Goal: Task Accomplishment & Management: Use online tool/utility

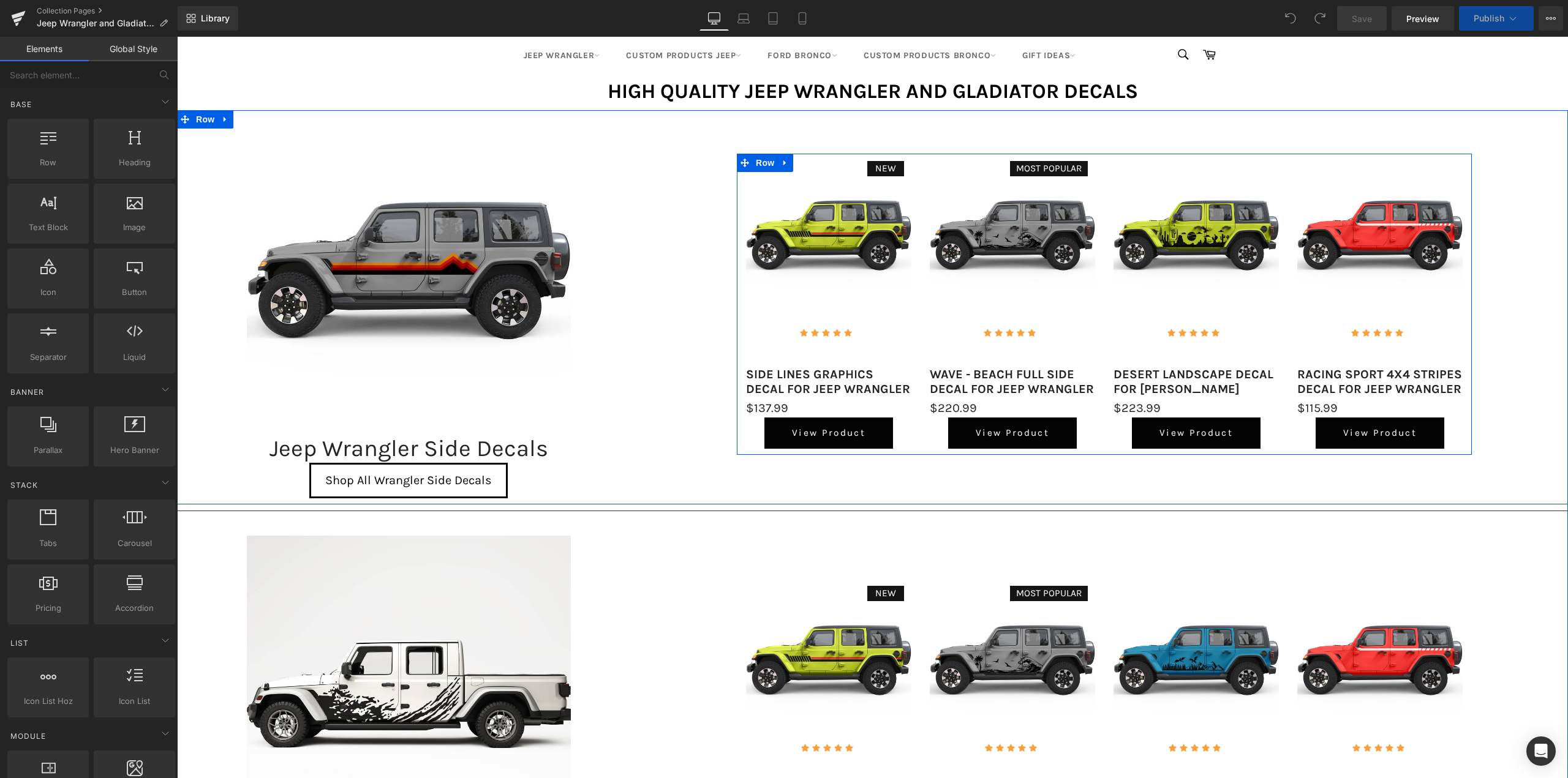
scroll to position [306, 0]
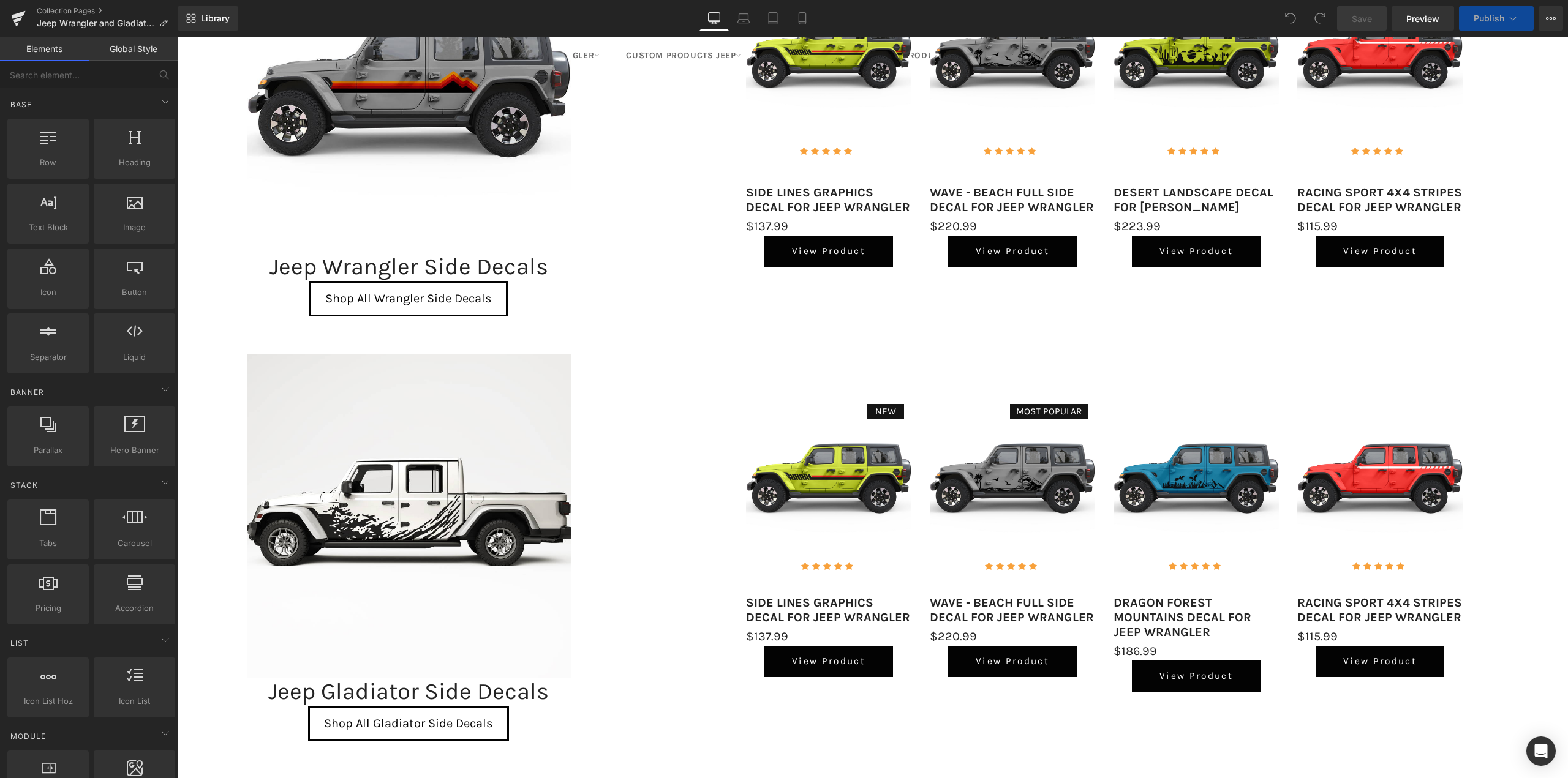
click at [1363, 17] on span "Save" at bounding box center [1362, 19] width 20 height 13
click at [16, 14] on icon at bounding box center [19, 15] width 14 height 8
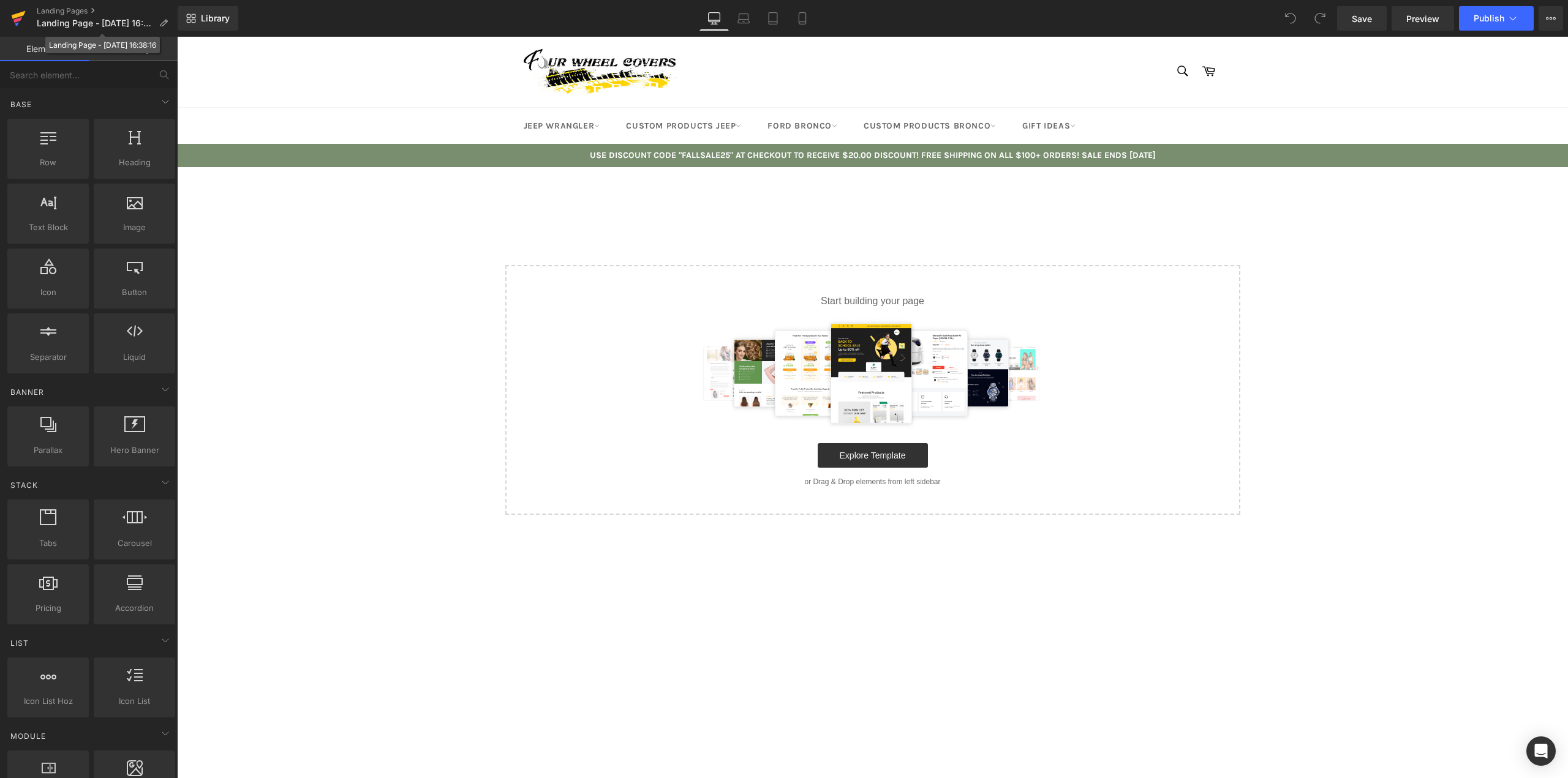
click at [14, 15] on icon at bounding box center [19, 15] width 14 height 8
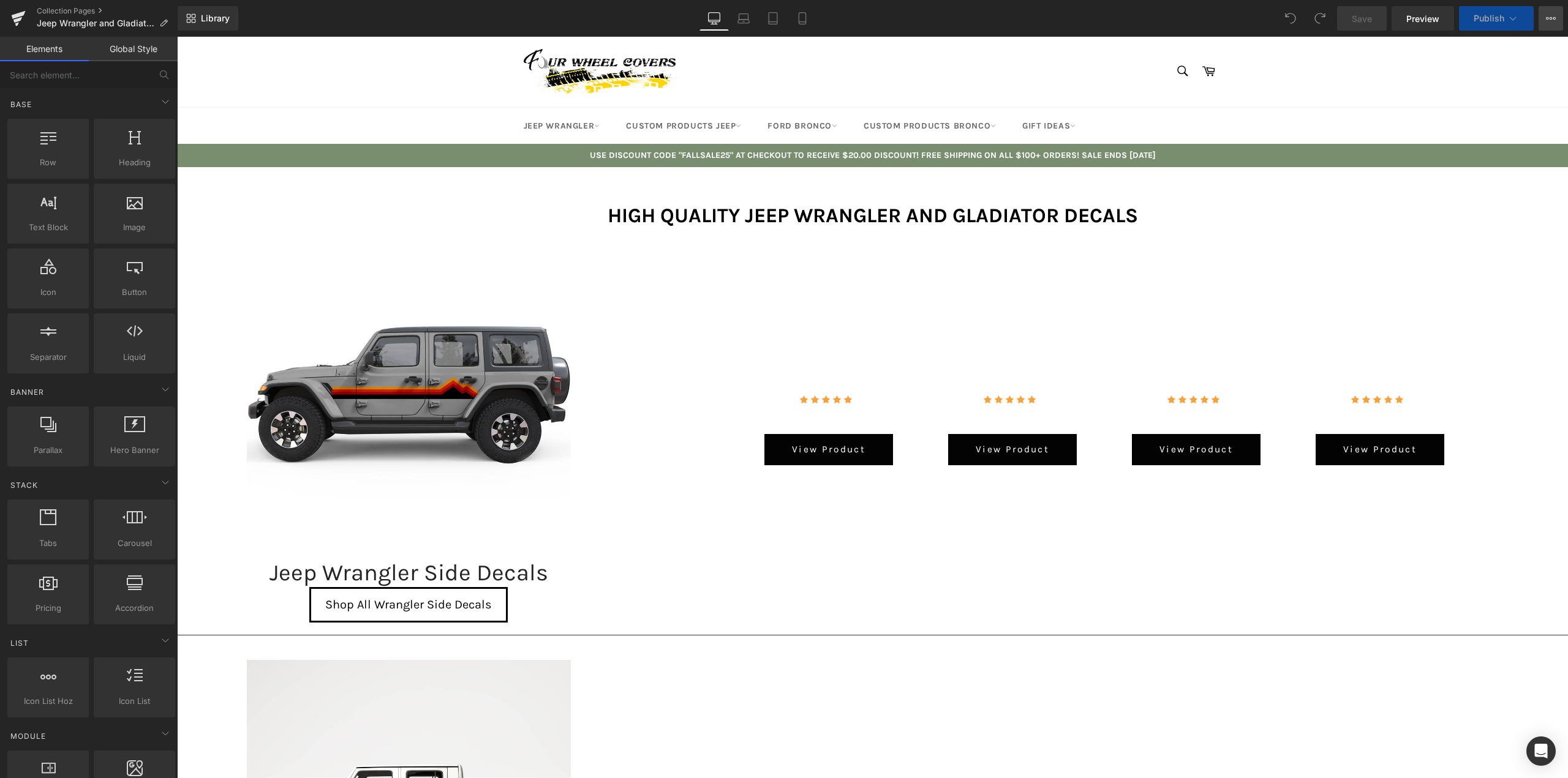
click at [1554, 19] on icon at bounding box center [1555, 19] width 3 height 3
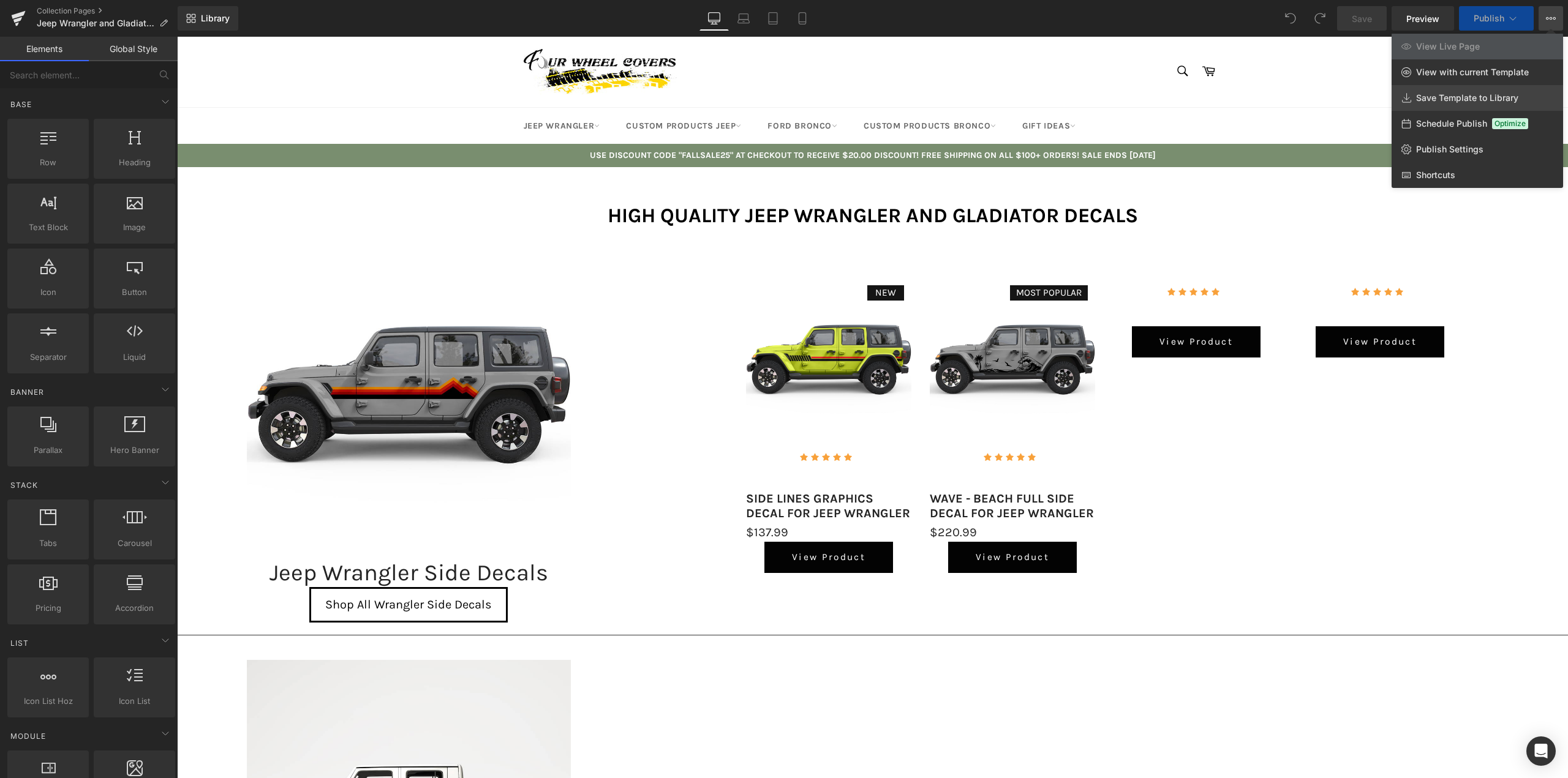
click at [1436, 96] on span "Save Template to Library" at bounding box center [1467, 98] width 102 height 11
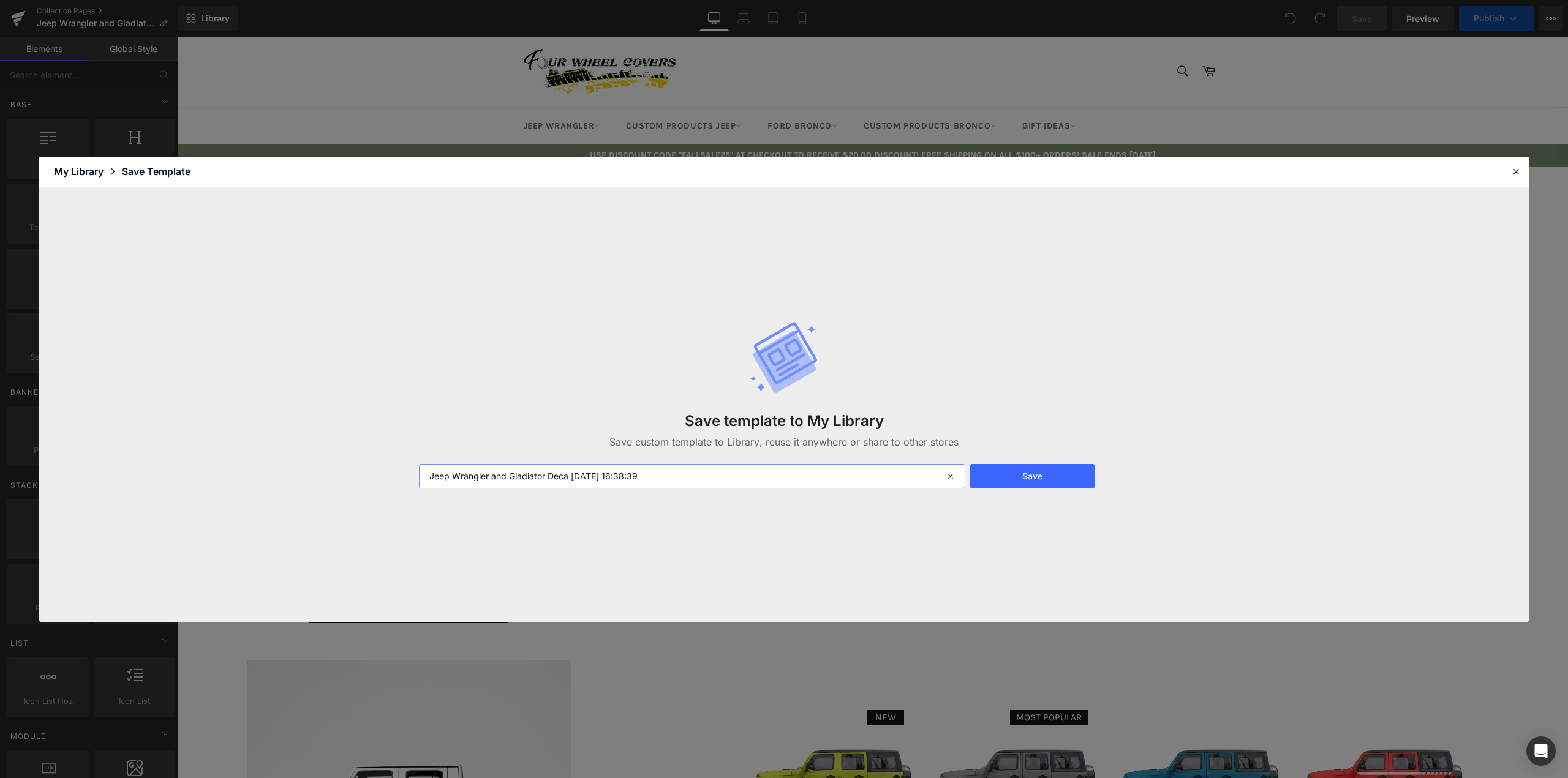
click at [556, 478] on input "Jeep Wrangler and Gladiator Deca 2025-10-08 16:38:39" at bounding box center [692, 476] width 546 height 25
drag, startPoint x: 675, startPoint y: 476, endPoint x: 569, endPoint y: 476, distance: 106.0
click at [569, 476] on input "Jeep Wrangler and Gladiator Deca 2025-10-08 16:38:39" at bounding box center [692, 476] width 546 height 25
type input "Jeep Wrangler and Gladiator Decals Collection"
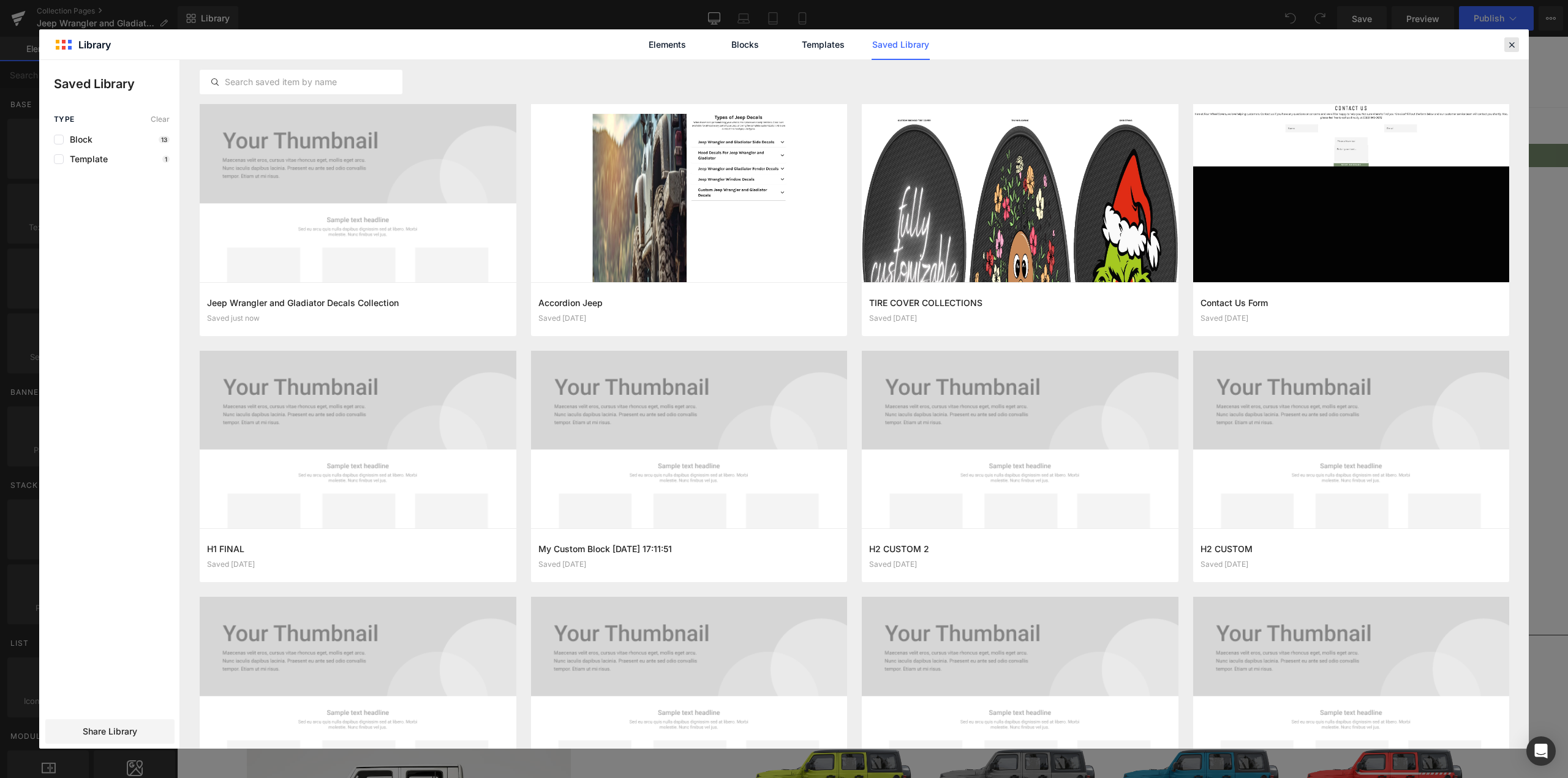
drag, startPoint x: 1511, startPoint y: 50, endPoint x: 1330, endPoint y: 12, distance: 184.9
click at [1511, 50] on div at bounding box center [1511, 44] width 14 height 14
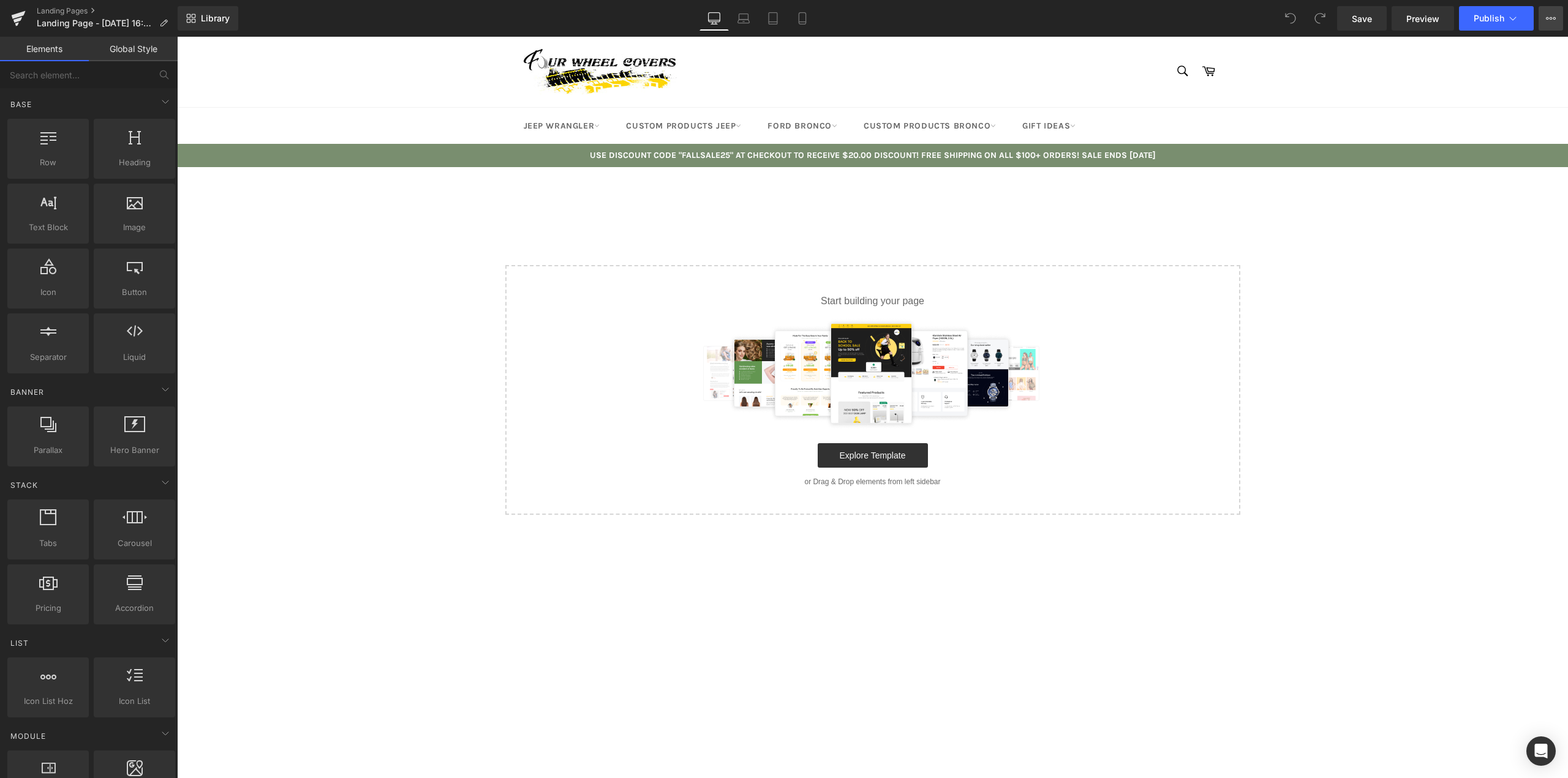
click at [1554, 19] on icon at bounding box center [1551, 19] width 10 height 10
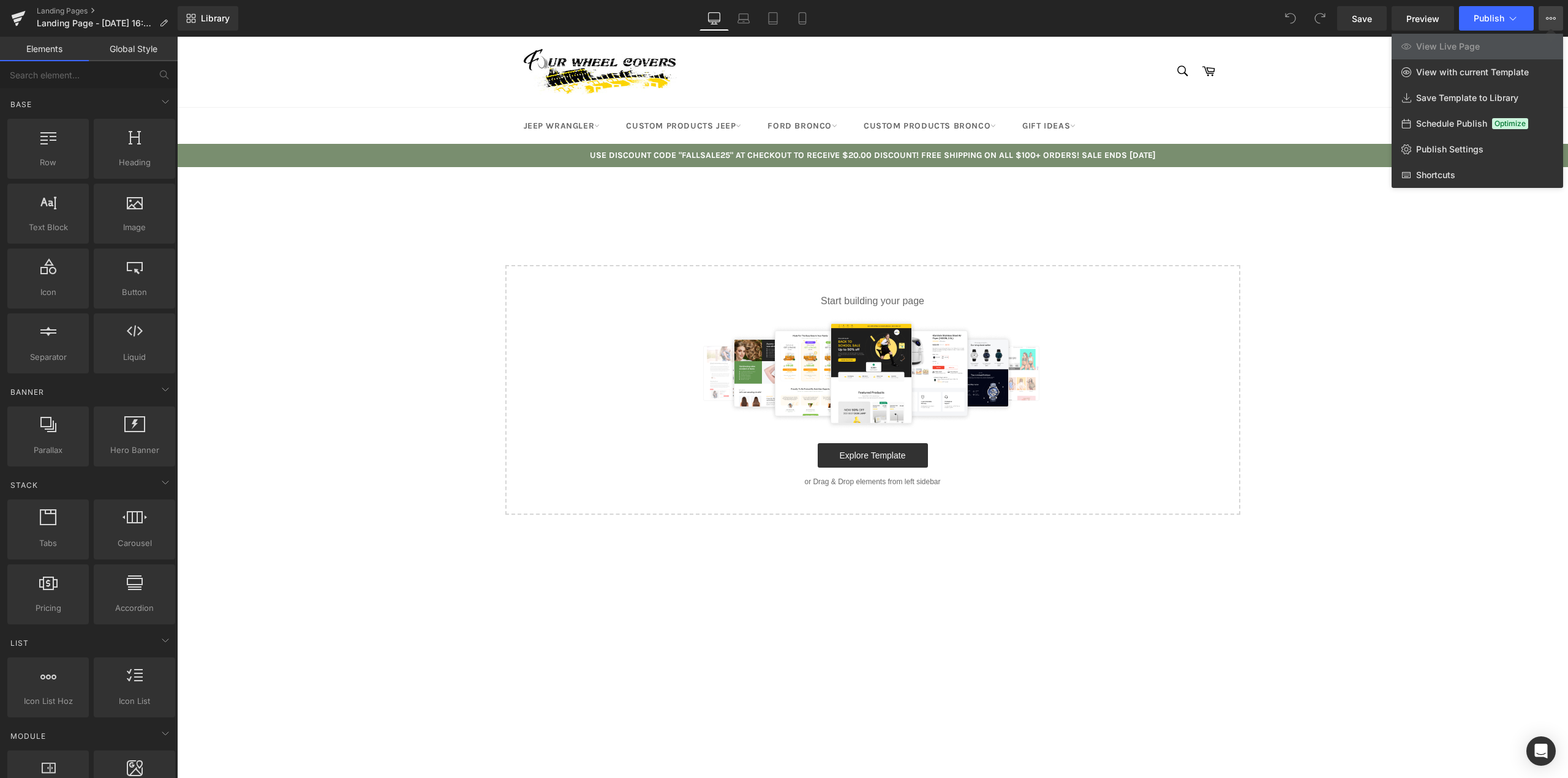
click at [889, 456] on div at bounding box center [872, 407] width 1391 height 742
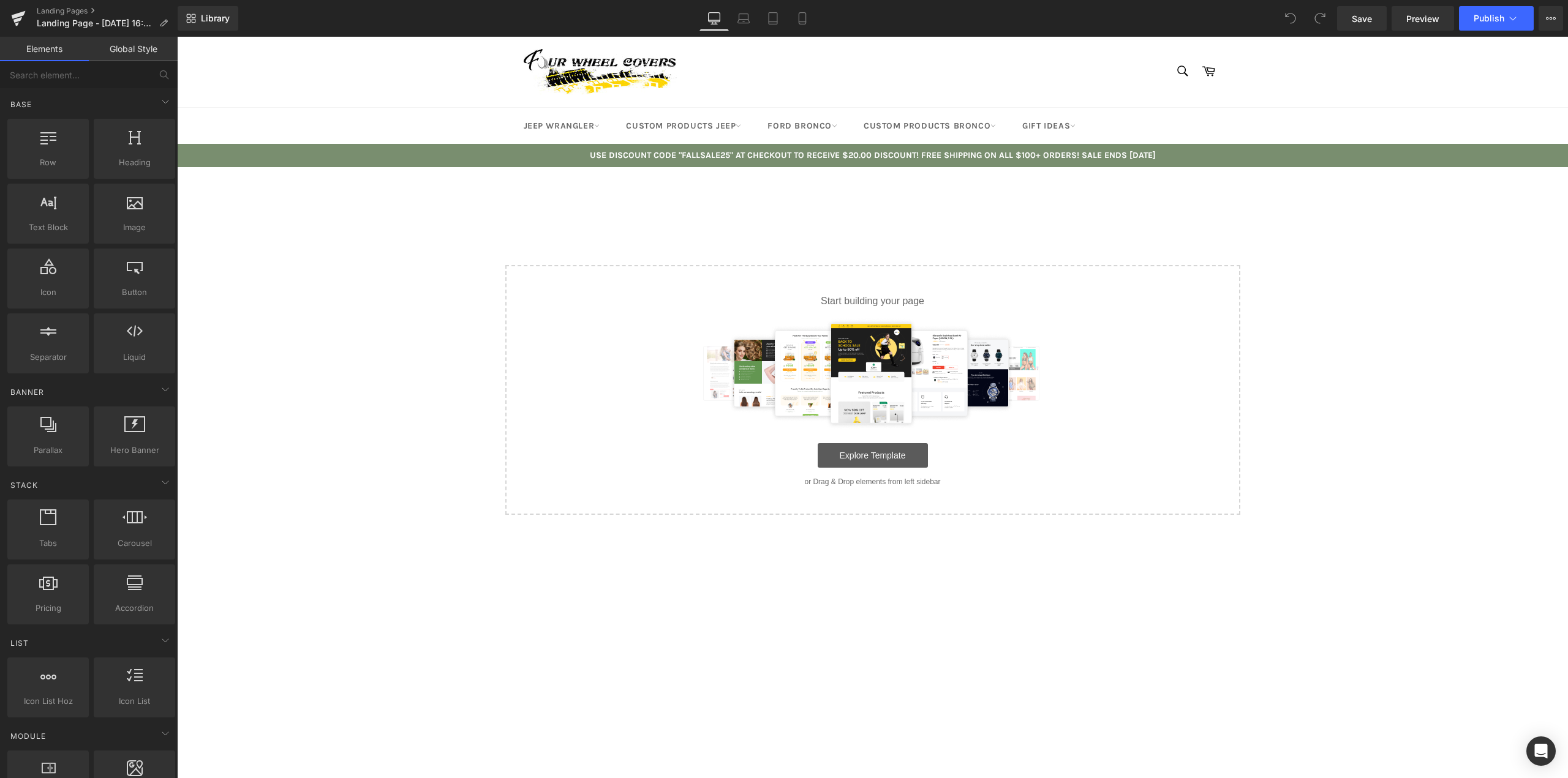
click at [908, 456] on link "Explore Template" at bounding box center [873, 456] width 110 height 25
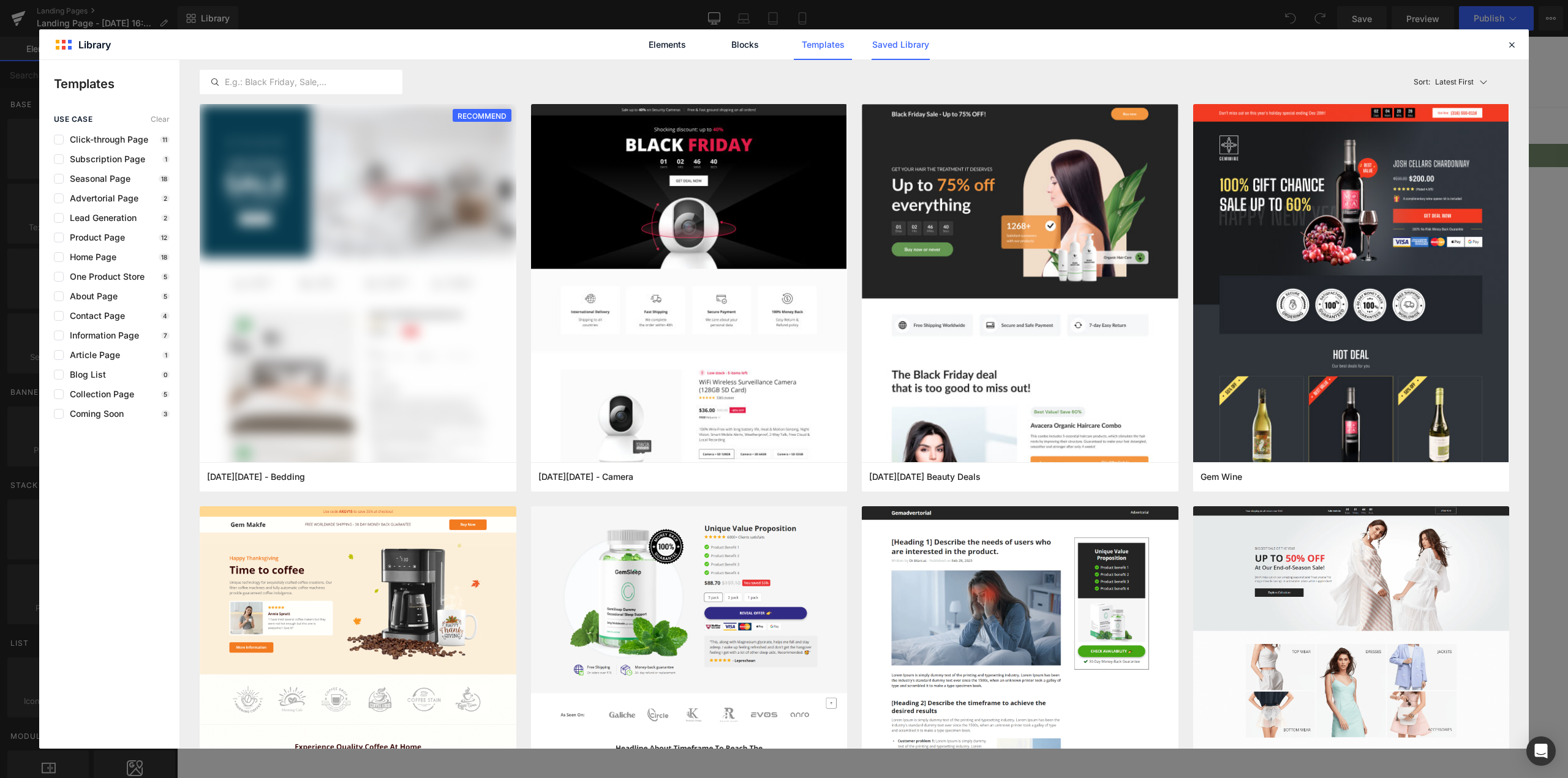
click at [922, 45] on link "Saved Library" at bounding box center [900, 45] width 58 height 31
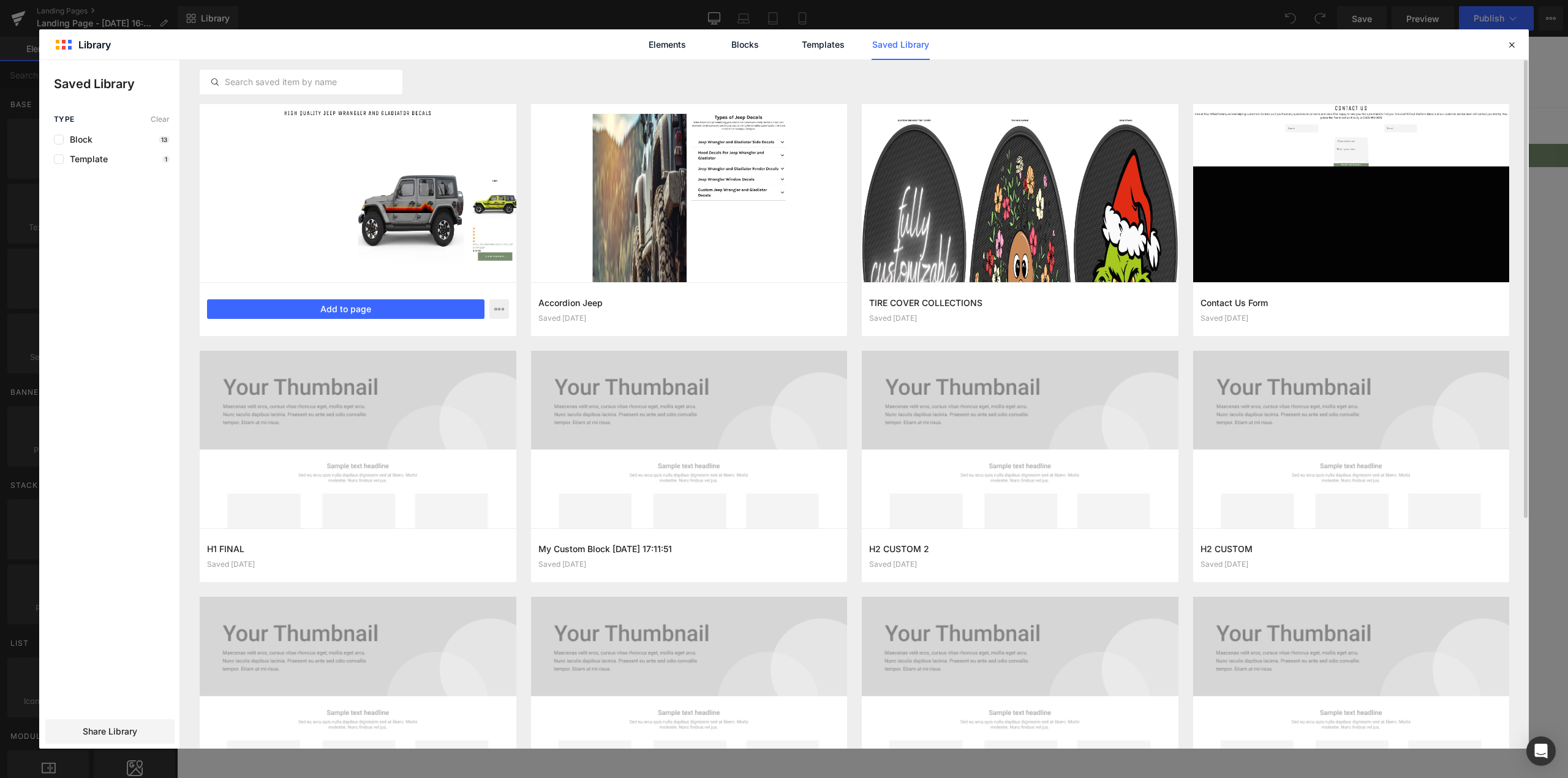
click at [367, 172] on div at bounding box center [358, 192] width 316 height 178
click at [335, 301] on button "Add to page" at bounding box center [345, 309] width 277 height 19
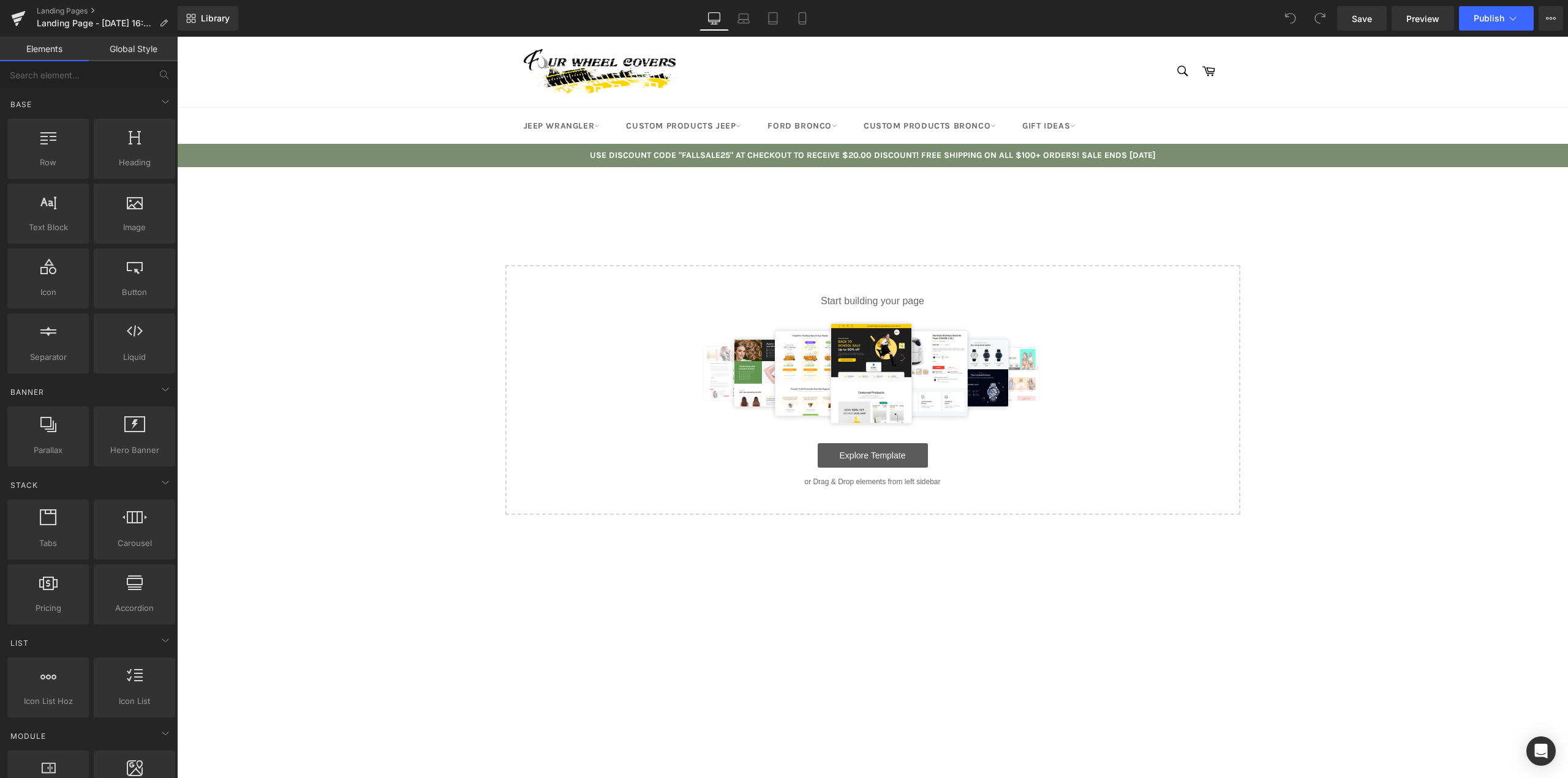
click at [853, 456] on link "Explore Template" at bounding box center [873, 456] width 110 height 25
click at [861, 452] on link "Explore Template" at bounding box center [873, 456] width 110 height 25
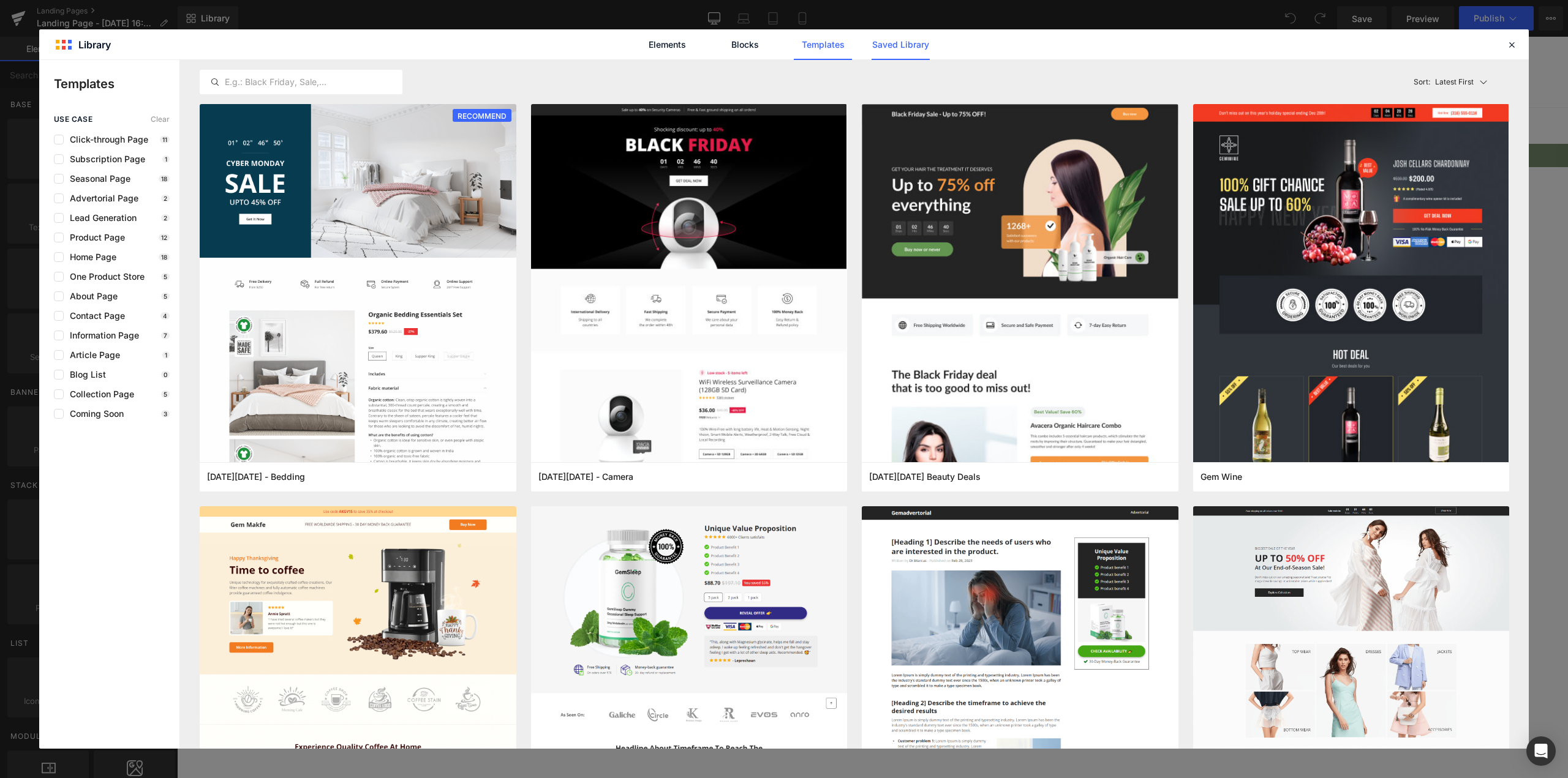
click at [904, 42] on link "Saved Library" at bounding box center [900, 45] width 58 height 31
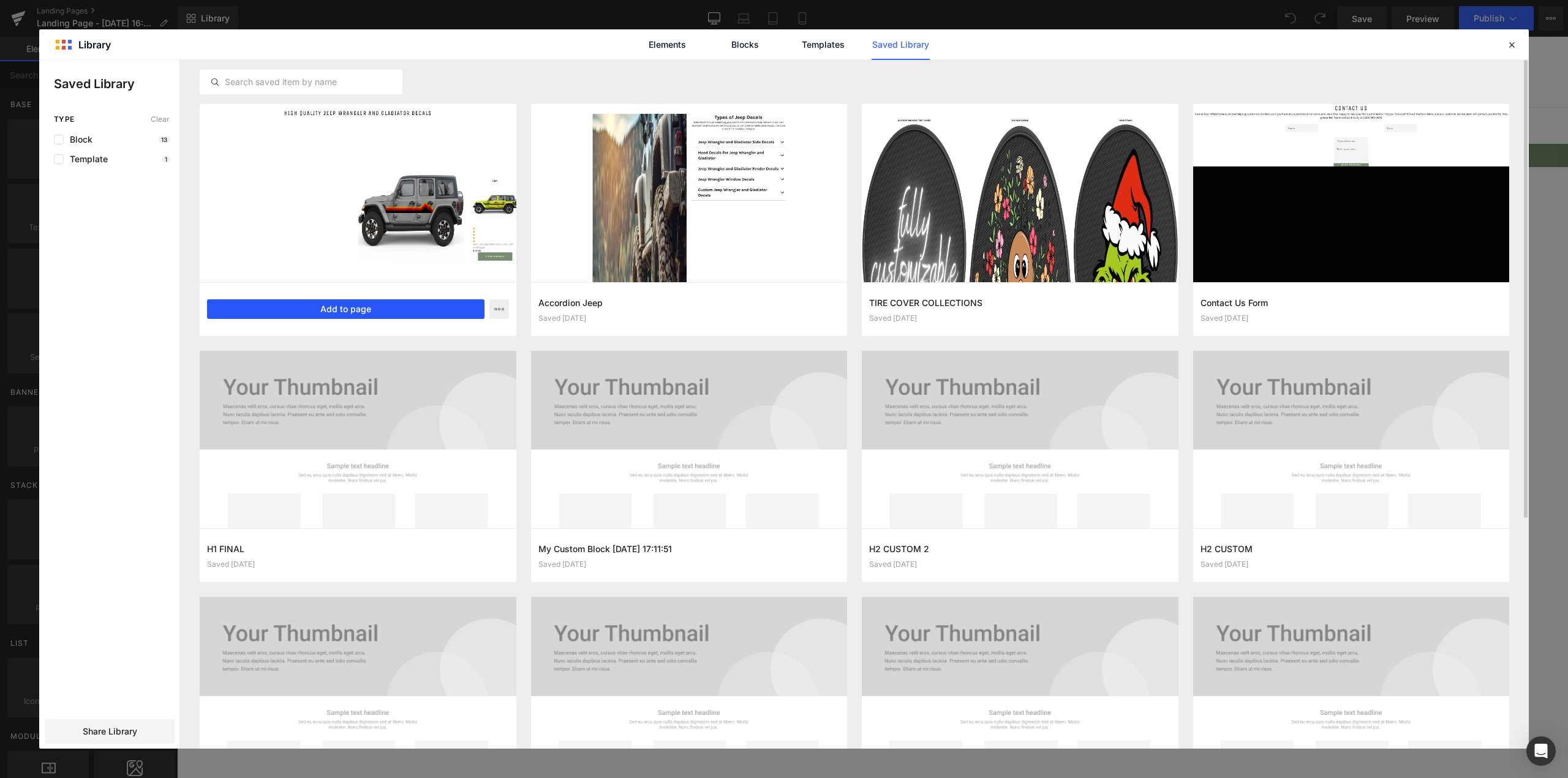
click at [326, 311] on button "Add to page" at bounding box center [345, 309] width 277 height 19
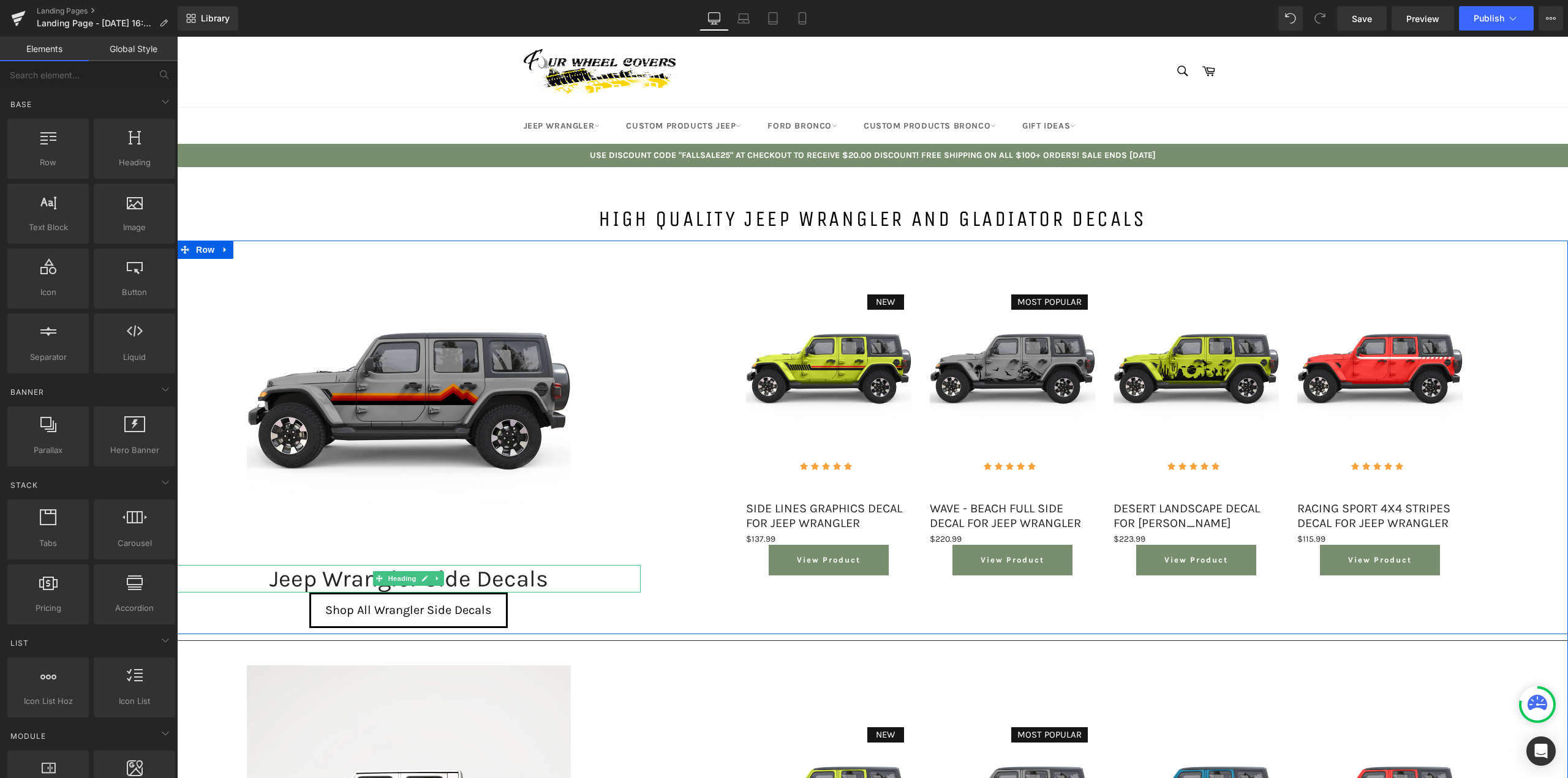
click at [345, 581] on div "Jeep Wrangler Side Decals" at bounding box center [409, 579] width 464 height 28
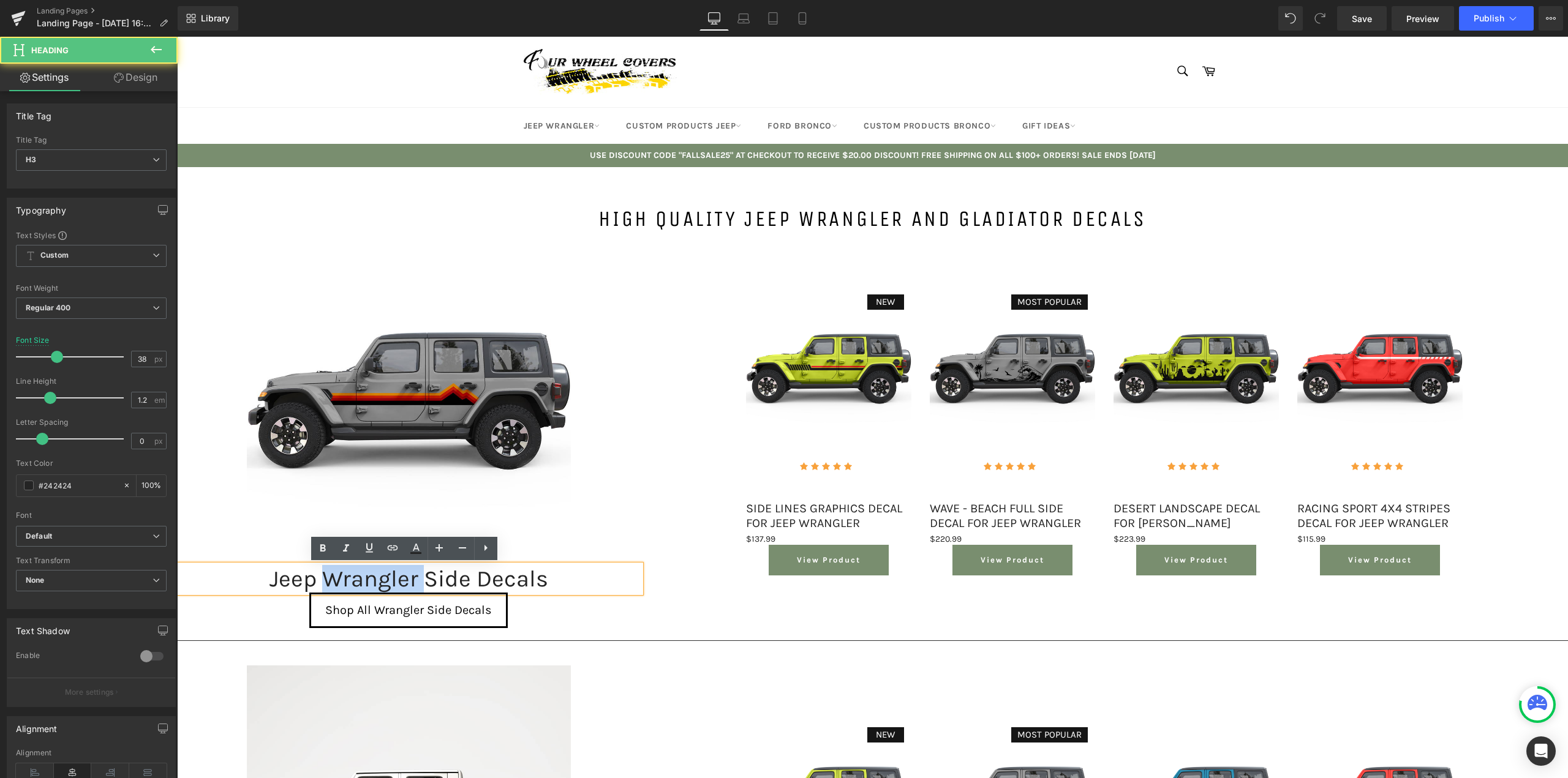
click at [345, 581] on div "Jeep Wrangler Side Decals" at bounding box center [409, 579] width 464 height 28
click at [341, 581] on div "Jeep Wrangler Side Decals" at bounding box center [409, 579] width 464 height 28
drag, startPoint x: 413, startPoint y: 579, endPoint x: 268, endPoint y: 577, distance: 145.0
click at [268, 577] on div "Jeep Wrangler Side Decals" at bounding box center [409, 579] width 464 height 28
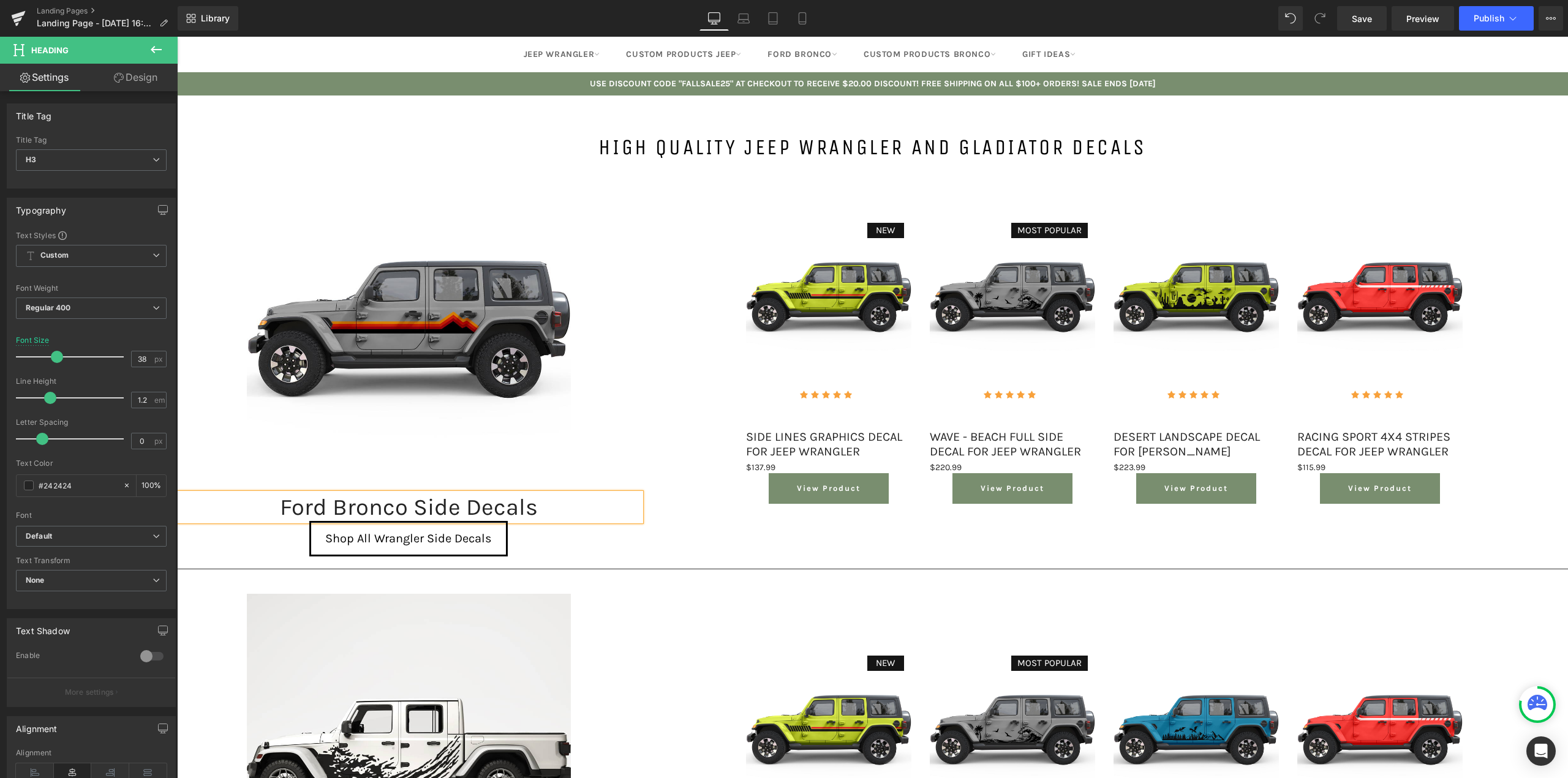
scroll to position [122, 0]
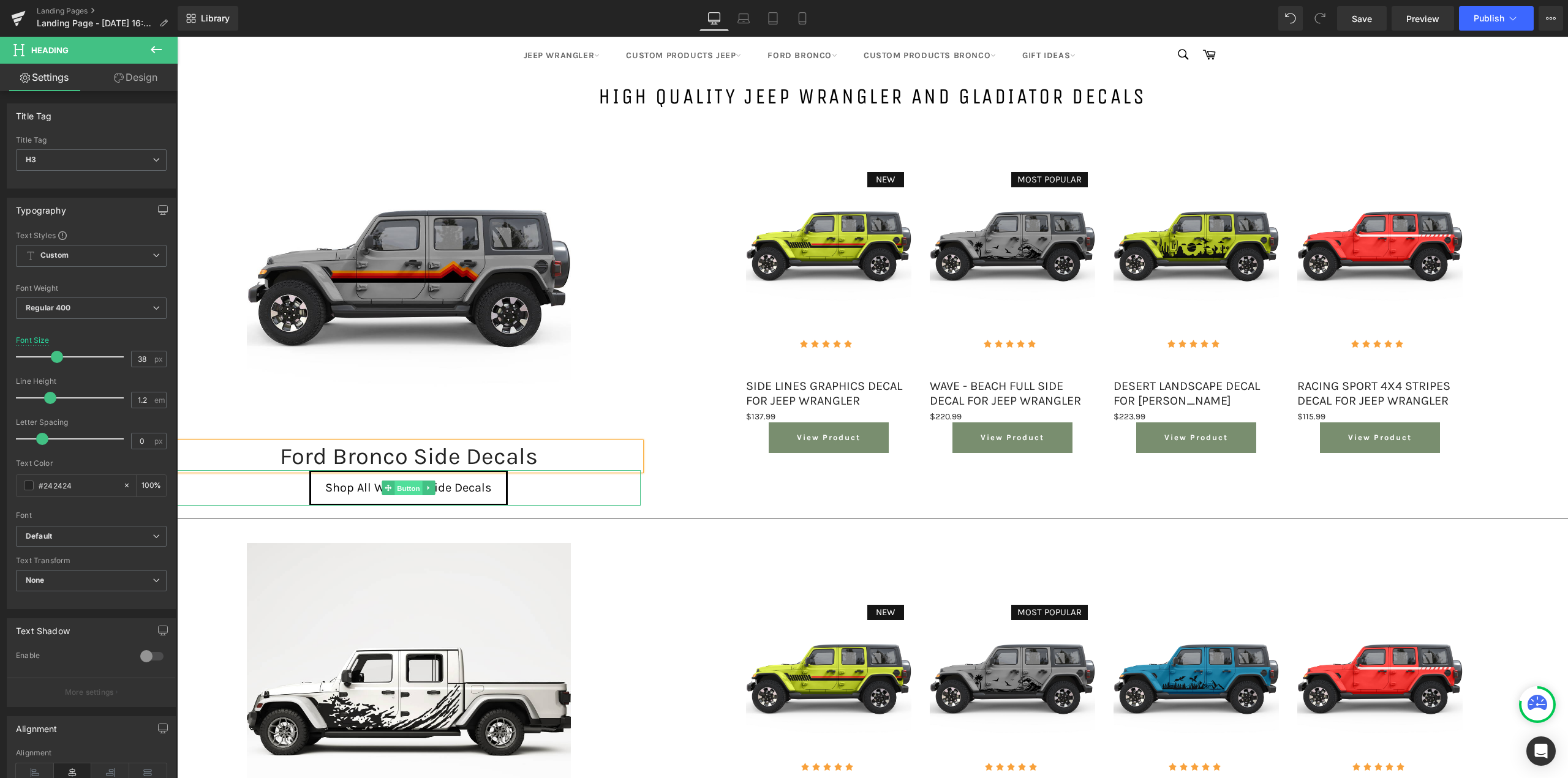
click at [403, 487] on span "Button" at bounding box center [409, 488] width 28 height 14
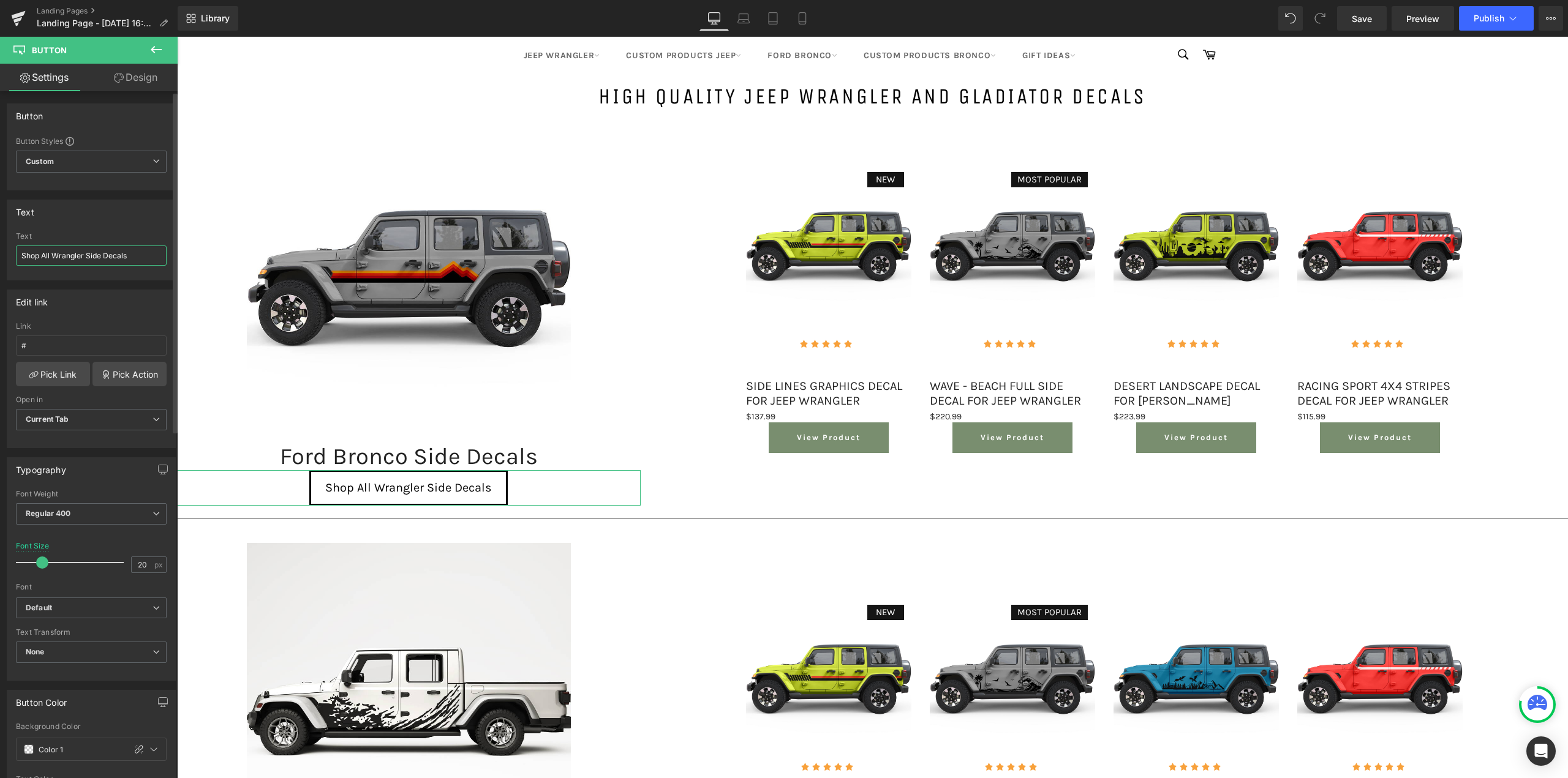
drag, startPoint x: 52, startPoint y: 255, endPoint x: 83, endPoint y: 255, distance: 31.0
click at [83, 255] on input "Shop All Wrangler Side Decals" at bounding box center [91, 255] width 151 height 20
type input "Shop All Bronco Side Decals"
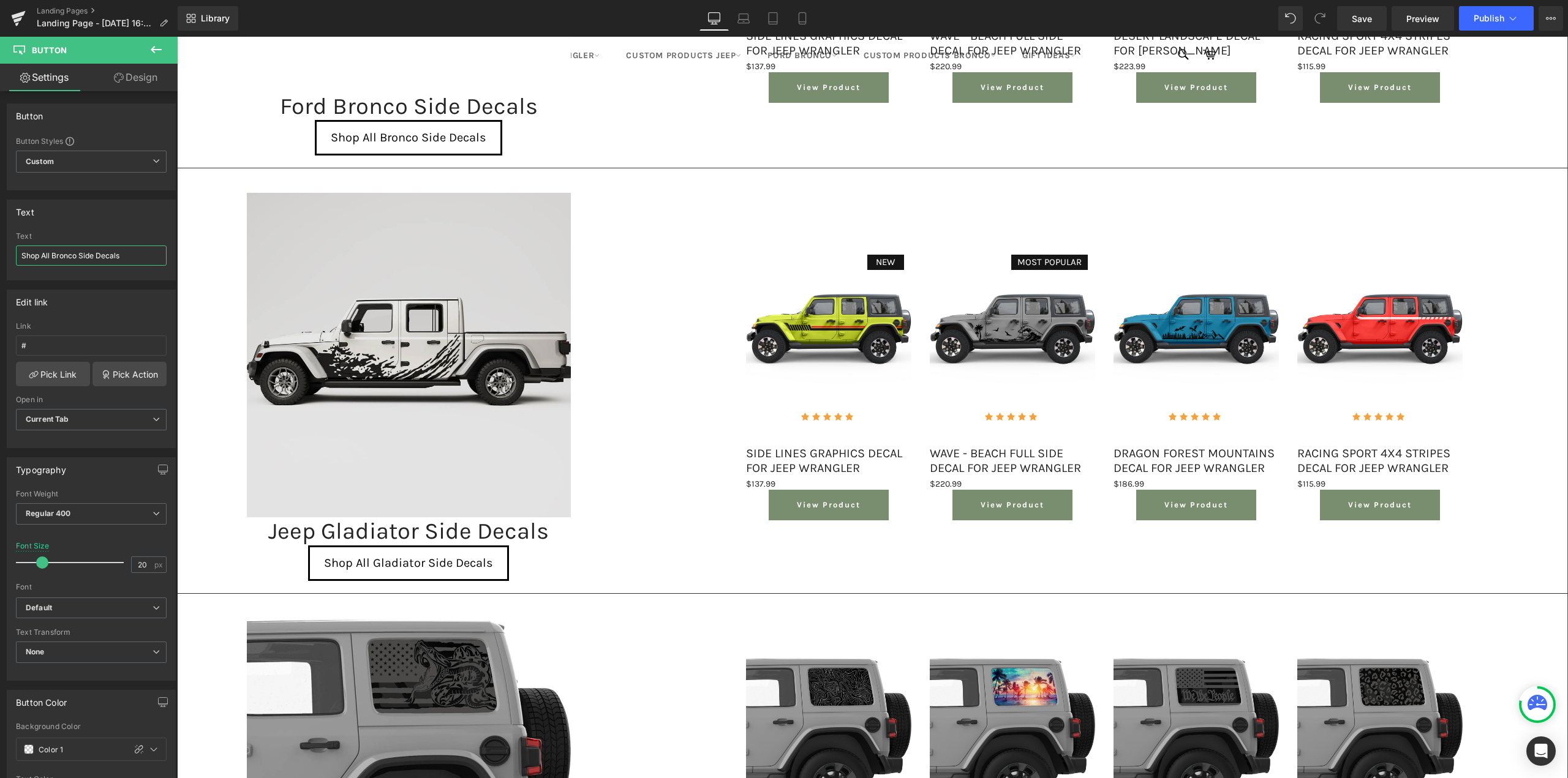
scroll to position [551, 0]
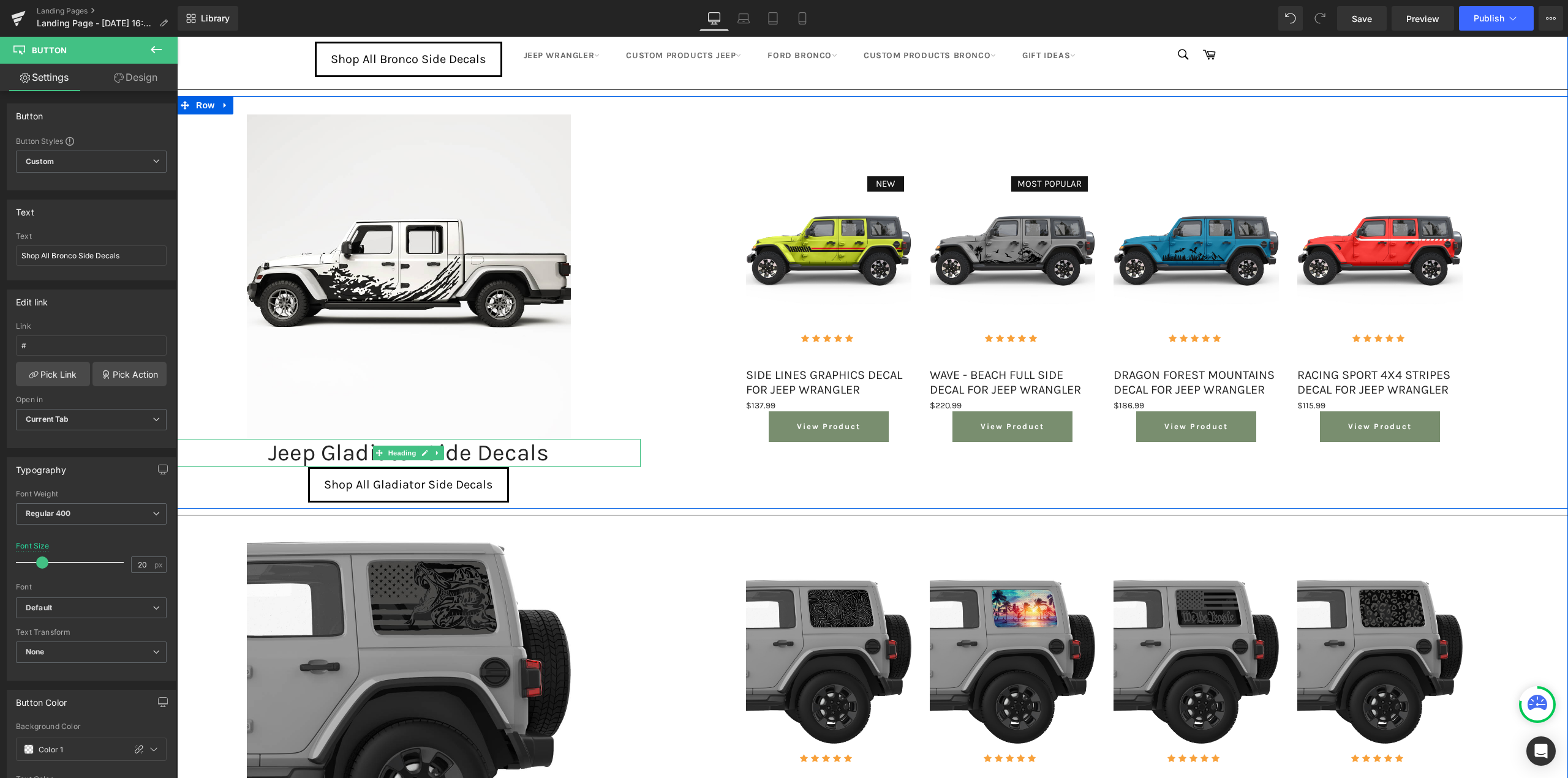
click at [347, 454] on div "Jeep Gladiator Side Decals" at bounding box center [409, 453] width 464 height 28
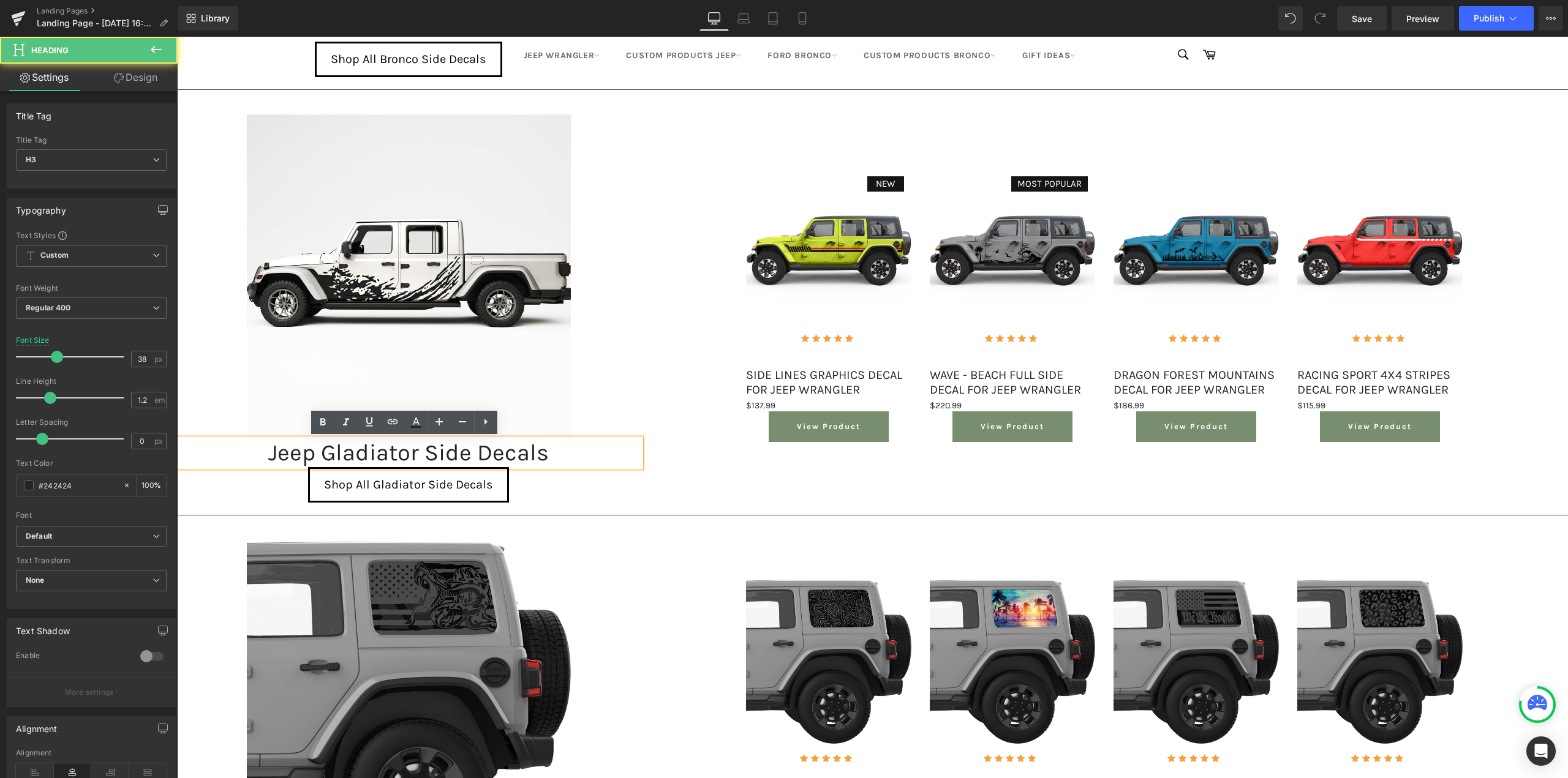
click at [415, 451] on div "Jeep Gladiator Side Decals" at bounding box center [409, 453] width 464 height 28
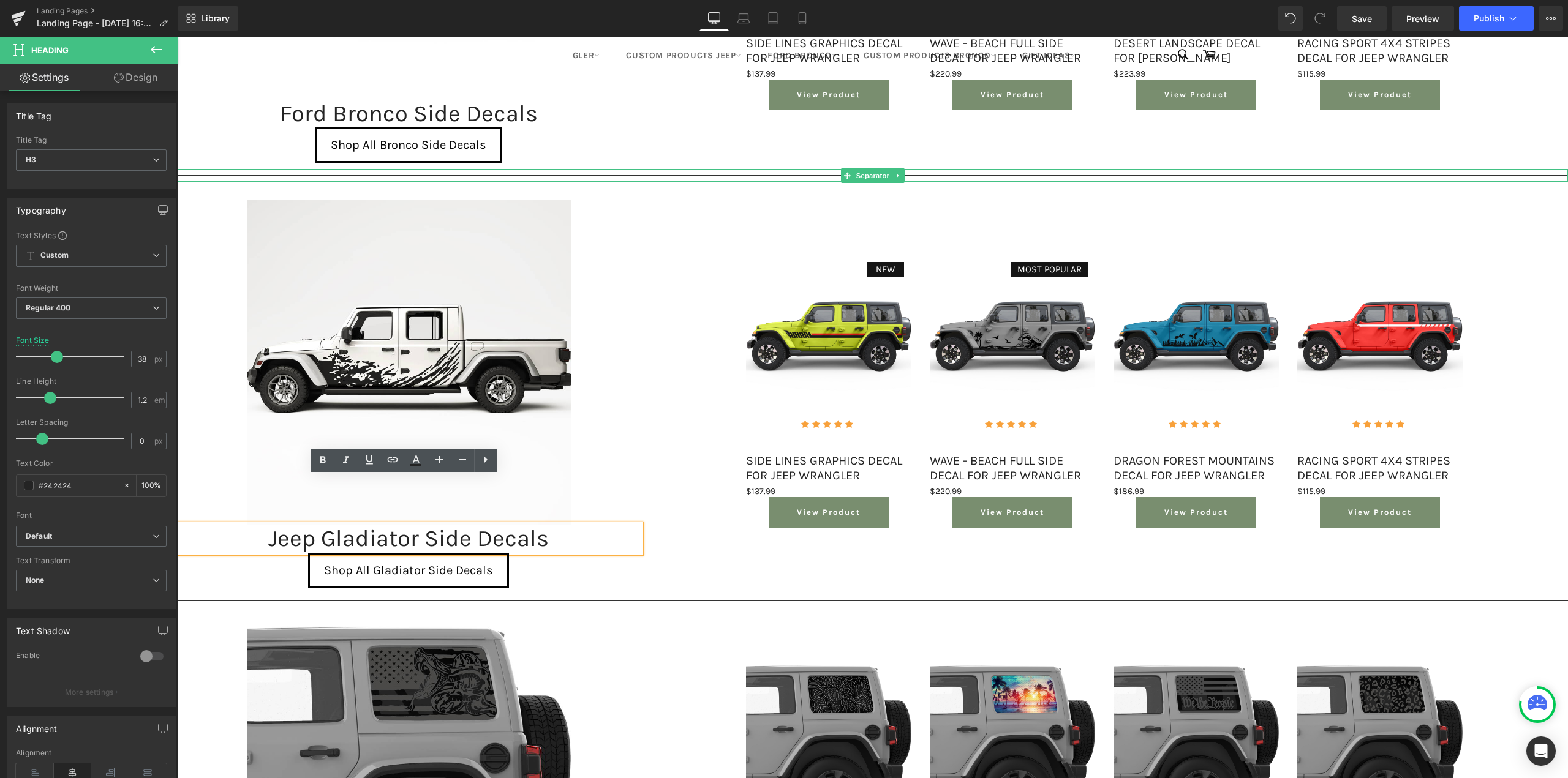
scroll to position [428, 0]
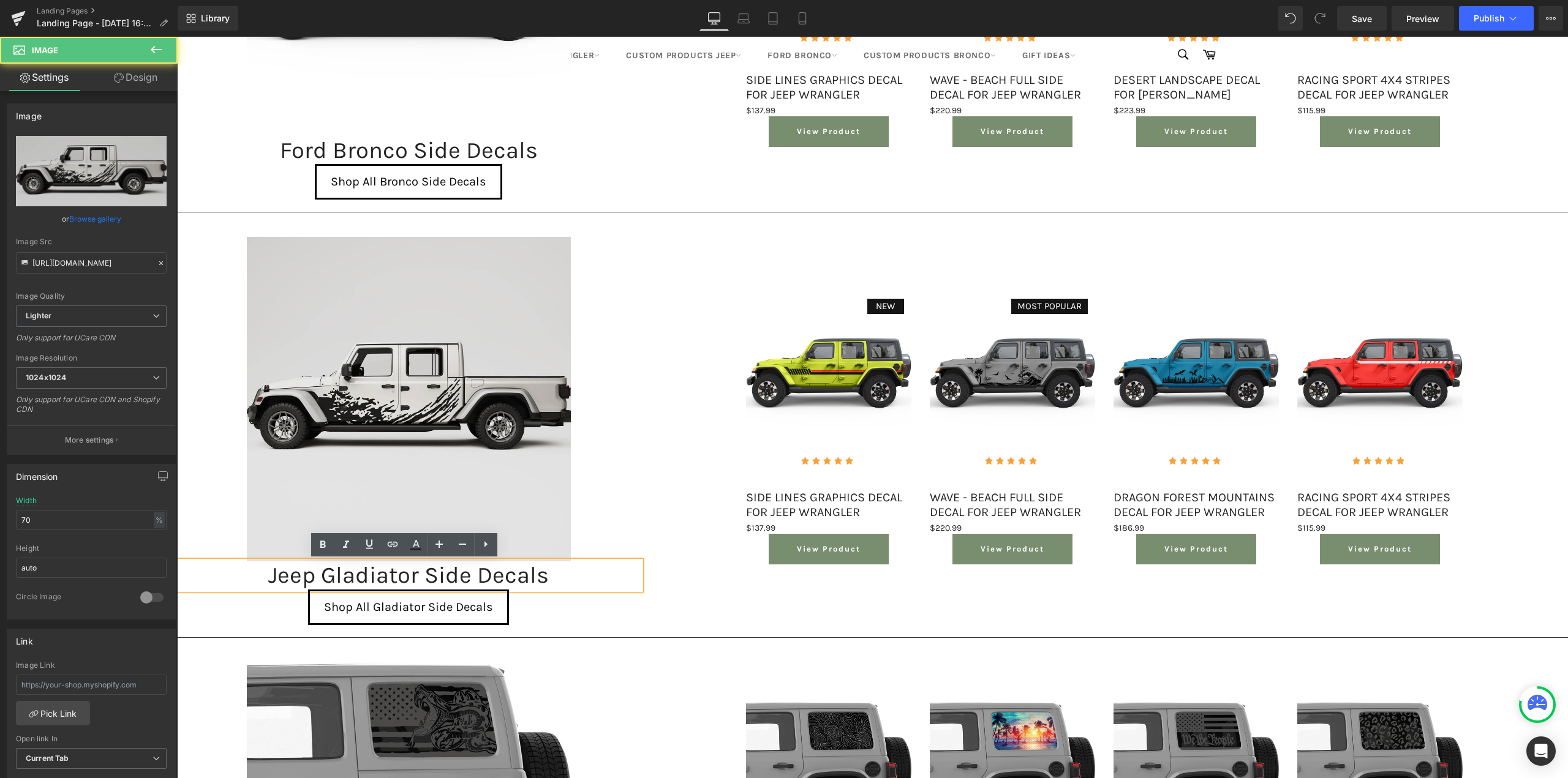
click at [252, 309] on img at bounding box center [409, 399] width 325 height 324
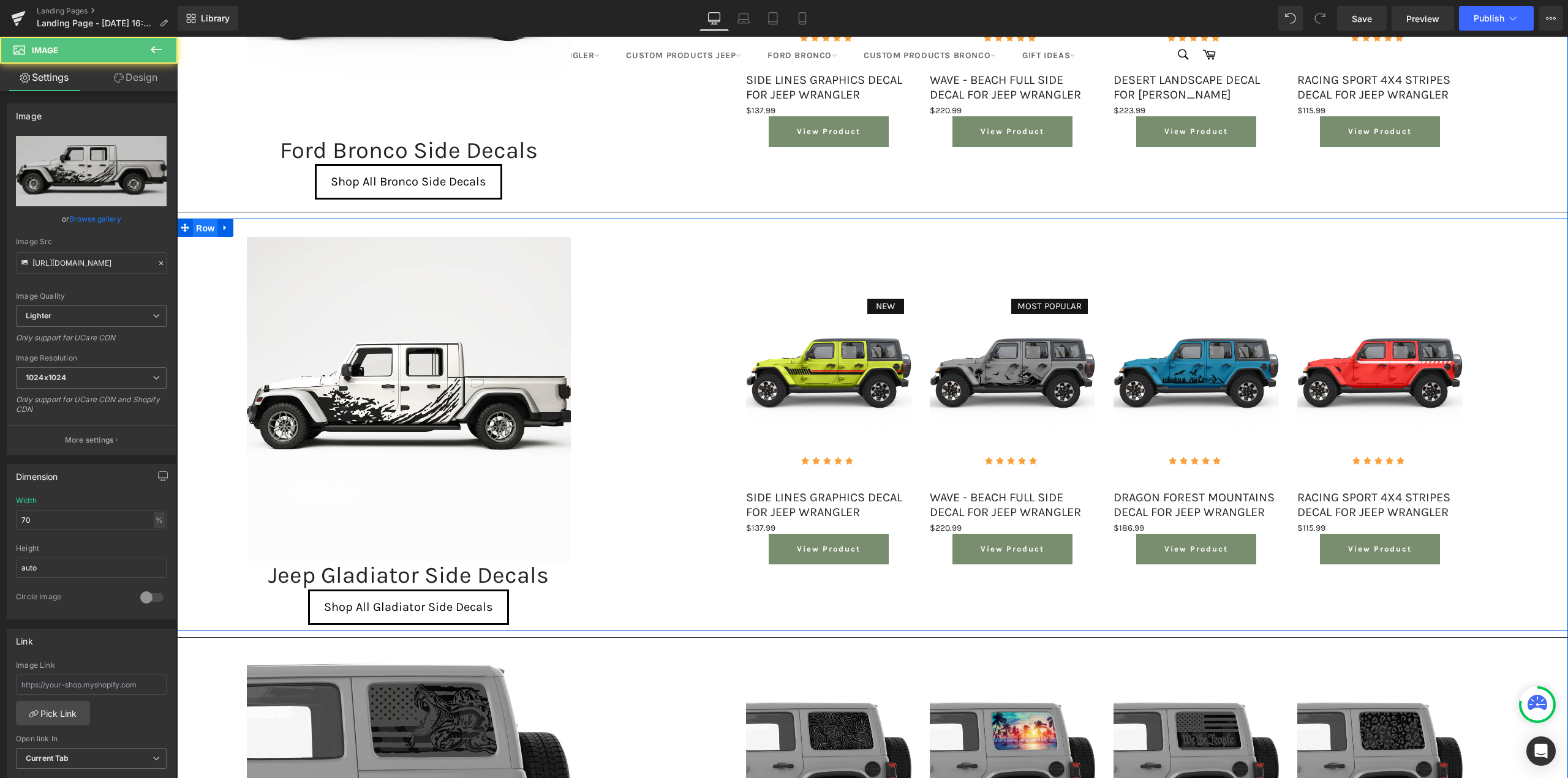
click at [210, 221] on span "Row" at bounding box center [206, 228] width 25 height 19
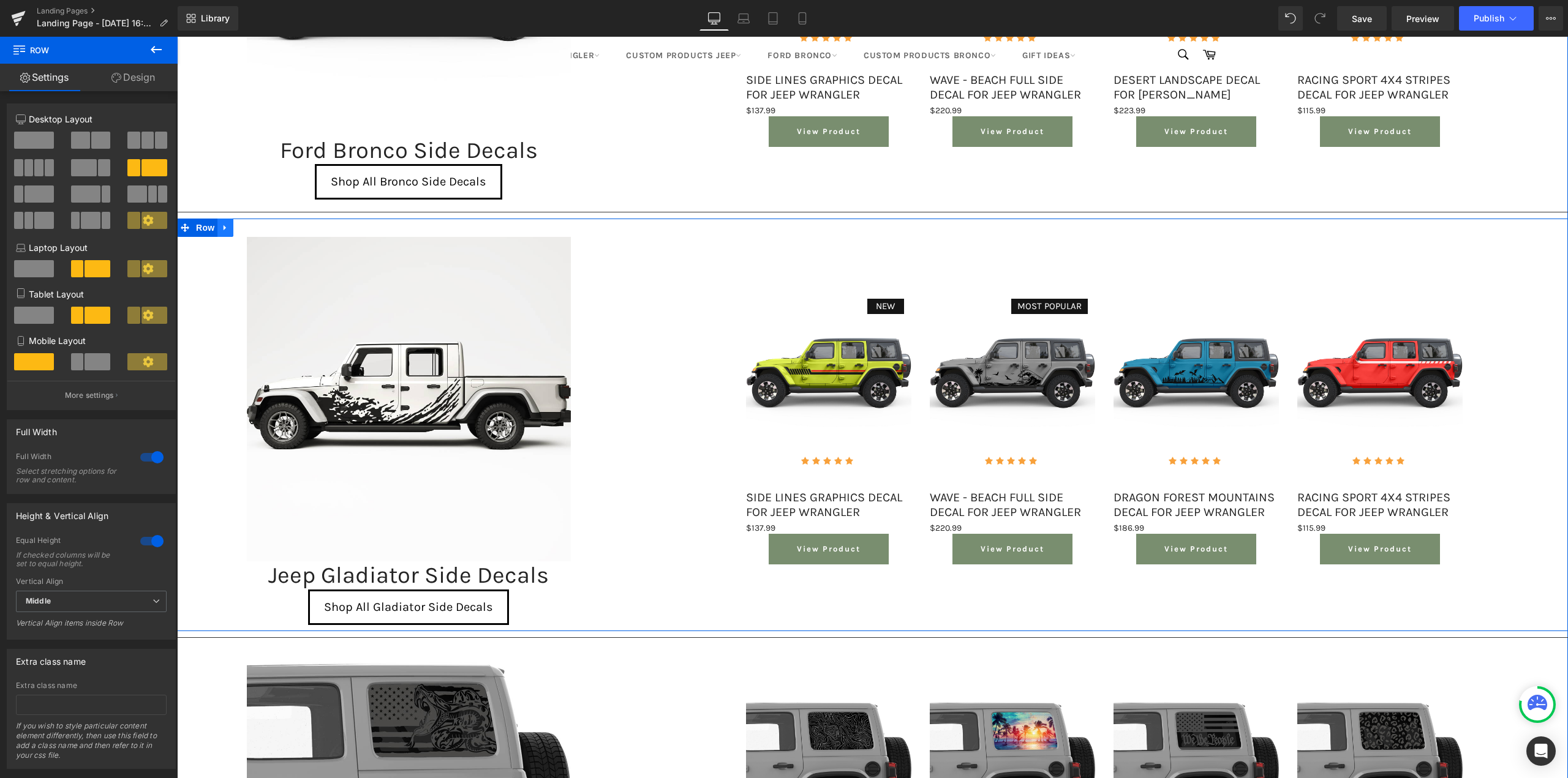
click at [226, 224] on link at bounding box center [225, 227] width 16 height 19
click at [253, 228] on icon at bounding box center [257, 227] width 8 height 8
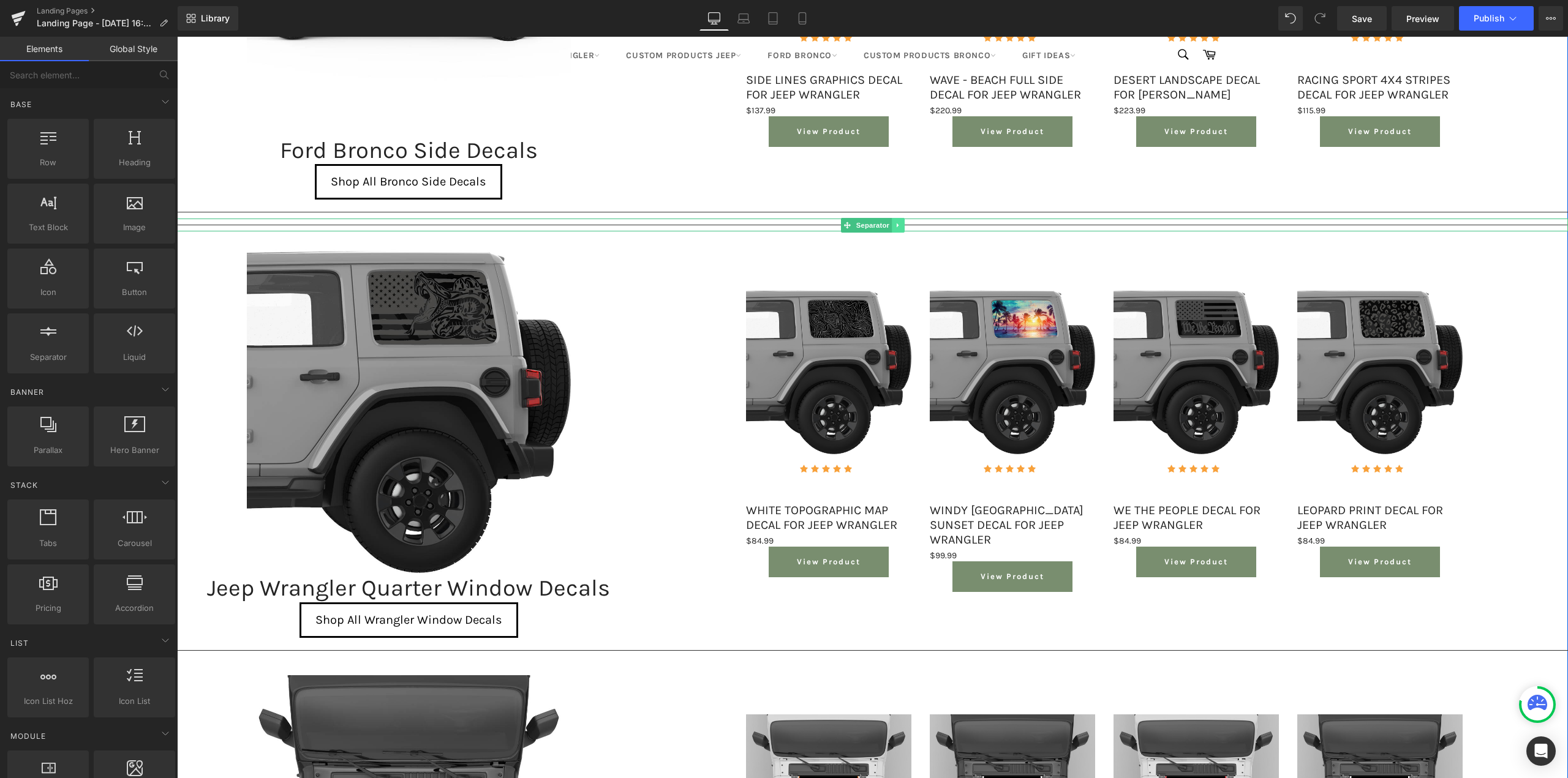
click at [895, 223] on icon at bounding box center [898, 225] width 7 height 8
click at [901, 223] on icon at bounding box center [904, 225] width 7 height 8
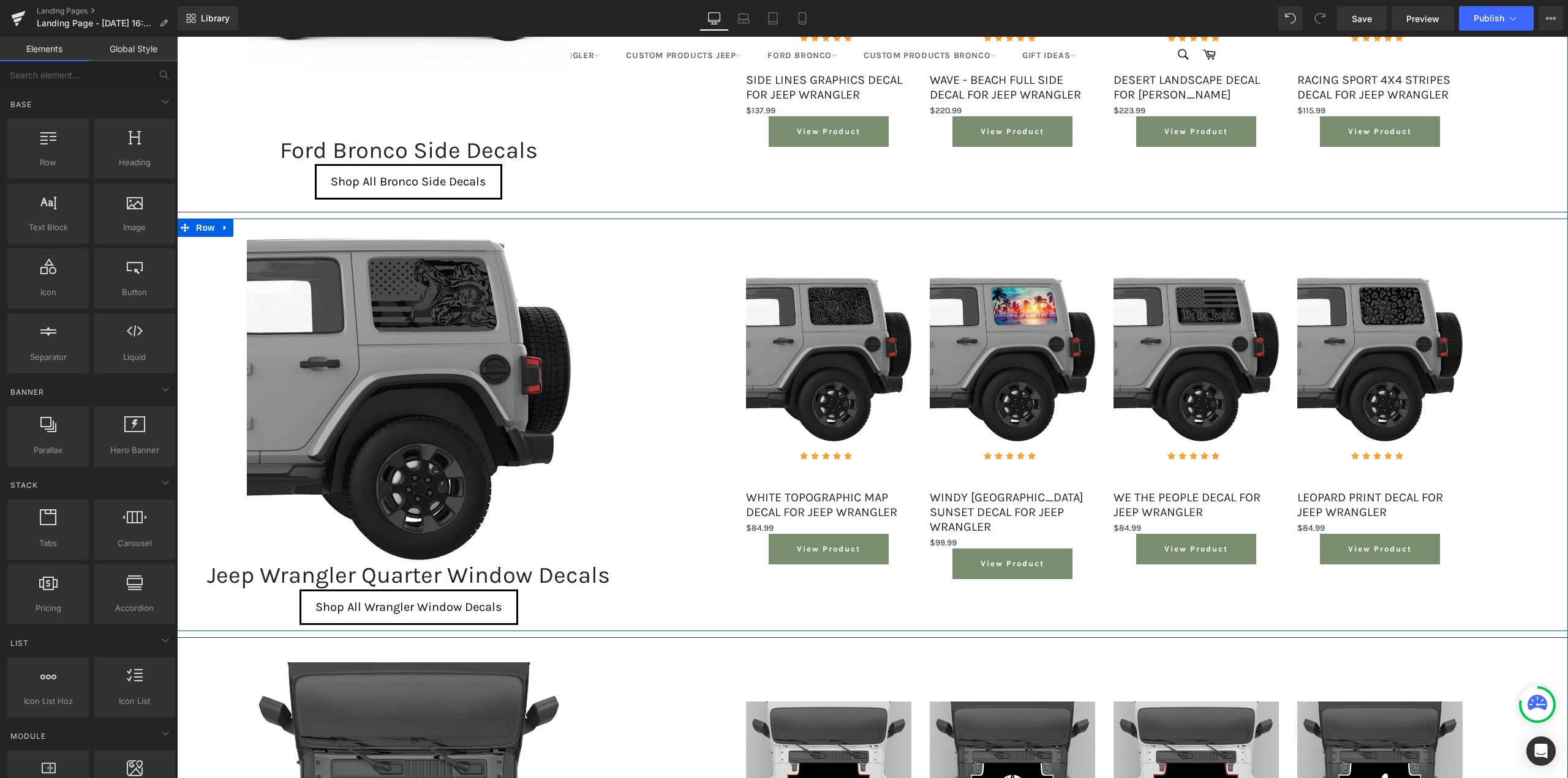
click at [279, 573] on div "Jeep Wrangler Quarter Window Decals" at bounding box center [409, 575] width 464 height 28
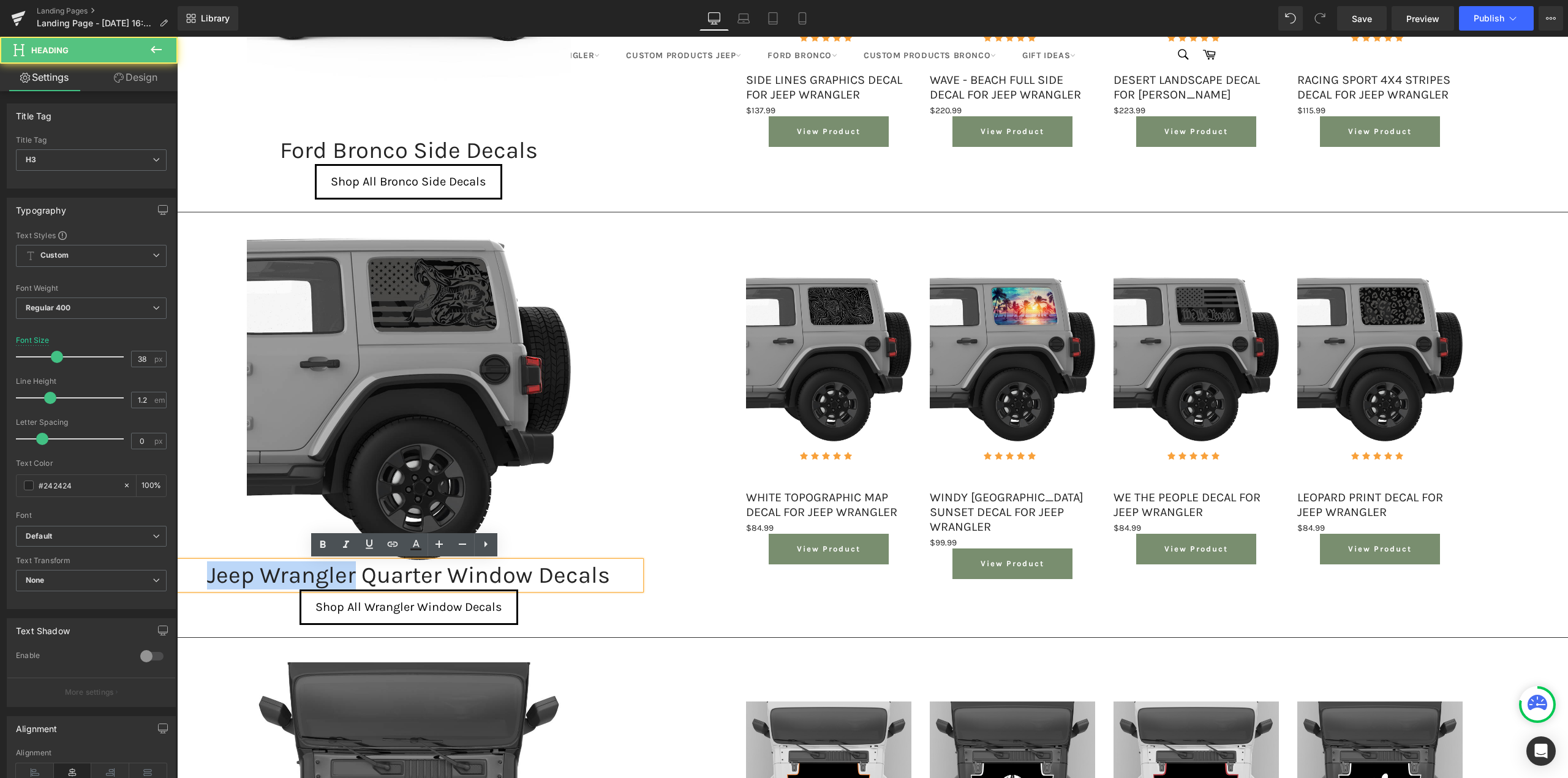
drag, startPoint x: 205, startPoint y: 573, endPoint x: 353, endPoint y: 569, distance: 148.1
click at [353, 569] on div "Jeep Wrangler Quarter Window Decals" at bounding box center [409, 575] width 464 height 28
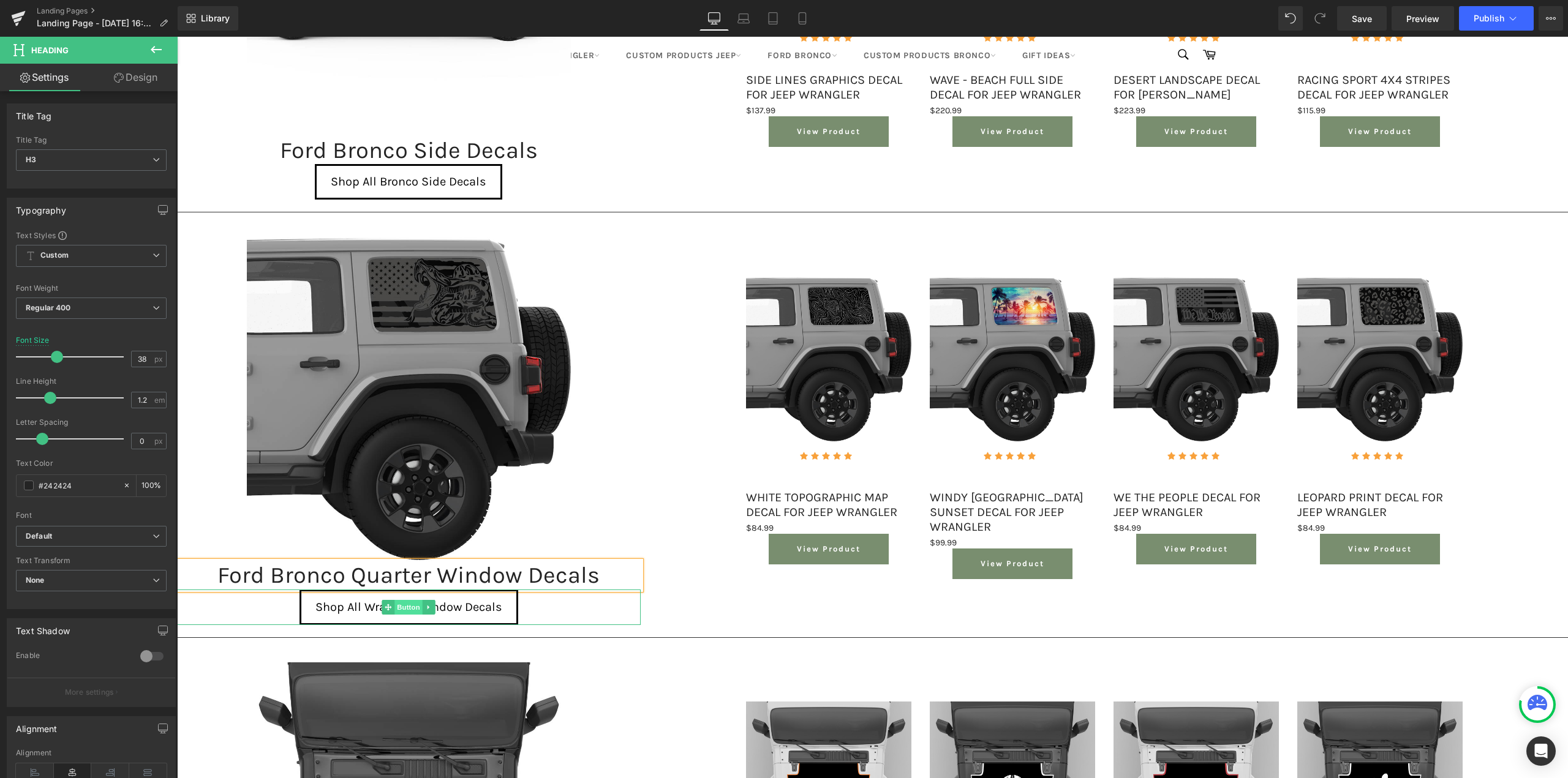
click at [402, 610] on span "Button" at bounding box center [409, 607] width 28 height 14
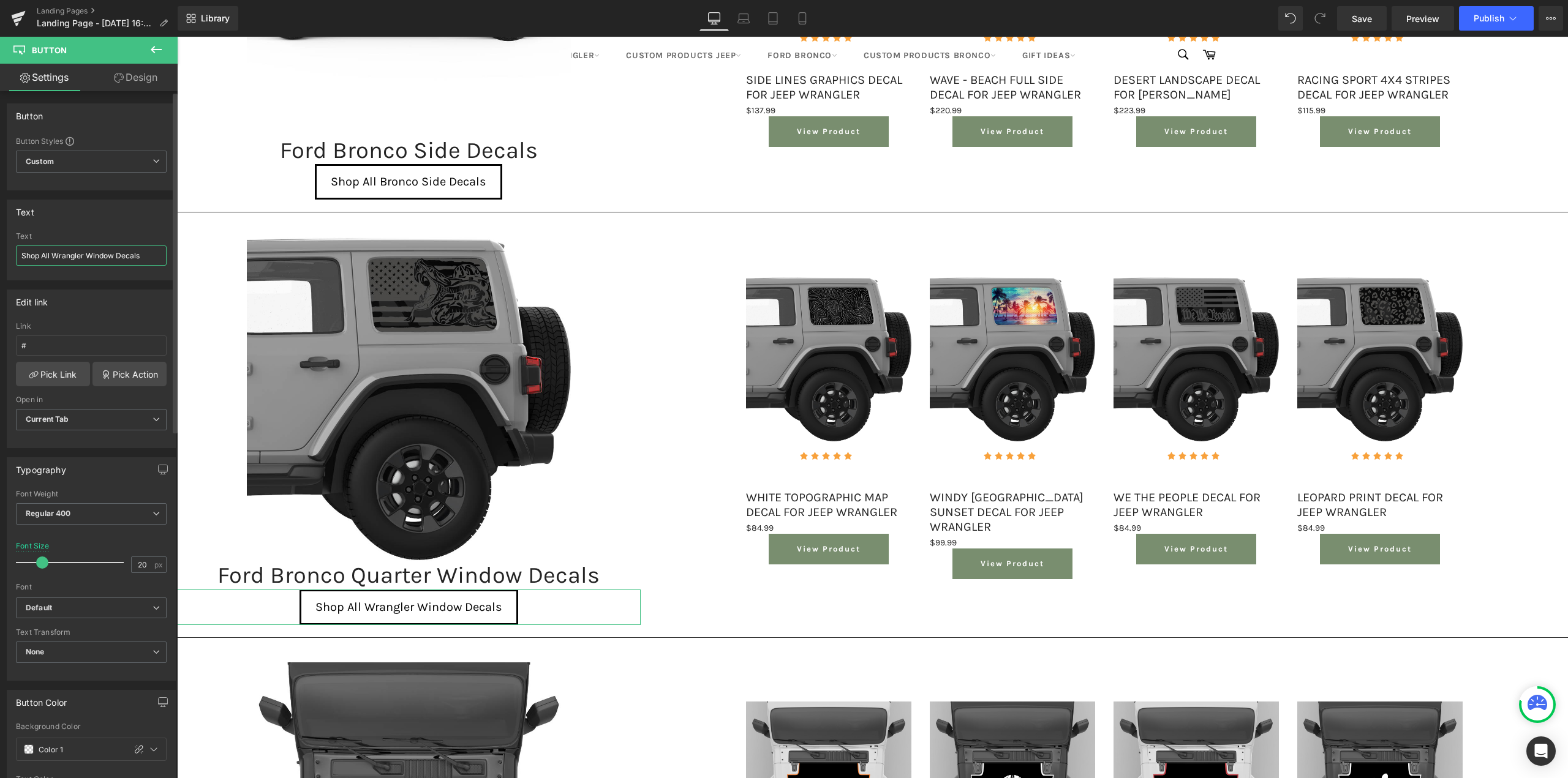
drag, startPoint x: 52, startPoint y: 254, endPoint x: 83, endPoint y: 256, distance: 31.1
click at [83, 256] on input "Shop All Wrangler Window Decals" at bounding box center [91, 255] width 151 height 20
type input "Shop All Bronco Window Decals"
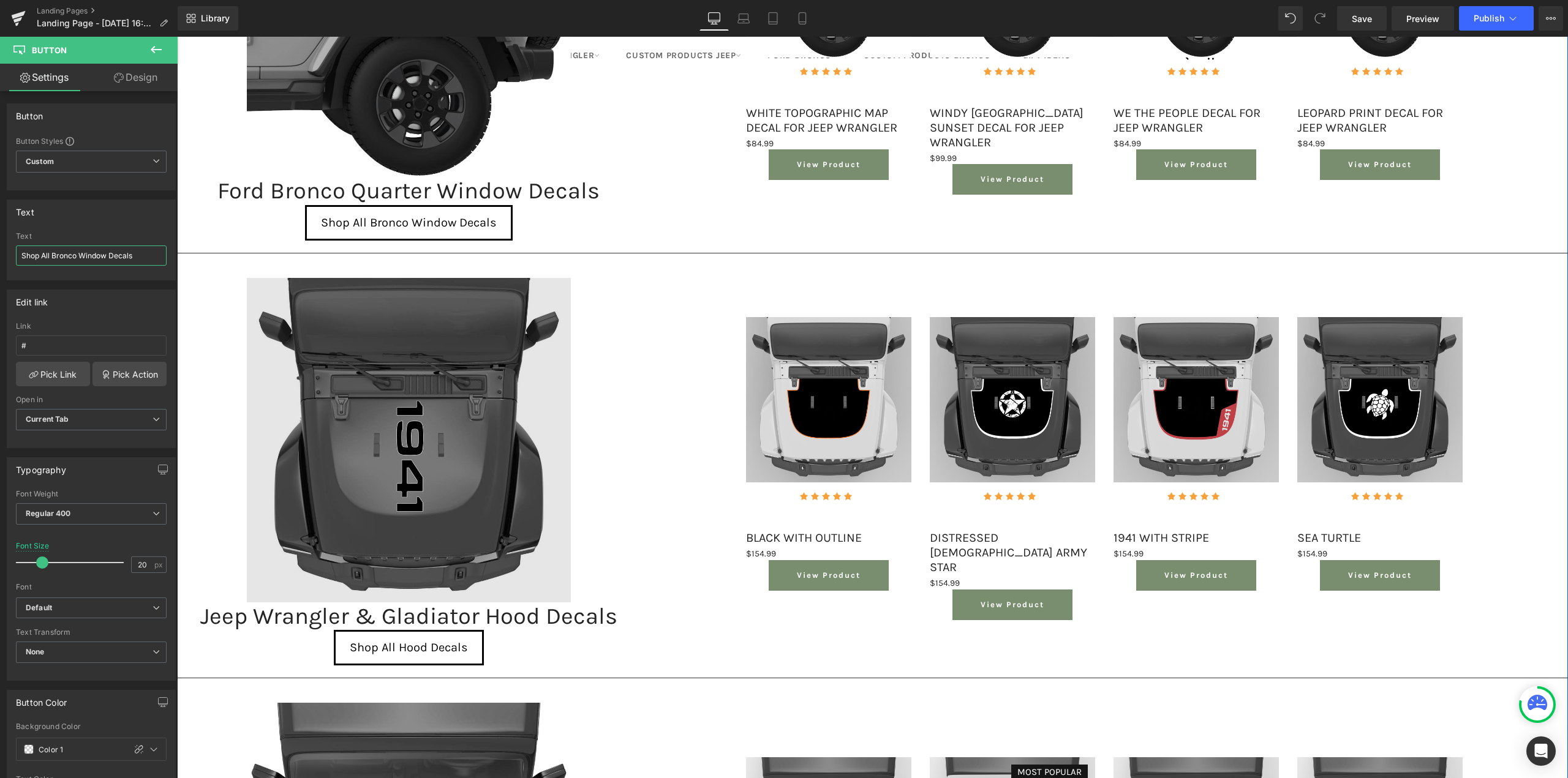
scroll to position [918, 0]
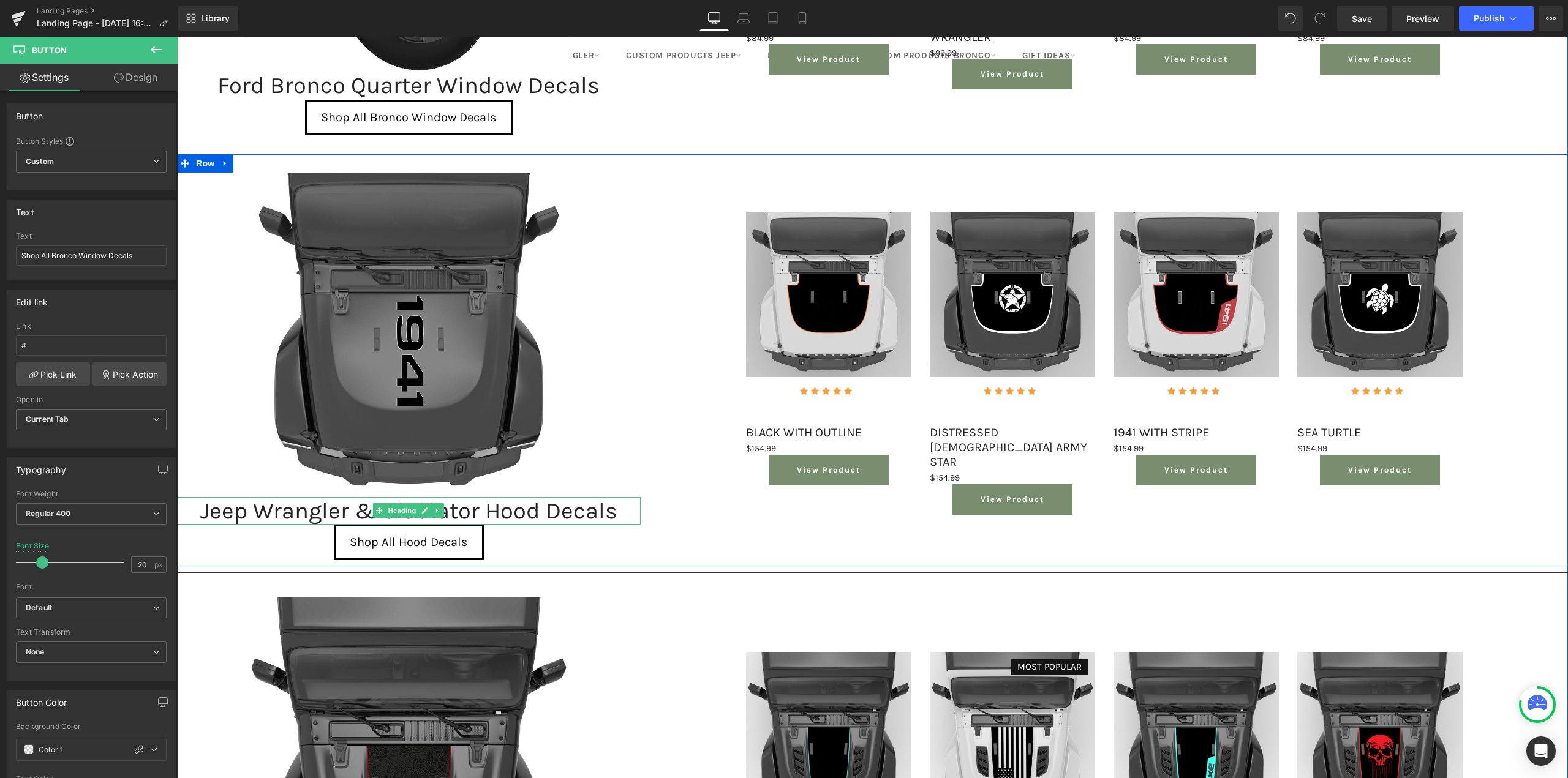
click at [294, 507] on div "Jeep Wrangler & Gladiator Hood Decals" at bounding box center [409, 511] width 464 height 28
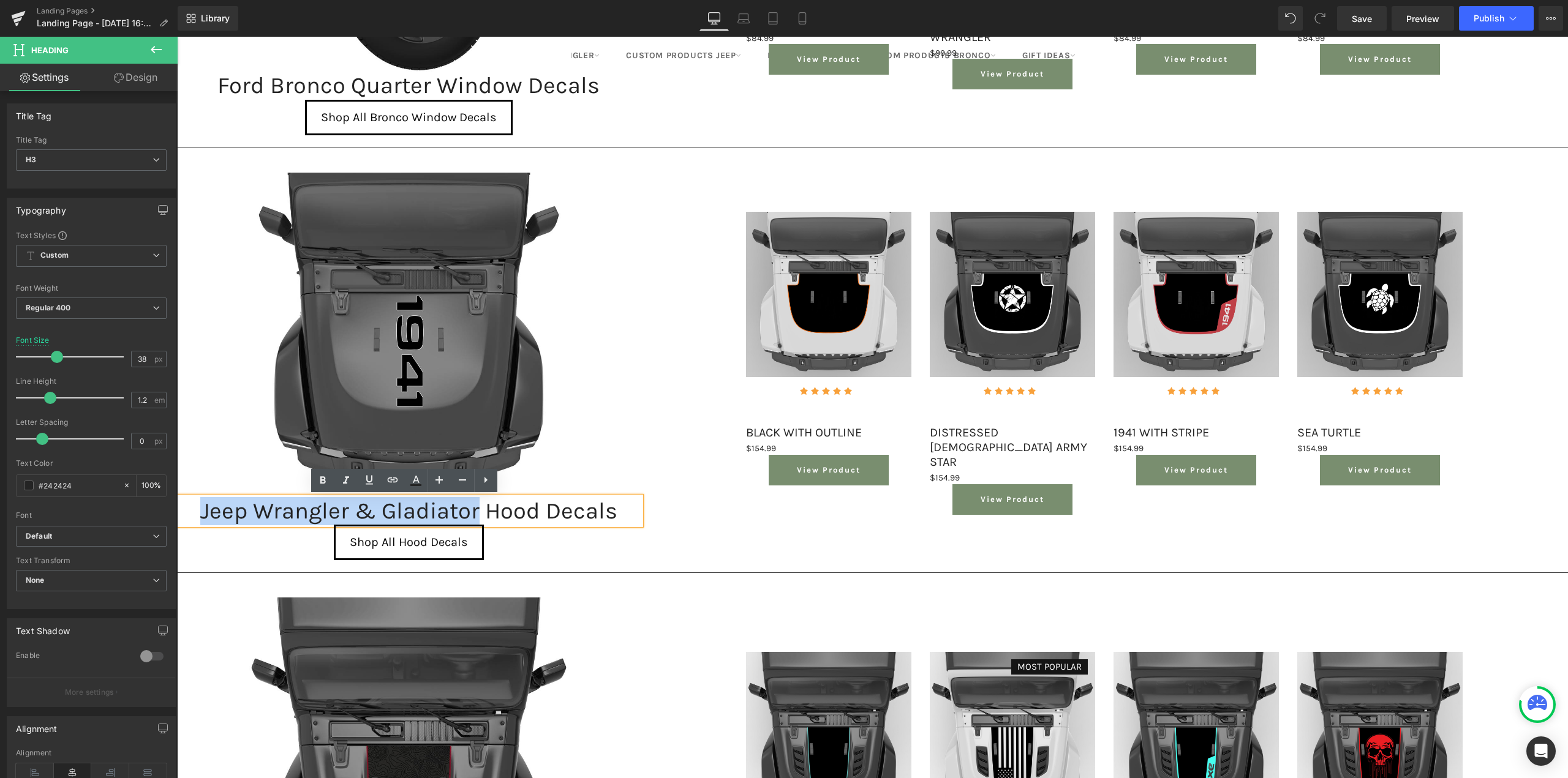
drag, startPoint x: 197, startPoint y: 506, endPoint x: 472, endPoint y: 506, distance: 275.0
click at [472, 506] on div "Jeep Wrangler & Gladiator Hood Decals" at bounding box center [409, 511] width 464 height 28
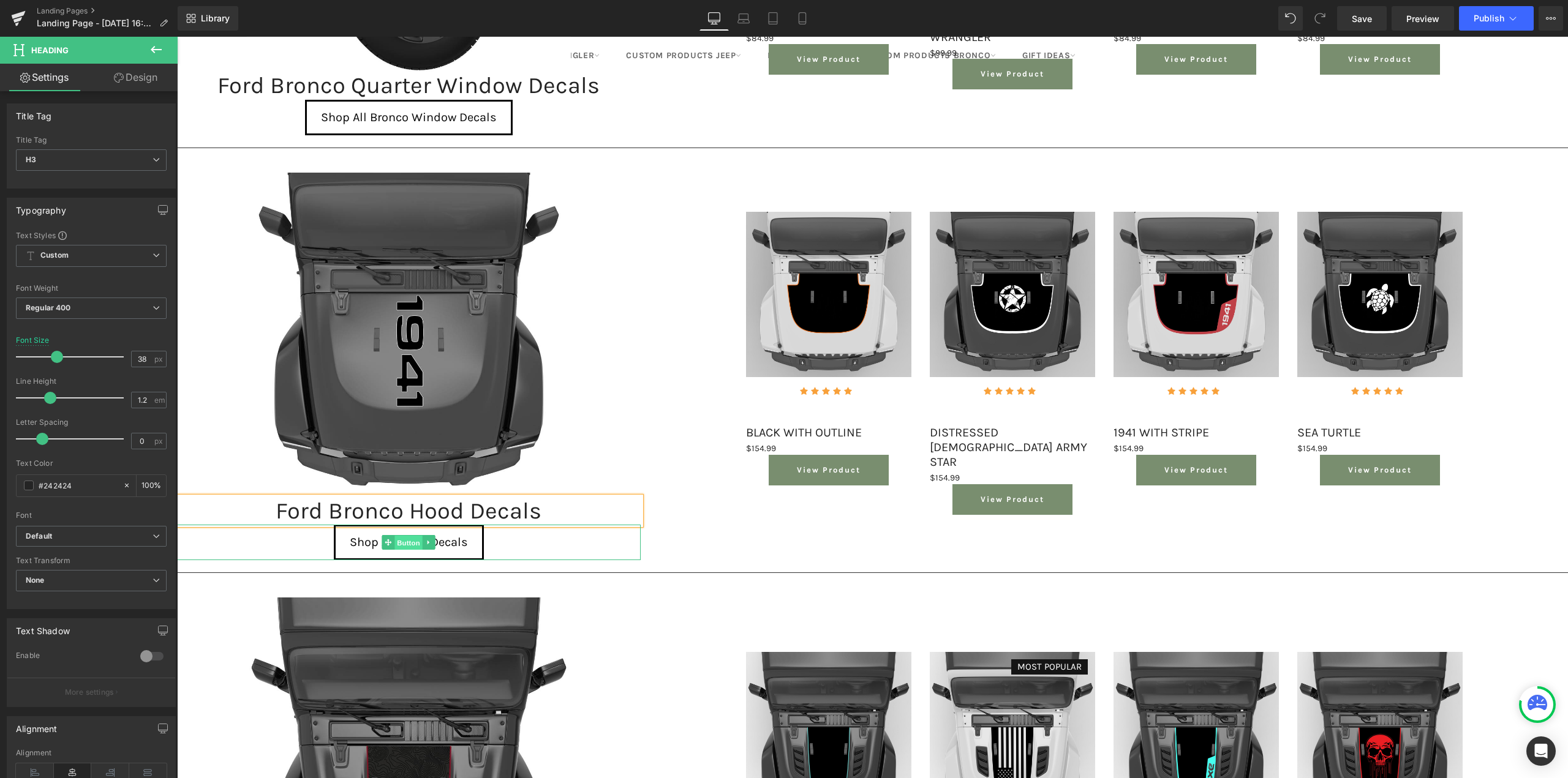
click at [404, 546] on span "Button" at bounding box center [409, 542] width 28 height 14
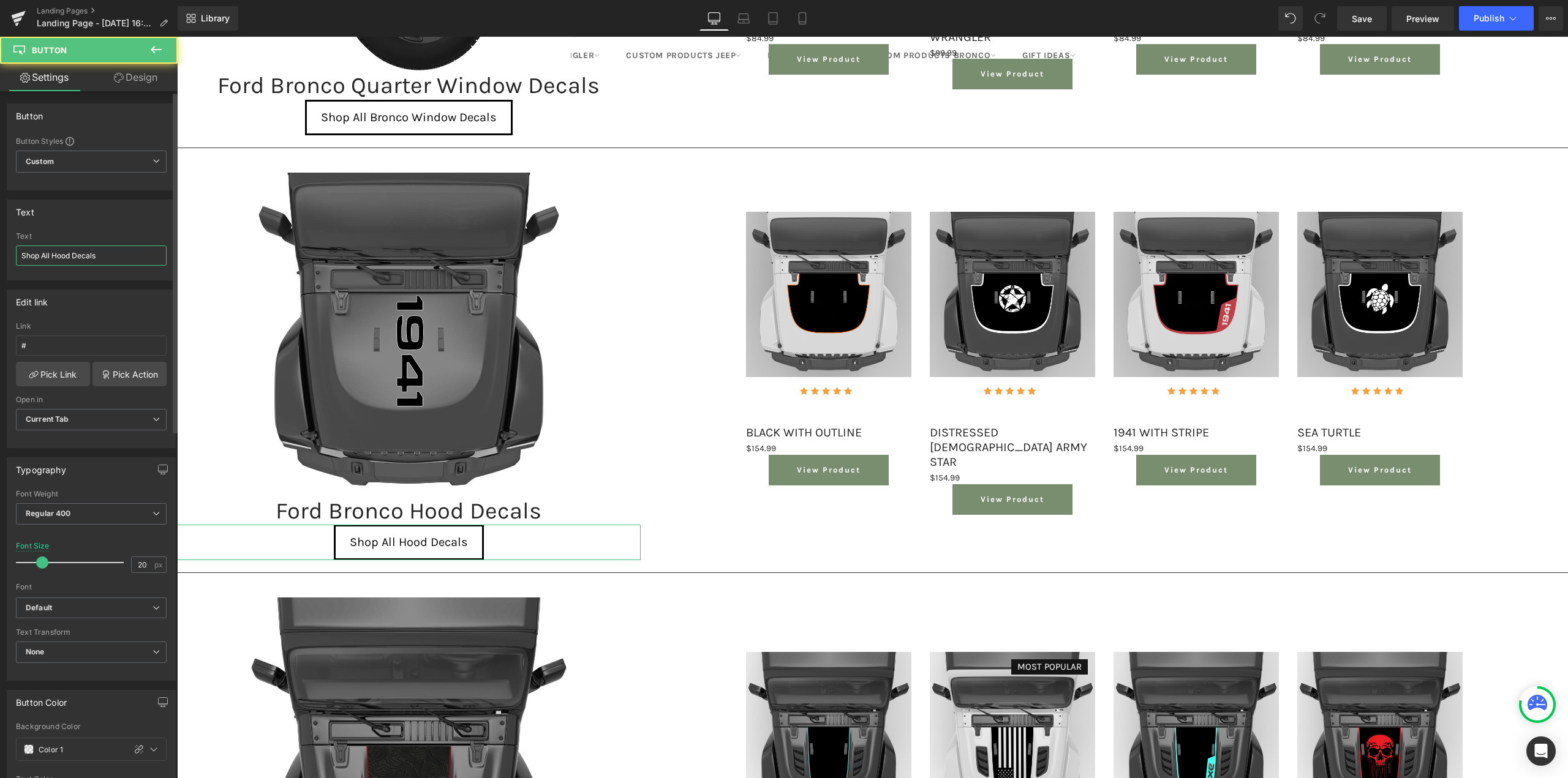
click at [53, 256] on input "Shop All Hood Decals" at bounding box center [91, 255] width 151 height 20
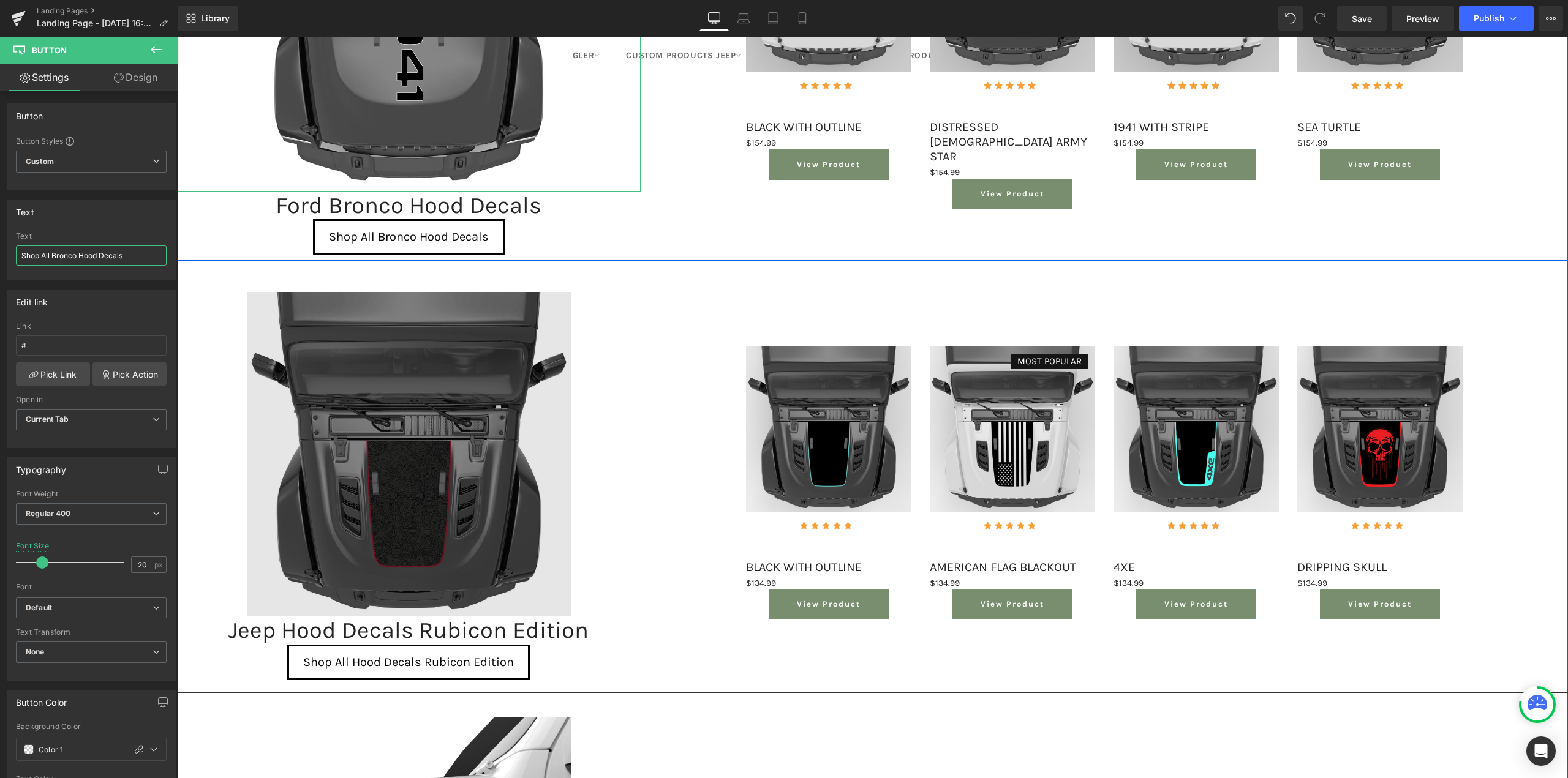
scroll to position [1408, 0]
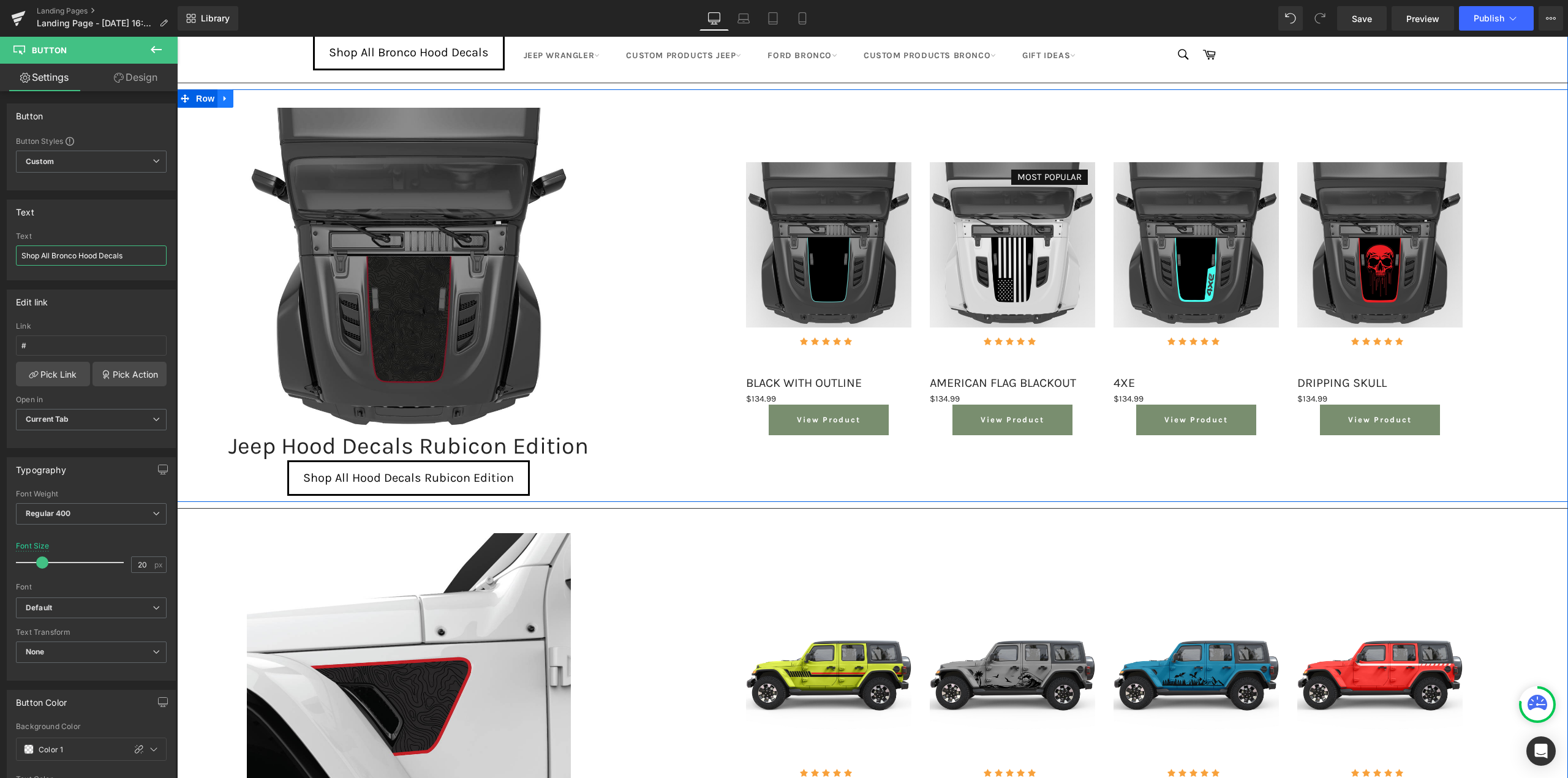
type input "Shop All Bronco Hood Decals"
click at [224, 98] on icon at bounding box center [225, 99] width 3 height 5
click at [254, 98] on icon at bounding box center [257, 98] width 8 height 9
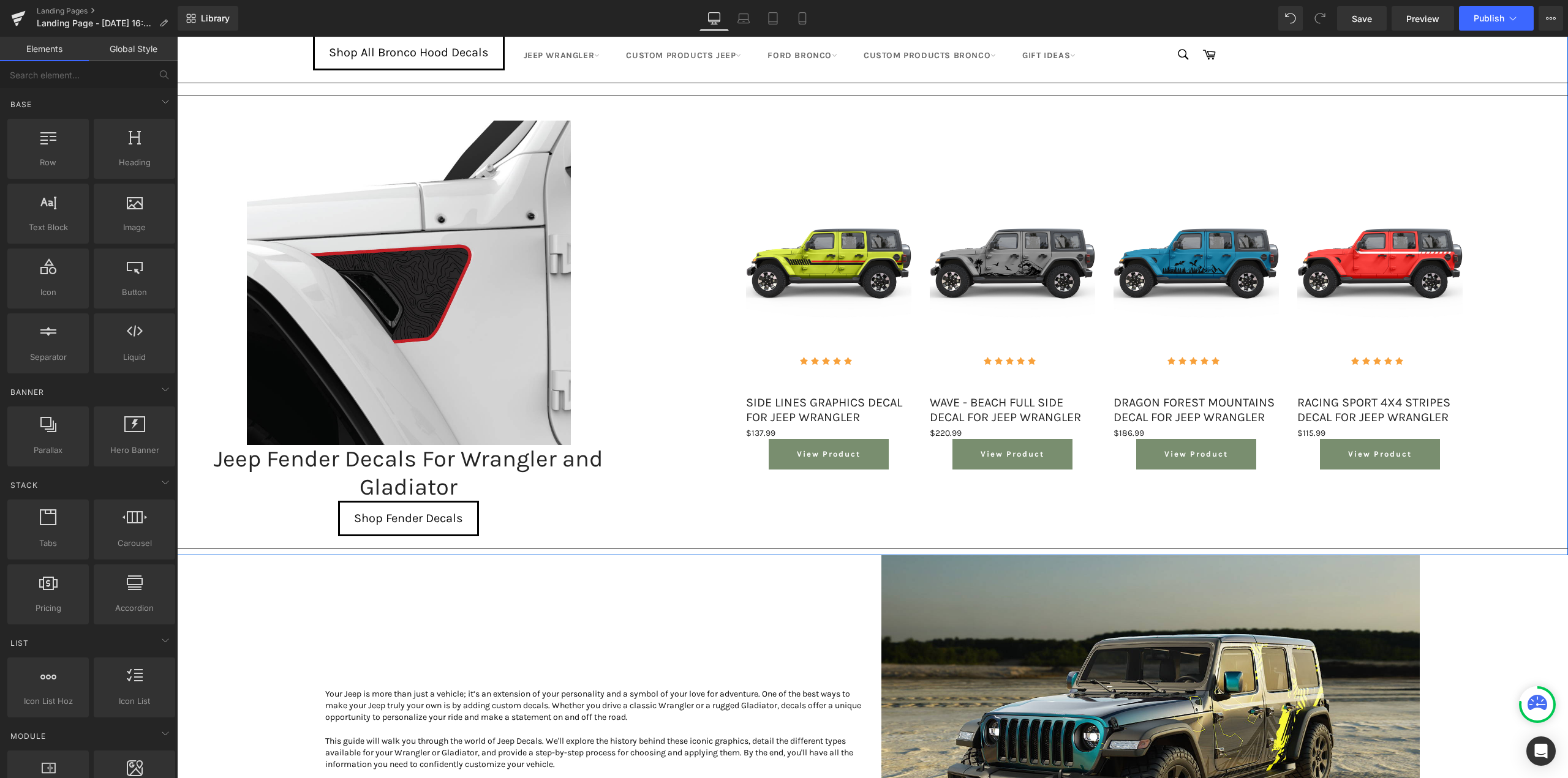
click at [223, 110] on link at bounding box center [221, 111] width 13 height 14
click at [253, 113] on icon at bounding box center [257, 111] width 8 height 8
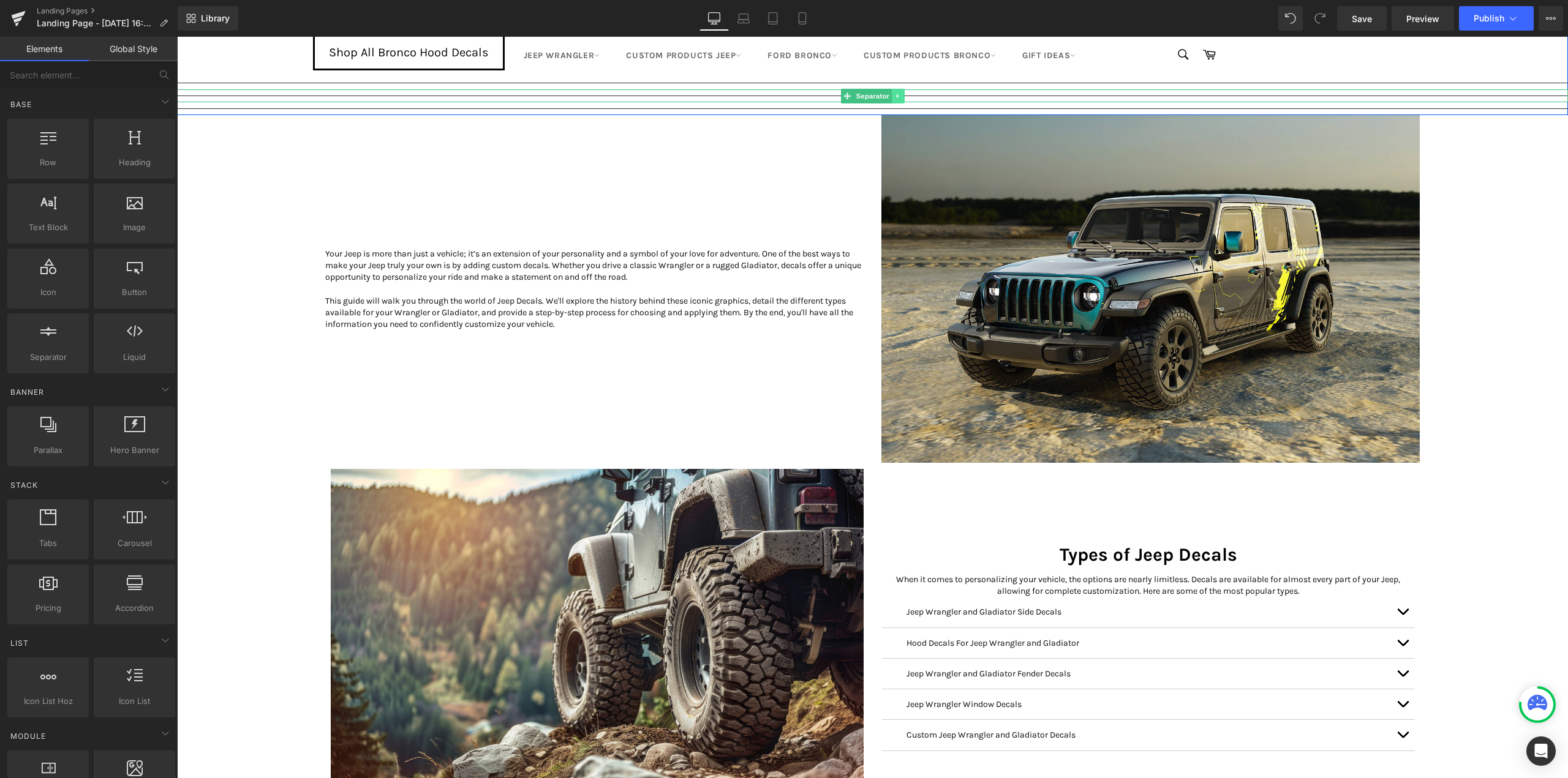
click at [897, 96] on icon at bounding box center [897, 96] width 2 height 4
click at [902, 96] on icon at bounding box center [904, 96] width 7 height 7
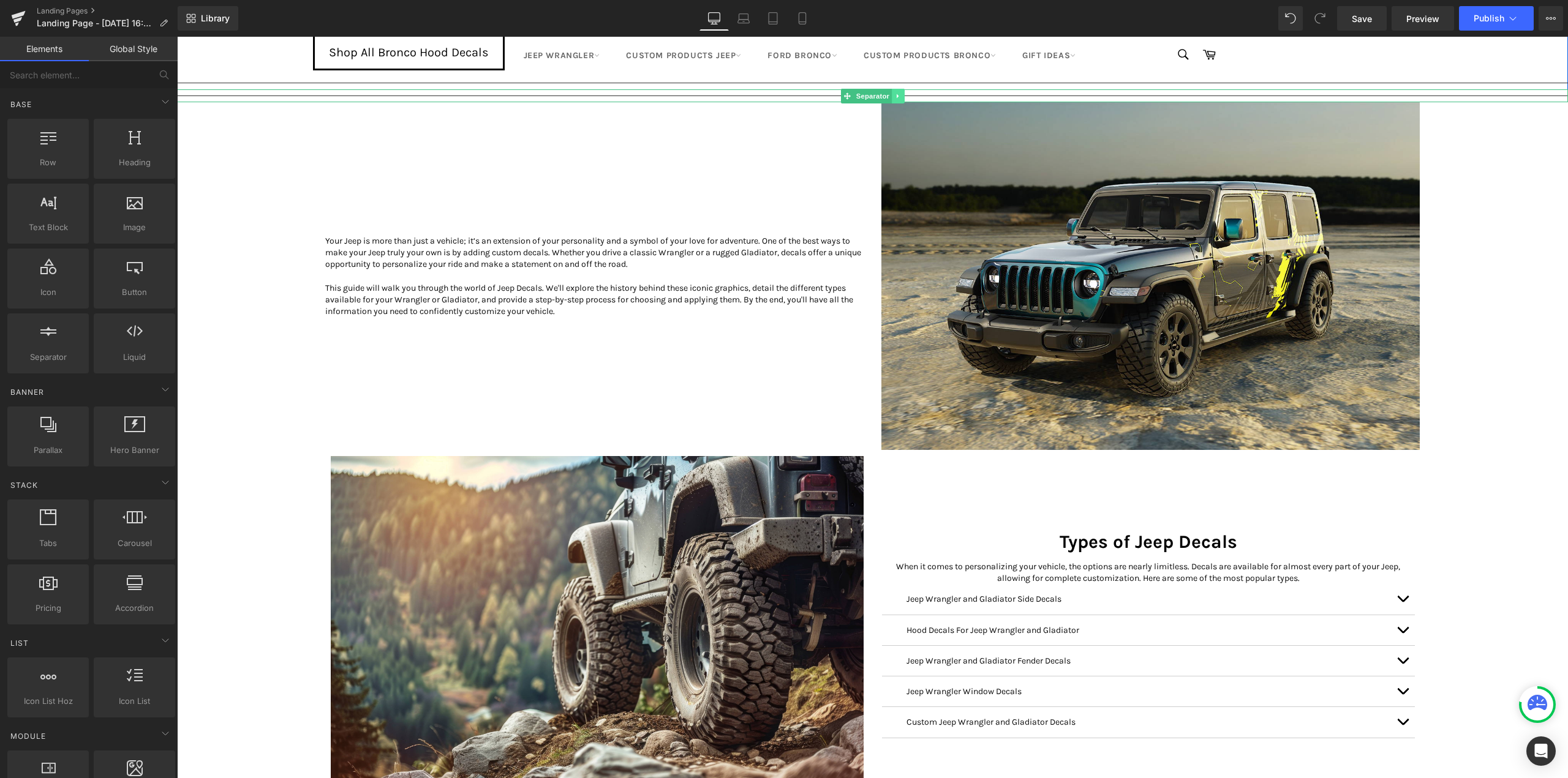
click at [895, 97] on icon at bounding box center [898, 96] width 7 height 8
click at [902, 96] on icon at bounding box center [904, 96] width 7 height 7
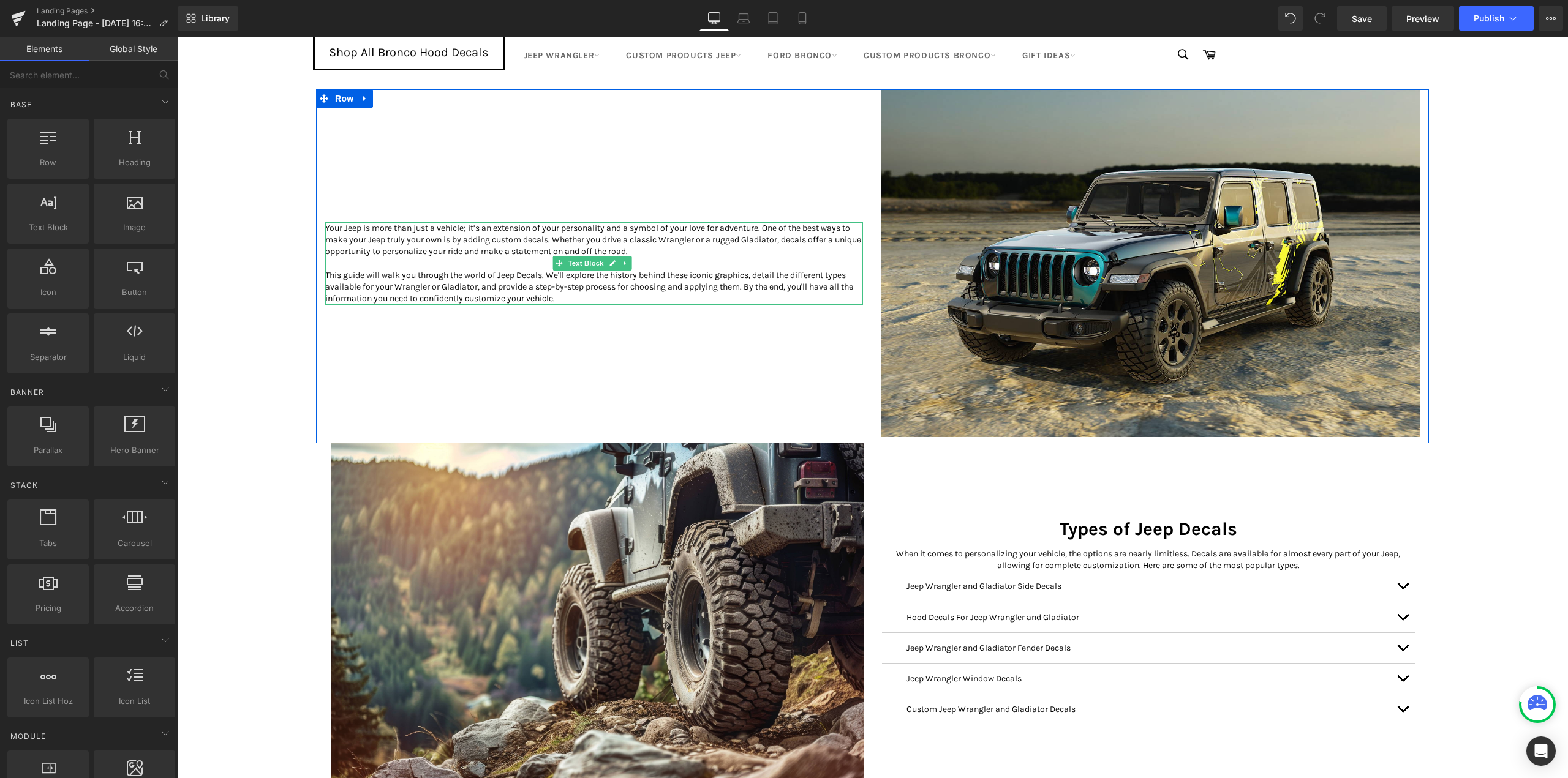
click at [567, 234] on p "Your Jeep is more than just a vehicle; it’s an extension of your personality an…" at bounding box center [594, 240] width 538 height 36
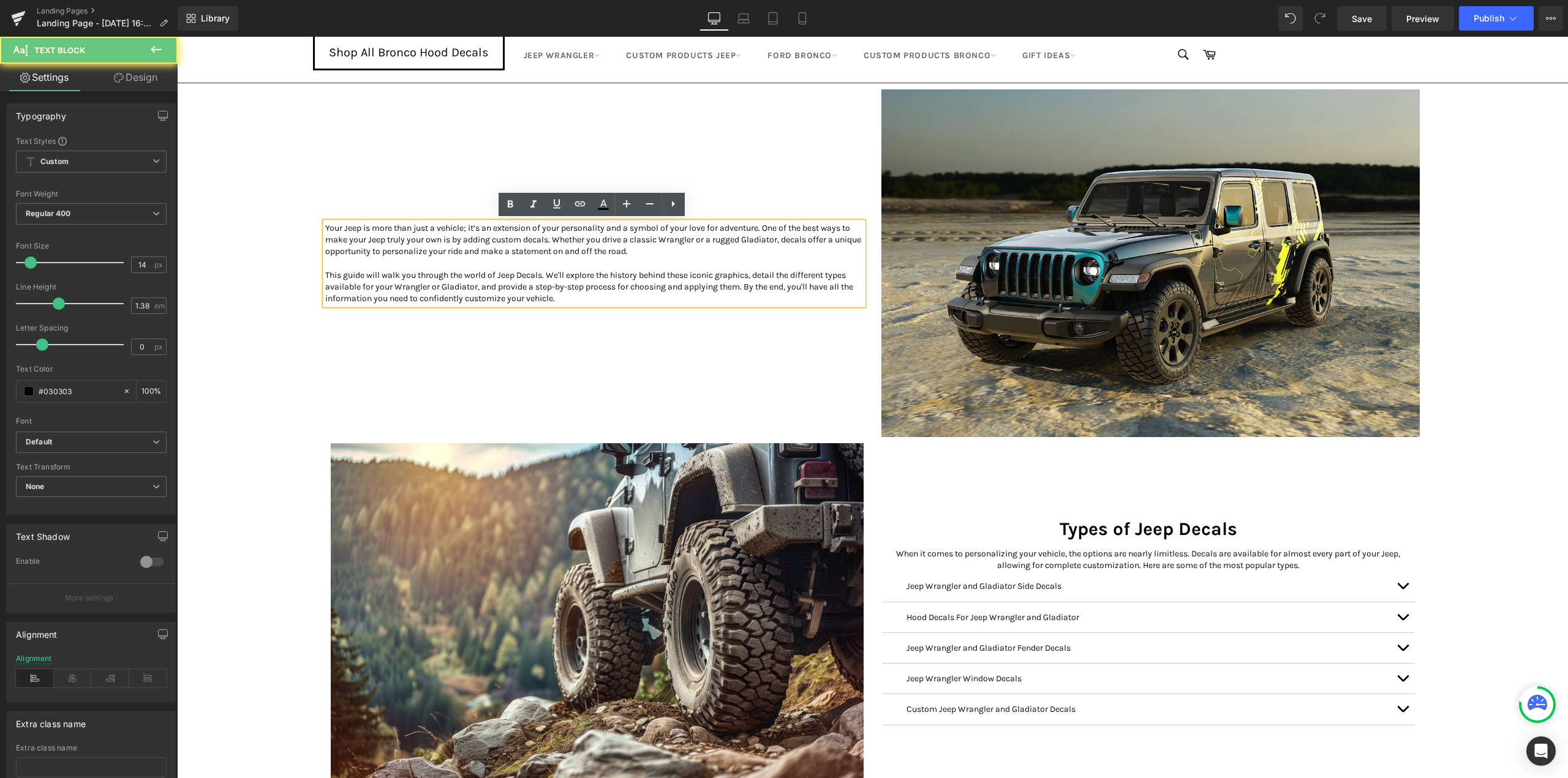
click at [545, 260] on p at bounding box center [594, 263] width 538 height 12
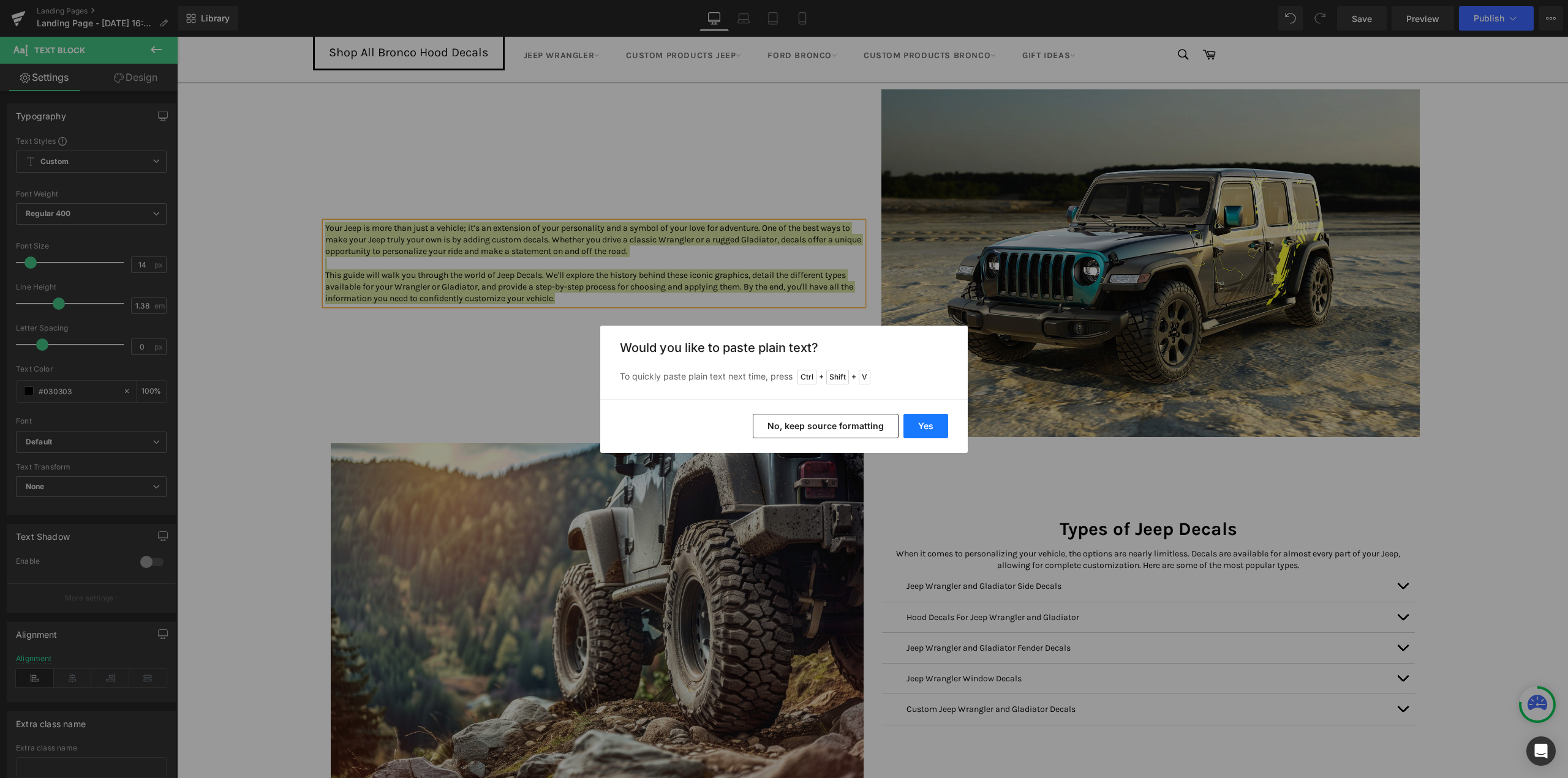
drag, startPoint x: 928, startPoint y: 433, endPoint x: 719, endPoint y: 392, distance: 213.0
click at [928, 433] on button "Yes" at bounding box center [926, 426] width 45 height 25
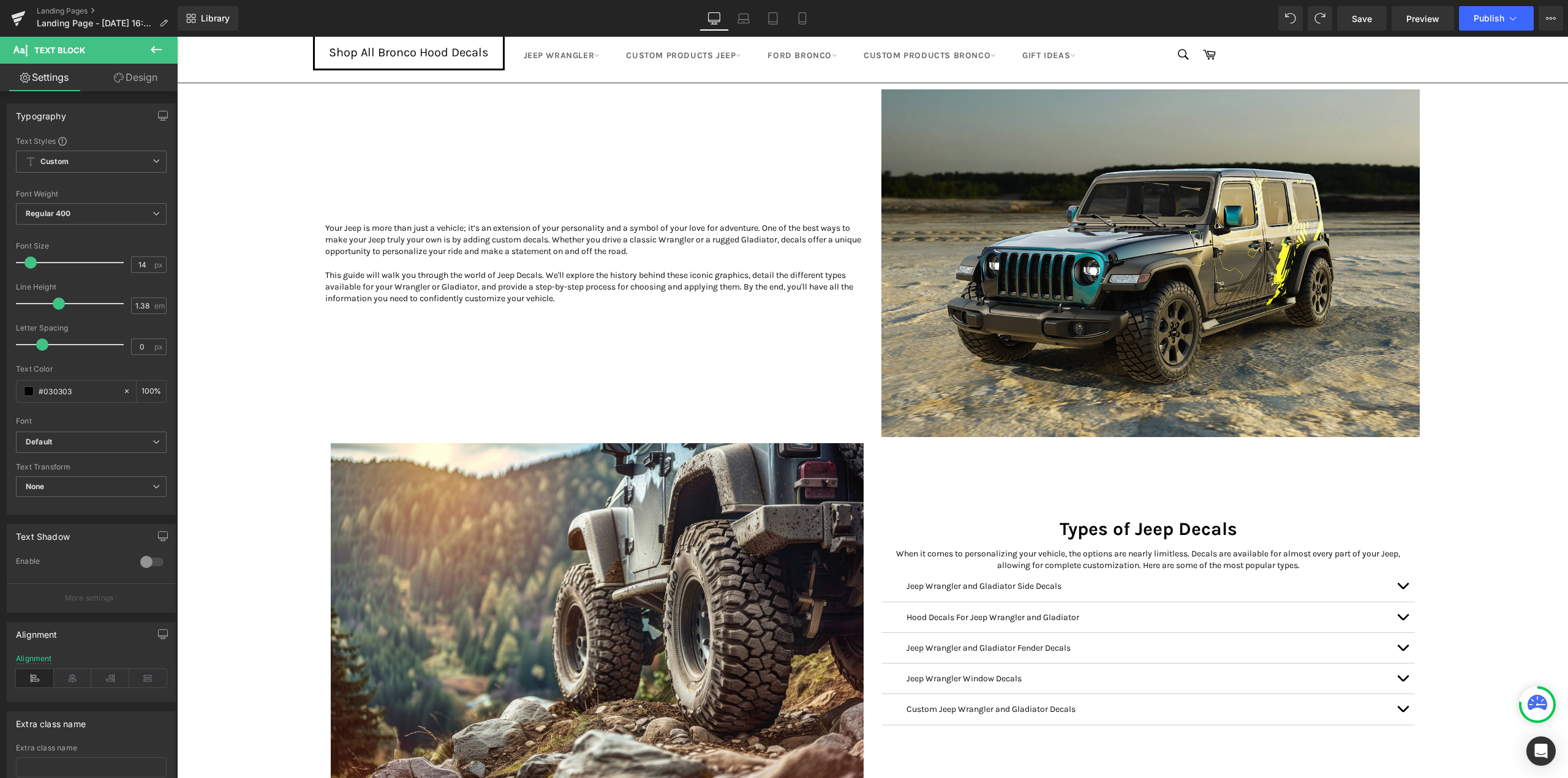
click at [153, 50] on icon at bounding box center [156, 49] width 11 height 8
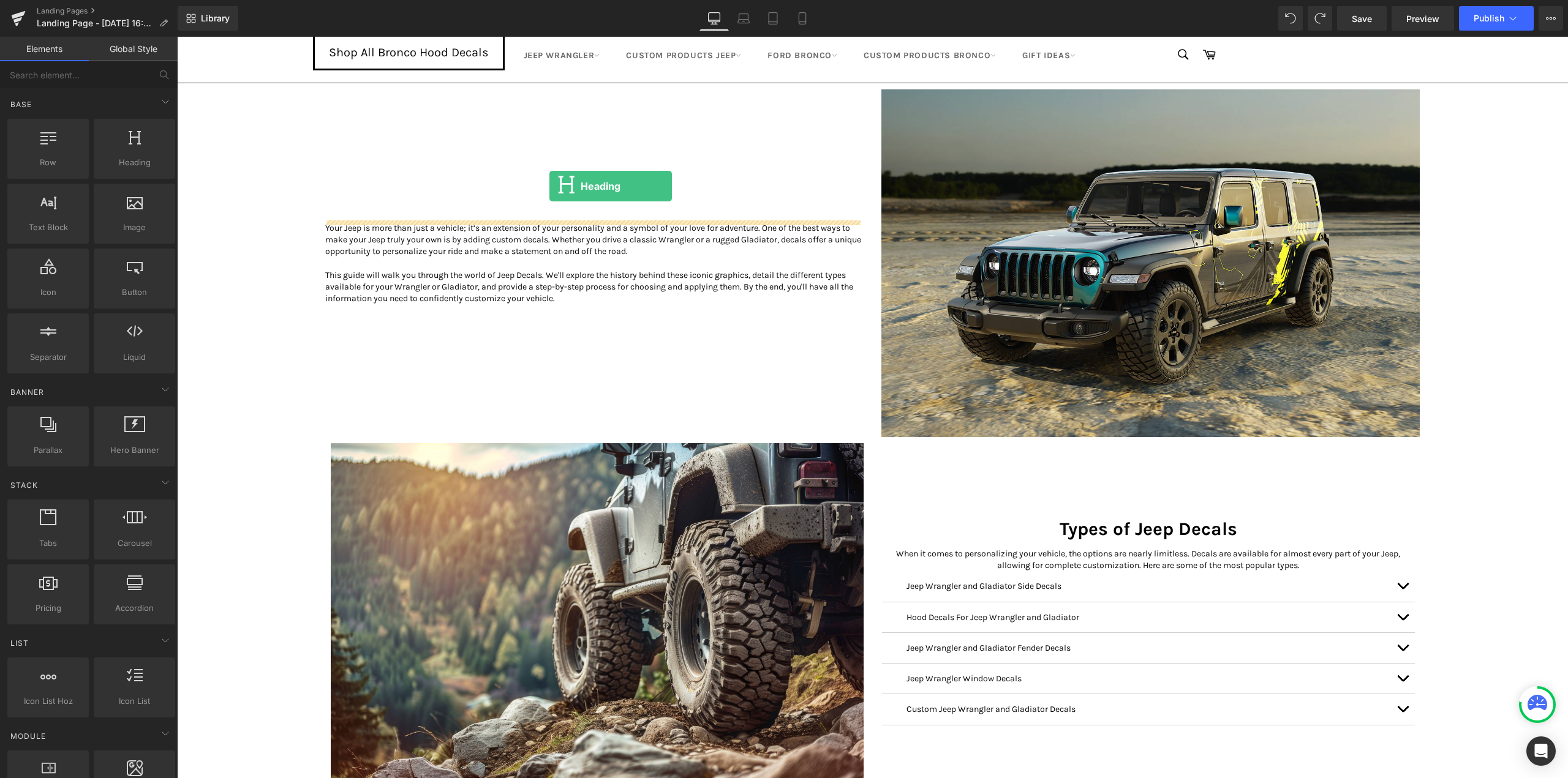
drag, startPoint x: 334, startPoint y: 186, endPoint x: 549, endPoint y: 186, distance: 215.0
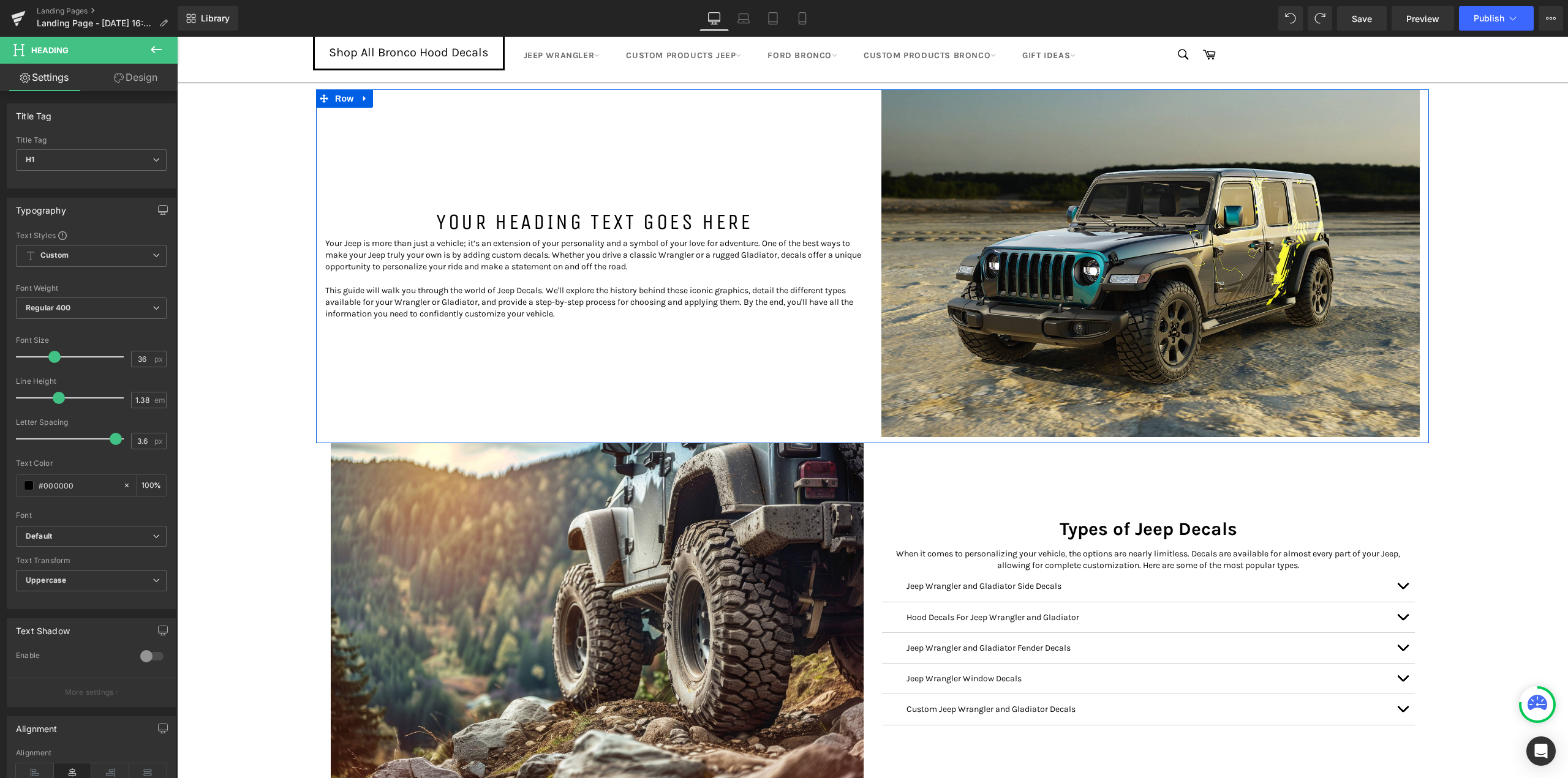
click at [517, 220] on h1 "Your heading text goes here" at bounding box center [594, 222] width 538 height 31
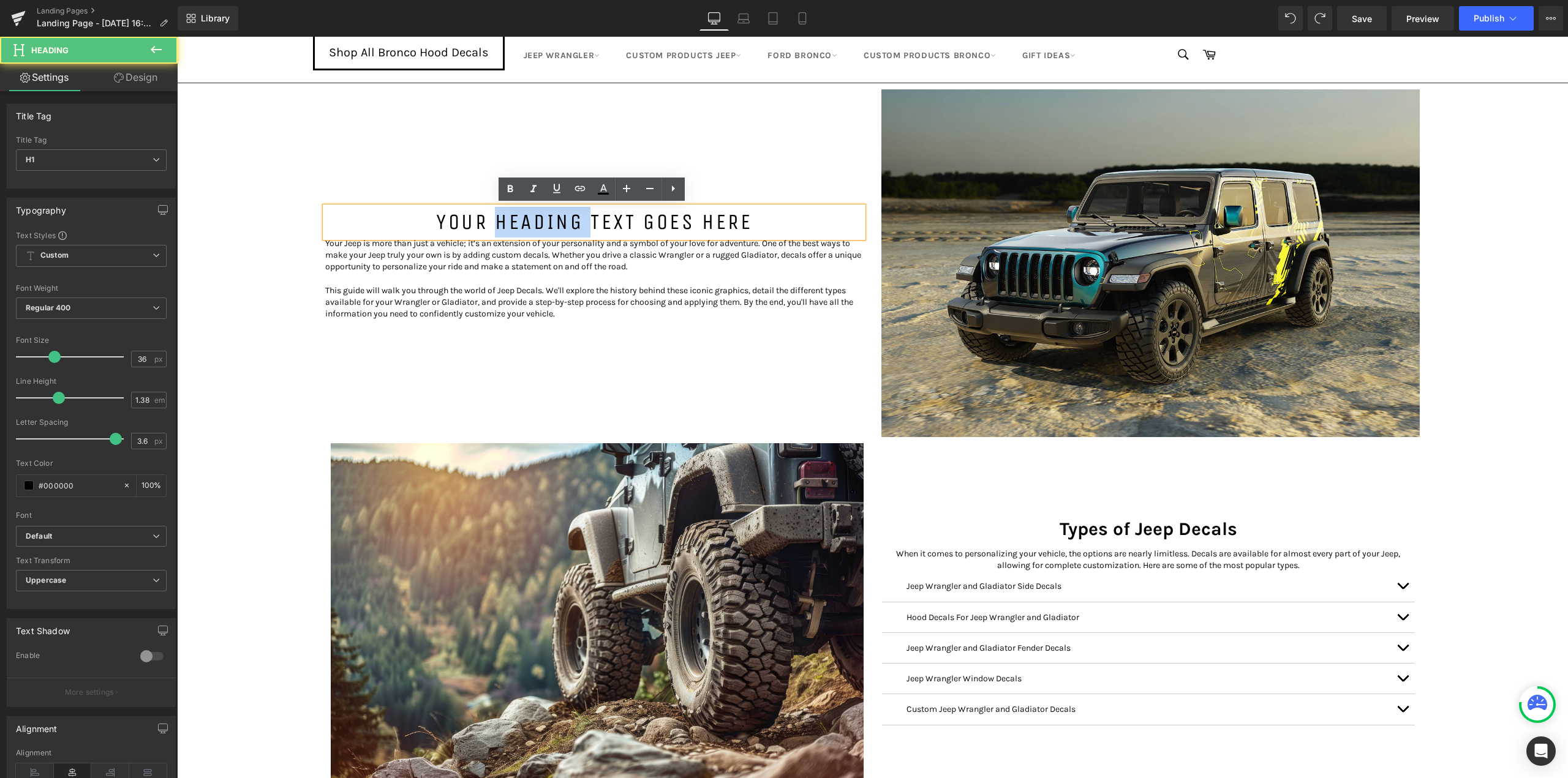
click at [517, 220] on h1 "Your heading text goes here" at bounding box center [594, 222] width 538 height 31
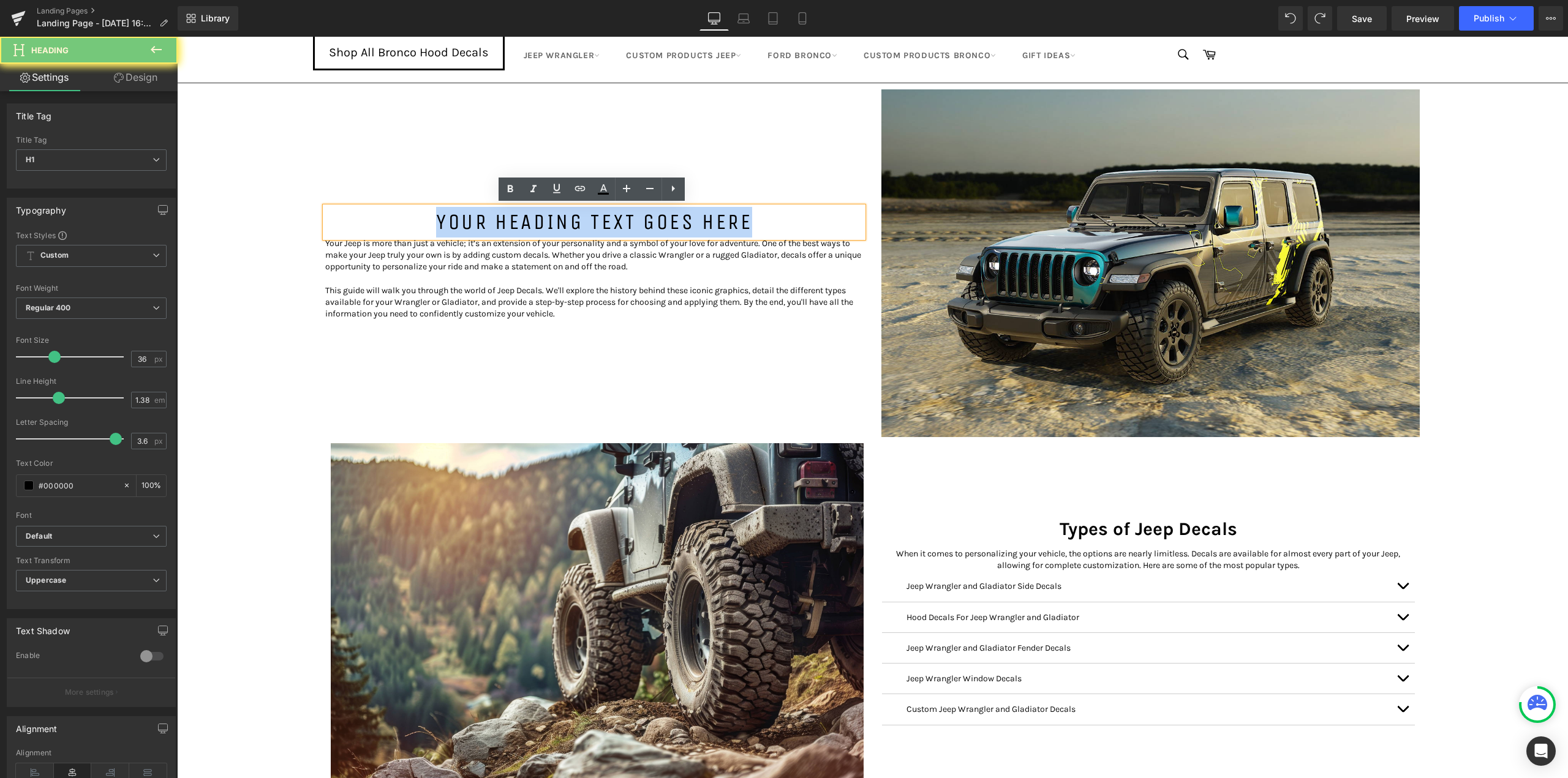
paste div
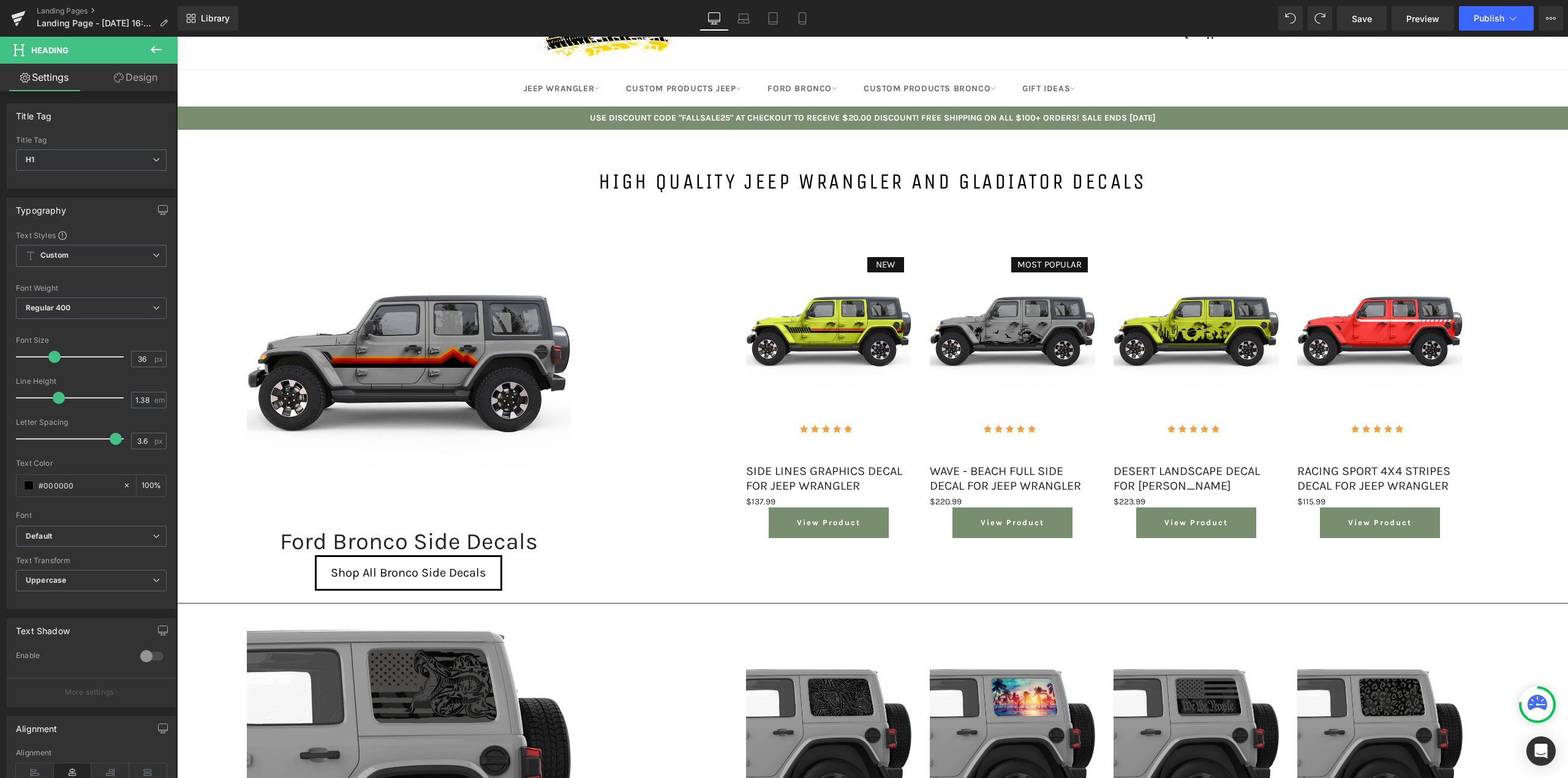
scroll to position [0, 0]
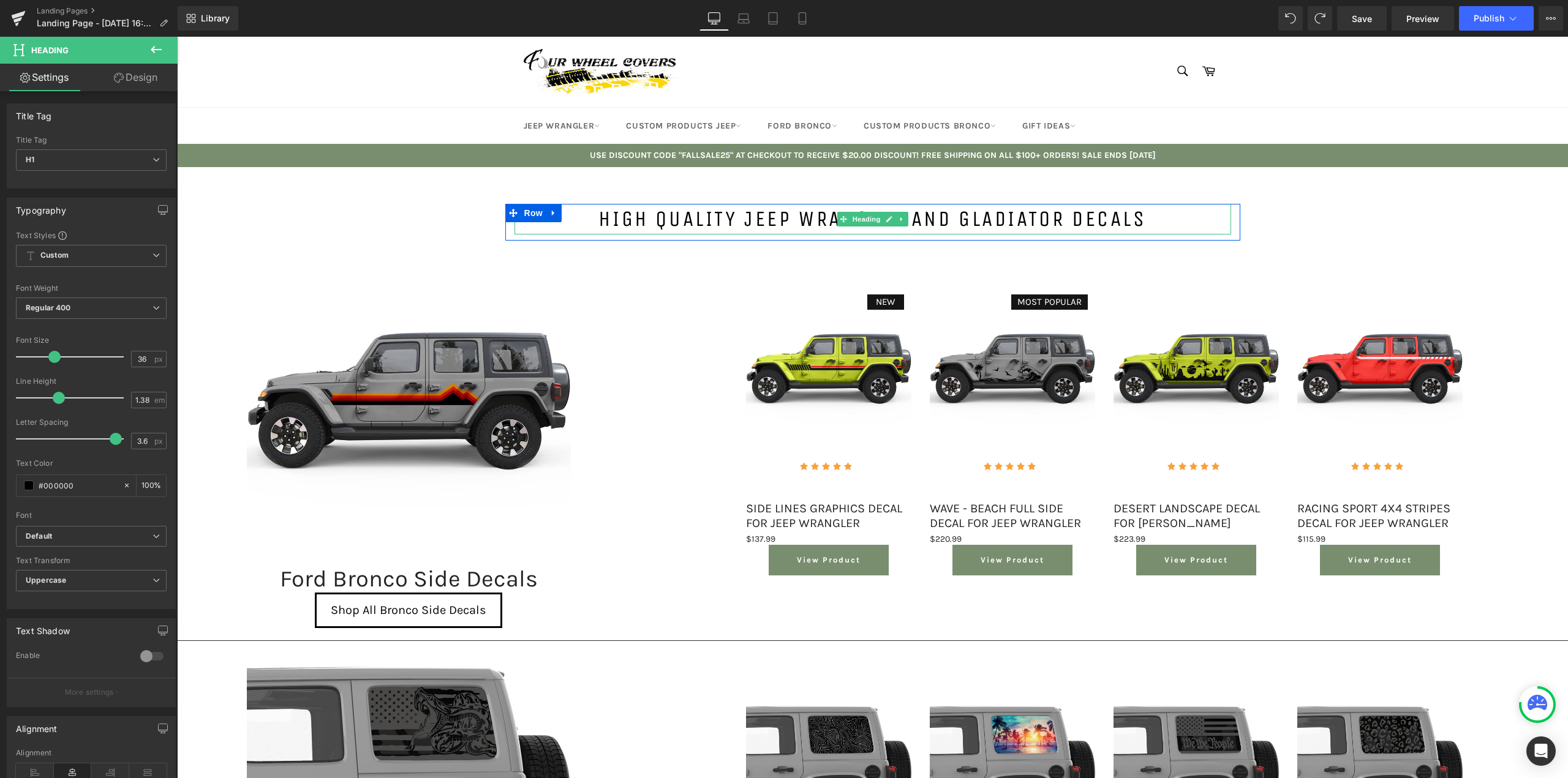
click at [741, 223] on h1 "High Quality Jeep Wrangler and Gladiator Decals" at bounding box center [873, 219] width 717 height 31
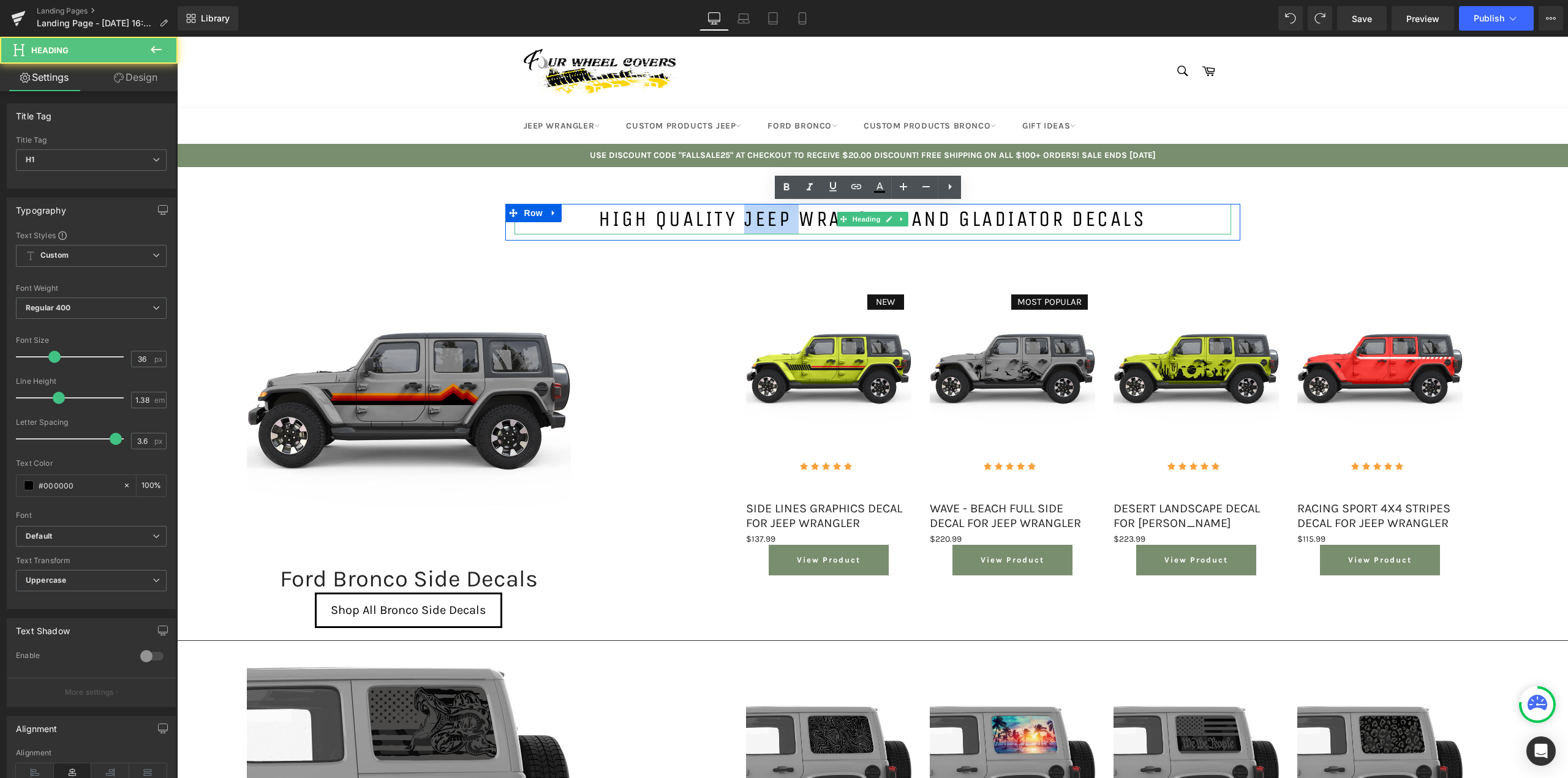
click at [741, 223] on h1 "High Quality Jeep Wrangler and Gladiator Decals" at bounding box center [873, 219] width 717 height 31
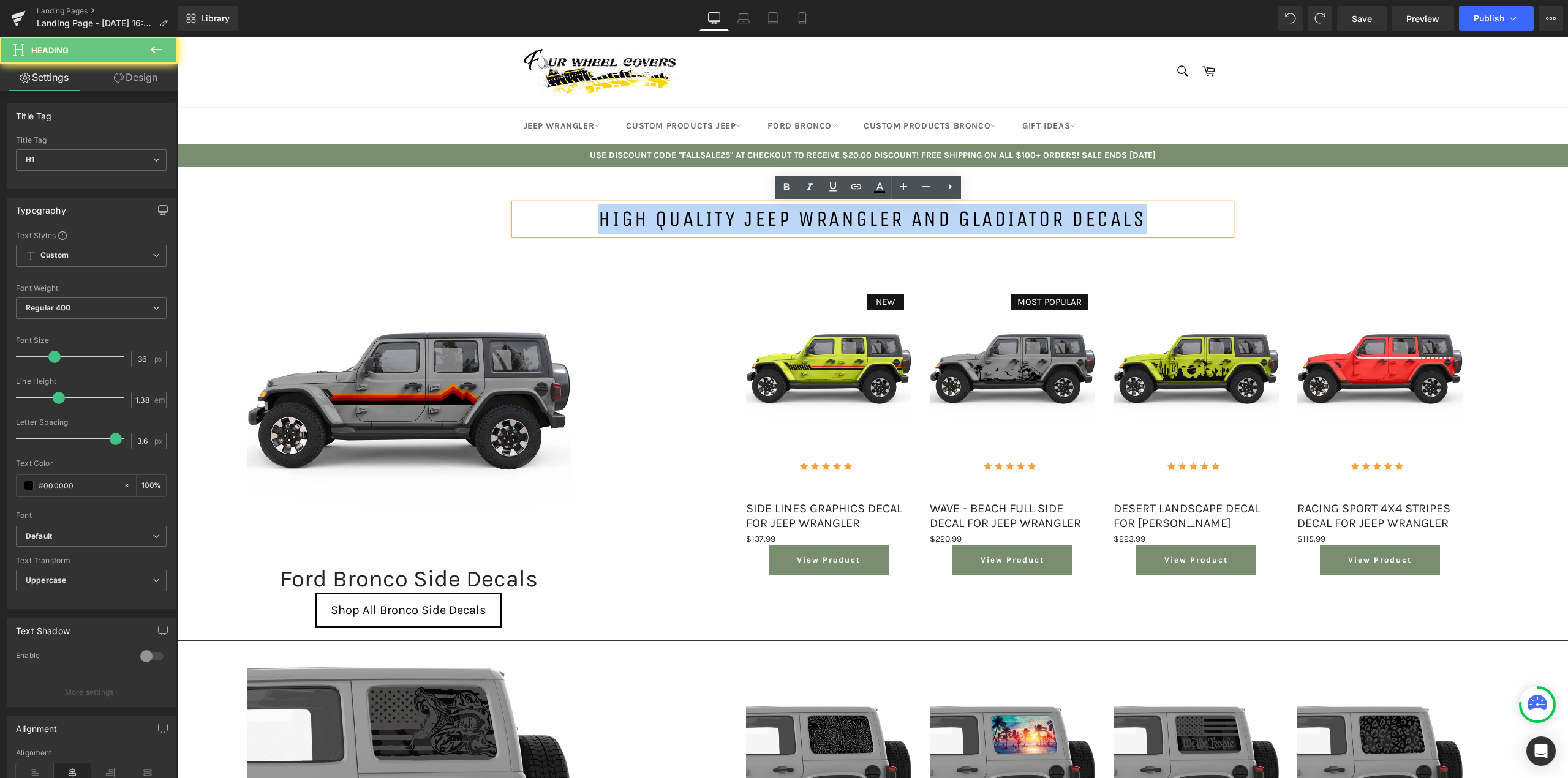
click at [741, 223] on h1 "High Quality Jeep Wrangler and Gladiator Decals" at bounding box center [873, 219] width 717 height 31
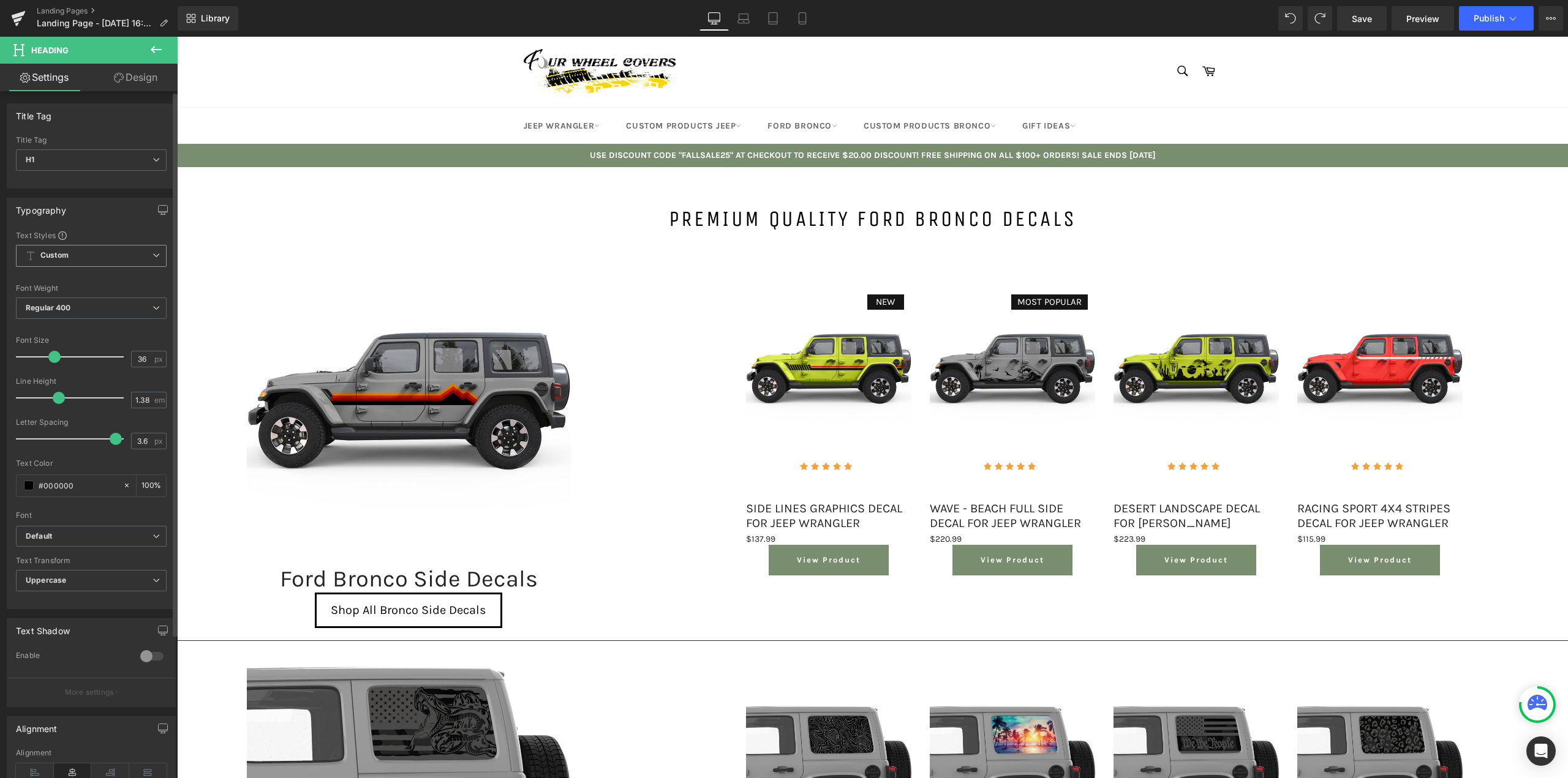
click at [122, 254] on span "Custom Setup Global Style" at bounding box center [91, 256] width 151 height 22
click at [111, 258] on span "Custom Setup Global Style" at bounding box center [89, 256] width 146 height 22
click at [142, 79] on link "Design" at bounding box center [135, 78] width 89 height 27
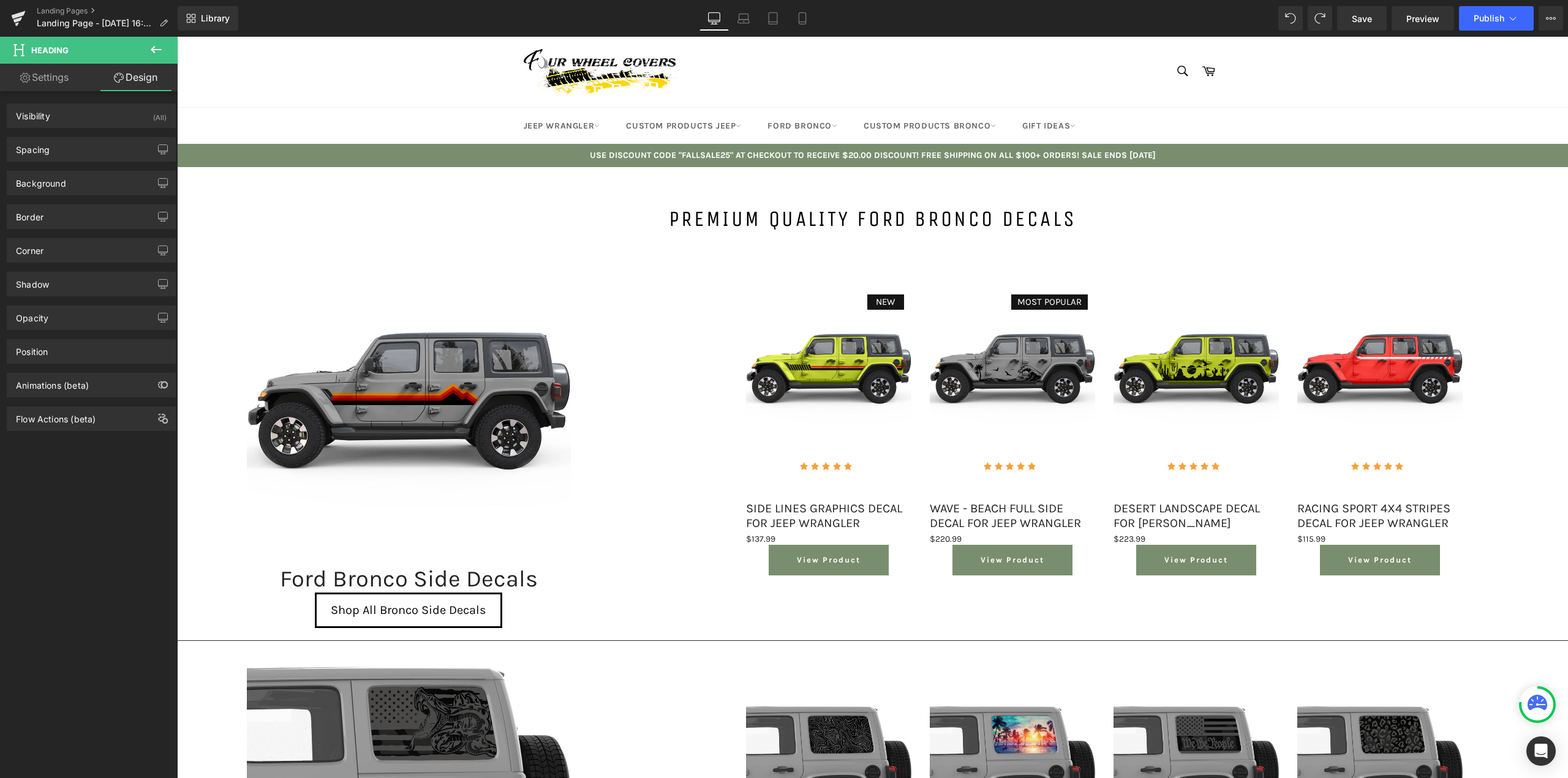
click at [155, 54] on icon at bounding box center [155, 49] width 14 height 14
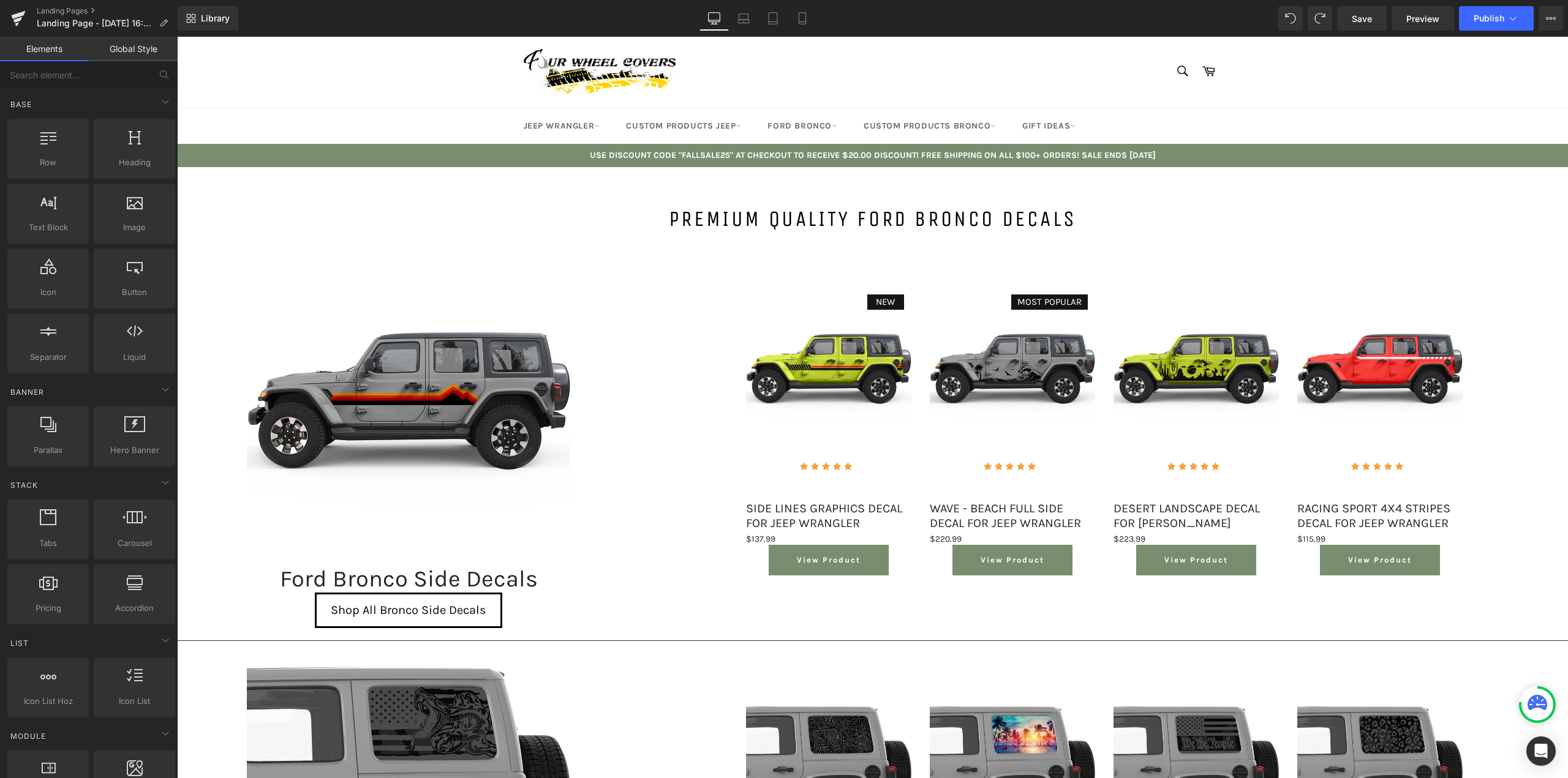
click at [135, 52] on link "Global Style" at bounding box center [133, 49] width 89 height 25
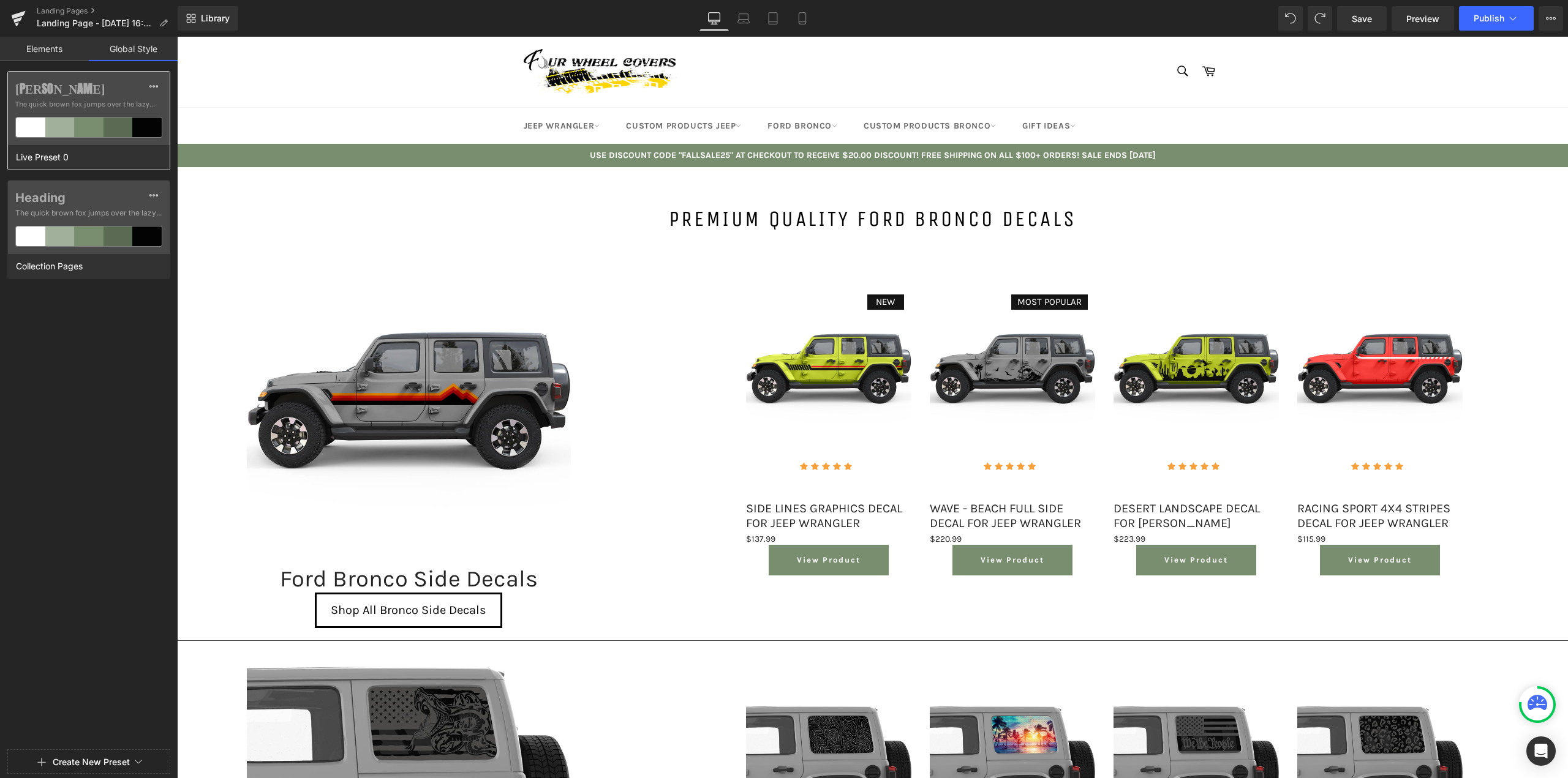
click at [91, 124] on div at bounding box center [89, 127] width 30 height 19
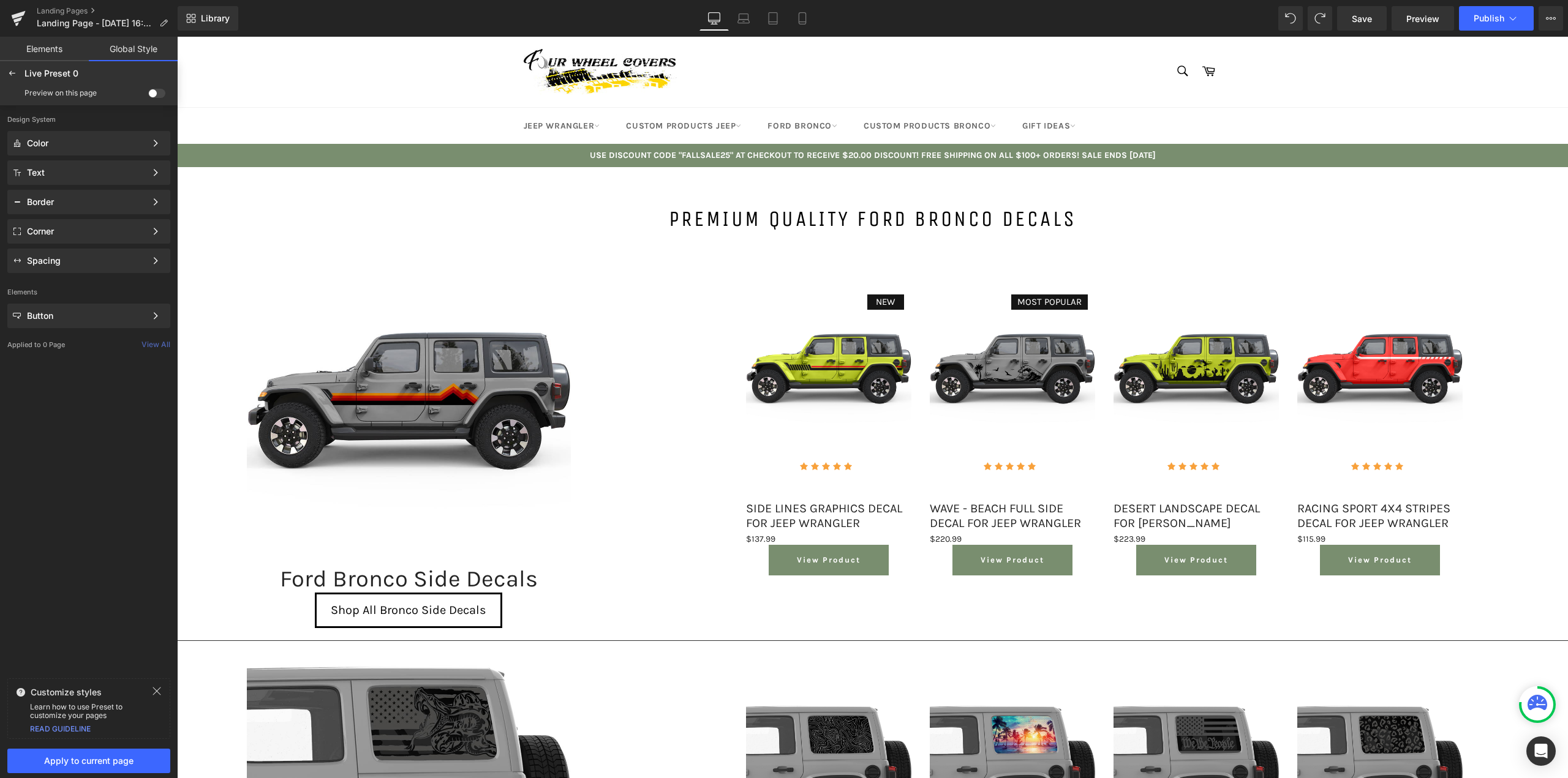
click at [158, 90] on span at bounding box center [157, 93] width 17 height 9
click at [149, 96] on input "checkbox" at bounding box center [149, 96] width 0 height 0
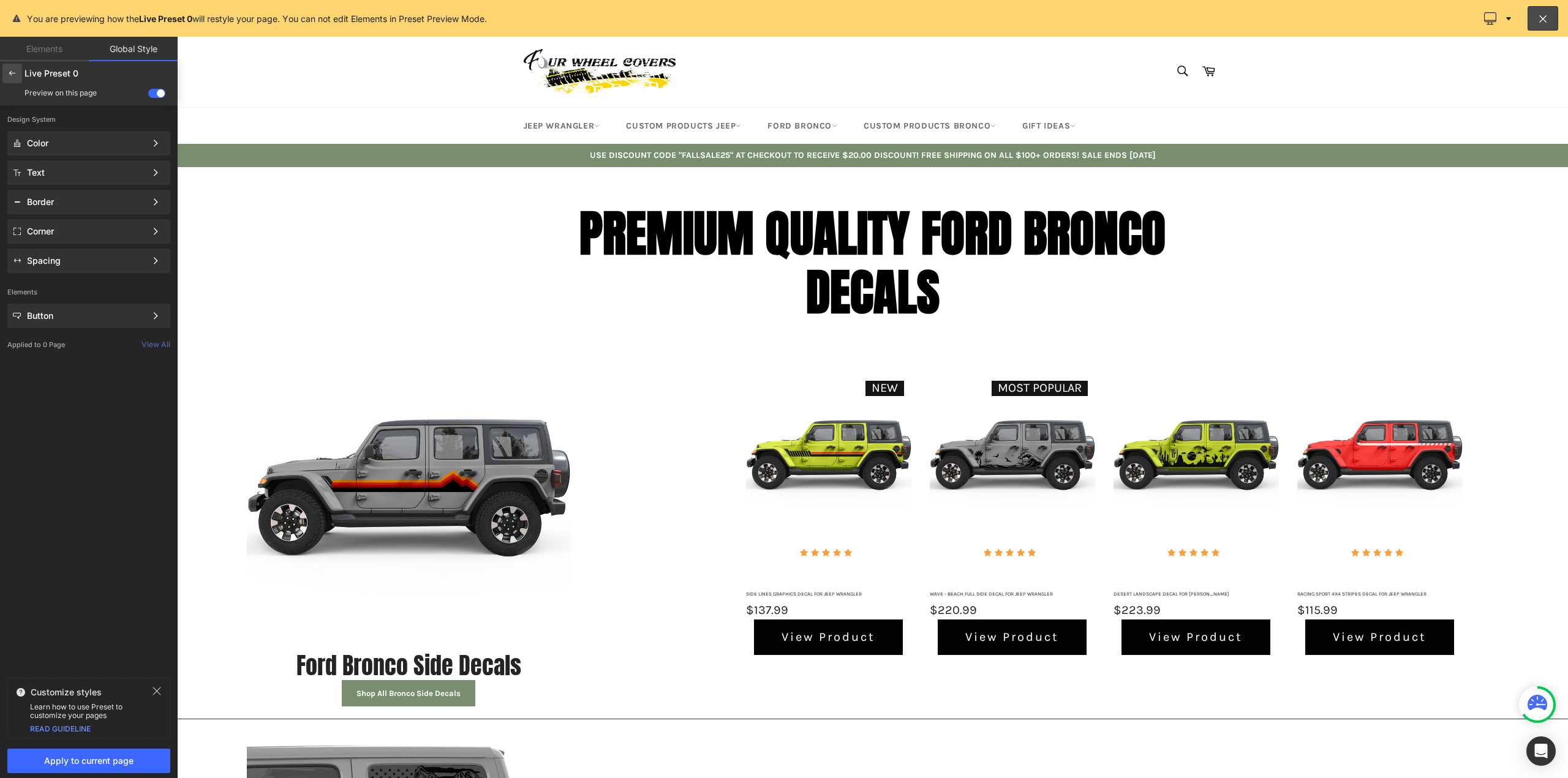
click at [8, 73] on icon at bounding box center [12, 74] width 10 height 10
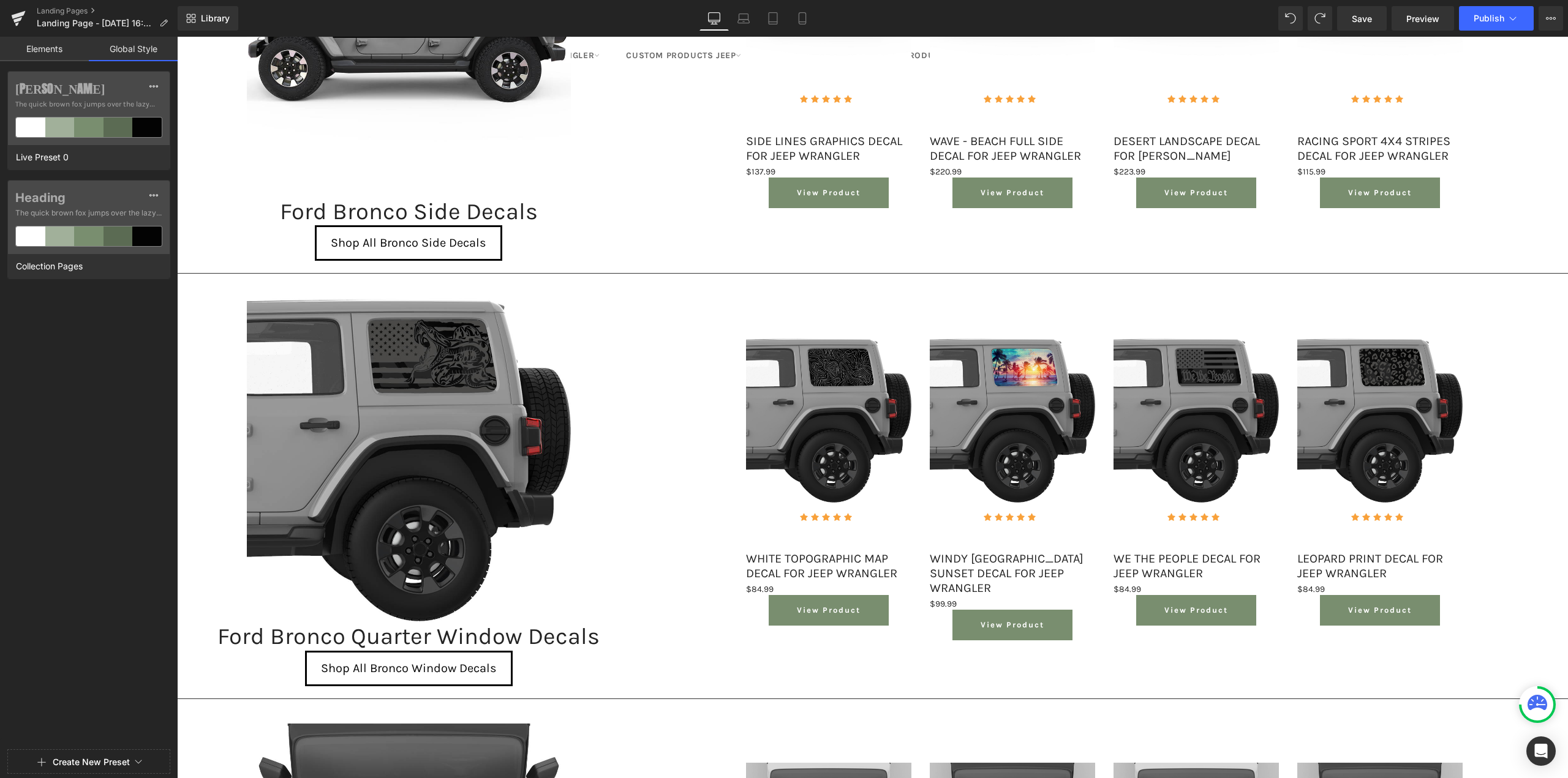
scroll to position [122, 0]
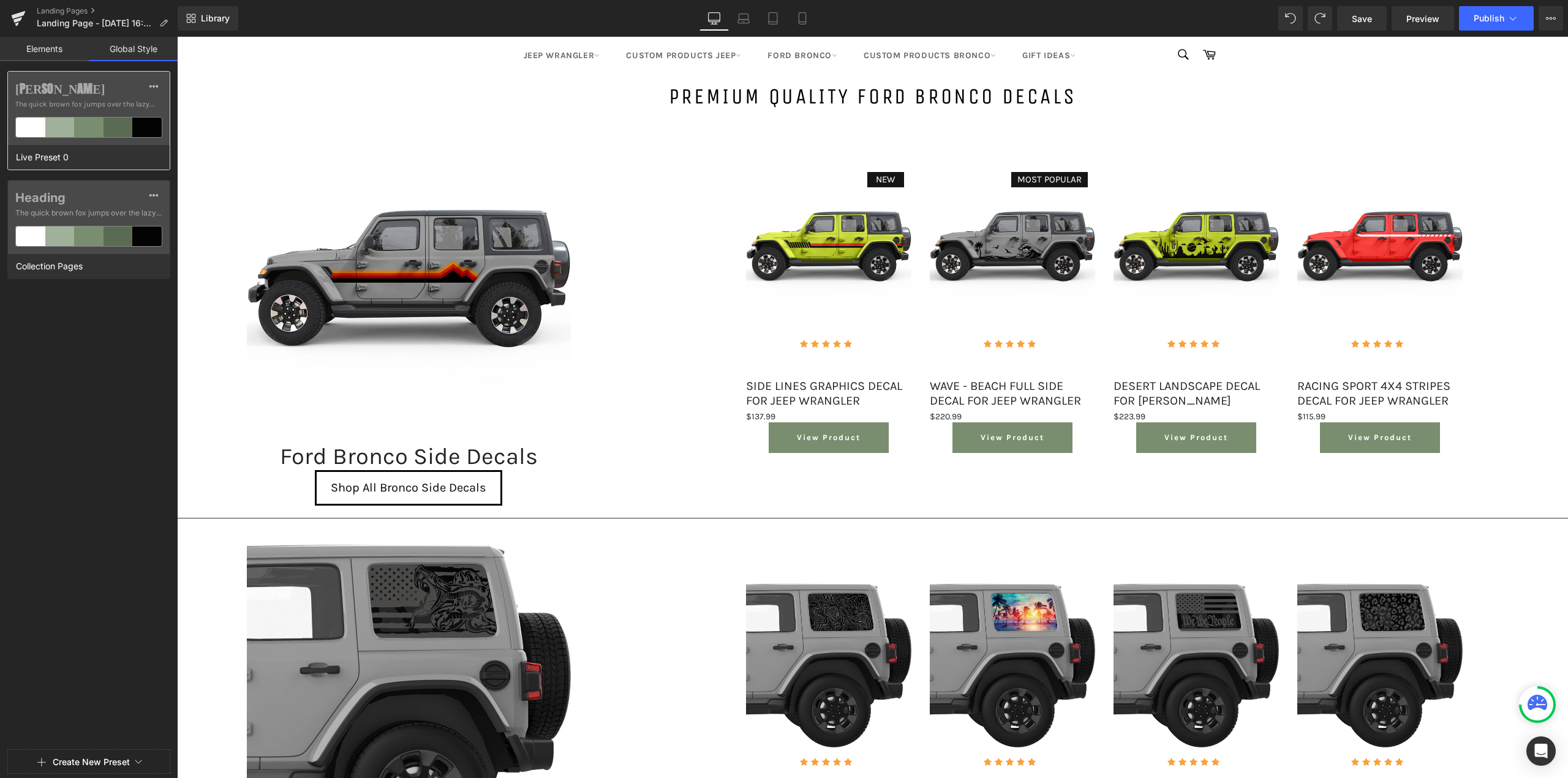
click at [94, 104] on span "The quick brown fox jumps over the lazy..." at bounding box center [89, 104] width 147 height 11
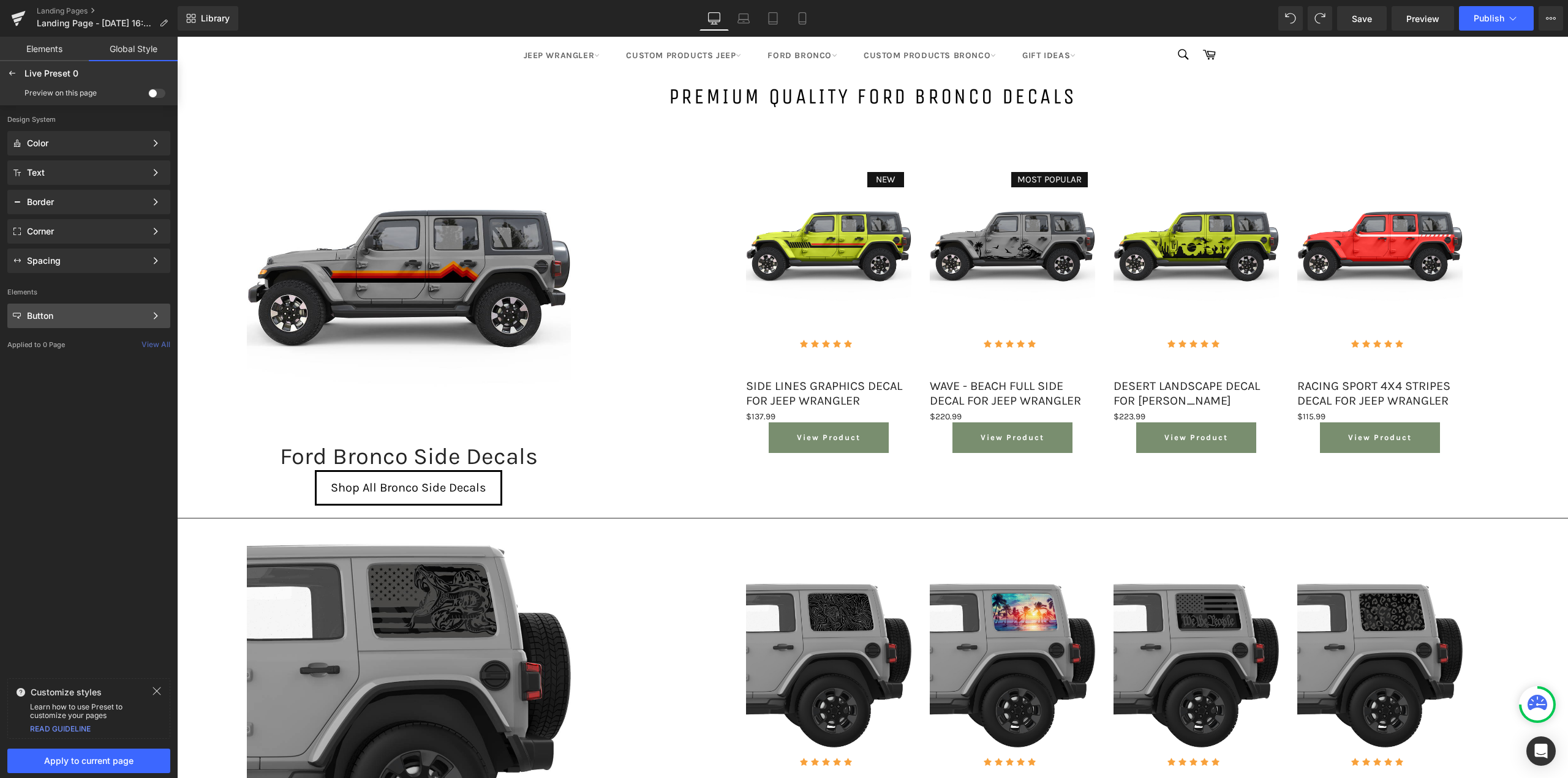
click at [78, 314] on div "Button" at bounding box center [86, 315] width 119 height 10
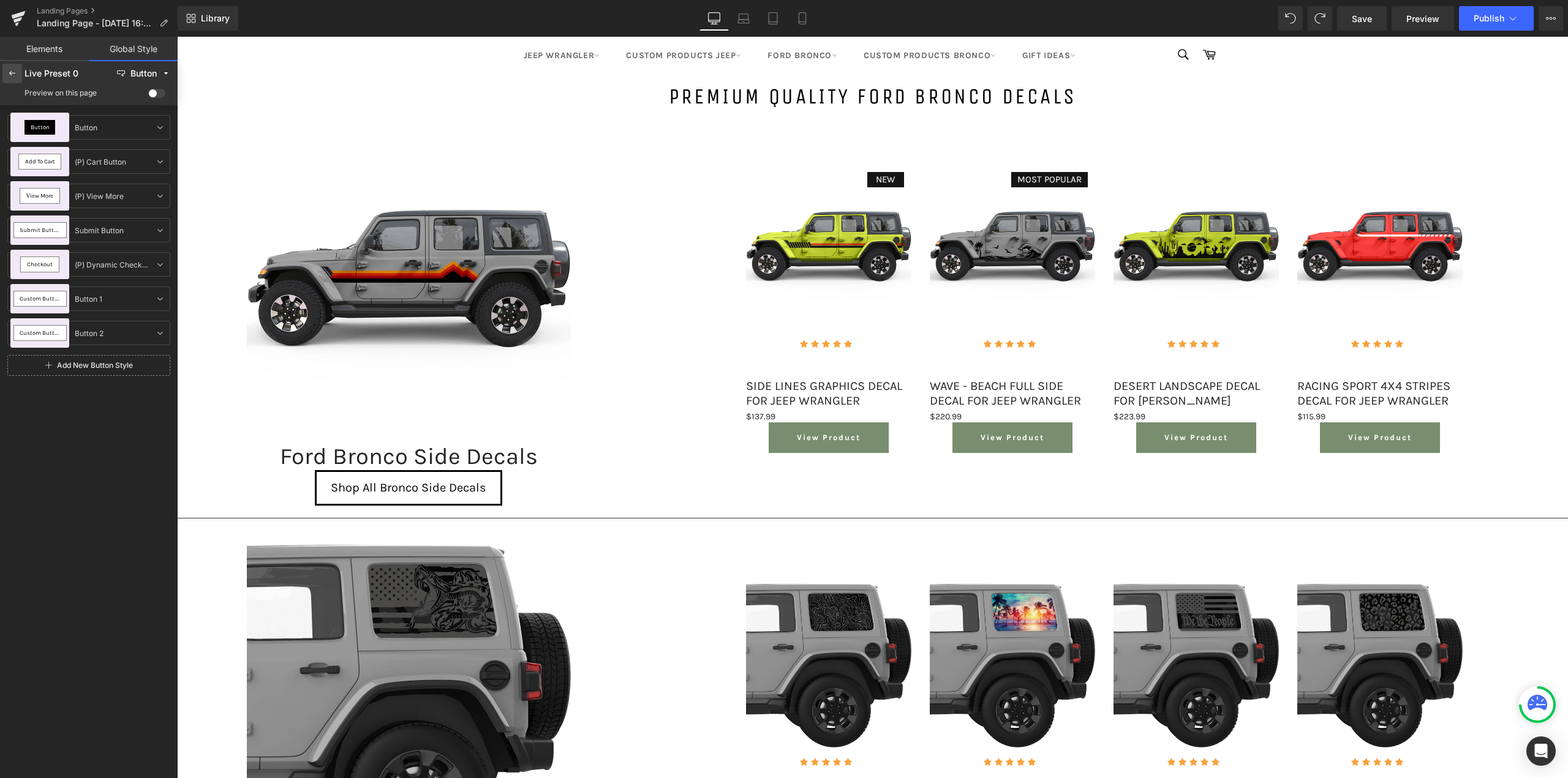
click at [8, 71] on icon at bounding box center [12, 74] width 10 height 10
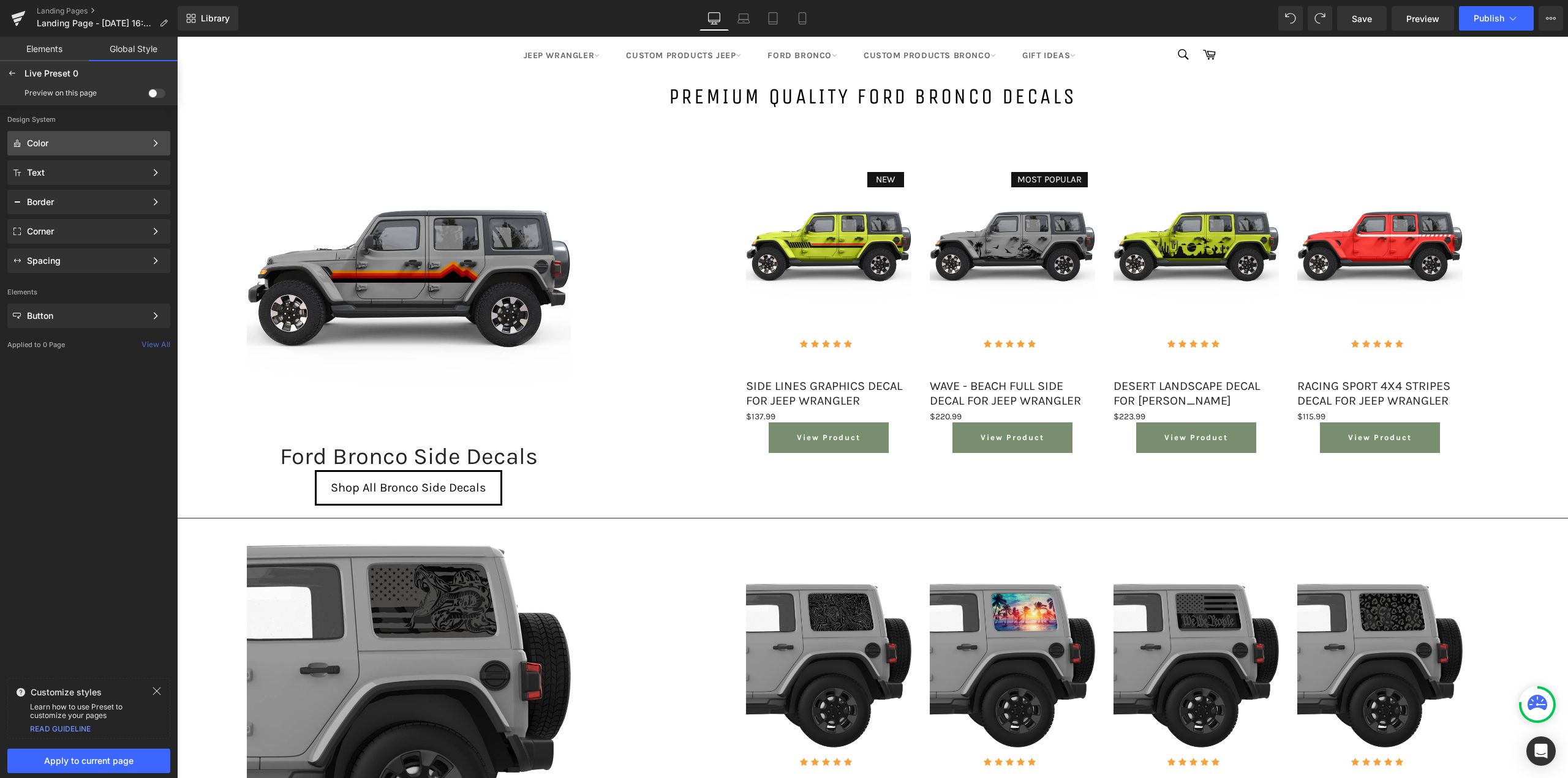
click at [81, 135] on div "Color Color Style Define a color palette and apply it to your pages 1 of 3 Next" at bounding box center [89, 144] width 163 height 25
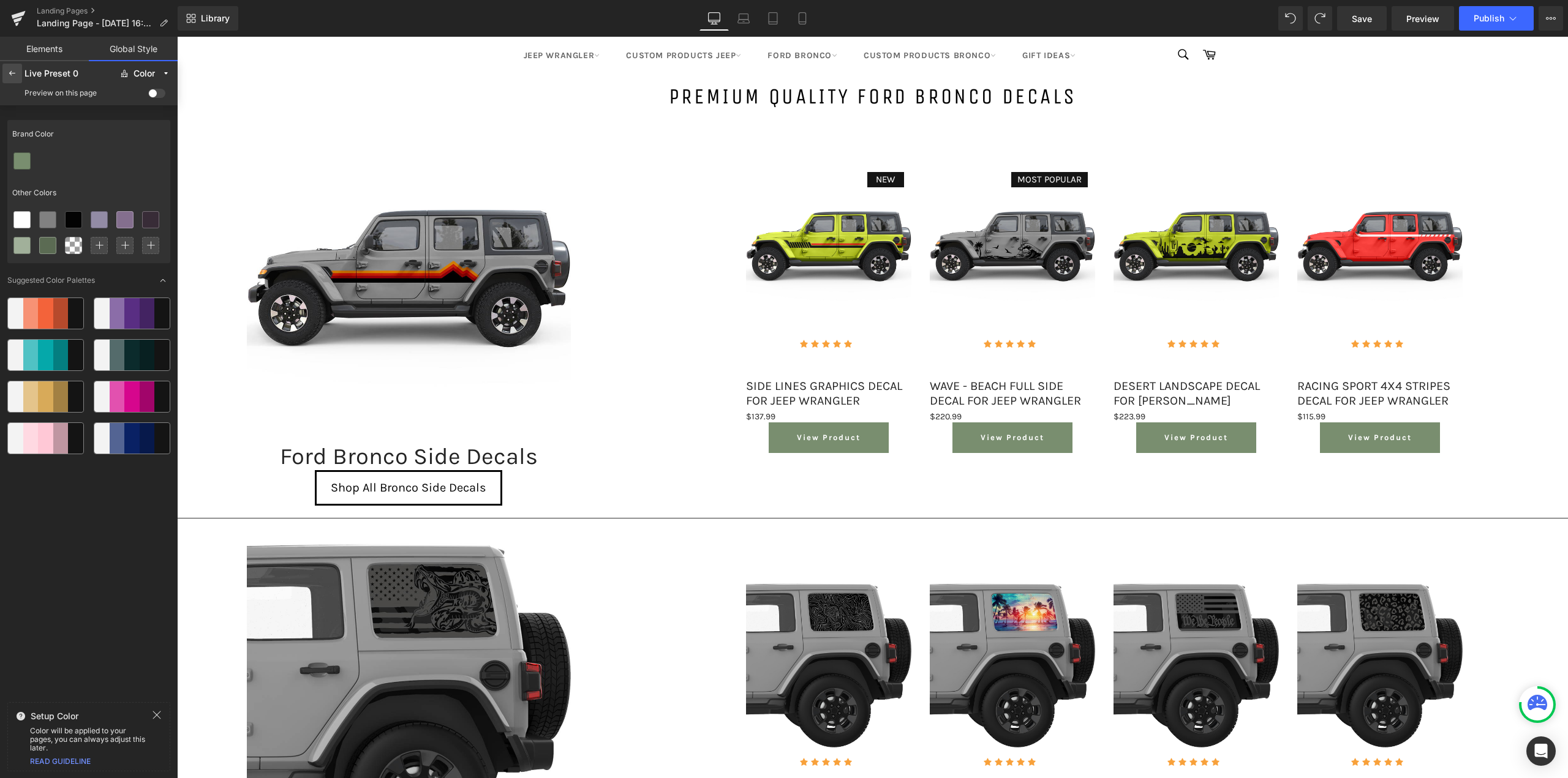
click at [12, 70] on icon at bounding box center [12, 74] width 10 height 10
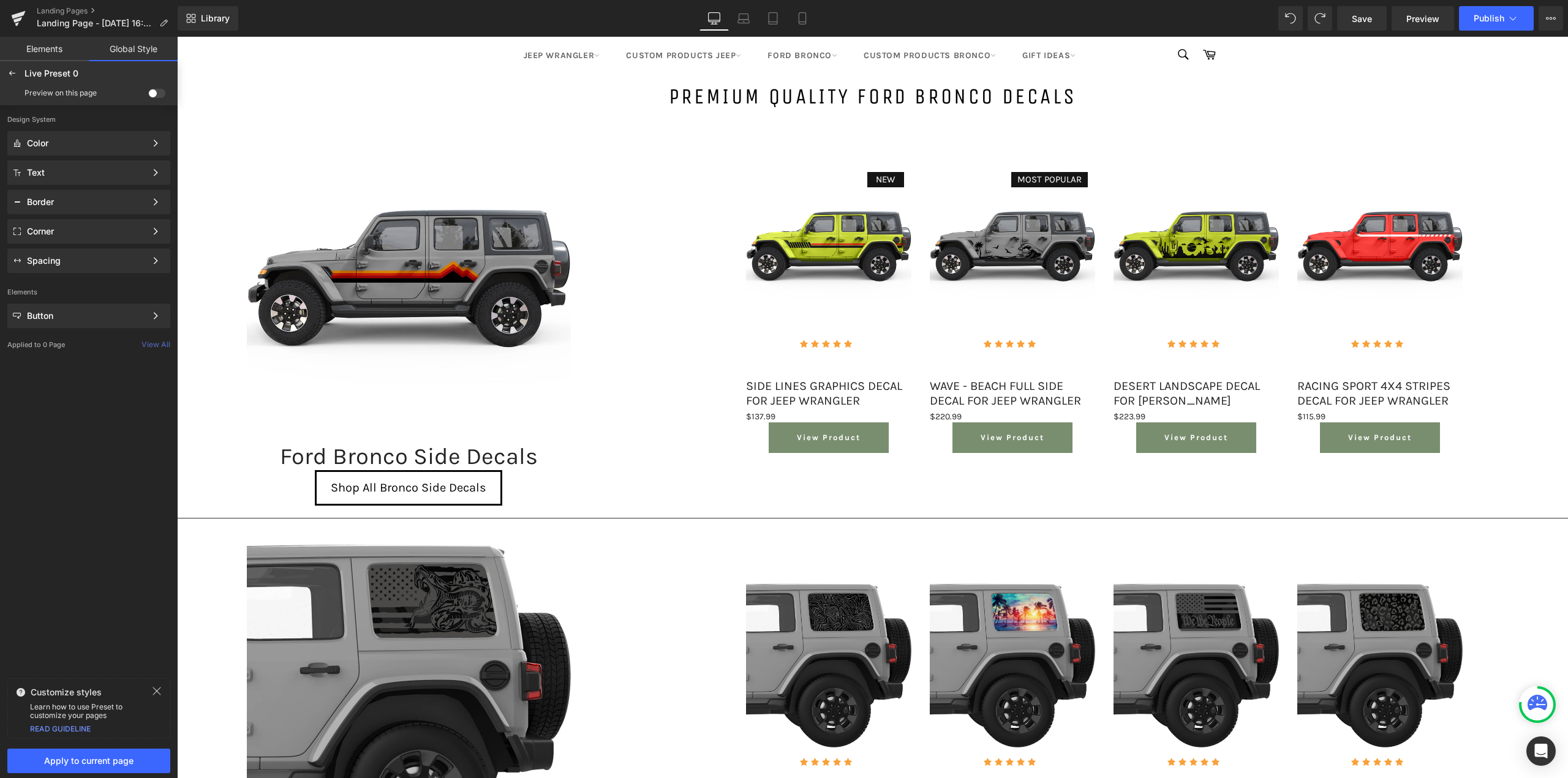
click at [63, 54] on link "Elements" at bounding box center [44, 49] width 89 height 25
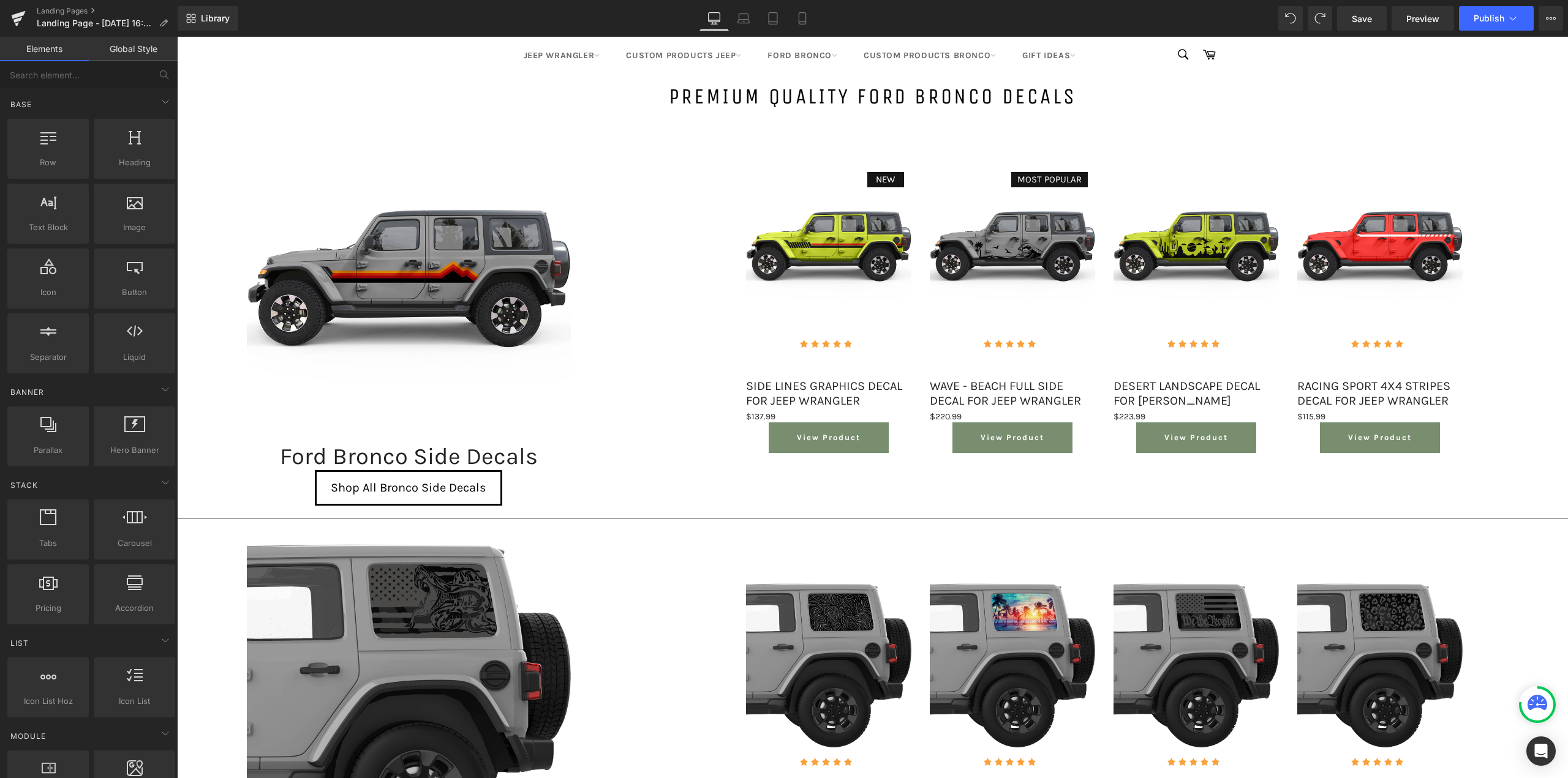
click at [130, 50] on link "Global Style" at bounding box center [133, 49] width 89 height 25
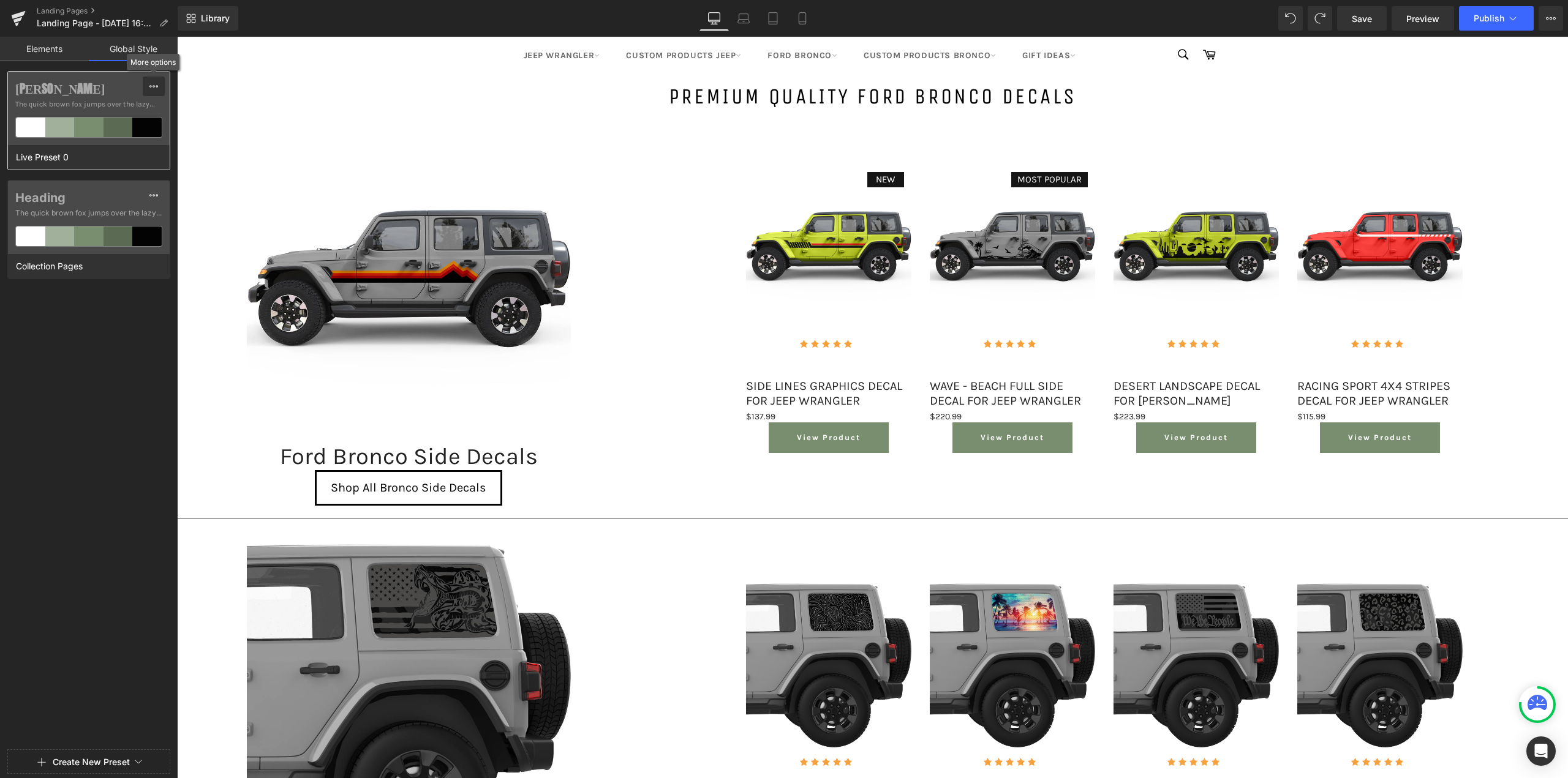
click at [155, 82] on icon at bounding box center [153, 86] width 10 height 10
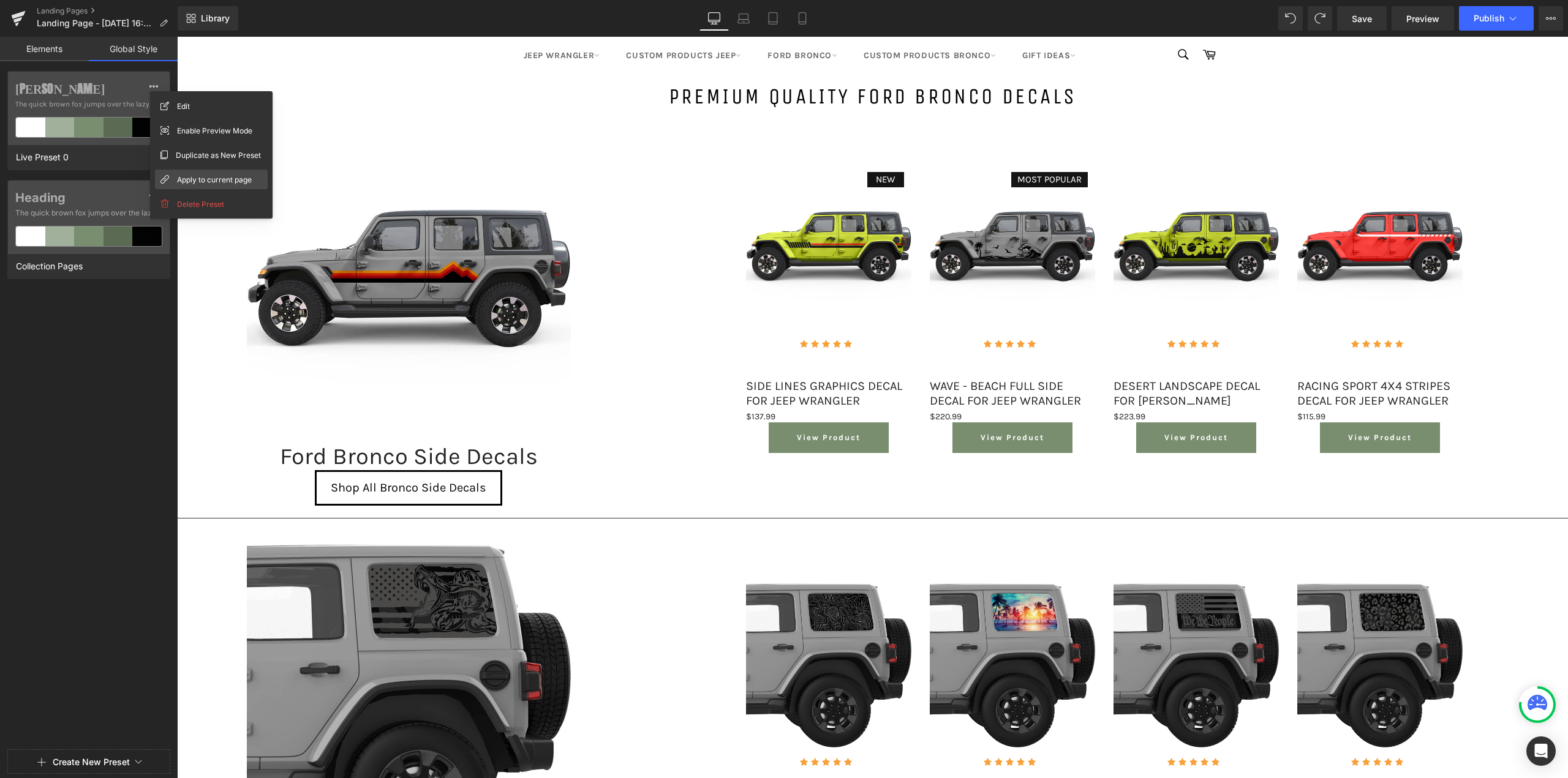
click at [210, 181] on span "Apply to current page" at bounding box center [214, 179] width 75 height 13
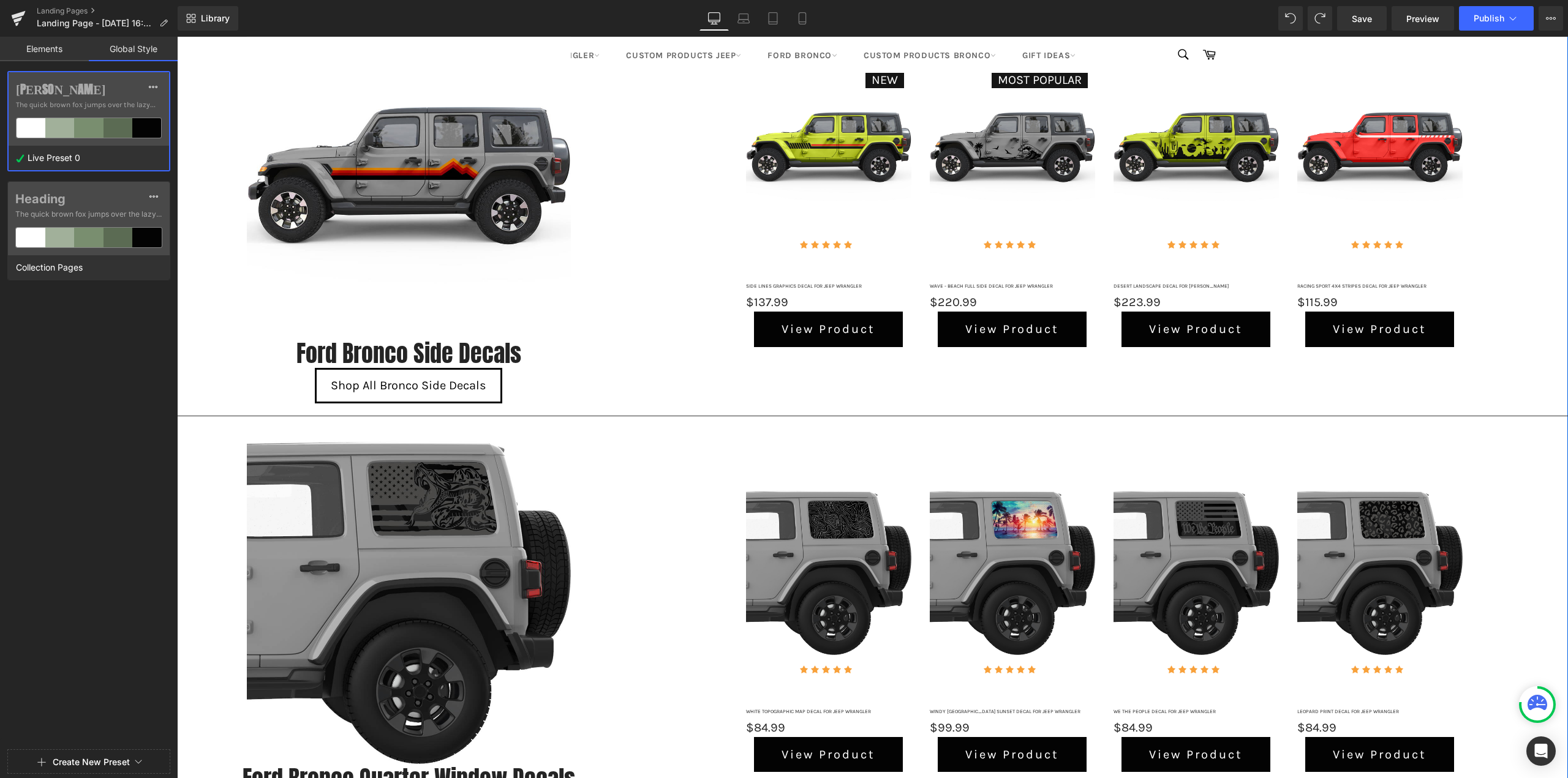
scroll to position [306, 0]
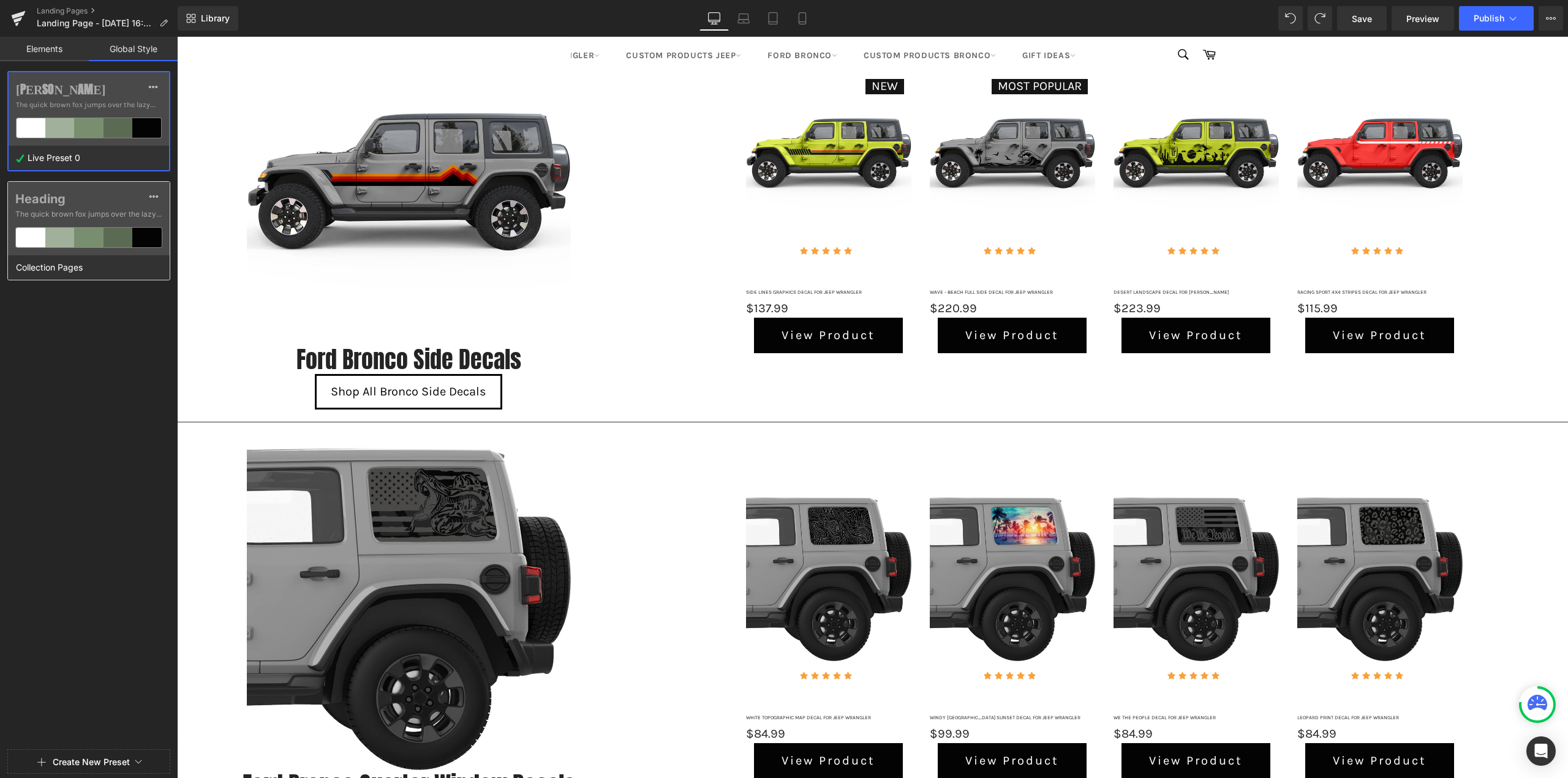
click at [126, 270] on div "Collection Pages" at bounding box center [86, 267] width 155 height 25
click at [151, 199] on icon at bounding box center [153, 197] width 10 height 10
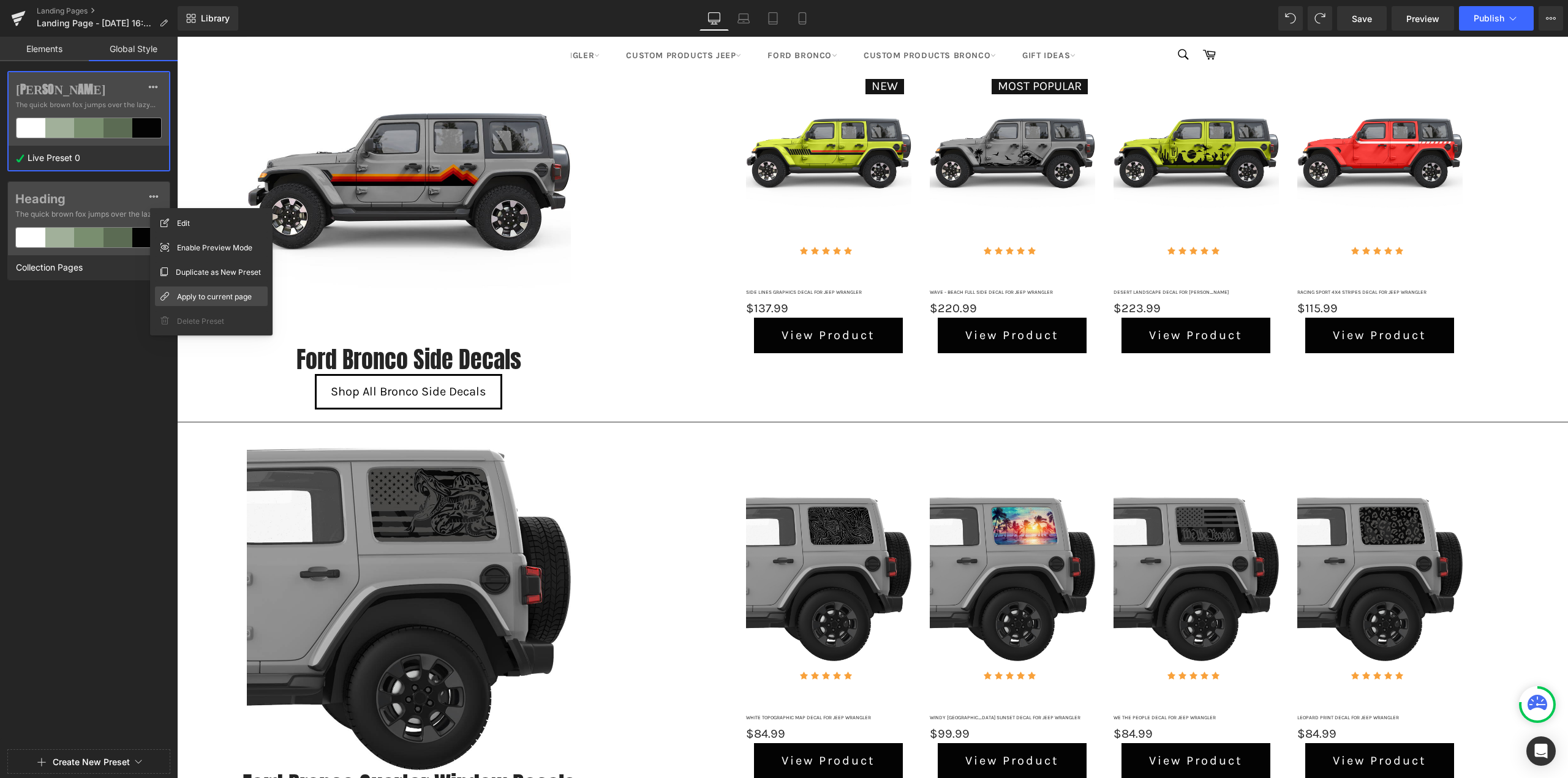
click at [192, 296] on span "Apply to current page" at bounding box center [214, 296] width 75 height 13
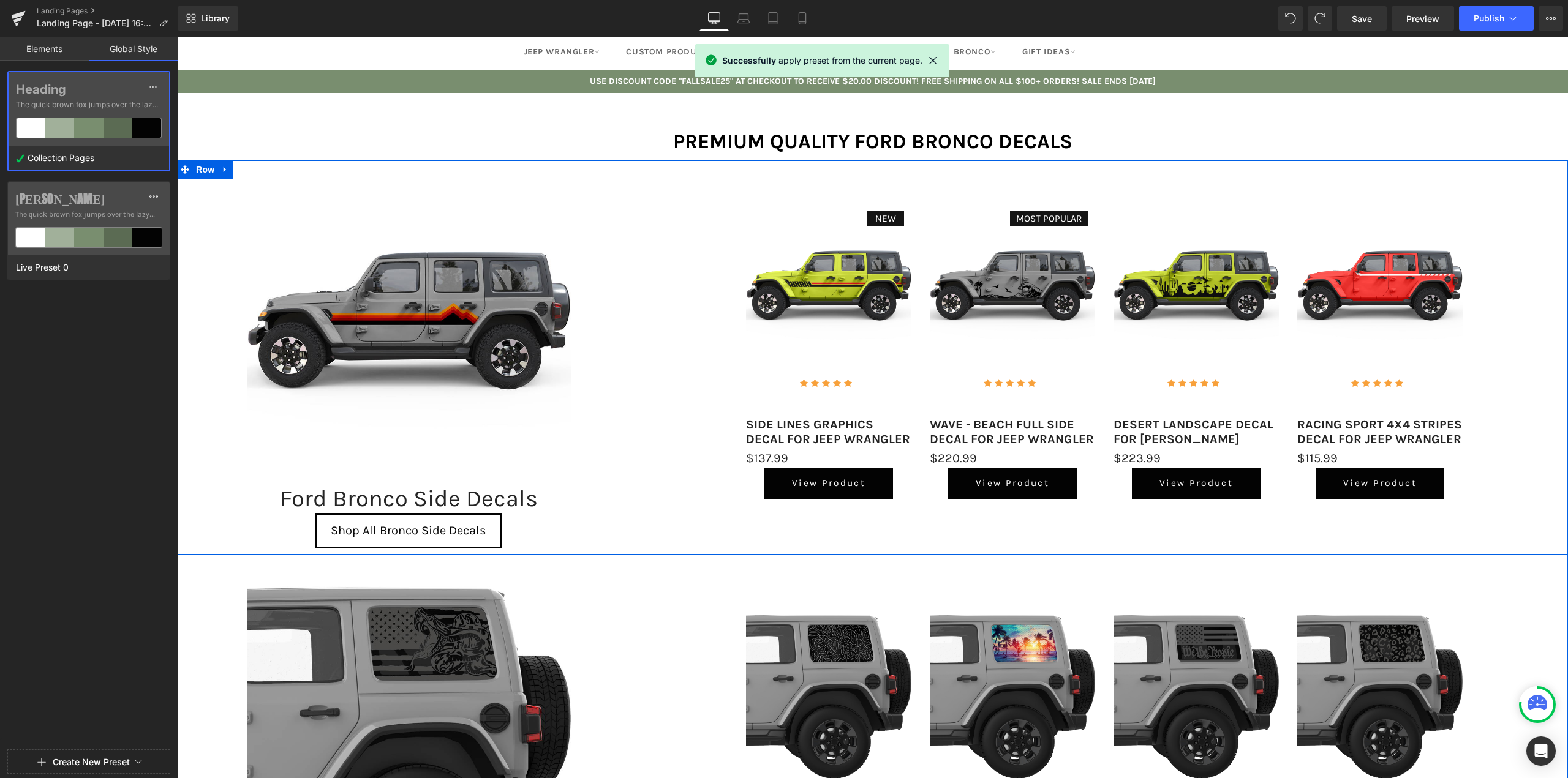
scroll to position [0, 0]
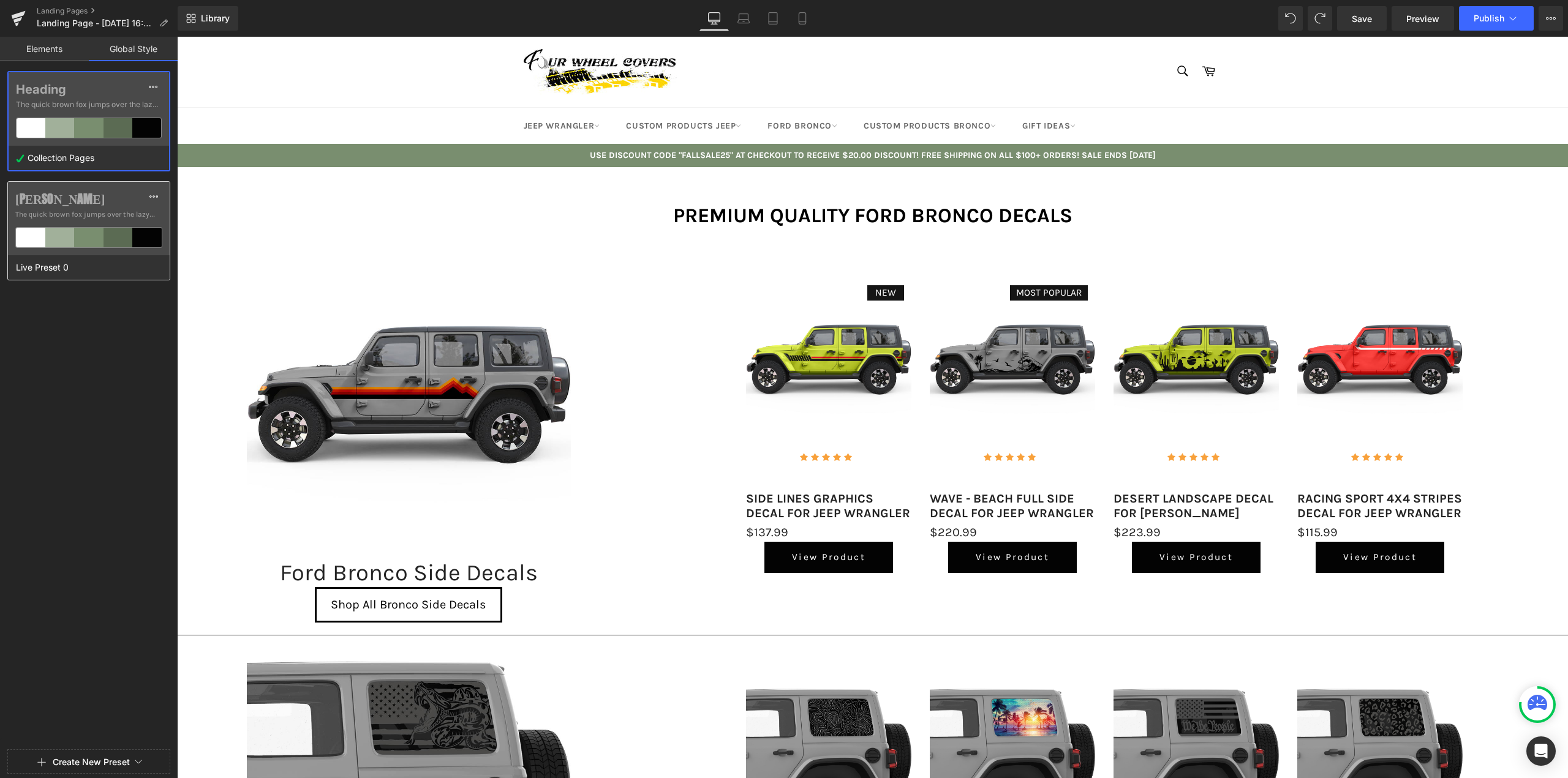
click at [110, 203] on label "Anton" at bounding box center [89, 199] width 147 height 14
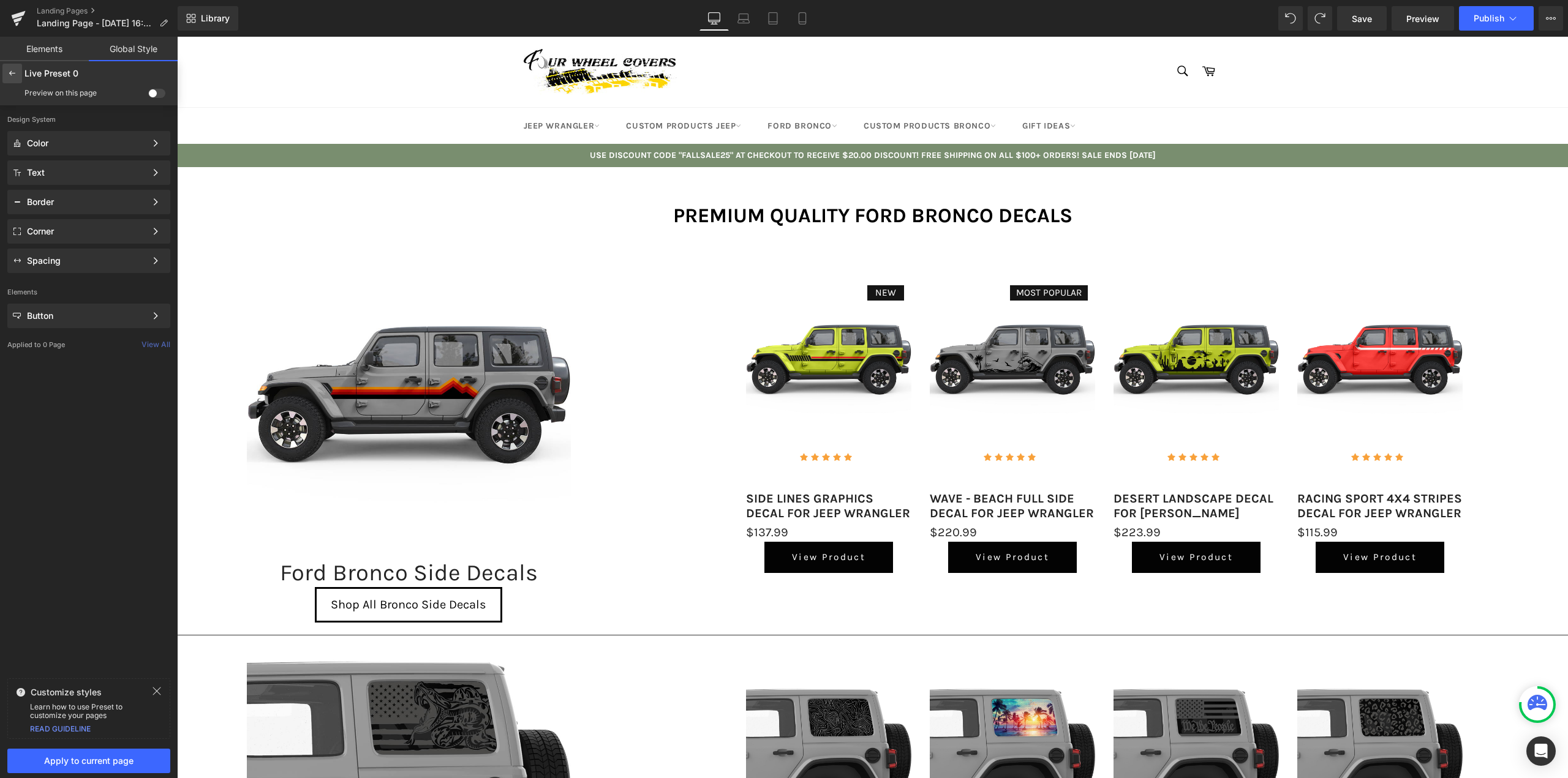
click at [7, 71] on div at bounding box center [12, 74] width 19 height 19
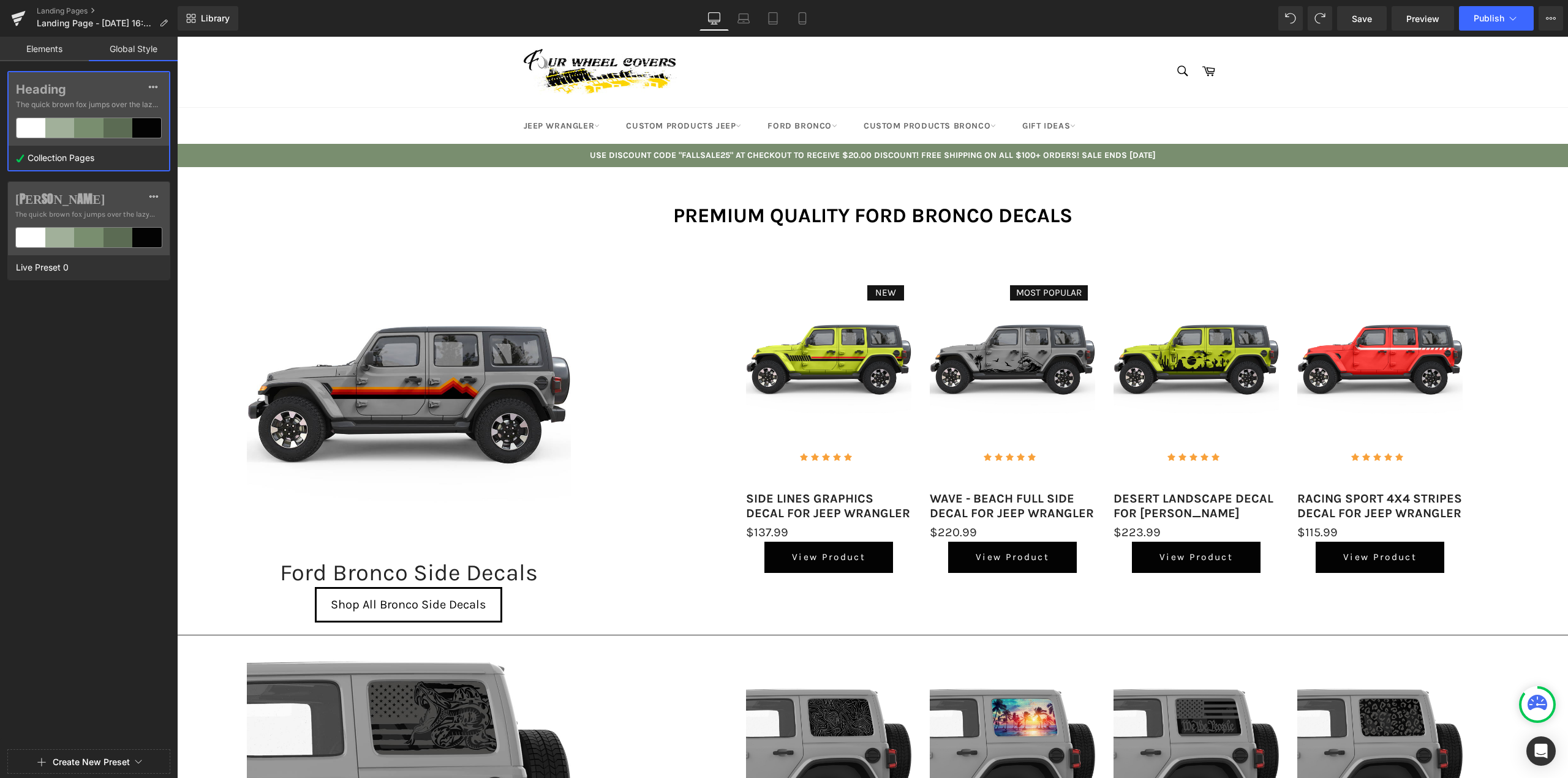
click at [32, 44] on link "Elements" at bounding box center [44, 49] width 89 height 25
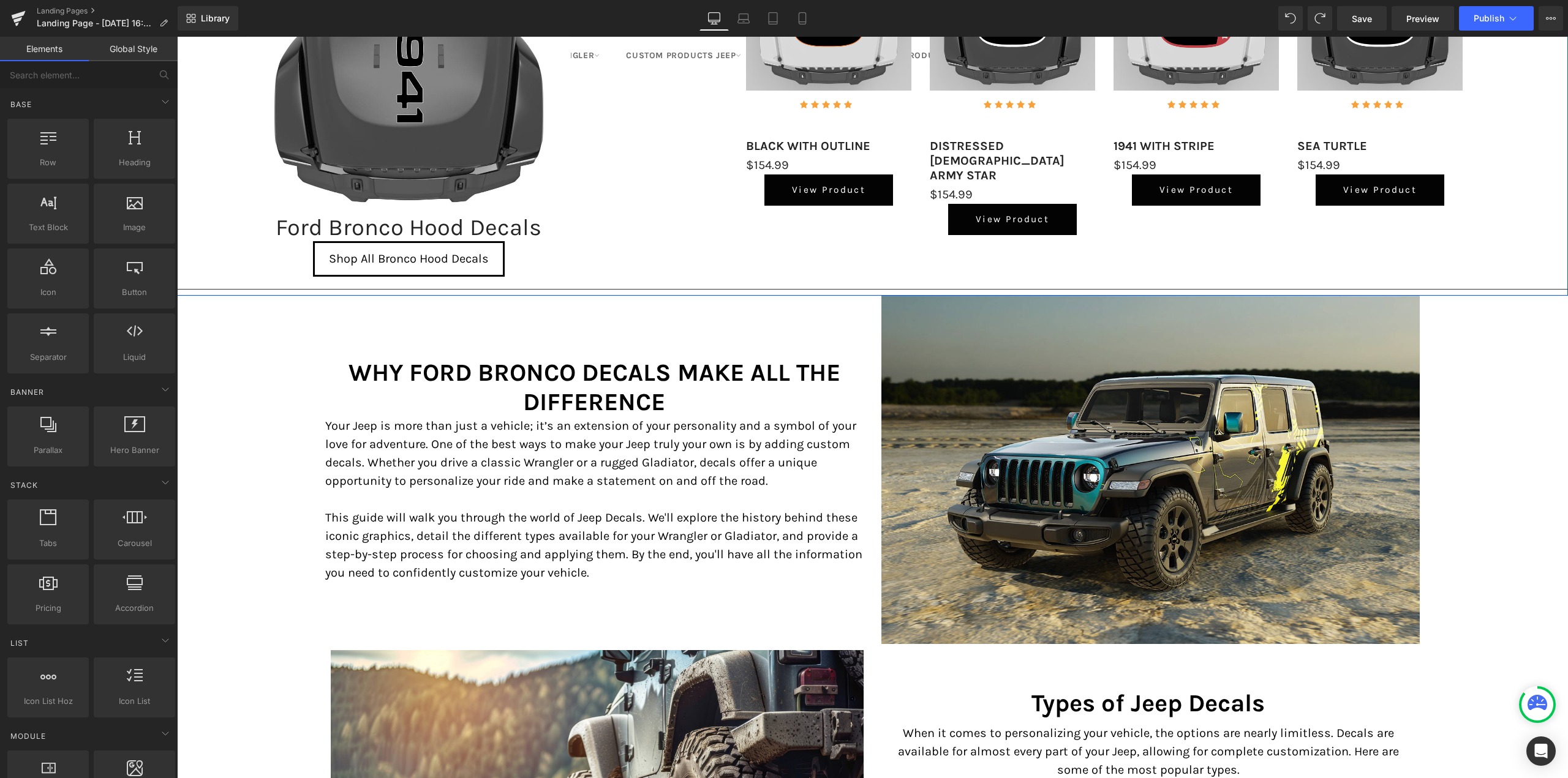
scroll to position [1285, 0]
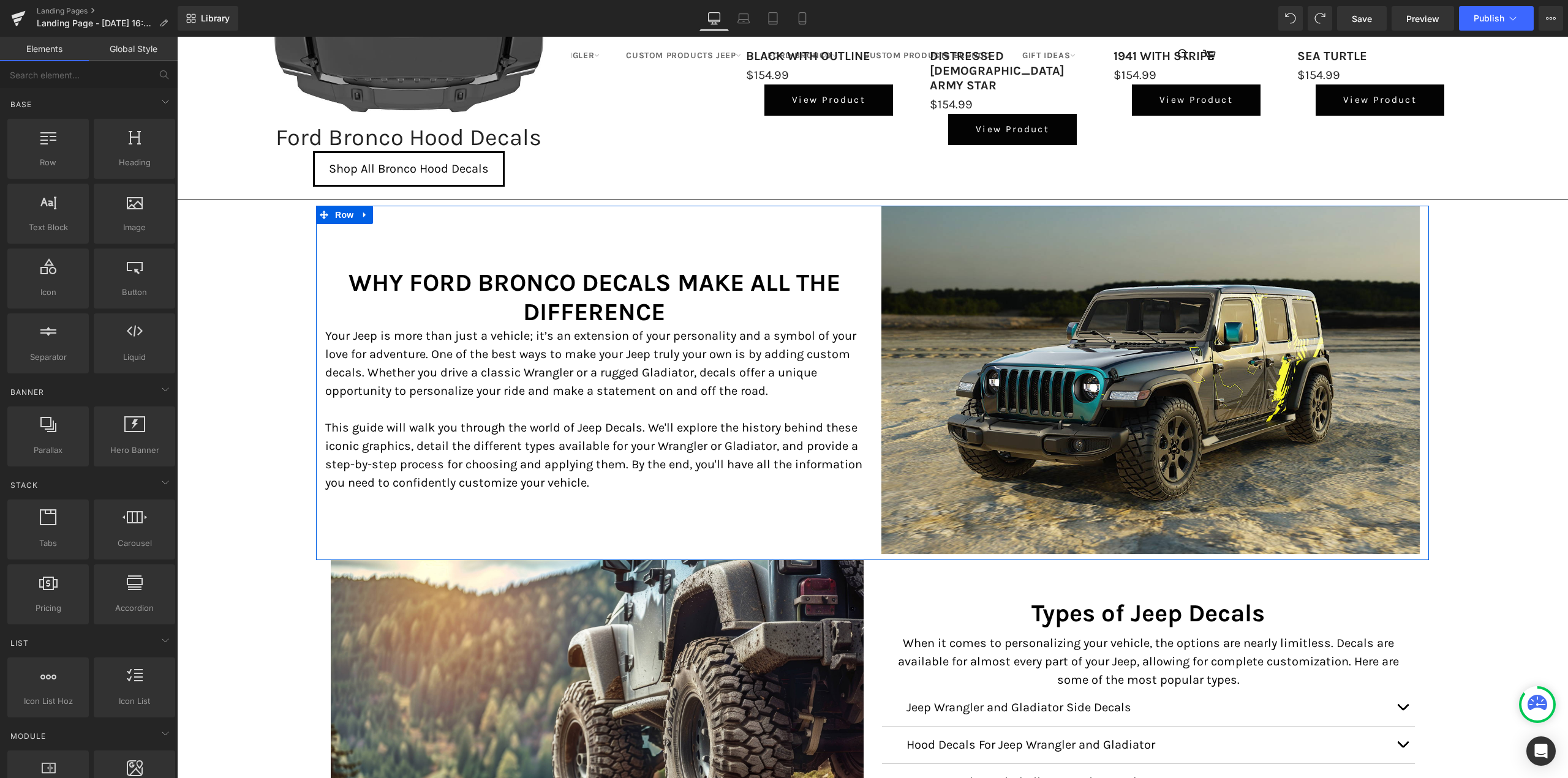
click at [448, 394] on p "Your Jeep is more than just a vehicle; it’s an extension of your personality an…" at bounding box center [594, 364] width 538 height 74
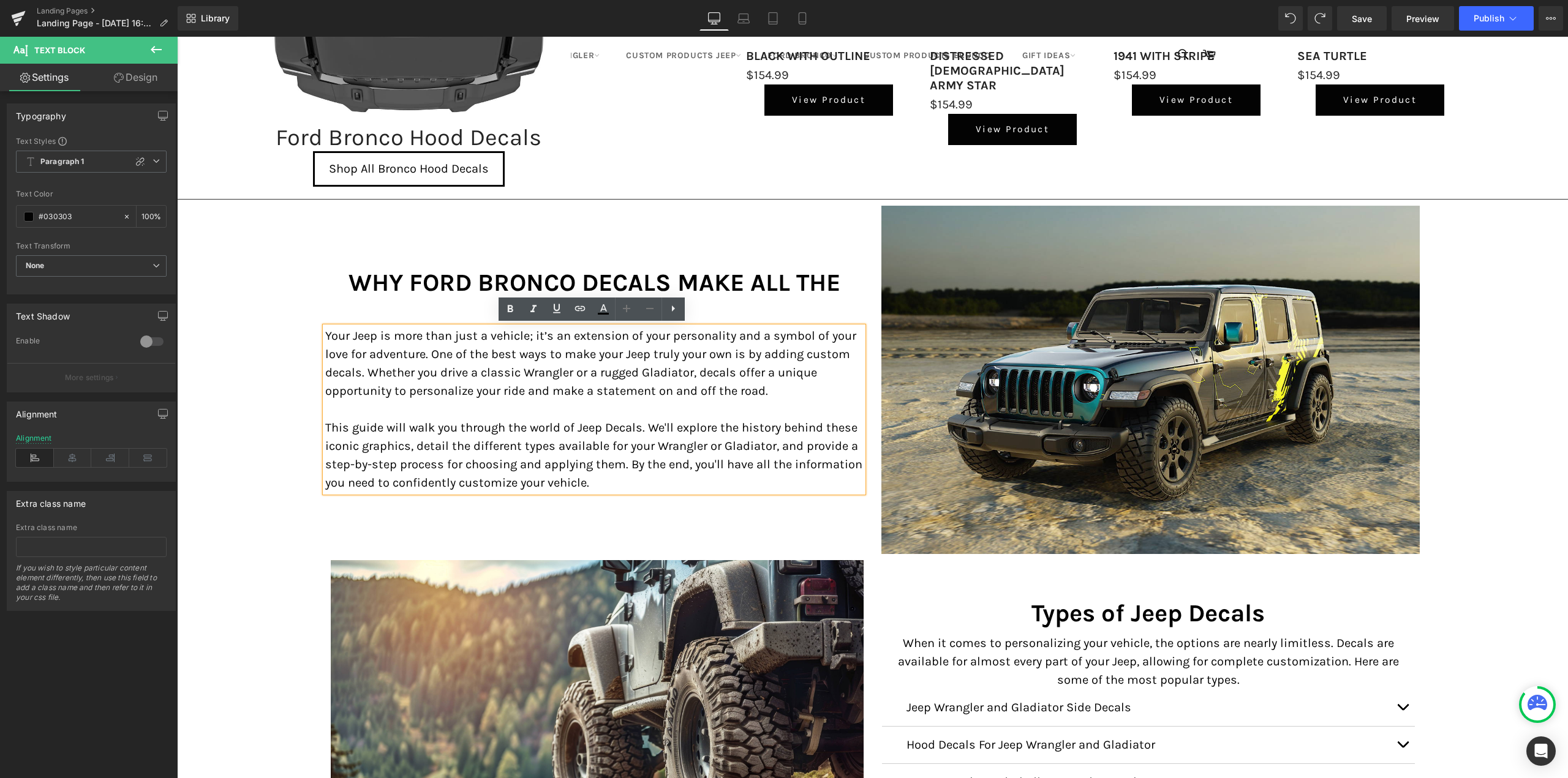
click at [377, 416] on p at bounding box center [594, 409] width 538 height 19
click at [413, 434] on p "This guide will walk you through the world of Jeep Decals. We'll explore the hi…" at bounding box center [594, 455] width 538 height 74
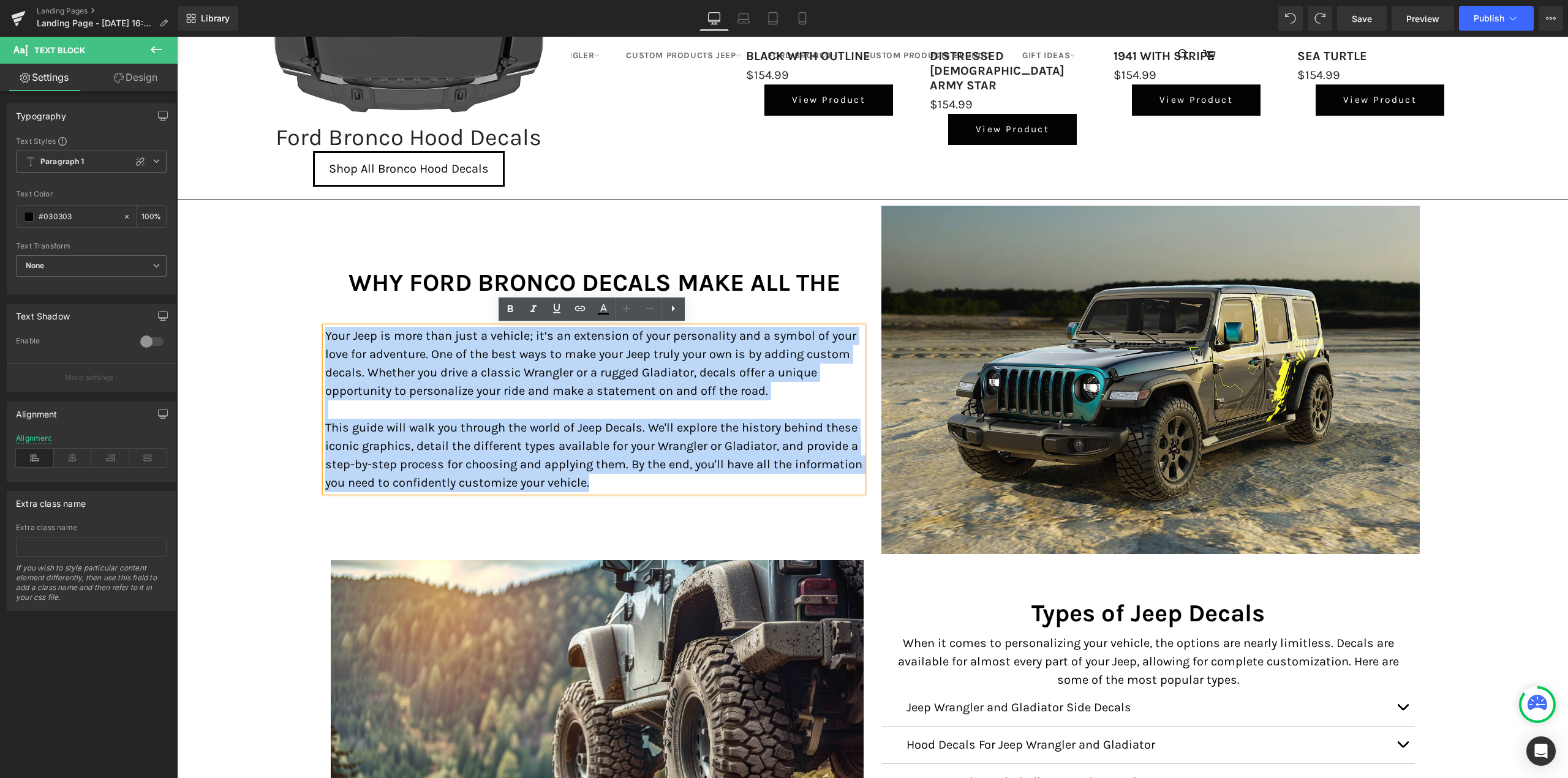
drag, startPoint x: 600, startPoint y: 480, endPoint x: 311, endPoint y: 333, distance: 324.2
click at [311, 333] on div "Premium Quality Ford Bronco Decals Heading Row Image Ford Bronco Side Decals He…" at bounding box center [872, 144] width 1391 height 2453
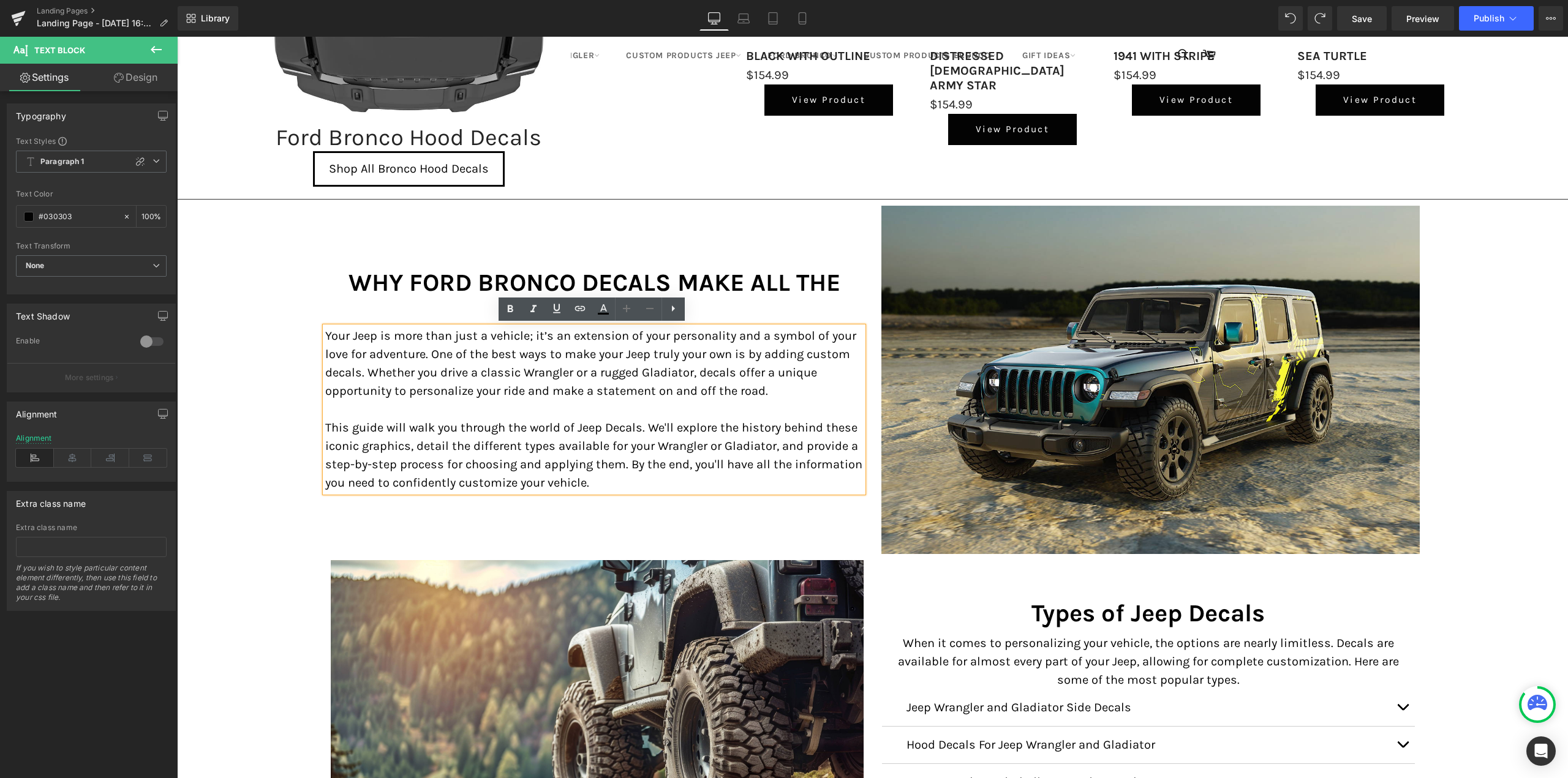
scroll to position [1359, 0]
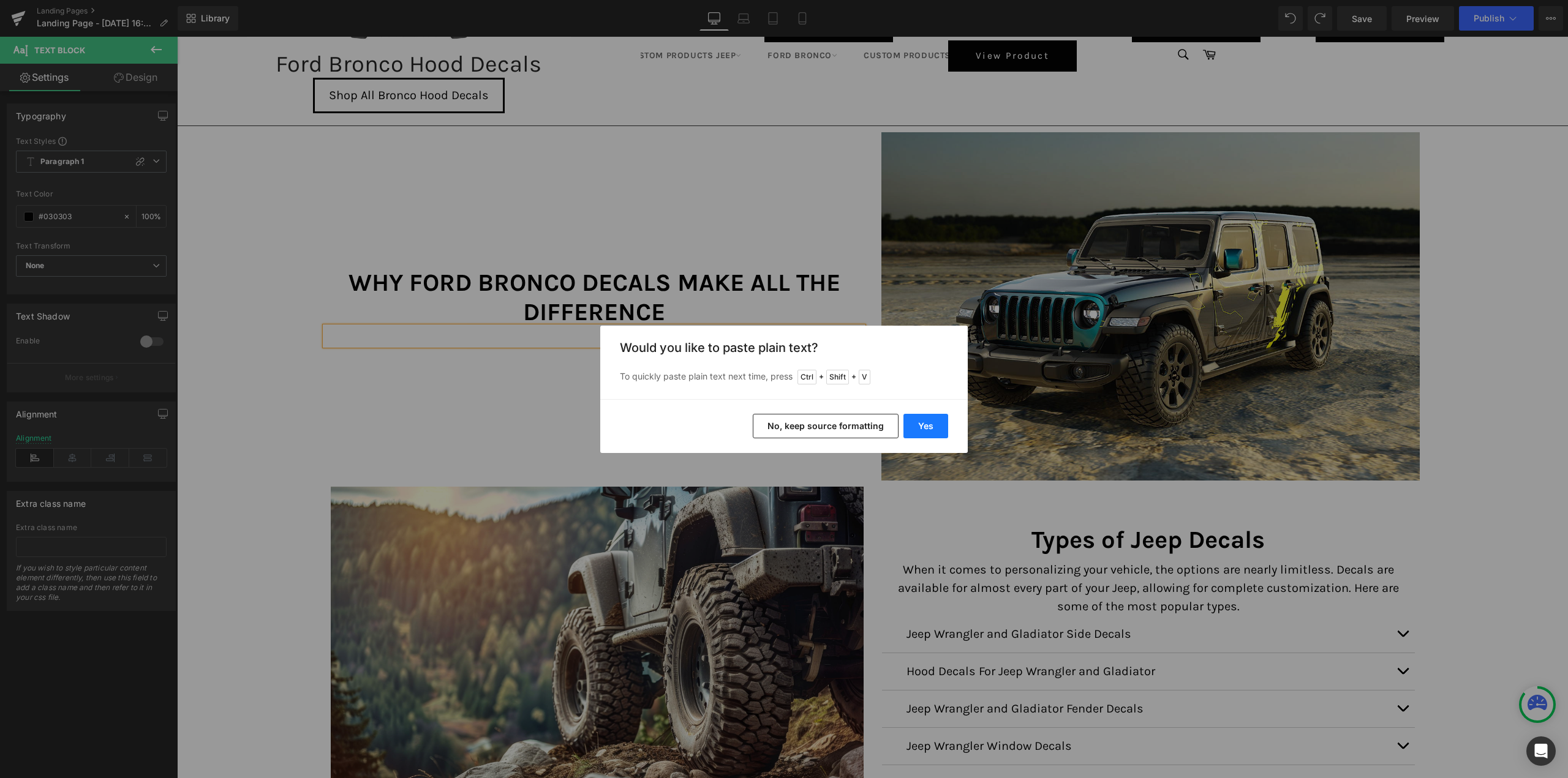
drag, startPoint x: 937, startPoint y: 427, endPoint x: 708, endPoint y: 394, distance: 231.4
click at [937, 427] on button "Yes" at bounding box center [926, 426] width 45 height 25
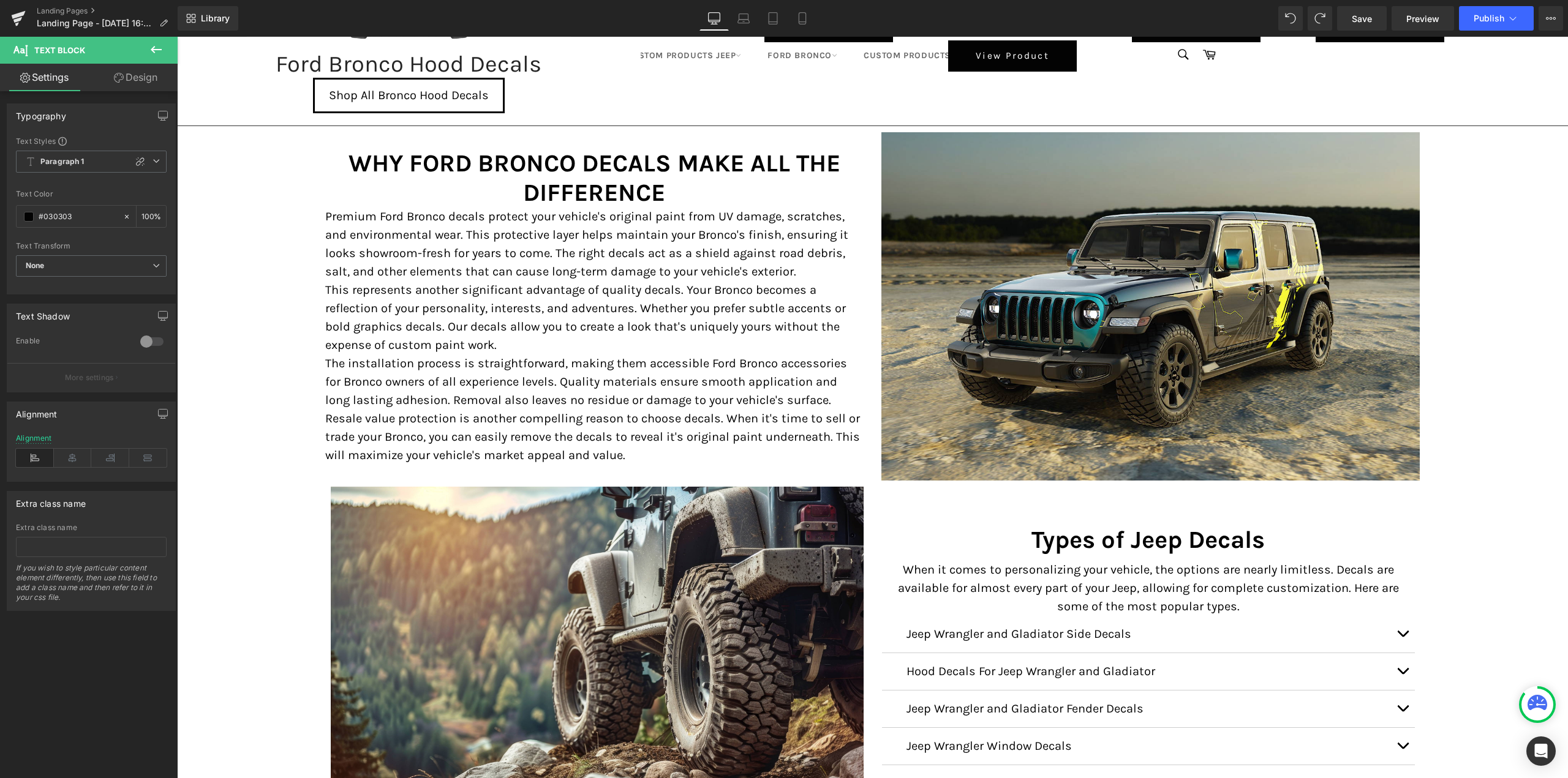
click at [280, 345] on div "Premium Quality Ford Bronco Decals Heading Row Image Ford Bronco Side Decals He…" at bounding box center [872, 71] width 1391 height 2453
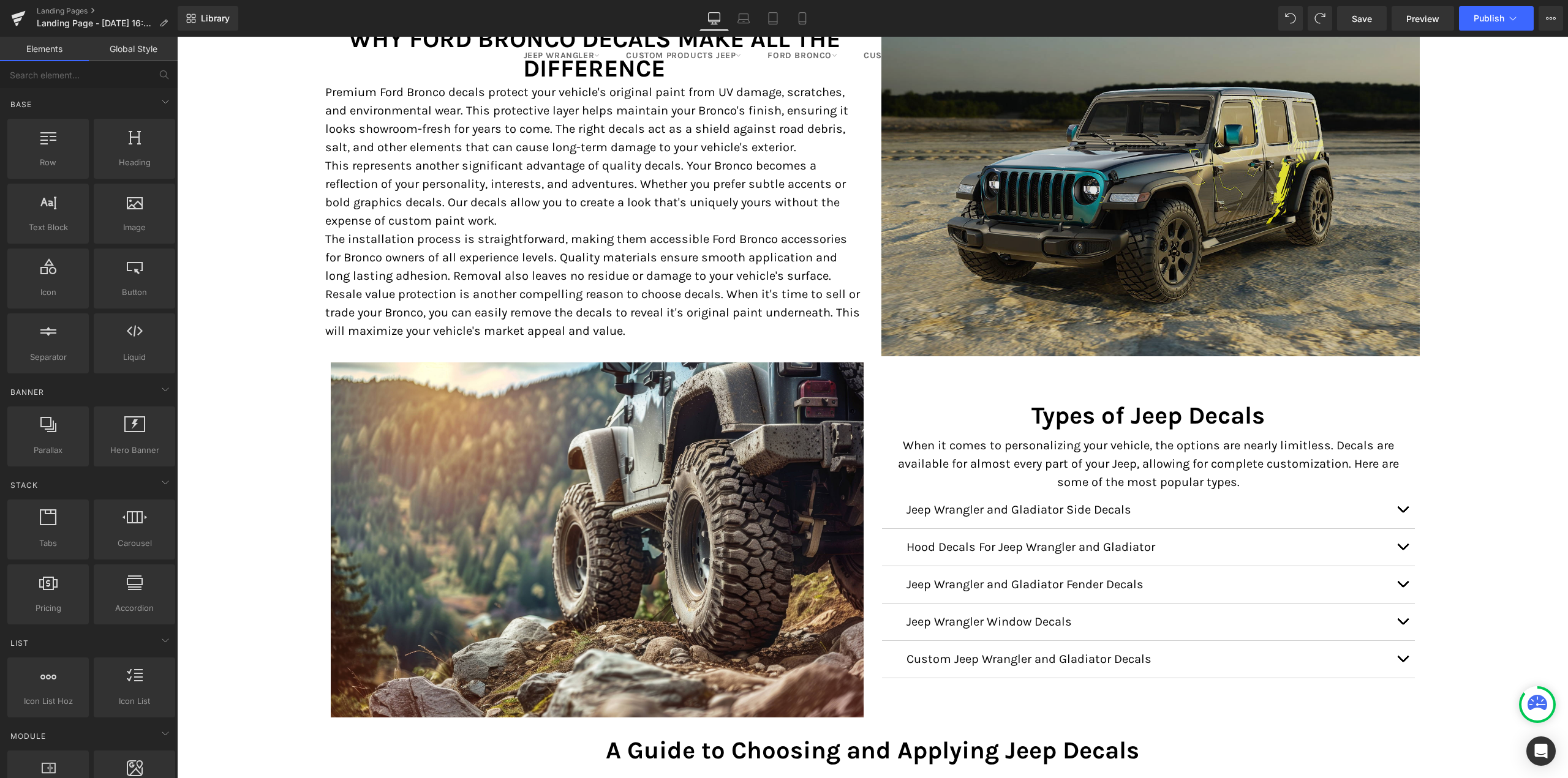
scroll to position [1603, 0]
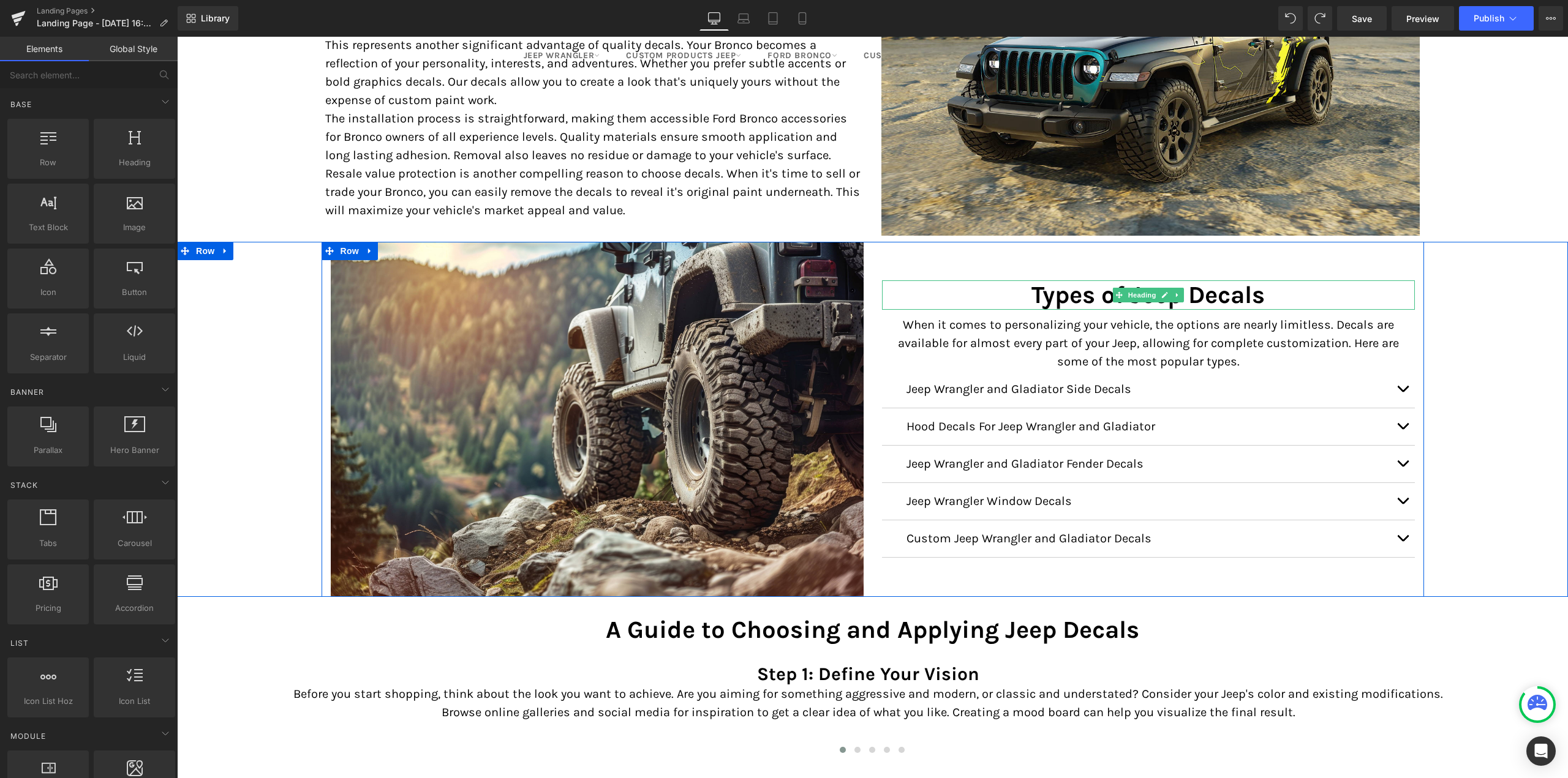
click at [1072, 293] on h2 "Types of Jeep Decals" at bounding box center [1148, 295] width 533 height 30
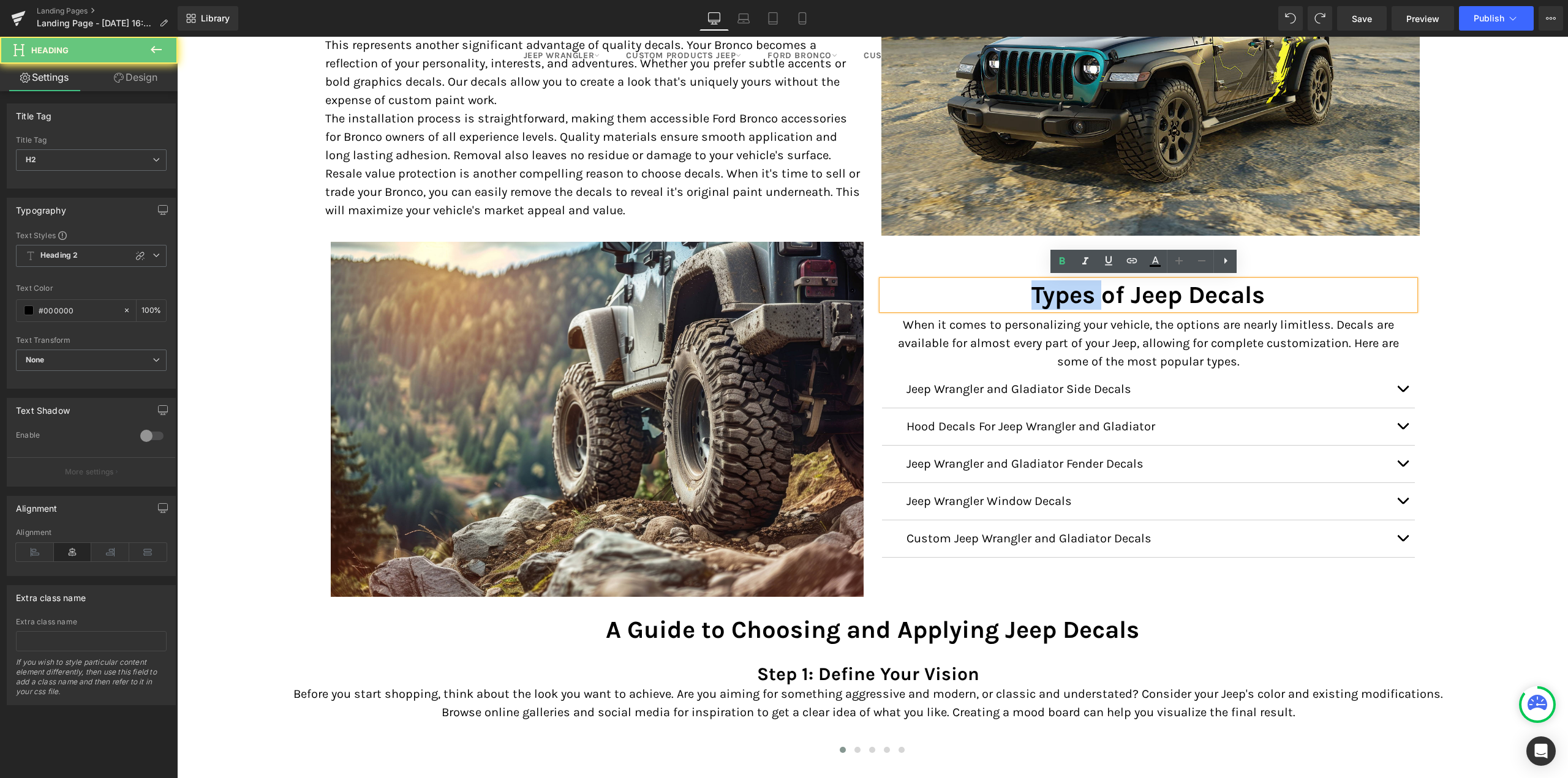
click at [1072, 293] on h2 "Types of Jeep Decals" at bounding box center [1148, 295] width 533 height 30
paste div
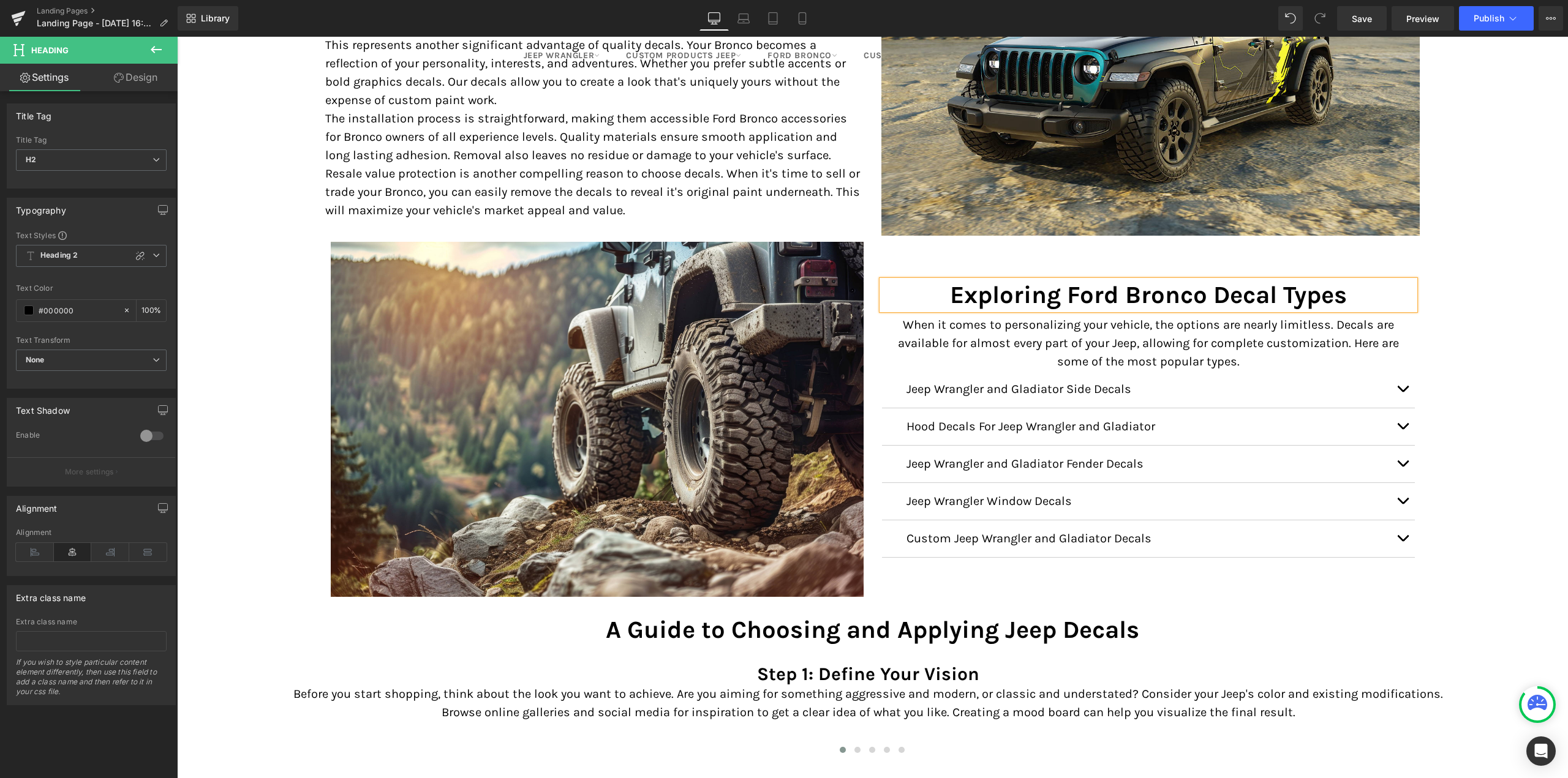
click at [1052, 348] on p "When it comes to personalizing your vehicle, the options are nearly limitless. …" at bounding box center [1148, 344] width 533 height 55
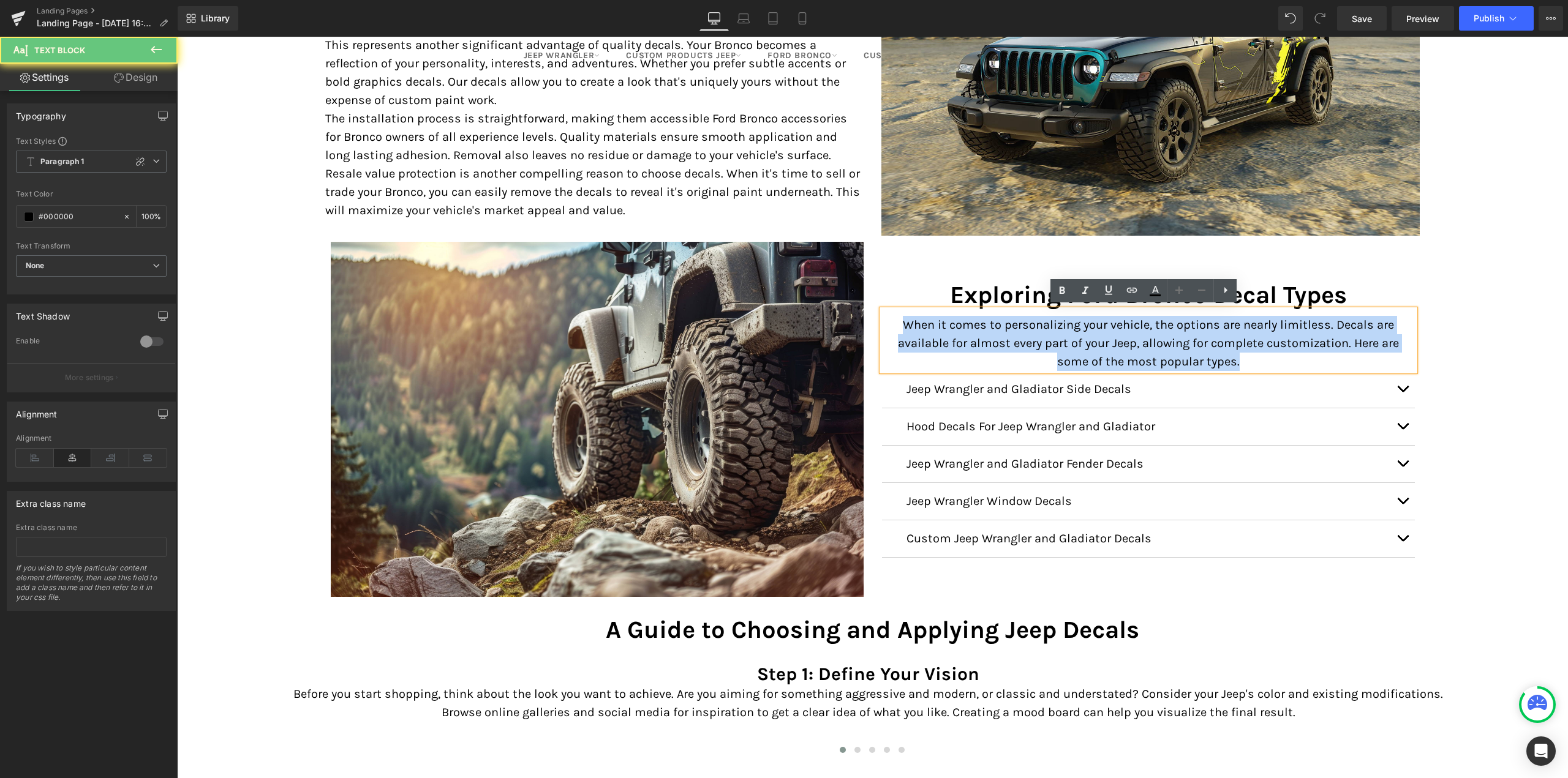
click at [1052, 348] on p "When it comes to personalizing your vehicle, the options are nearly limitless. …" at bounding box center [1148, 344] width 533 height 55
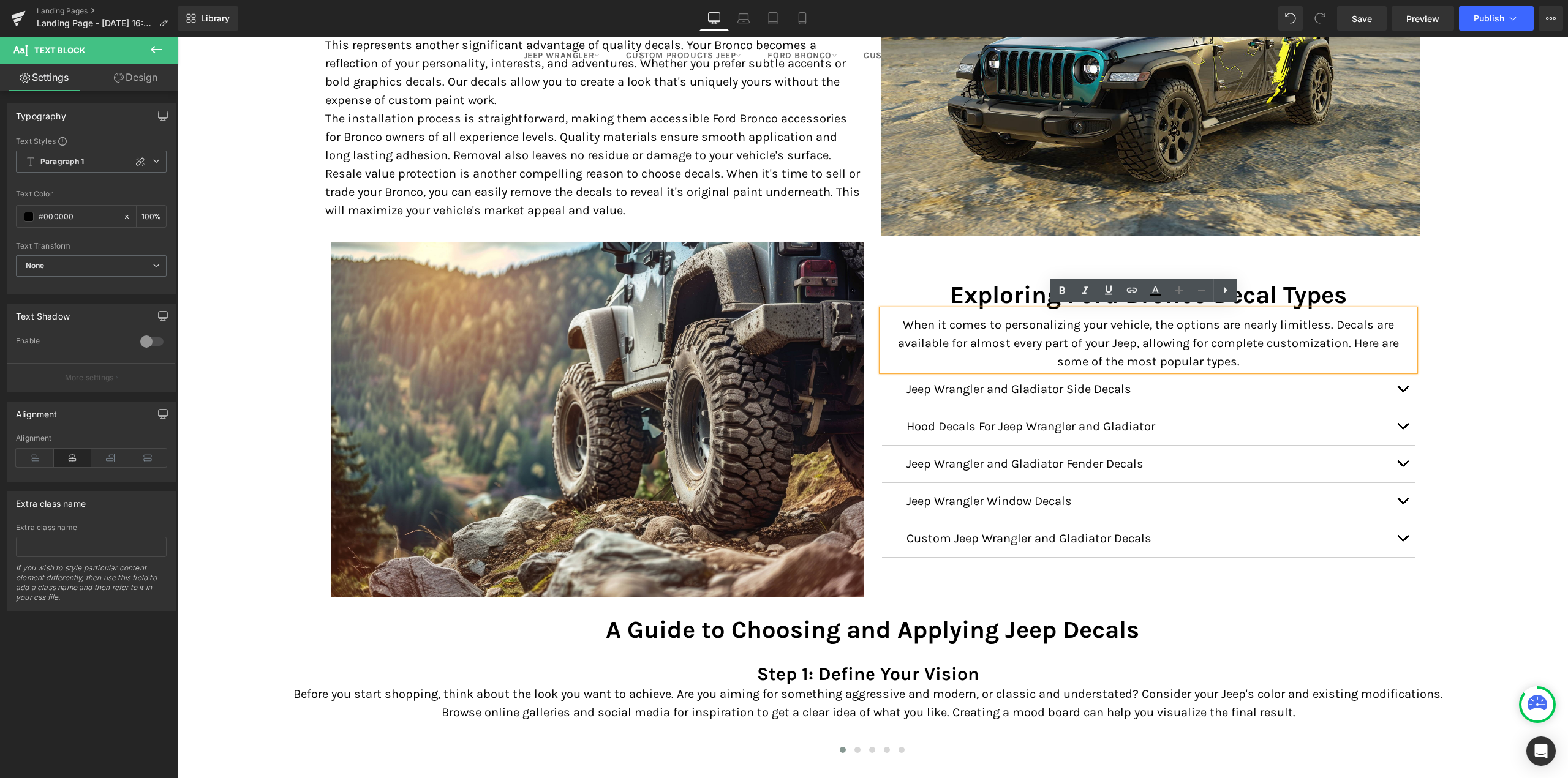
scroll to position [1622, 0]
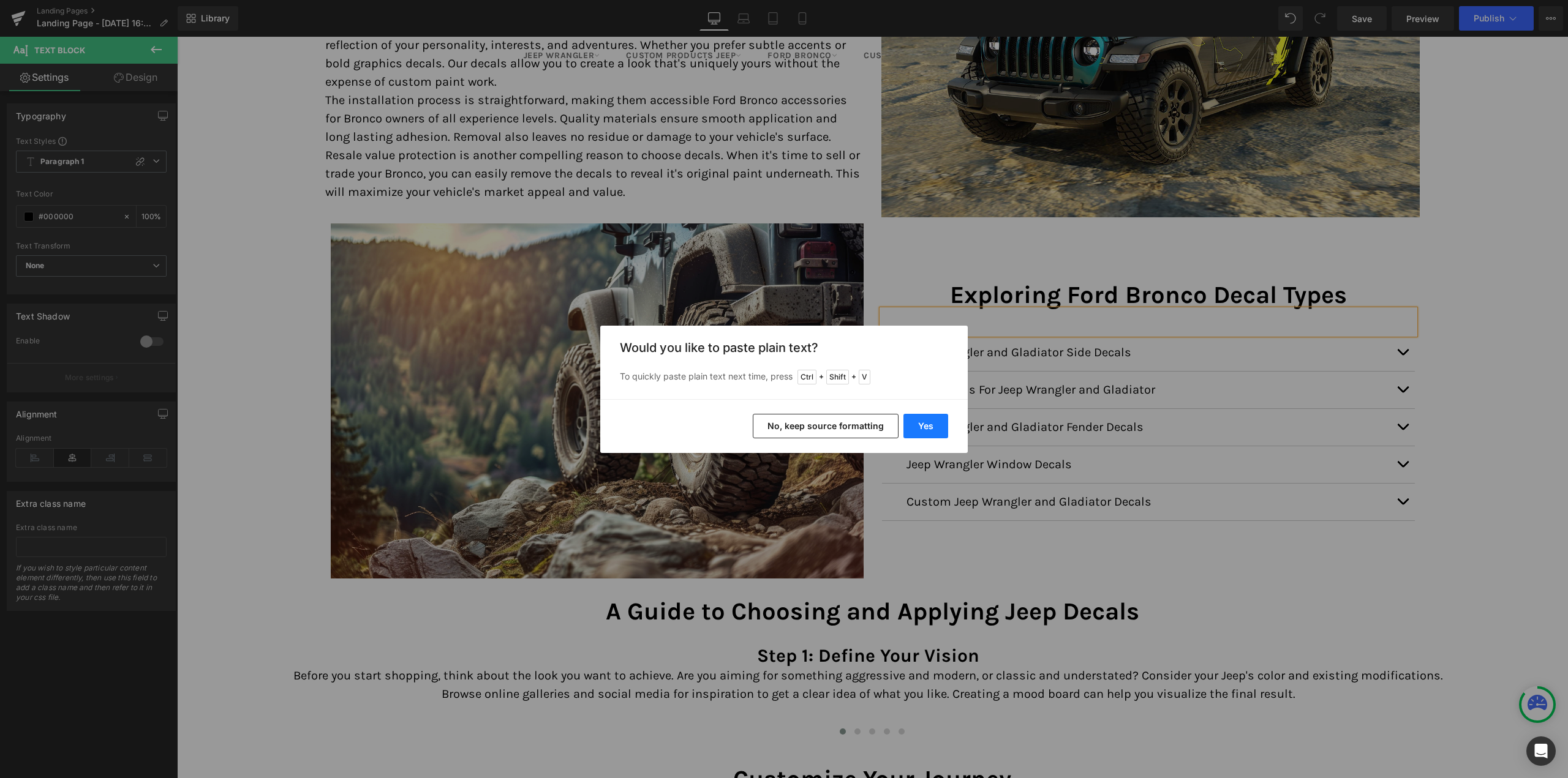
click at [933, 431] on button "Yes" at bounding box center [926, 426] width 45 height 25
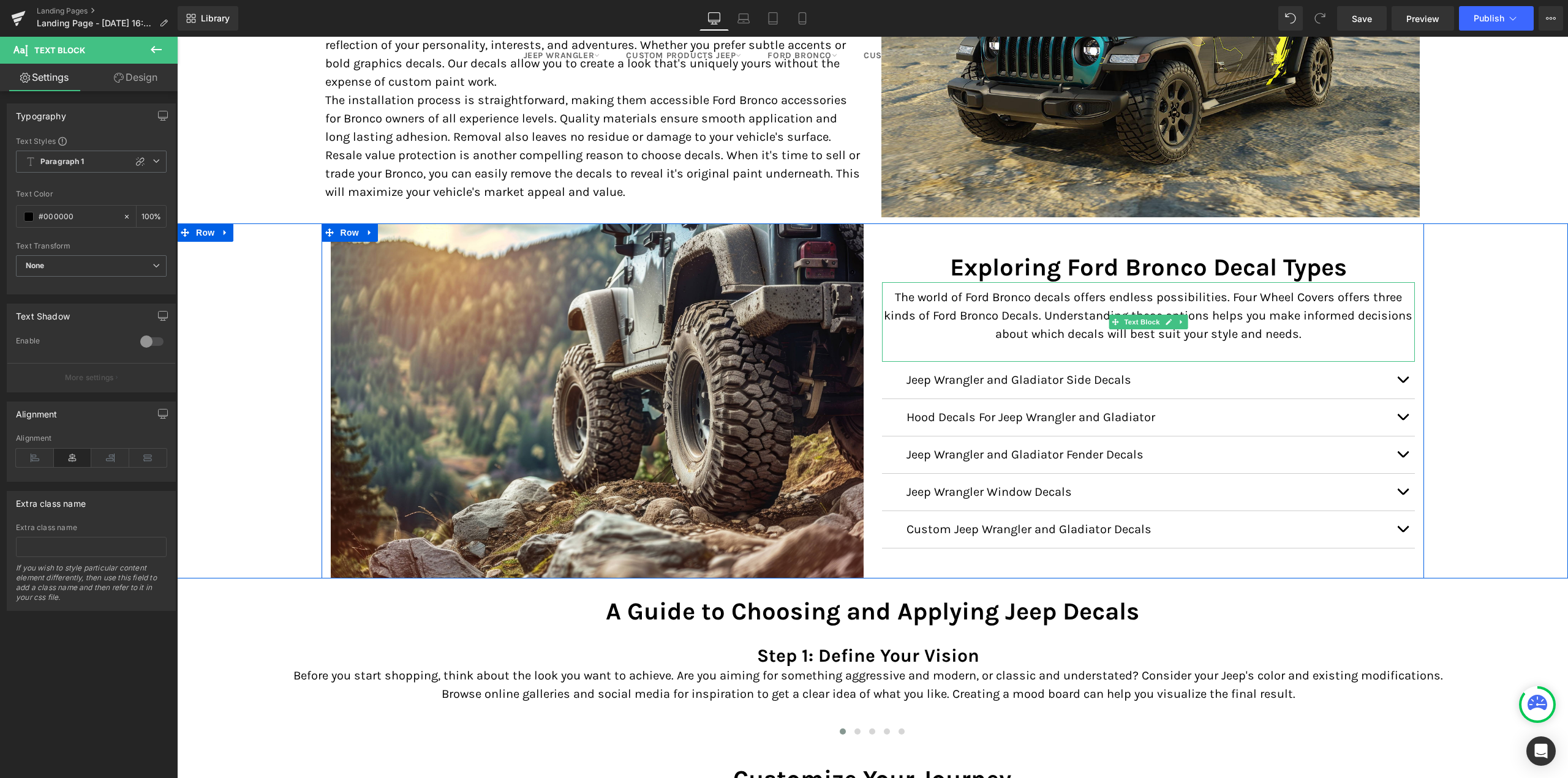
click at [1083, 349] on p at bounding box center [1148, 353] width 533 height 19
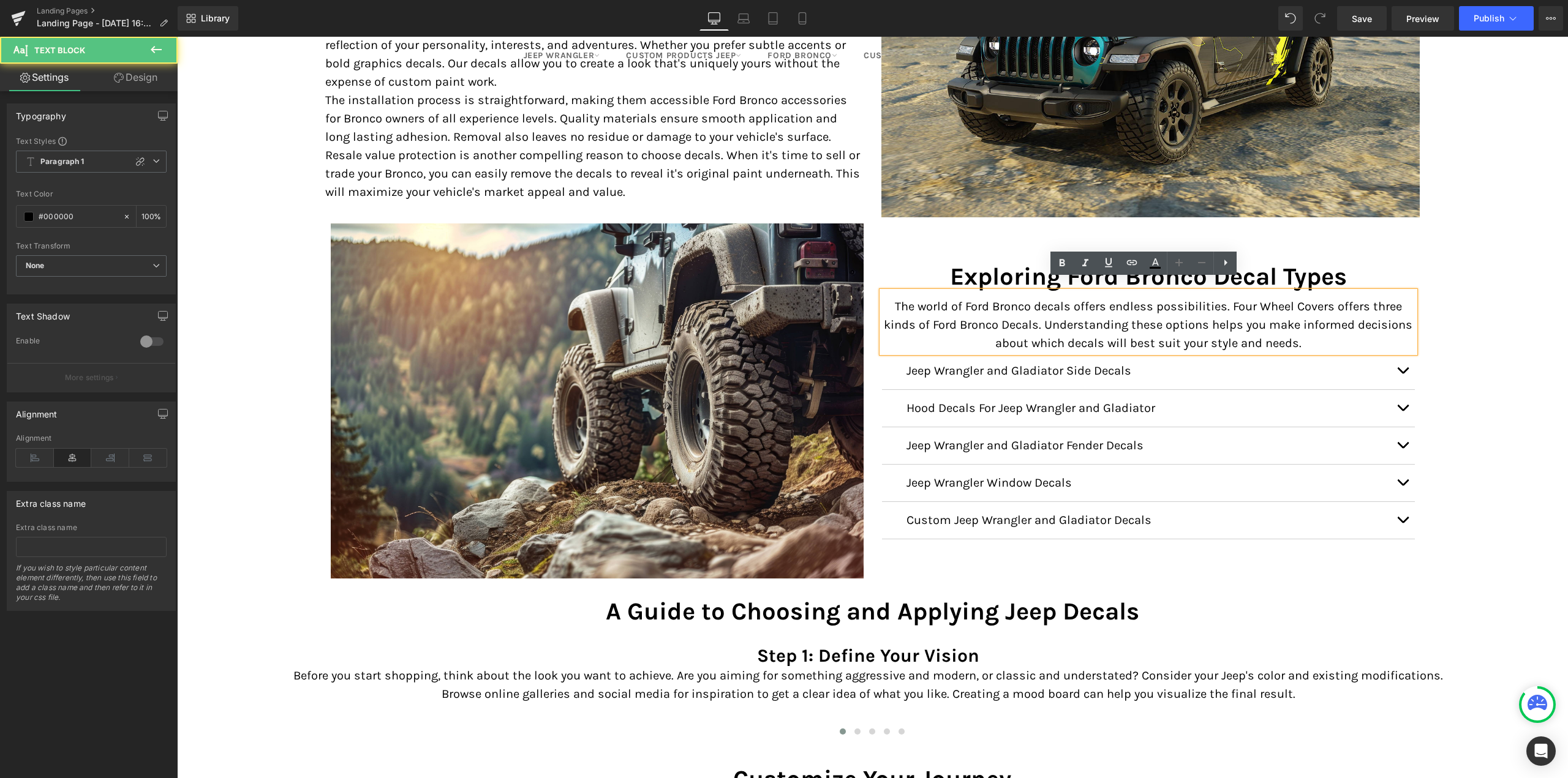
scroll to position [1631, 0]
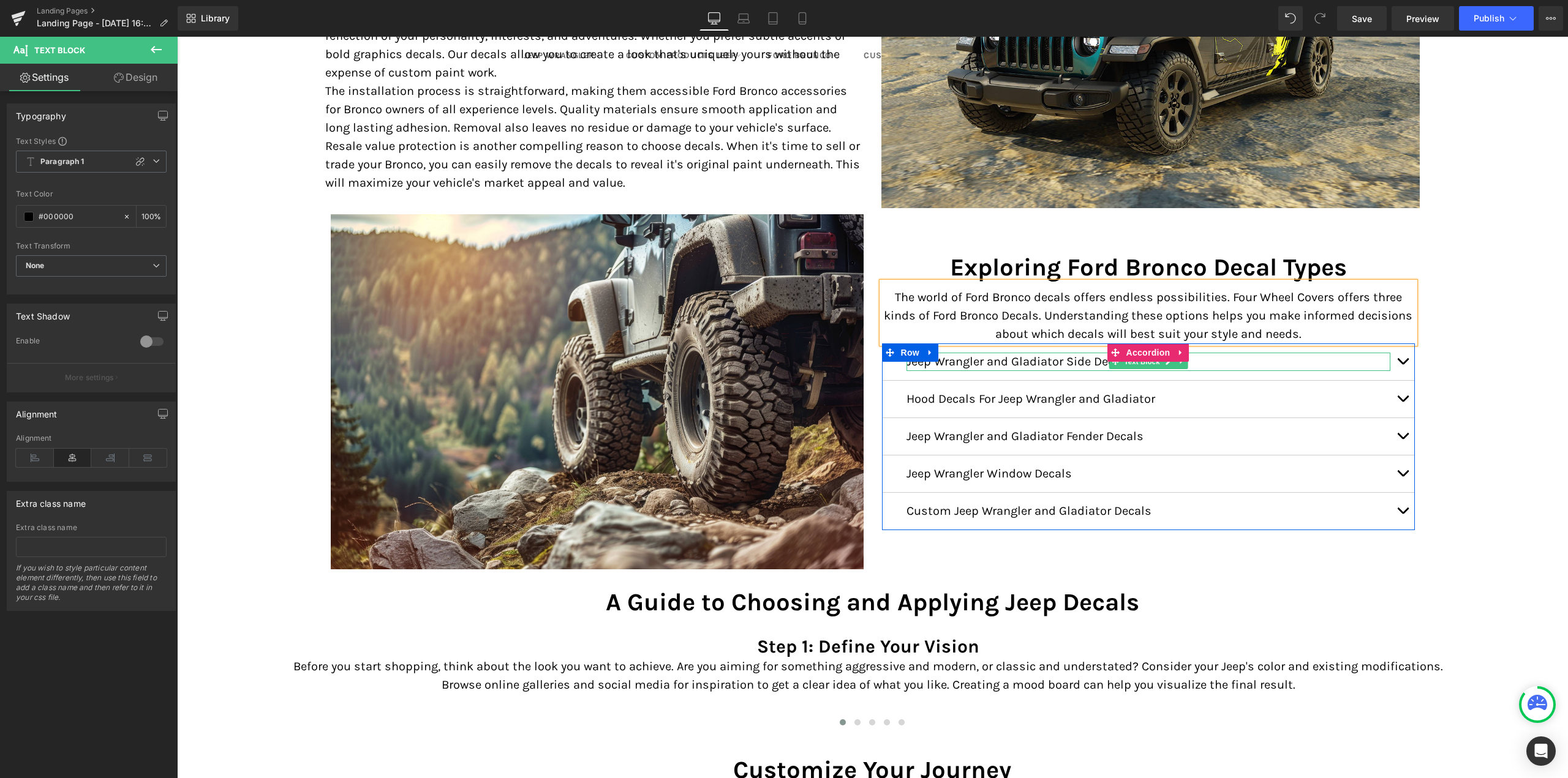
click at [1008, 358] on p "Jeep Wrangler and Gladiator Side Decals" at bounding box center [1148, 362] width 484 height 19
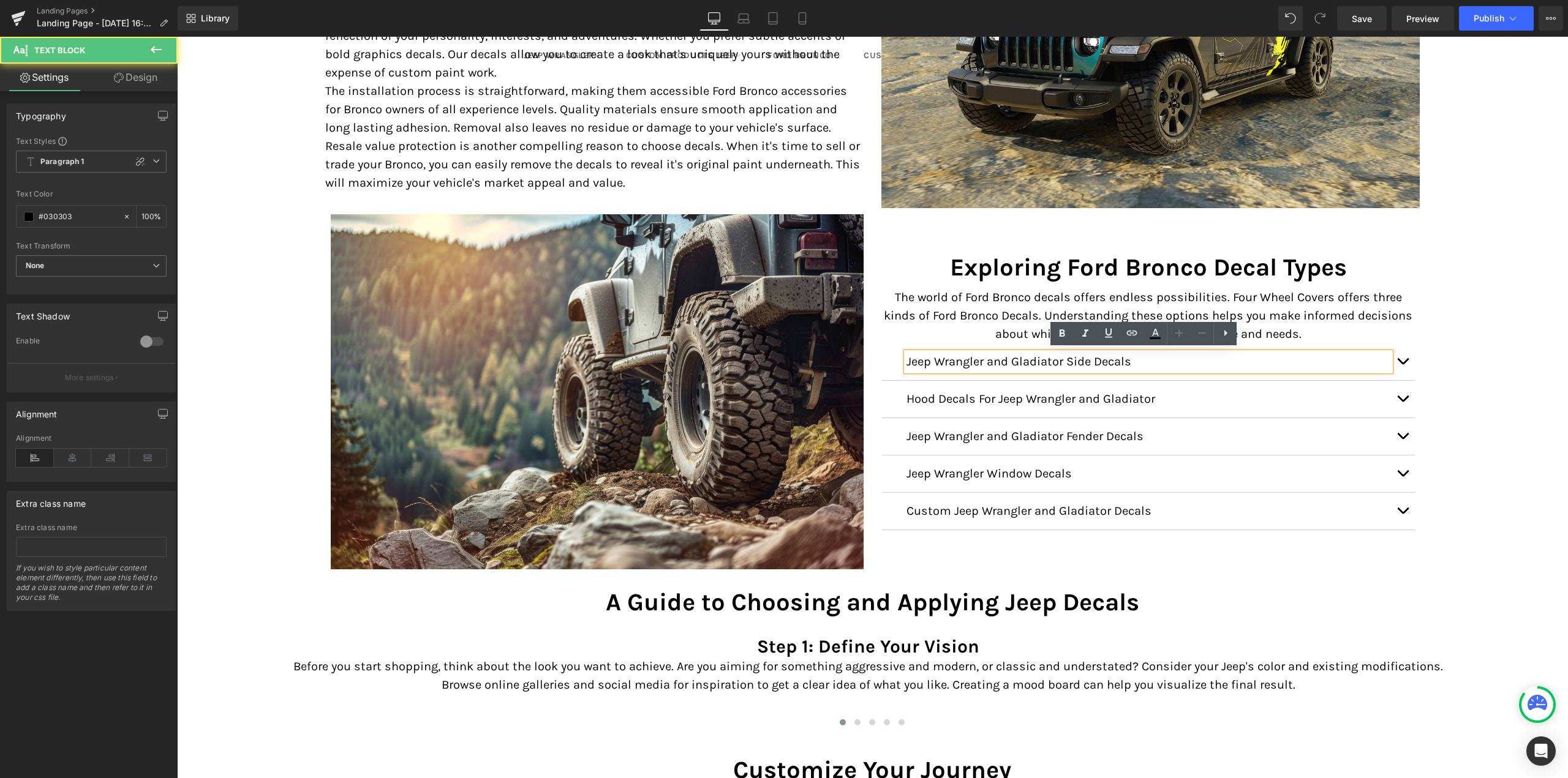
click at [1092, 360] on p "Jeep Wrangler and Gladiator Side Decals" at bounding box center [1148, 362] width 484 height 19
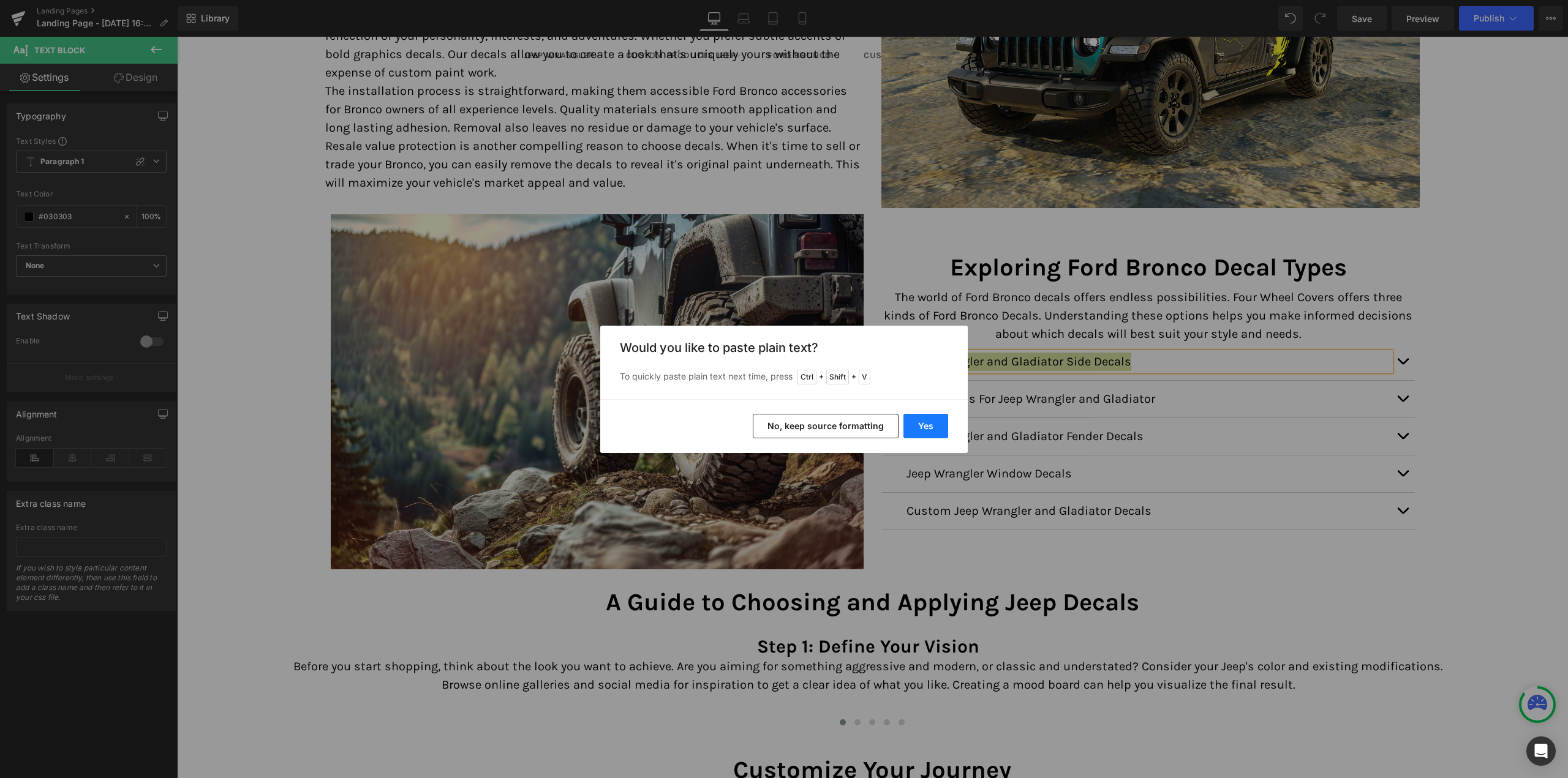
click at [928, 428] on button "Yes" at bounding box center [926, 426] width 45 height 25
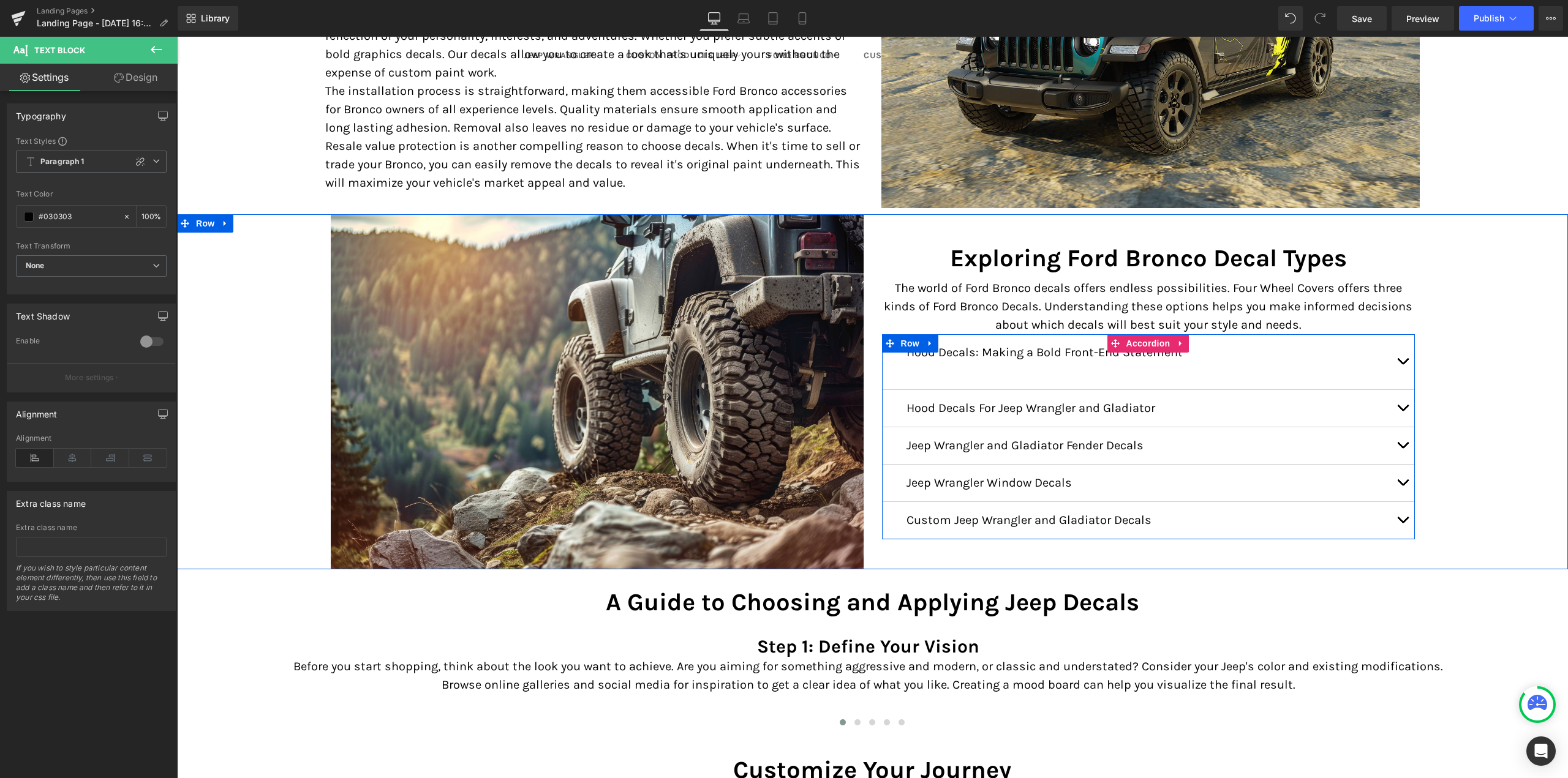
click at [177, 36] on div at bounding box center [177, 36] width 0 height 0
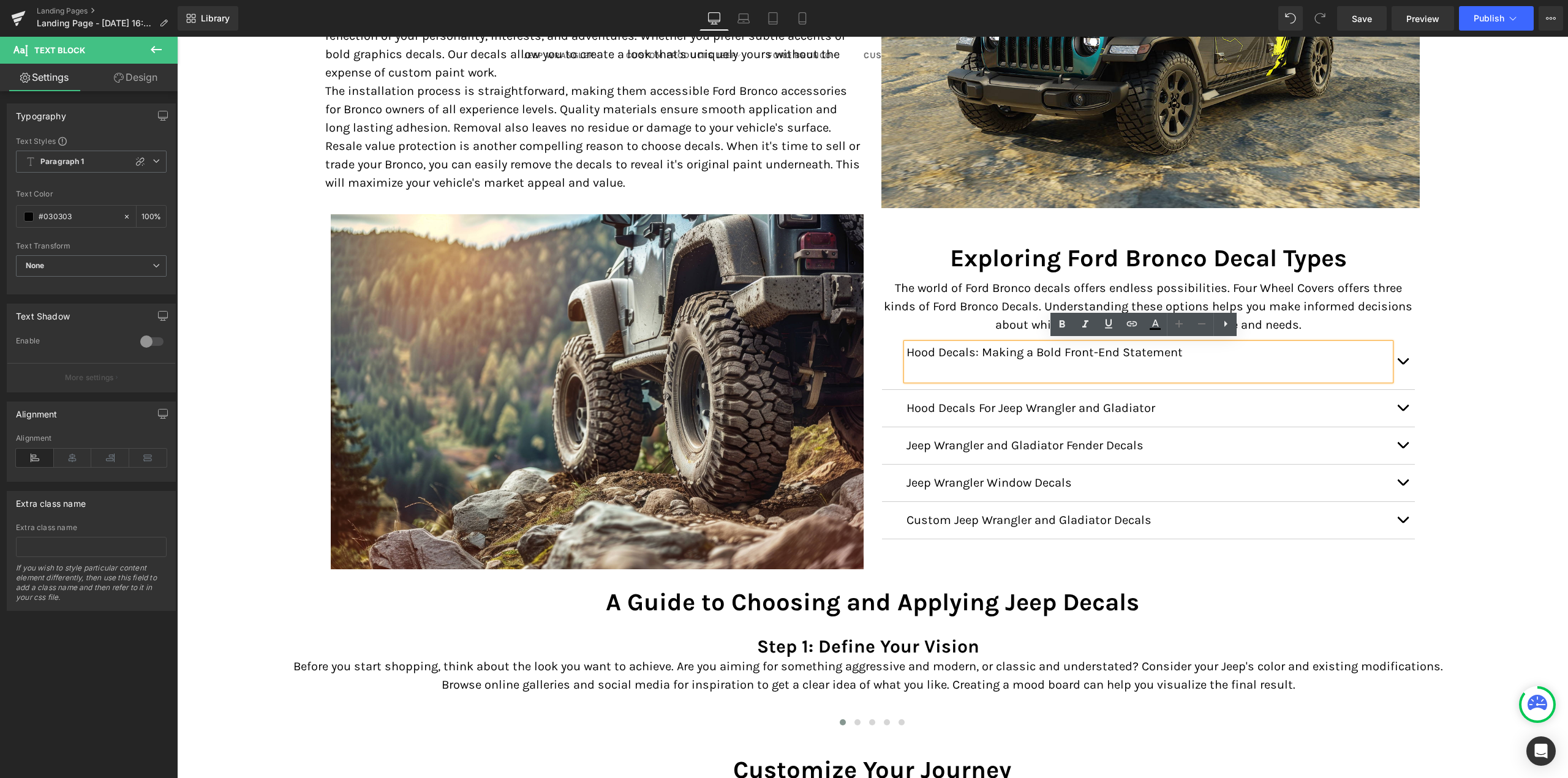
click at [1027, 372] on p at bounding box center [1148, 370] width 484 height 19
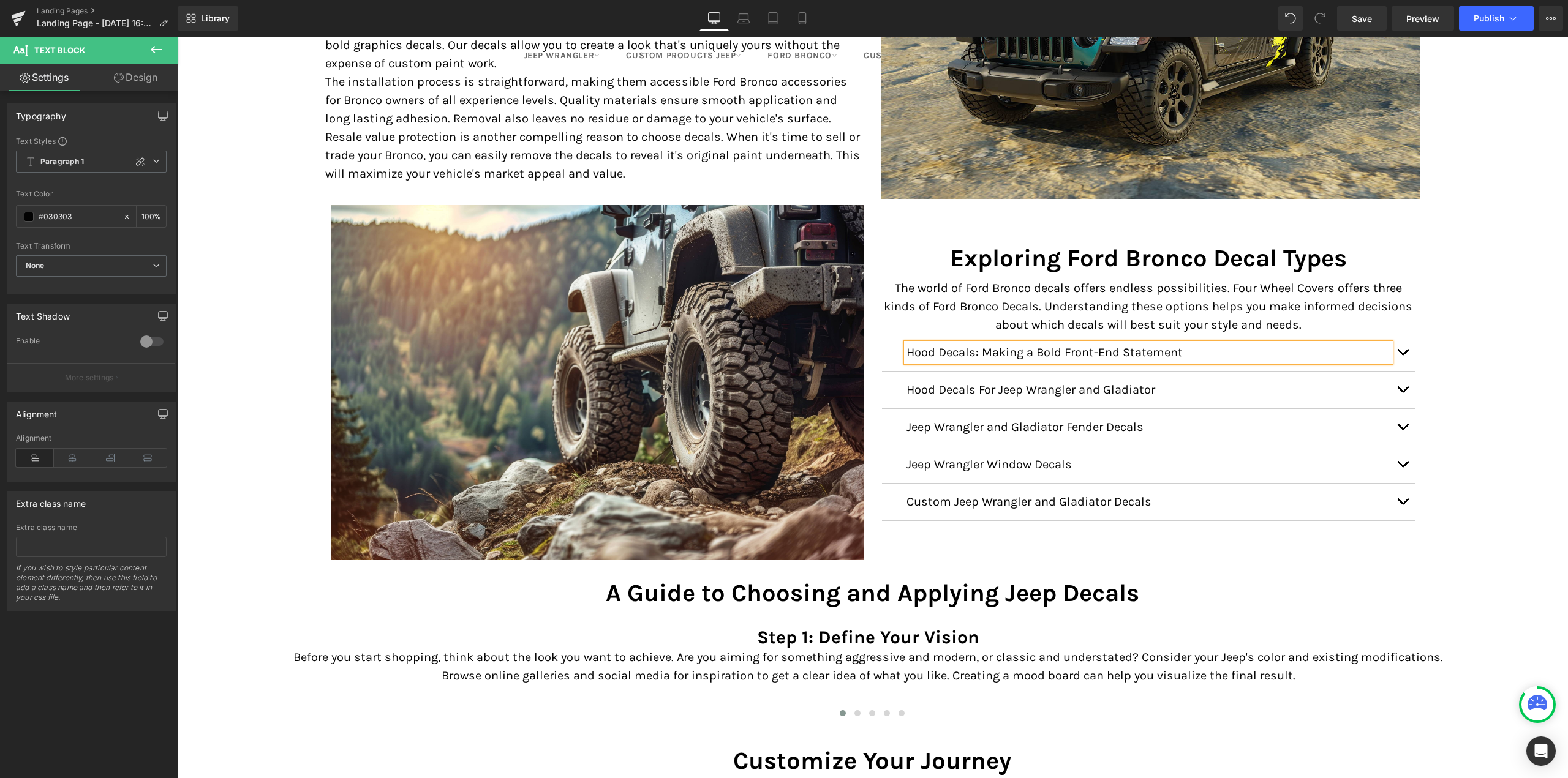
click at [1400, 348] on button "button" at bounding box center [1403, 352] width 25 height 36
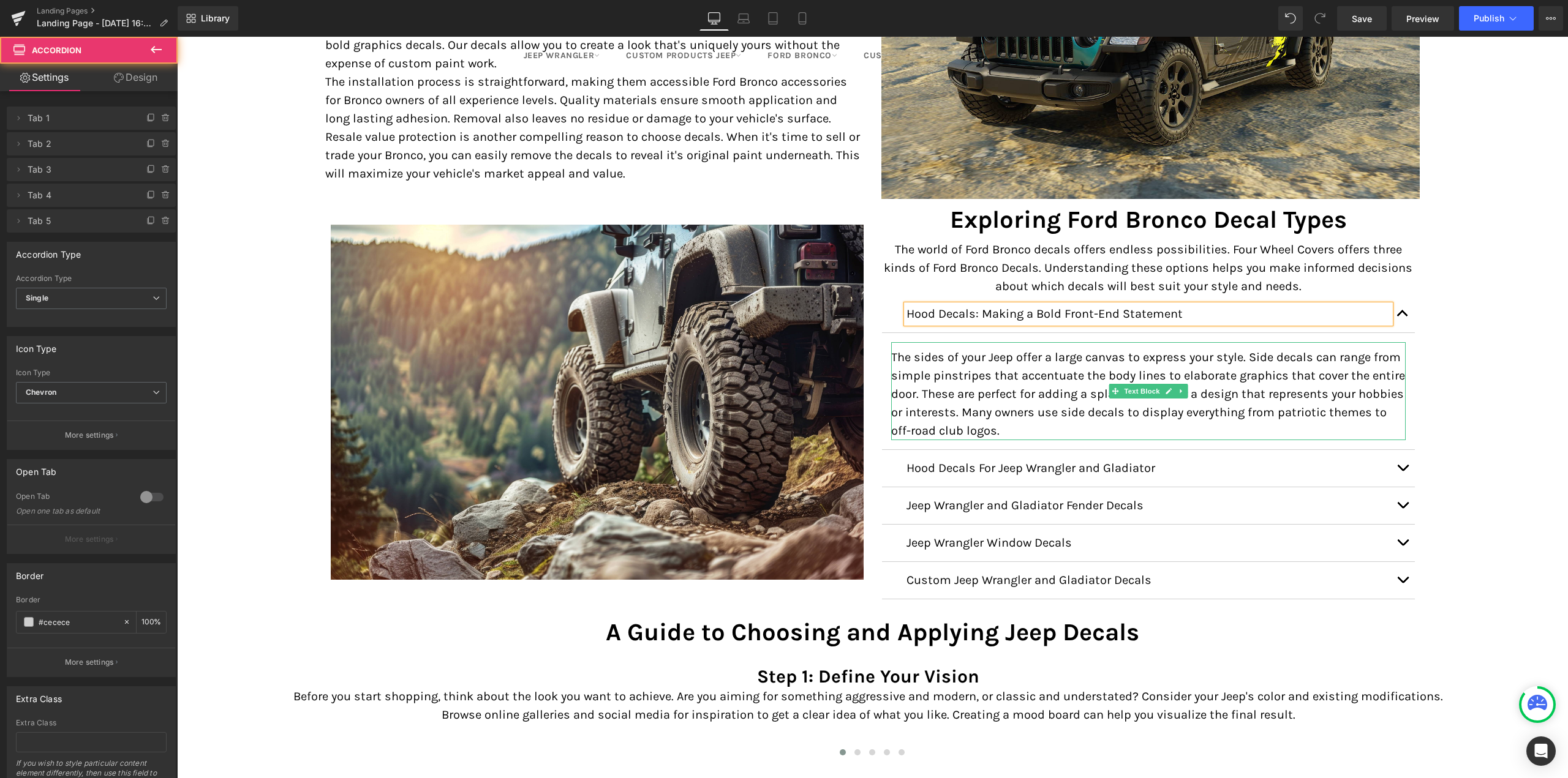
click at [946, 396] on p "The sides of your Jeep offer a large canvas to express your style. Side decals …" at bounding box center [1148, 394] width 514 height 92
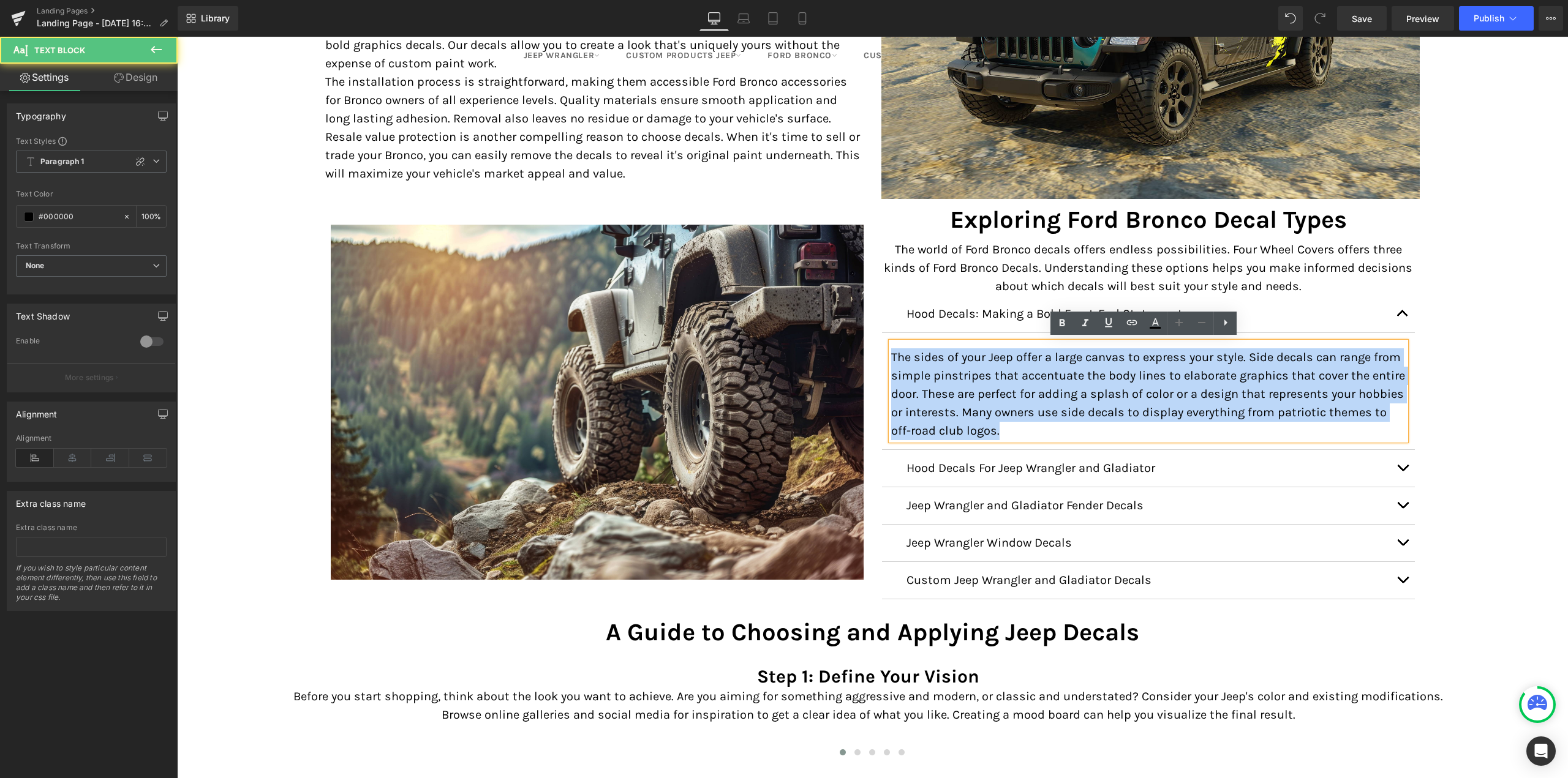
click at [946, 396] on p "The sides of your Jeep offer a large canvas to express your style. Side decals …" at bounding box center [1148, 394] width 514 height 92
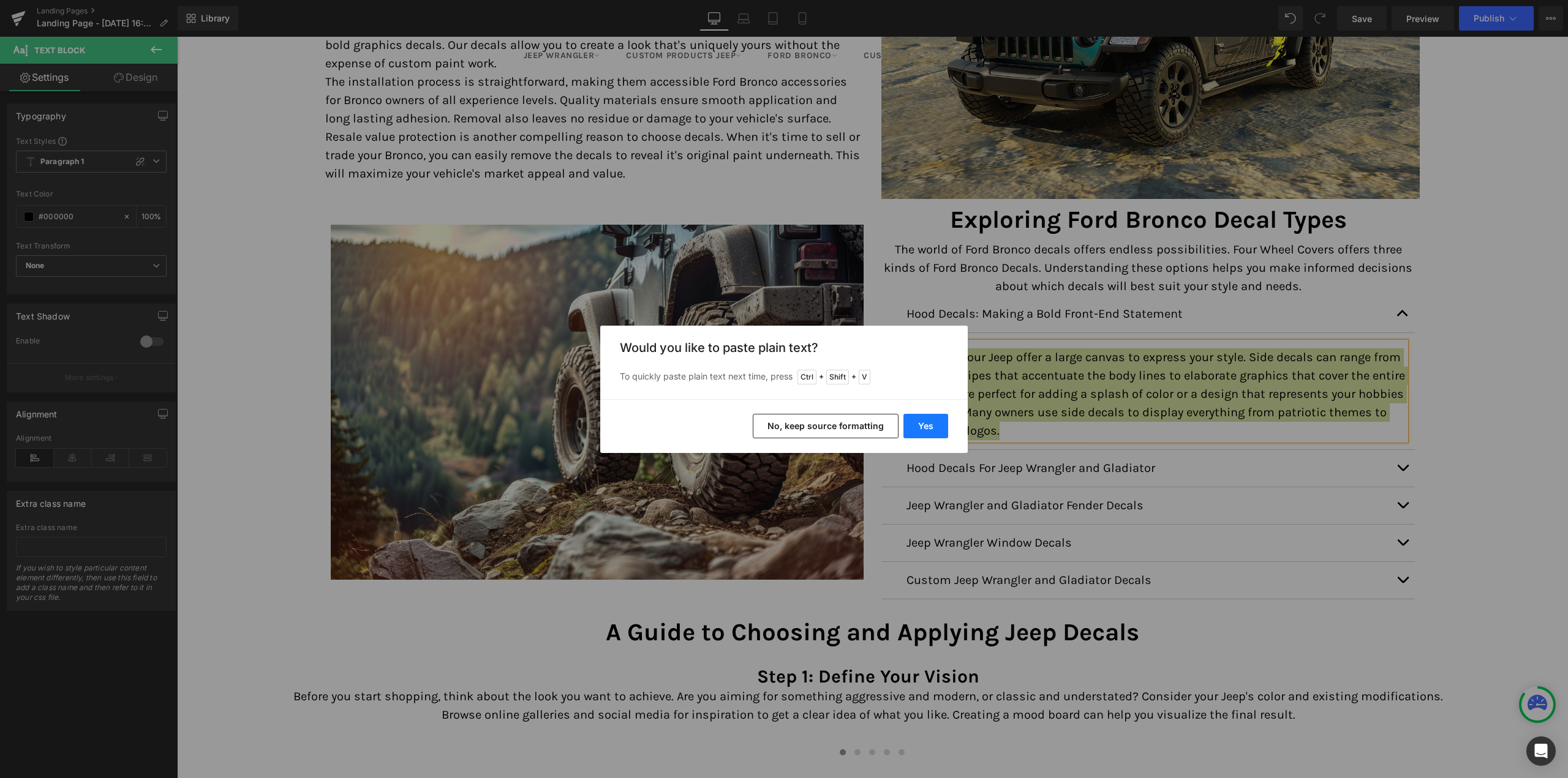
click at [937, 432] on button "Yes" at bounding box center [926, 426] width 45 height 25
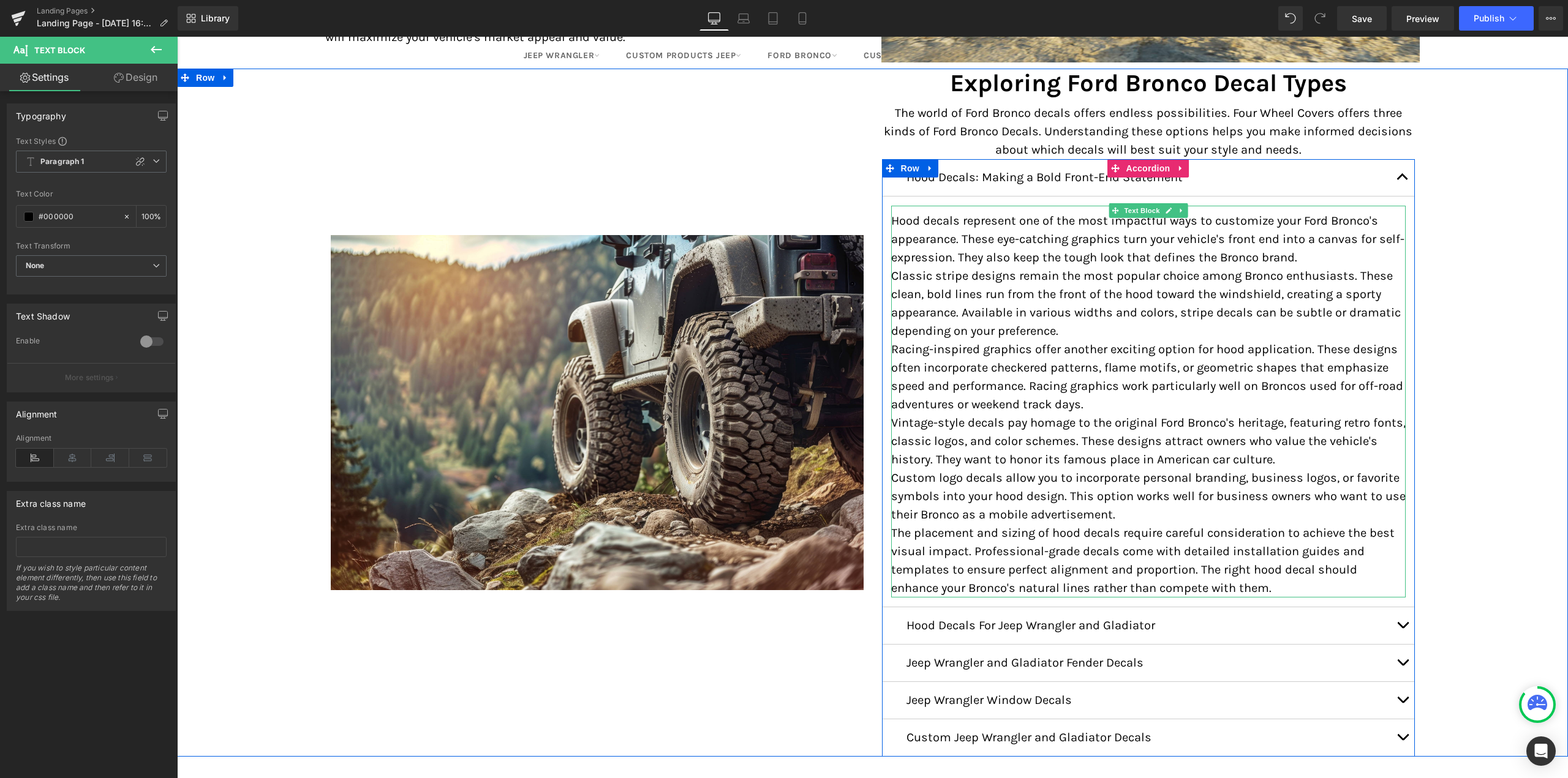
scroll to position [1763, 0]
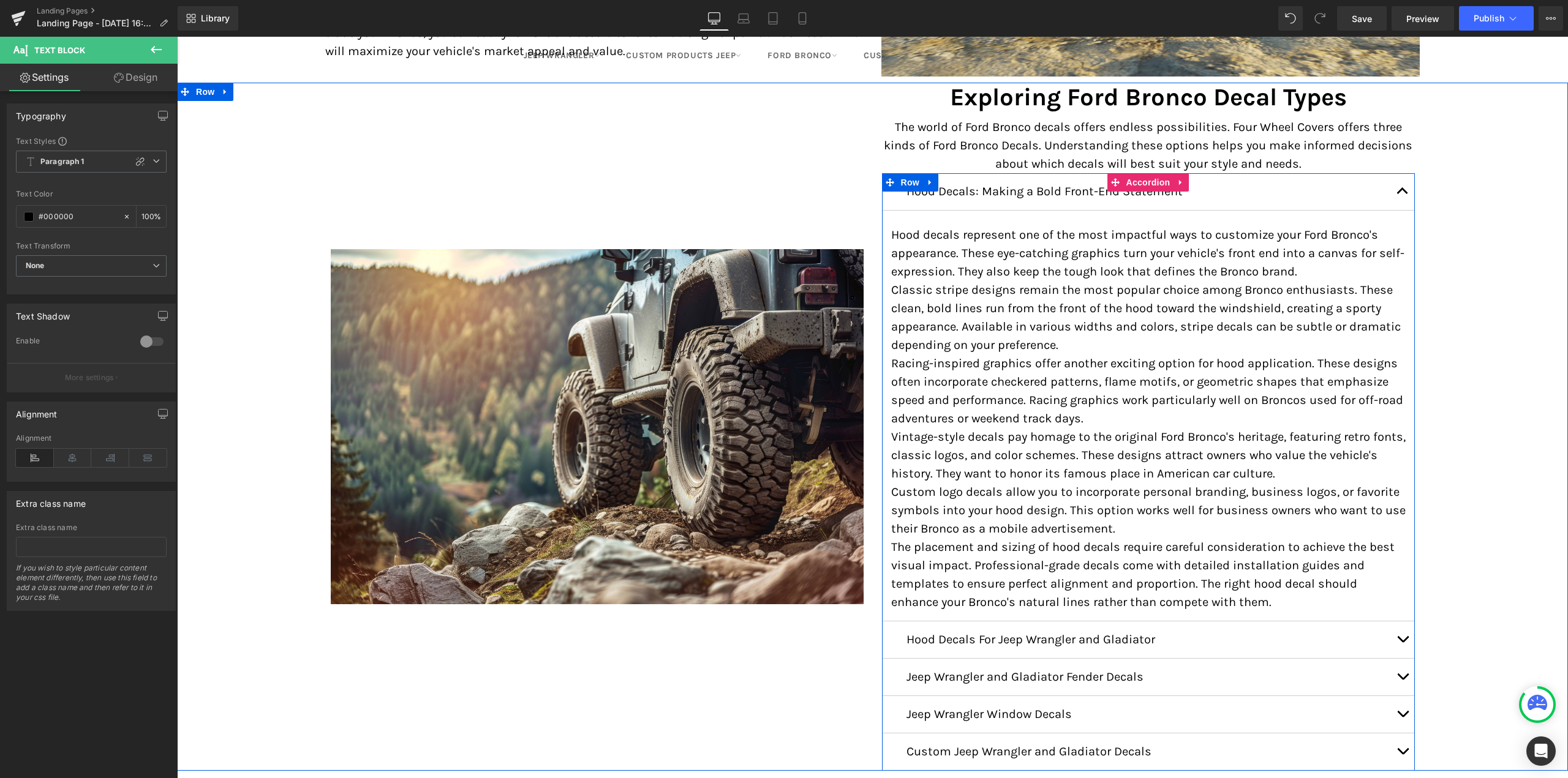
click at [1398, 194] on button "button" at bounding box center [1403, 191] width 25 height 36
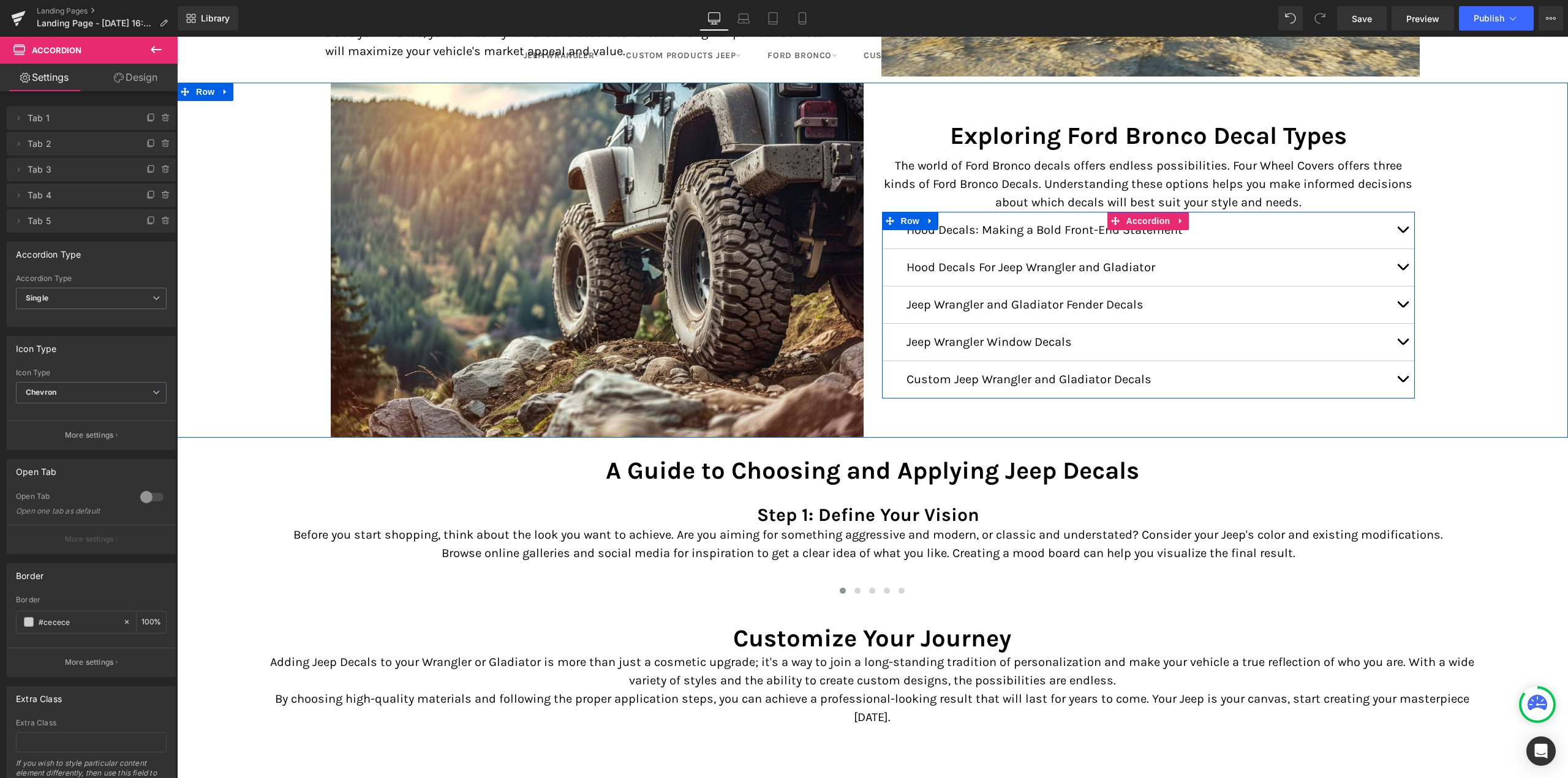
click at [1402, 270] on span "button" at bounding box center [1402, 270] width 0 height 0
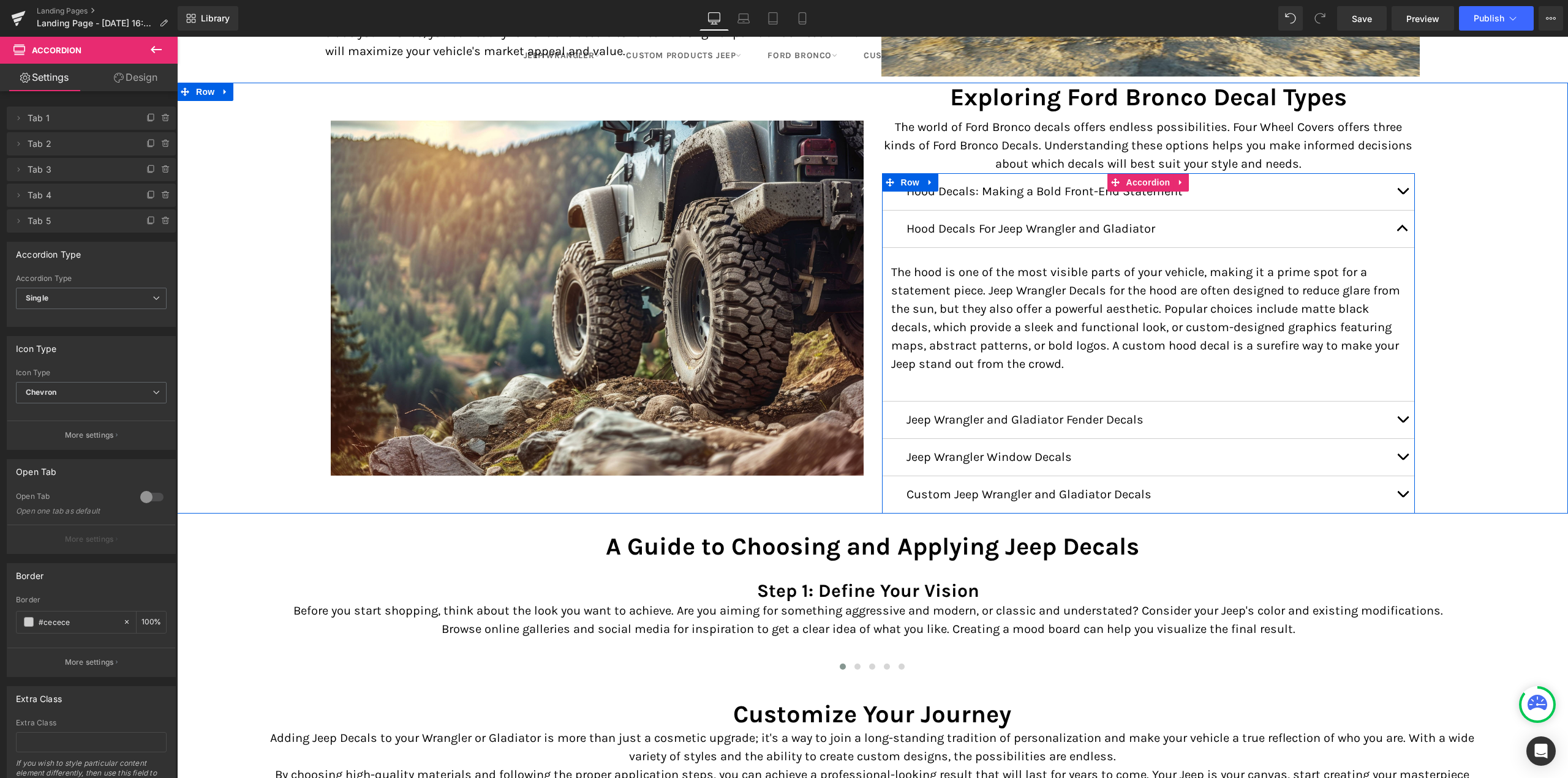
click at [1022, 225] on p "Hood Decals For Jeep Wrangler and Gladiator" at bounding box center [1148, 229] width 484 height 19
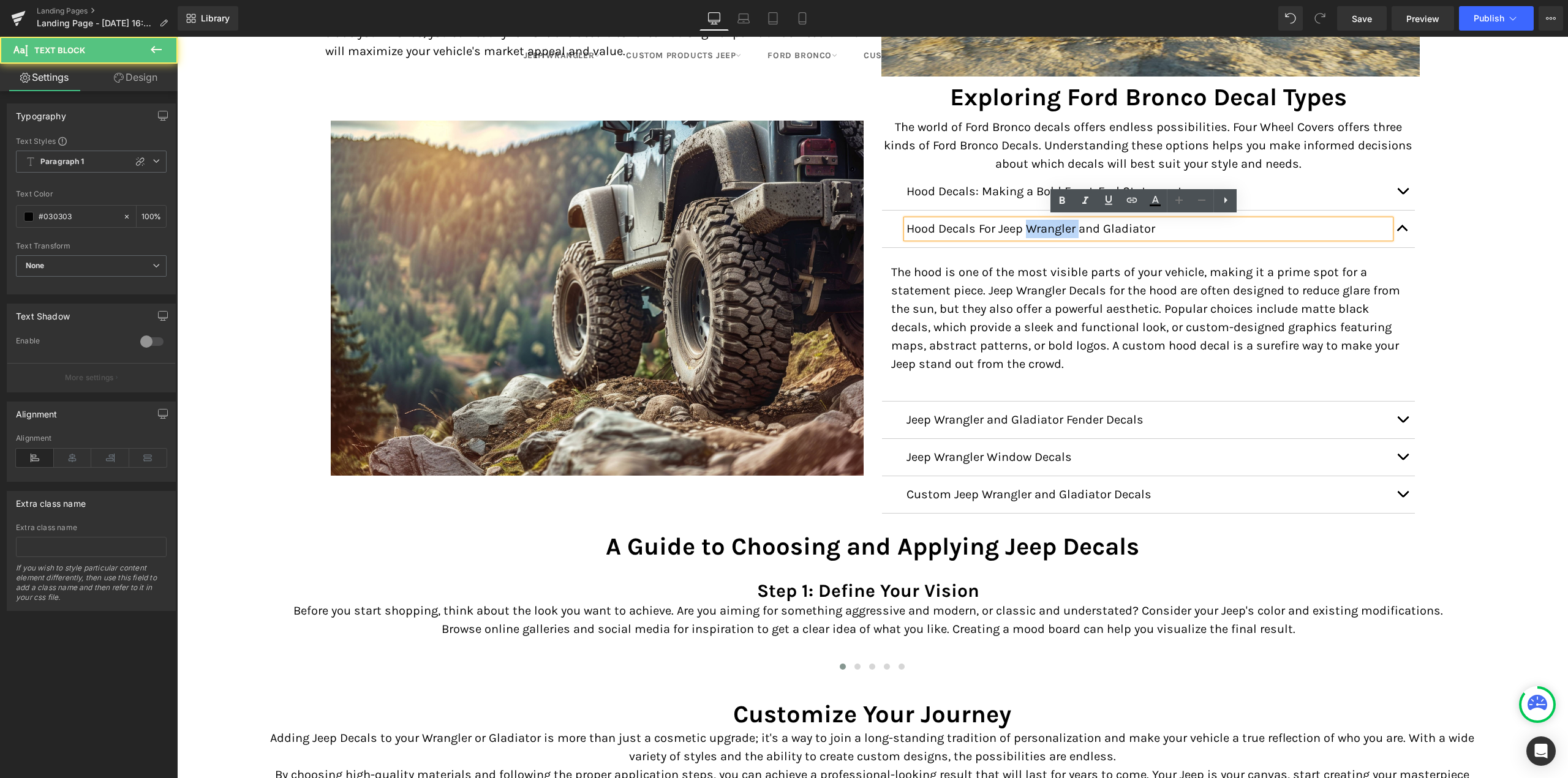
click at [1022, 225] on p "Hood Decals For Jeep Wrangler and Gladiator" at bounding box center [1148, 229] width 484 height 19
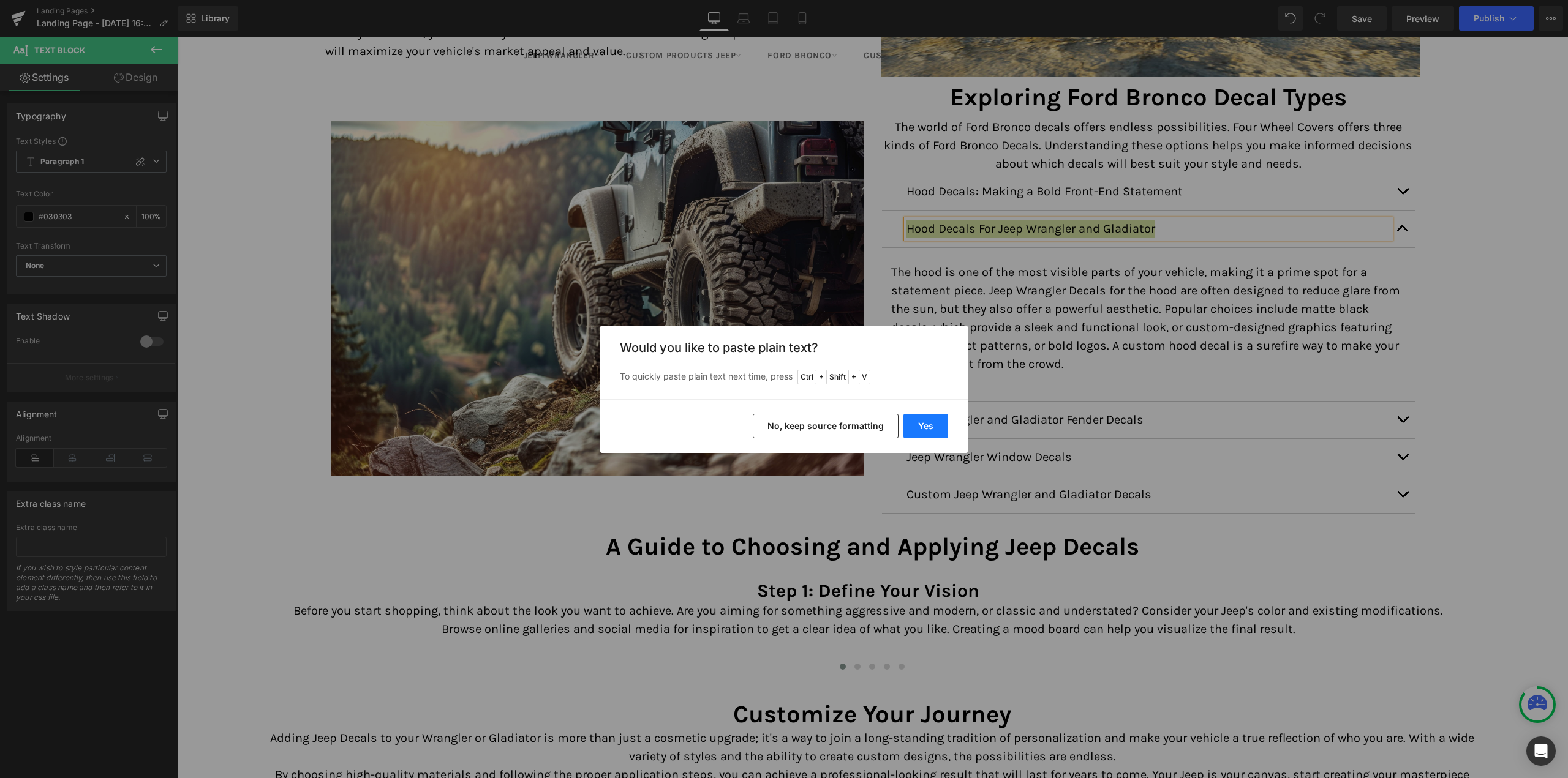
click at [940, 418] on button "Yes" at bounding box center [926, 426] width 45 height 25
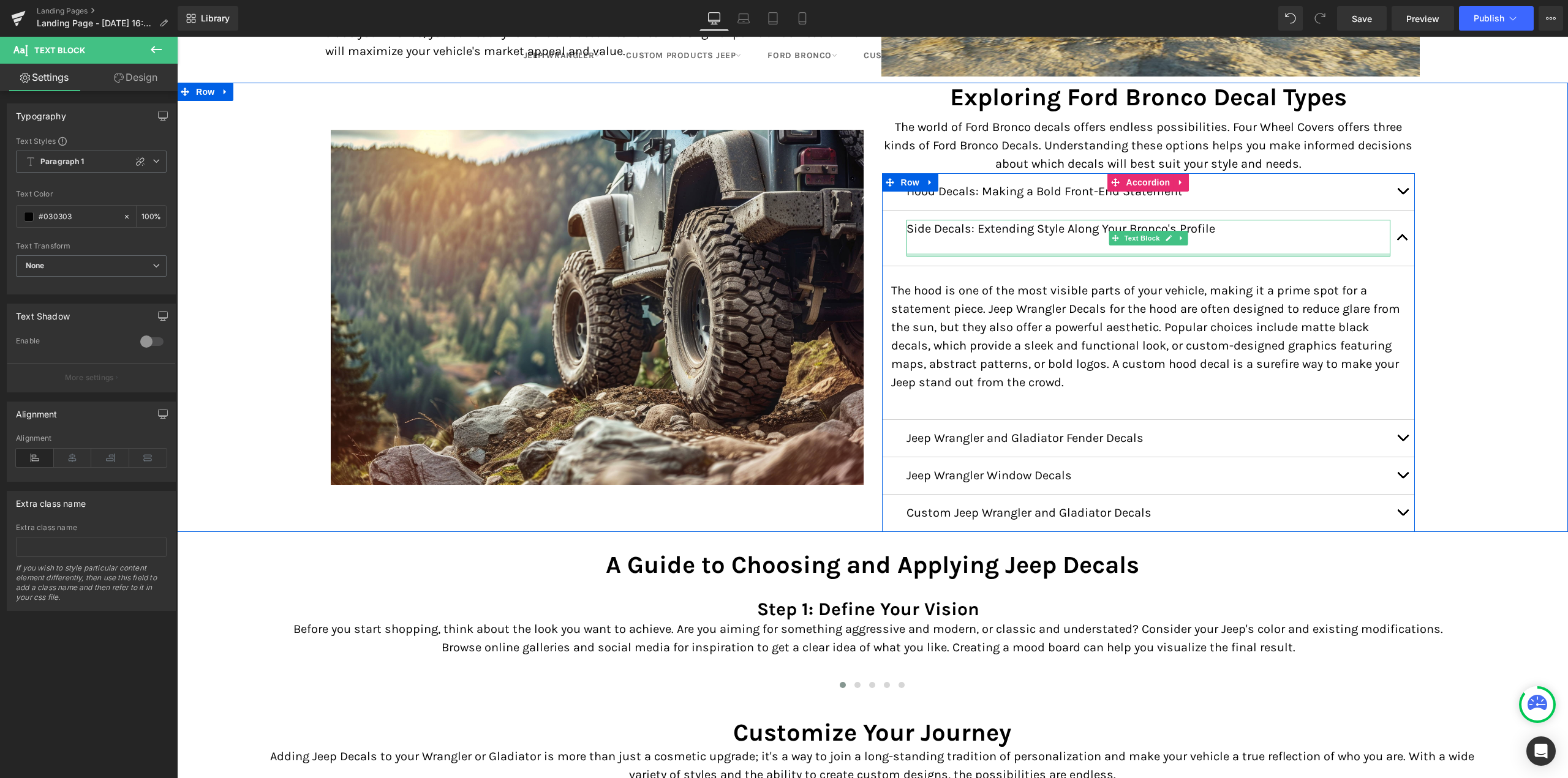
click at [1025, 254] on div at bounding box center [1148, 255] width 484 height 3
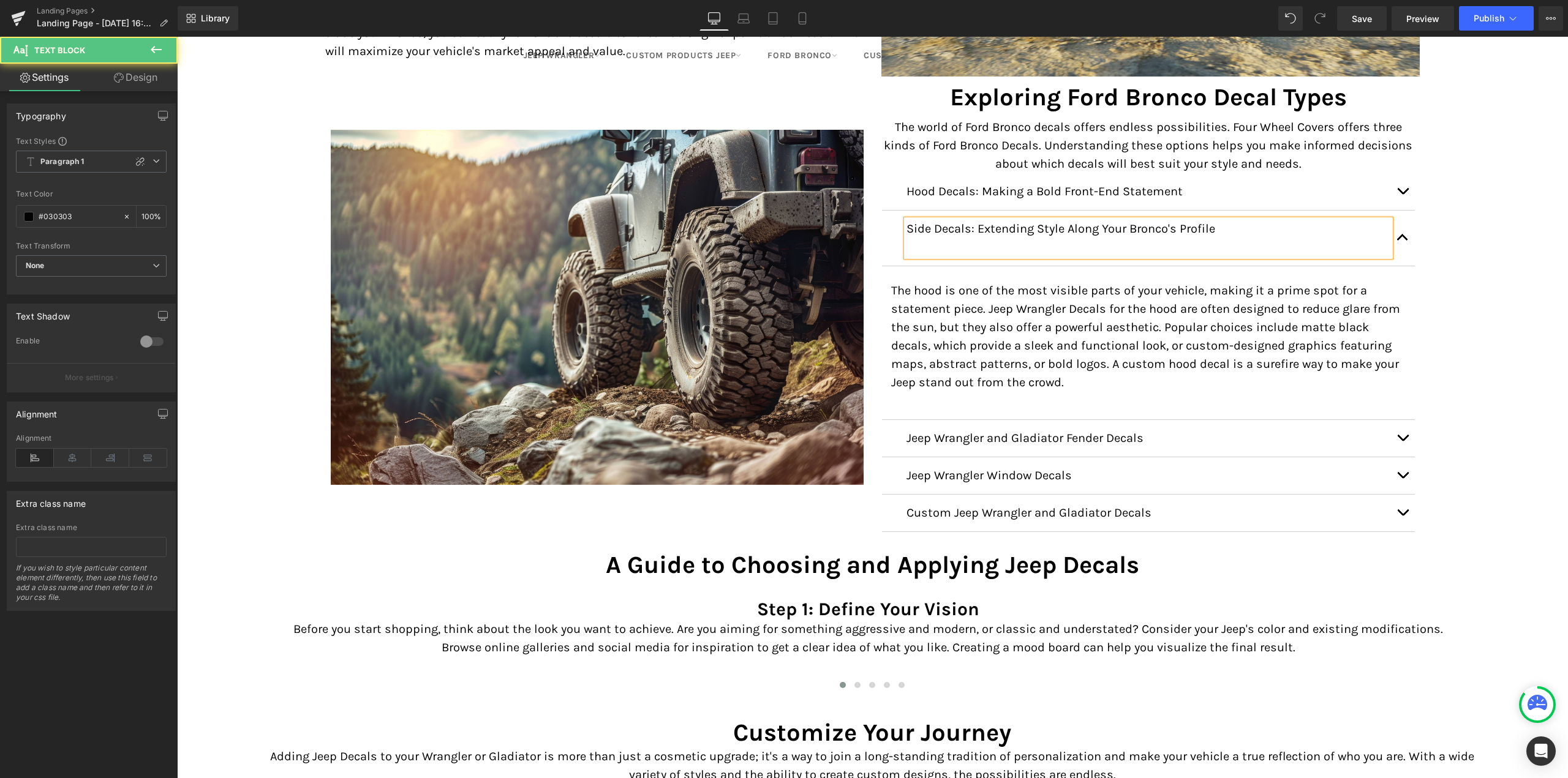
click at [1024, 244] on p at bounding box center [1148, 247] width 484 height 19
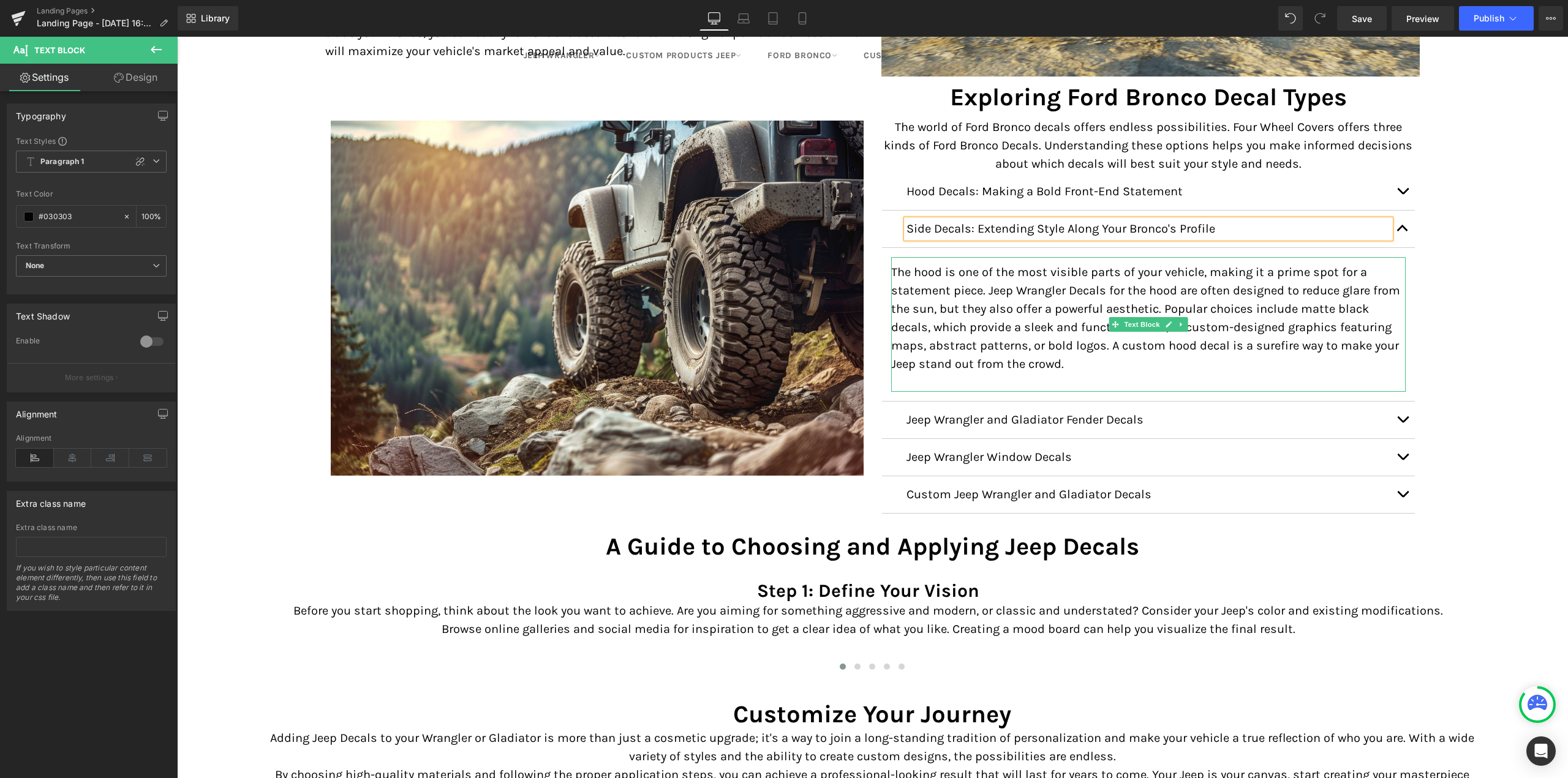
click at [1001, 305] on p "The hood is one of the most visible parts of your vehicle, making it a prime sp…" at bounding box center [1148, 318] width 514 height 110
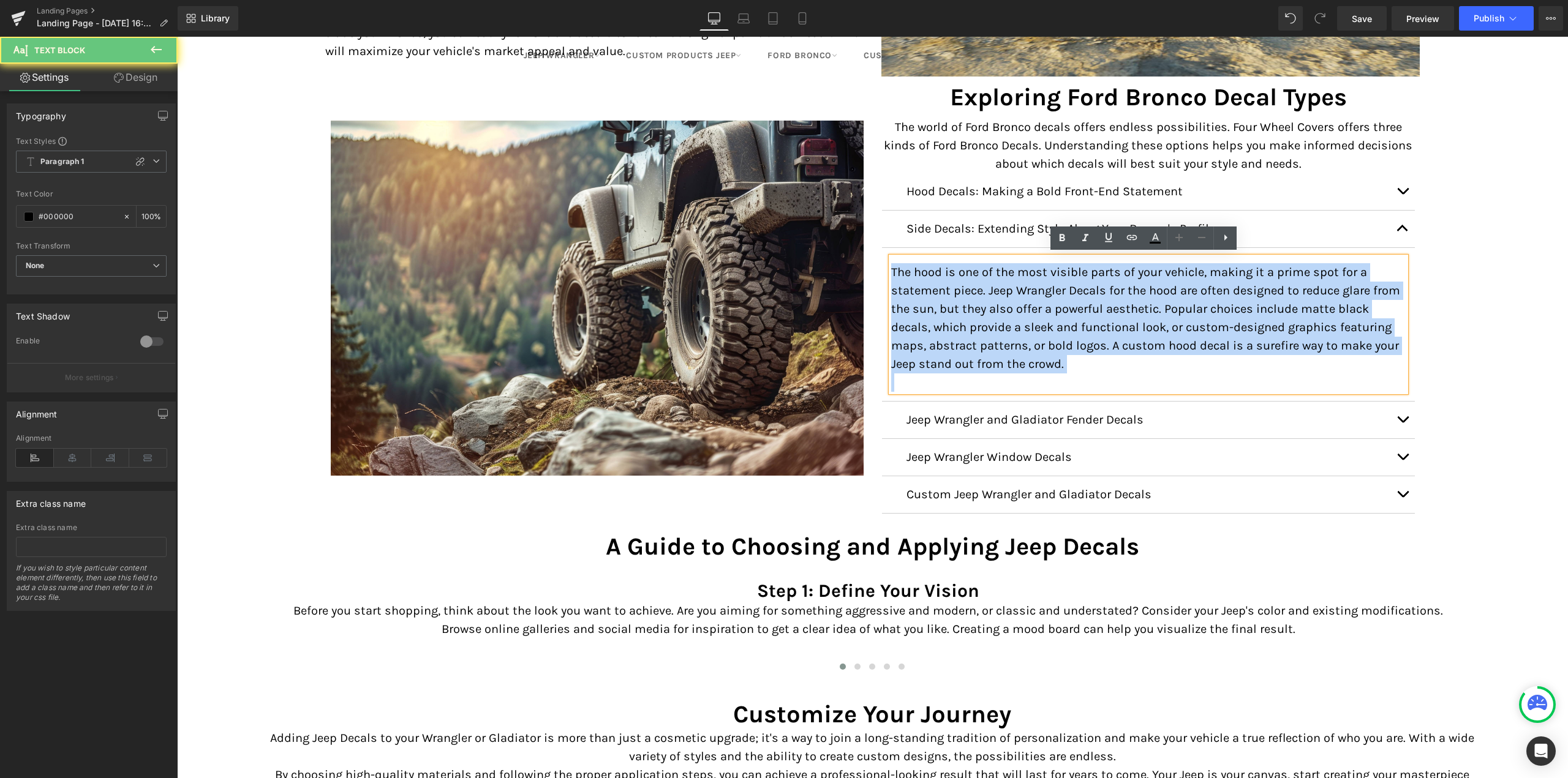
click at [1001, 305] on p "The hood is one of the most visible parts of your vehicle, making it a prime sp…" at bounding box center [1148, 318] width 514 height 110
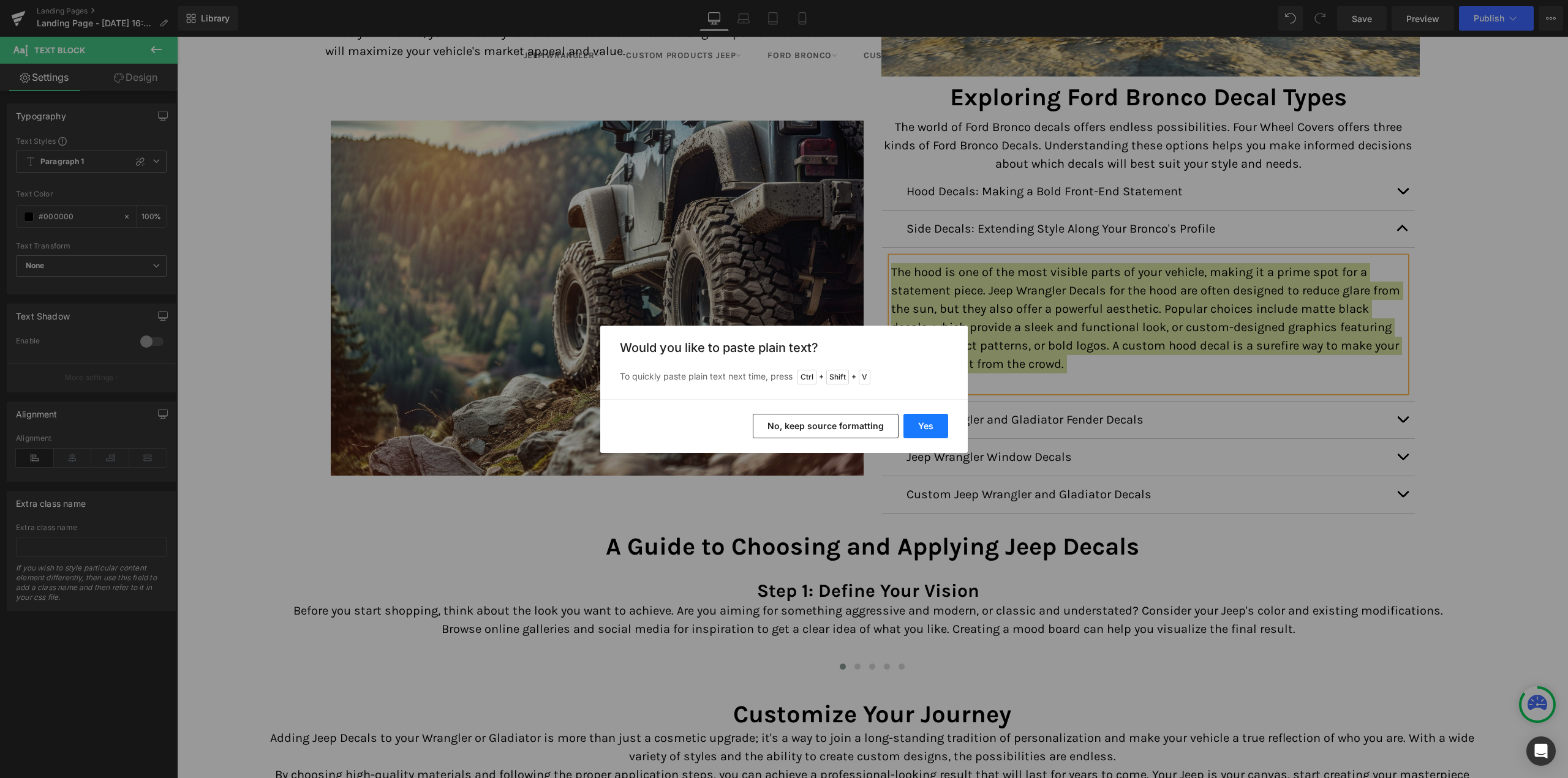
click at [932, 427] on button "Yes" at bounding box center [926, 426] width 45 height 25
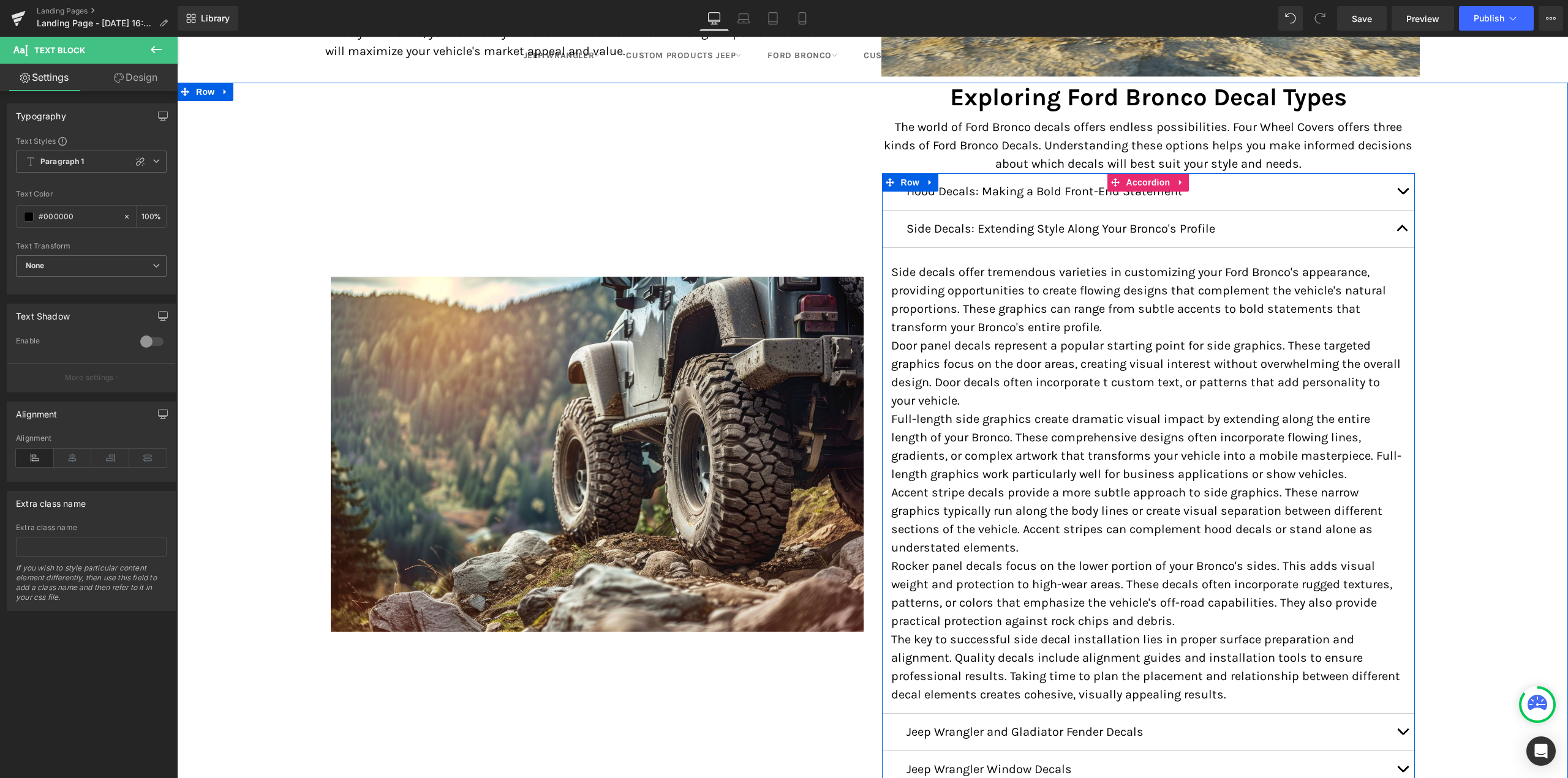
click at [1395, 221] on button "button" at bounding box center [1403, 228] width 25 height 36
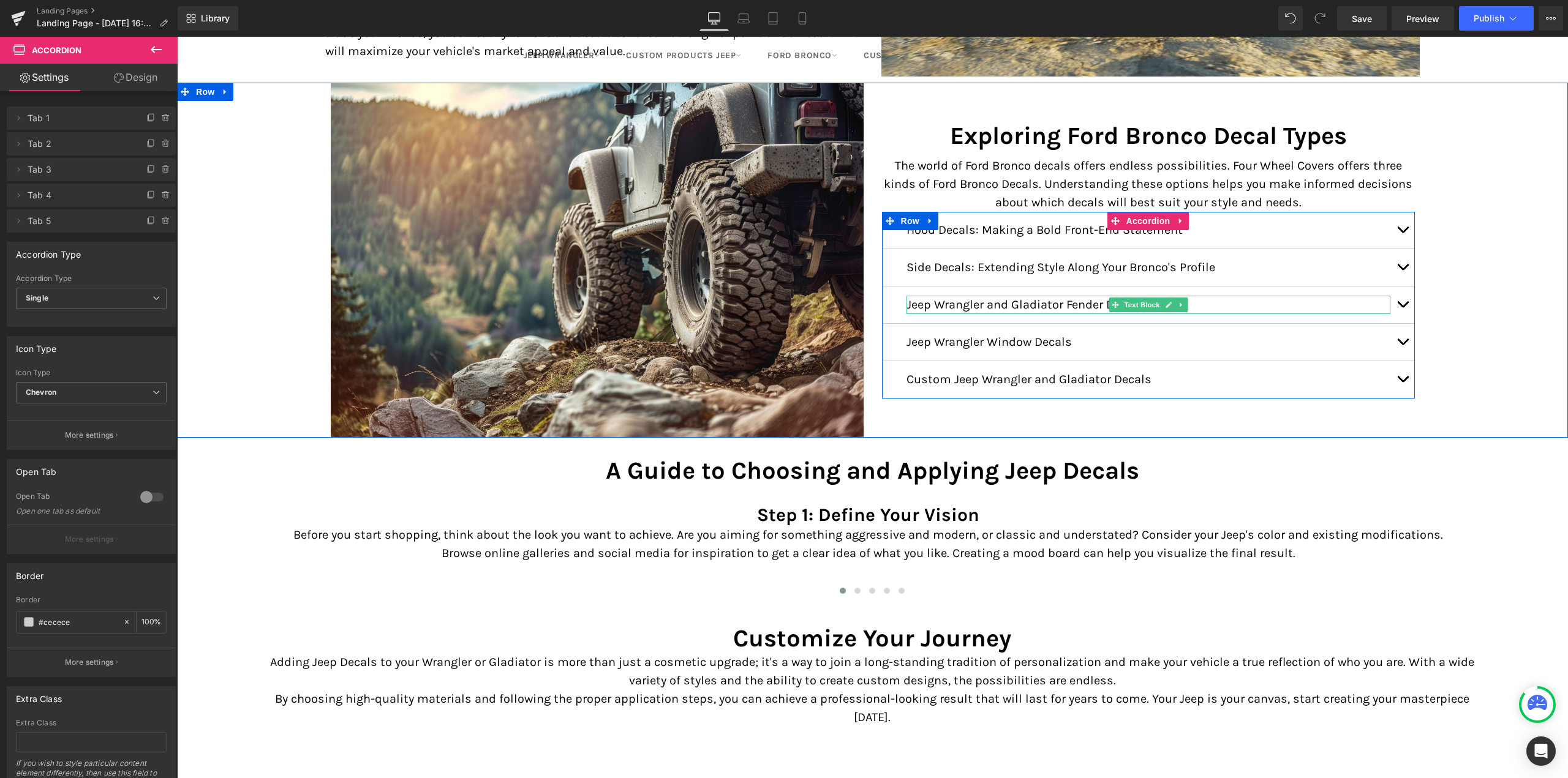
click at [1034, 300] on p "Jeep Wrangler and Gladiator Fender Decals" at bounding box center [1148, 304] width 484 height 19
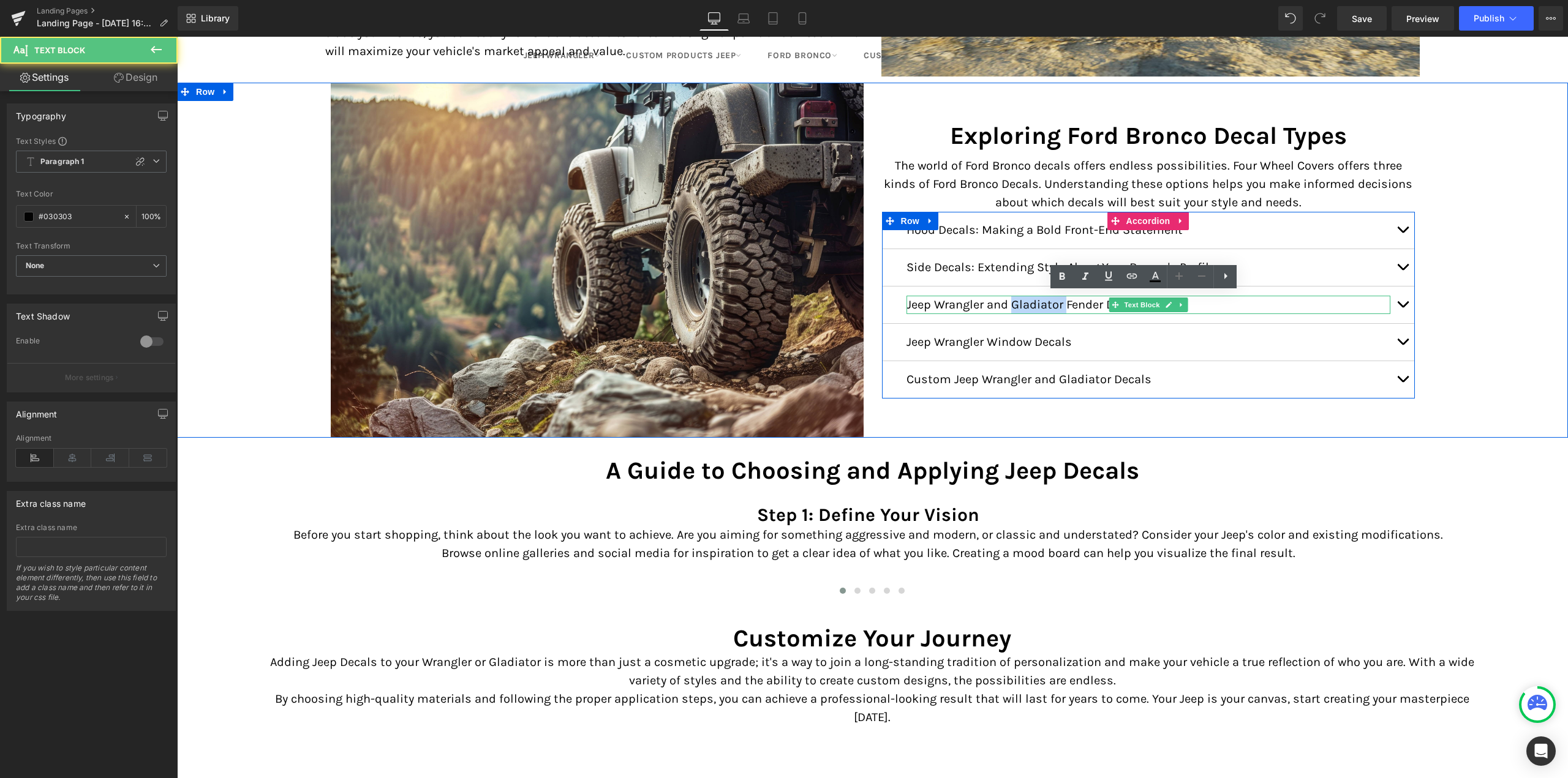
click at [1034, 300] on p "Jeep Wrangler and Gladiator Fender Decals" at bounding box center [1148, 304] width 484 height 19
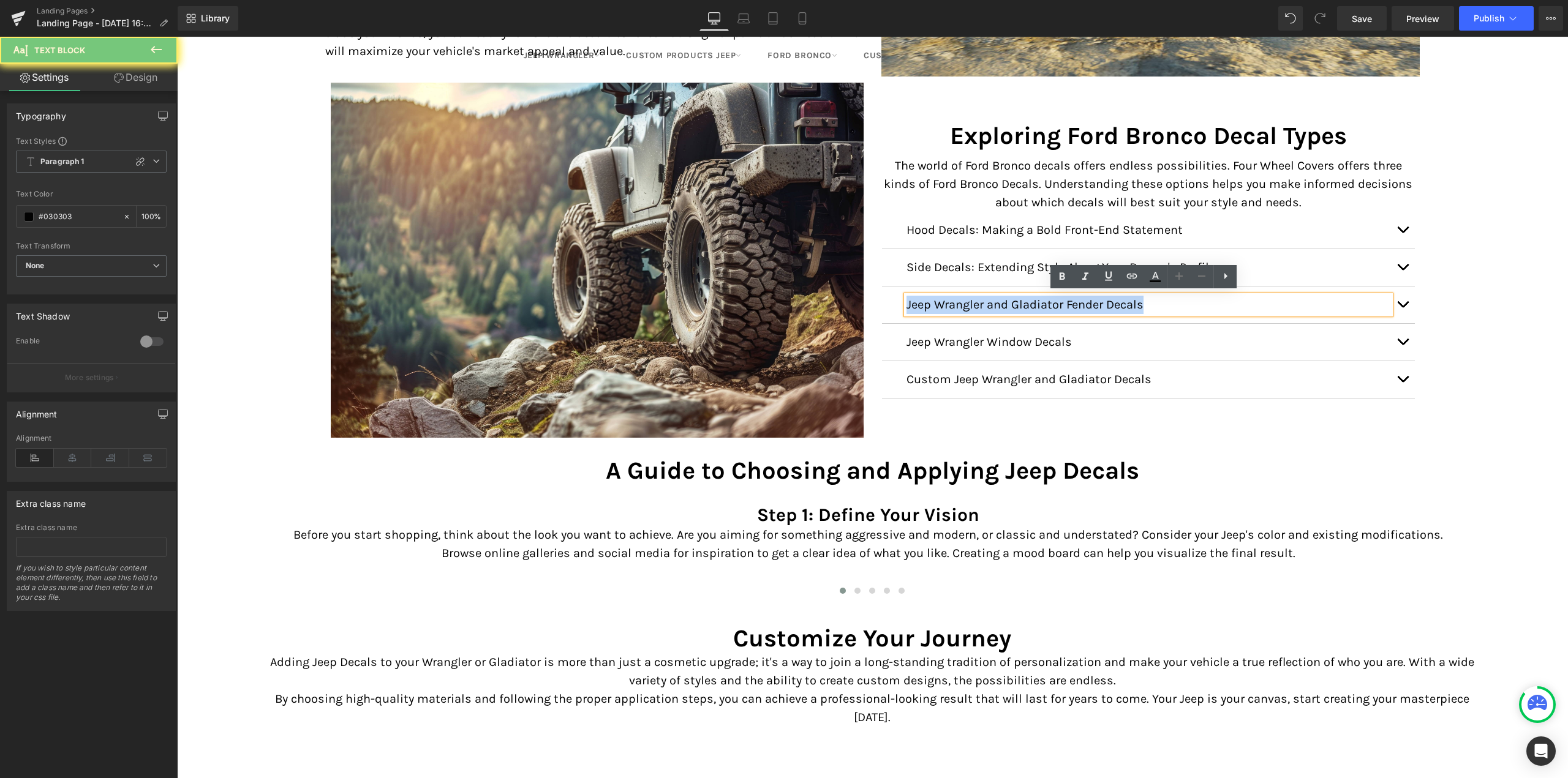
click at [1034, 300] on p "Jeep Wrangler and Gladiator Fender Decals" at bounding box center [1148, 304] width 484 height 19
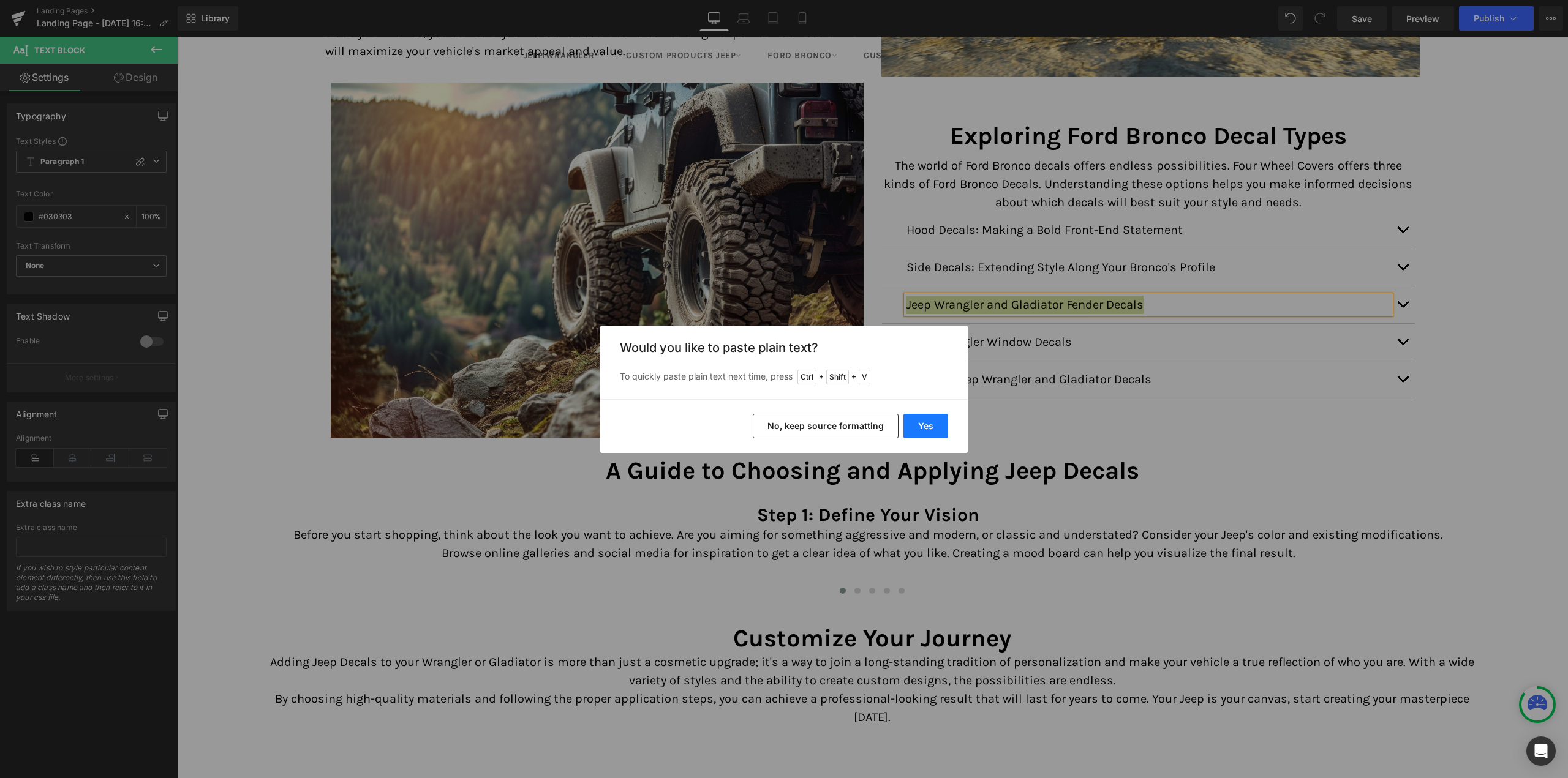
click at [923, 436] on button "Yes" at bounding box center [926, 426] width 45 height 25
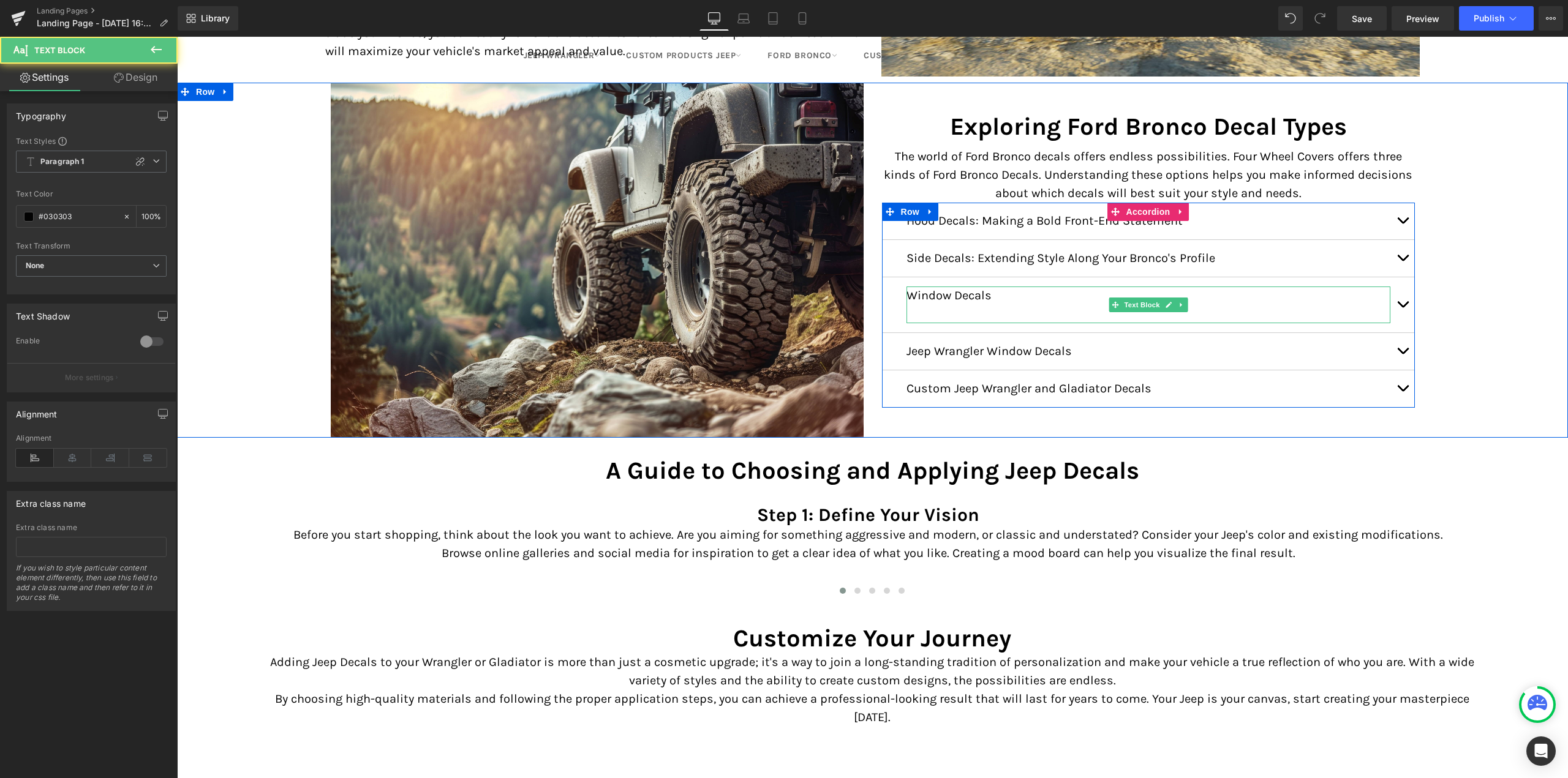
click at [988, 307] on p at bounding box center [1148, 314] width 484 height 19
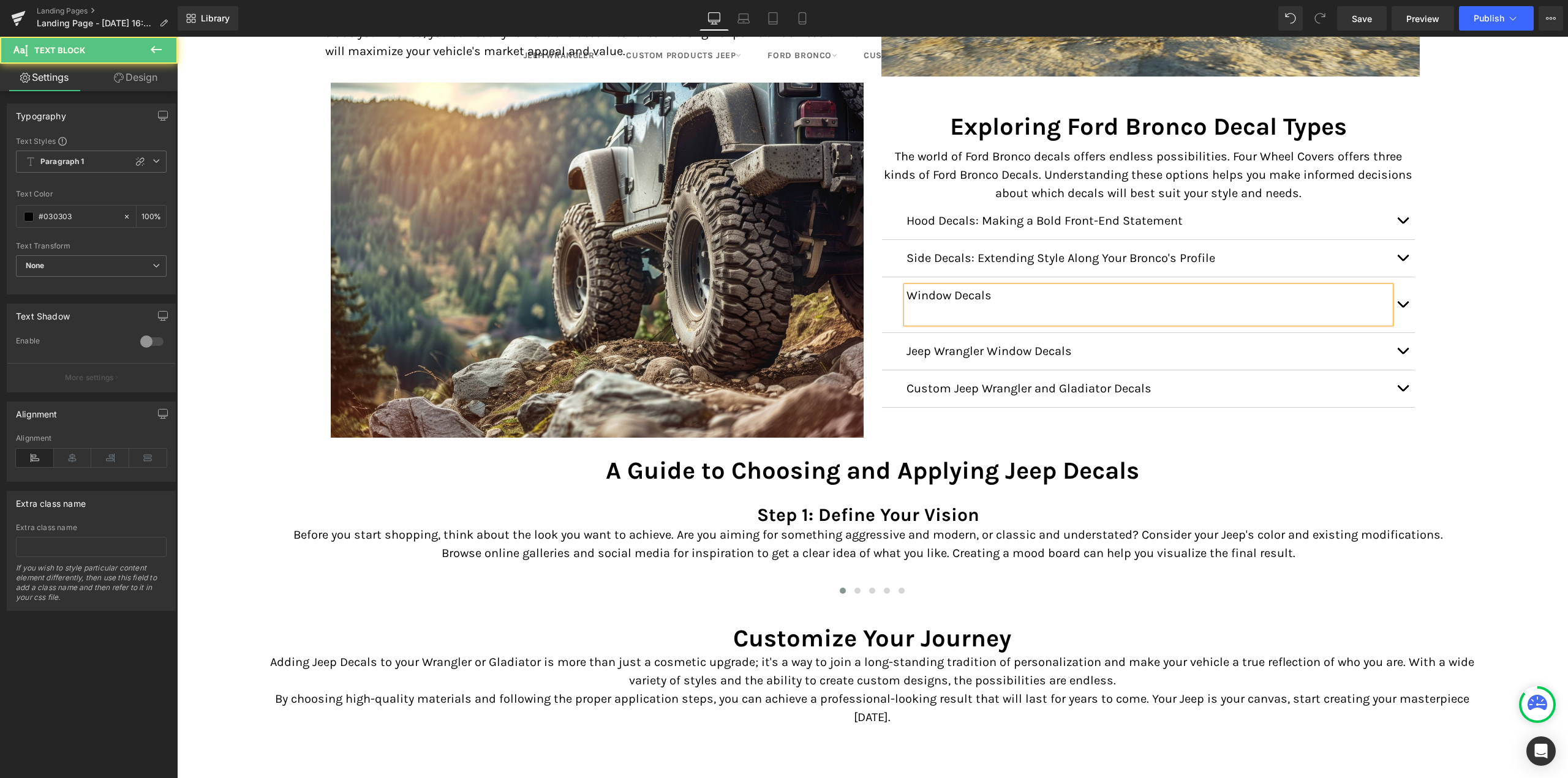
click at [988, 308] on p at bounding box center [1148, 314] width 484 height 19
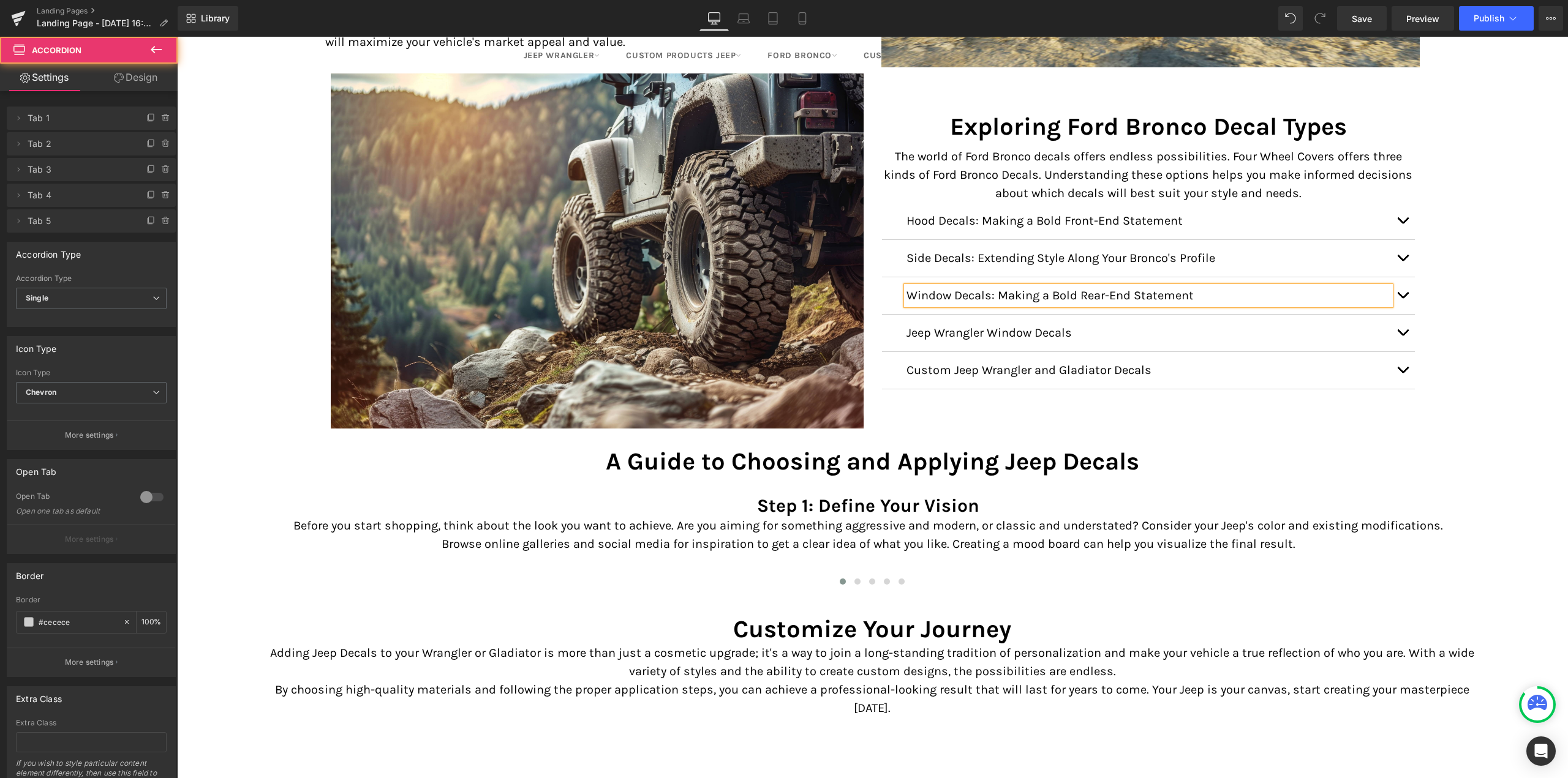
click at [1400, 300] on button "button" at bounding box center [1403, 295] width 25 height 36
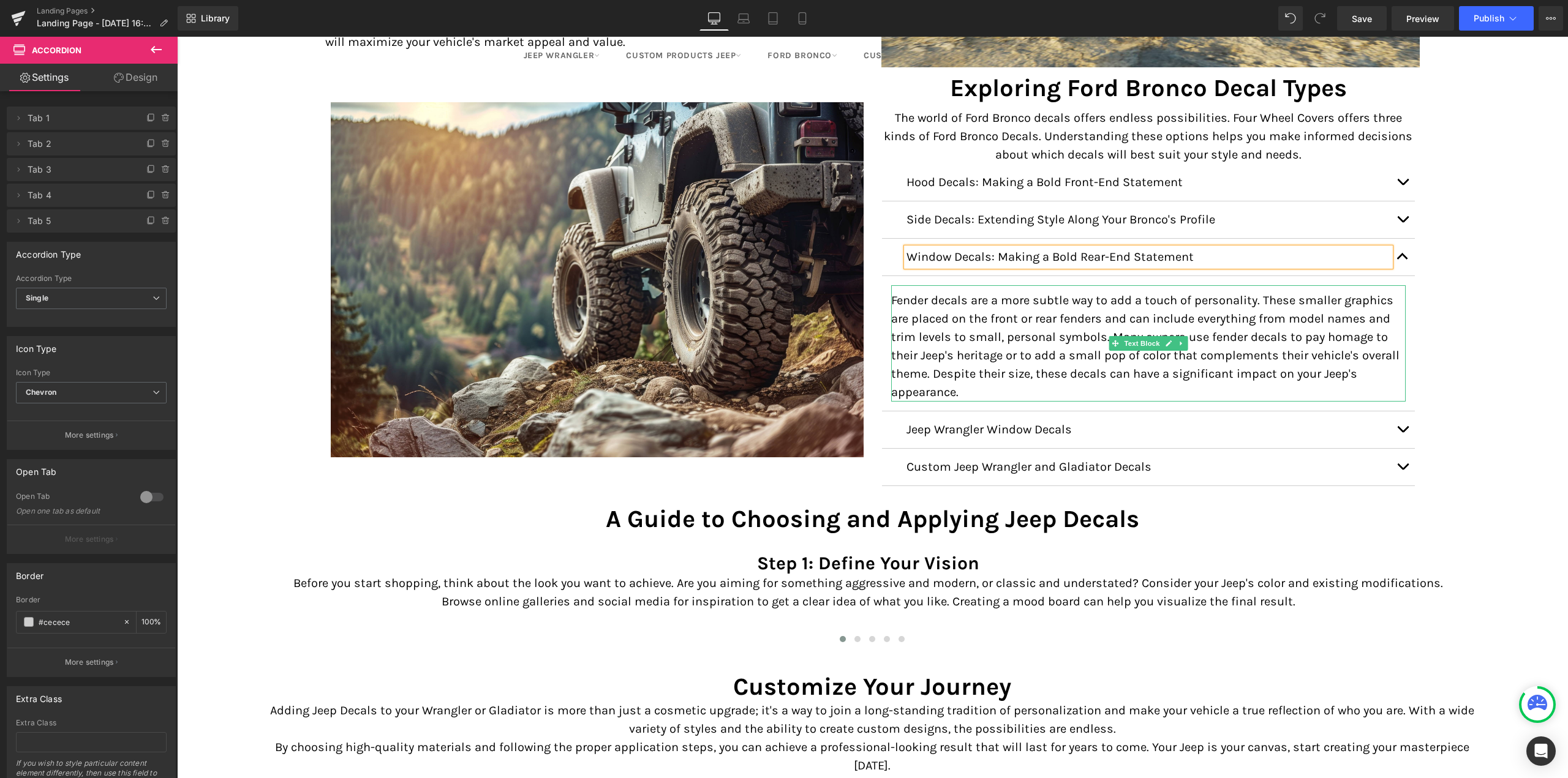
click at [1069, 345] on p "Fender decals are a more subtle way to add a touch of personality. These smalle…" at bounding box center [1148, 346] width 514 height 110
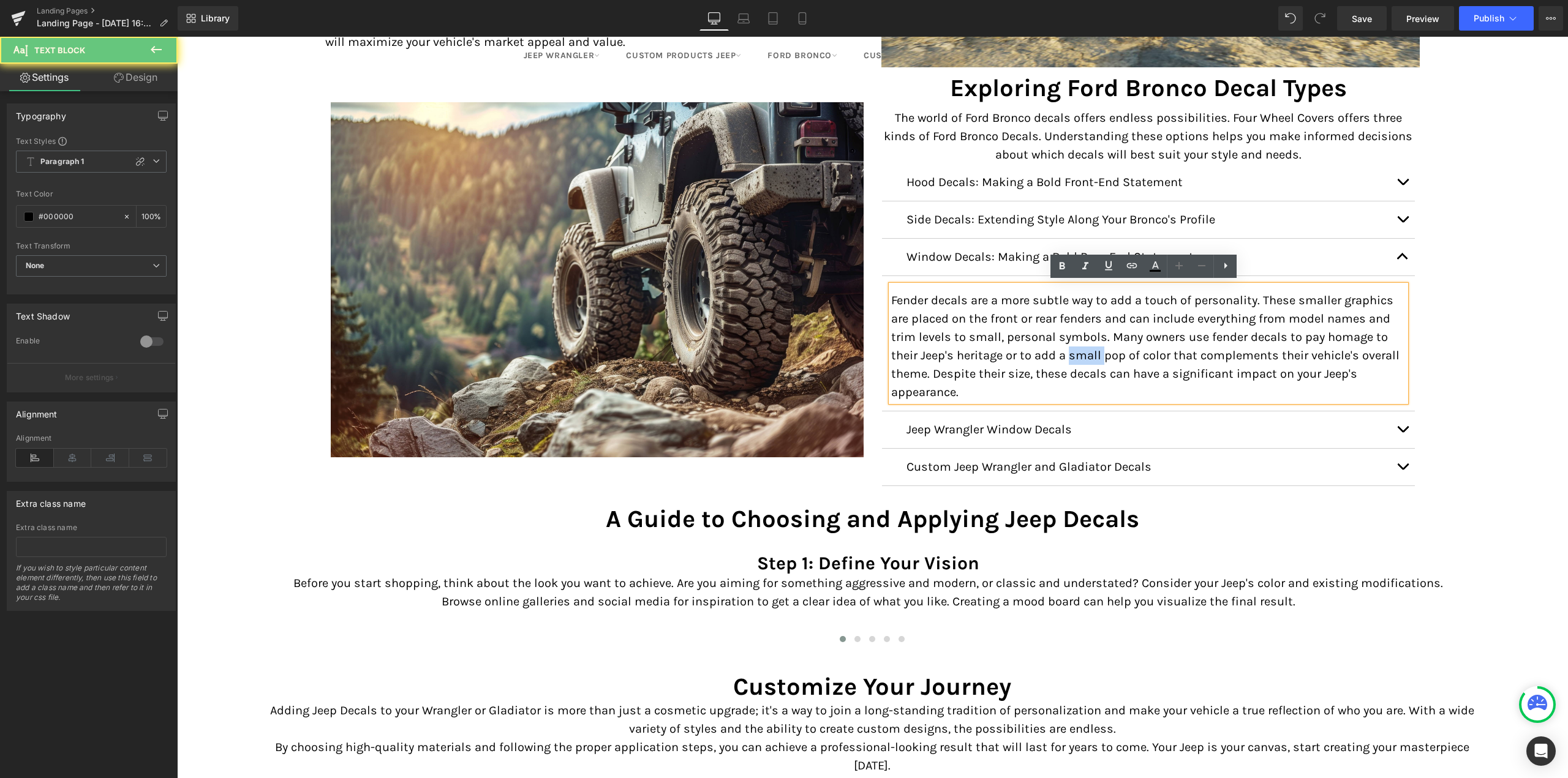
click at [1069, 345] on p "Fender decals are a more subtle way to add a touch of personality. These smalle…" at bounding box center [1148, 346] width 514 height 110
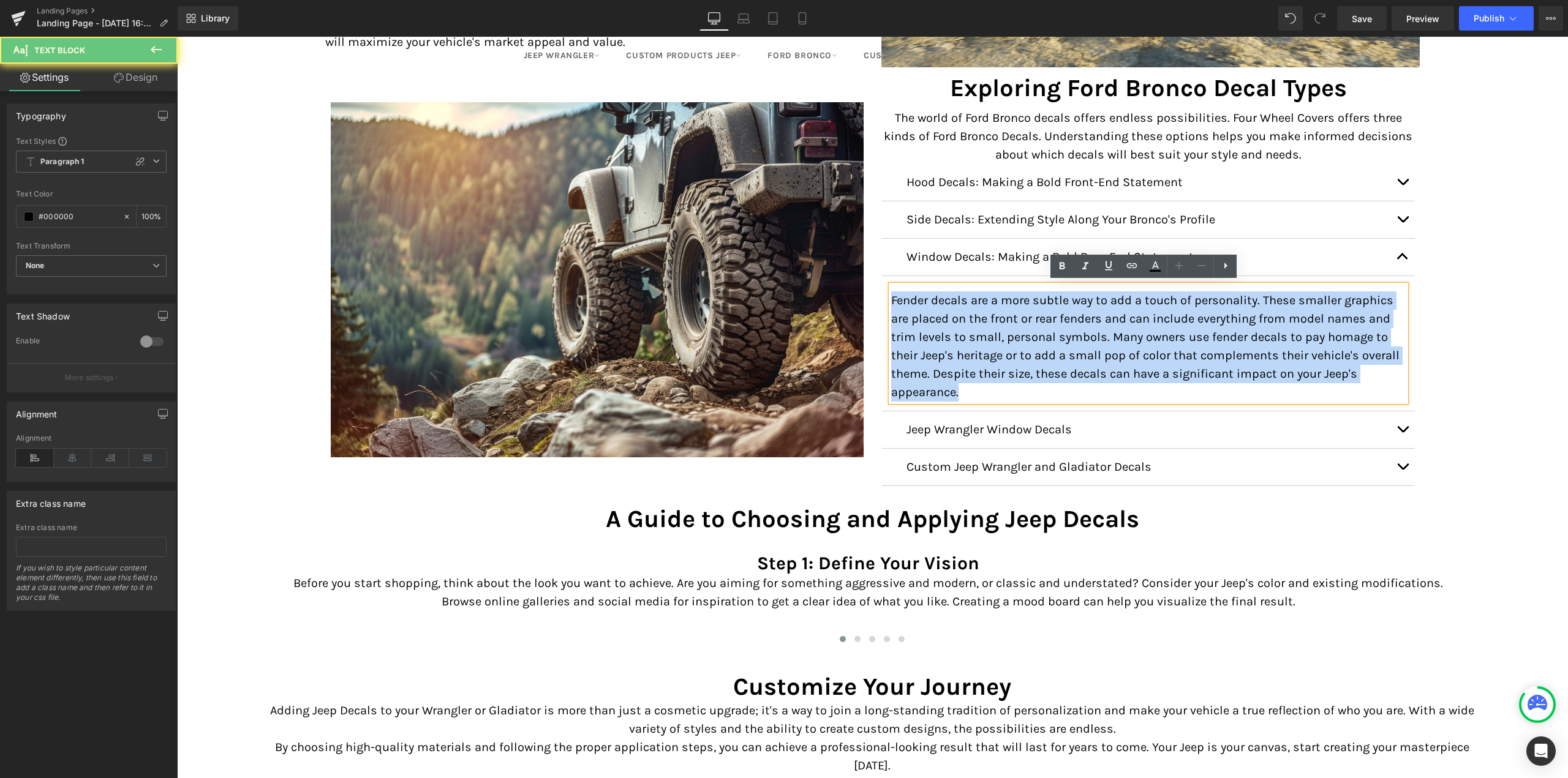
click at [1069, 345] on p "Fender decals are a more subtle way to add a touch of personality. These smalle…" at bounding box center [1148, 346] width 514 height 110
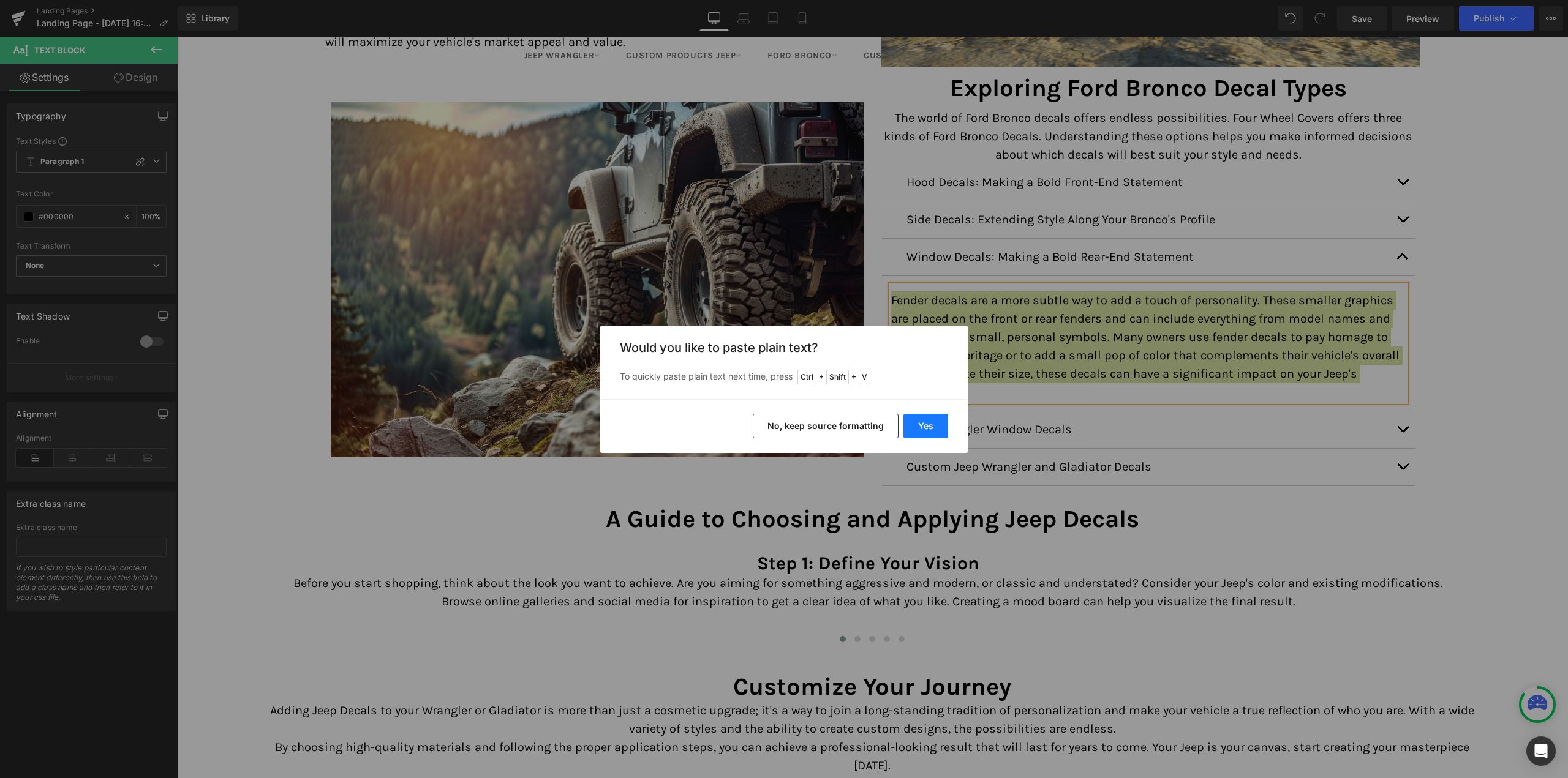
click at [928, 436] on button "Yes" at bounding box center [926, 426] width 45 height 25
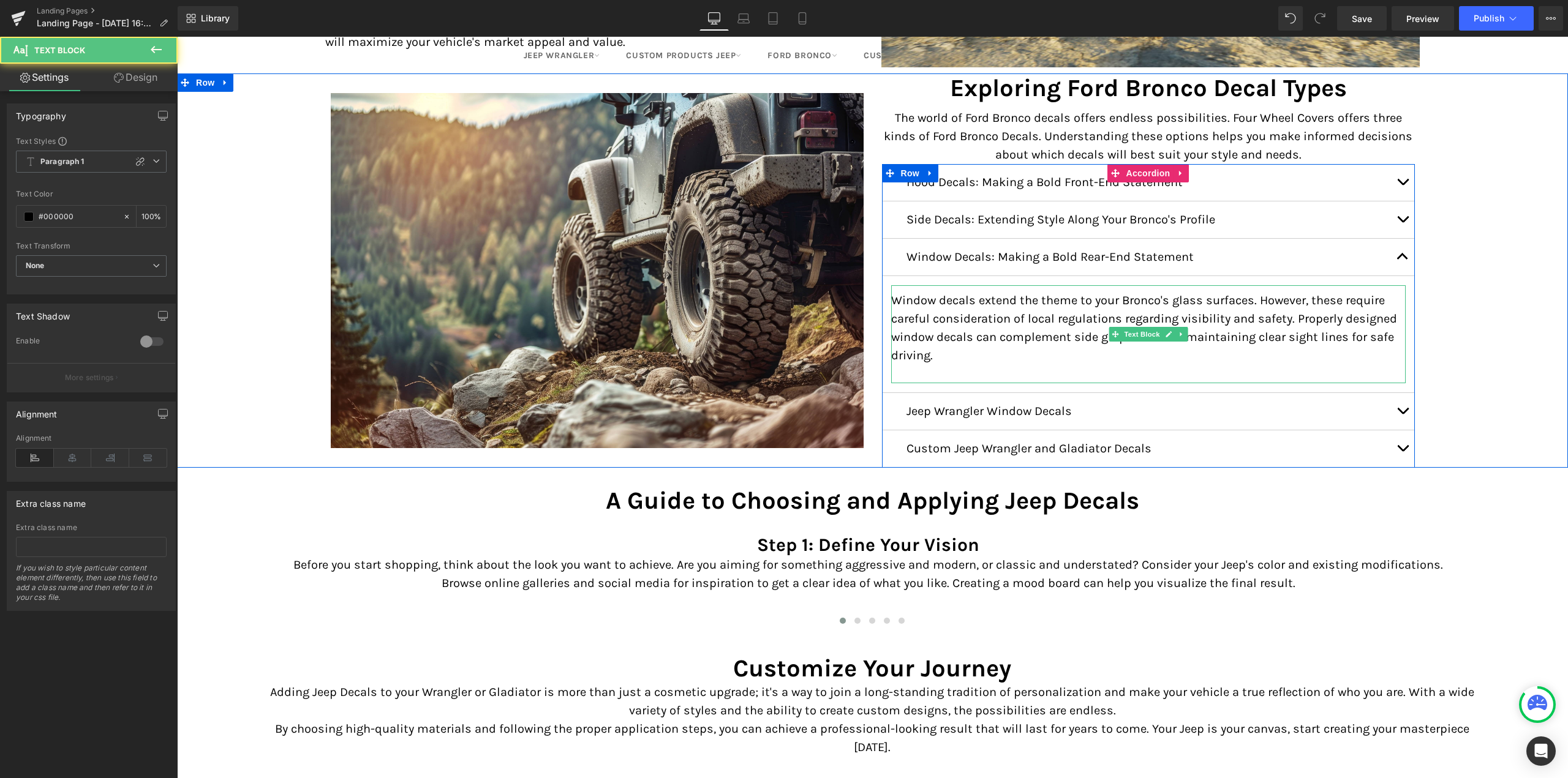
click at [906, 372] on p at bounding box center [1148, 374] width 514 height 19
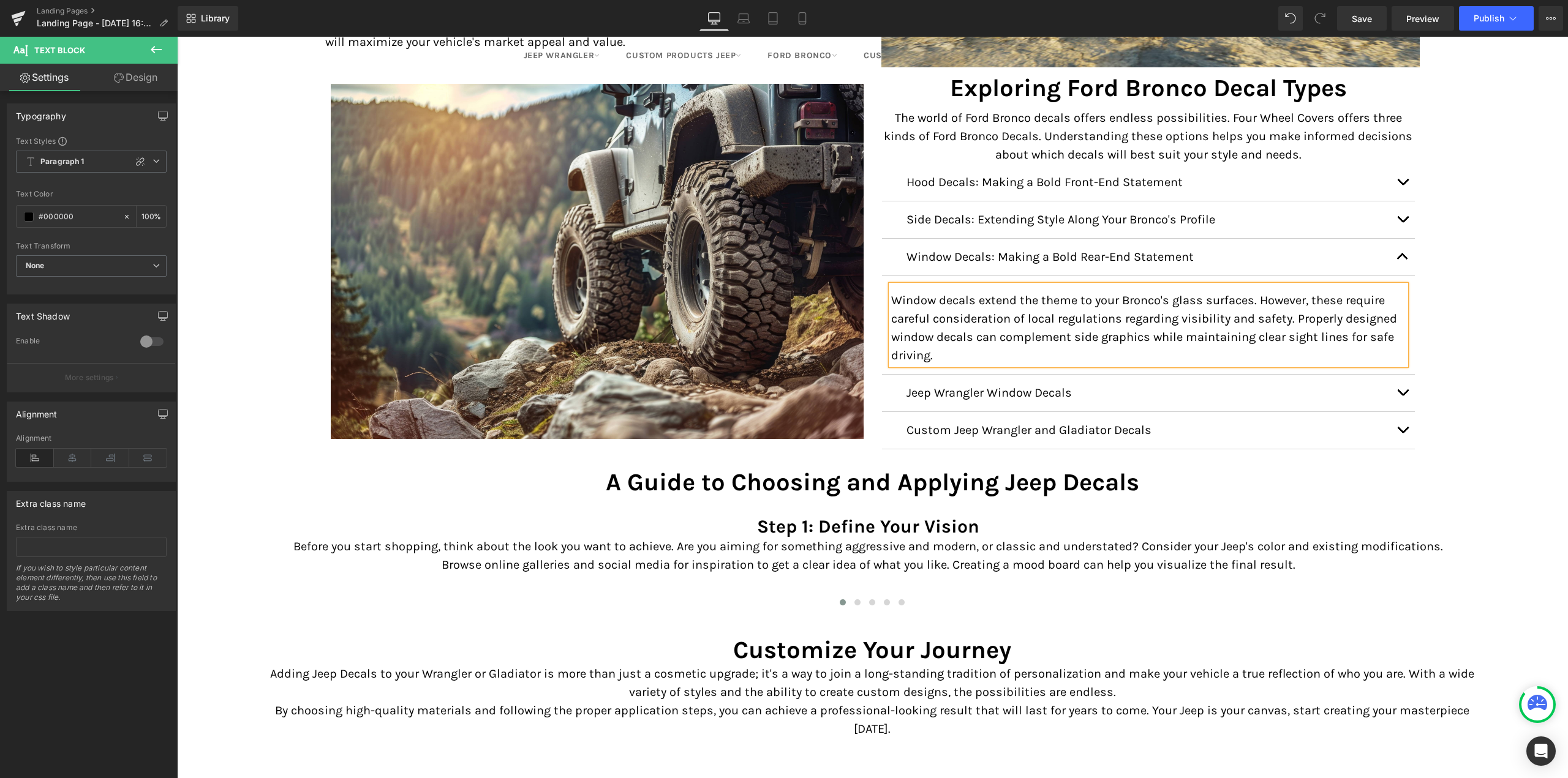
click at [1402, 253] on button "button" at bounding box center [1403, 256] width 25 height 36
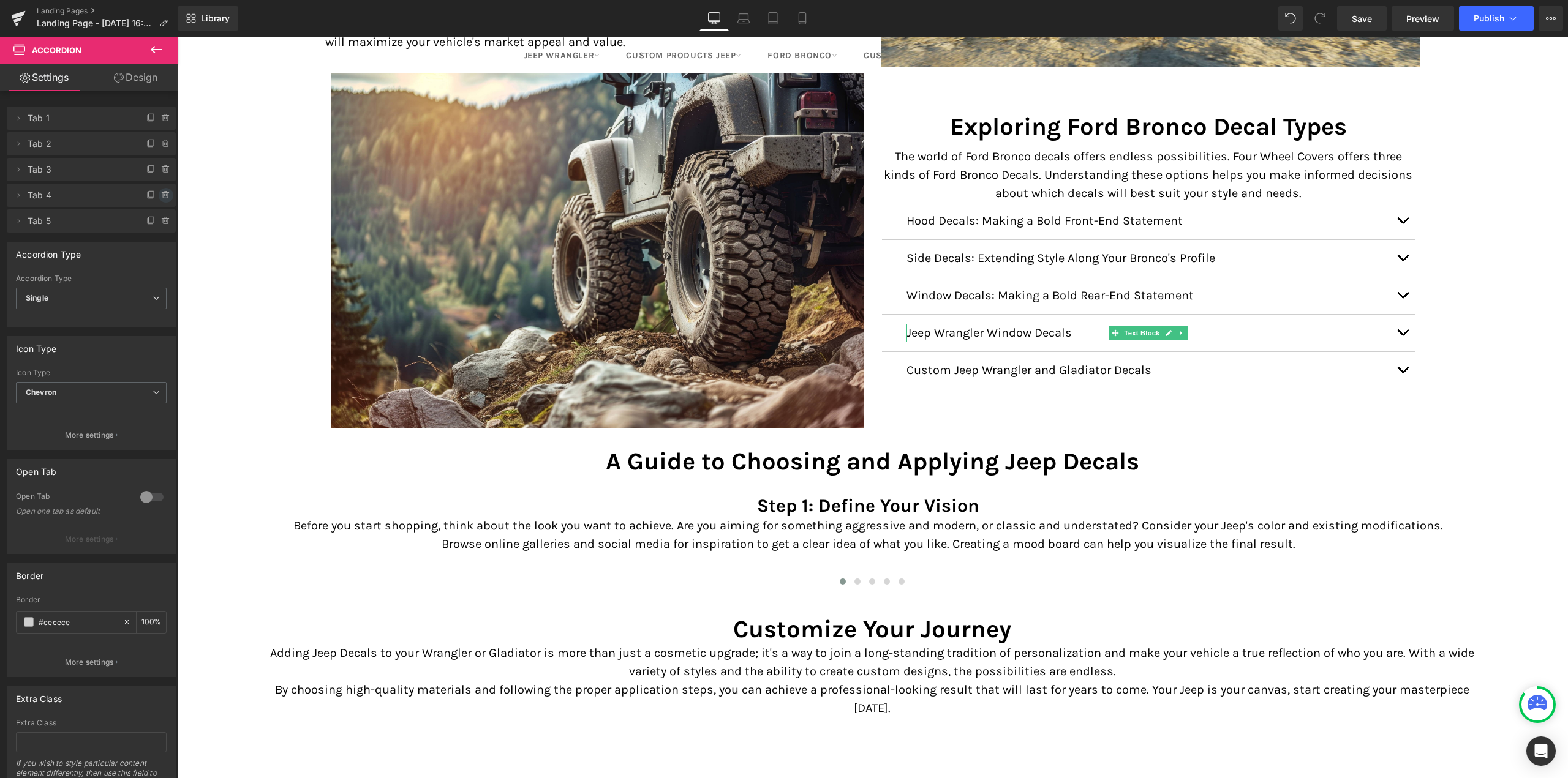
click at [161, 196] on icon at bounding box center [166, 195] width 10 height 10
click at [151, 197] on button "Delete" at bounding box center [153, 195] width 39 height 16
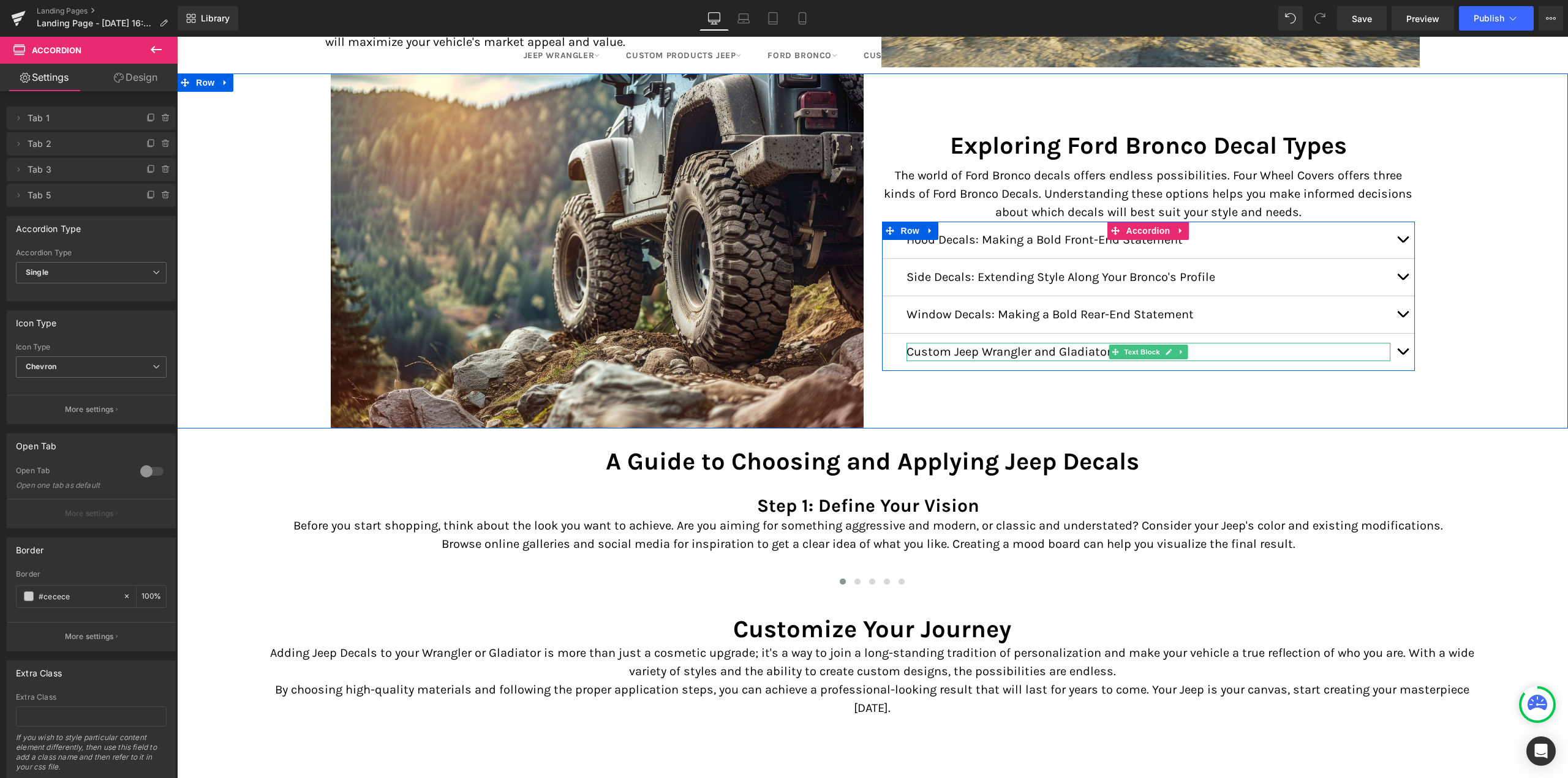
click at [957, 349] on p "Custom Jeep Wrangler and Gladiator Decals" at bounding box center [1148, 352] width 484 height 19
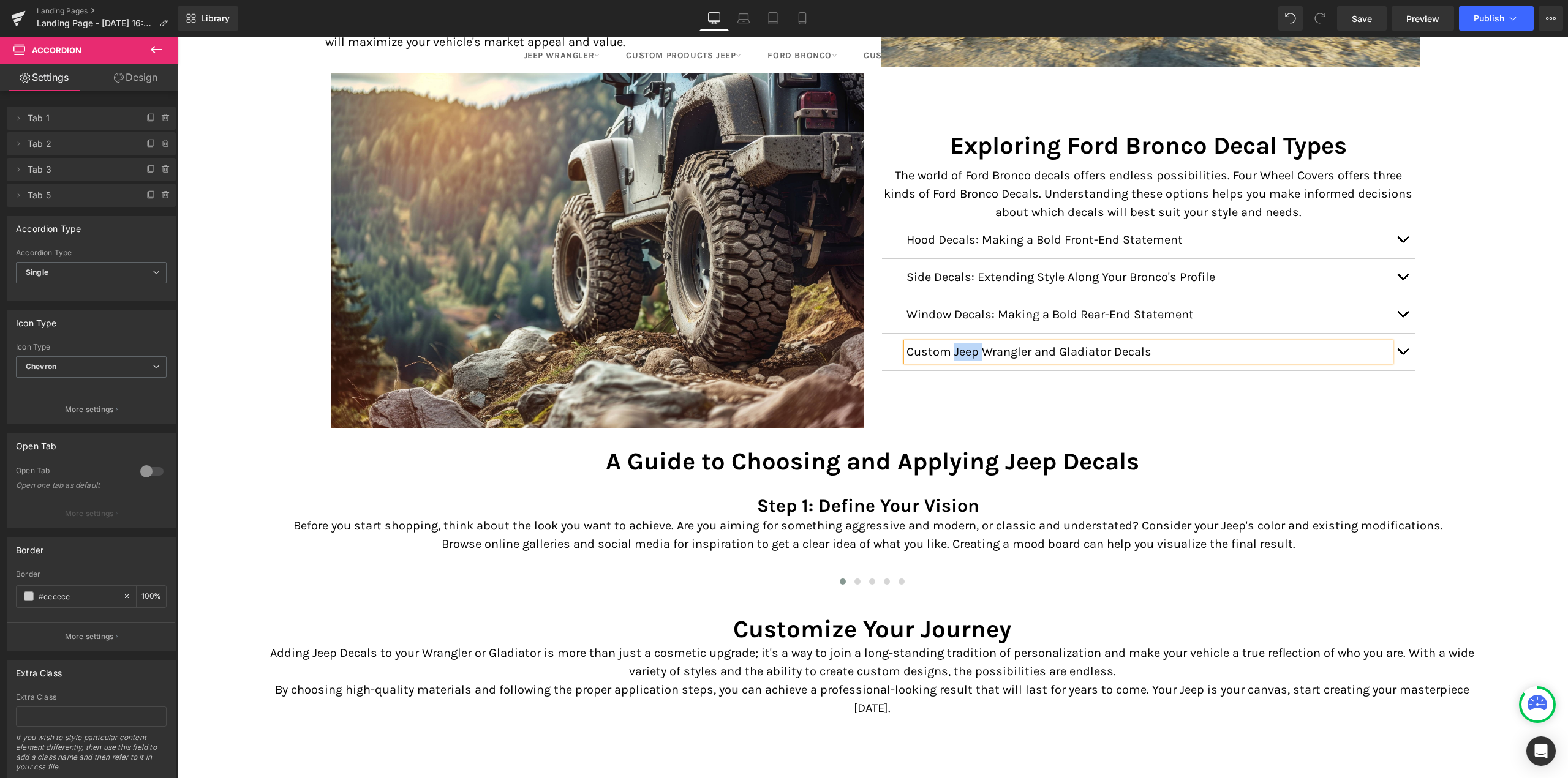
click at [957, 349] on p "Custom Jeep Wrangler and Gladiator Decals" at bounding box center [1148, 352] width 484 height 19
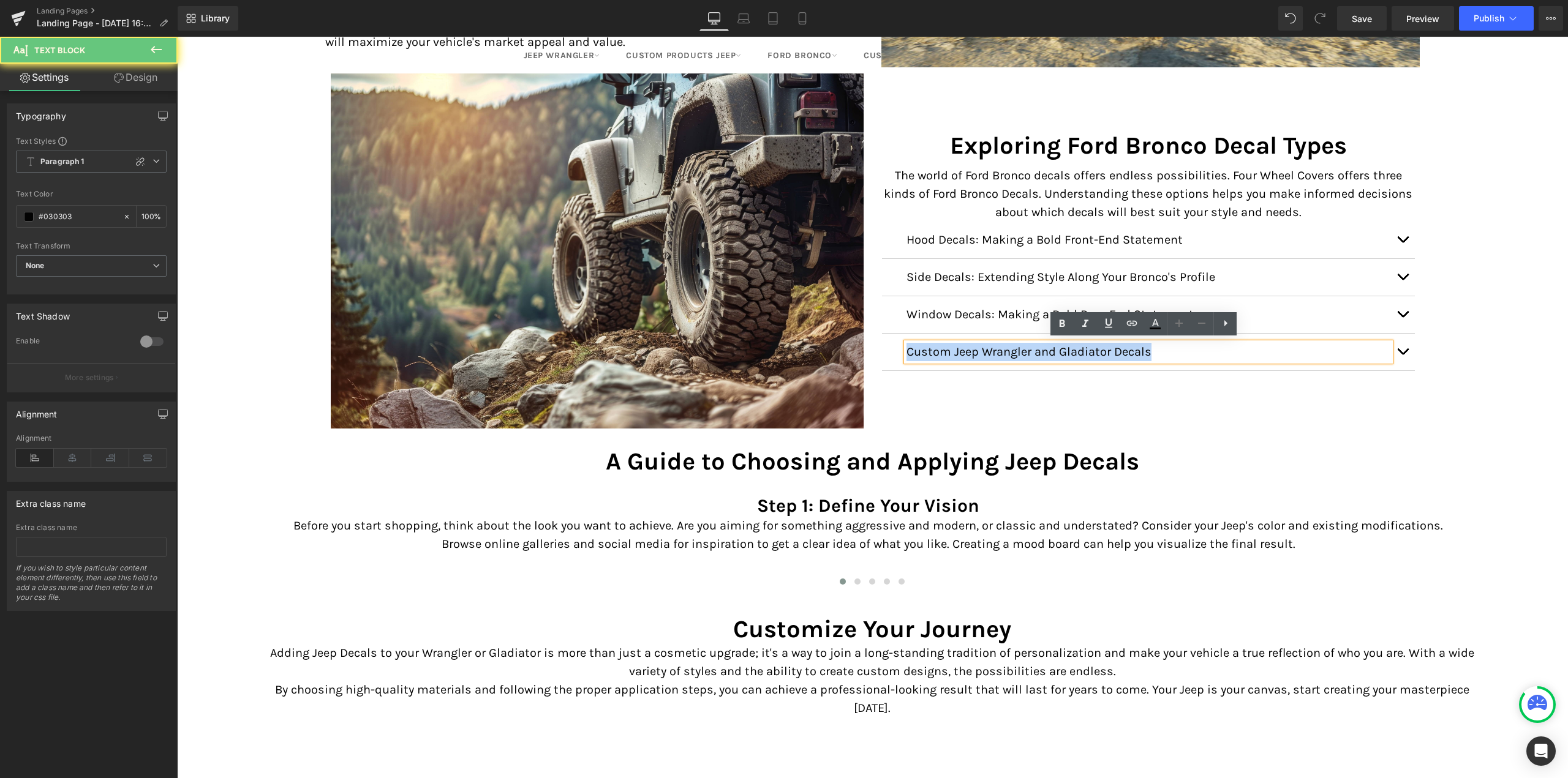
click at [957, 349] on p "Custom Jeep Wrangler and Gladiator Decals" at bounding box center [1148, 352] width 484 height 19
click at [950, 350] on p "Custom Jeep Wrangler and Gladiator Decals" at bounding box center [1148, 352] width 484 height 19
drag, startPoint x: 949, startPoint y: 348, endPoint x: 1104, endPoint y: 345, distance: 155.0
click at [1104, 345] on p "Custom Jeep Wrangler and Gladiator Decals" at bounding box center [1148, 352] width 484 height 19
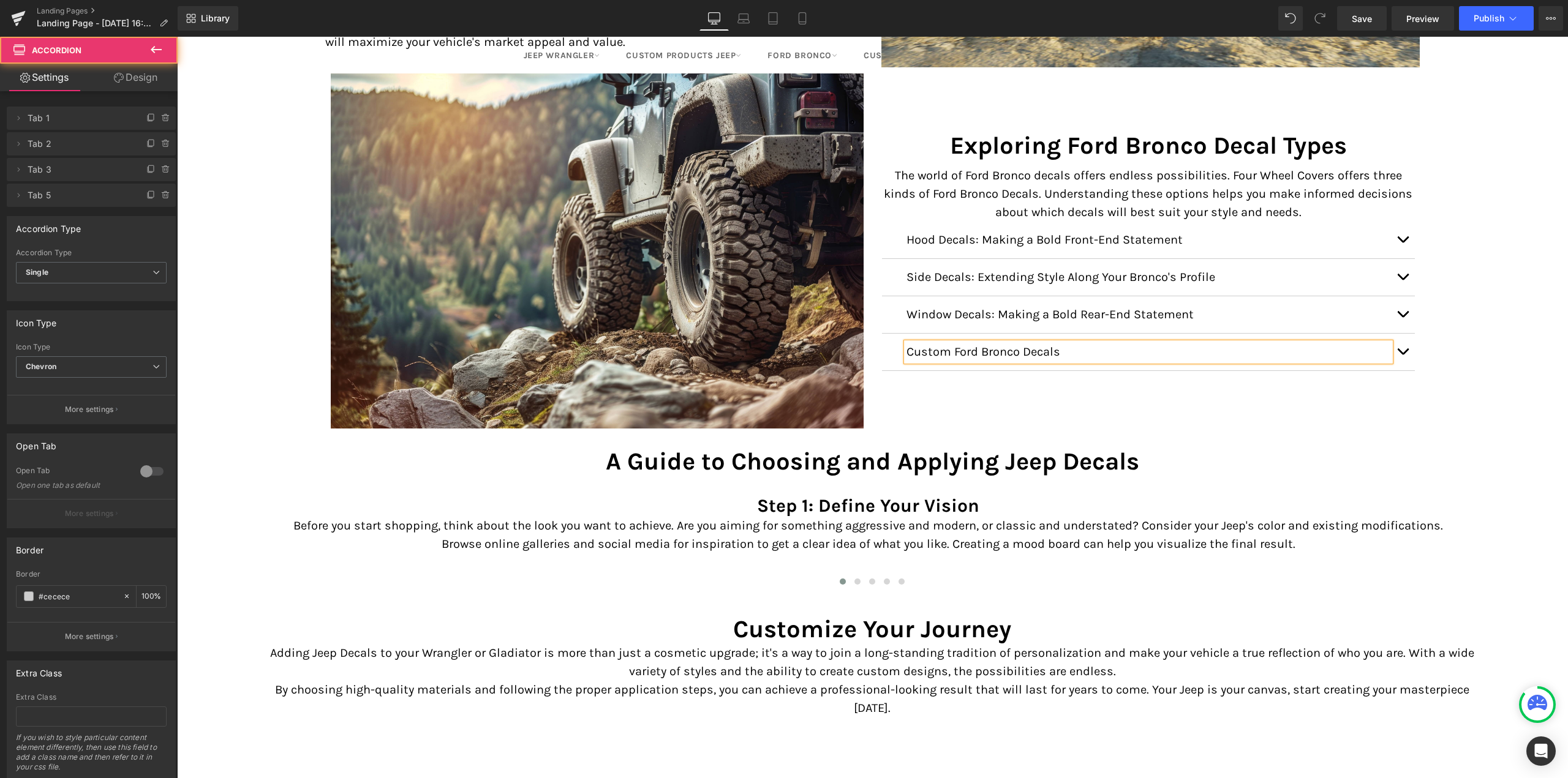
click at [1404, 348] on button "button" at bounding box center [1403, 351] width 25 height 36
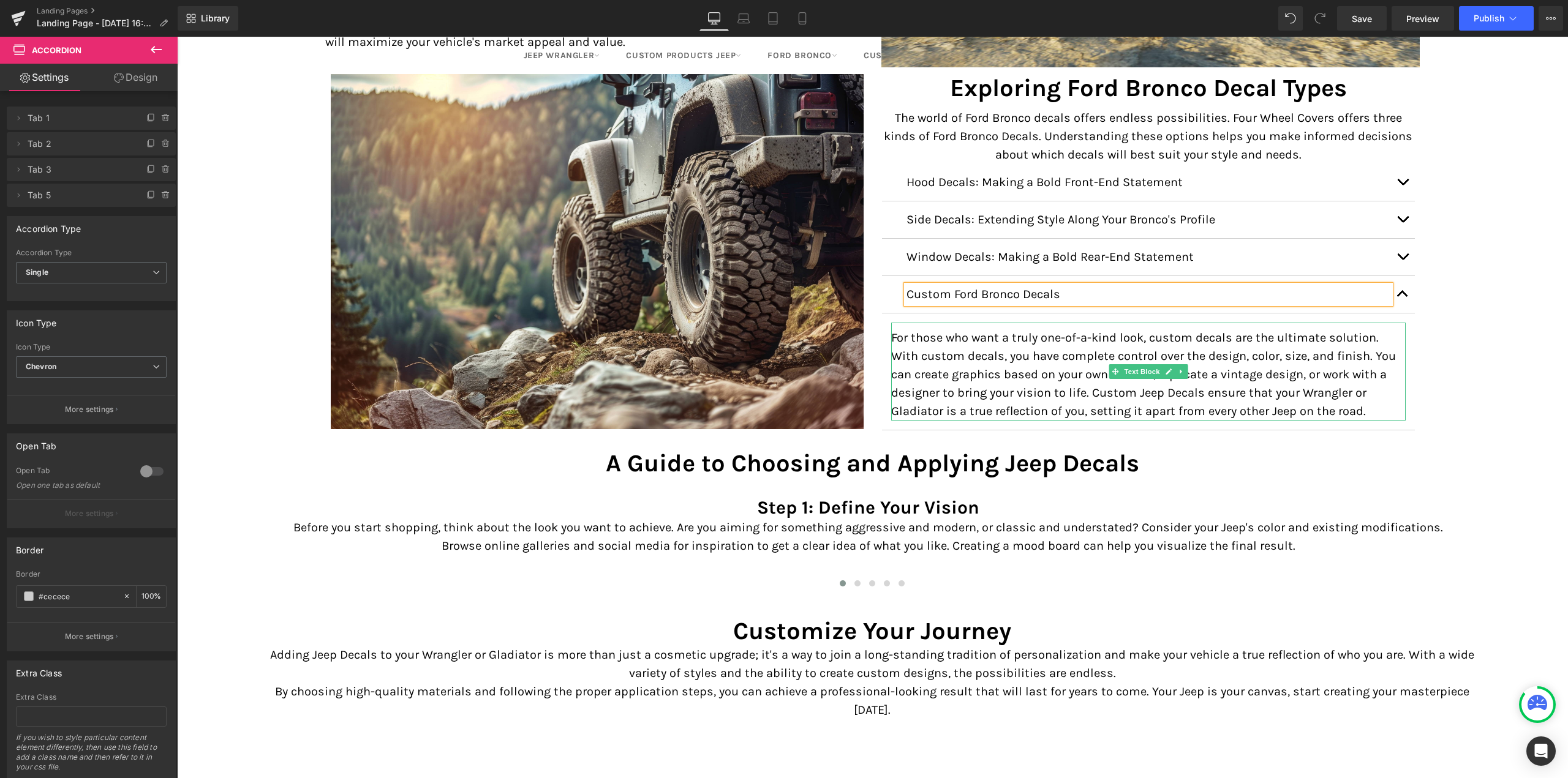
click at [1187, 334] on p "For those who want a truly one-of-a-kind look, custom decals are the ultimate s…" at bounding box center [1148, 375] width 514 height 92
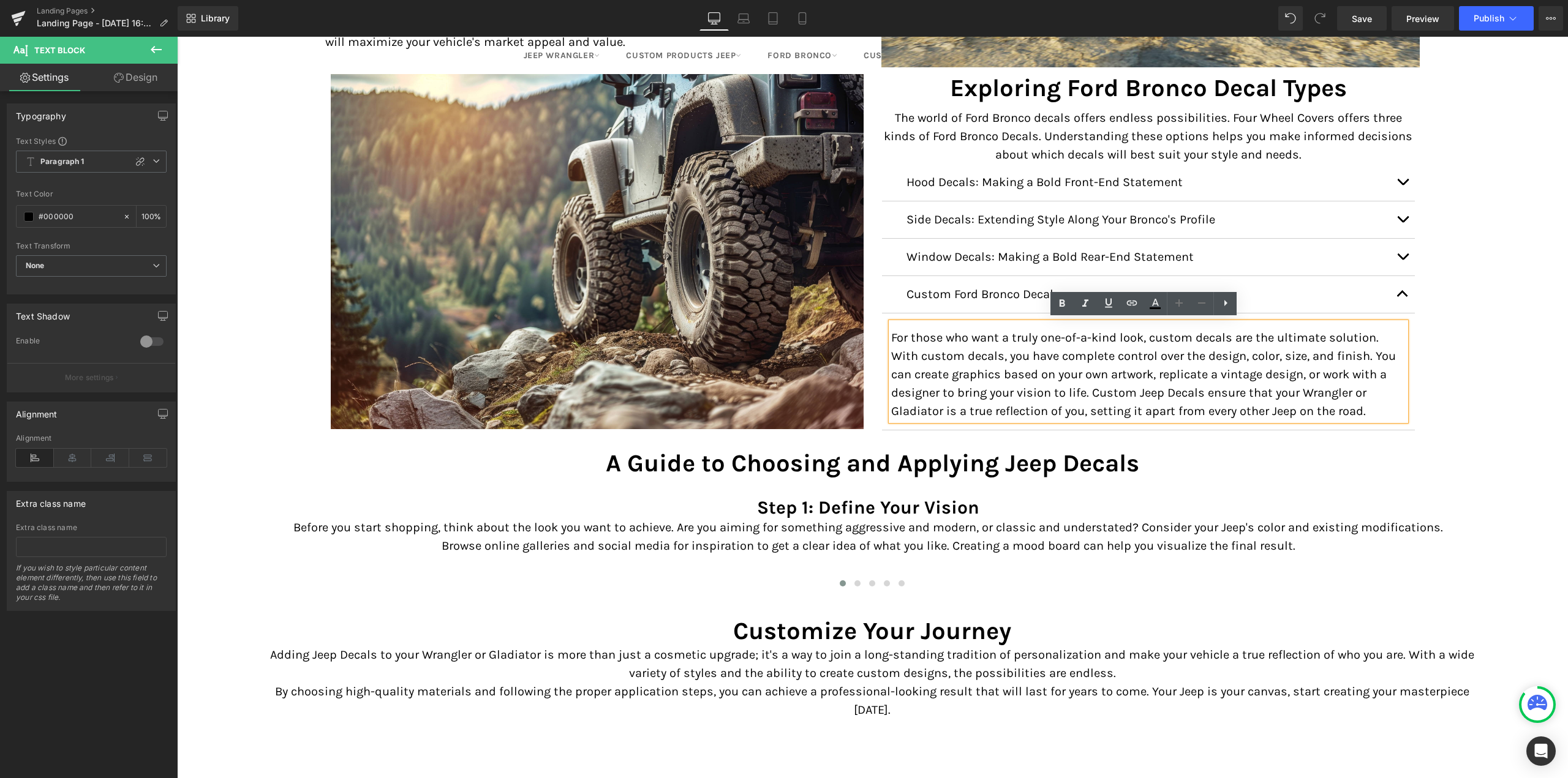
click at [1189, 333] on p "For those who want a truly one-of-a-kind look, custom decals are the ultimate s…" at bounding box center [1148, 375] width 514 height 92
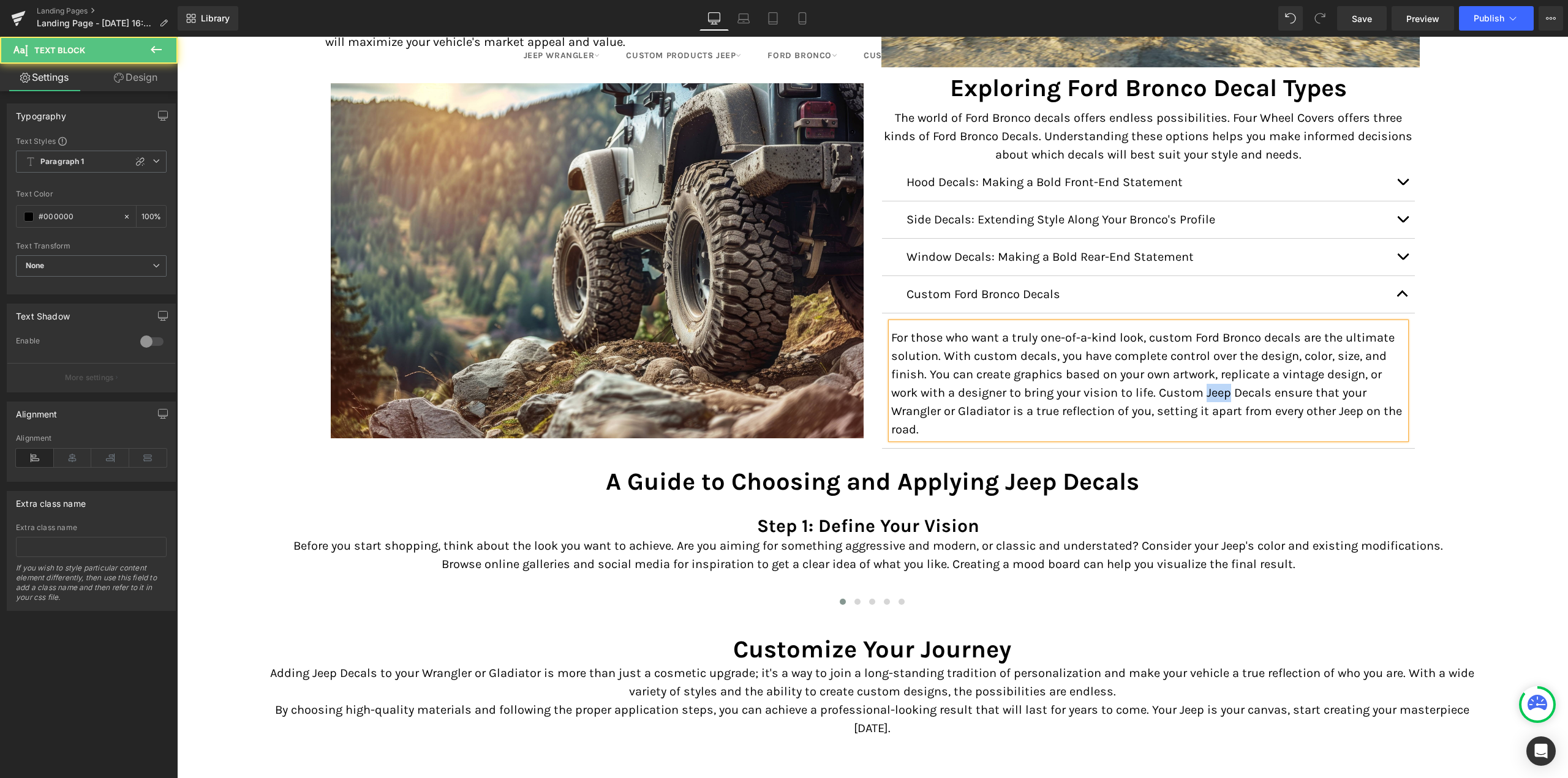
drag, startPoint x: 1224, startPoint y: 390, endPoint x: 1201, endPoint y: 390, distance: 23.0
click at [1201, 390] on p "For those who want a truly one-of-a-kind look, custom Ford Bronco decals are th…" at bounding box center [1148, 384] width 514 height 110
drag, startPoint x: 890, startPoint y: 410, endPoint x: 1005, endPoint y: 408, distance: 115.0
click at [1005, 408] on p "For those who want a truly one-of-a-kind look, custom Ford Bronco decals are th…" at bounding box center [1148, 384] width 514 height 110
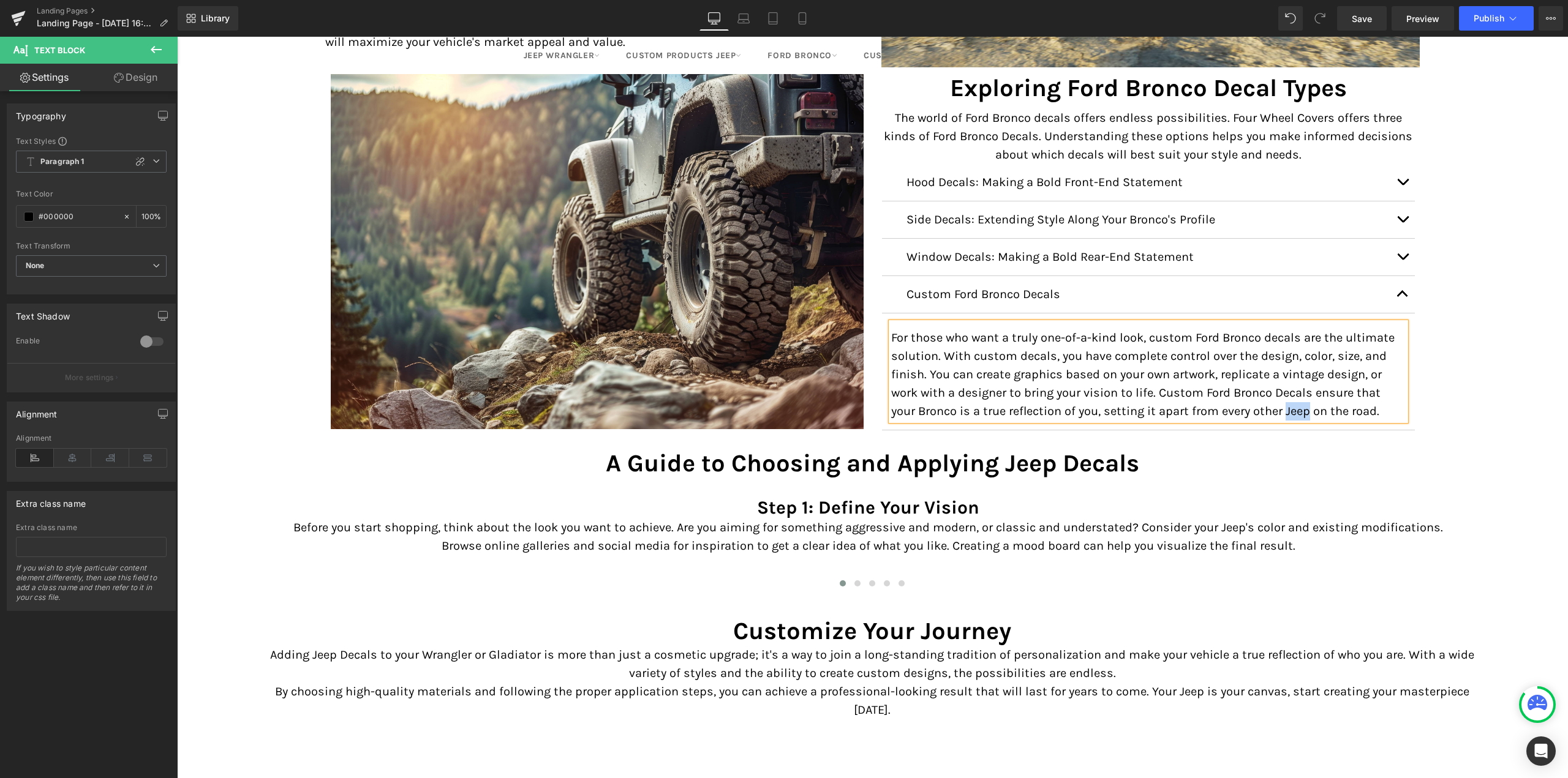
drag, startPoint x: 1253, startPoint y: 409, endPoint x: 1274, endPoint y: 407, distance: 21.1
click at [1274, 407] on p "For those who want a truly one-of-a-kind look, custom Ford Bronco decals are th…" at bounding box center [1148, 375] width 514 height 92
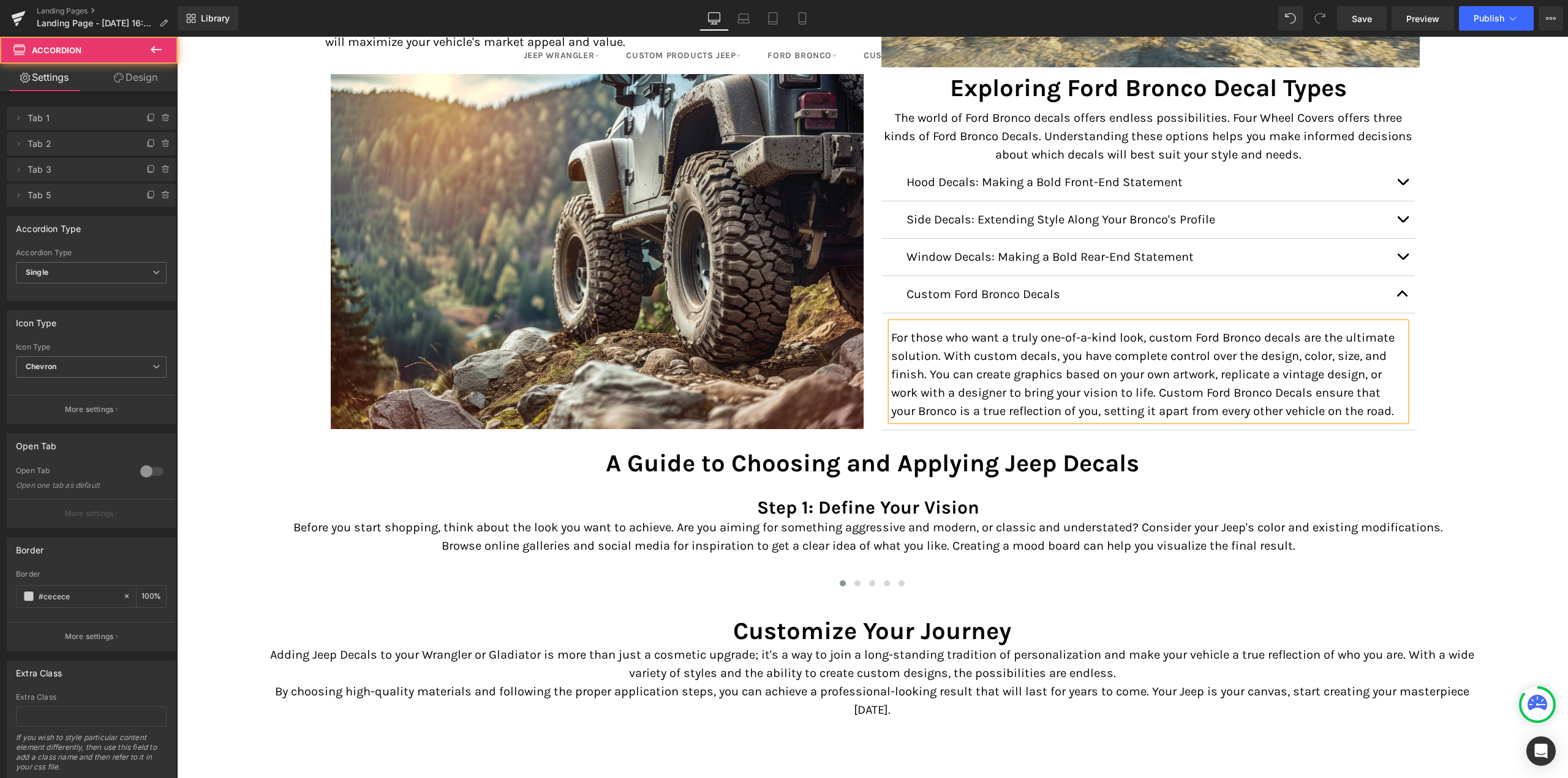
click at [1402, 297] on span "button" at bounding box center [1402, 297] width 0 height 0
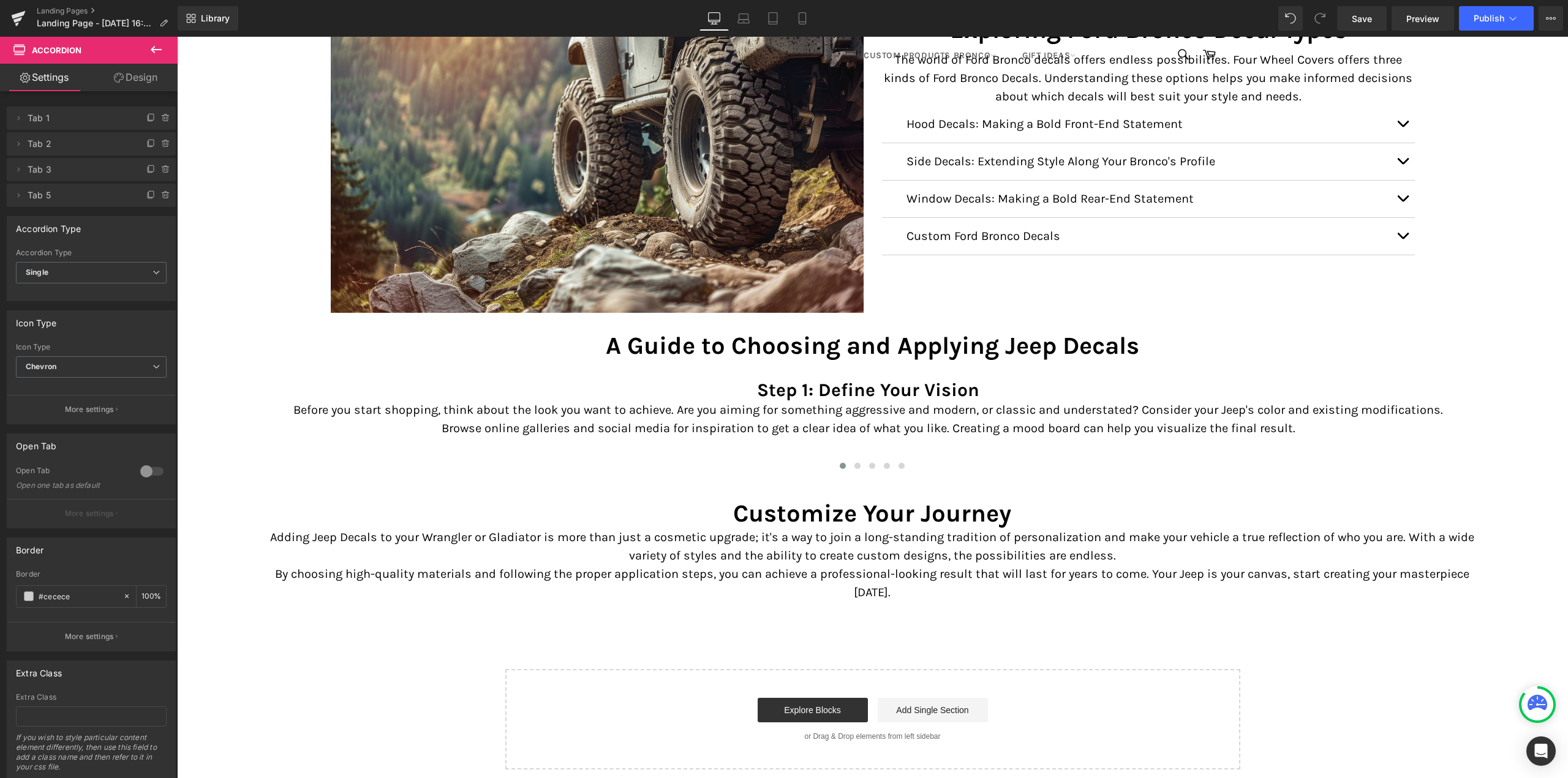
scroll to position [1894, 0]
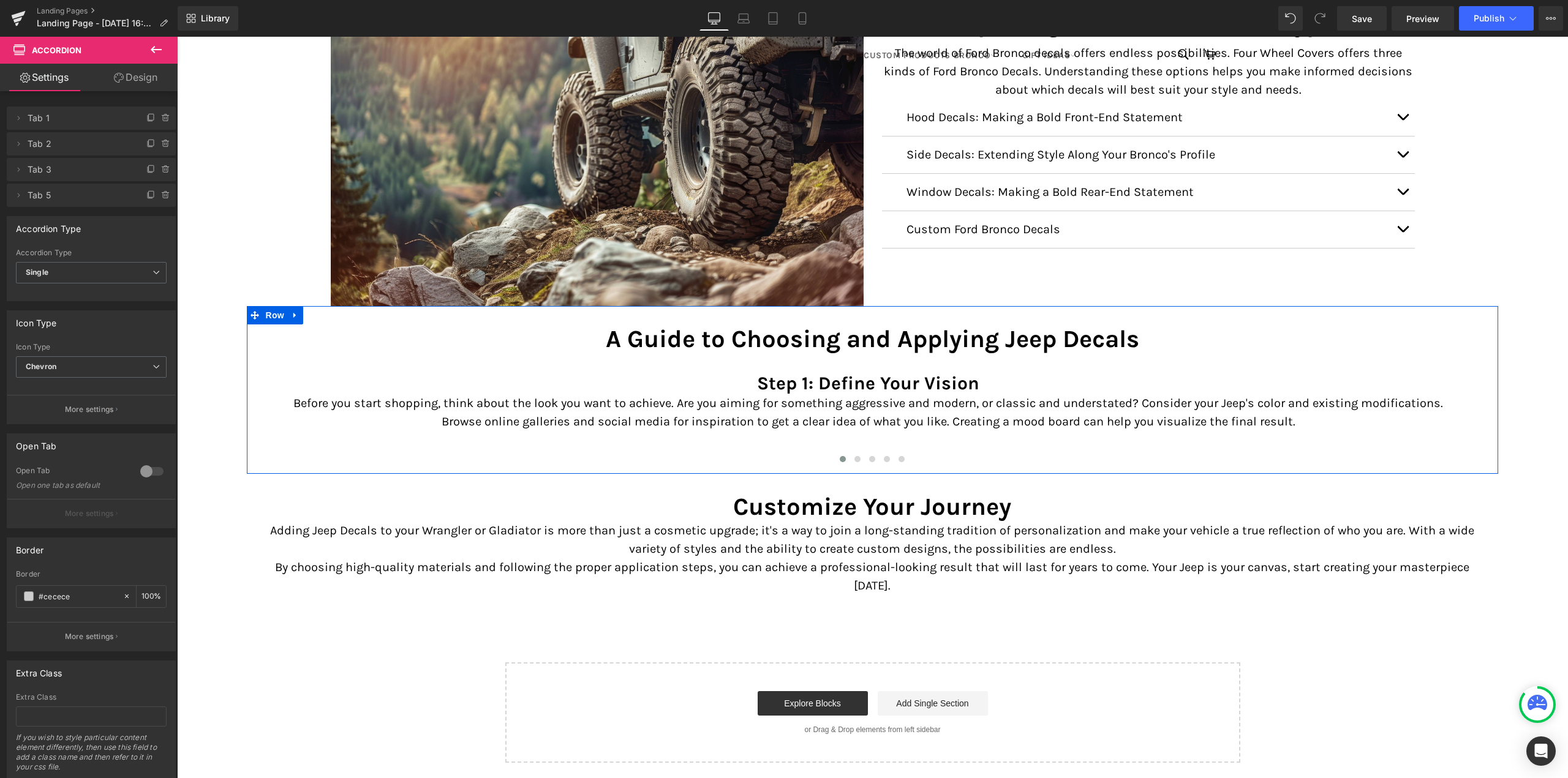
click at [292, 312] on icon at bounding box center [295, 315] width 8 height 9
click at [326, 313] on icon at bounding box center [327, 315] width 8 height 8
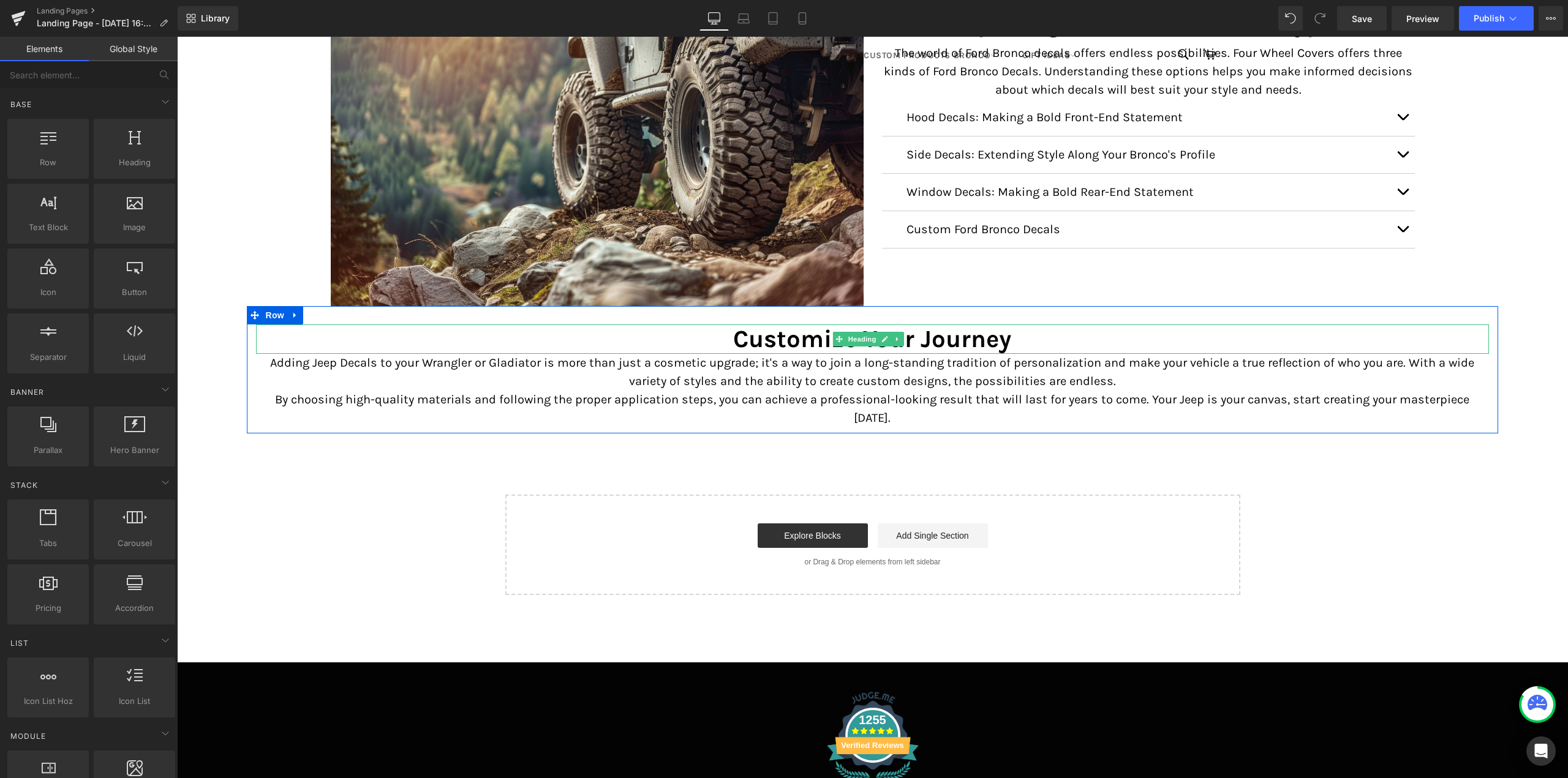
click at [809, 340] on h2 "Customize Your Journey" at bounding box center [873, 339] width 1234 height 30
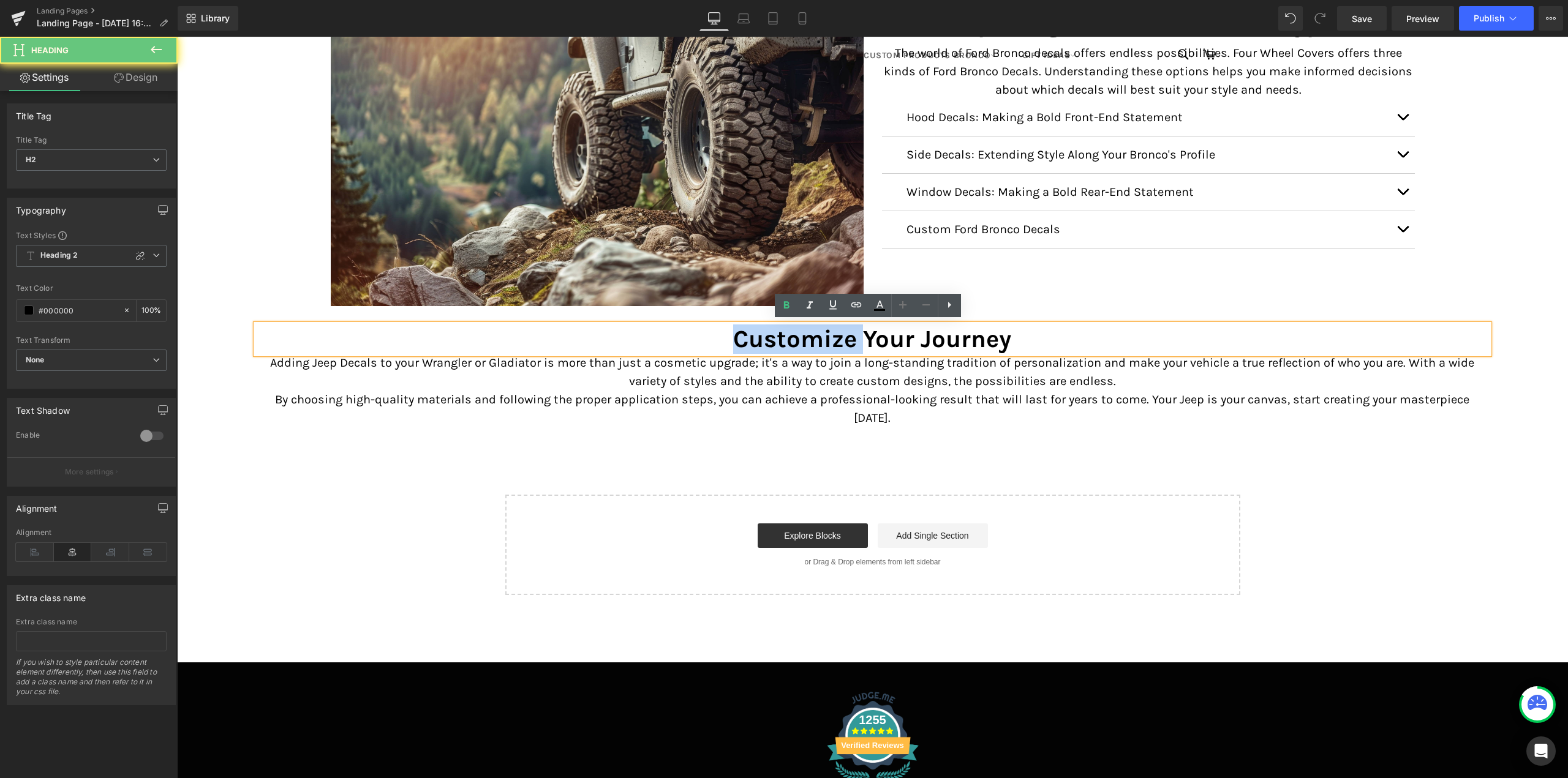
click at [809, 340] on h2 "Customize Your Journey" at bounding box center [873, 339] width 1234 height 30
paste div
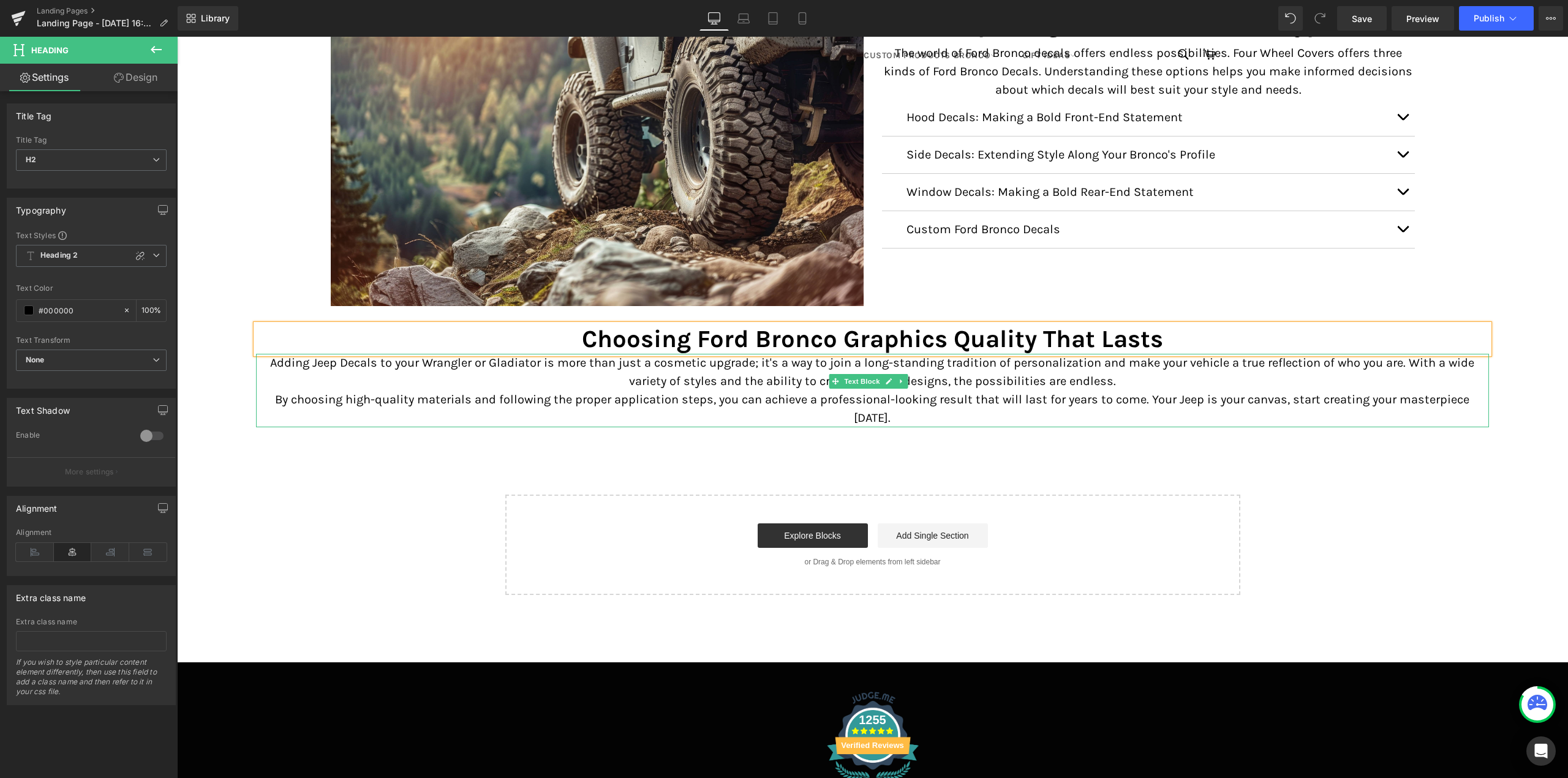
click at [739, 382] on p "Adding Jeep Decals to your Wrangler or Gladiator is more than just a cosmetic u…" at bounding box center [873, 372] width 1234 height 36
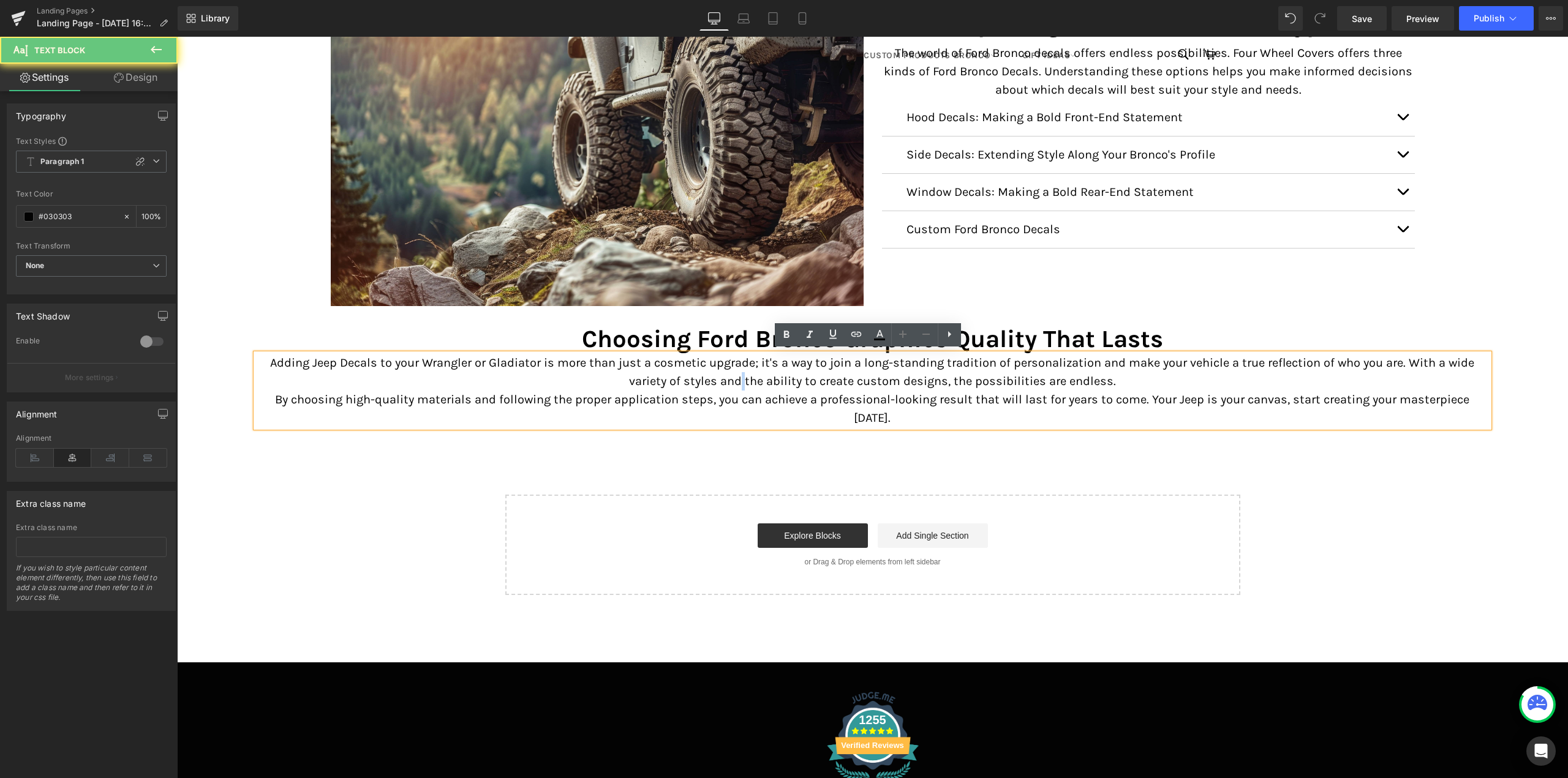
click at [739, 382] on p "Adding Jeep Decals to your Wrangler or Gladiator is more than just a cosmetic u…" at bounding box center [873, 372] width 1234 height 36
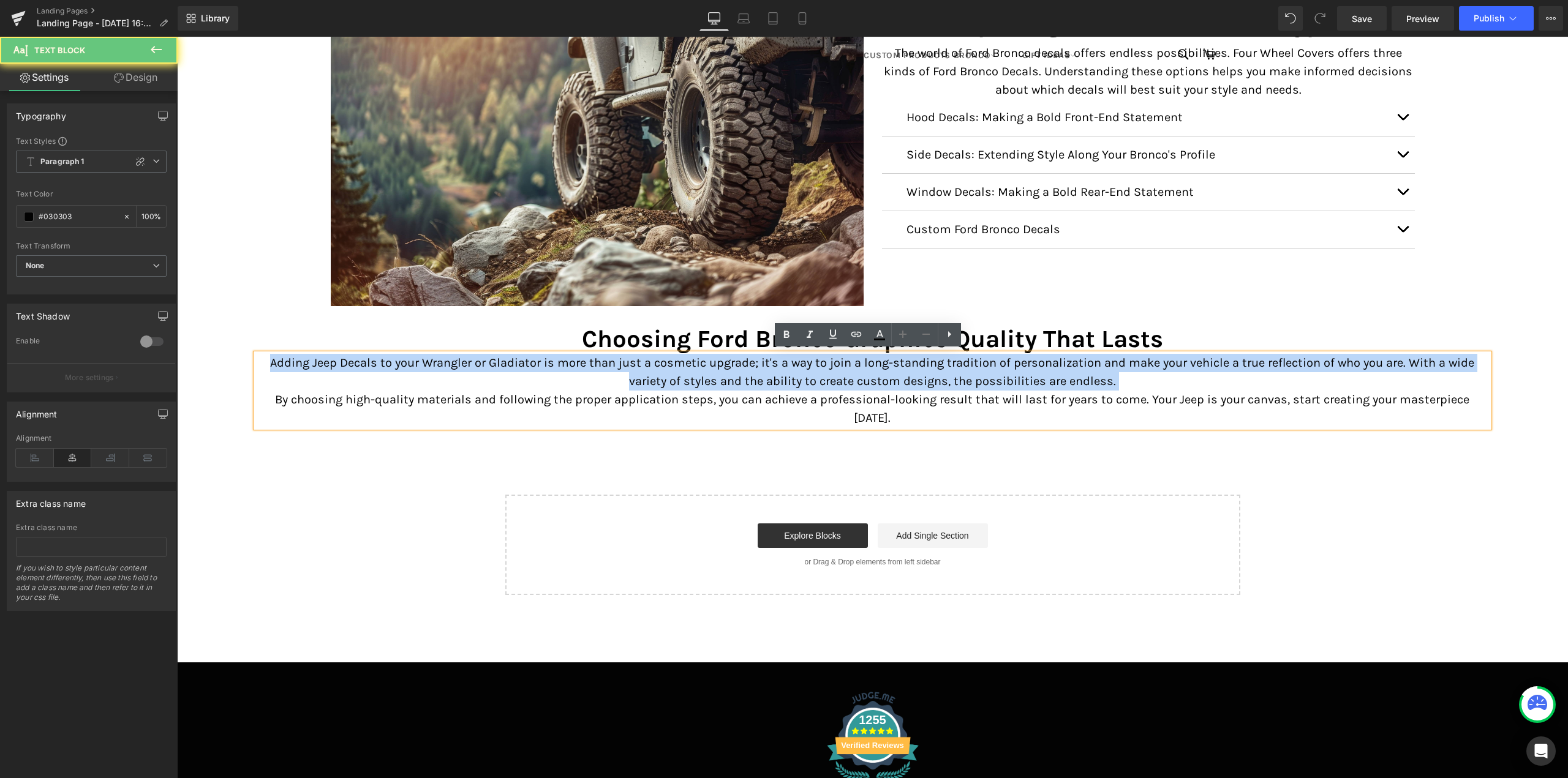
click at [739, 382] on p "Adding Jeep Decals to your Wrangler or Gladiator is more than just a cosmetic u…" at bounding box center [873, 372] width 1234 height 36
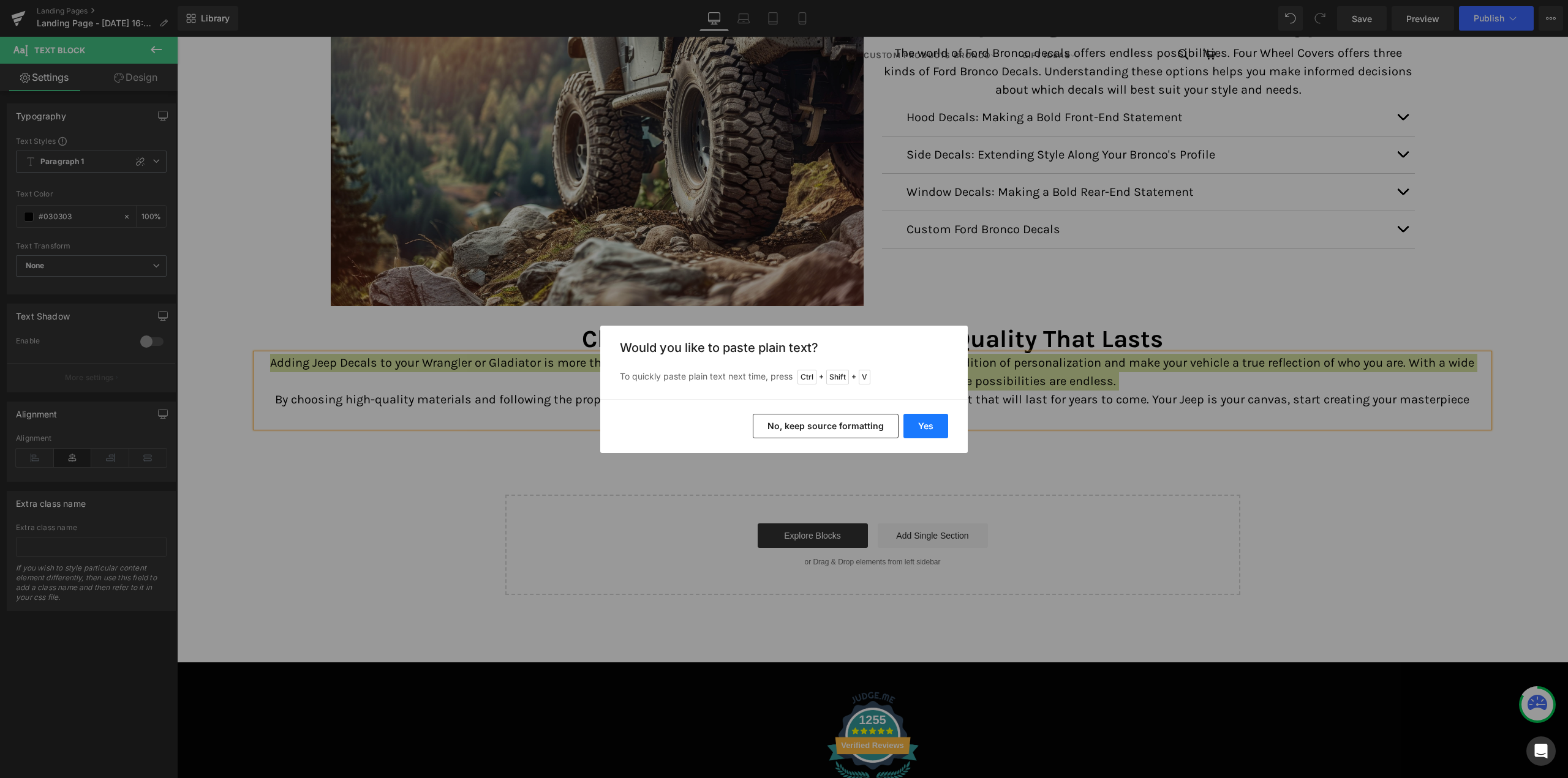
click at [937, 422] on button "Yes" at bounding box center [926, 426] width 45 height 25
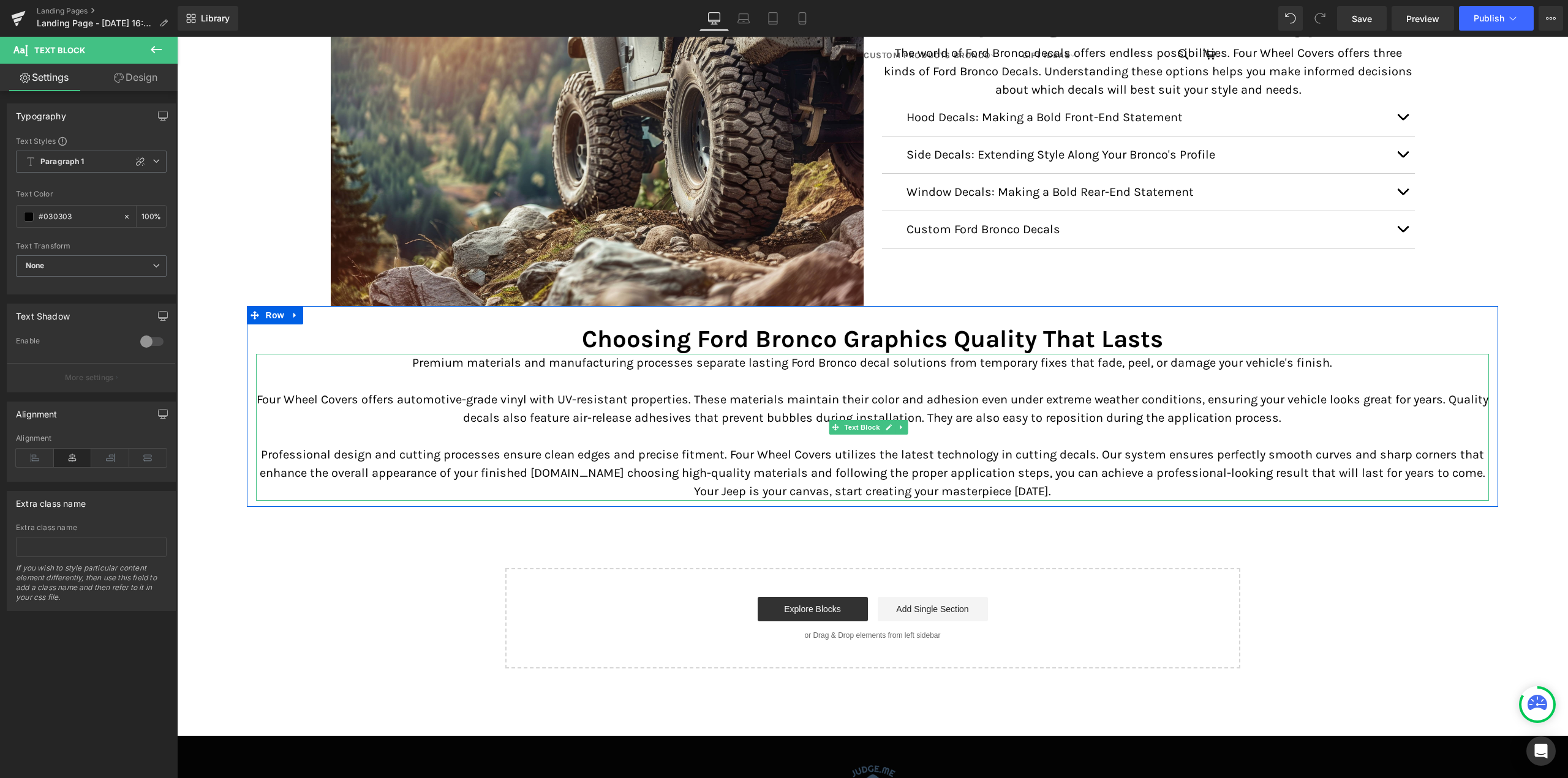
click at [737, 423] on p "Four Wheel Covers offers automotive-grade vinyl with UV-resistant properties. T…" at bounding box center [873, 408] width 1234 height 36
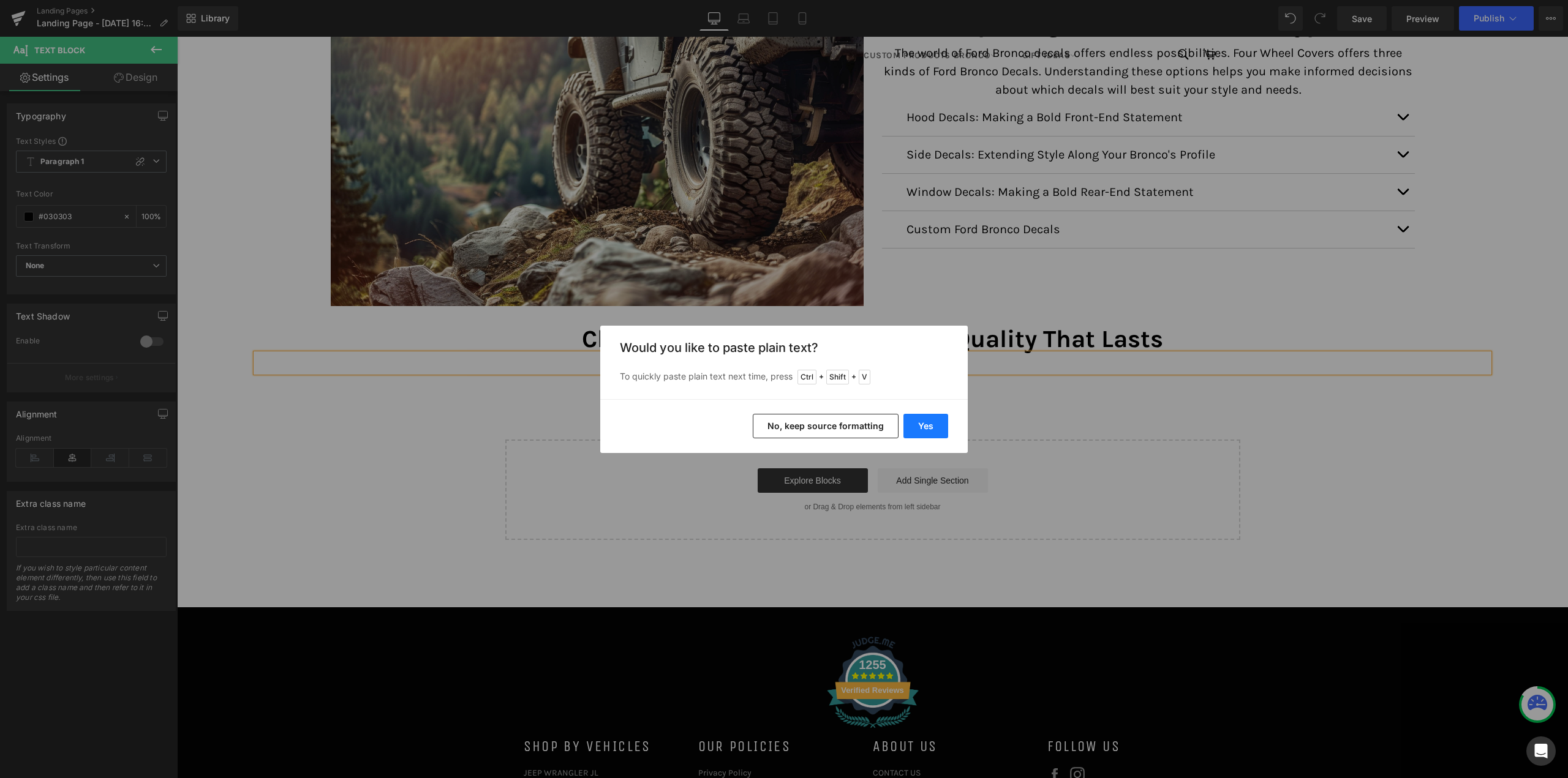
click at [932, 425] on button "Yes" at bounding box center [926, 426] width 45 height 25
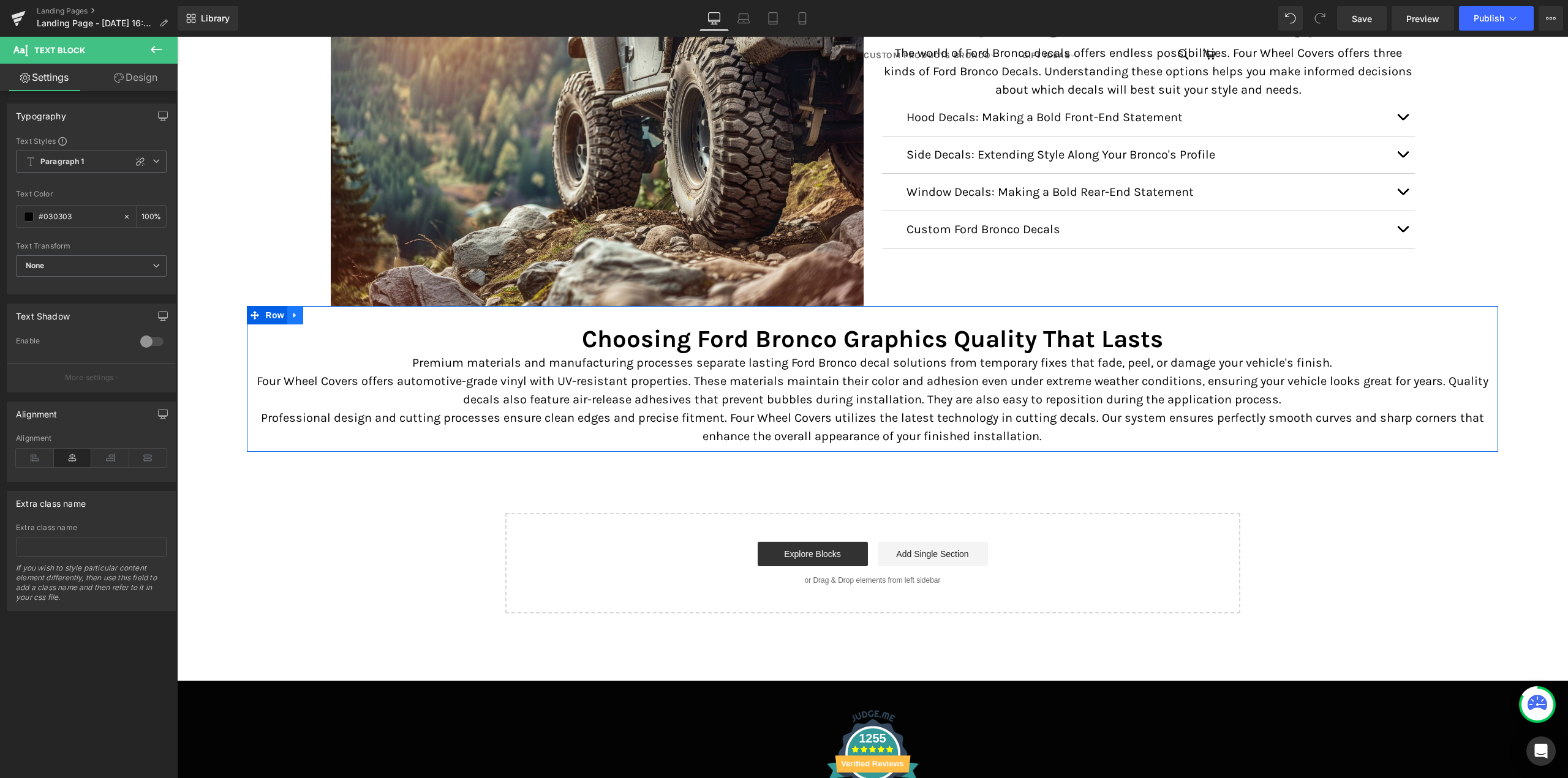
click at [298, 312] on icon at bounding box center [295, 315] width 8 height 9
click at [311, 312] on icon at bounding box center [311, 315] width 8 height 8
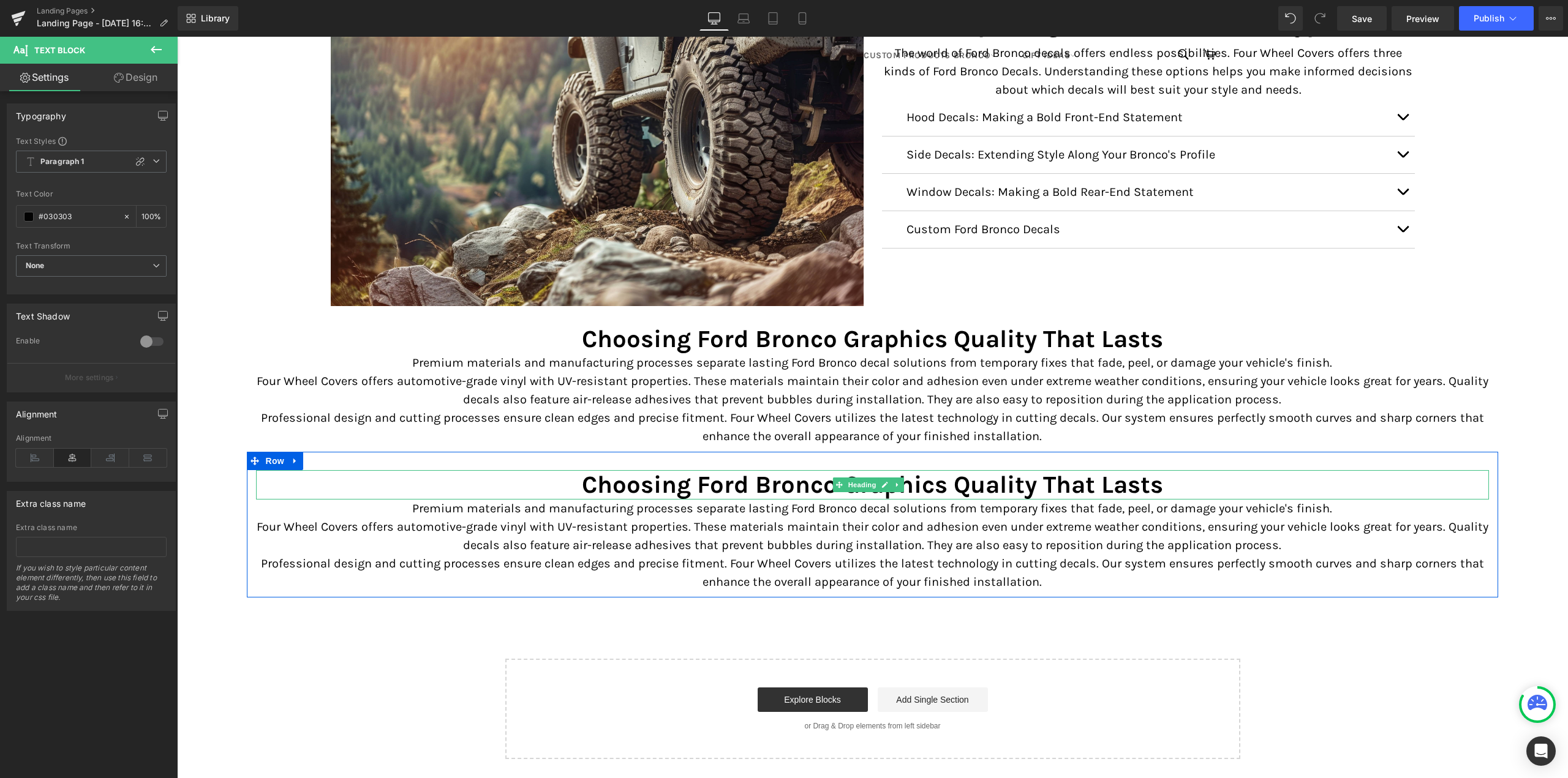
click at [773, 480] on h2 "Choosing Ford Bronco Graphics Quality That Lasts" at bounding box center [873, 485] width 1234 height 30
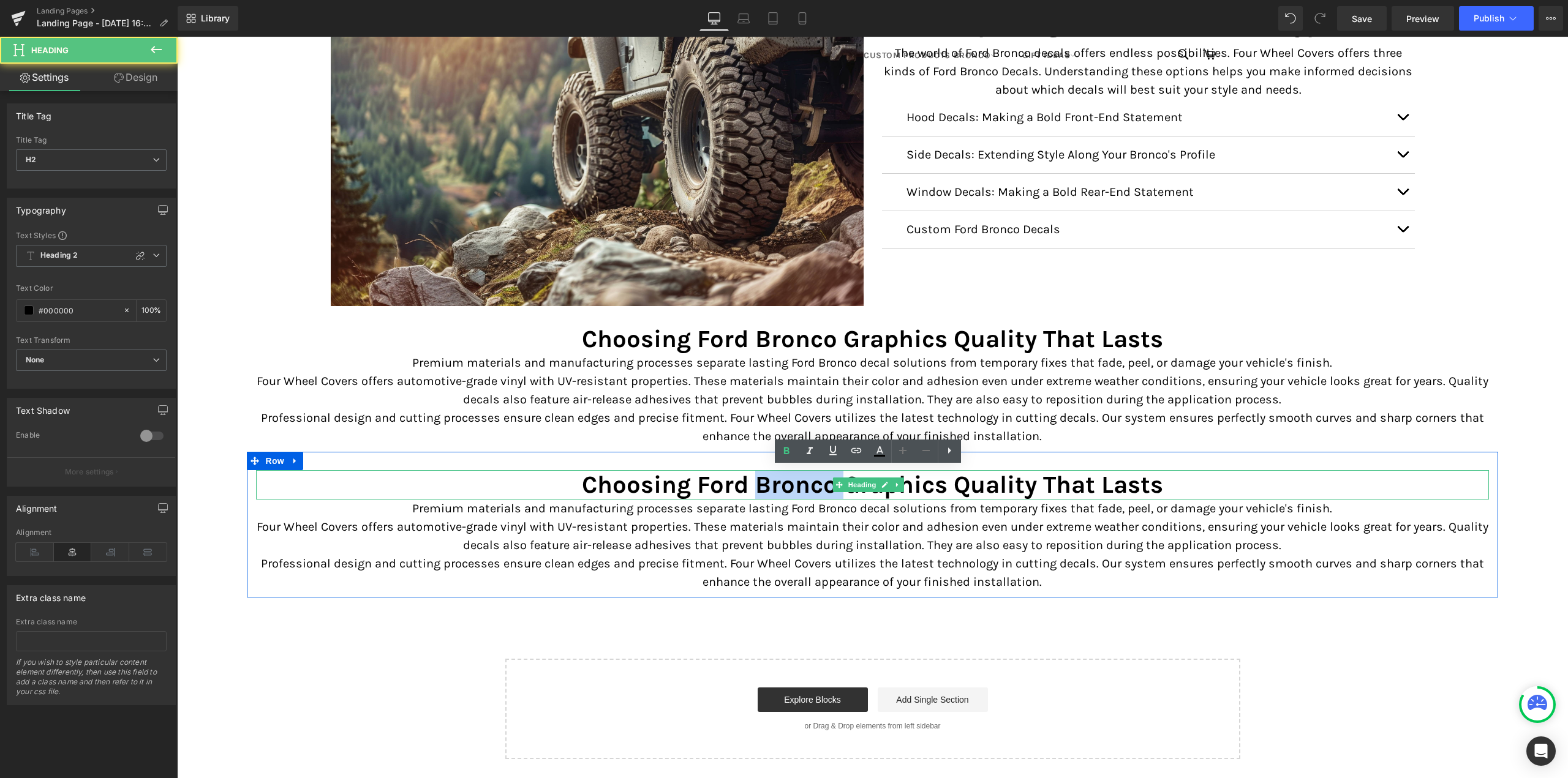
click at [773, 480] on h2 "Choosing Ford Bronco Graphics Quality That Lasts" at bounding box center [873, 485] width 1234 height 30
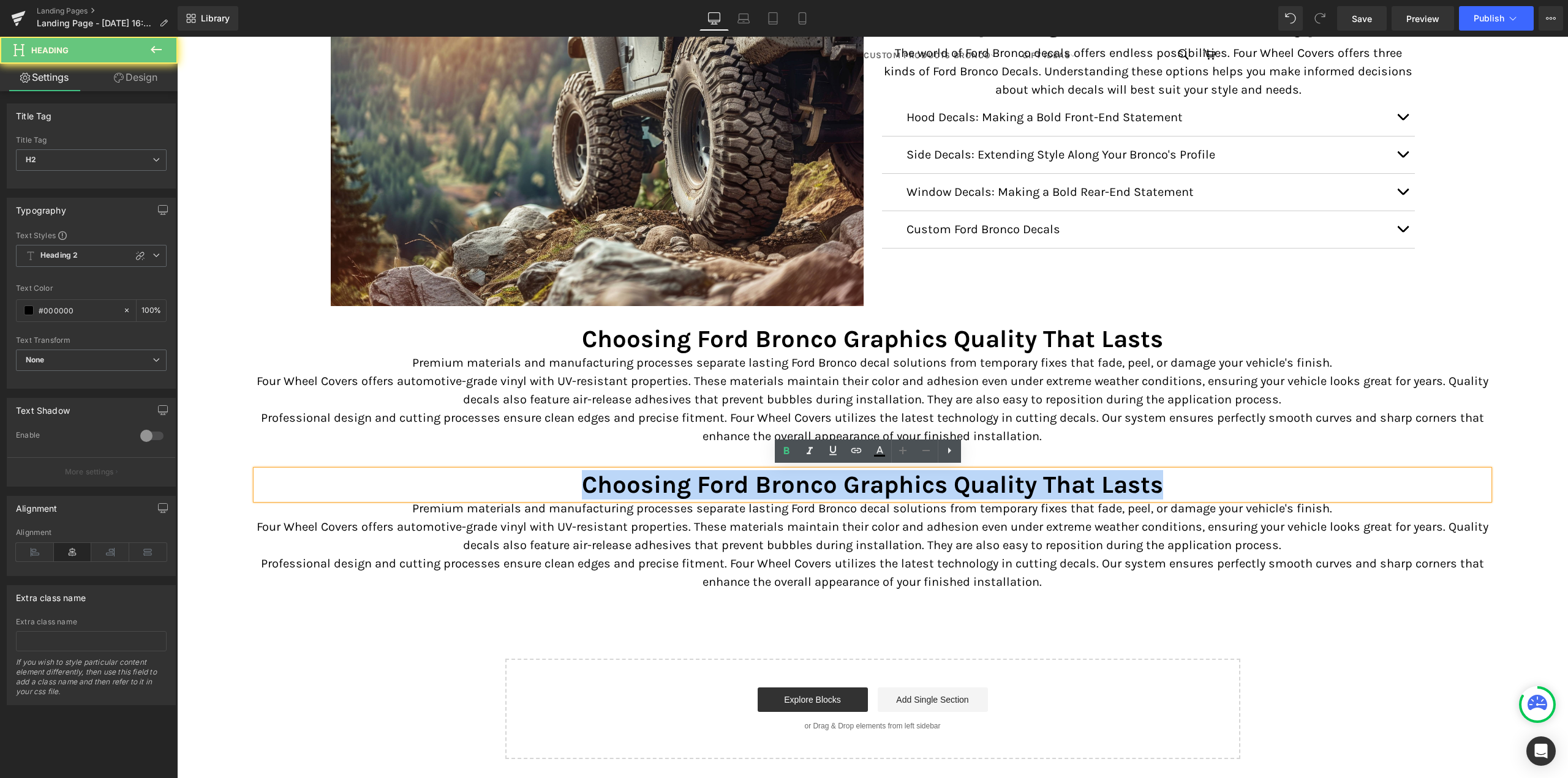
click at [773, 480] on h2 "Choosing Ford Bronco Graphics Quality That Lasts" at bounding box center [873, 485] width 1234 height 30
paste div
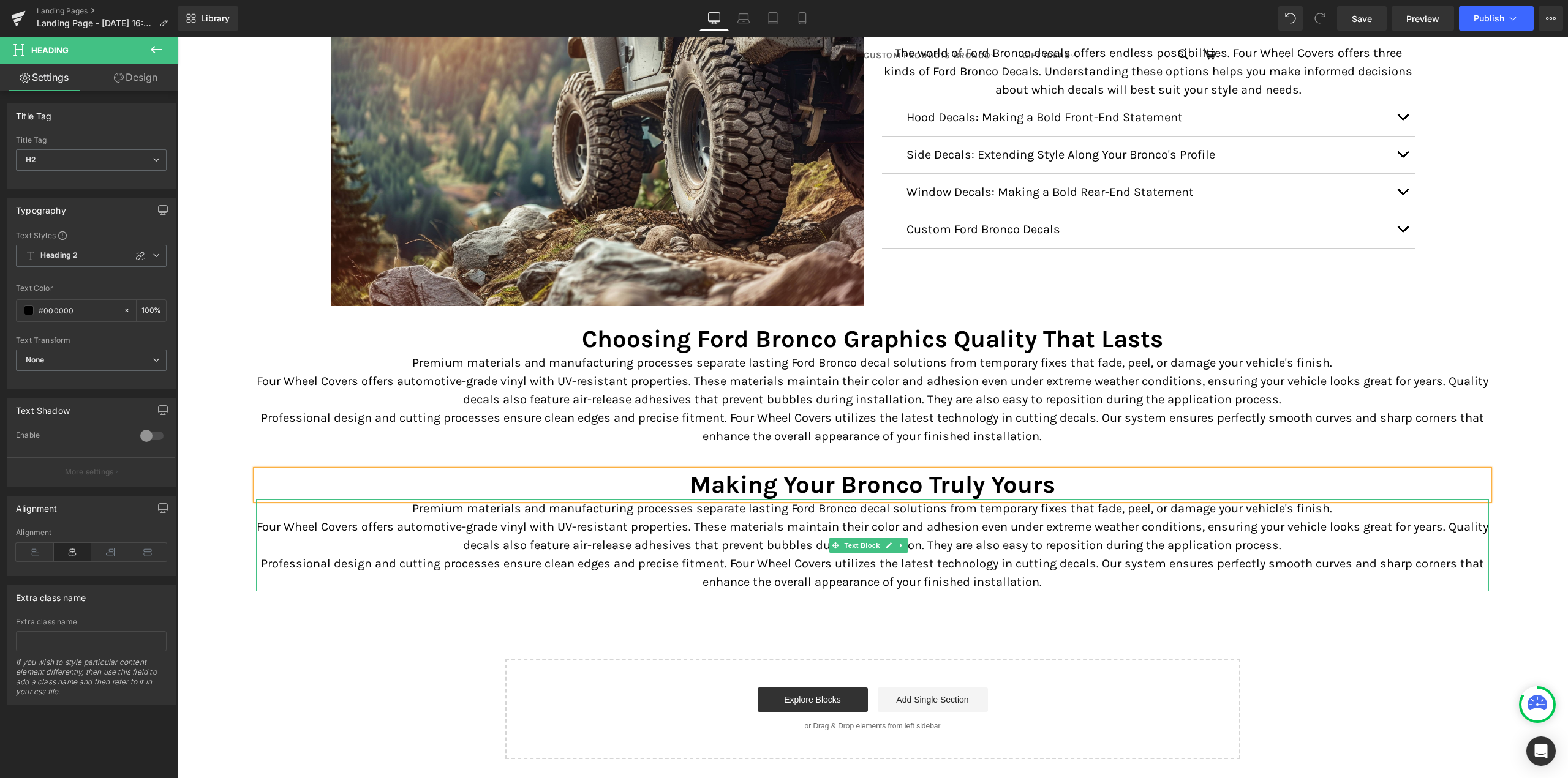
click at [686, 546] on p "Four Wheel Covers offers automotive-grade vinyl with UV-resistant properties. T…" at bounding box center [873, 535] width 1234 height 36
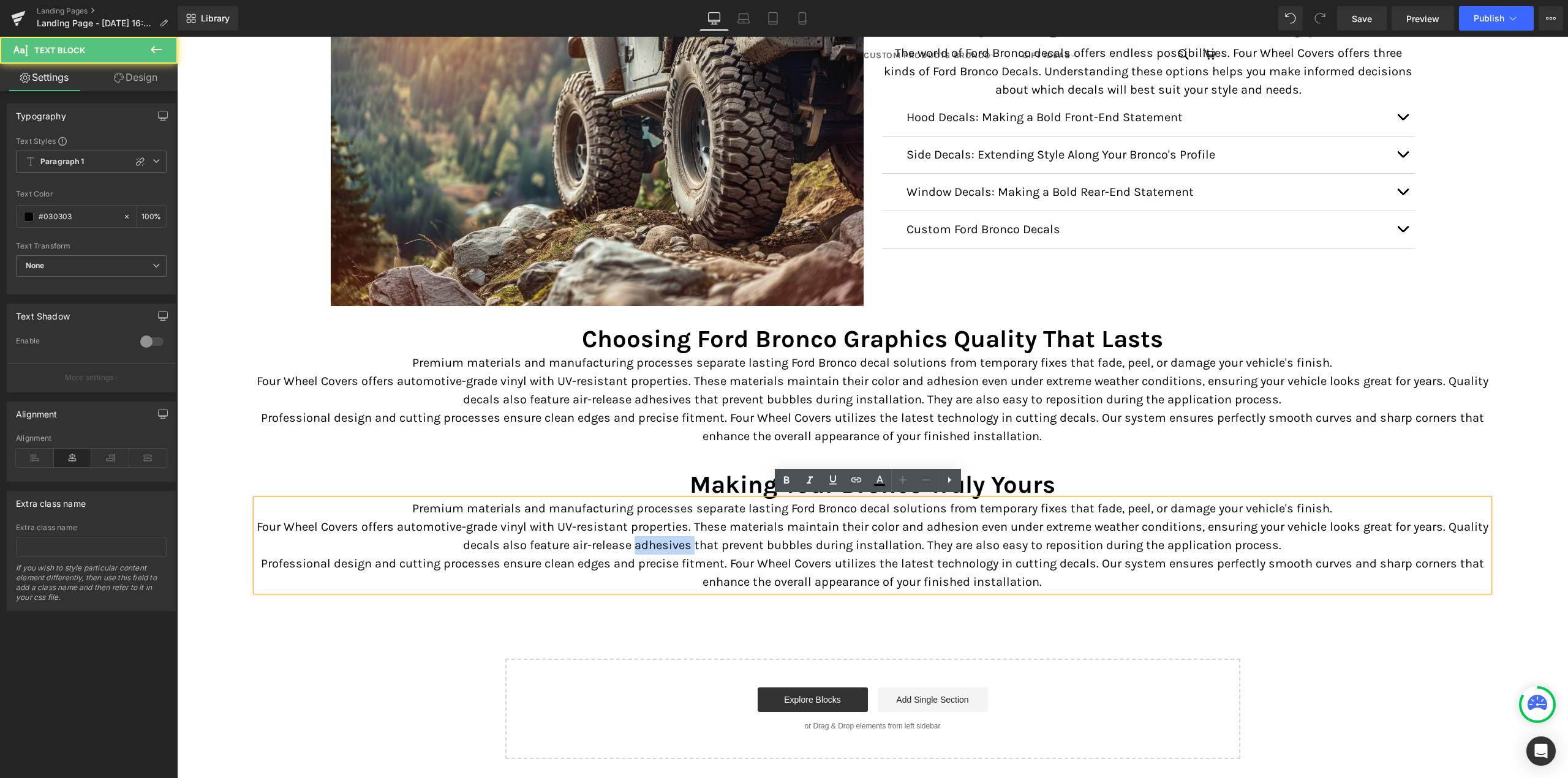
click at [686, 546] on p "Four Wheel Covers offers automotive-grade vinyl with UV-resistant properties. T…" at bounding box center [873, 535] width 1234 height 36
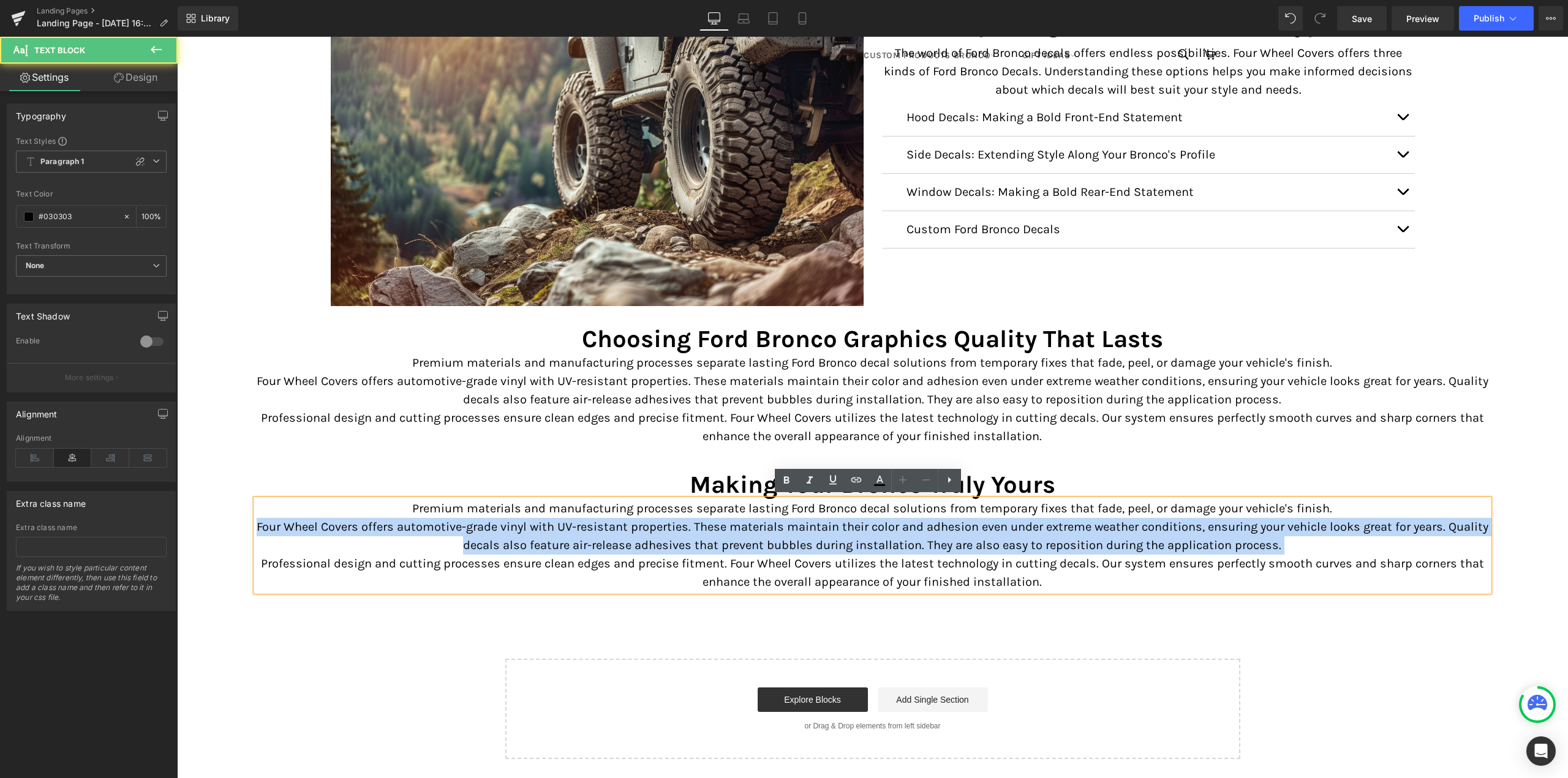
click at [686, 546] on p "Four Wheel Covers offers automotive-grade vinyl with UV-resistant properties. T…" at bounding box center [873, 535] width 1234 height 36
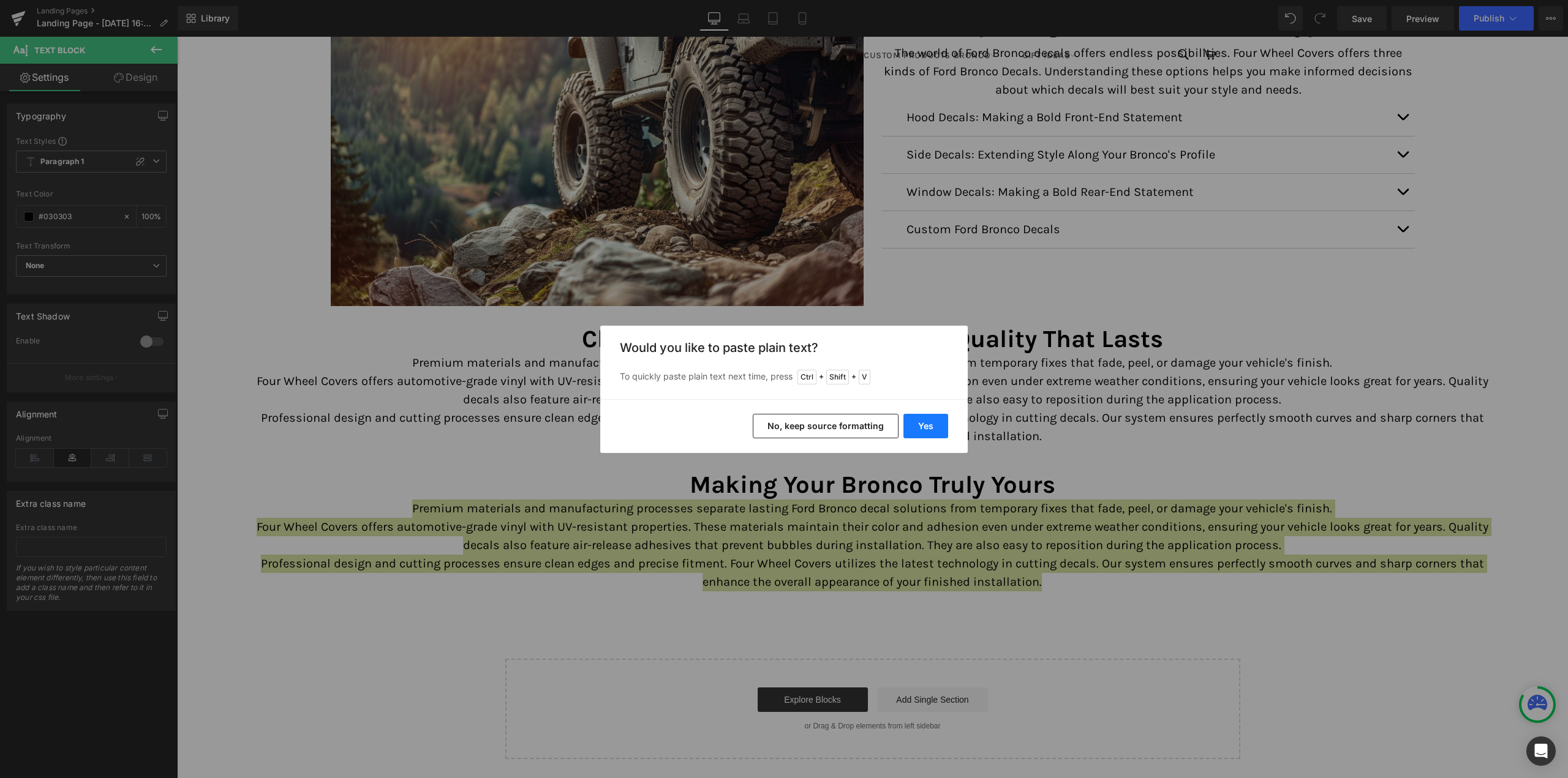
click at [922, 419] on button "Yes" at bounding box center [926, 426] width 45 height 25
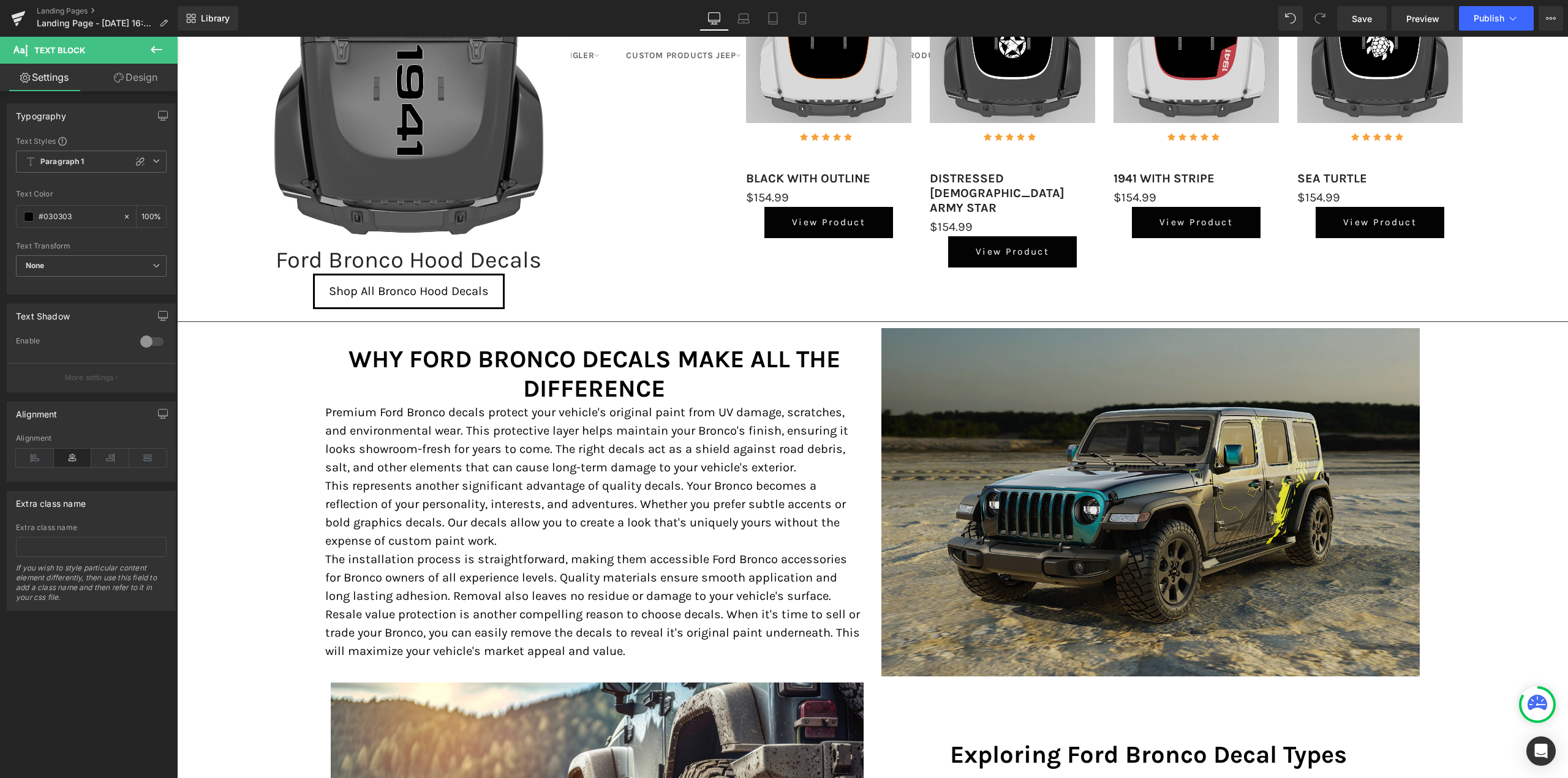
scroll to position [1224, 0]
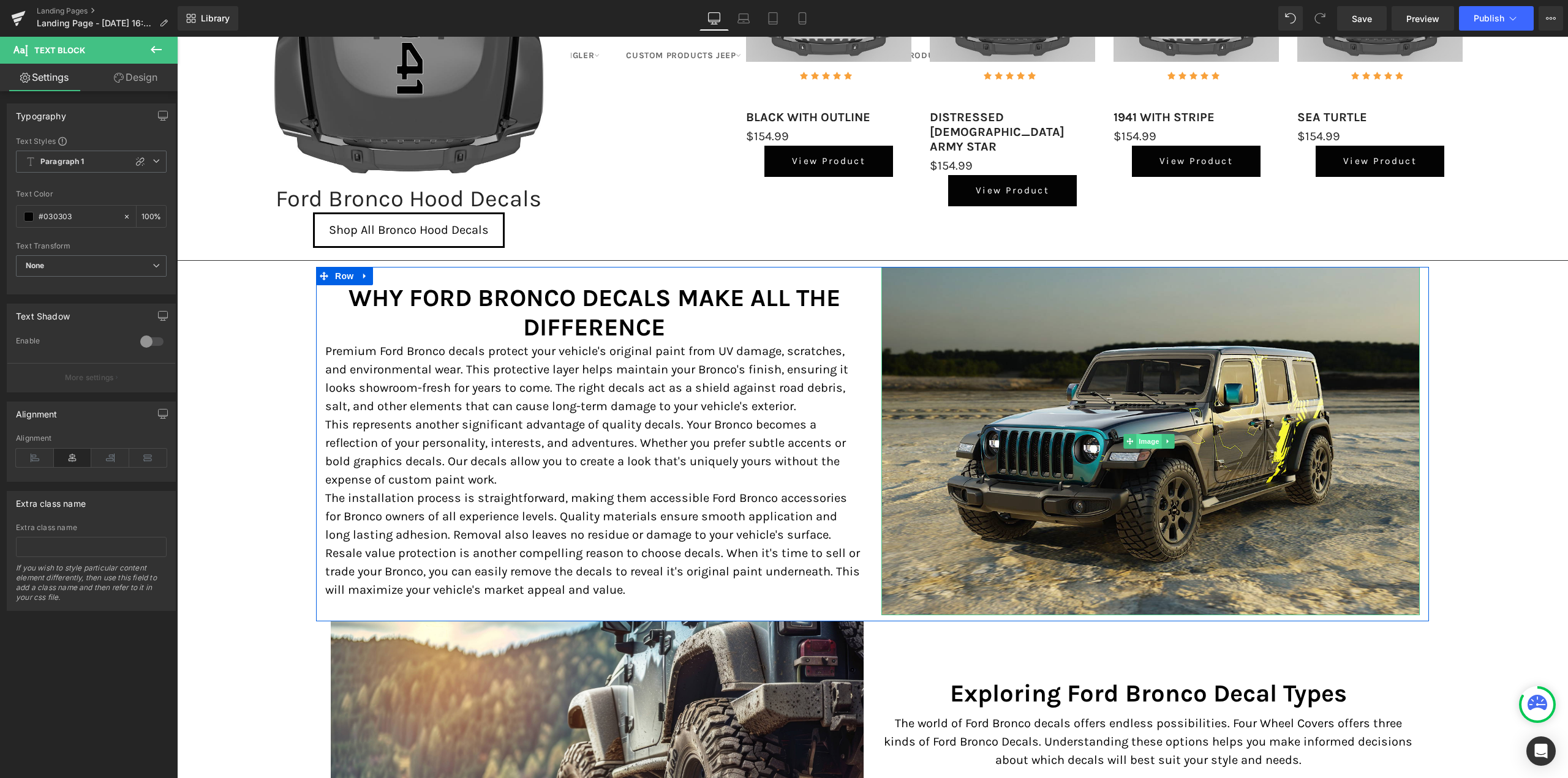
click at [1141, 441] on span "Image" at bounding box center [1148, 441] width 25 height 14
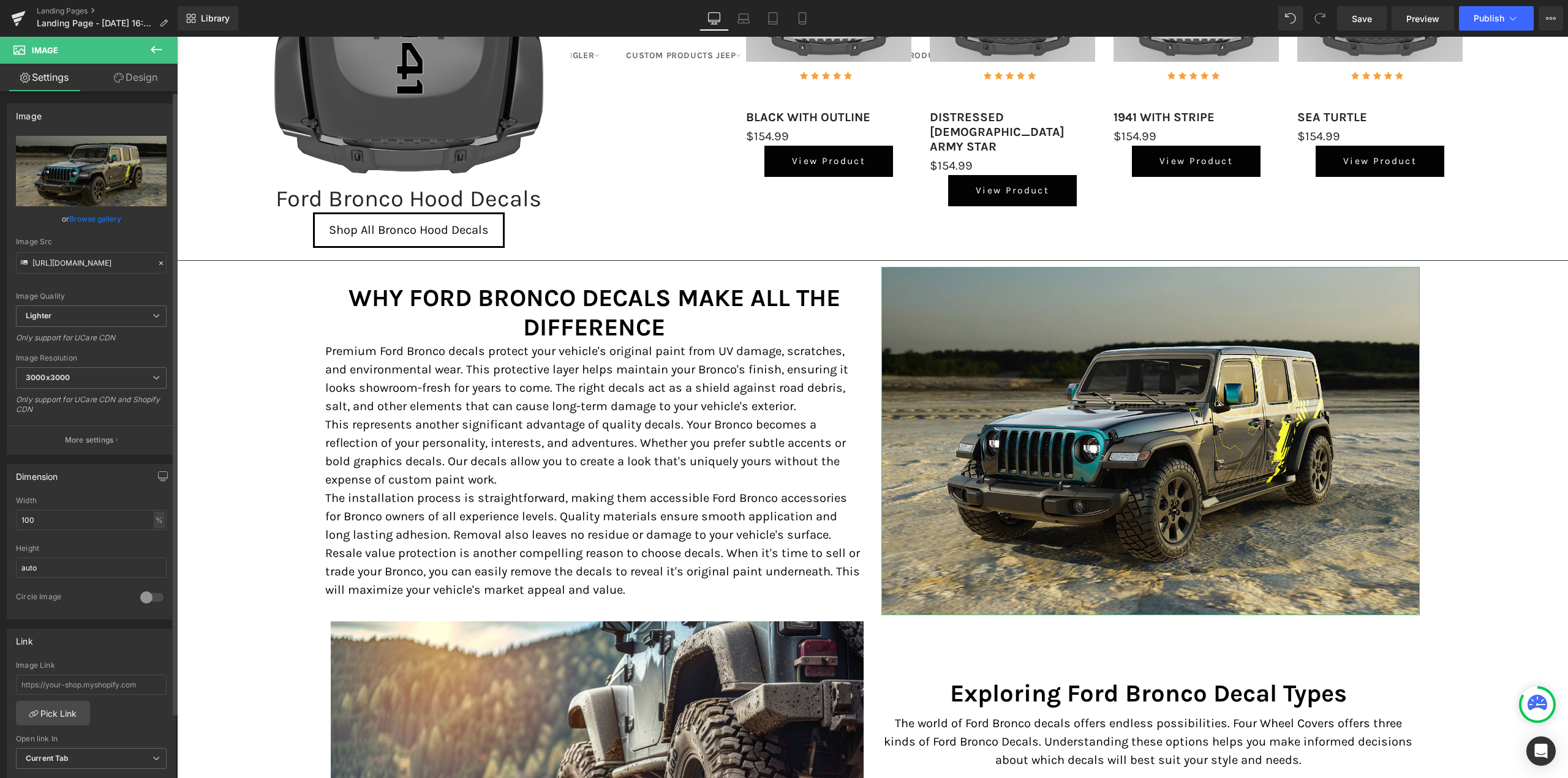
click at [91, 219] on link "Browse gallery" at bounding box center [96, 219] width 52 height 21
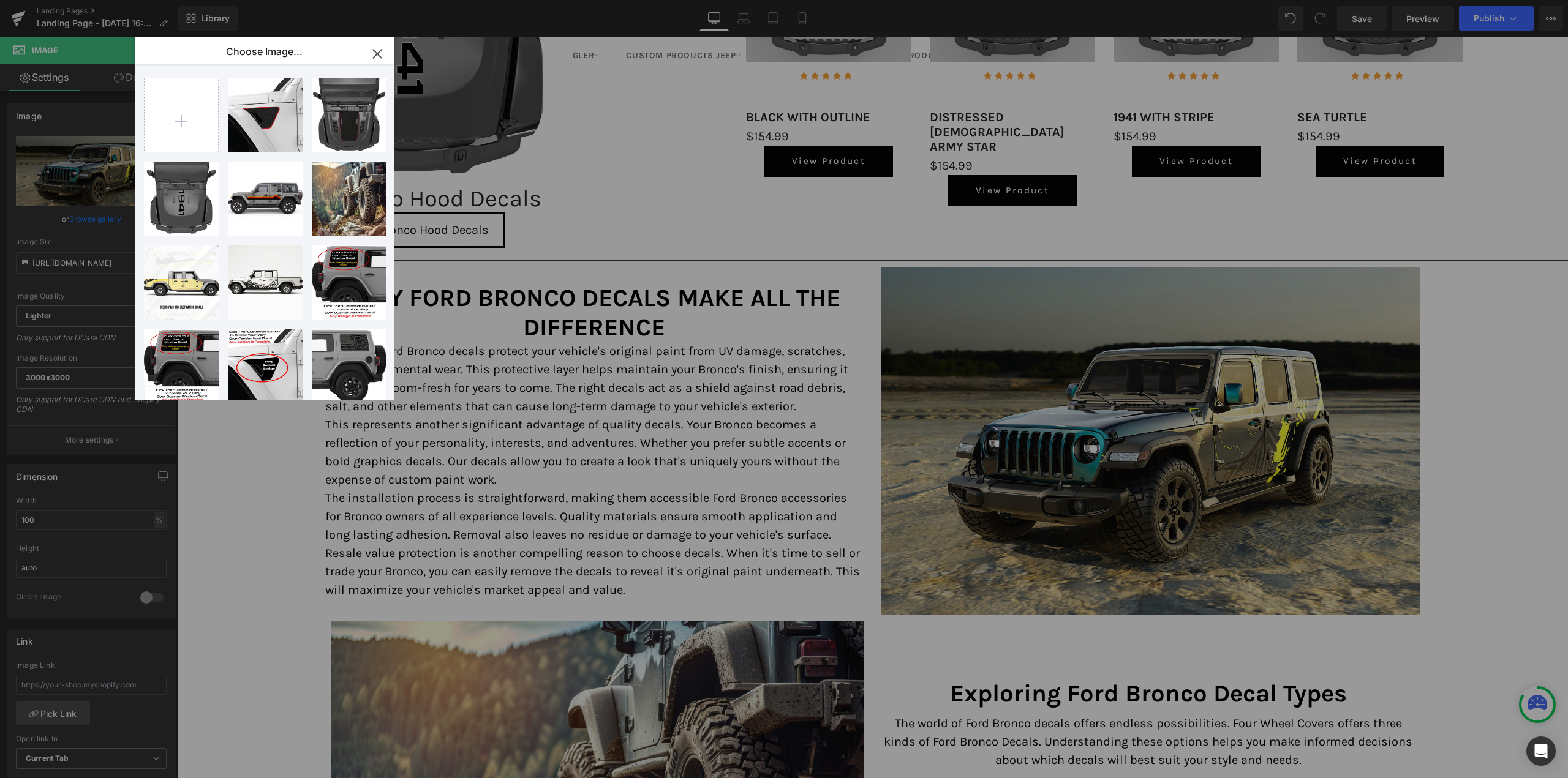
click at [380, 49] on icon "button" at bounding box center [377, 54] width 19 height 19
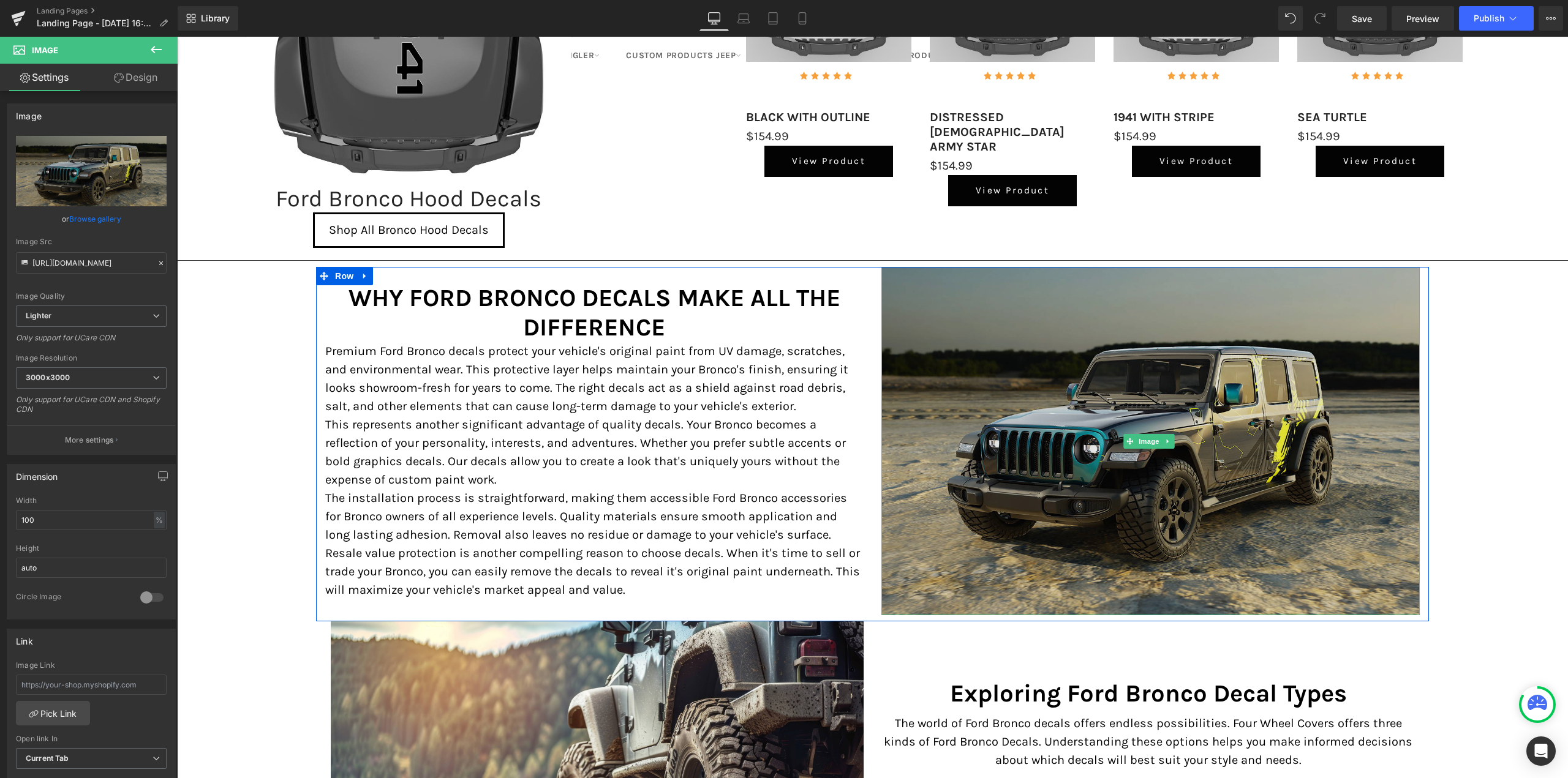
click at [1016, 417] on img at bounding box center [1151, 441] width 538 height 348
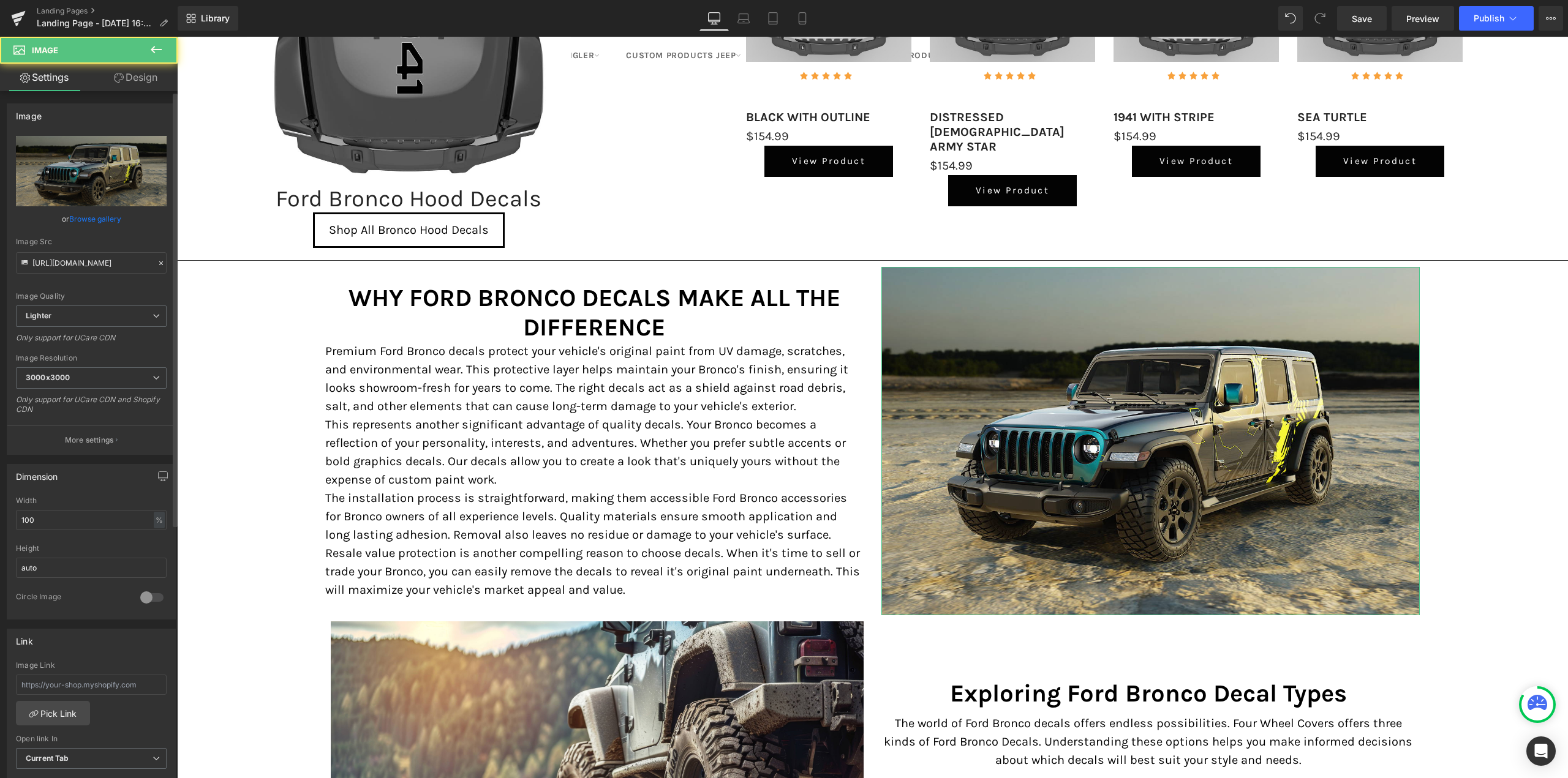
click at [83, 218] on link "Browse gallery" at bounding box center [96, 219] width 52 height 21
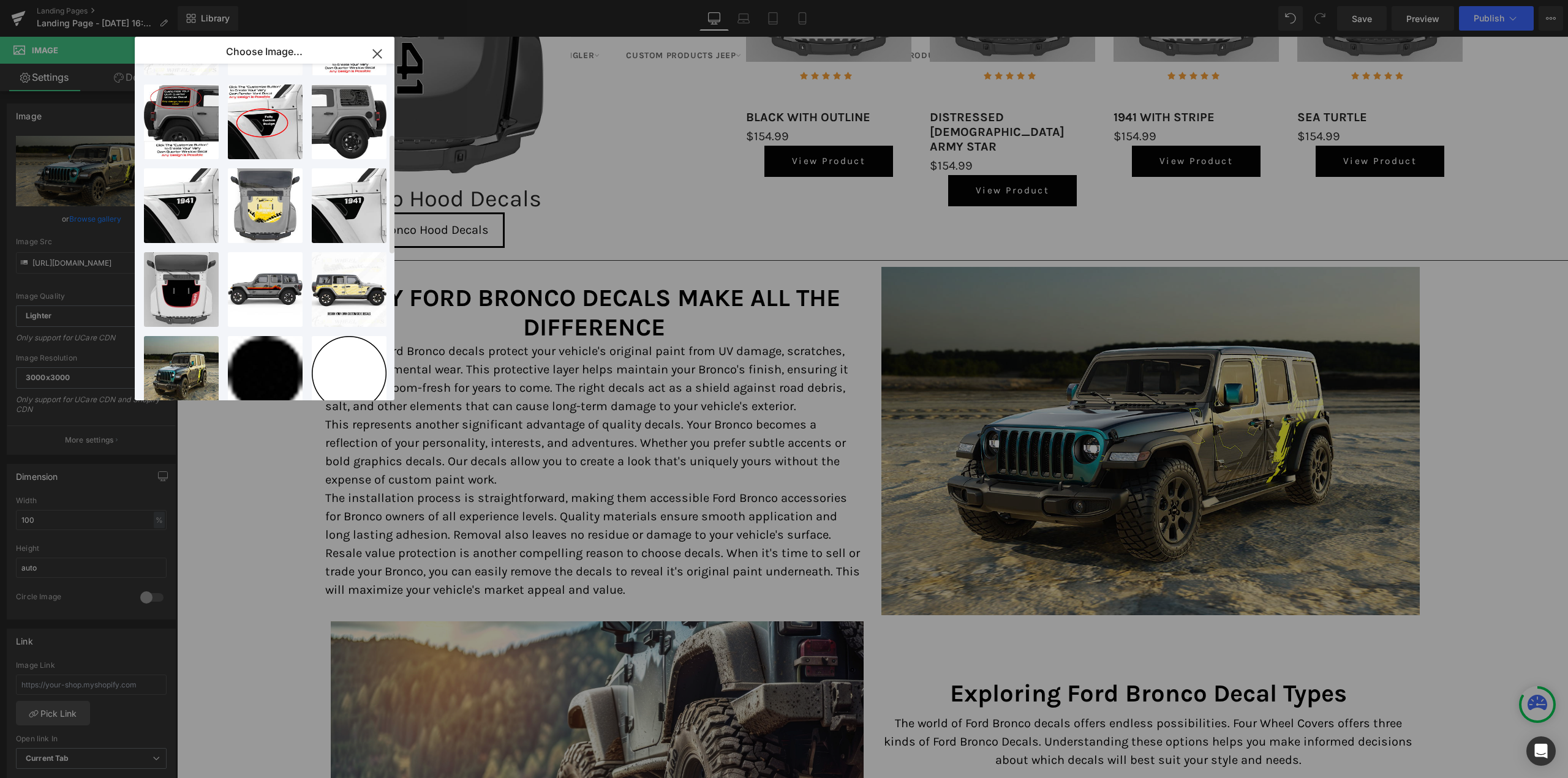
scroll to position [0, 0]
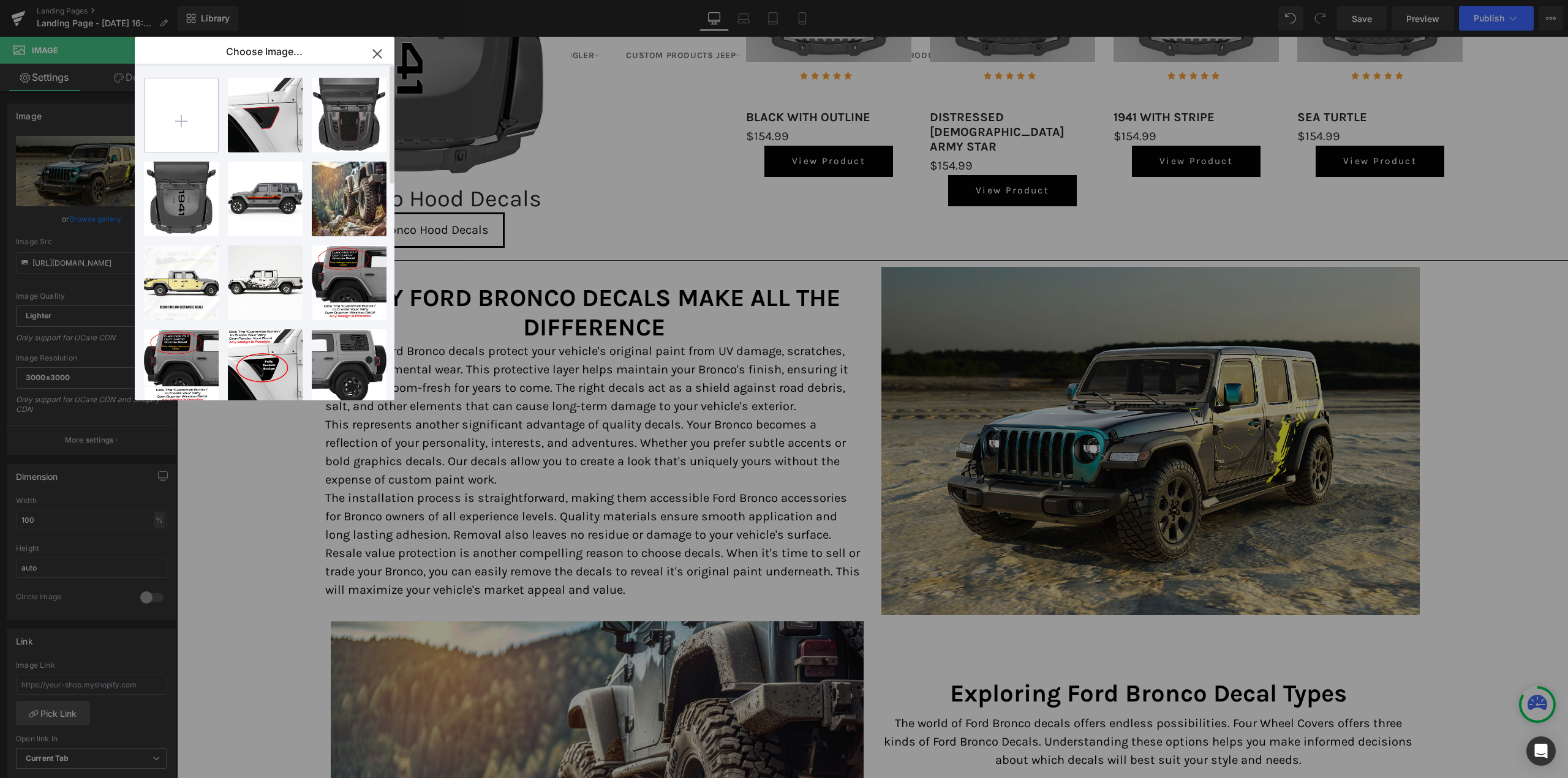
click at [177, 118] on input "file" at bounding box center [181, 115] width 74 height 74
type input "C:\fakepath\bronco_3000x3000_d5958c56-9d16-455c-a650-29f9ad94a13d.jpg"
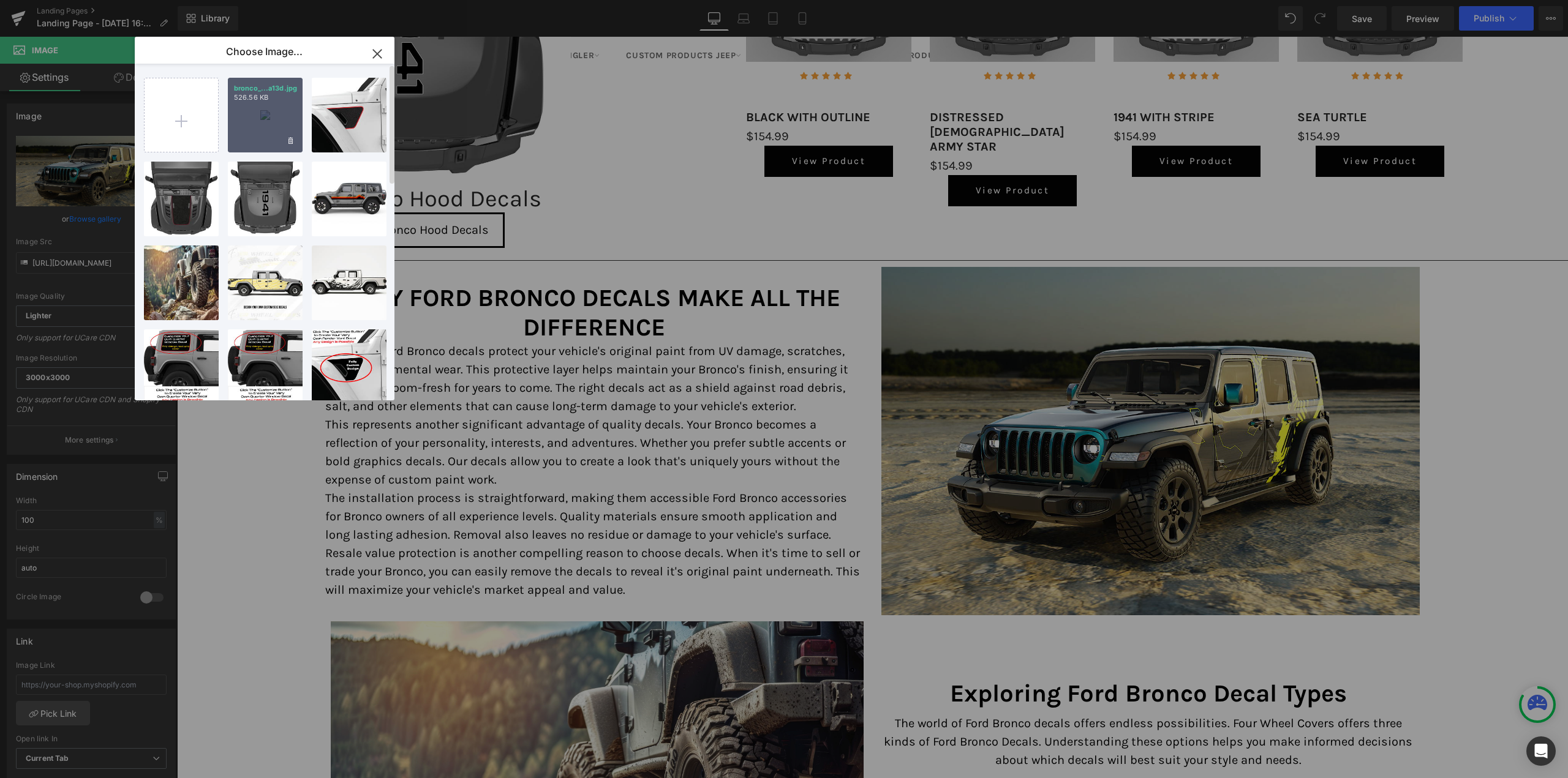
click at [259, 131] on div "bronco_...a13d.jpg 526.56 KB" at bounding box center [265, 115] width 75 height 75
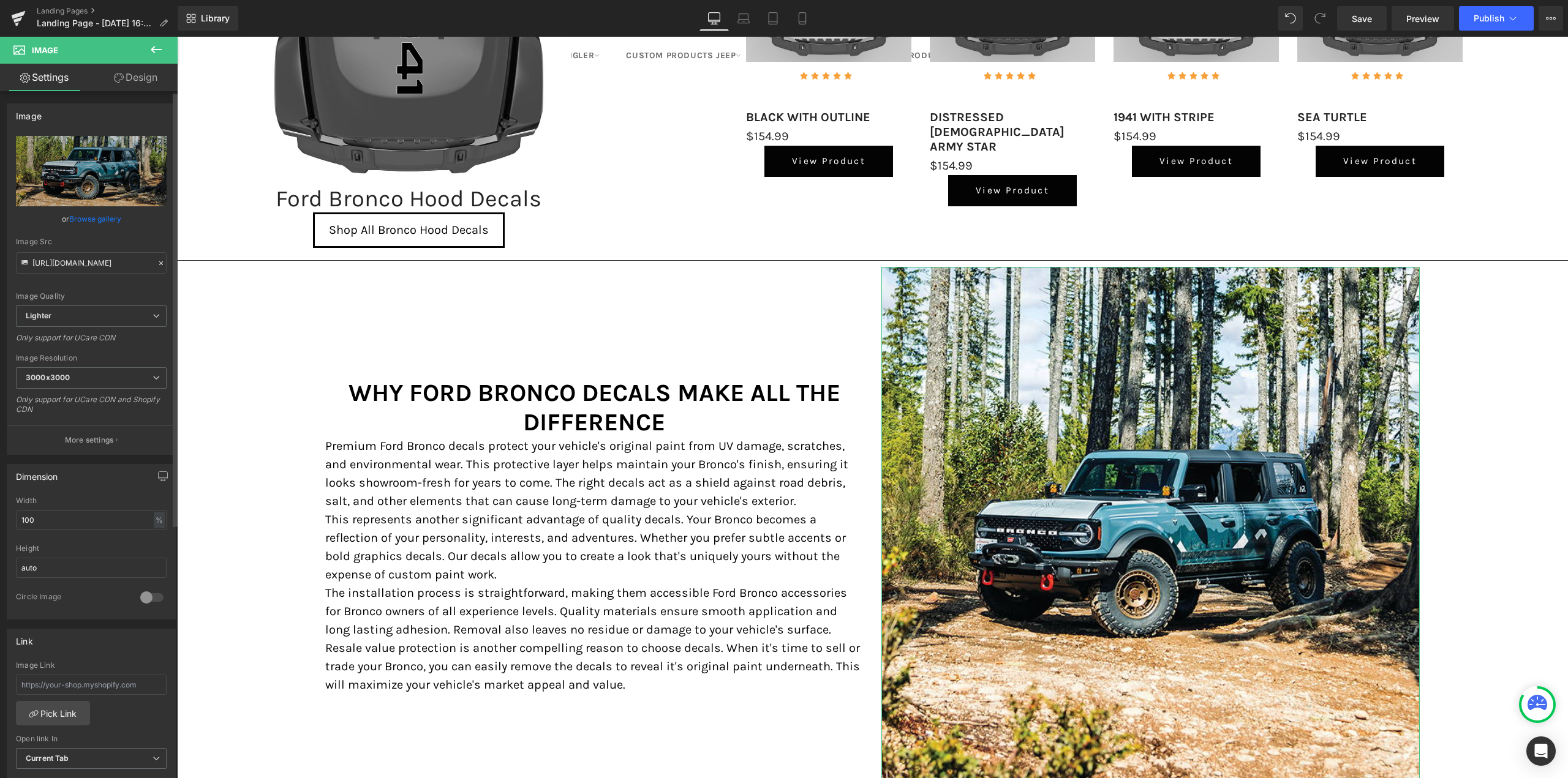
click at [92, 216] on link "Browse gallery" at bounding box center [96, 219] width 52 height 21
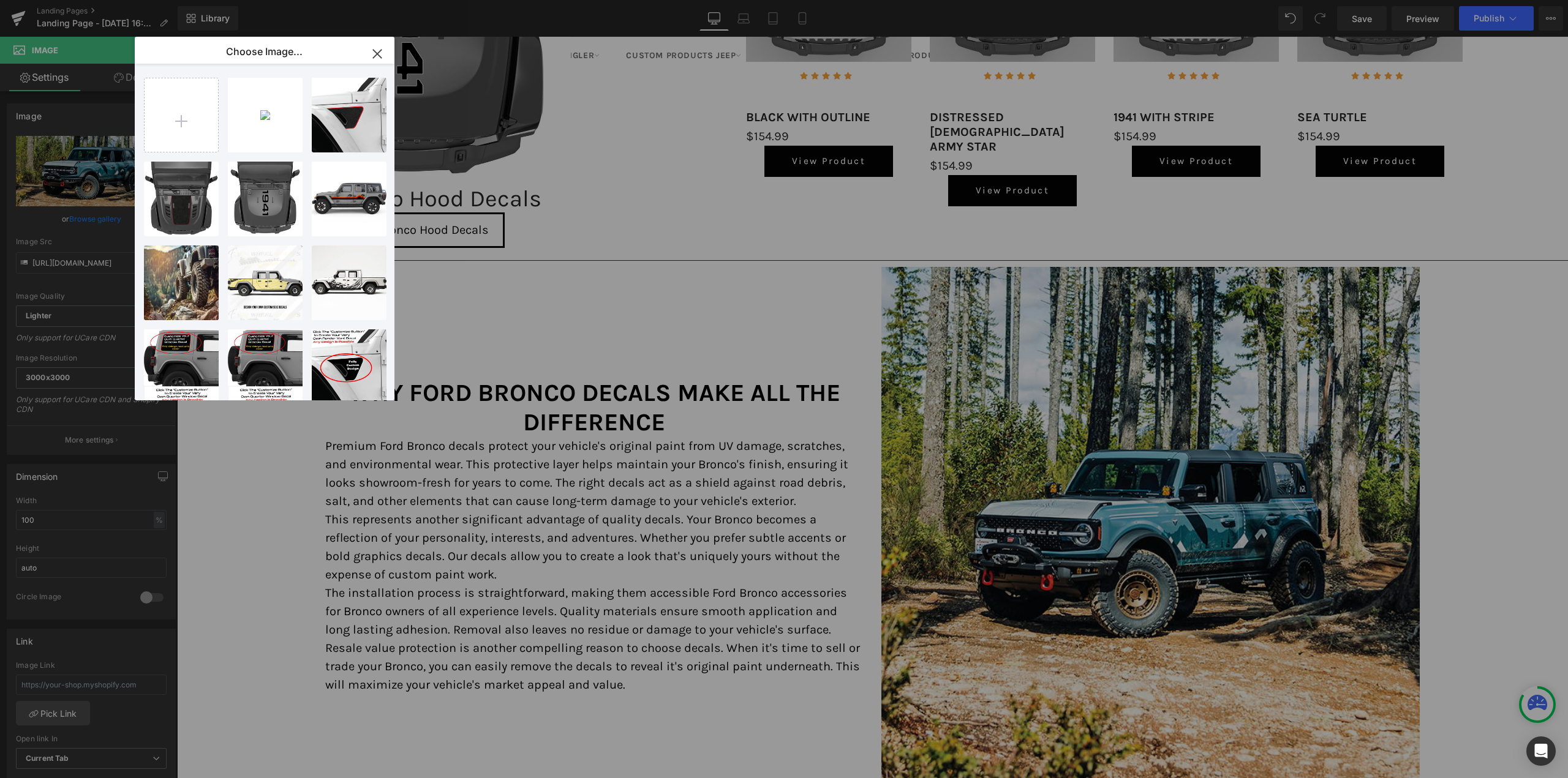
drag, startPoint x: 376, startPoint y: 54, endPoint x: 245, endPoint y: 47, distance: 131.2
click at [376, 54] on icon "button" at bounding box center [377, 54] width 19 height 19
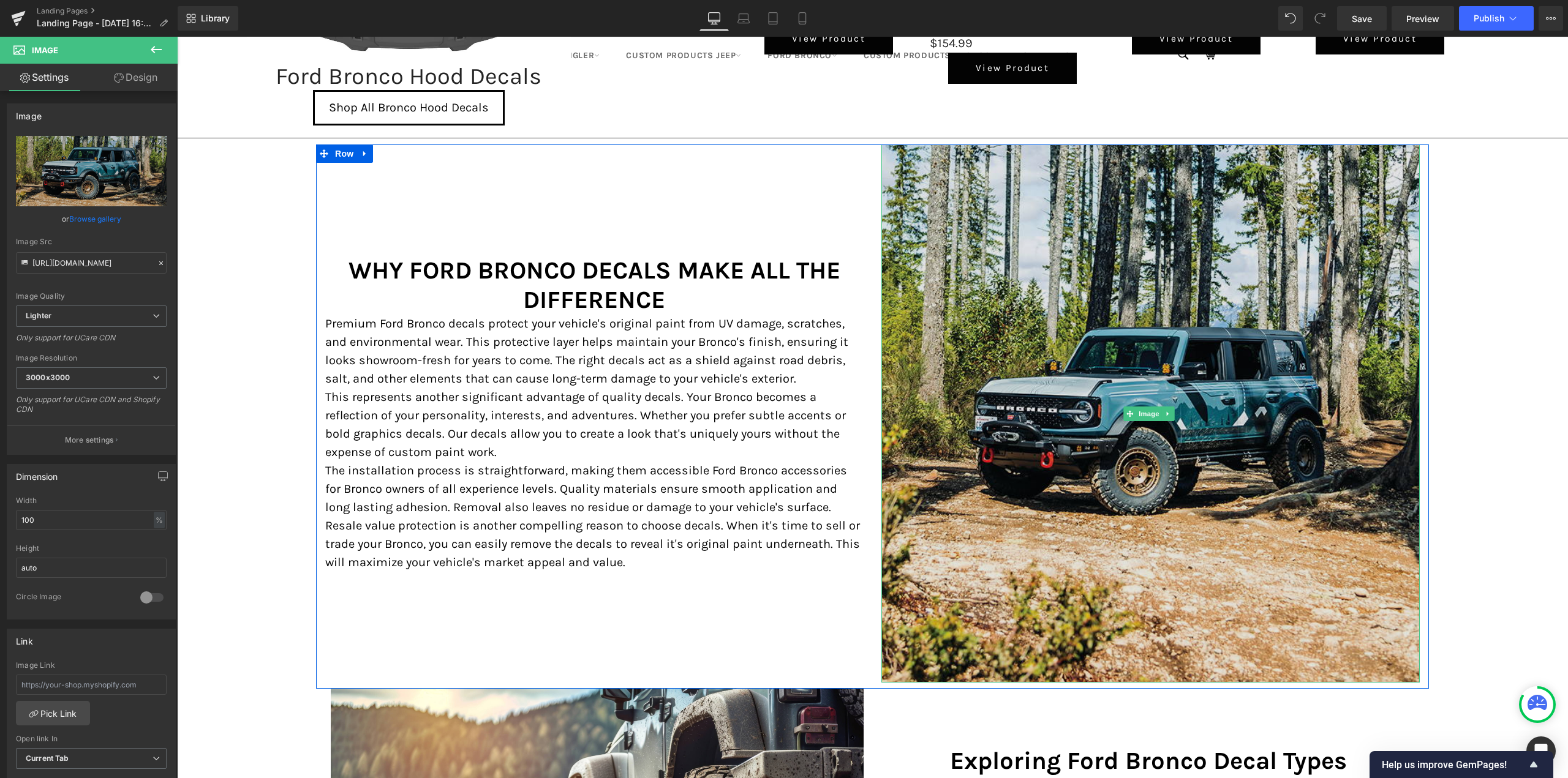
scroll to position [1285, 0]
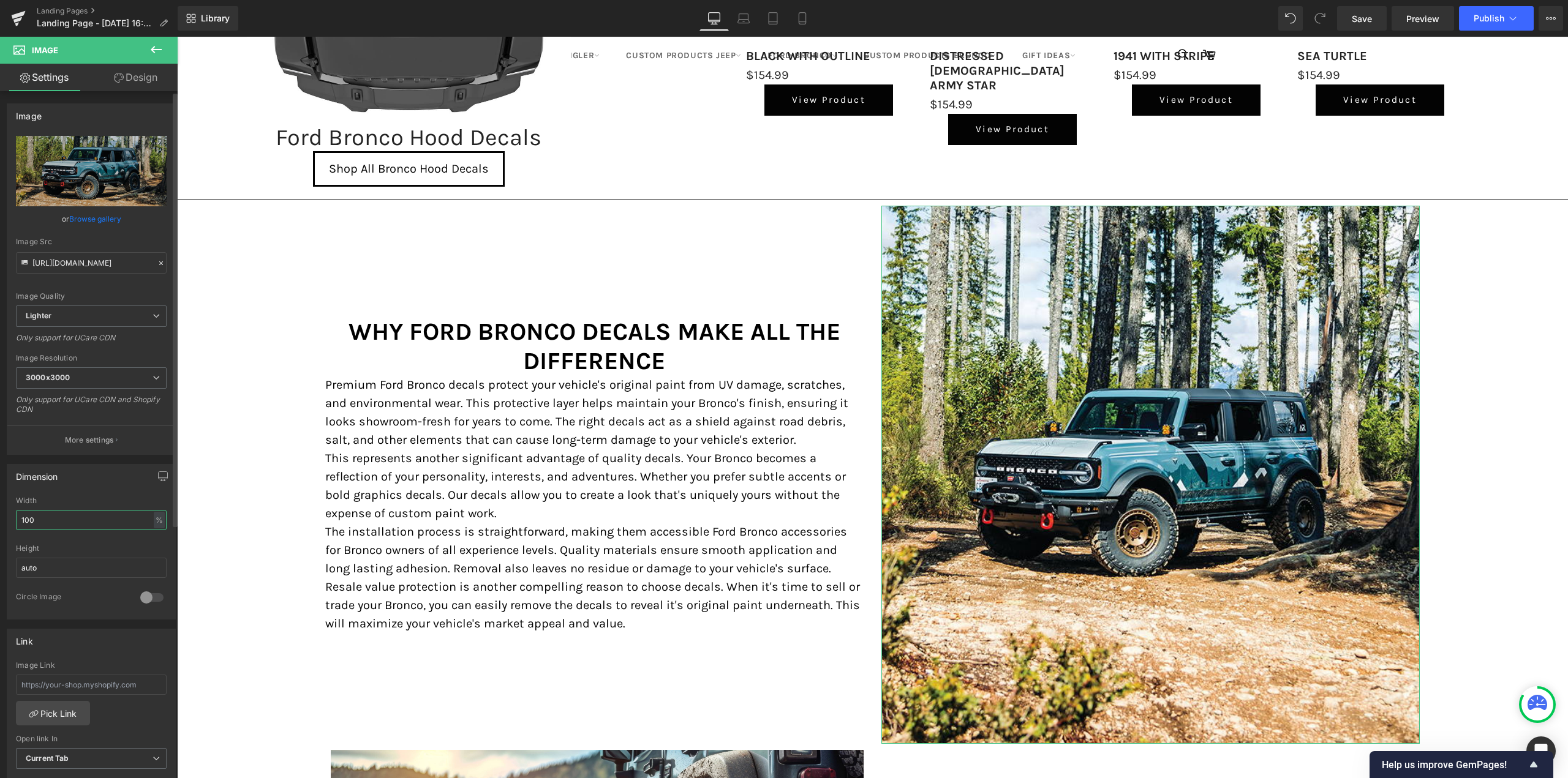
drag, startPoint x: 25, startPoint y: 519, endPoint x: 17, endPoint y: 518, distance: 8.1
click at [17, 518] on input "100" at bounding box center [91, 520] width 151 height 20
type input "80100"
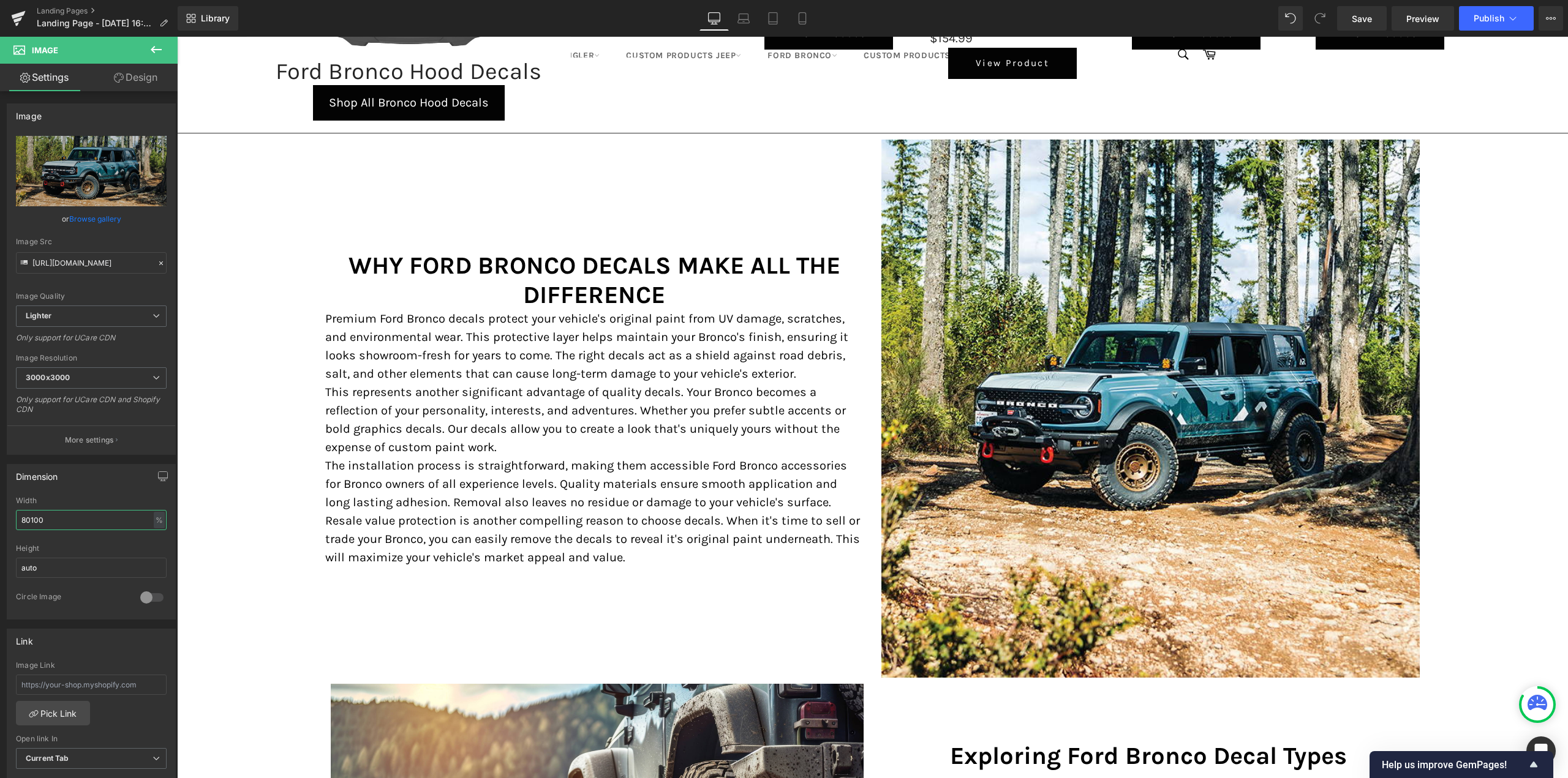
scroll to position [1408, 0]
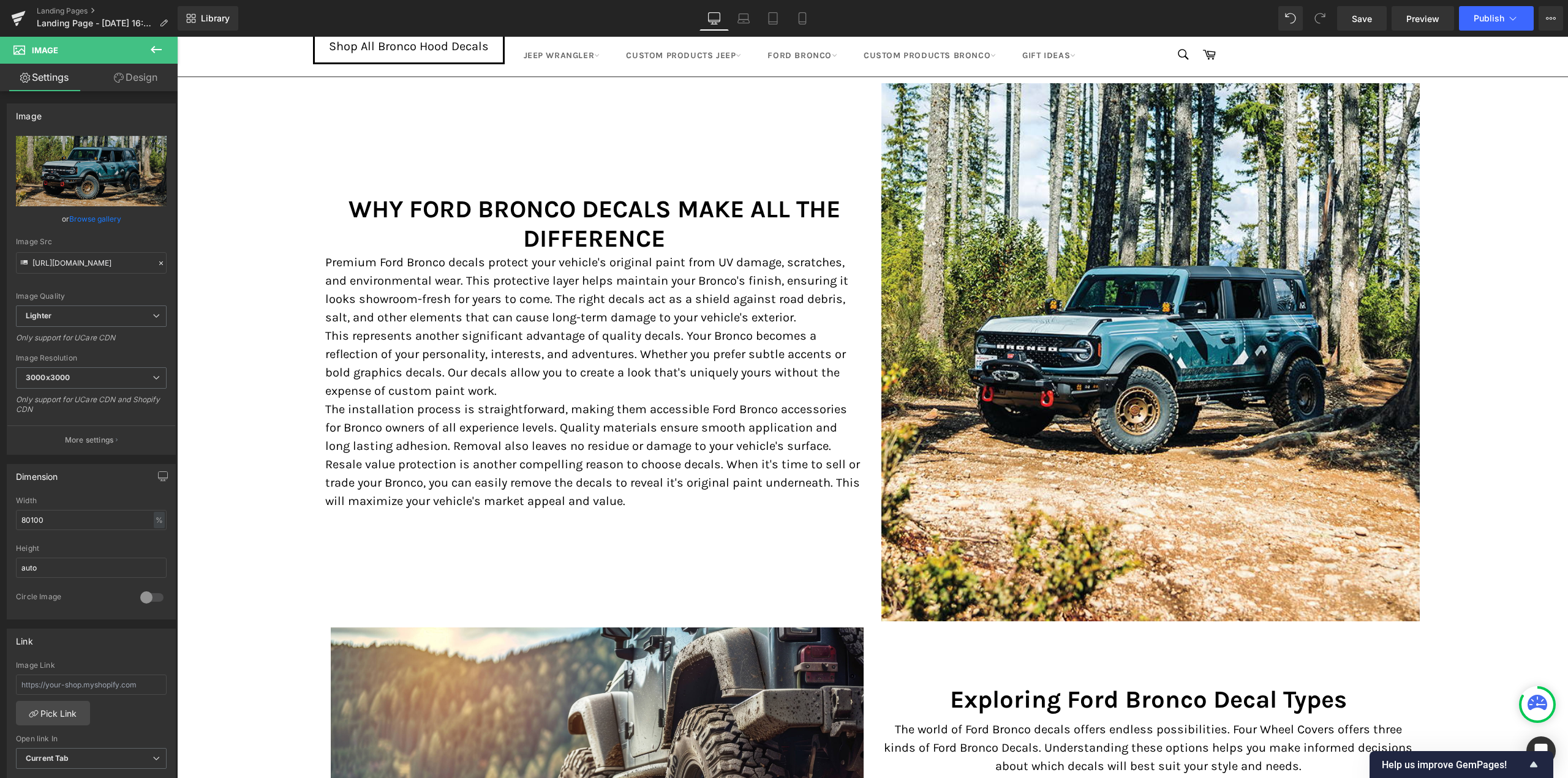
click at [254, 347] on div "Premium Quality Ford Bronco Decals Heading Row Image Ford Bronco Side Decals He…" at bounding box center [872, 107] width 1391 height 2621
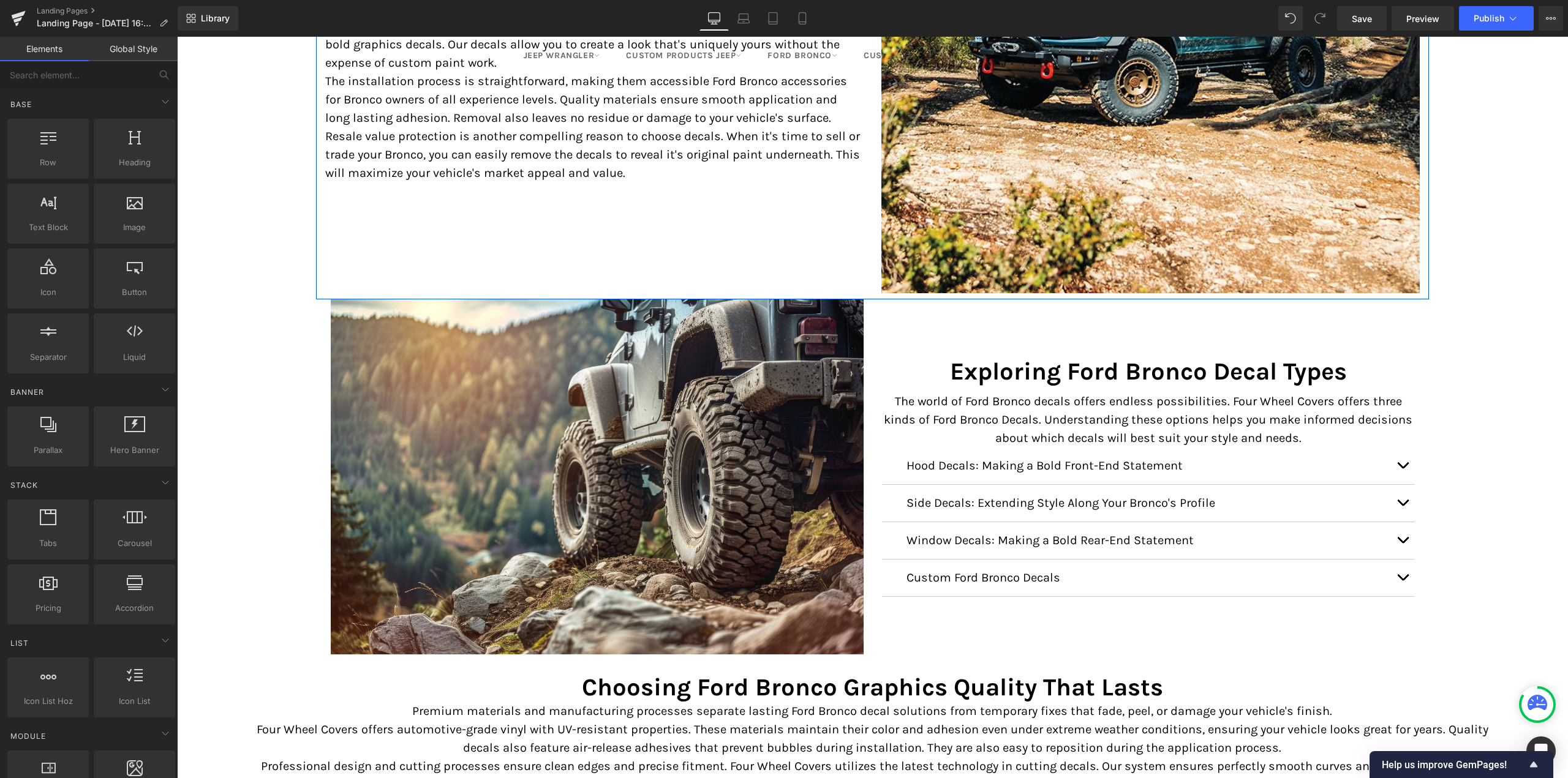
scroll to position [1775, 0]
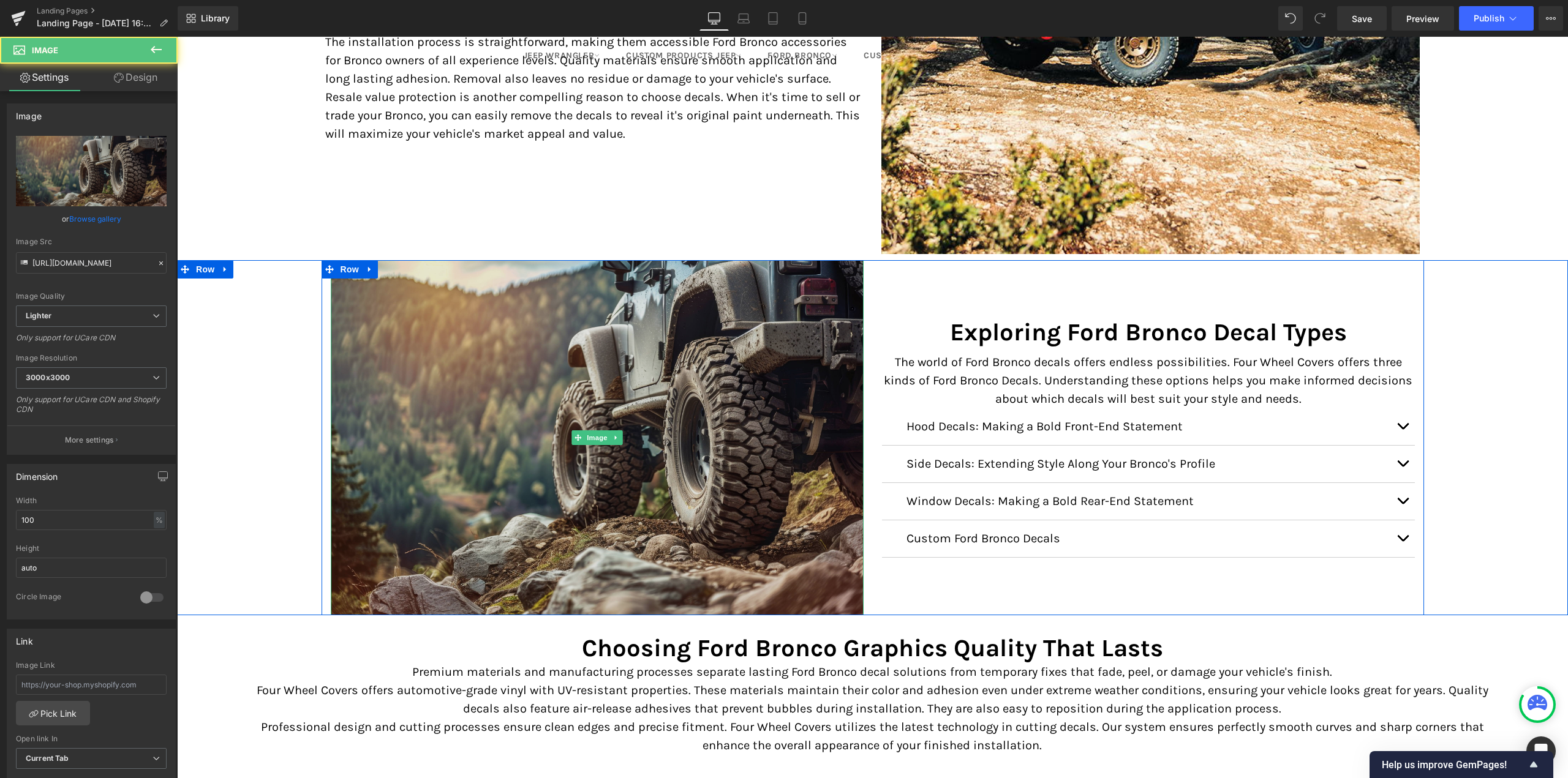
click at [543, 427] on img at bounding box center [597, 438] width 533 height 355
click at [615, 404] on img at bounding box center [597, 438] width 533 height 355
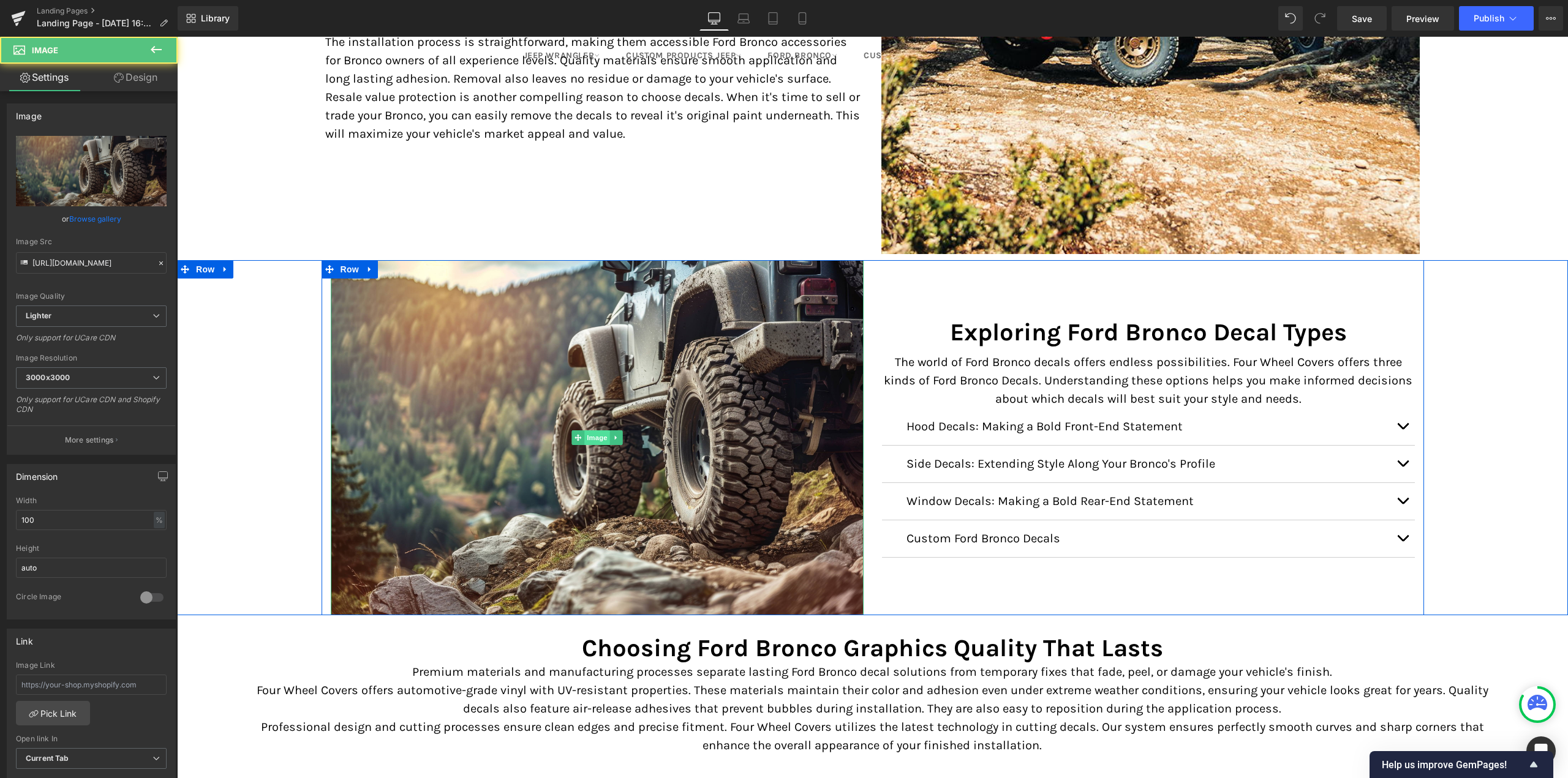
click at [591, 430] on span "Image" at bounding box center [597, 437] width 25 height 14
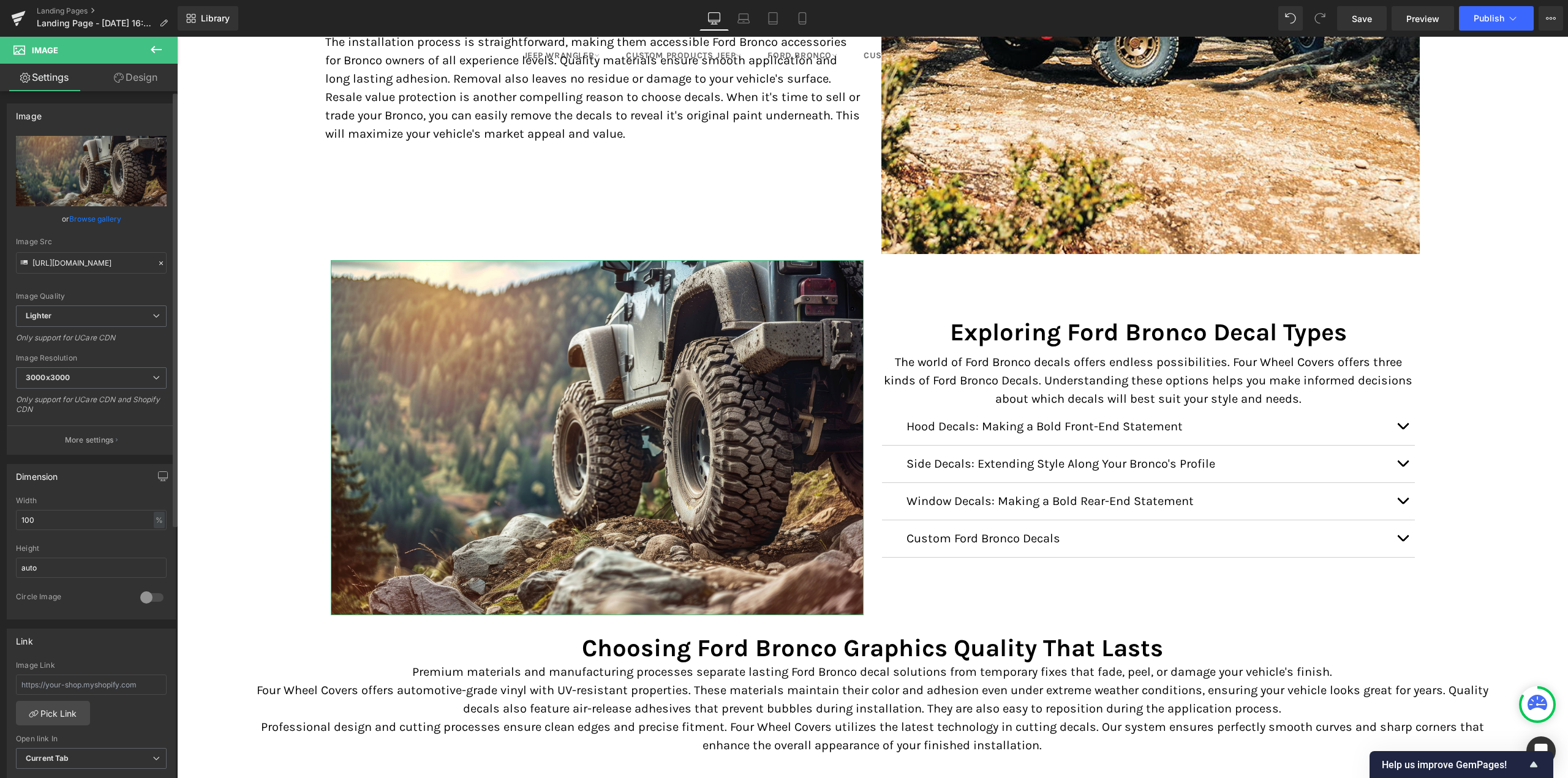
click at [96, 220] on link "Browse gallery" at bounding box center [96, 219] width 52 height 21
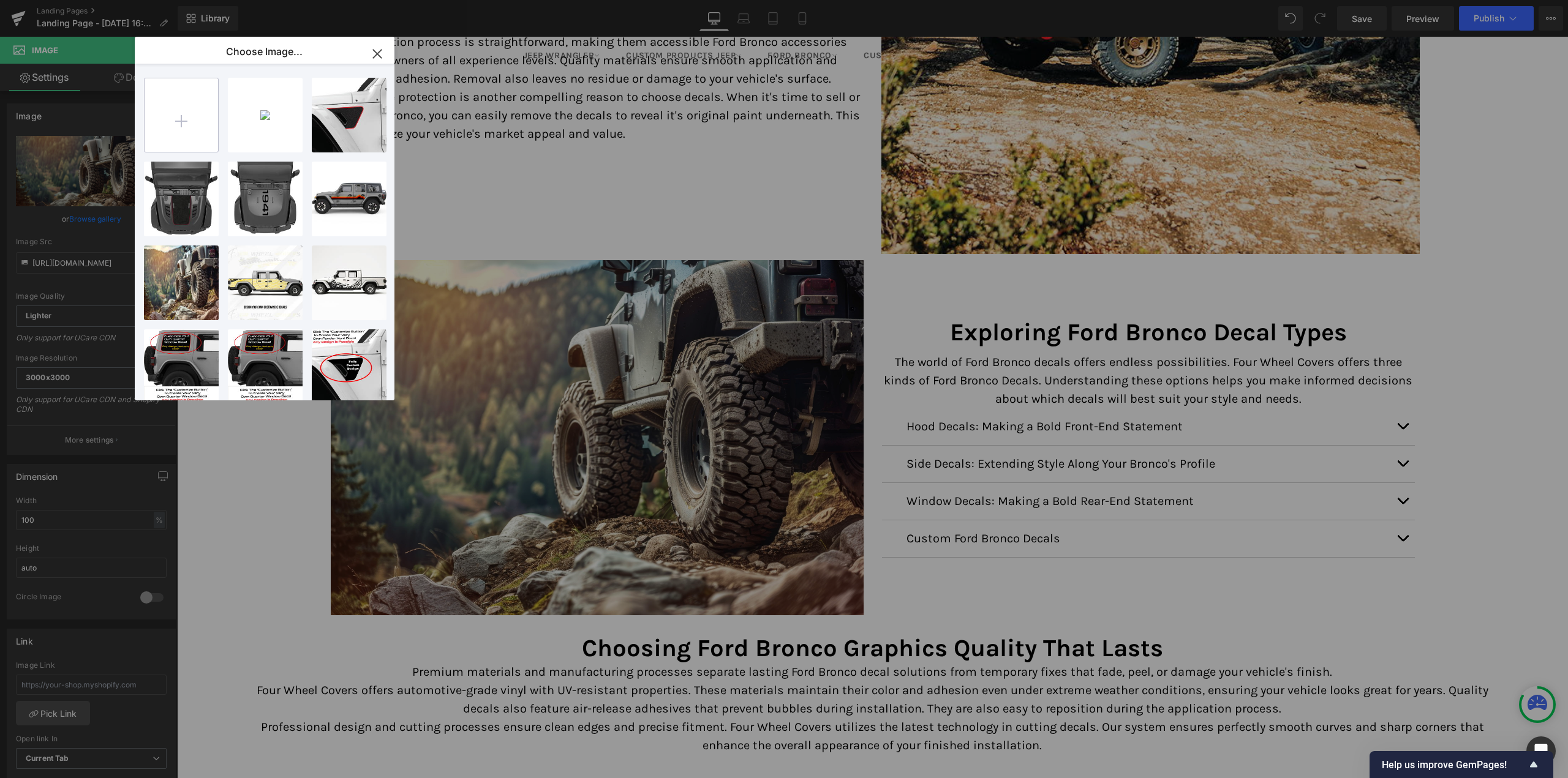
click at [174, 117] on input "file" at bounding box center [181, 115] width 74 height 74
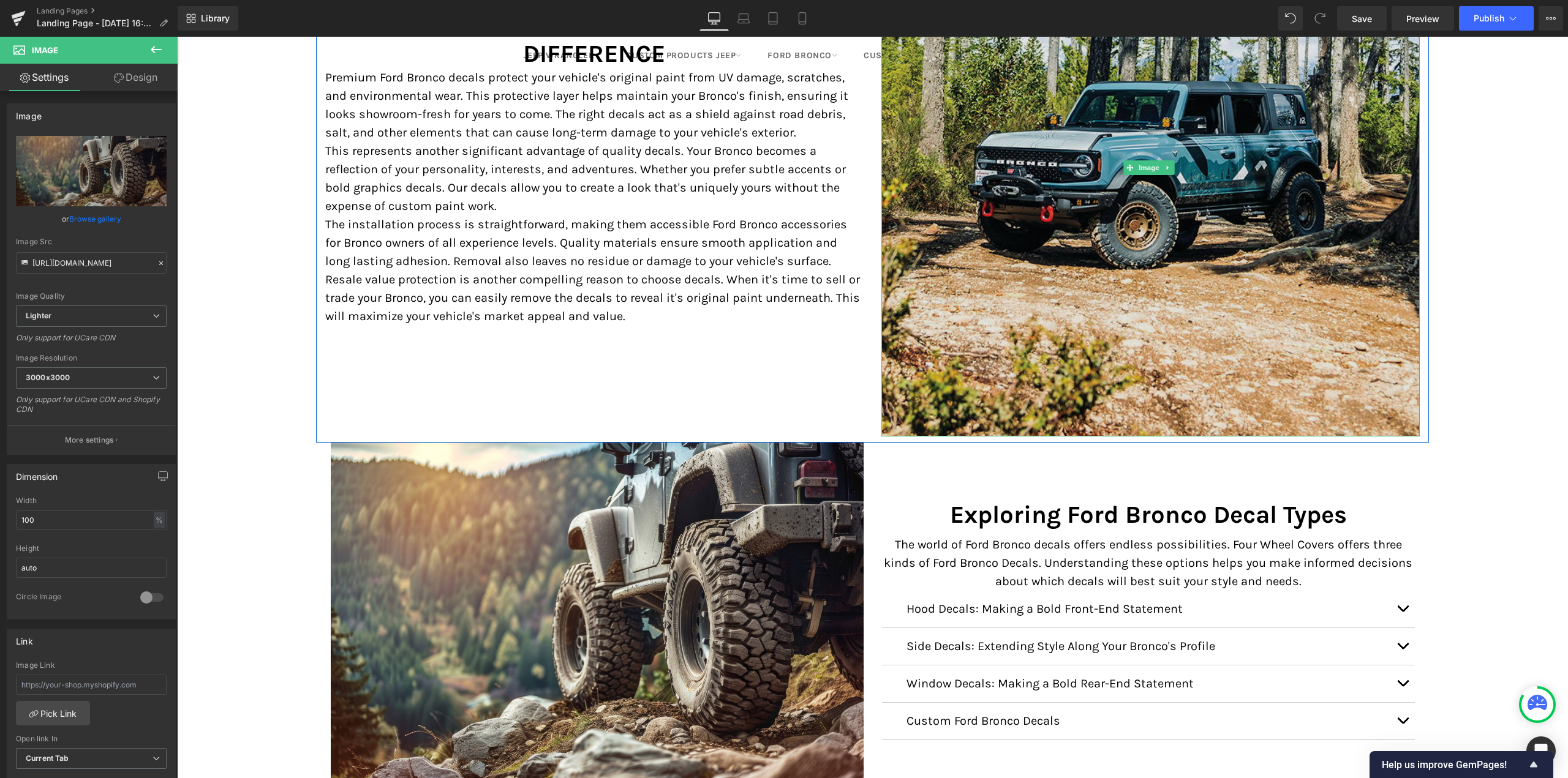
scroll to position [1592, 0]
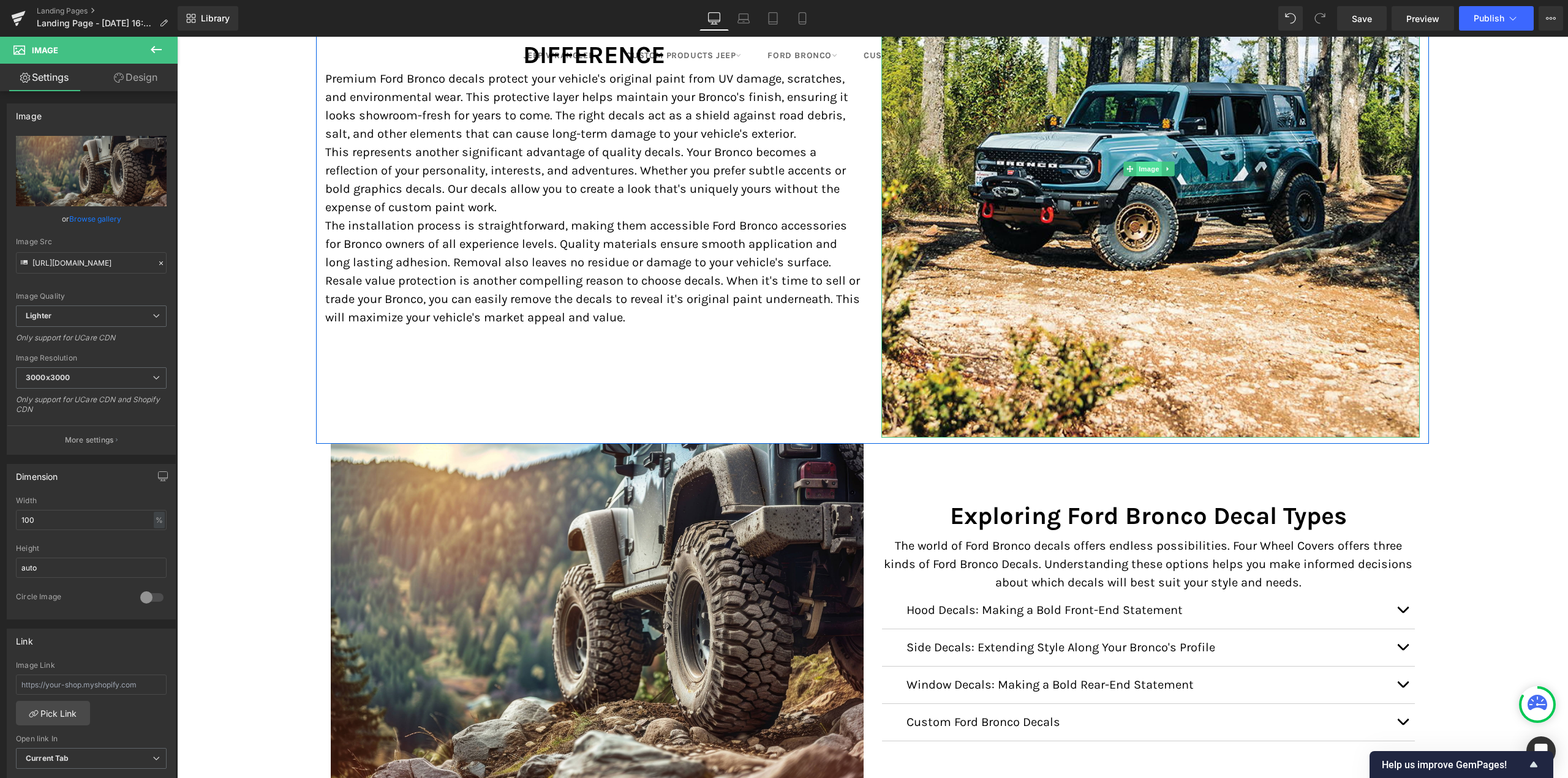
click at [1145, 171] on span "Image" at bounding box center [1148, 168] width 25 height 14
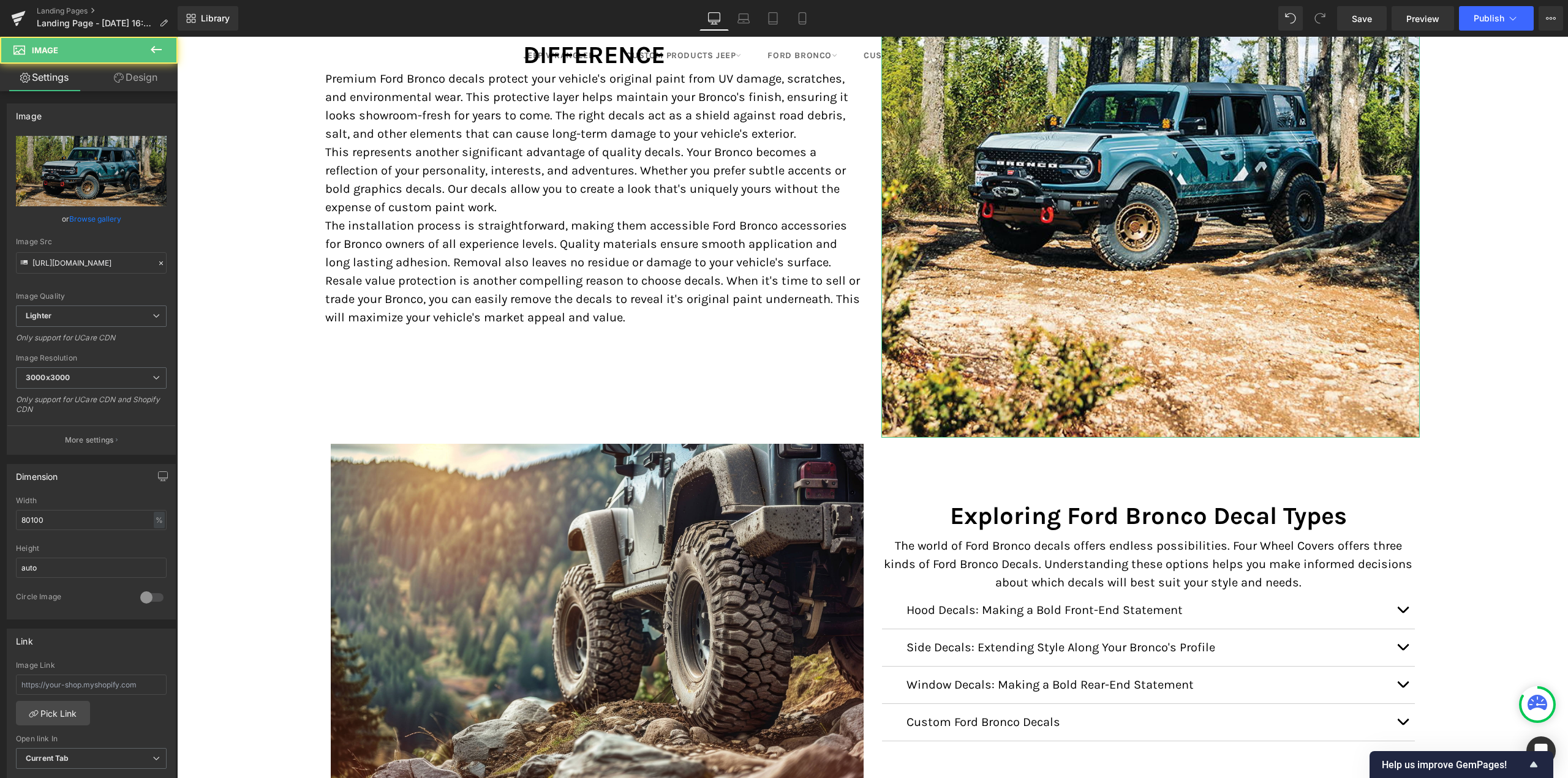
click at [83, 212] on link "Browse gallery" at bounding box center [96, 219] width 52 height 21
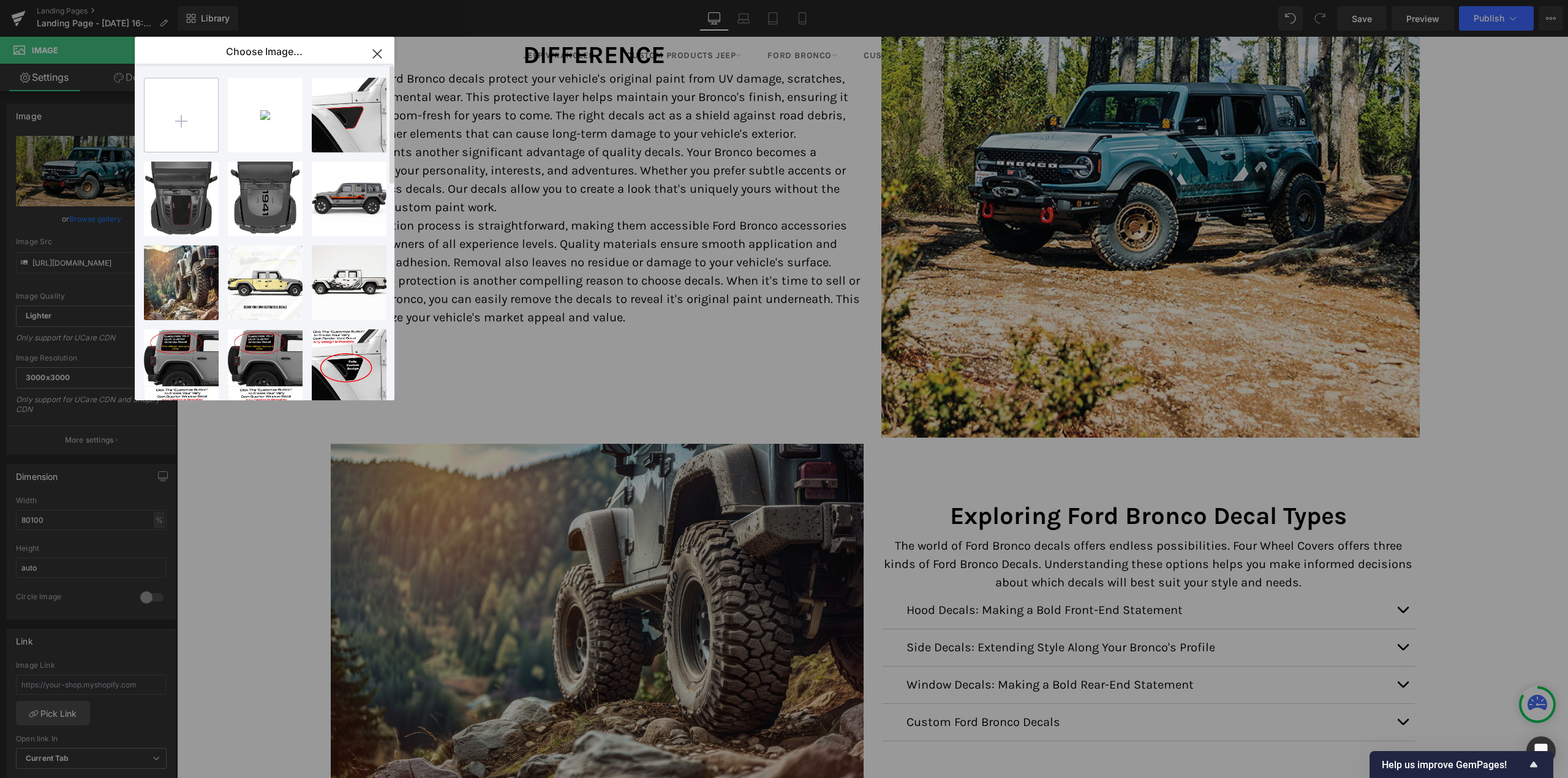
click at [206, 116] on input "file" at bounding box center [181, 115] width 74 height 74
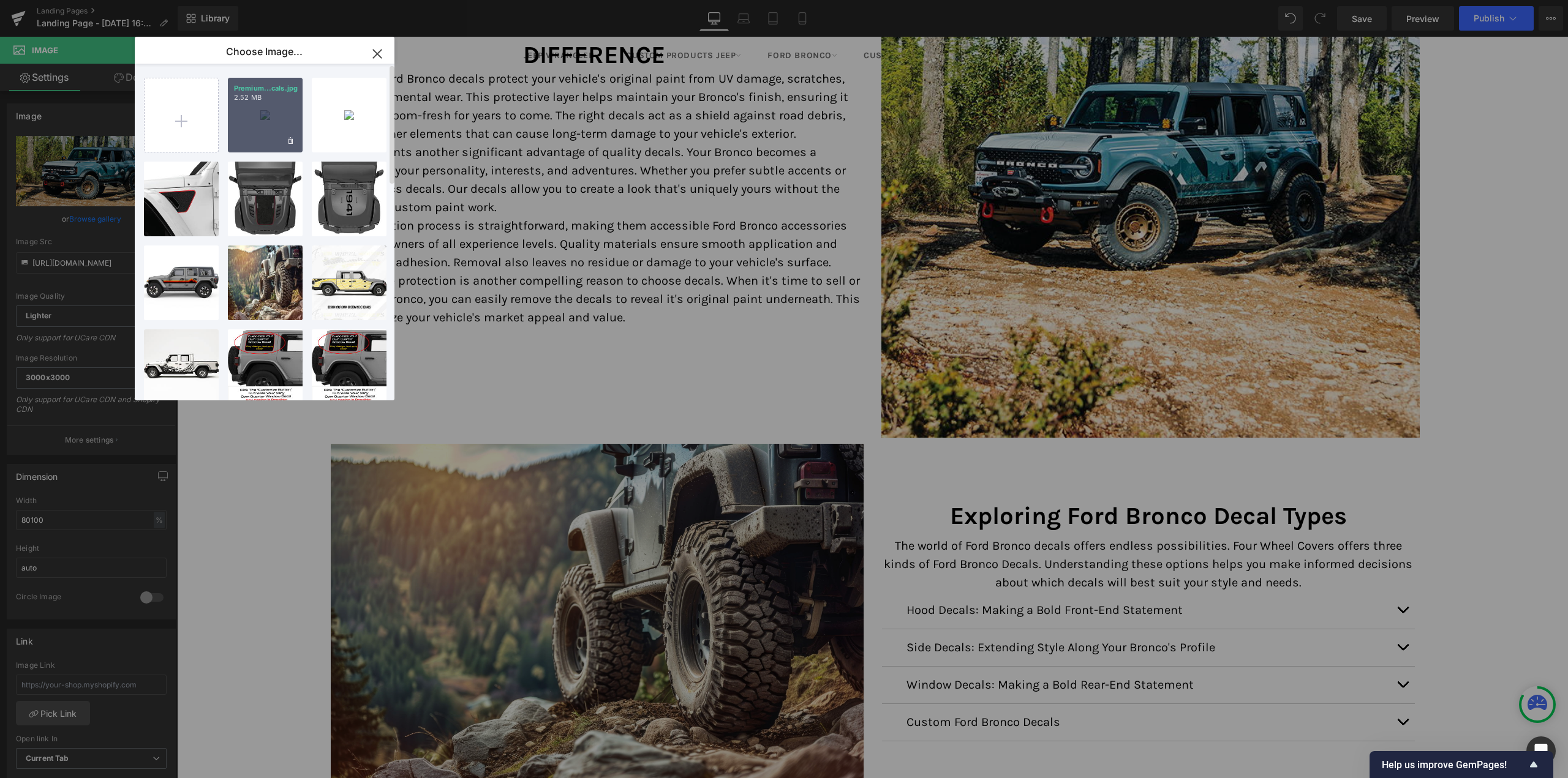
click at [246, 129] on div "Premium...cals.jpg 2.52 MB" at bounding box center [265, 115] width 75 height 75
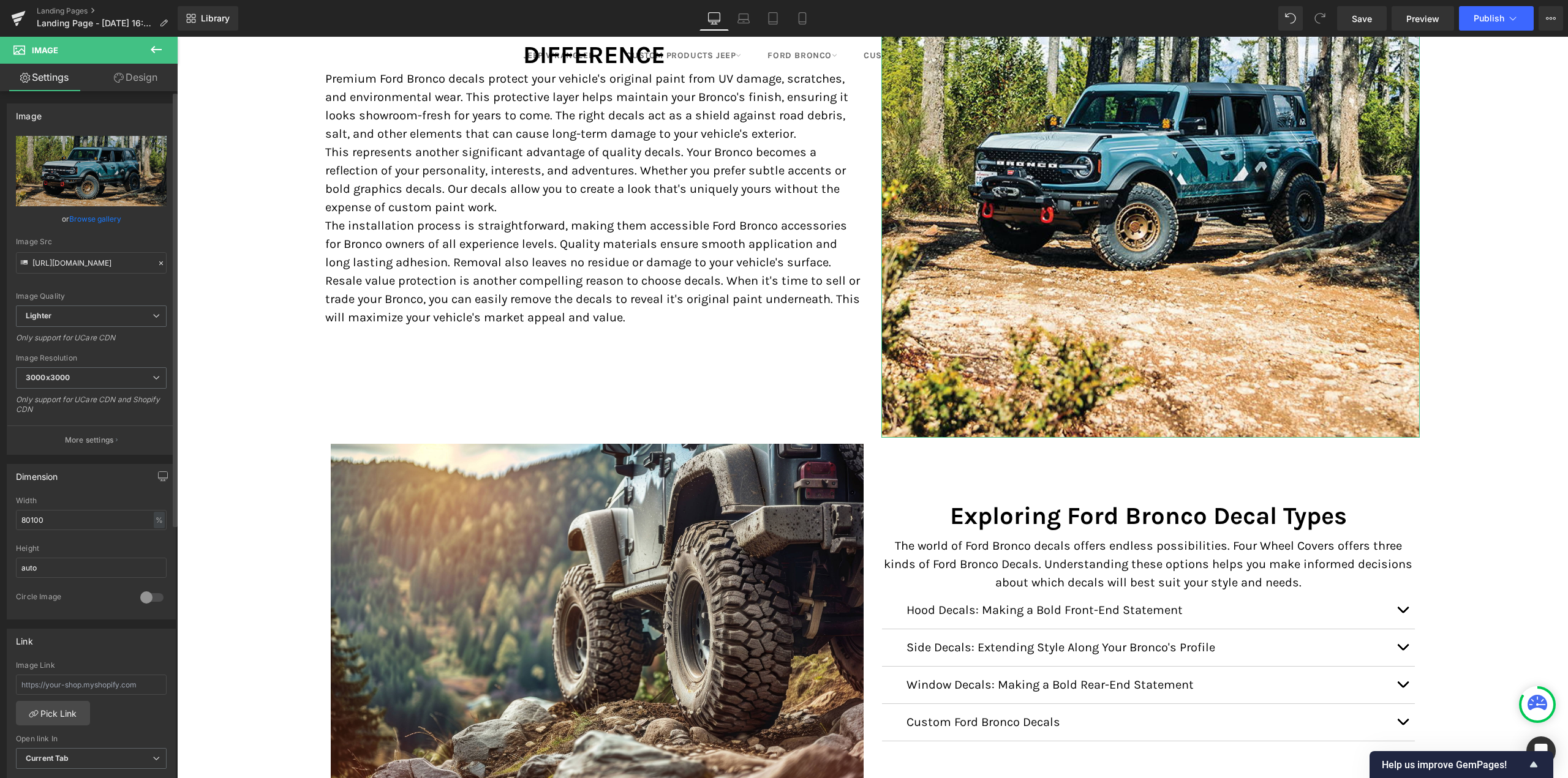
click at [81, 216] on link "Browse gallery" at bounding box center [96, 219] width 52 height 21
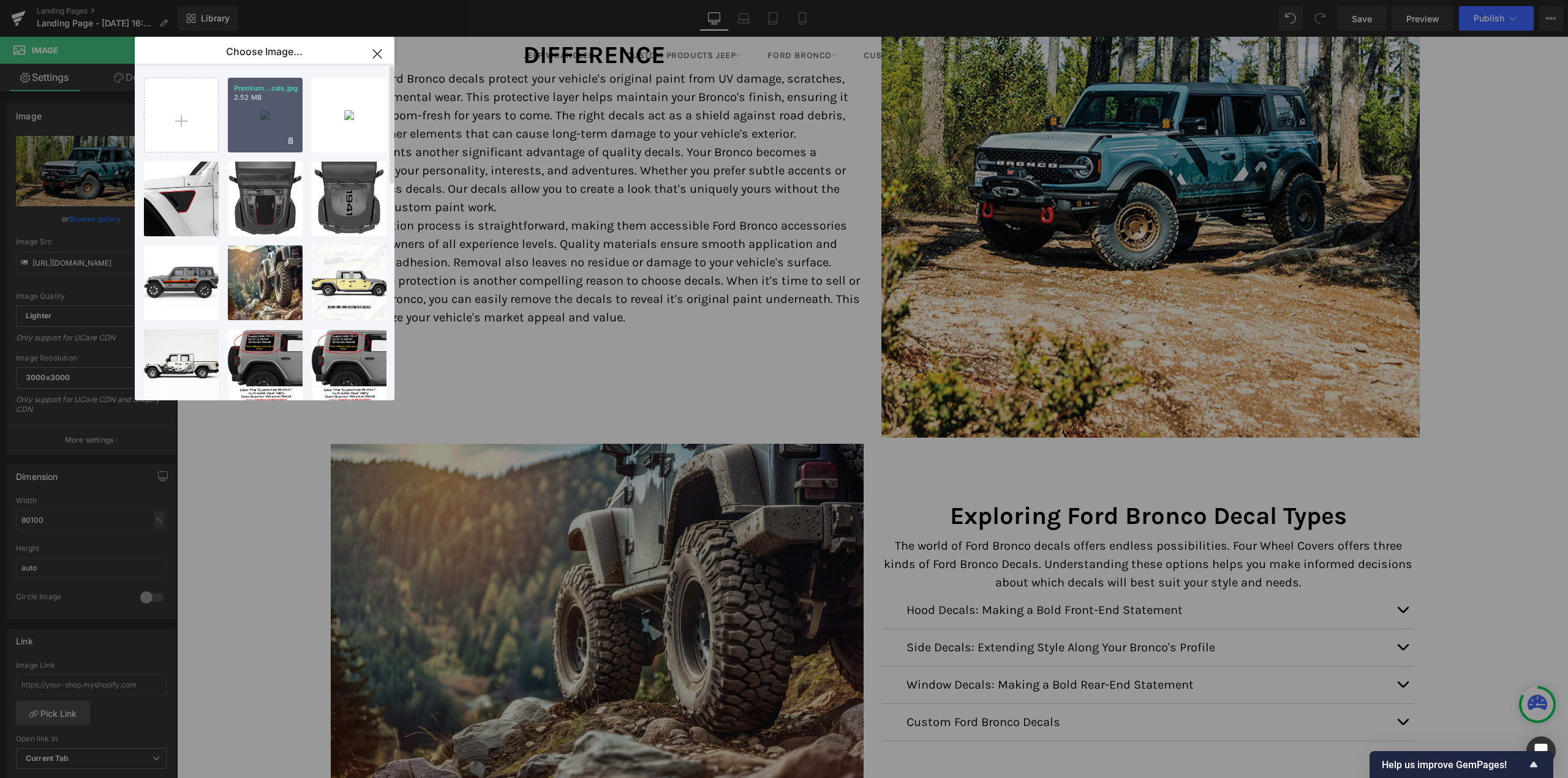
click at [247, 118] on div "Premium...cals.jpg 2.52 MB" at bounding box center [265, 115] width 75 height 75
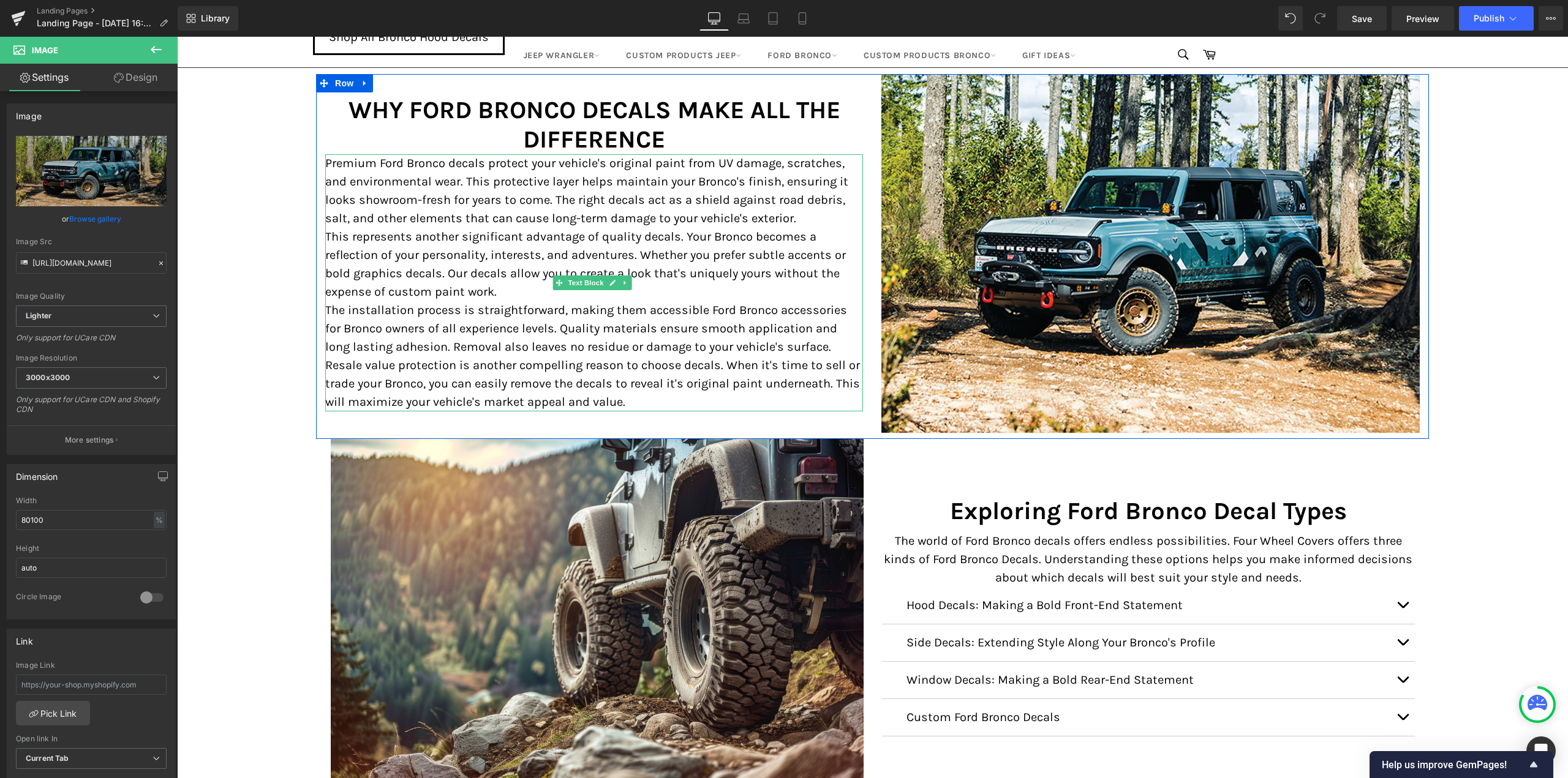
scroll to position [1318, 0]
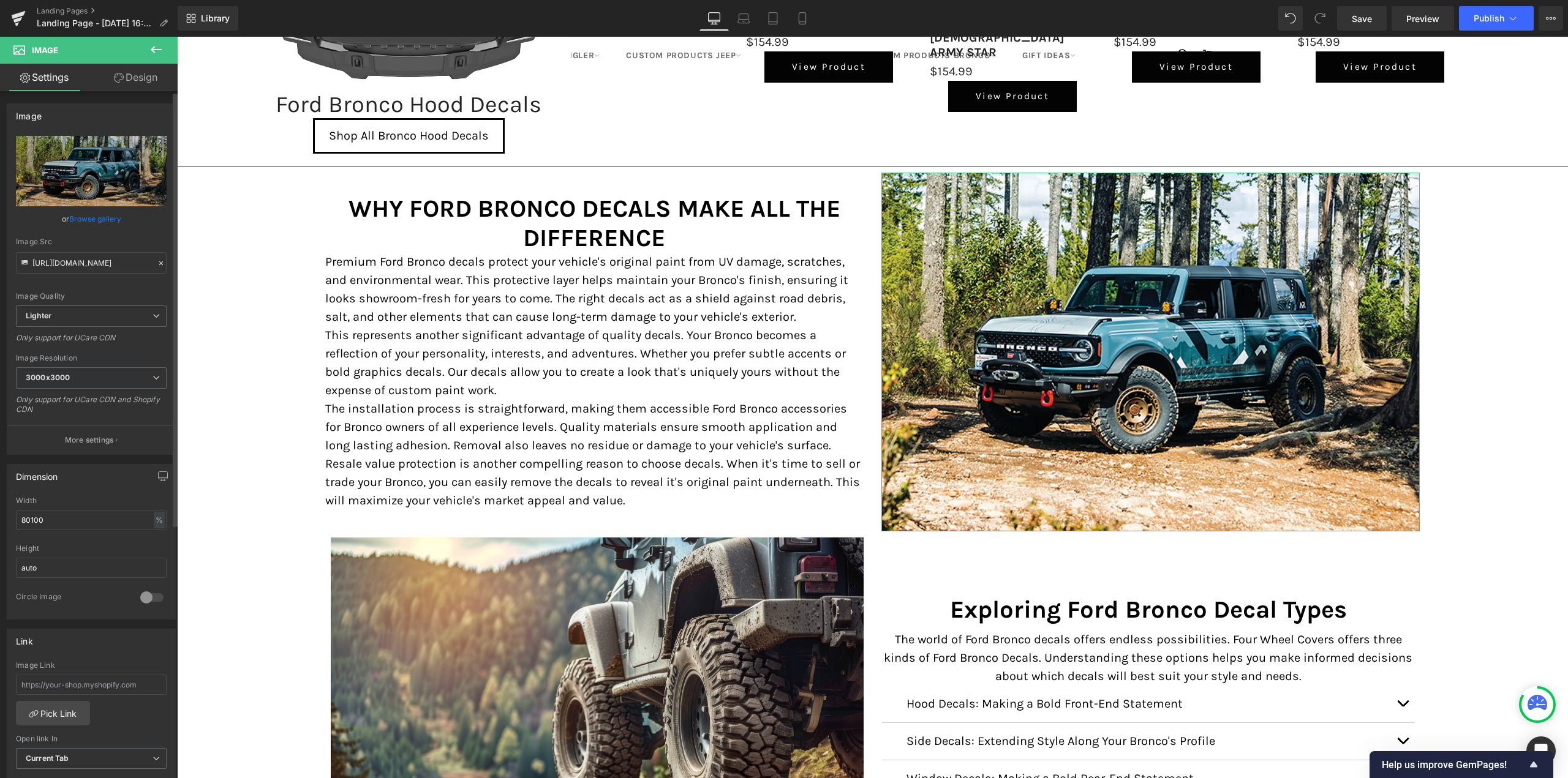
click at [109, 219] on link "Browse gallery" at bounding box center [96, 219] width 52 height 21
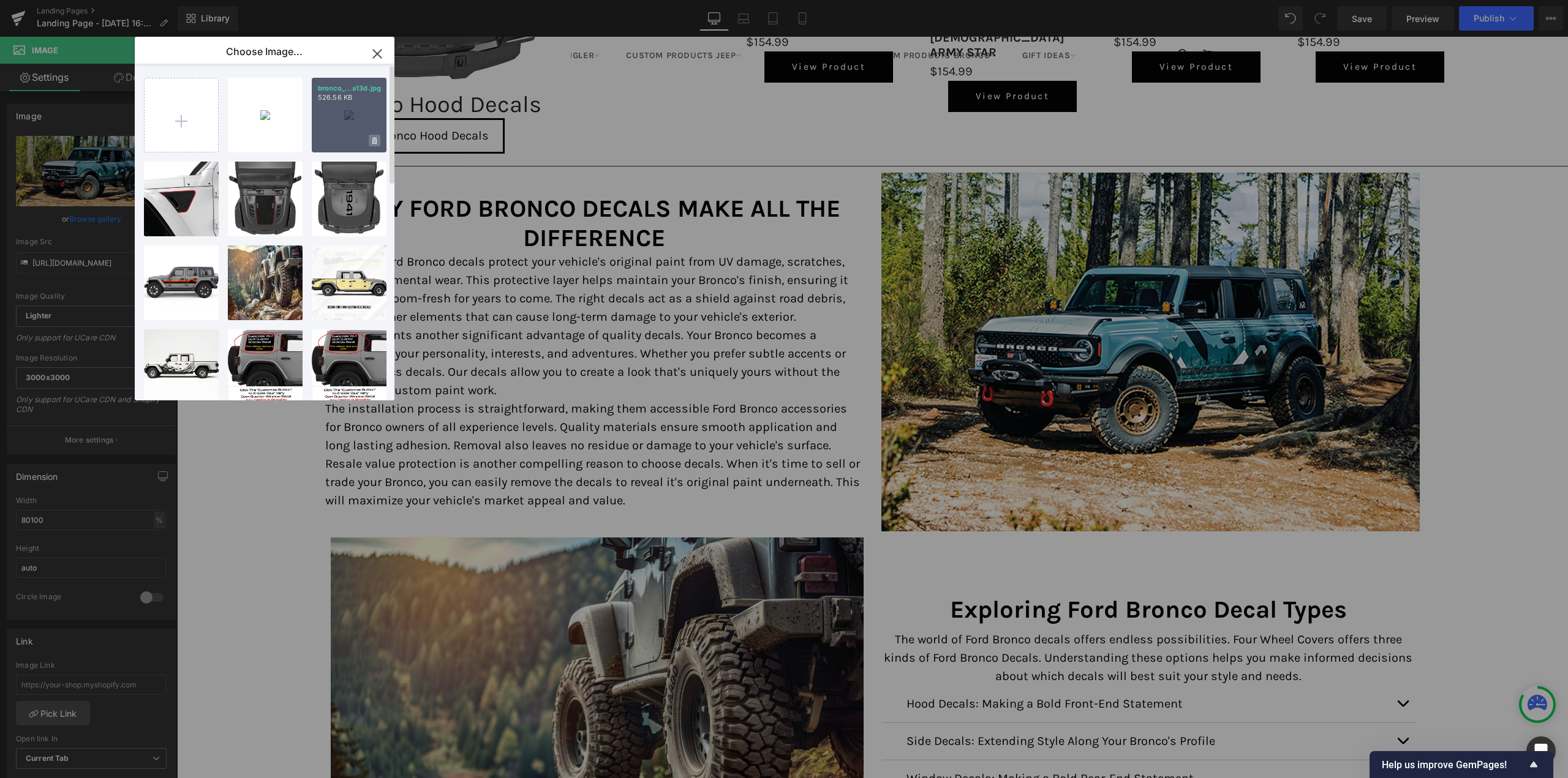
click at [373, 138] on icon at bounding box center [374, 140] width 4 height 7
click at [331, 140] on span "Yes" at bounding box center [333, 140] width 31 height 13
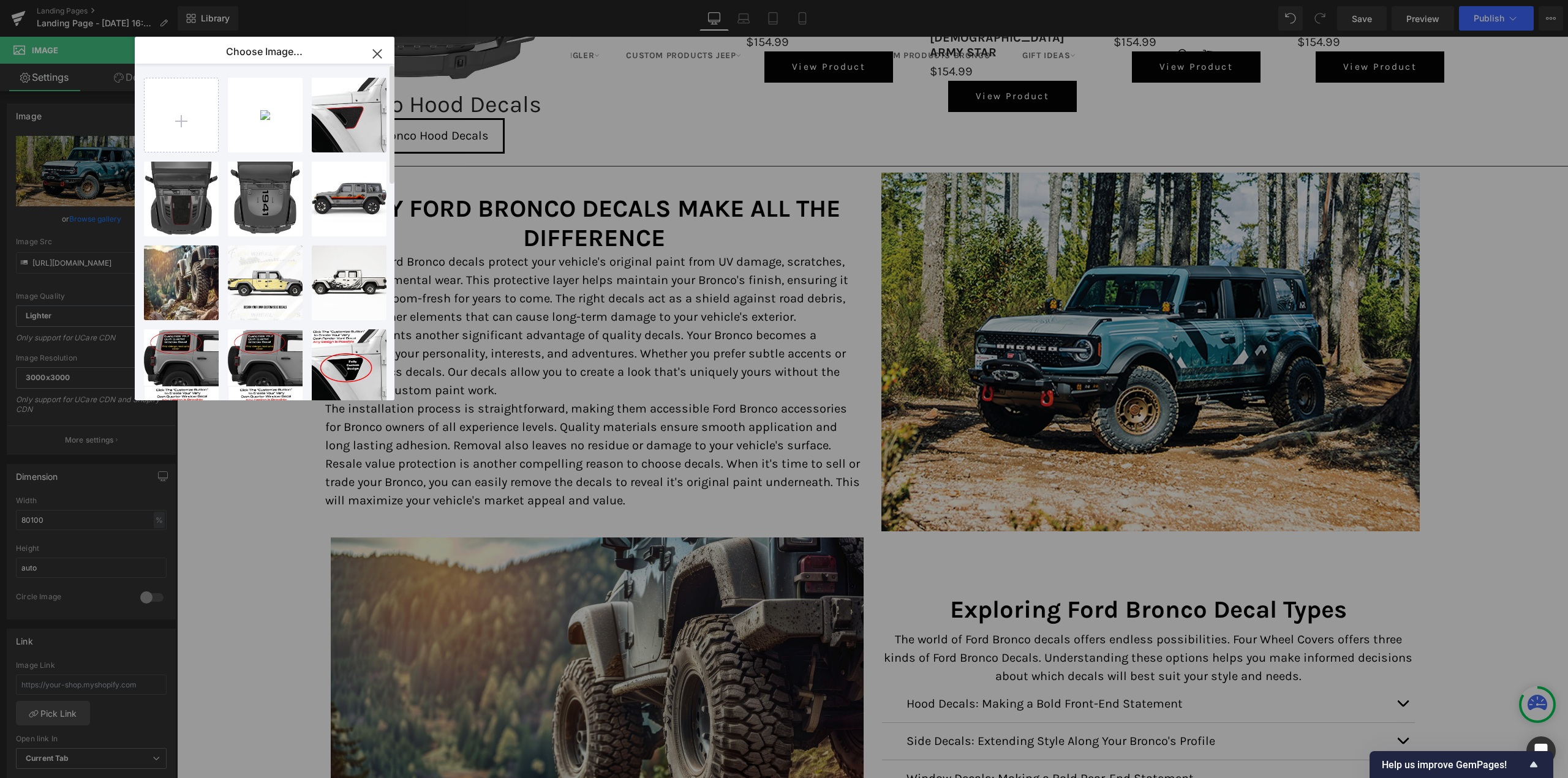
click at [376, 49] on icon "button" at bounding box center [377, 54] width 19 height 19
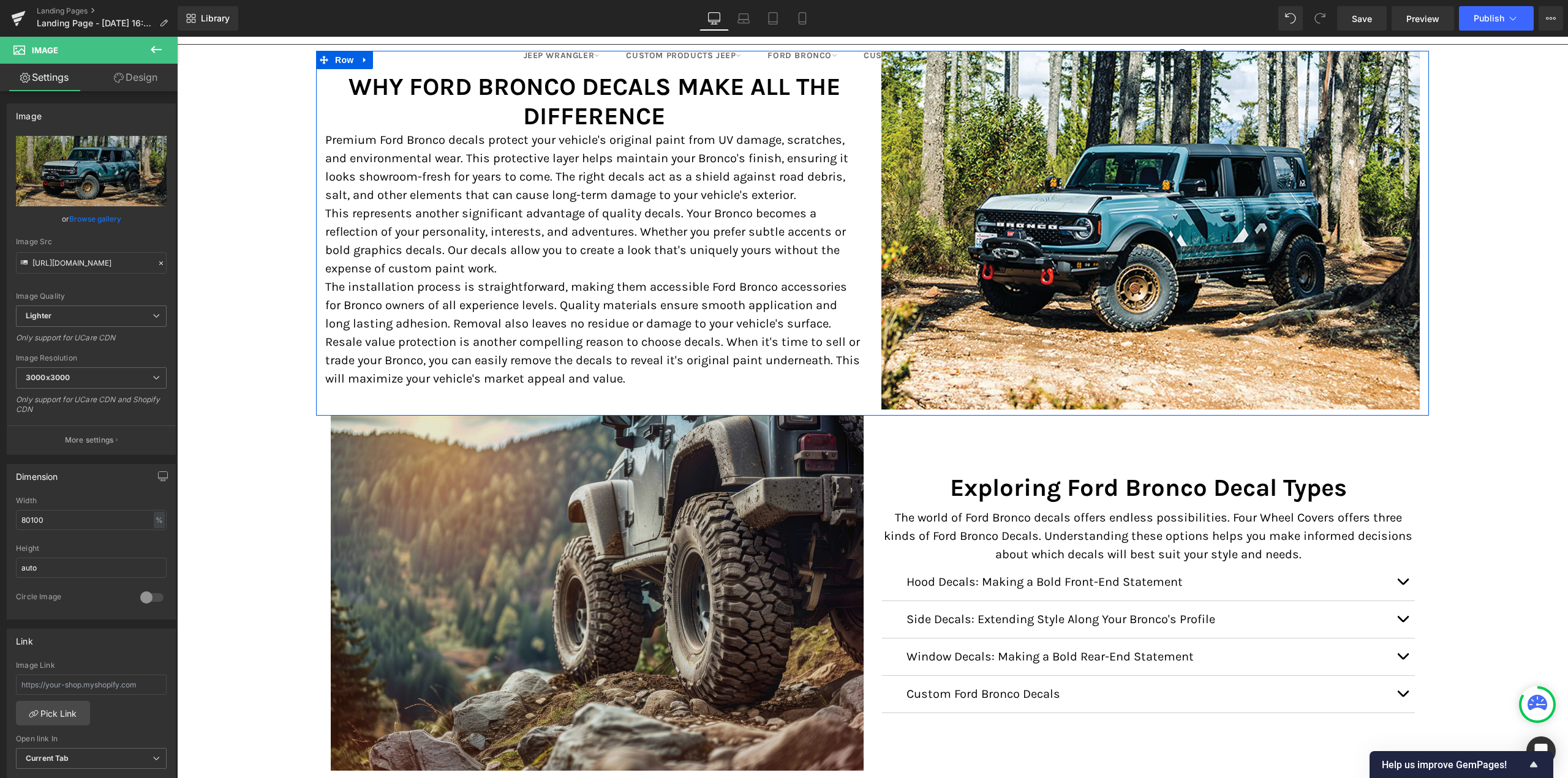
scroll to position [1502, 0]
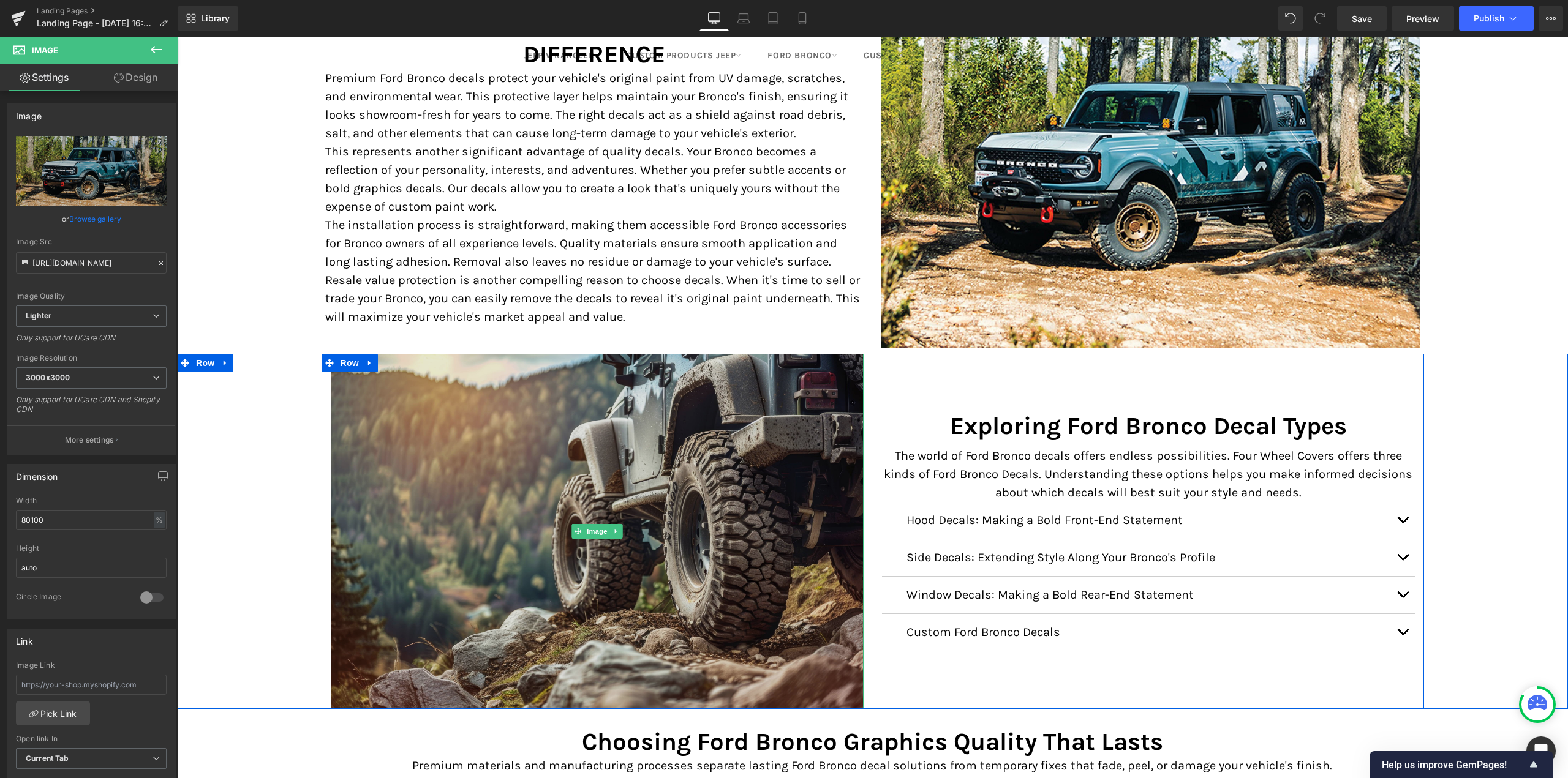
click at [566, 462] on img at bounding box center [597, 531] width 533 height 355
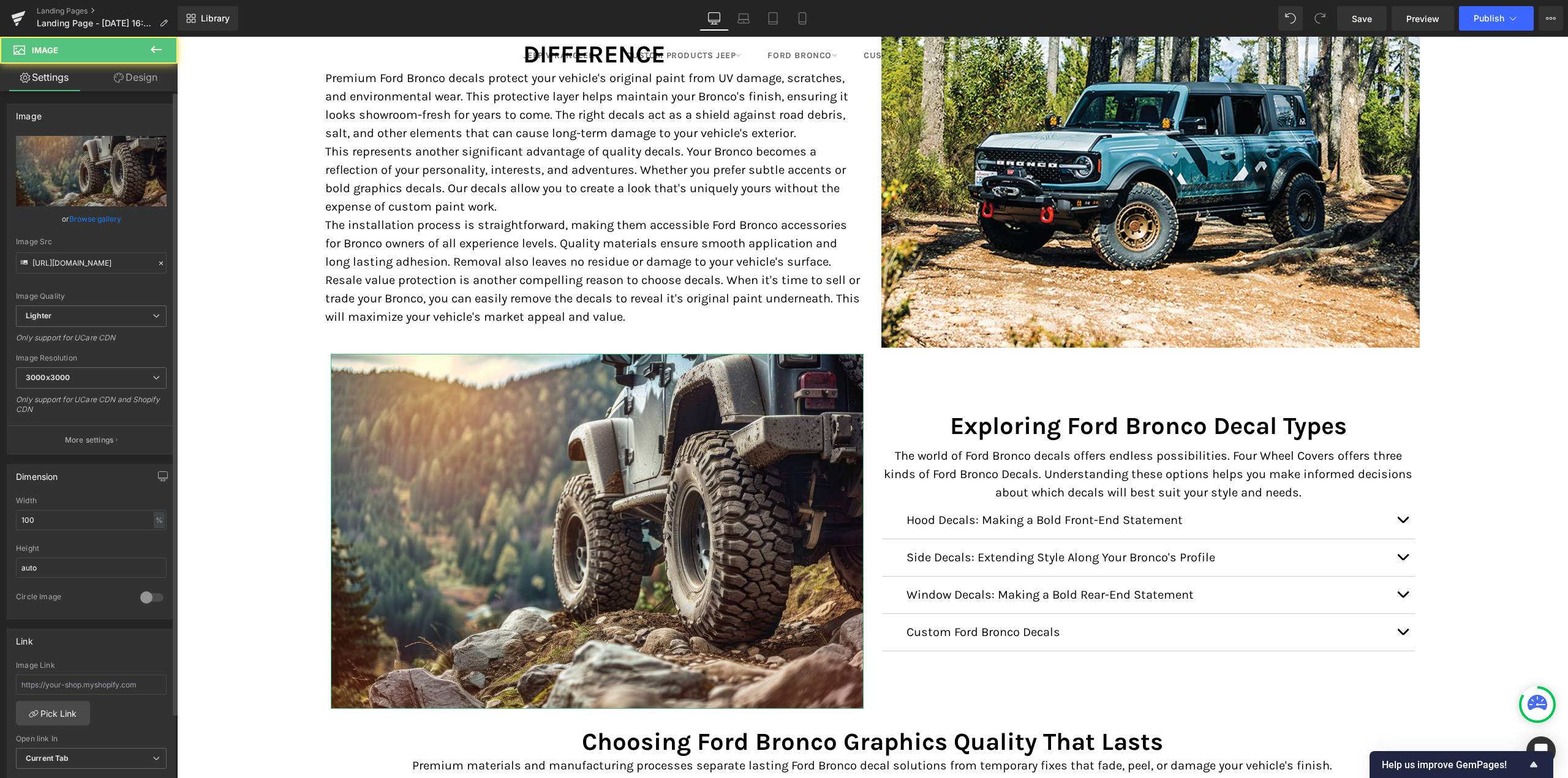
click at [105, 216] on link "Browse gallery" at bounding box center [96, 219] width 52 height 21
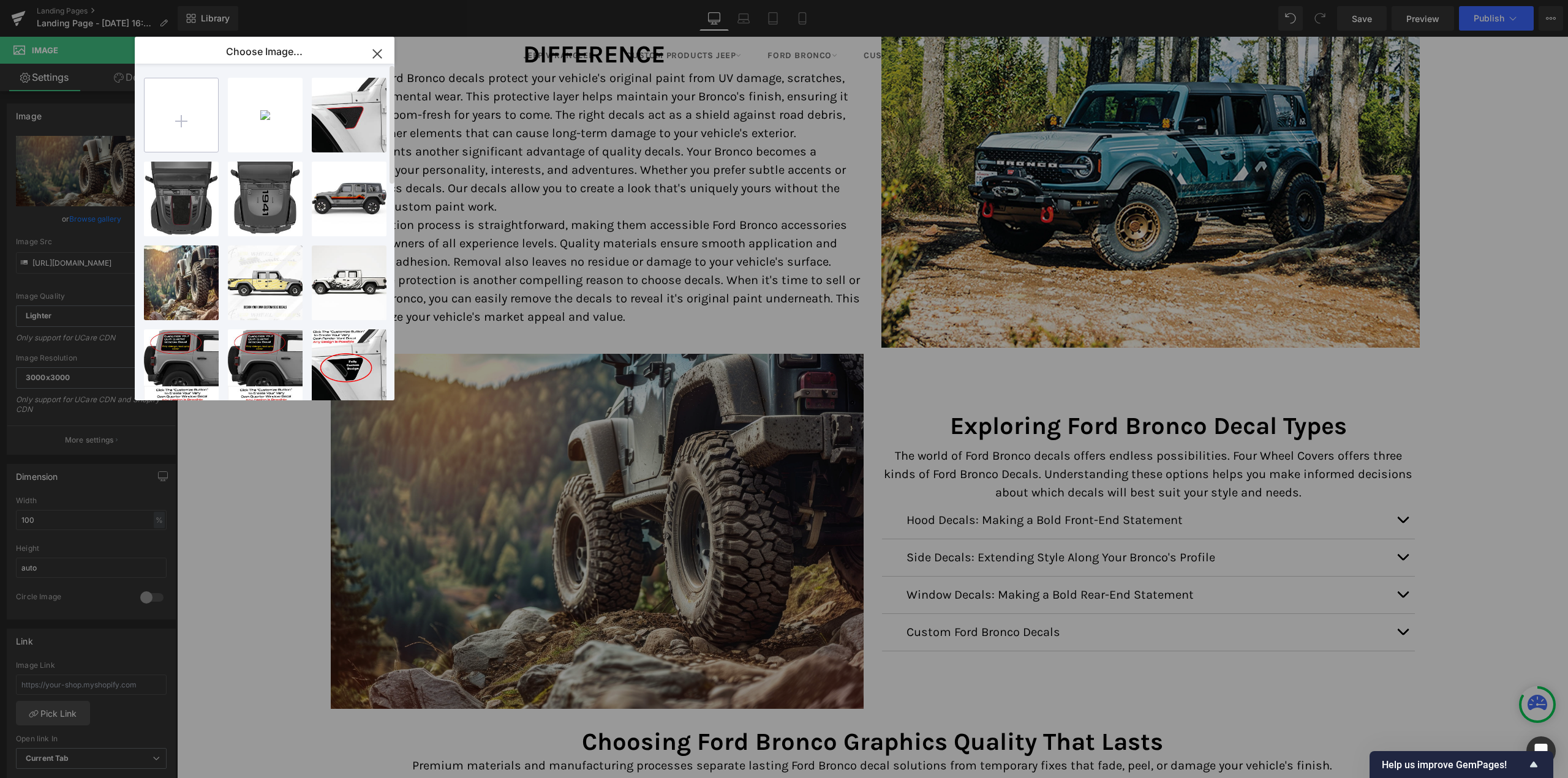
click at [170, 109] on input "file" at bounding box center [181, 115] width 74 height 74
type input "C:\fakepath\Exploring Ford Bronco Decals Types.jpg"
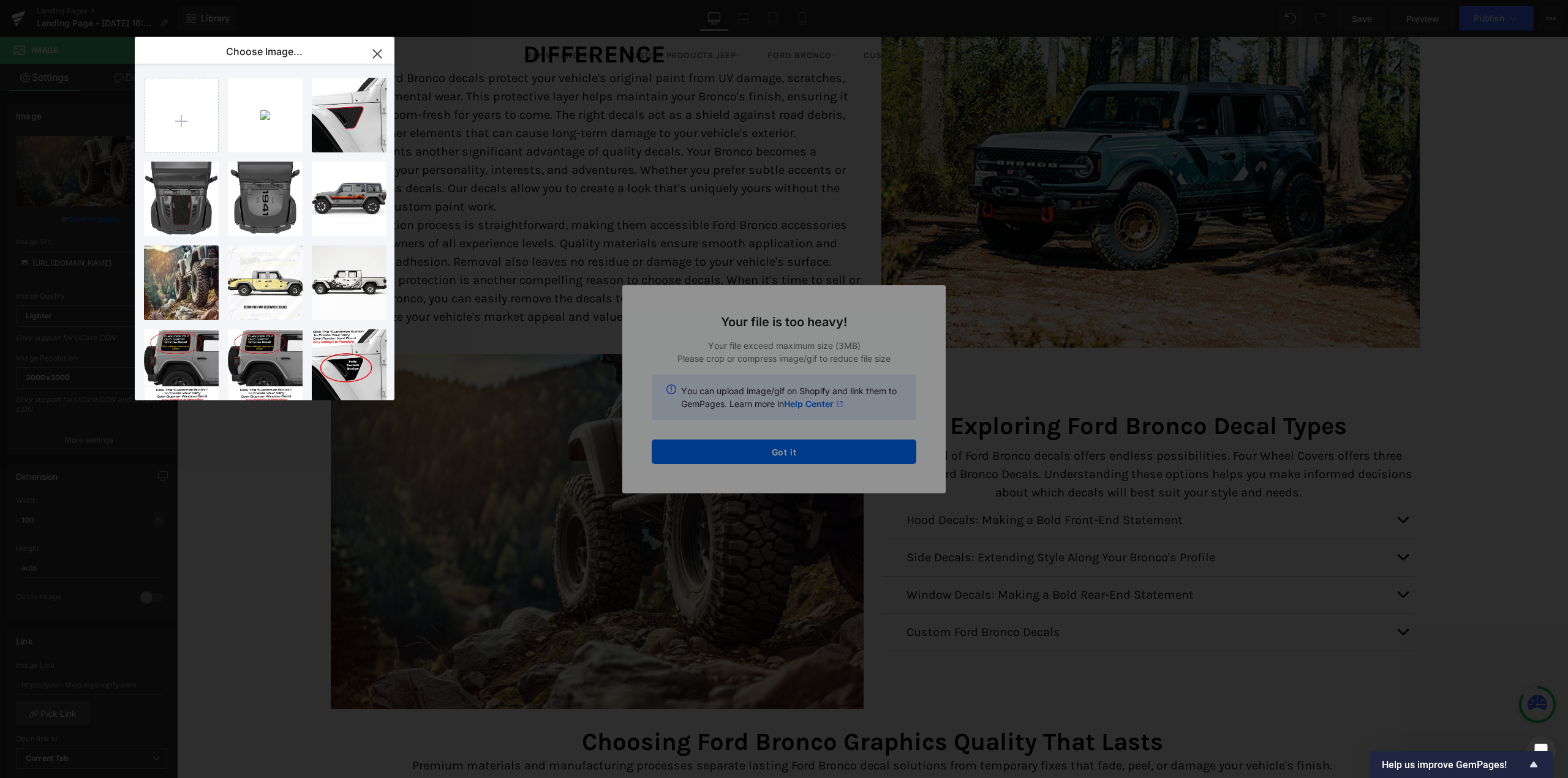
click at [767, 0] on div "Text Color Highlight Color #333333 Edit or remove link: Edit - Unlink - Cancel …" at bounding box center [784, 0] width 1568 height 0
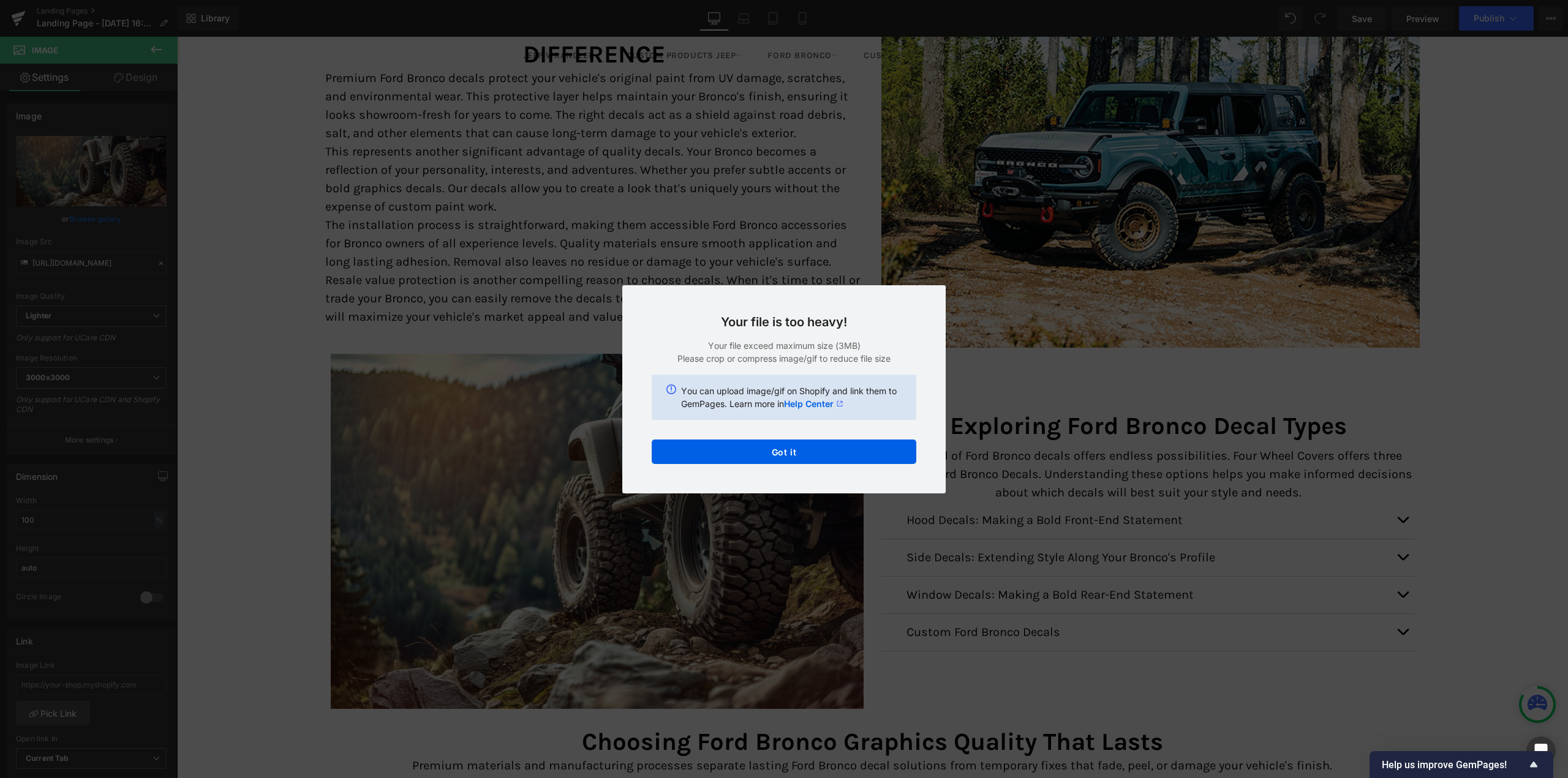
click at [767, 451] on button "Got it" at bounding box center [784, 452] width 265 height 25
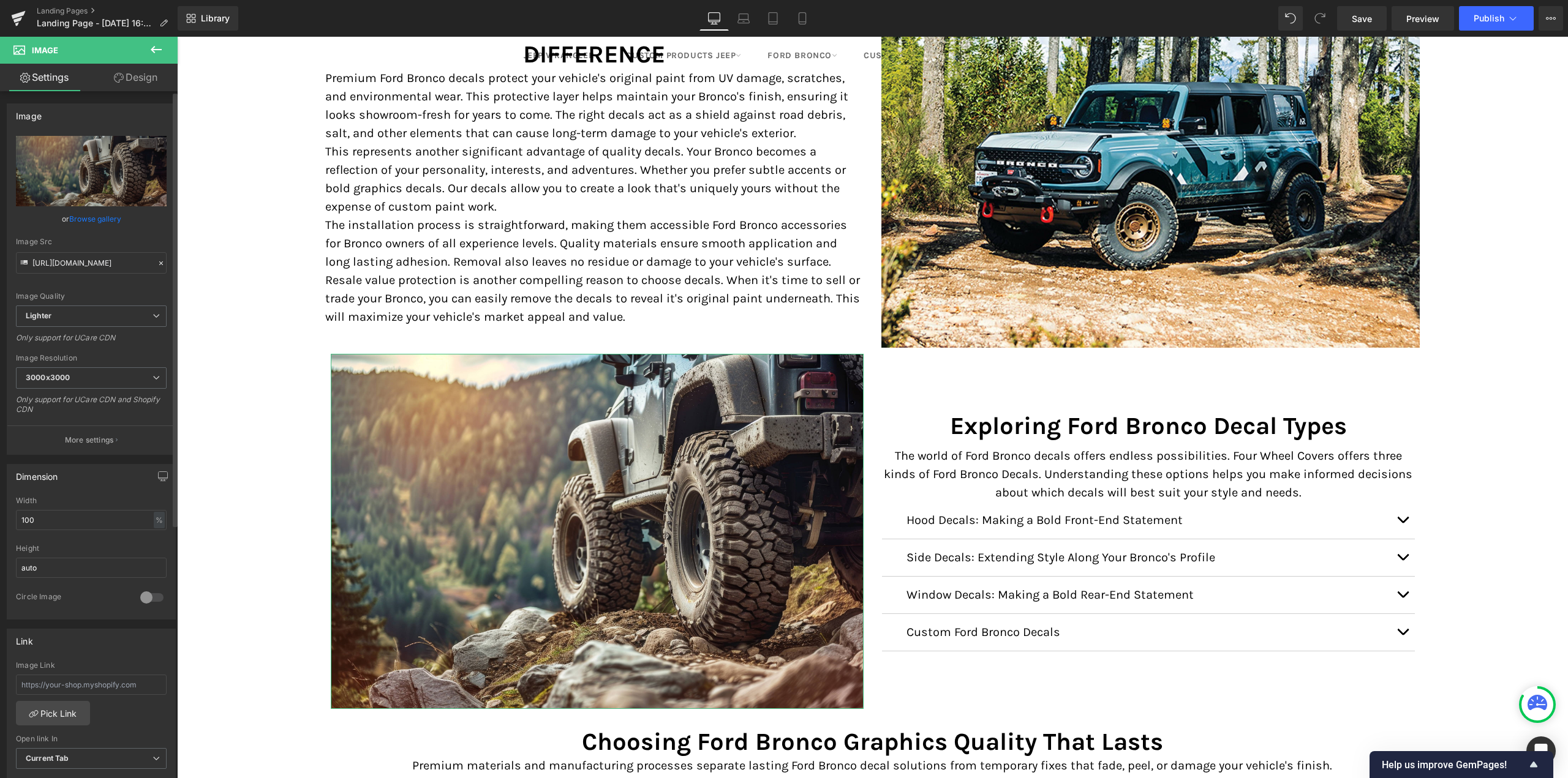
click at [83, 215] on link "Browse gallery" at bounding box center [96, 219] width 52 height 21
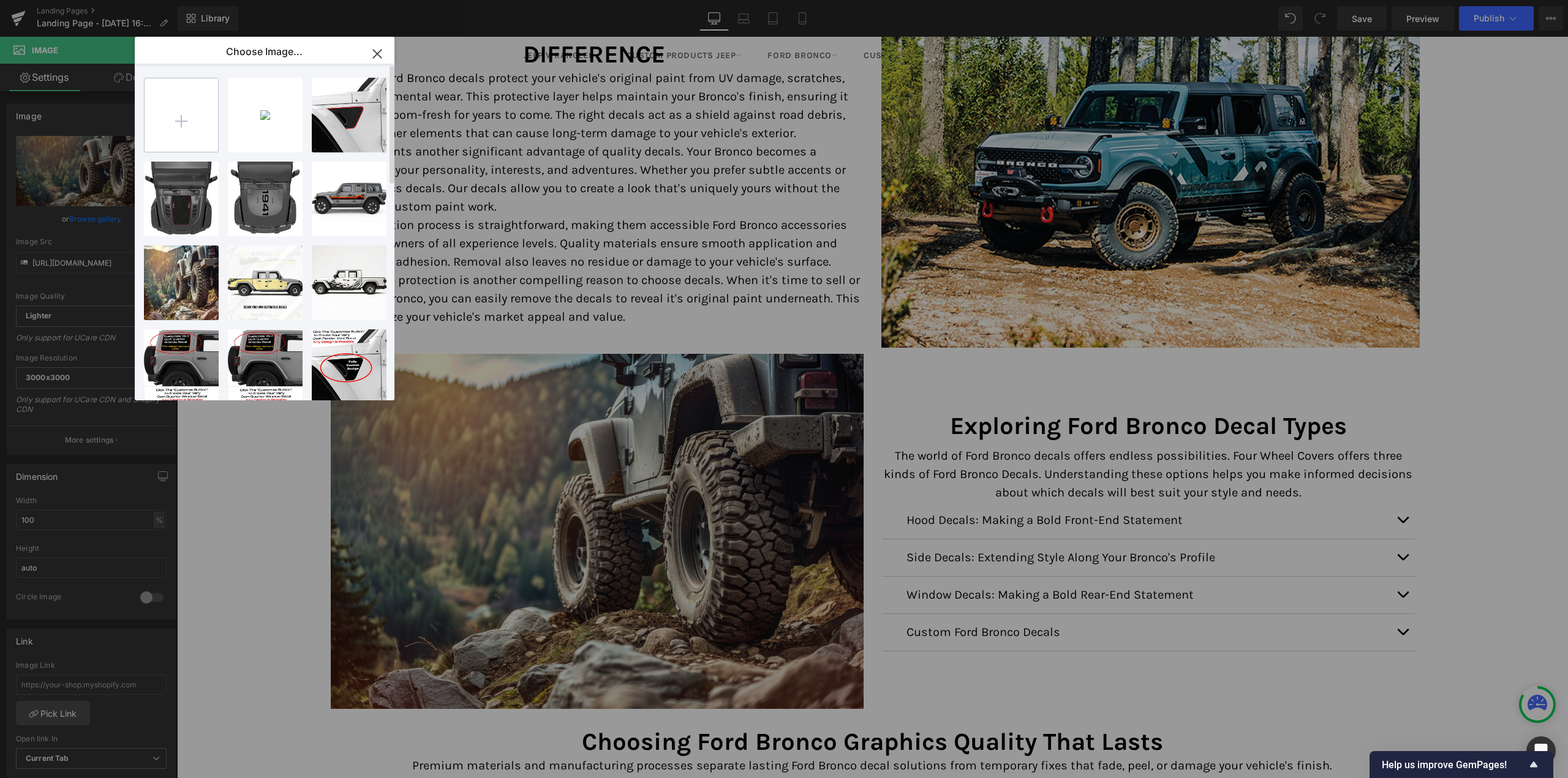
click at [200, 124] on input "file" at bounding box center [181, 115] width 74 height 74
click at [196, 124] on input "file" at bounding box center [181, 115] width 74 height 74
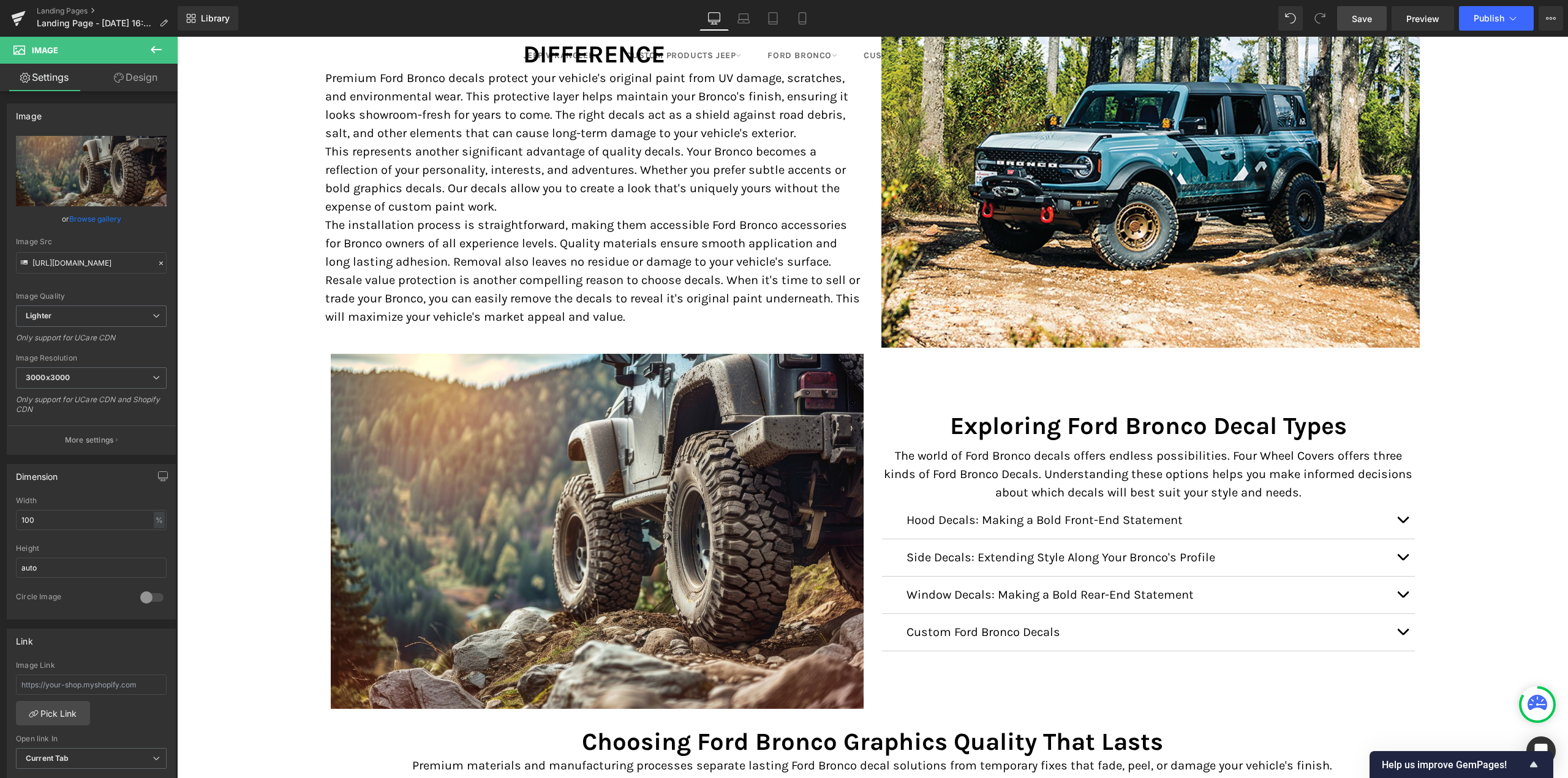
click at [1338, 14] on link "Save" at bounding box center [1362, 19] width 50 height 25
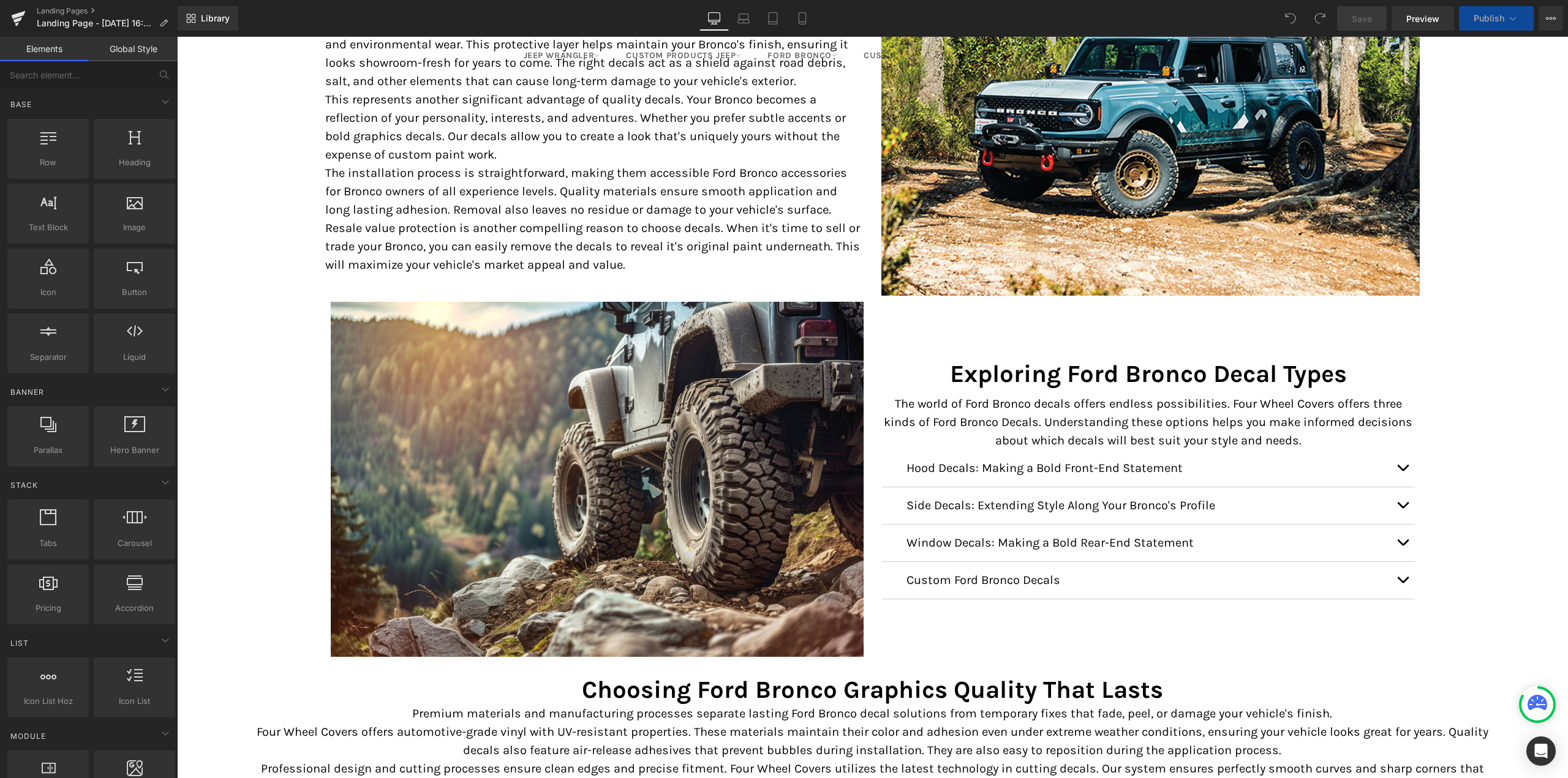
scroll to position [1592, 0]
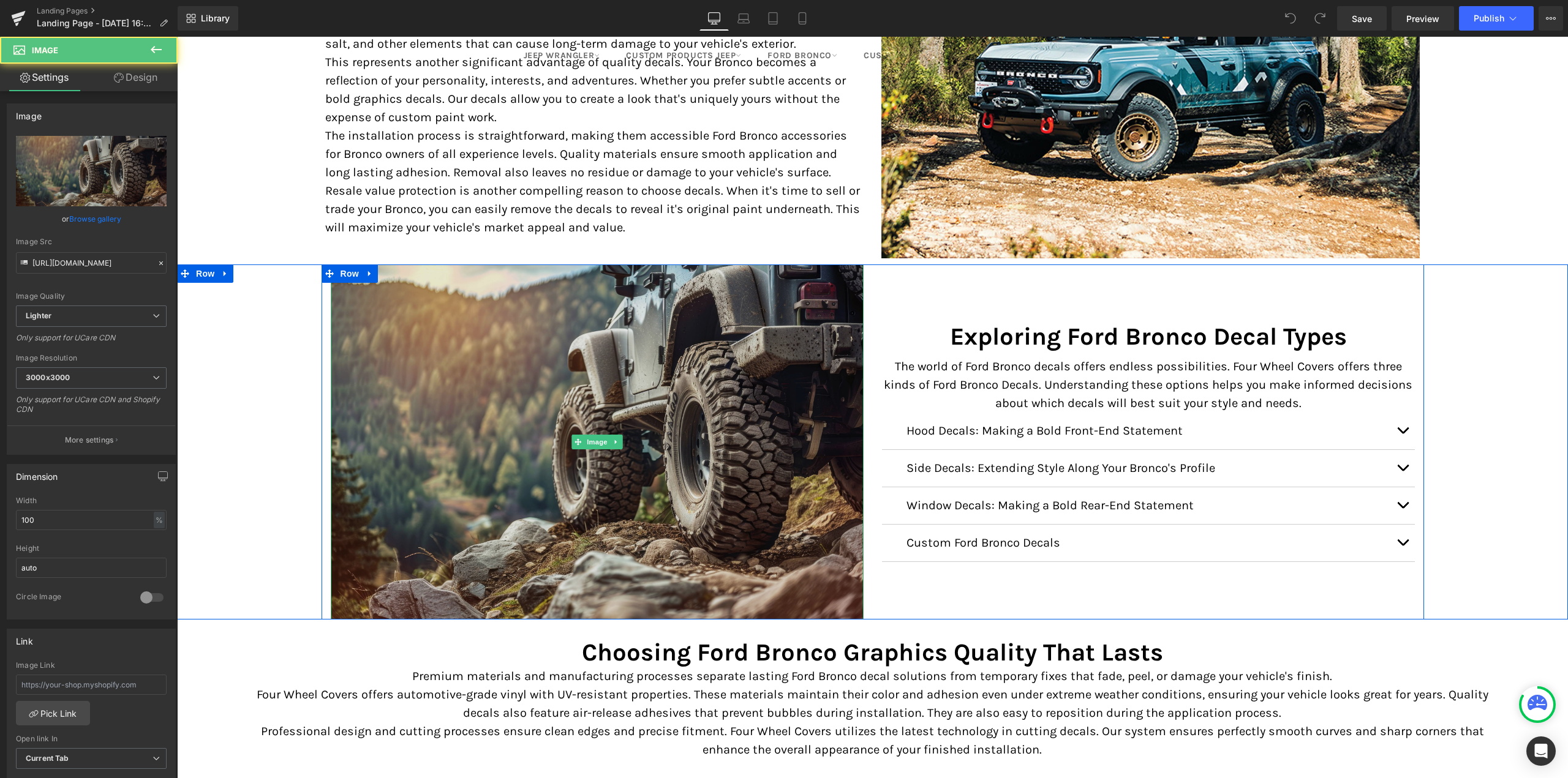
click at [532, 459] on img at bounding box center [597, 442] width 533 height 355
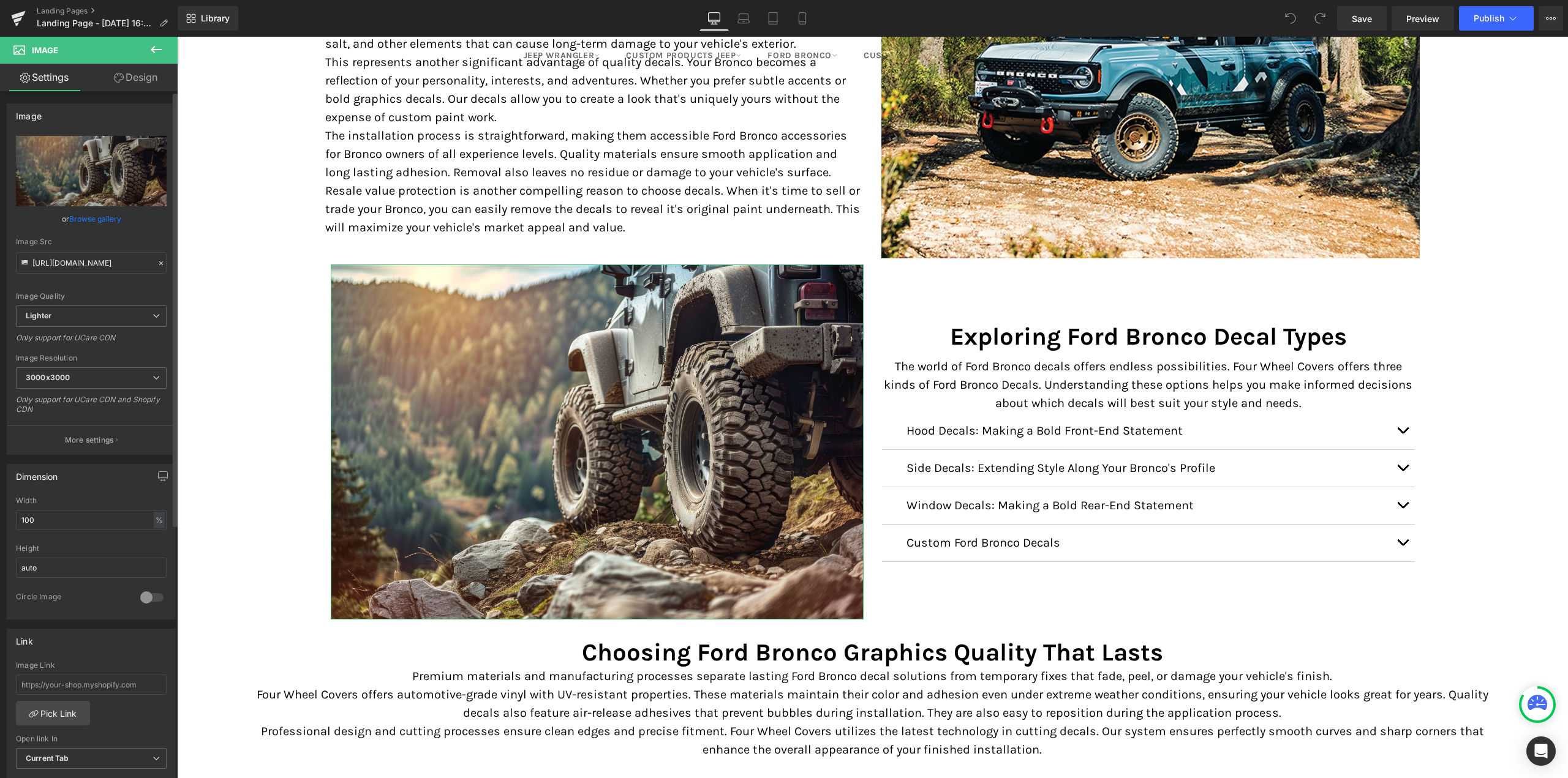
click at [112, 221] on link "Browse gallery" at bounding box center [96, 219] width 52 height 21
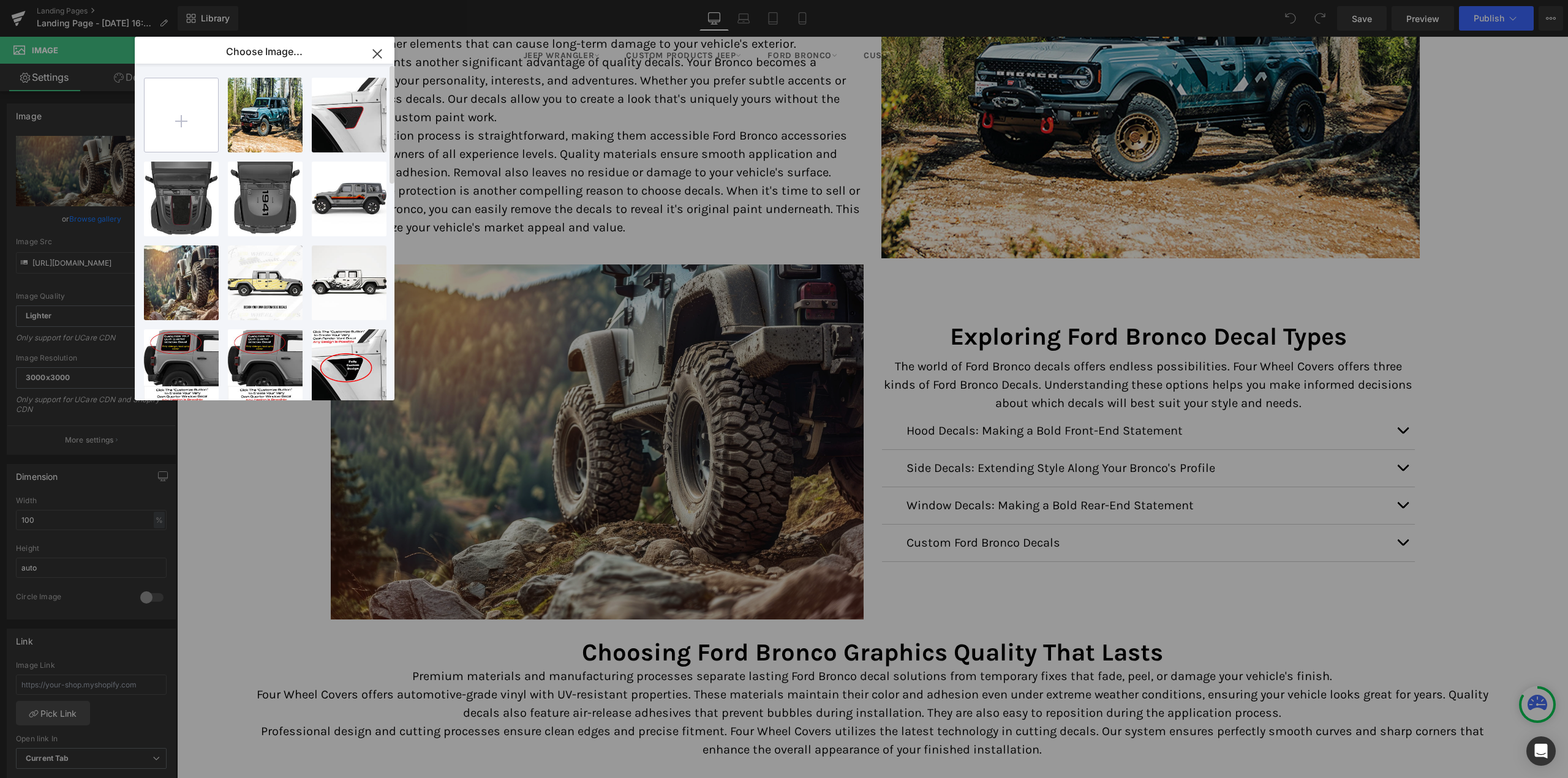
click at [187, 127] on input "file" at bounding box center [181, 115] width 74 height 74
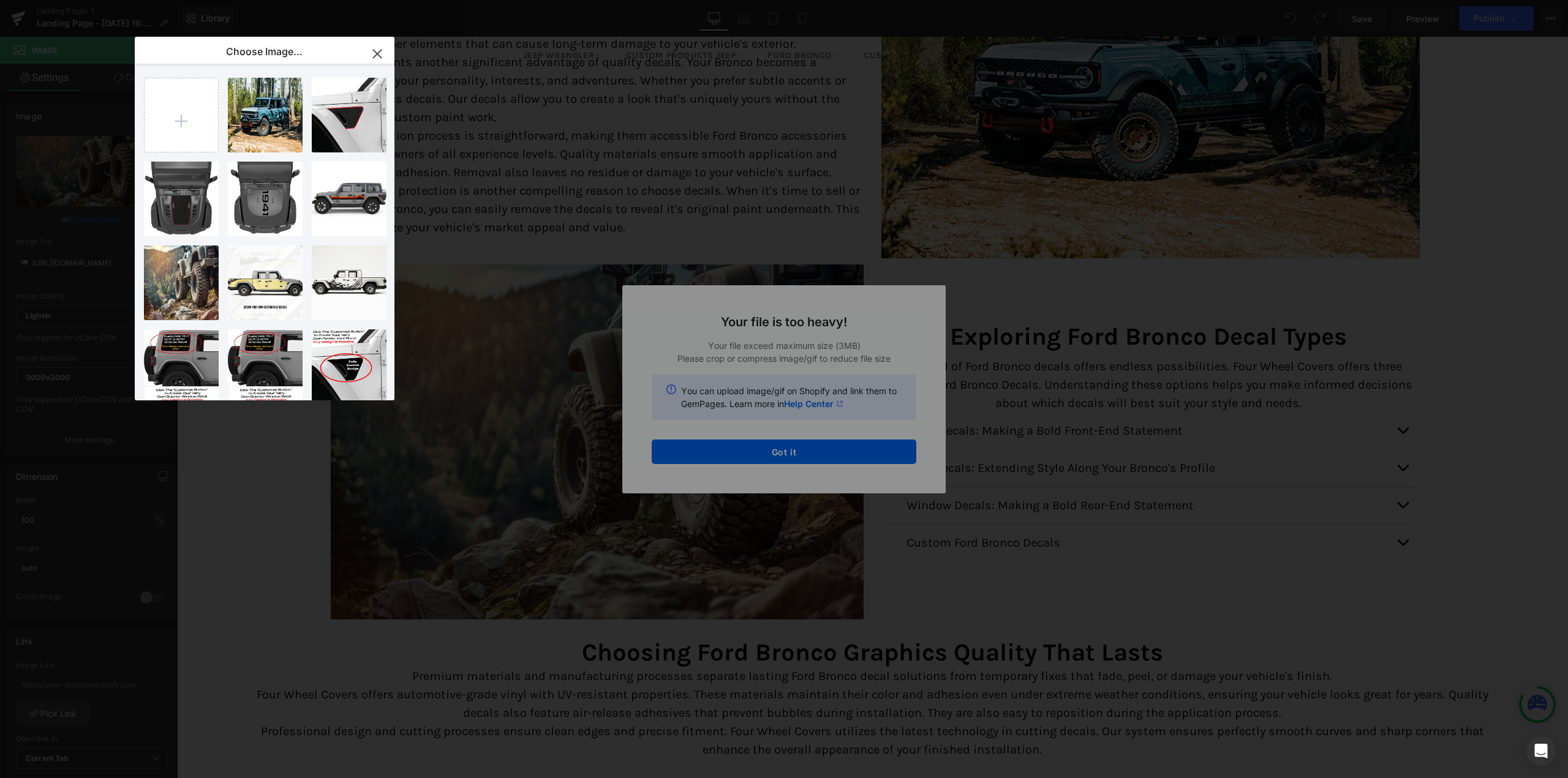
click at [736, 0] on div "Text Color Highlight Color #333333 Choose Image... Back to Library Insert Premi…" at bounding box center [784, 0] width 1568 height 0
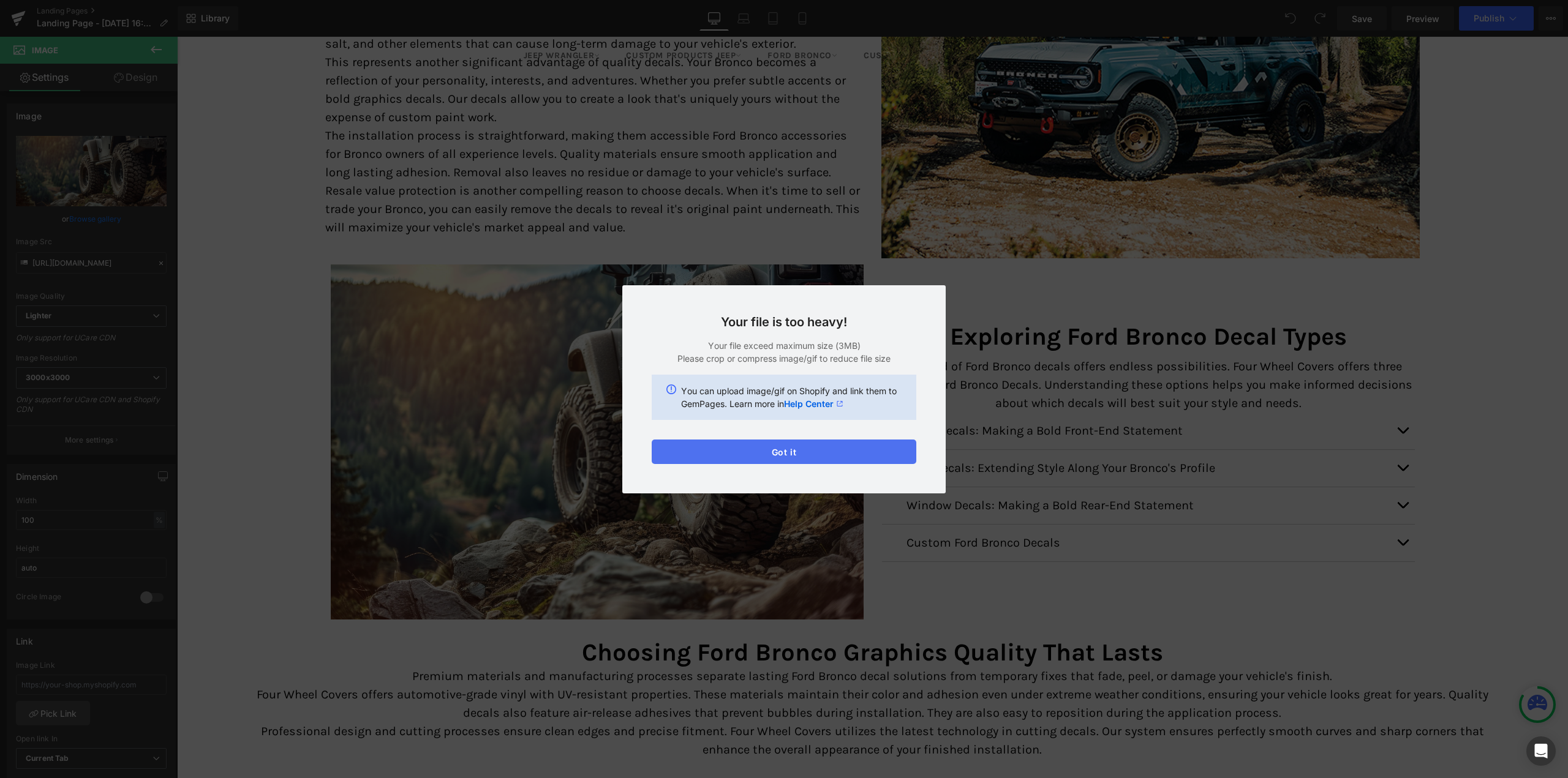
click at [742, 448] on button "Got it" at bounding box center [784, 452] width 265 height 25
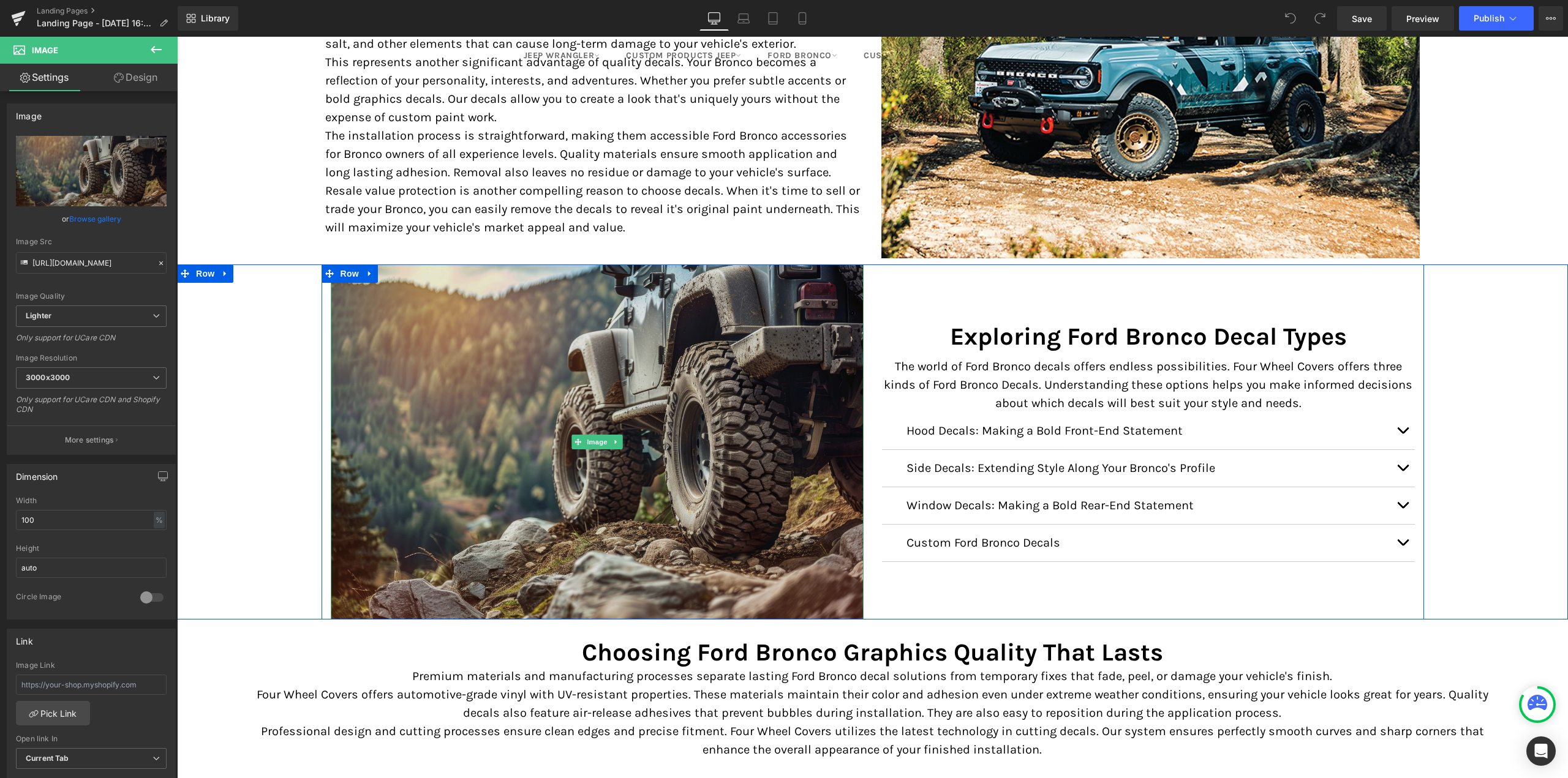
click at [520, 381] on img at bounding box center [597, 442] width 533 height 355
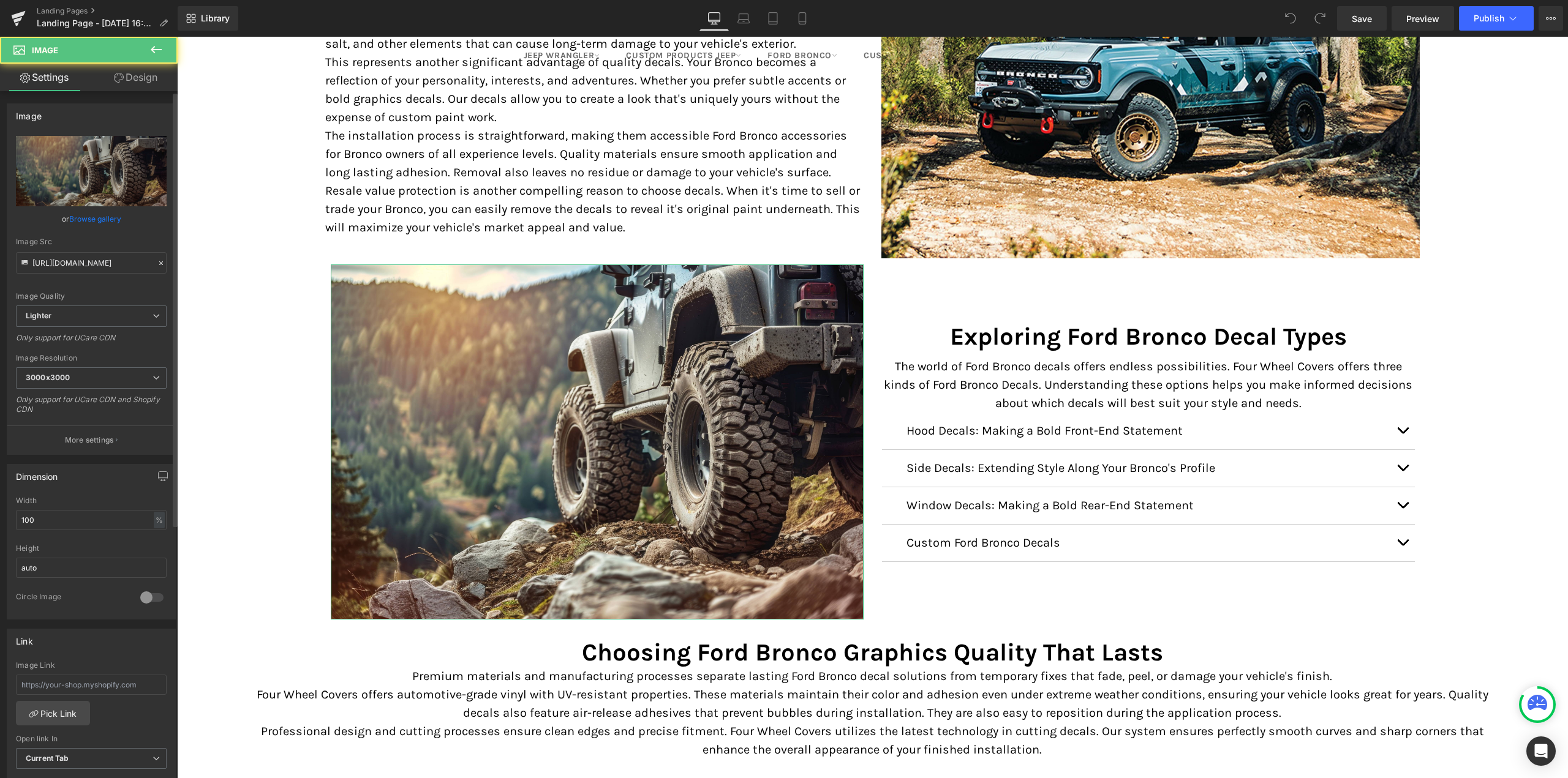
click at [87, 215] on link "Browse gallery" at bounding box center [96, 219] width 52 height 21
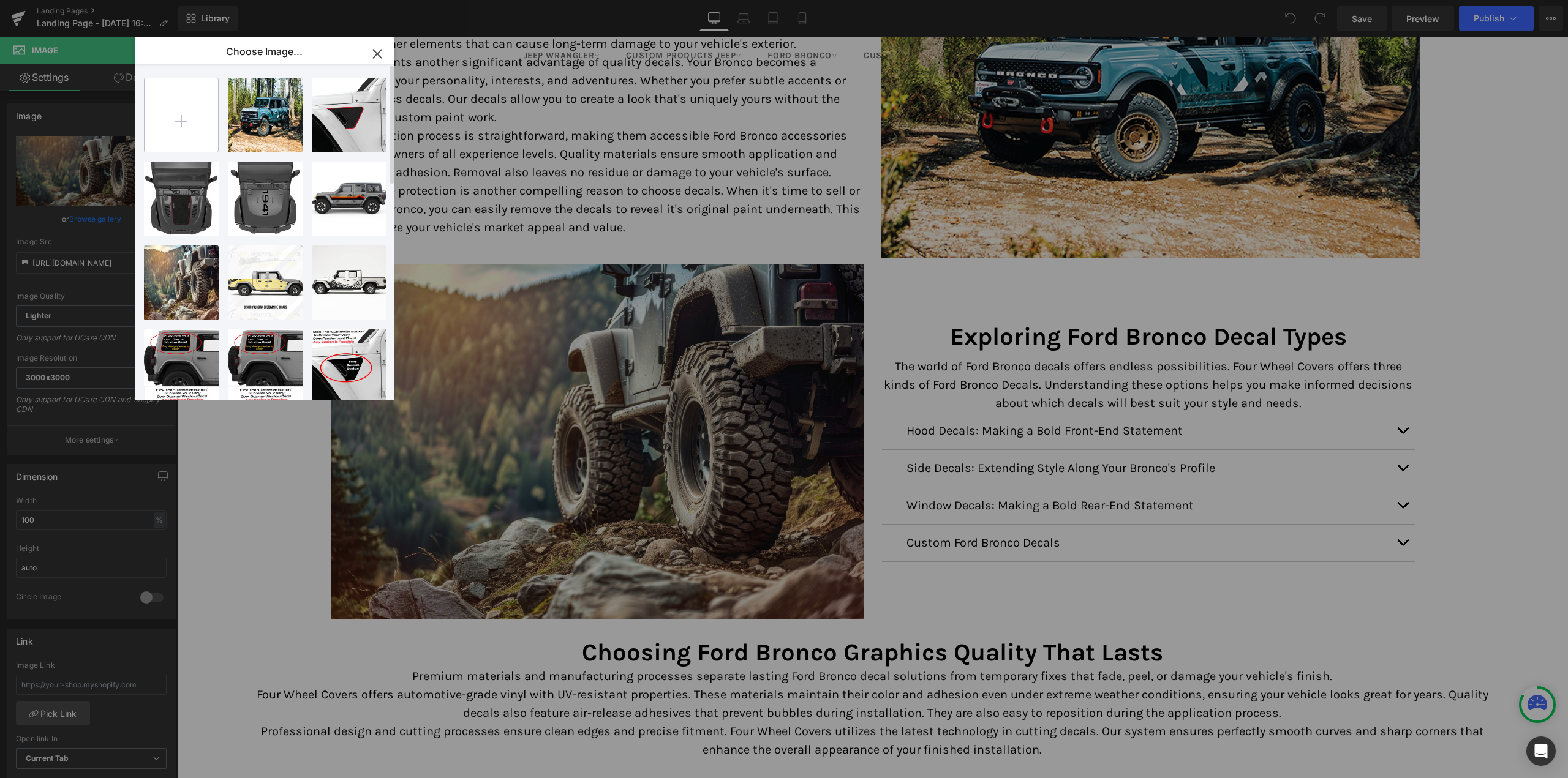
click at [186, 112] on input "file" at bounding box center [181, 115] width 74 height 74
click at [167, 137] on input "file" at bounding box center [181, 115] width 74 height 74
click at [172, 117] on input "file" at bounding box center [181, 115] width 74 height 74
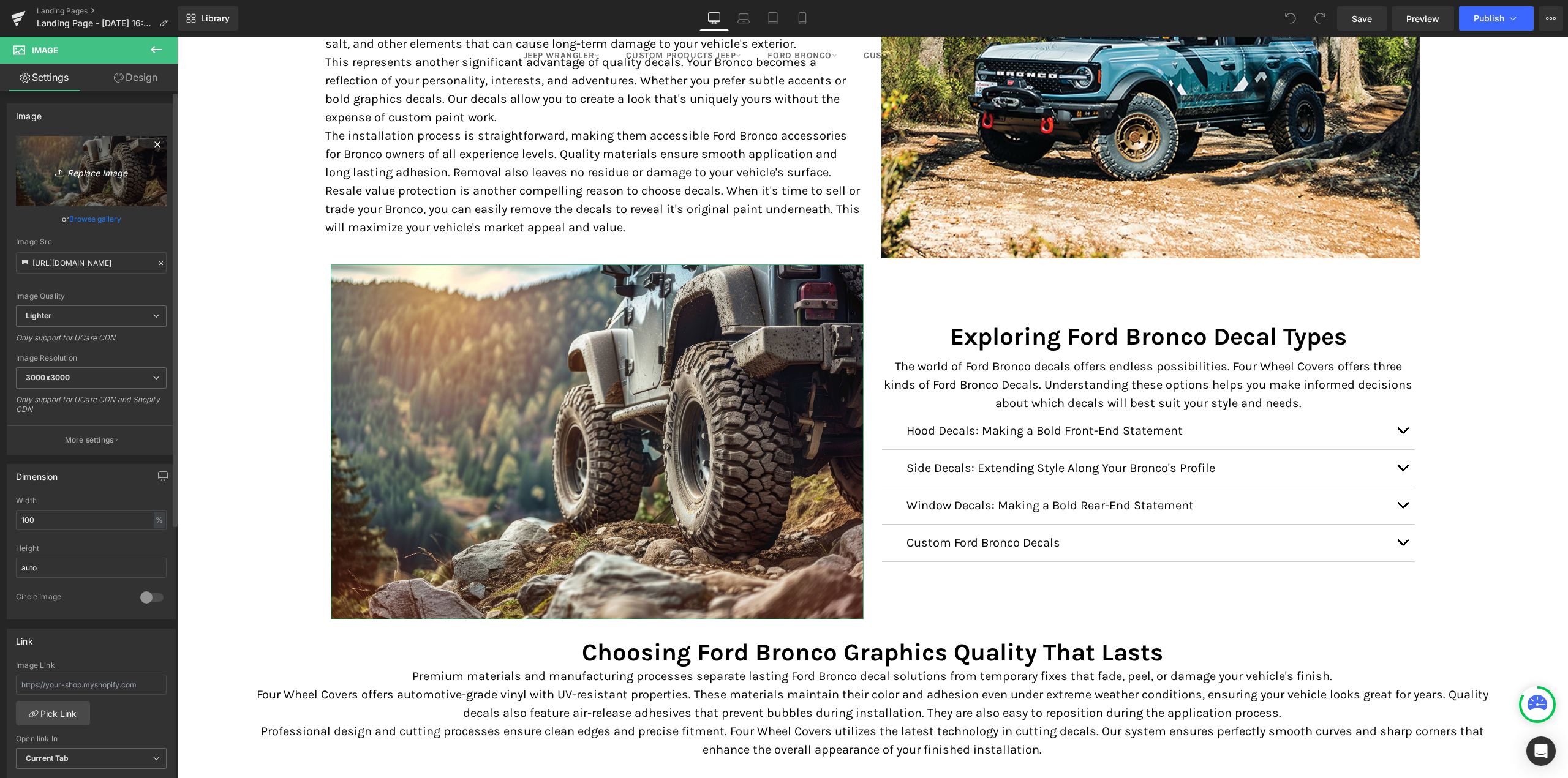
click at [90, 175] on icon "Replace Image" at bounding box center [91, 171] width 98 height 15
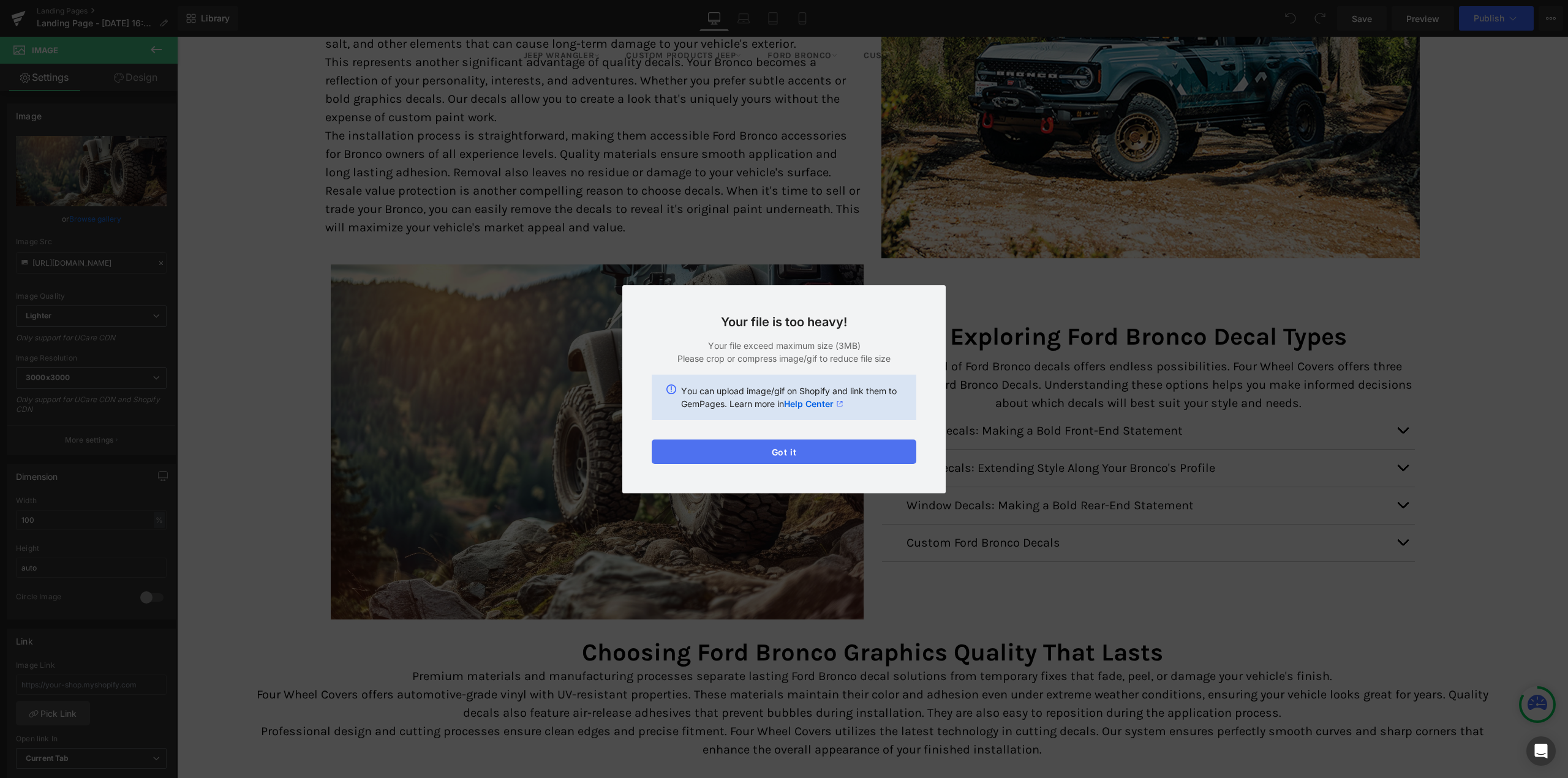
click at [740, 455] on button "Got it" at bounding box center [784, 452] width 265 height 25
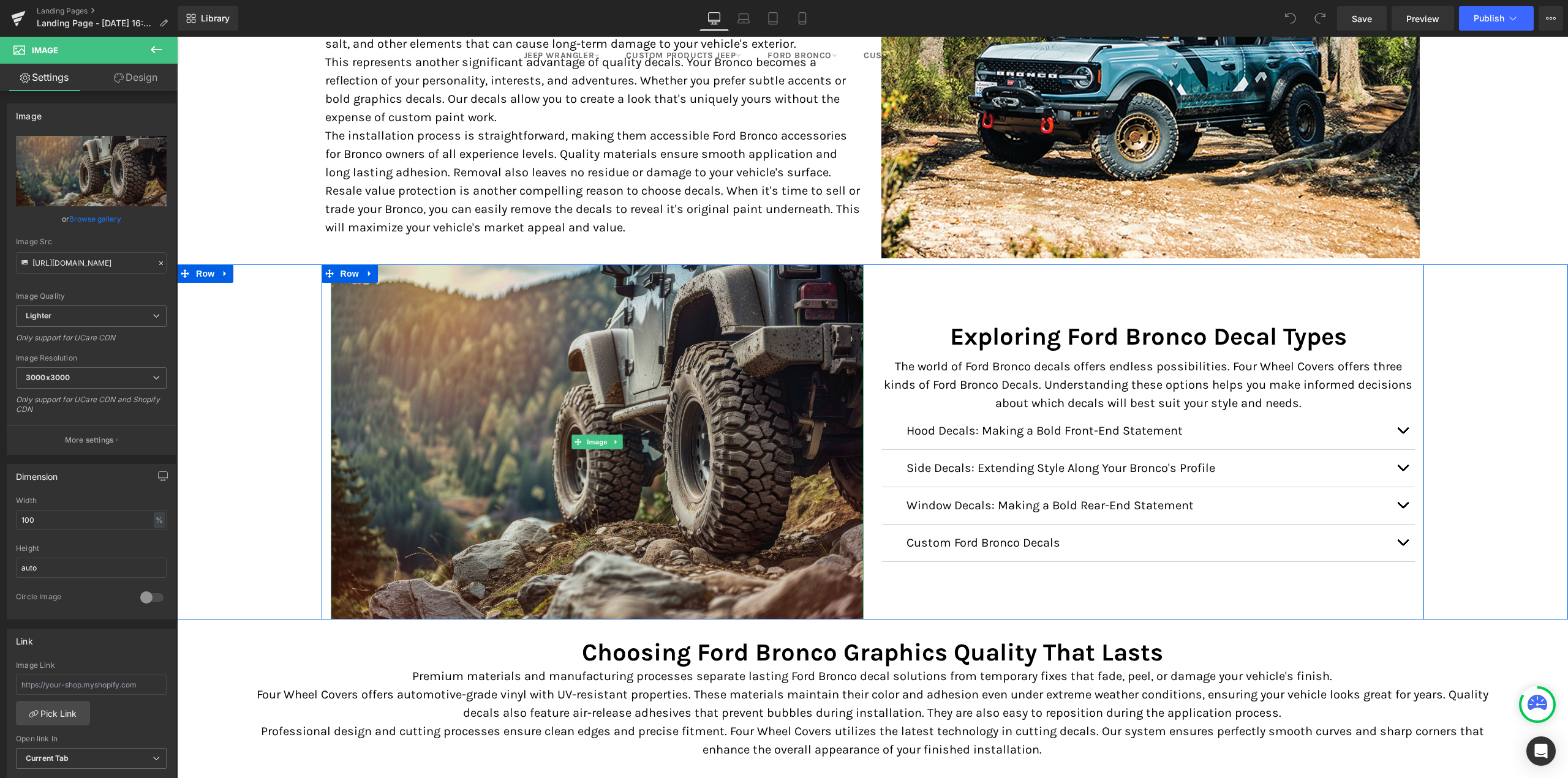
click at [641, 361] on img at bounding box center [597, 442] width 533 height 355
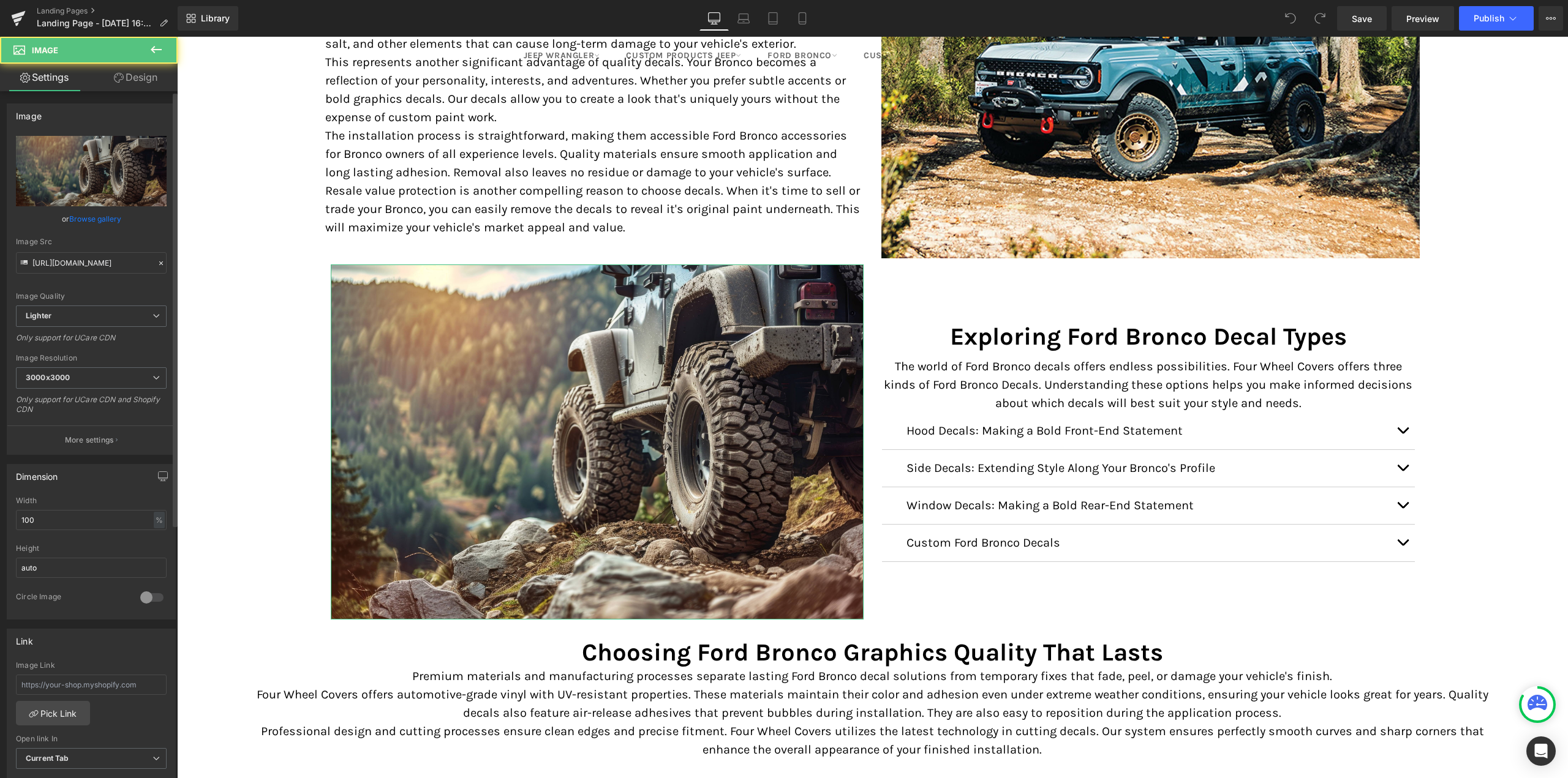
click at [83, 218] on link "Browse gallery" at bounding box center [96, 219] width 52 height 21
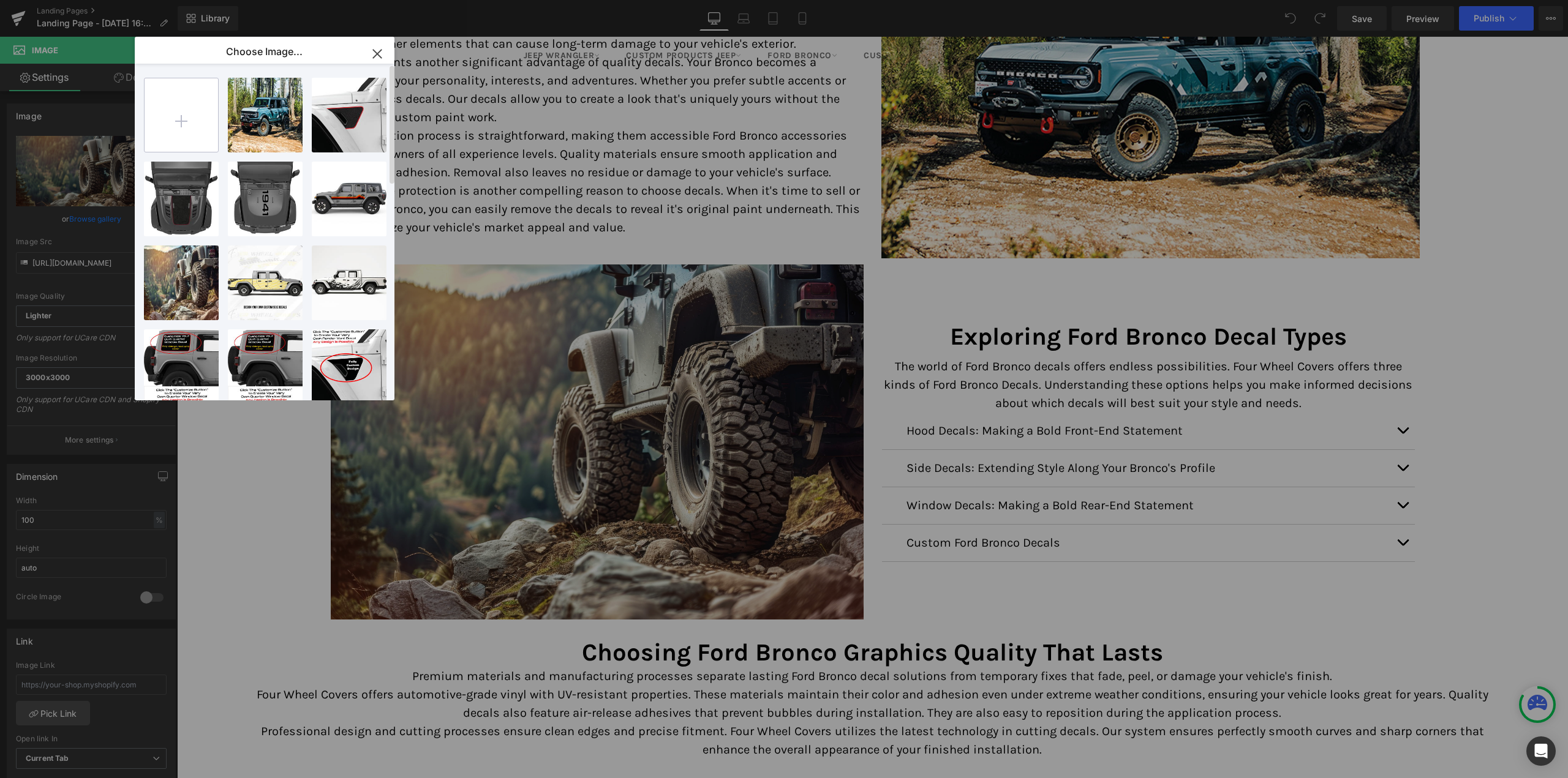
click at [171, 116] on input "file" at bounding box center [181, 115] width 74 height 74
click at [382, 48] on icon "button" at bounding box center [377, 54] width 19 height 19
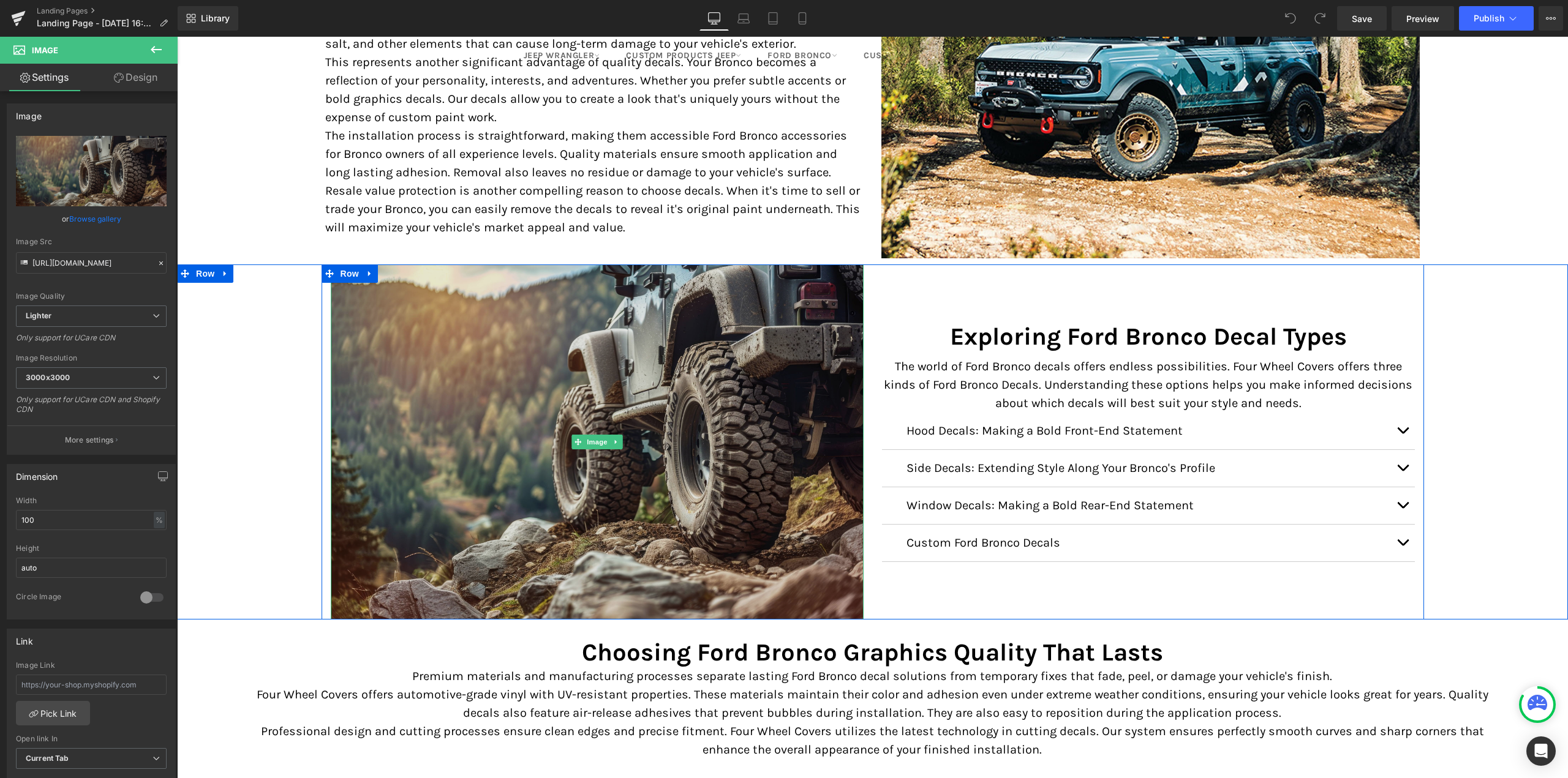
click at [638, 407] on img at bounding box center [597, 442] width 533 height 355
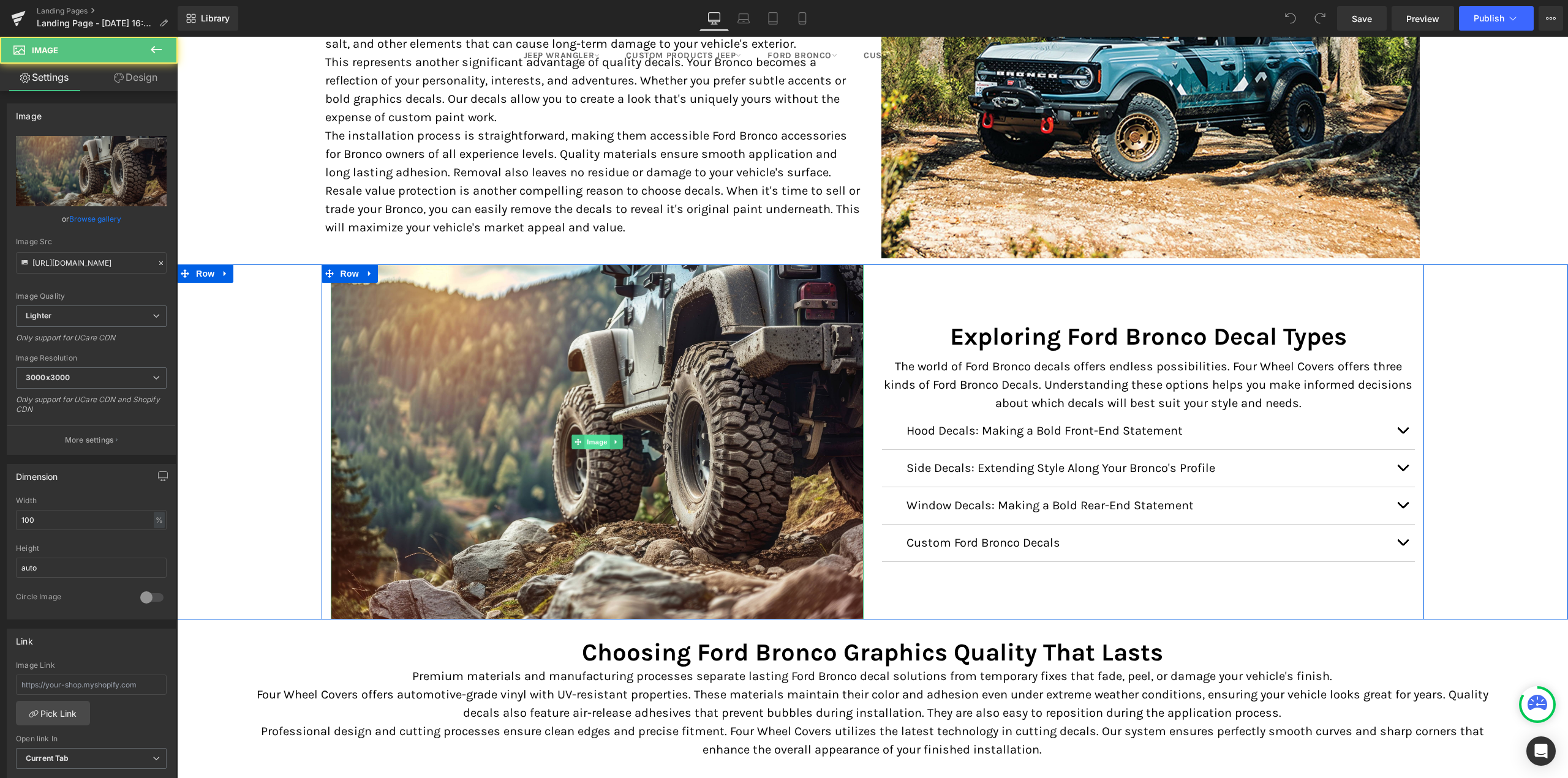
click at [585, 439] on span "Image" at bounding box center [597, 441] width 25 height 14
click at [613, 441] on icon at bounding box center [616, 442] width 7 height 8
click at [619, 439] on icon at bounding box center [622, 442] width 7 height 7
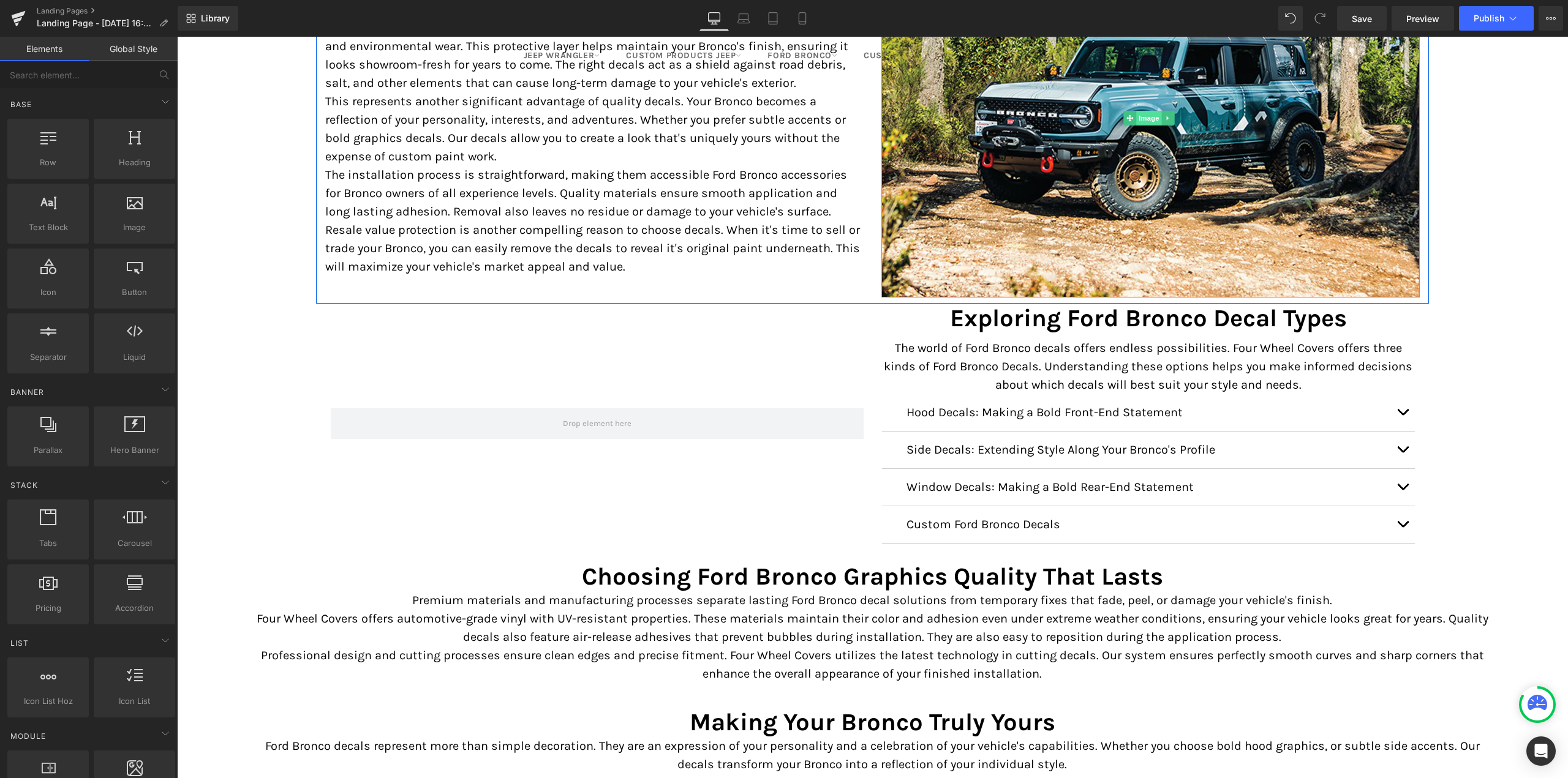
scroll to position [1531, 0]
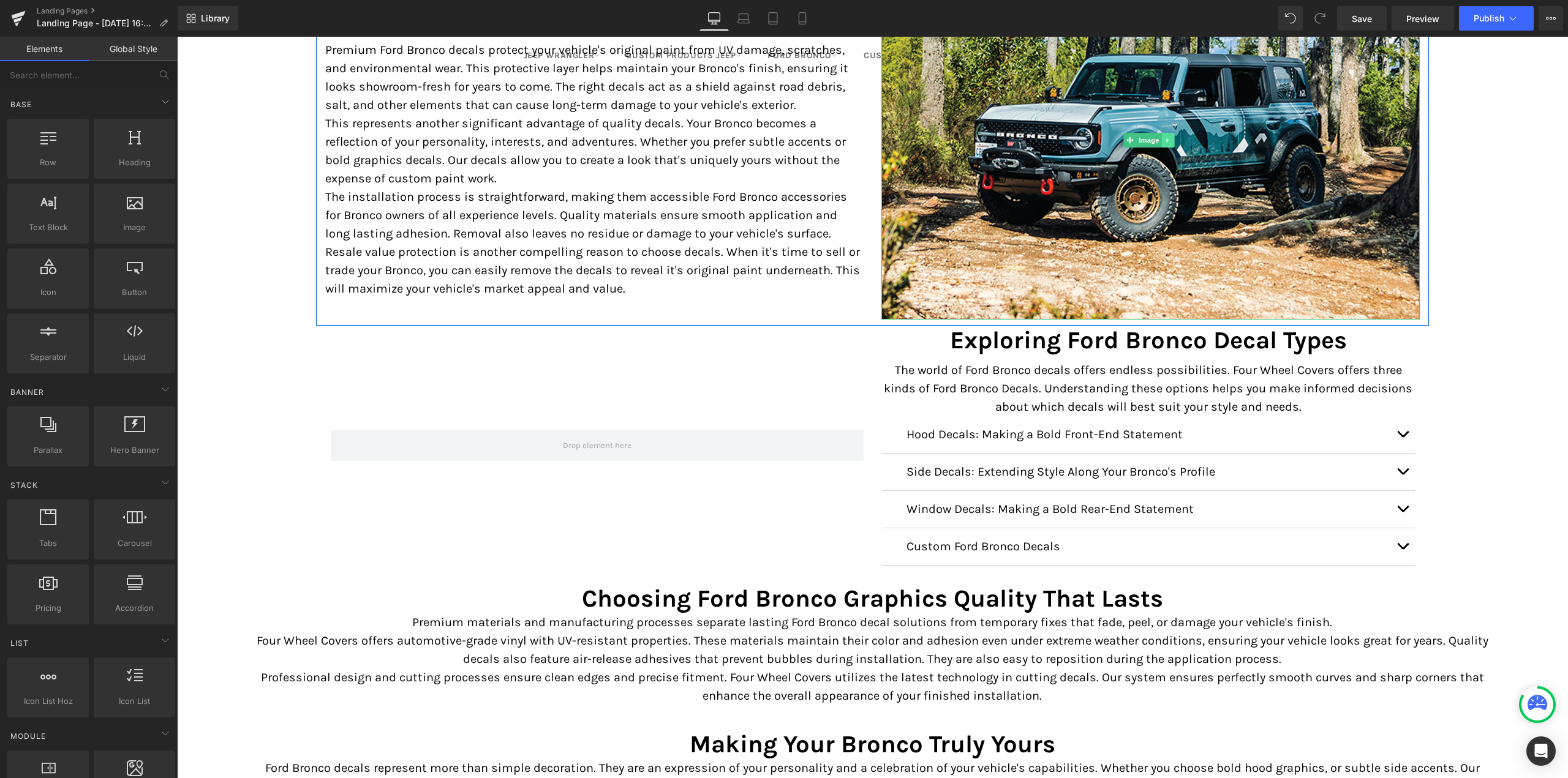
click at [1164, 142] on icon at bounding box center [1168, 140] width 7 height 8
click at [1159, 137] on icon at bounding box center [1162, 140] width 7 height 8
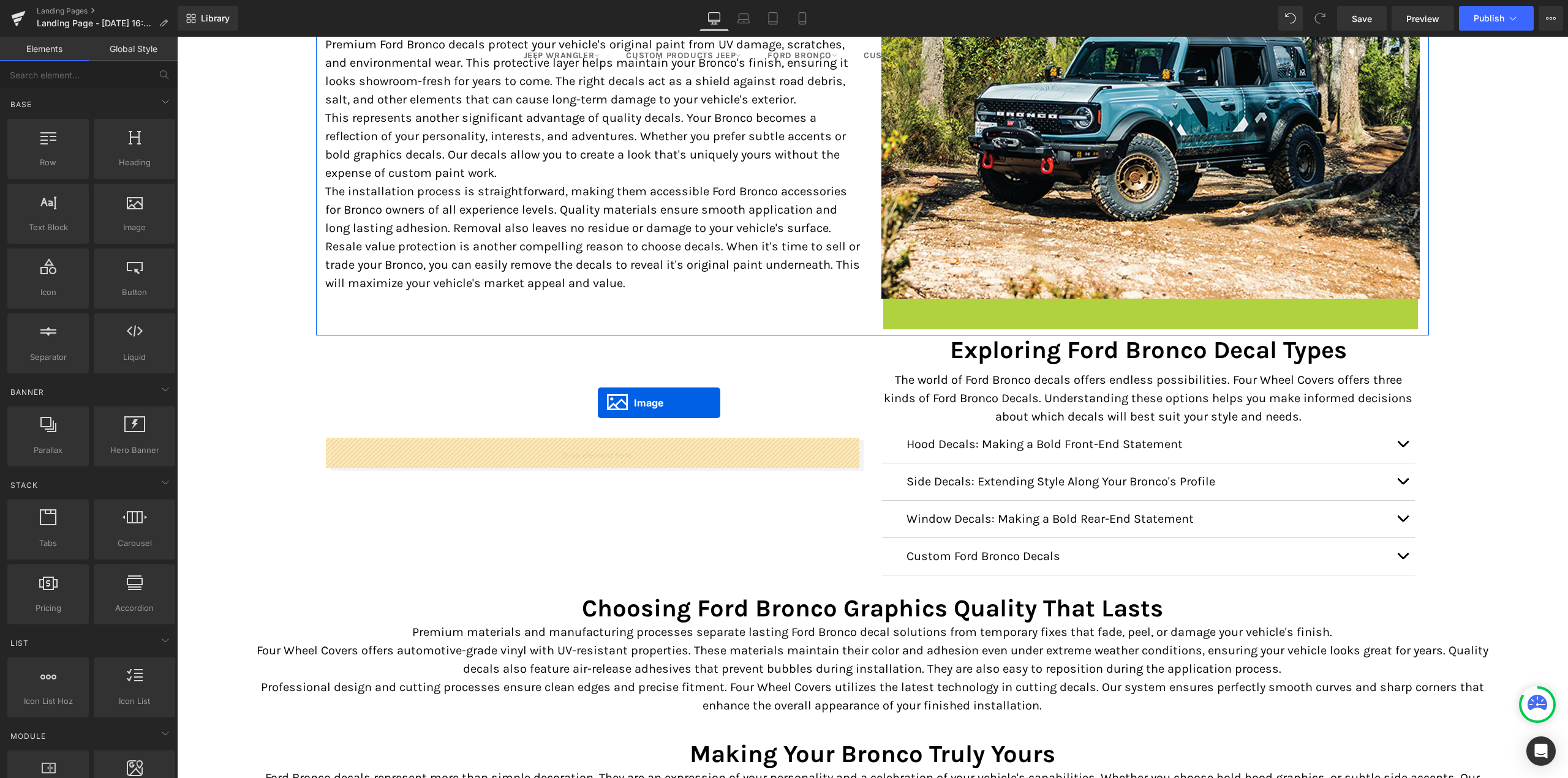
drag, startPoint x: 1129, startPoint y: 496, endPoint x: 598, endPoint y: 403, distance: 539.1
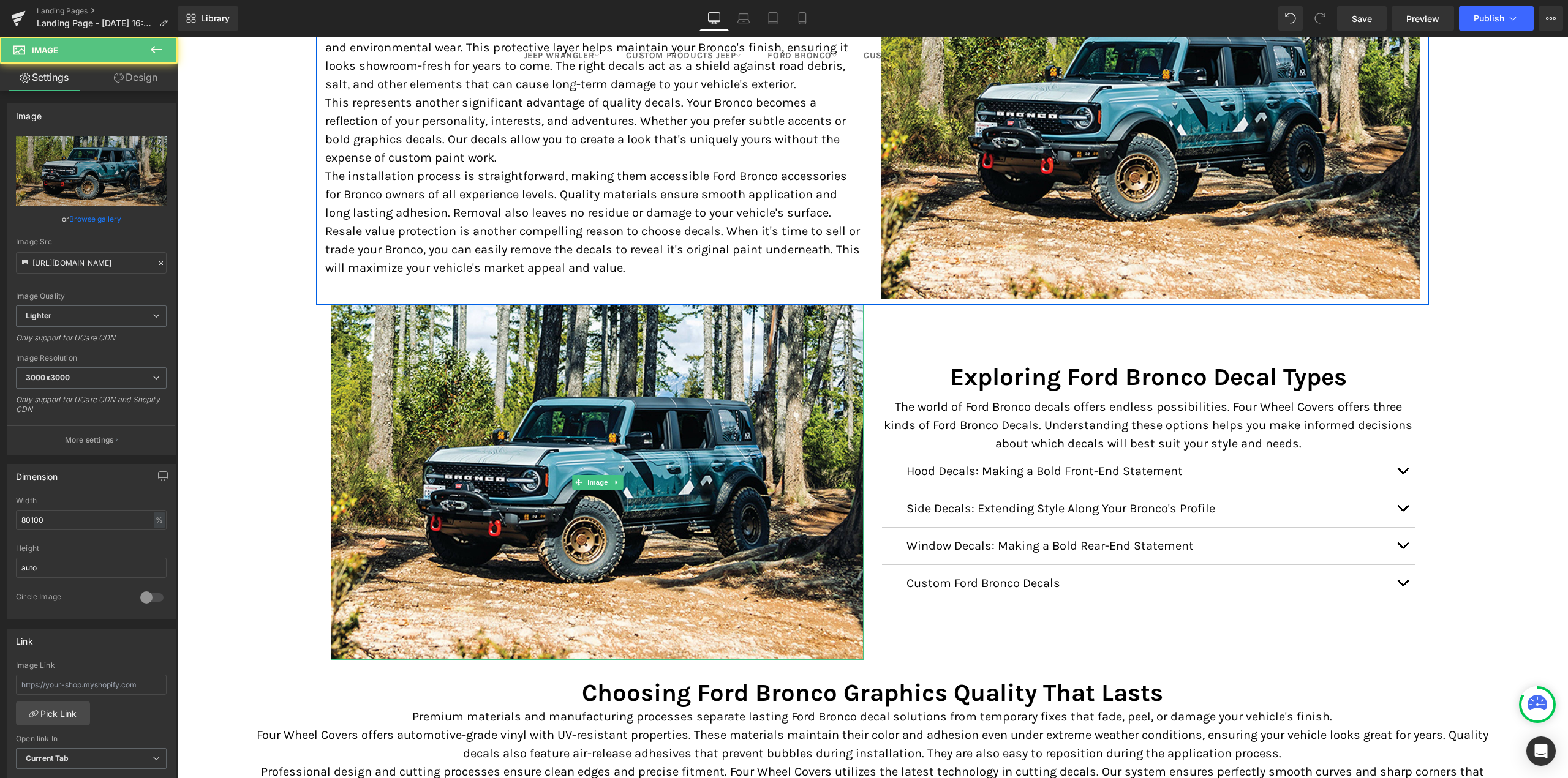
scroll to position [1536, 0]
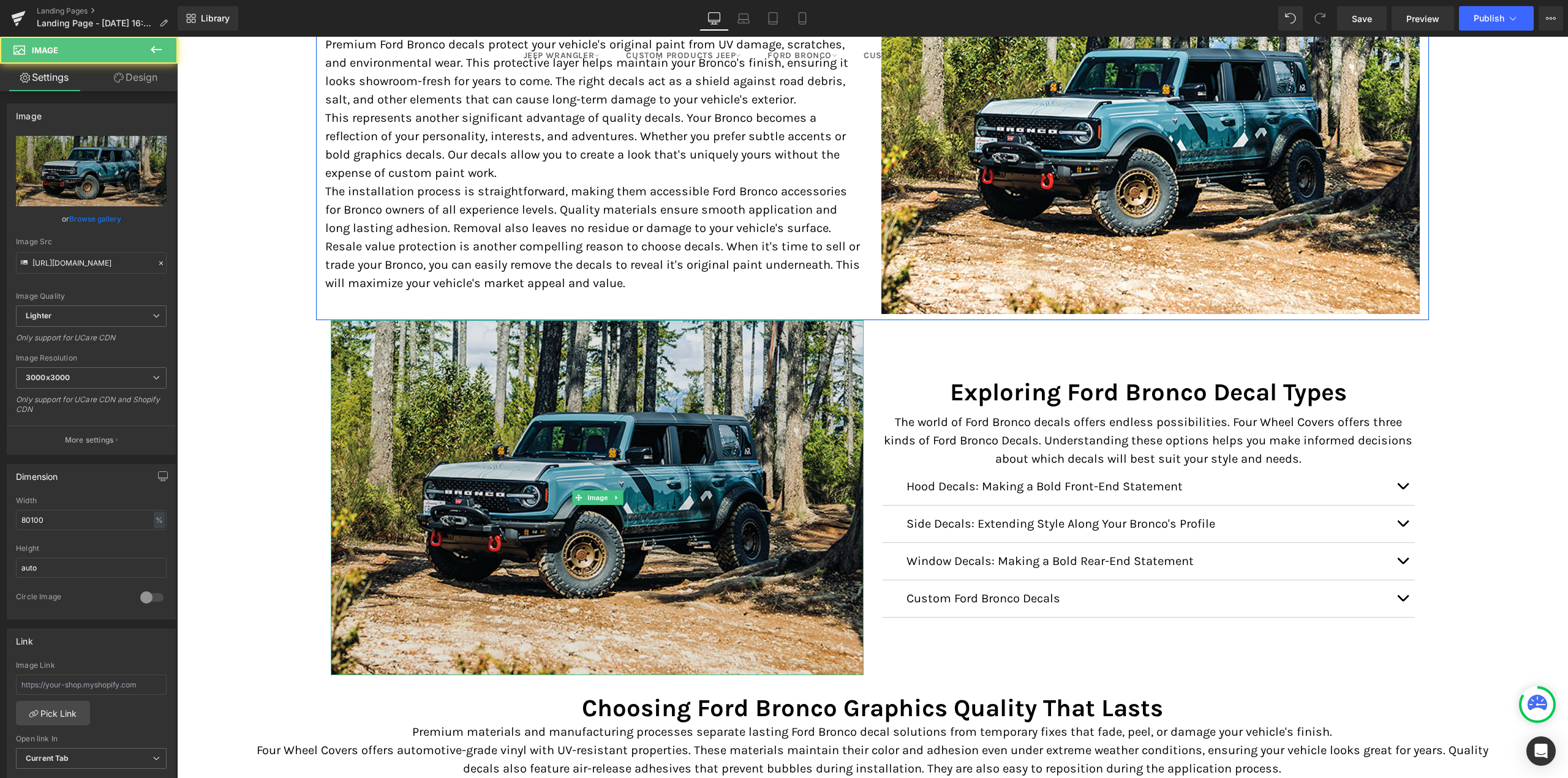
click at [461, 389] on img at bounding box center [597, 498] width 533 height 355
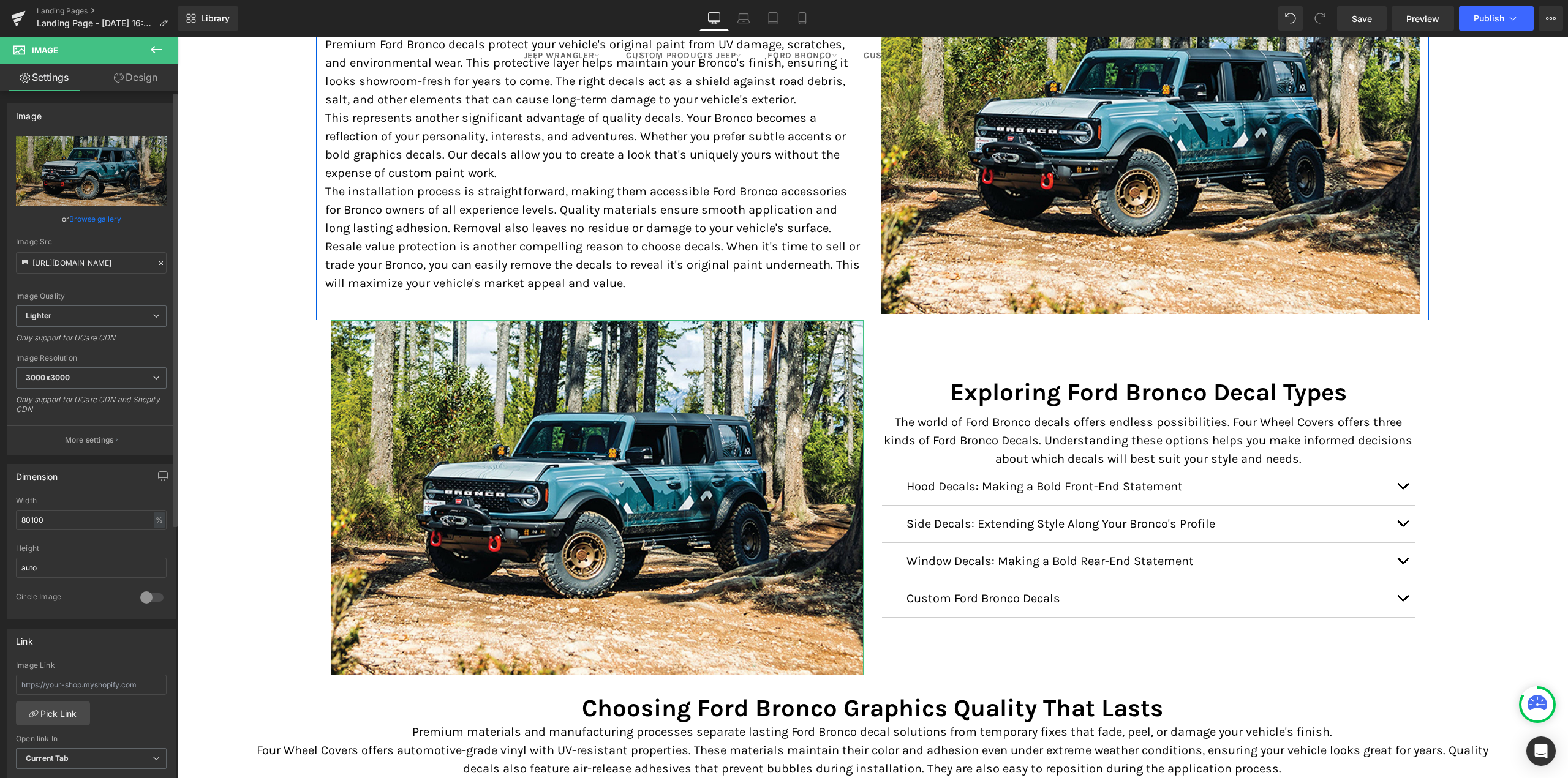
click at [83, 217] on link "Browse gallery" at bounding box center [96, 219] width 52 height 21
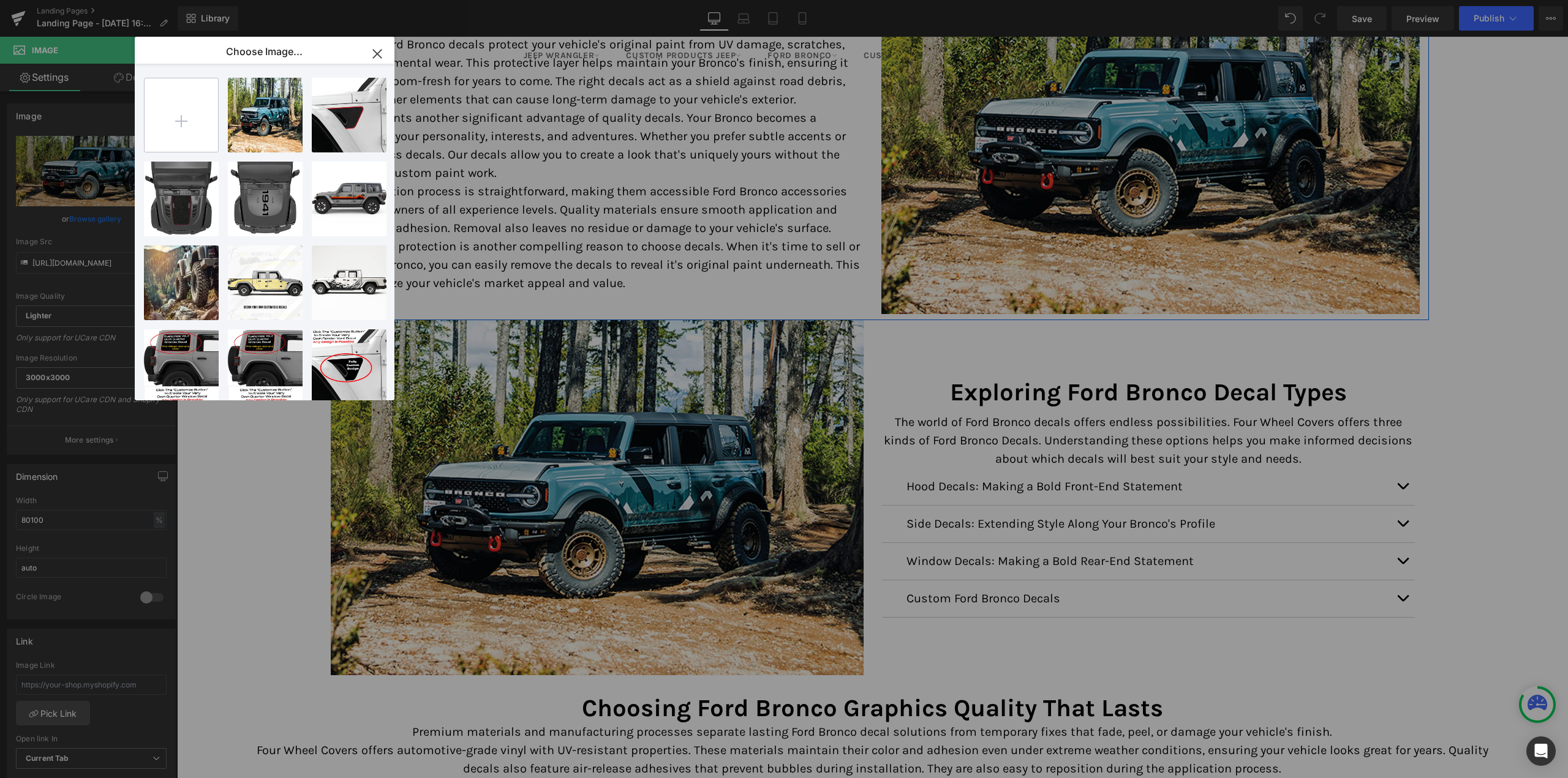
click at [191, 120] on input "file" at bounding box center [181, 115] width 74 height 74
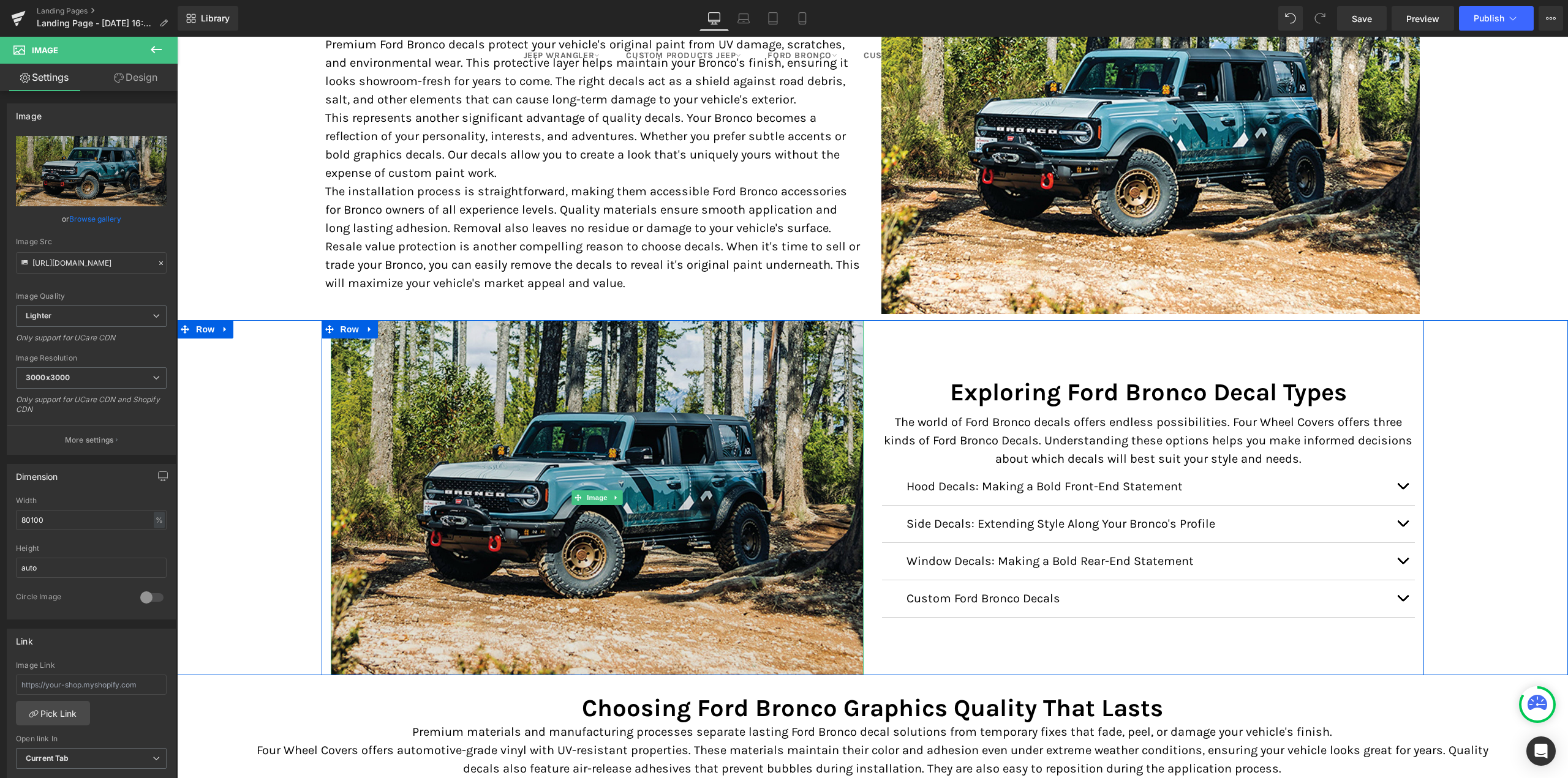
click at [618, 481] on img at bounding box center [597, 498] width 533 height 355
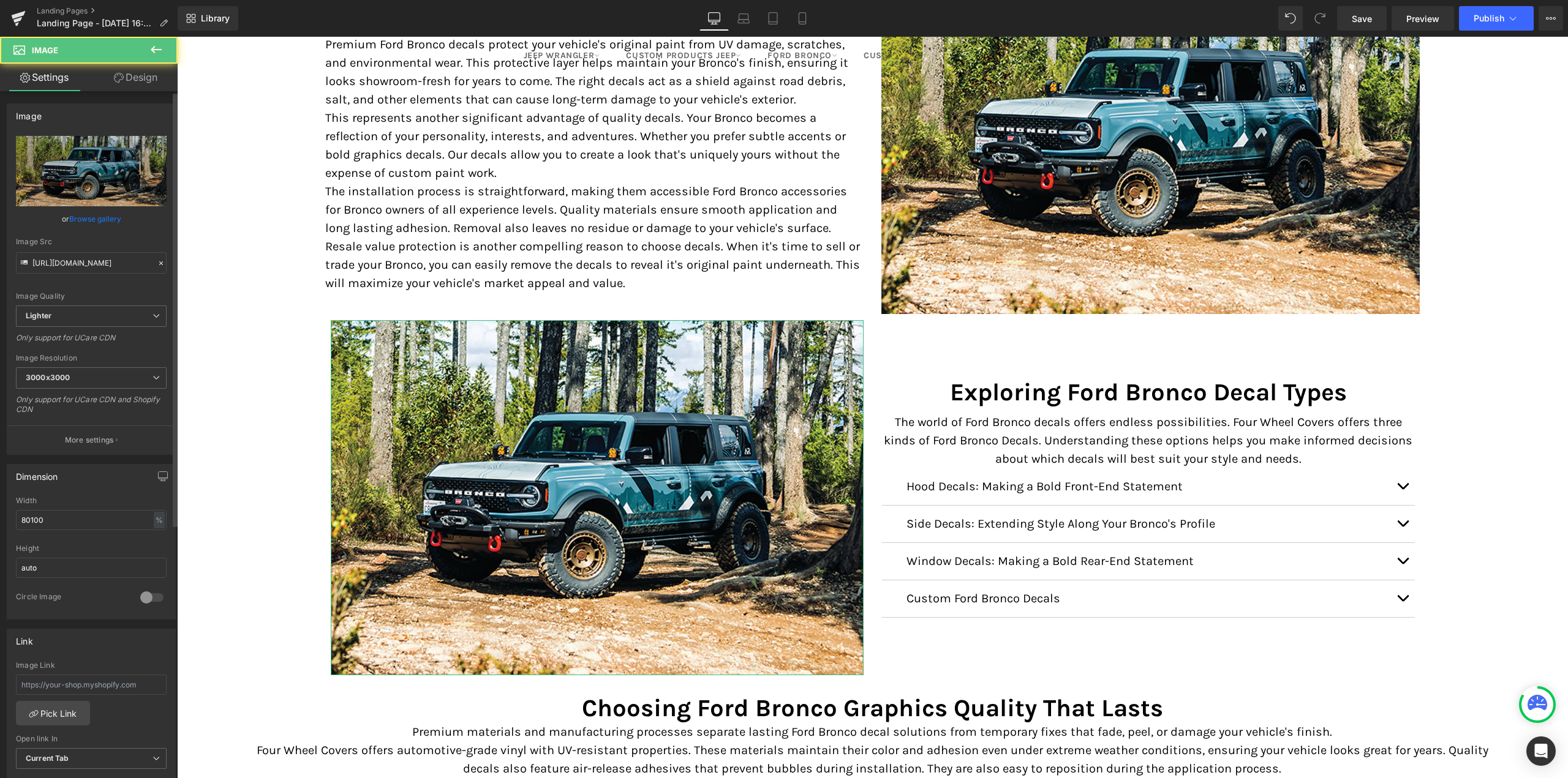
click at [106, 221] on link "Browse gallery" at bounding box center [96, 219] width 52 height 21
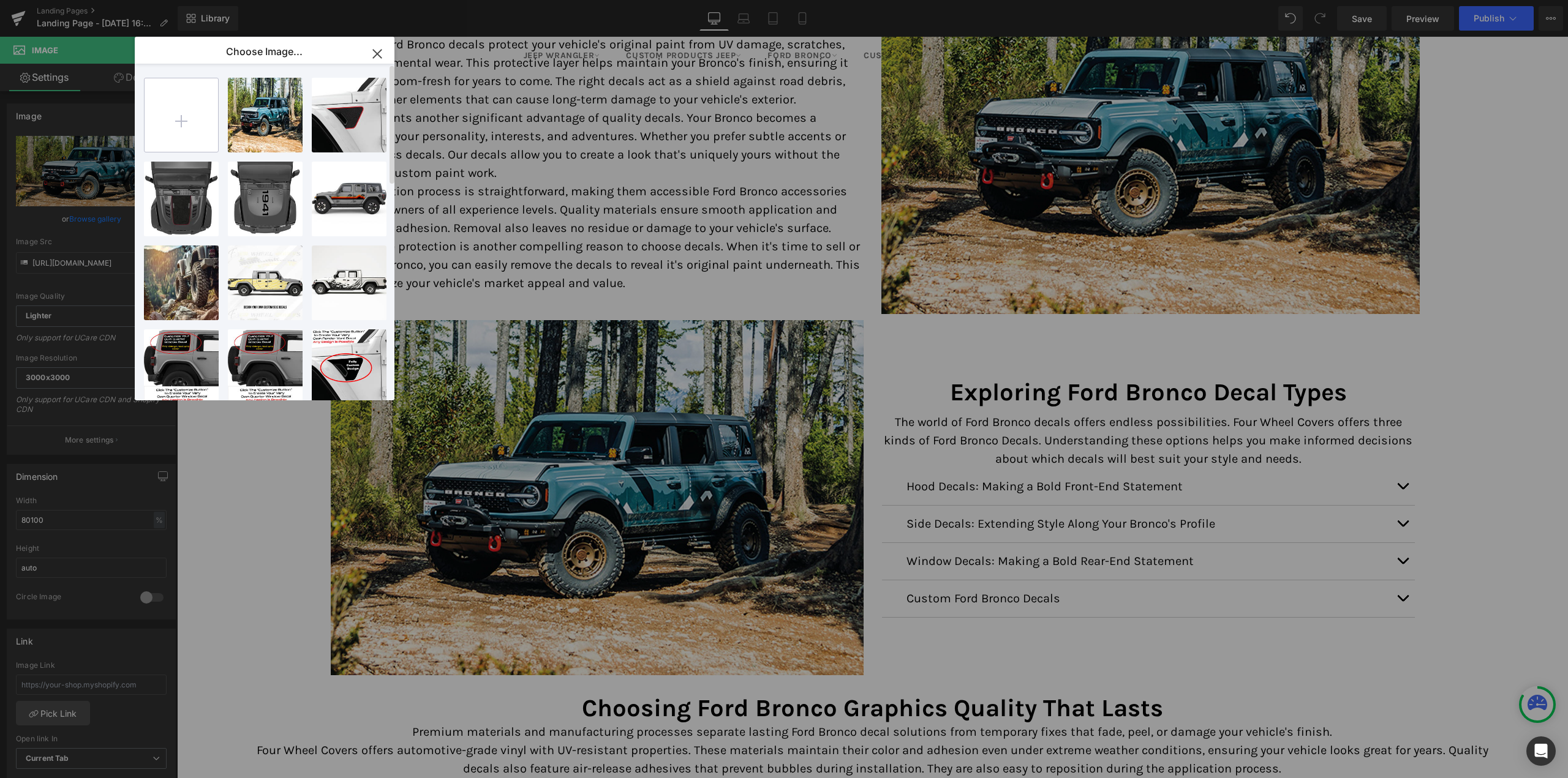
click at [194, 101] on input "file" at bounding box center [181, 115] width 74 height 74
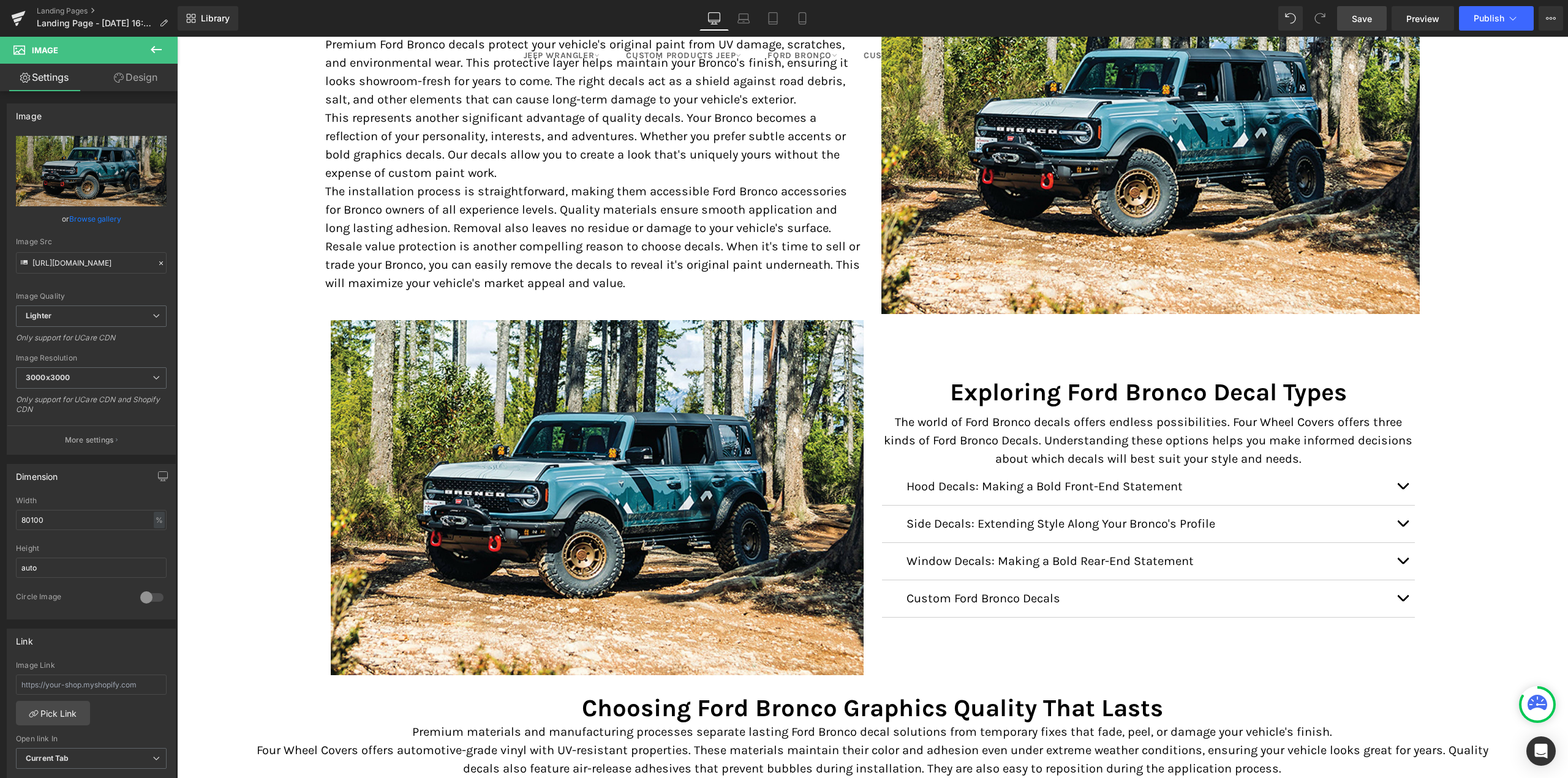
drag, startPoint x: 1375, startPoint y: 15, endPoint x: 1067, endPoint y: 195, distance: 356.7
click at [1375, 15] on link "Save" at bounding box center [1362, 19] width 50 height 25
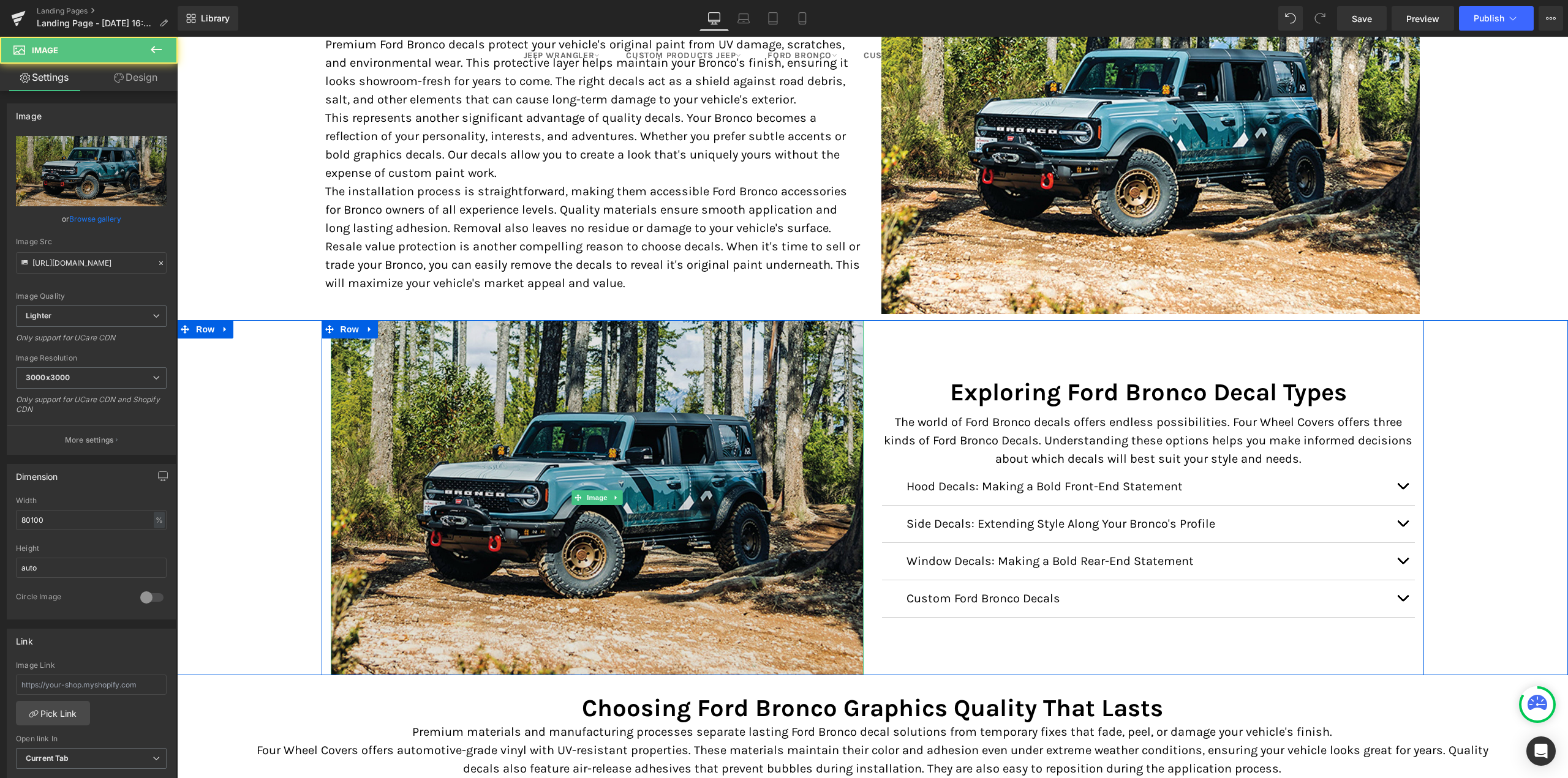
click at [606, 449] on img at bounding box center [597, 498] width 533 height 355
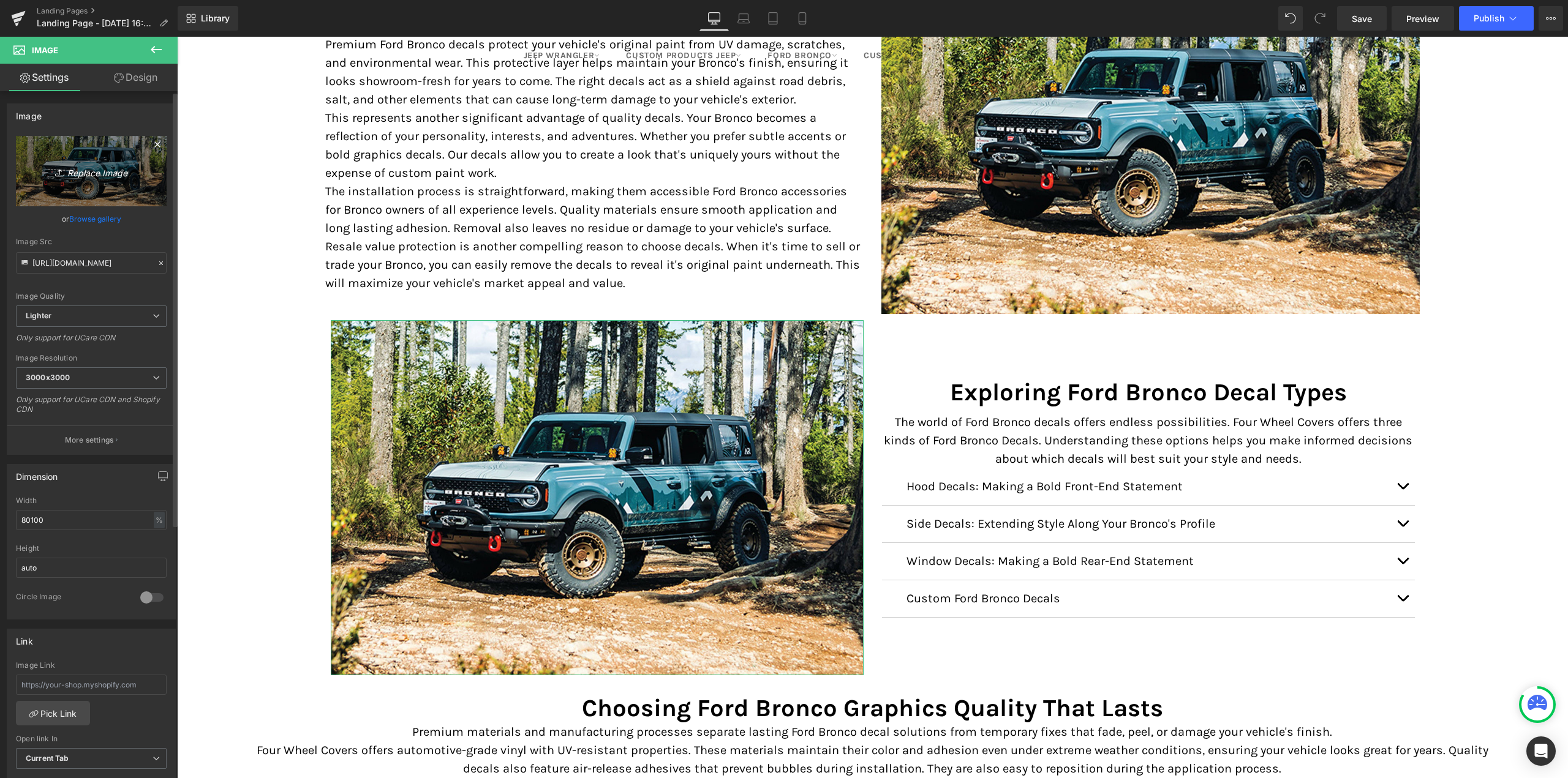
click at [154, 146] on icon at bounding box center [157, 144] width 6 height 5
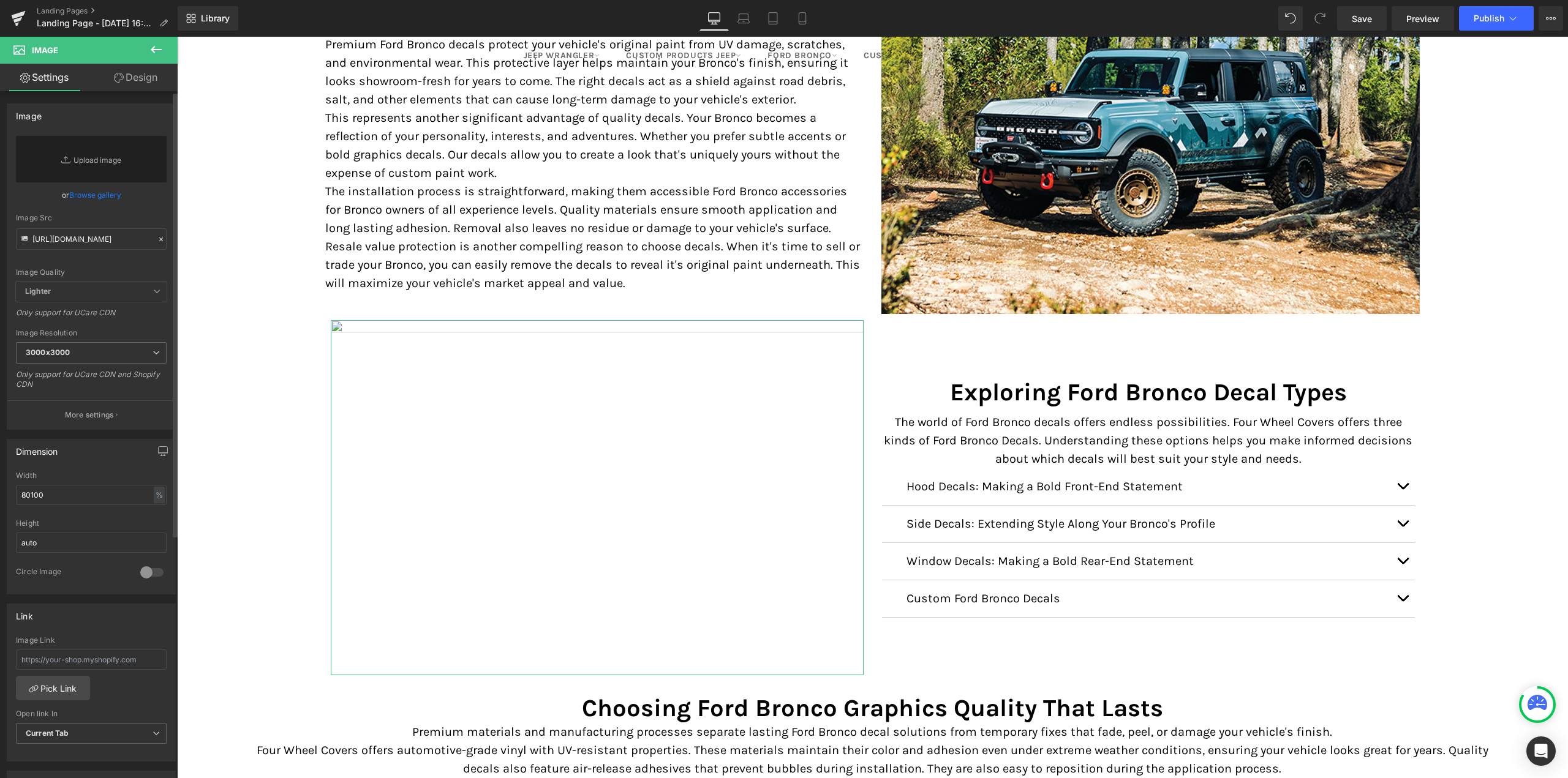
click at [88, 186] on link "Browse gallery" at bounding box center [96, 194] width 52 height 21
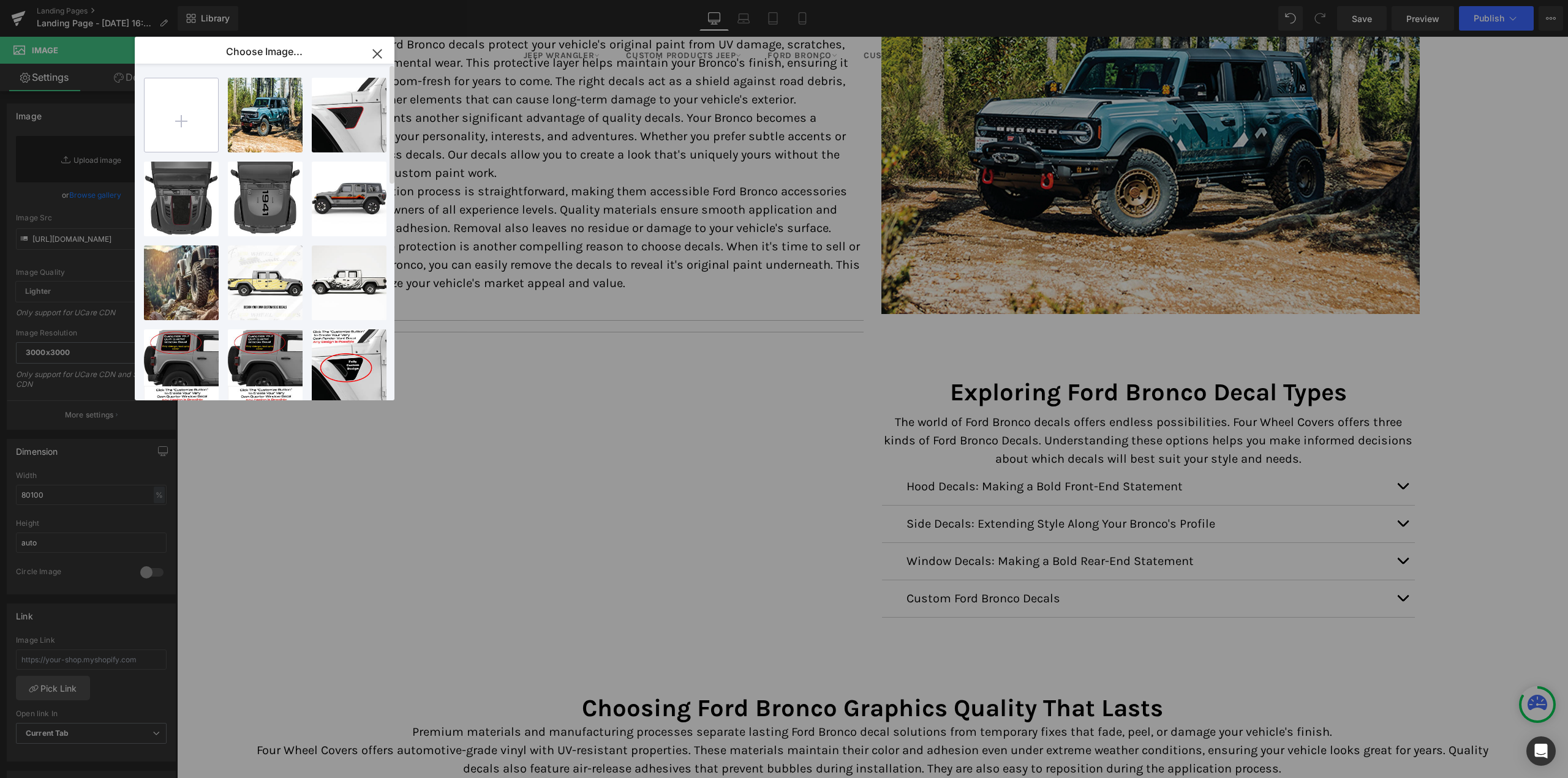
click at [200, 117] on input "file" at bounding box center [181, 115] width 74 height 74
click at [173, 129] on input "file" at bounding box center [181, 115] width 74 height 74
type input "C:\fakepath\Ford Bronco Decals Types.jpg"
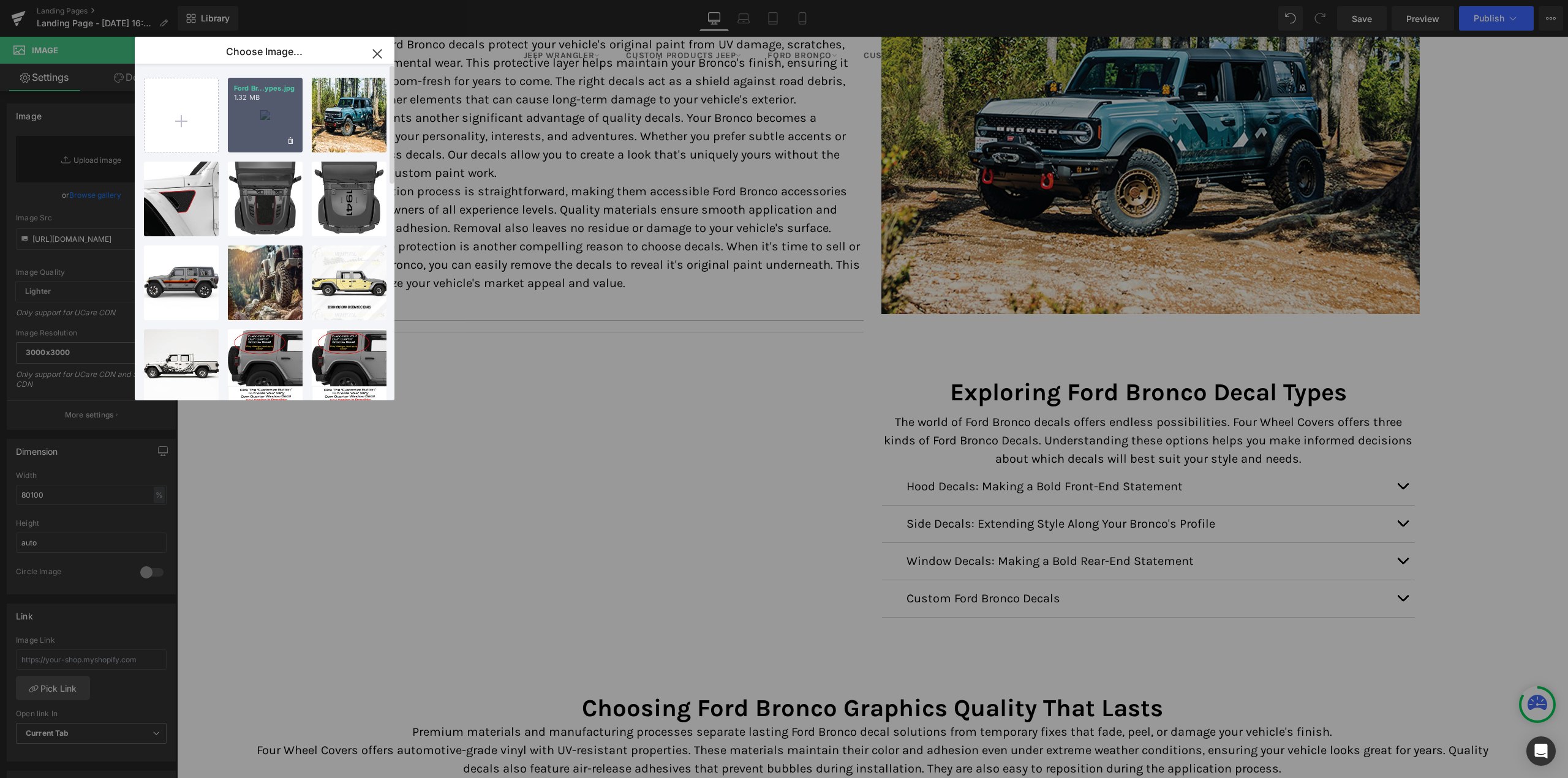
click at [267, 126] on div "Ford Br...ypes.jpg 1.32 MB" at bounding box center [265, 115] width 75 height 75
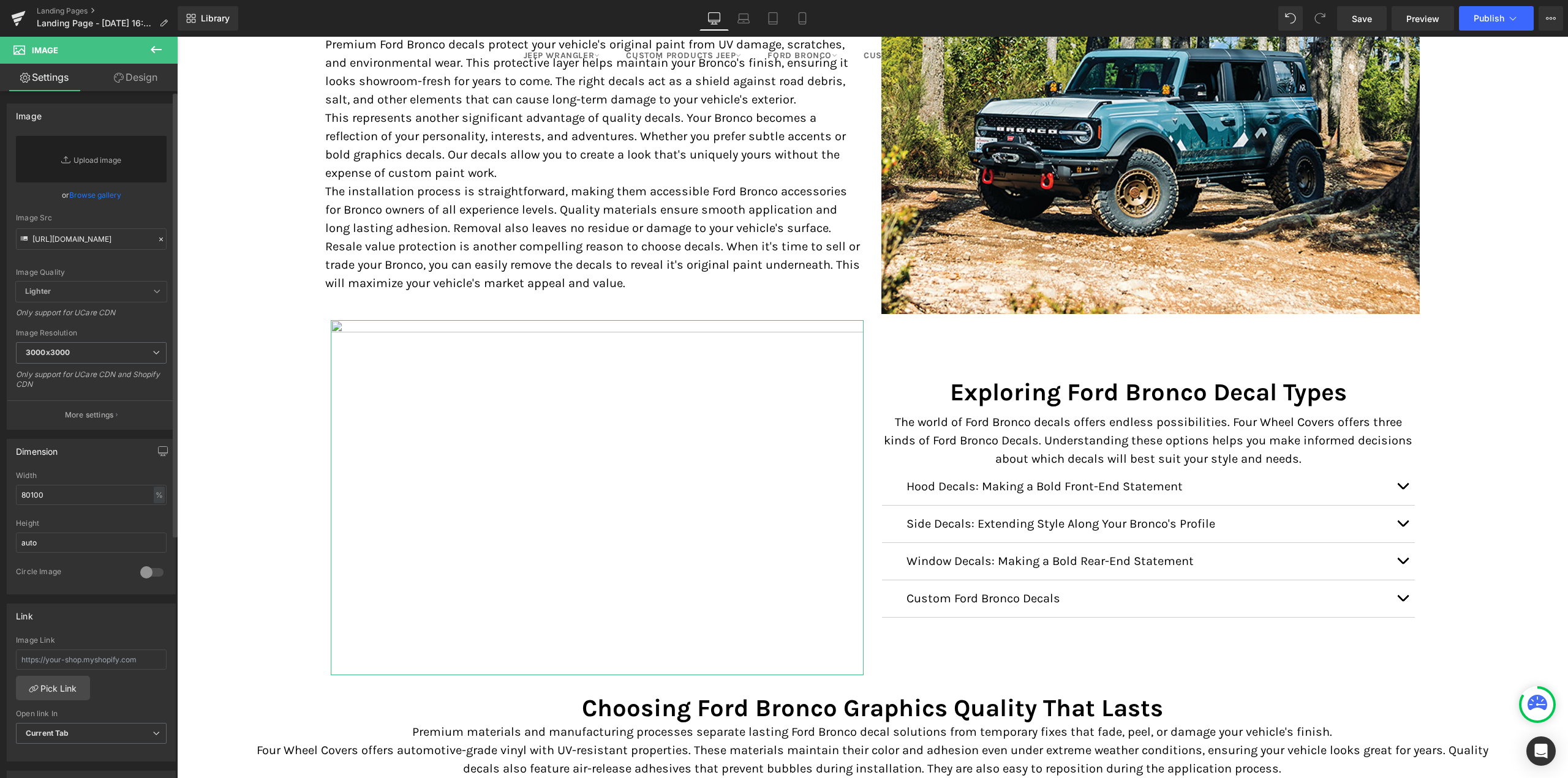
click at [87, 192] on link "Browse gallery" at bounding box center [96, 194] width 52 height 21
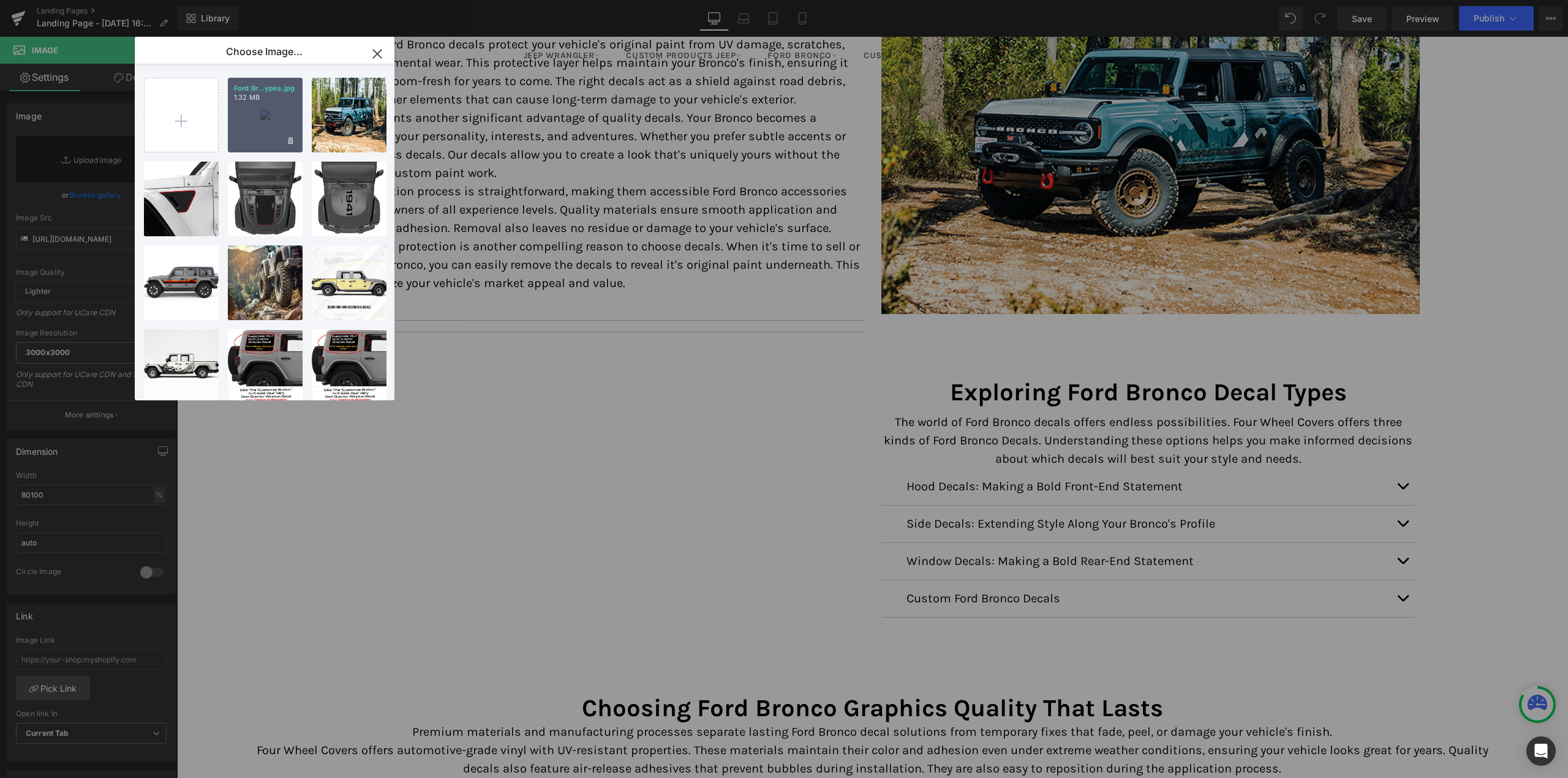
click at [246, 120] on div "Ford Br...ypes.jpg 1.32 MB" at bounding box center [265, 115] width 75 height 75
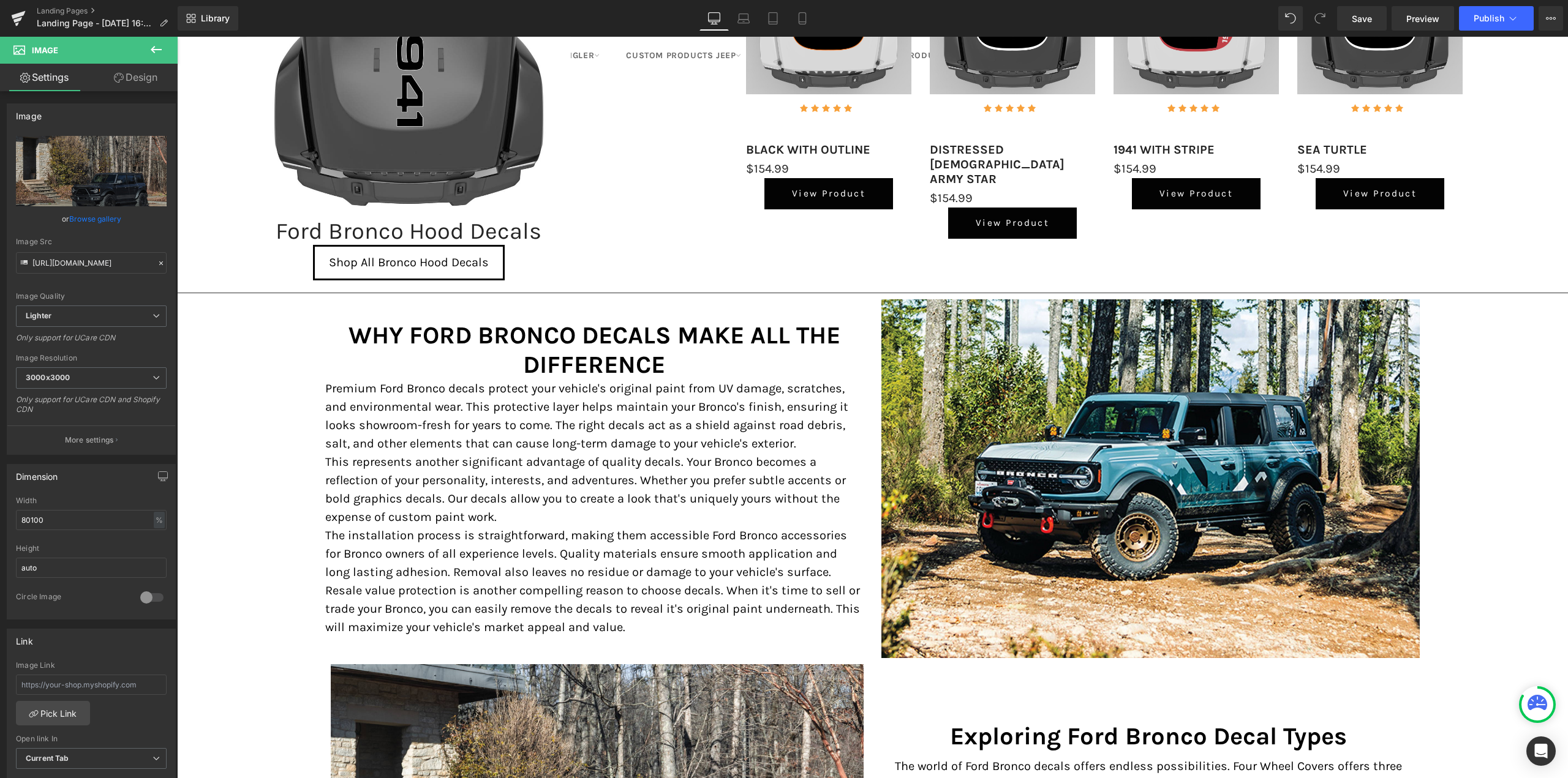
scroll to position [1195, 0]
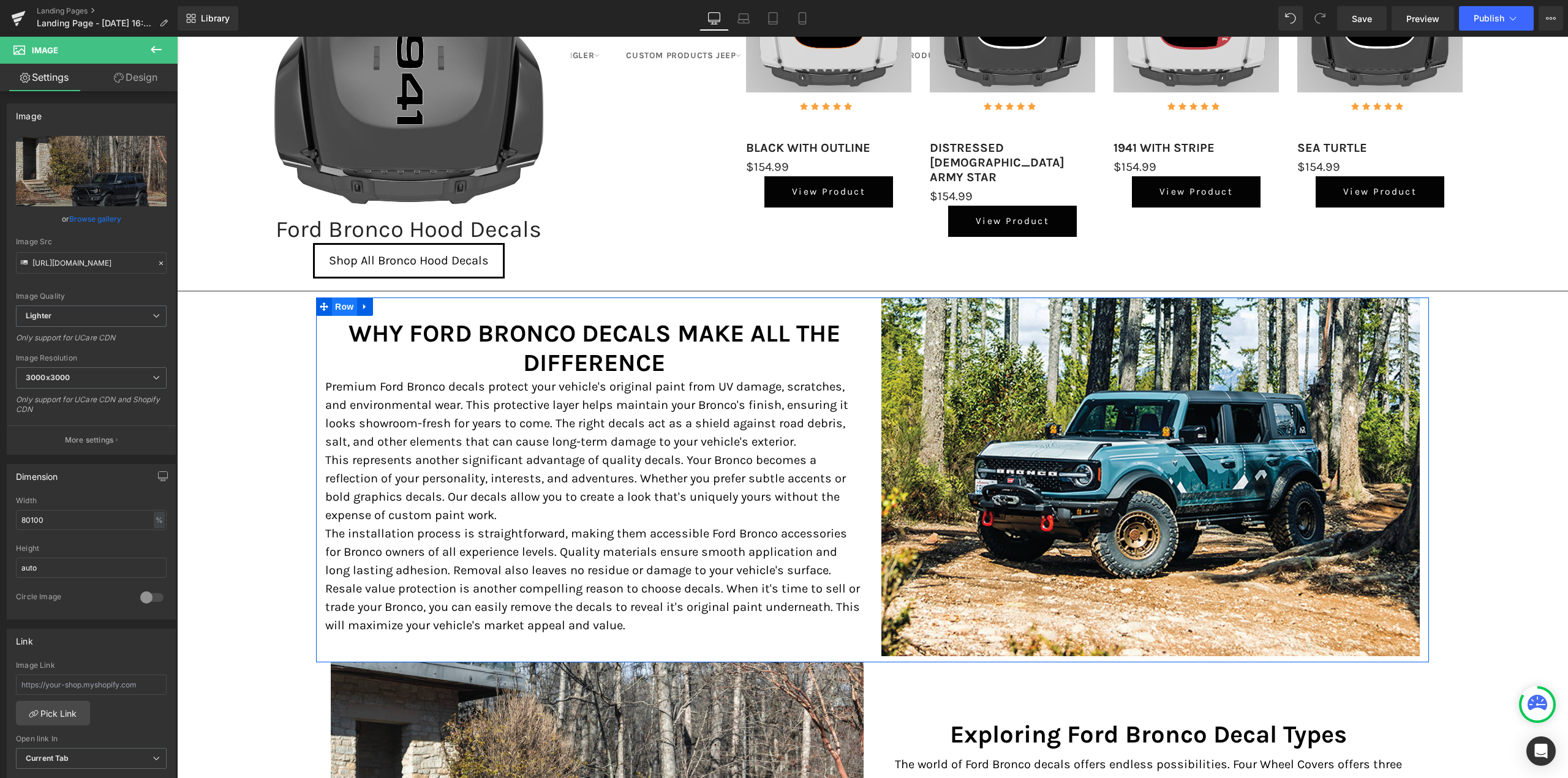
click at [336, 310] on span "Row" at bounding box center [345, 307] width 25 height 19
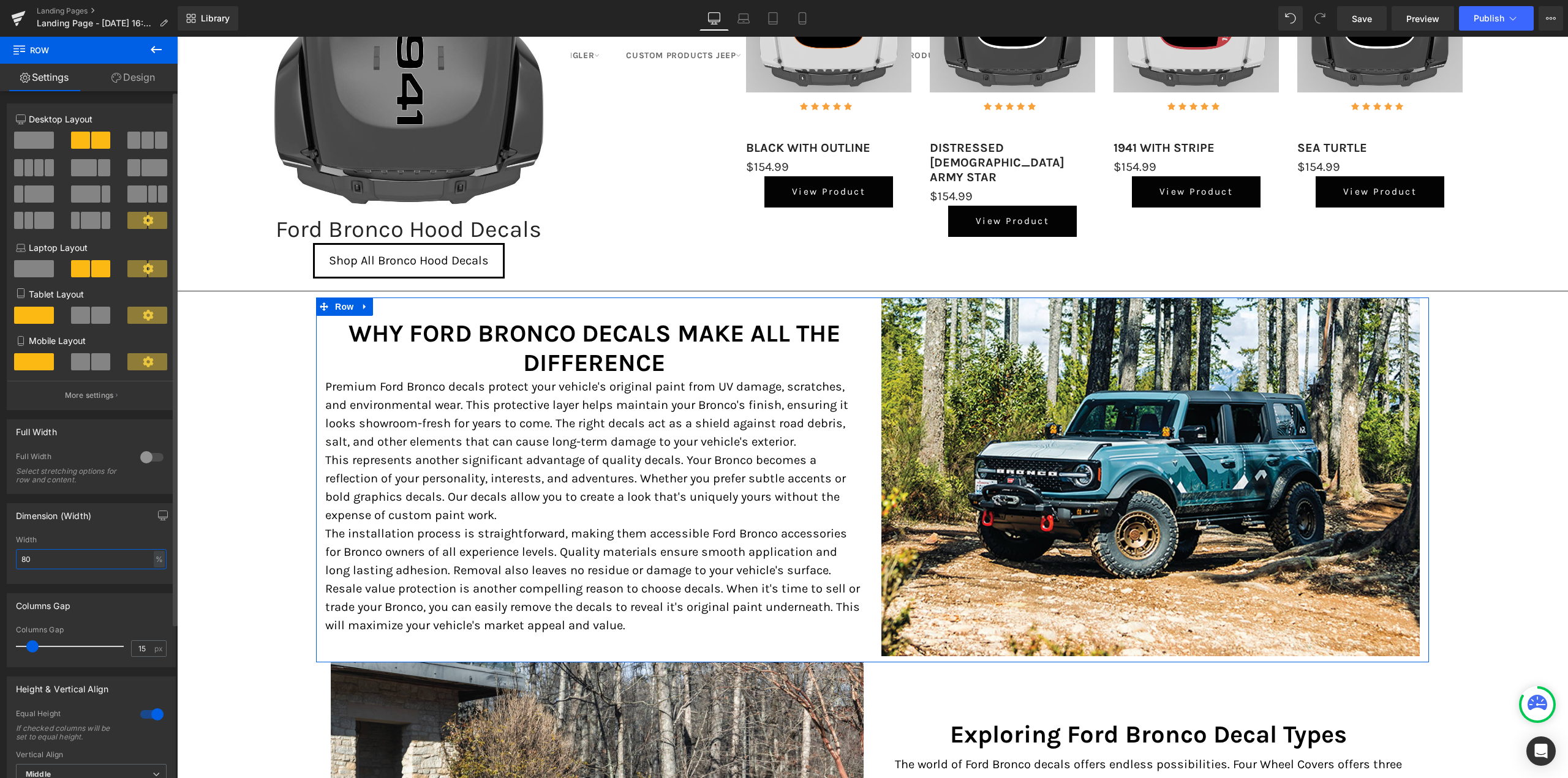
drag, startPoint x: 36, startPoint y: 557, endPoint x: 13, endPoint y: 544, distance: 26.4
click at [10, 546] on div "80% Width 80 % % px" at bounding box center [91, 559] width 168 height 47
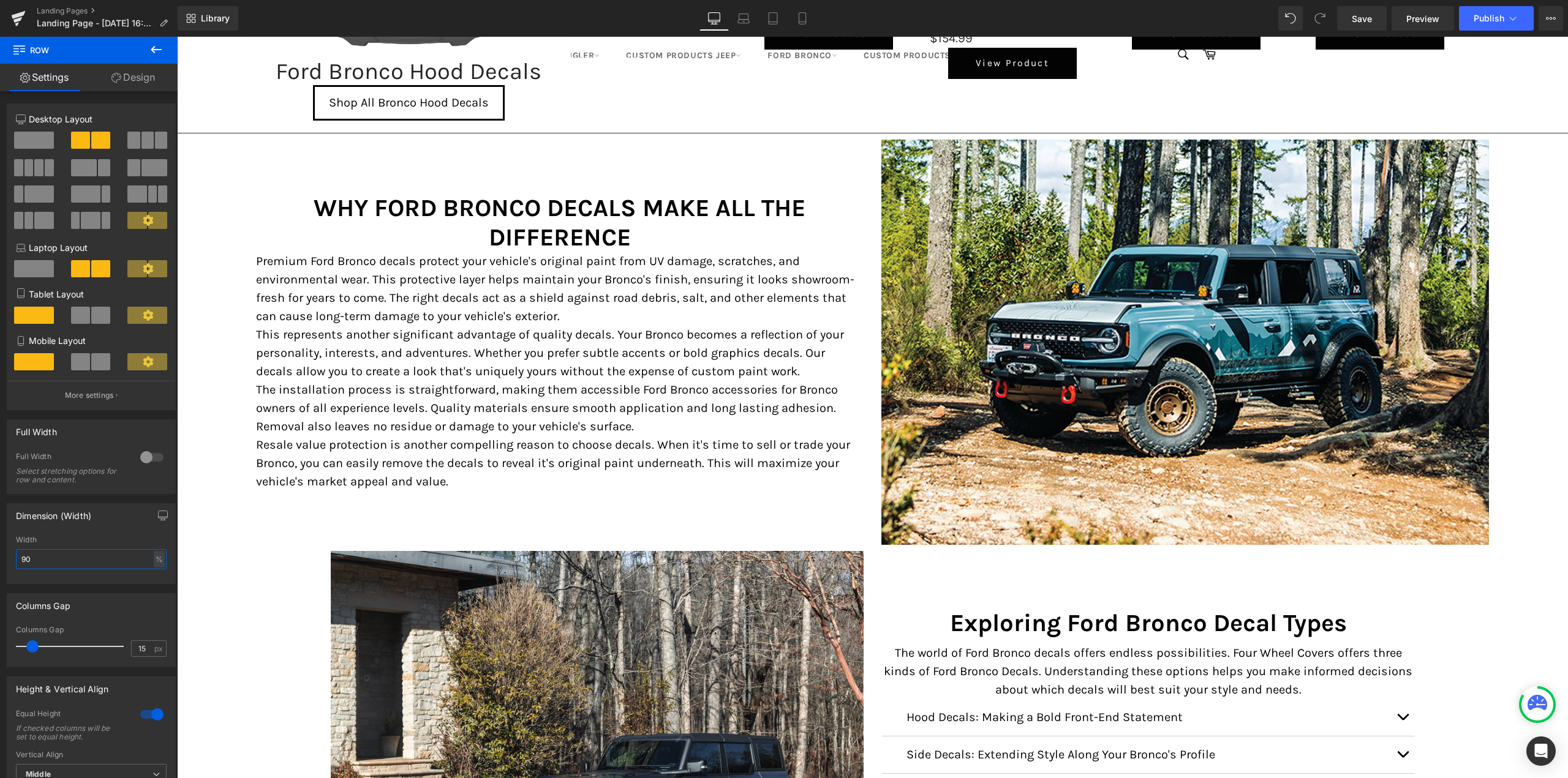
scroll to position [1227, 0]
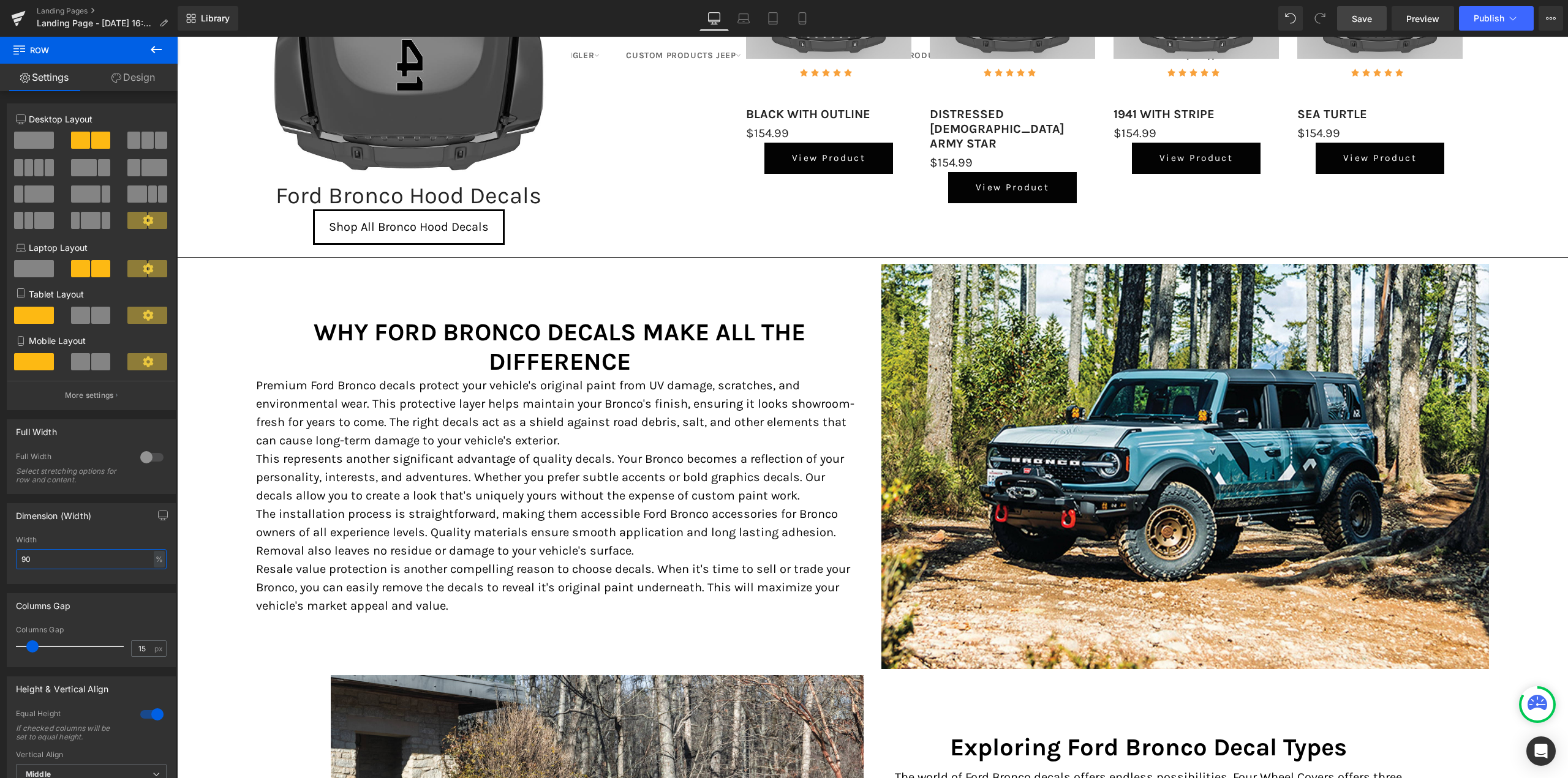
type input "90"
click at [1347, 18] on link "Save" at bounding box center [1362, 19] width 50 height 25
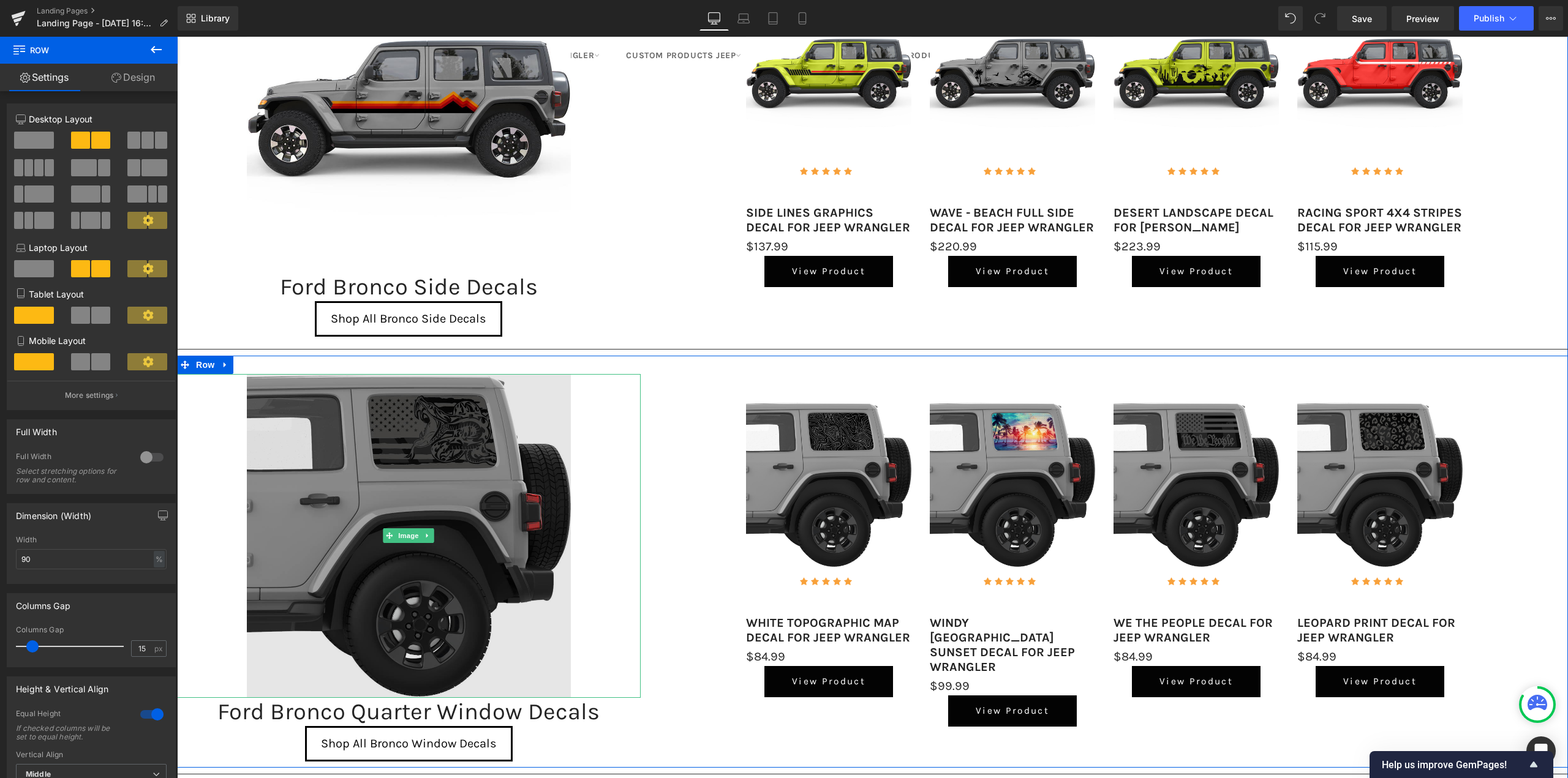
scroll to position [367, 0]
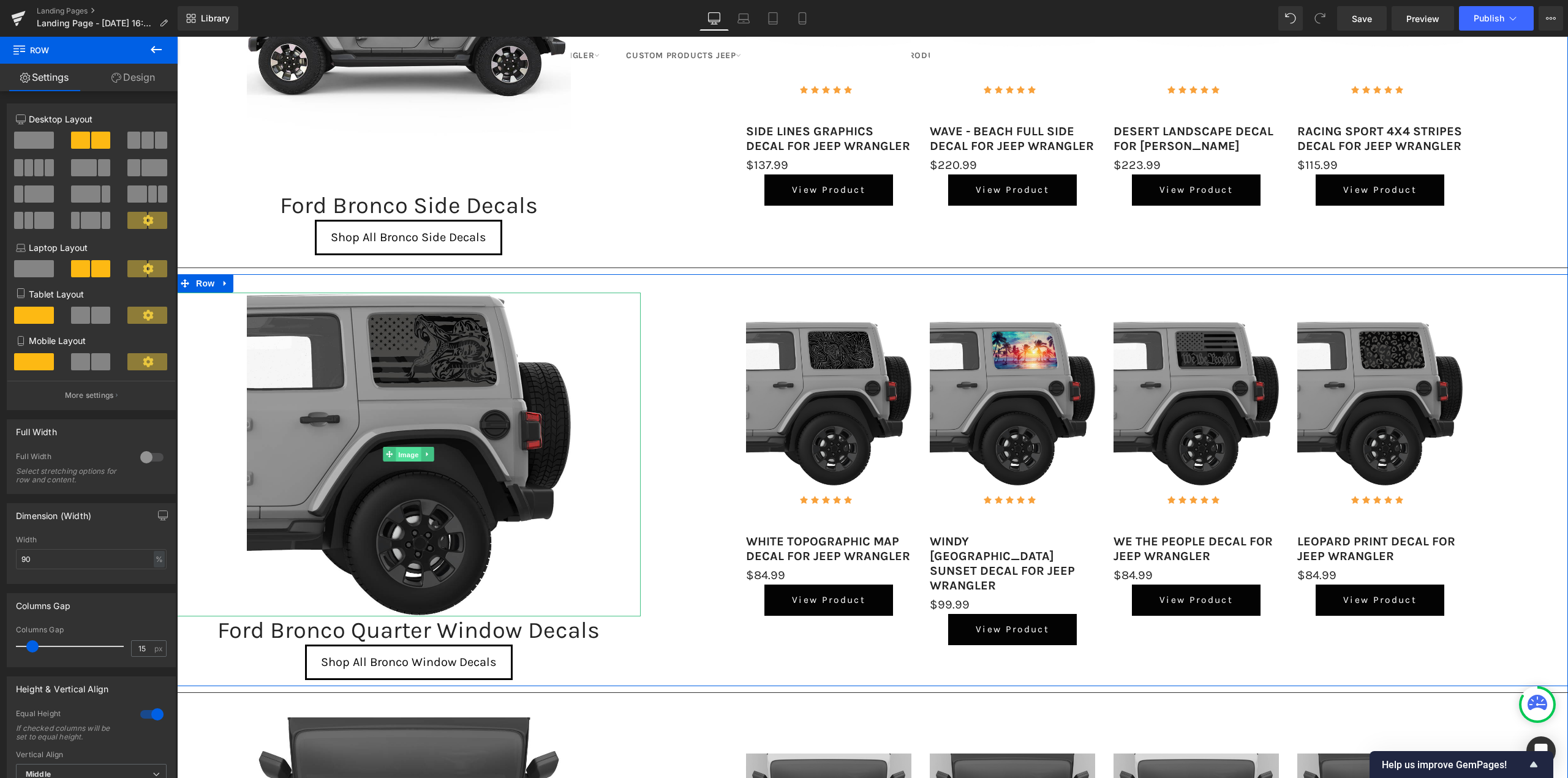
click at [411, 453] on span "Image" at bounding box center [409, 454] width 25 height 14
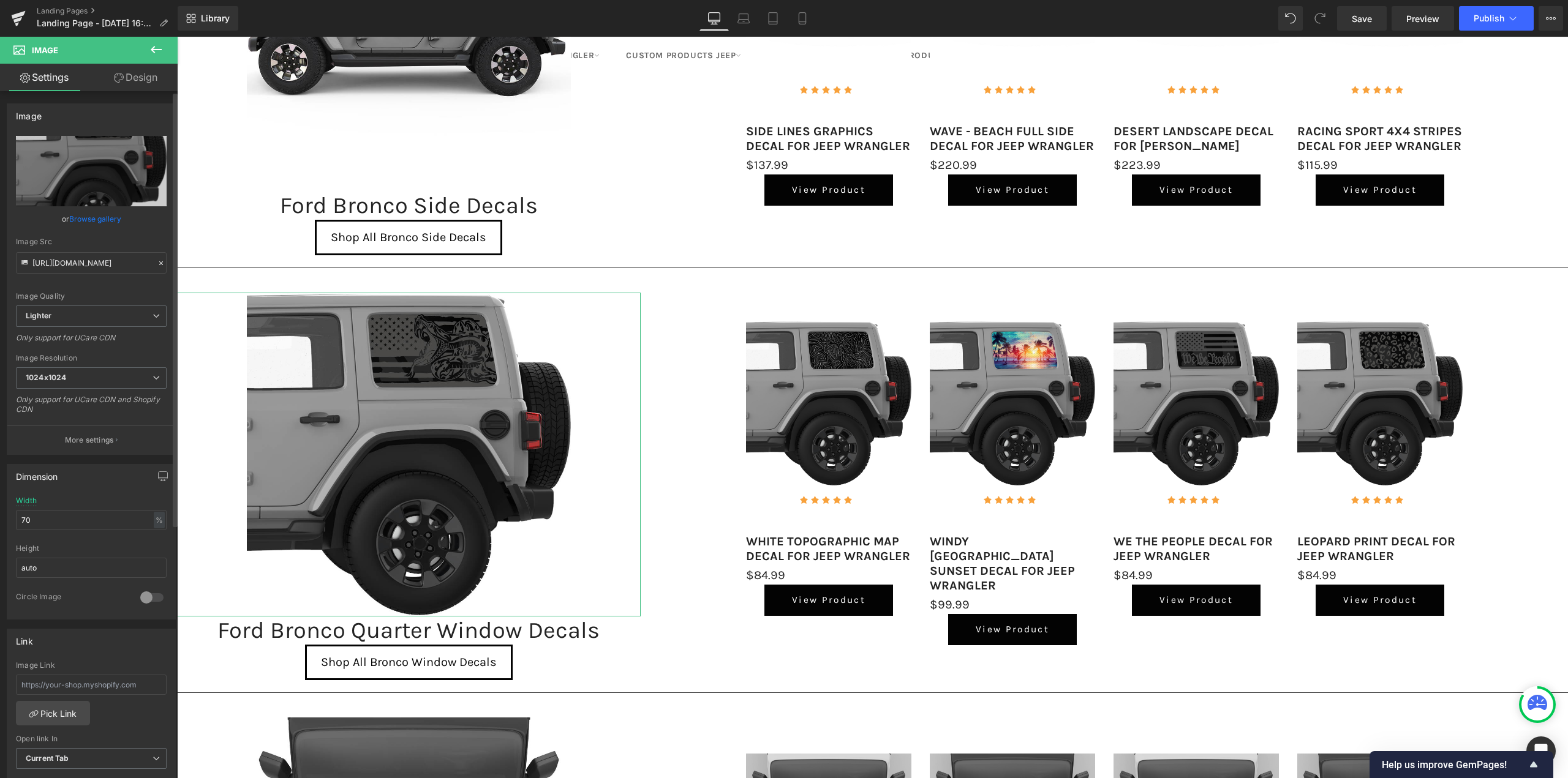
click at [85, 214] on link "Browse gallery" at bounding box center [96, 219] width 52 height 21
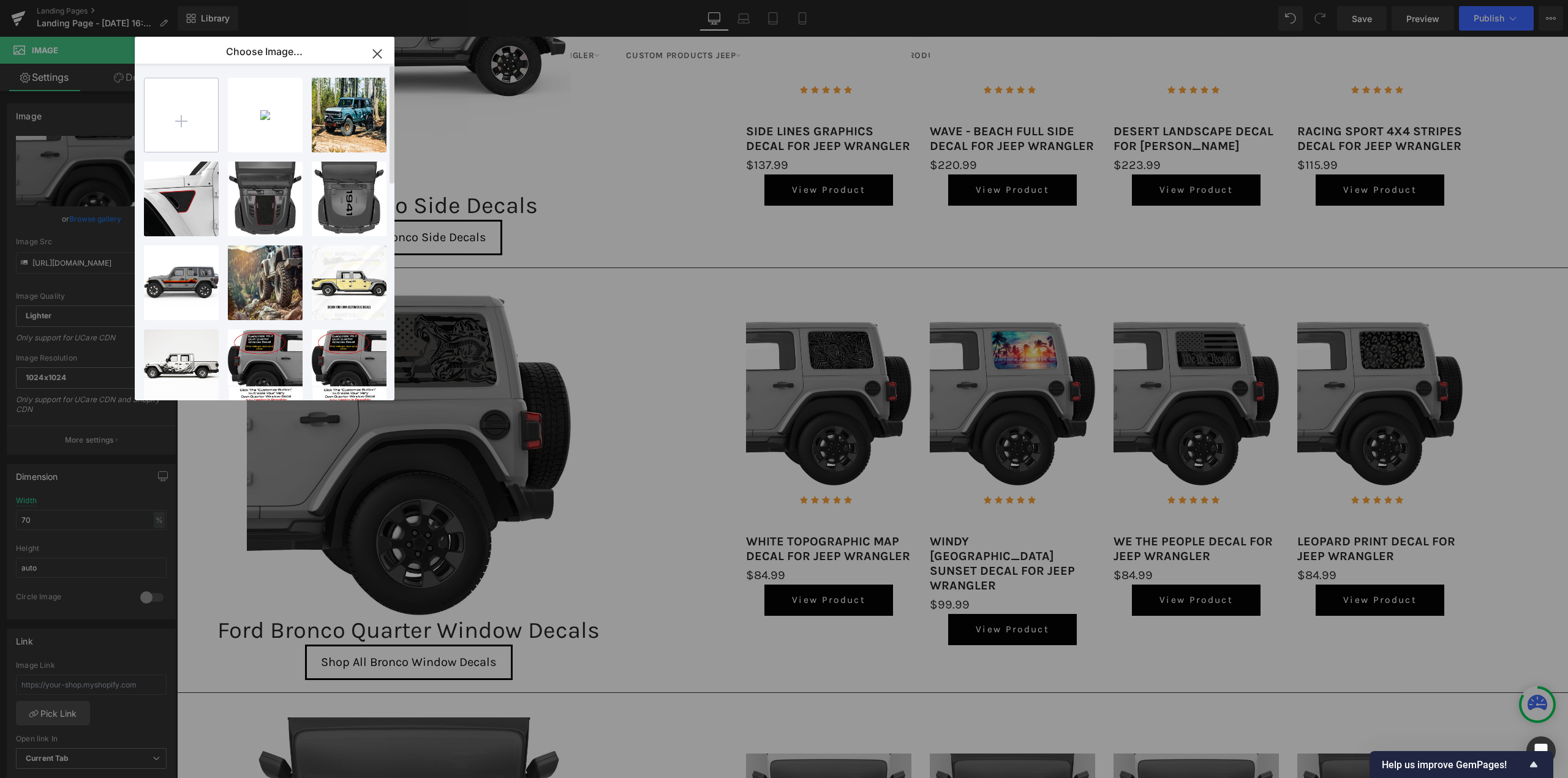
click at [177, 125] on input "file" at bounding box center [181, 115] width 74 height 74
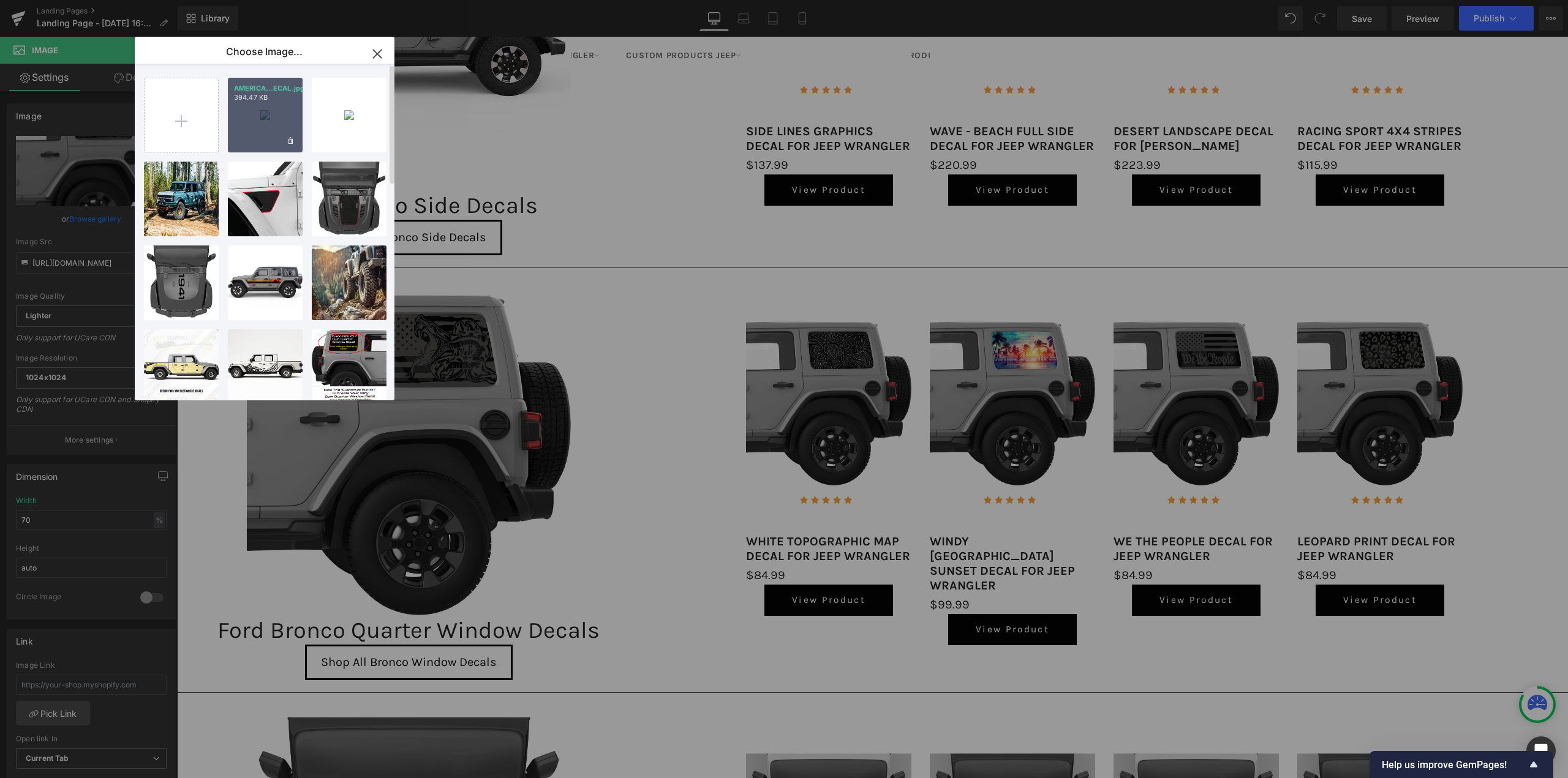
click at [247, 134] on div "AMERICA...ECAL.jpg 394.47 KB" at bounding box center [265, 115] width 75 height 75
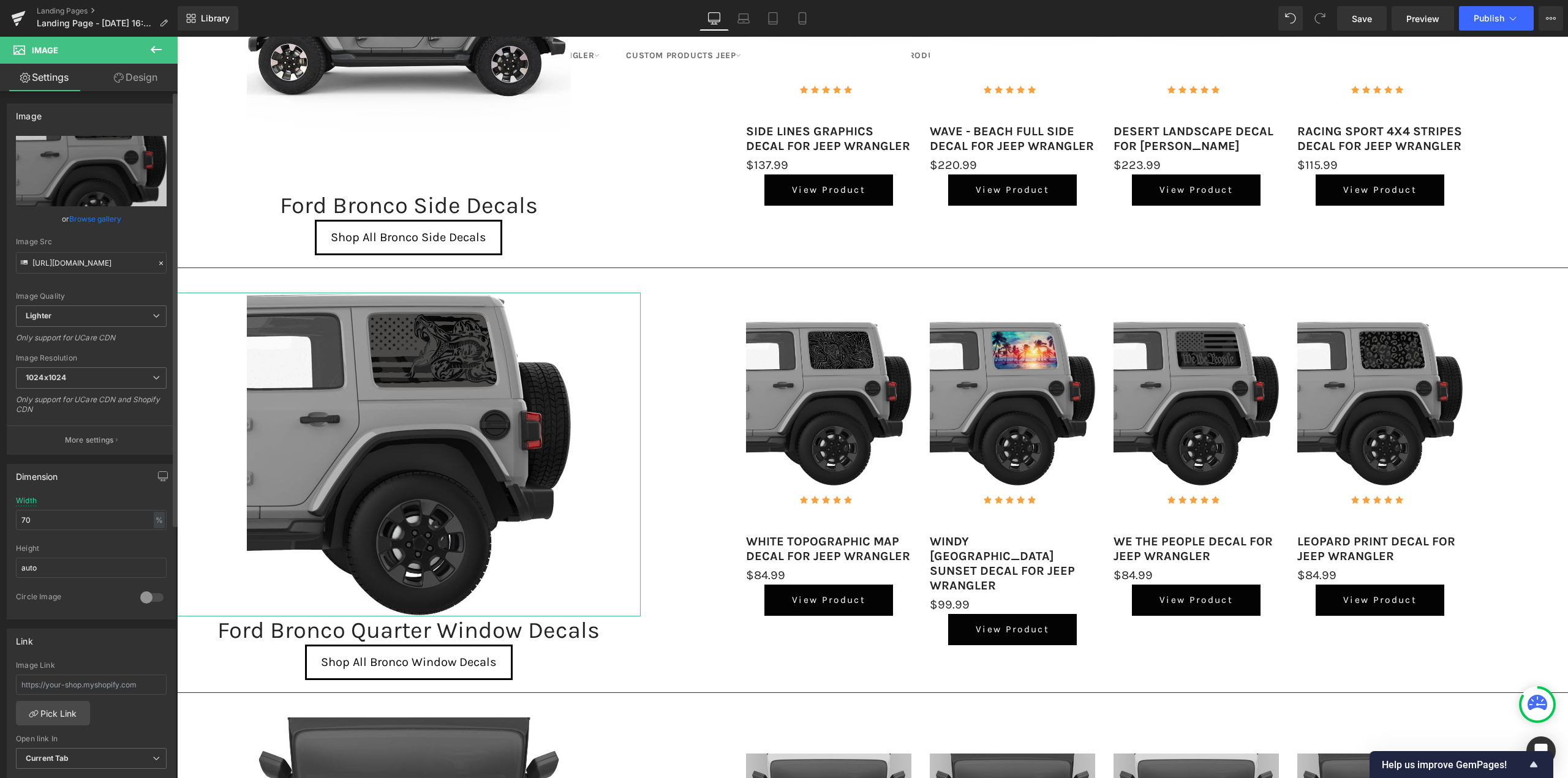
click at [86, 221] on link "Browse gallery" at bounding box center [96, 219] width 52 height 21
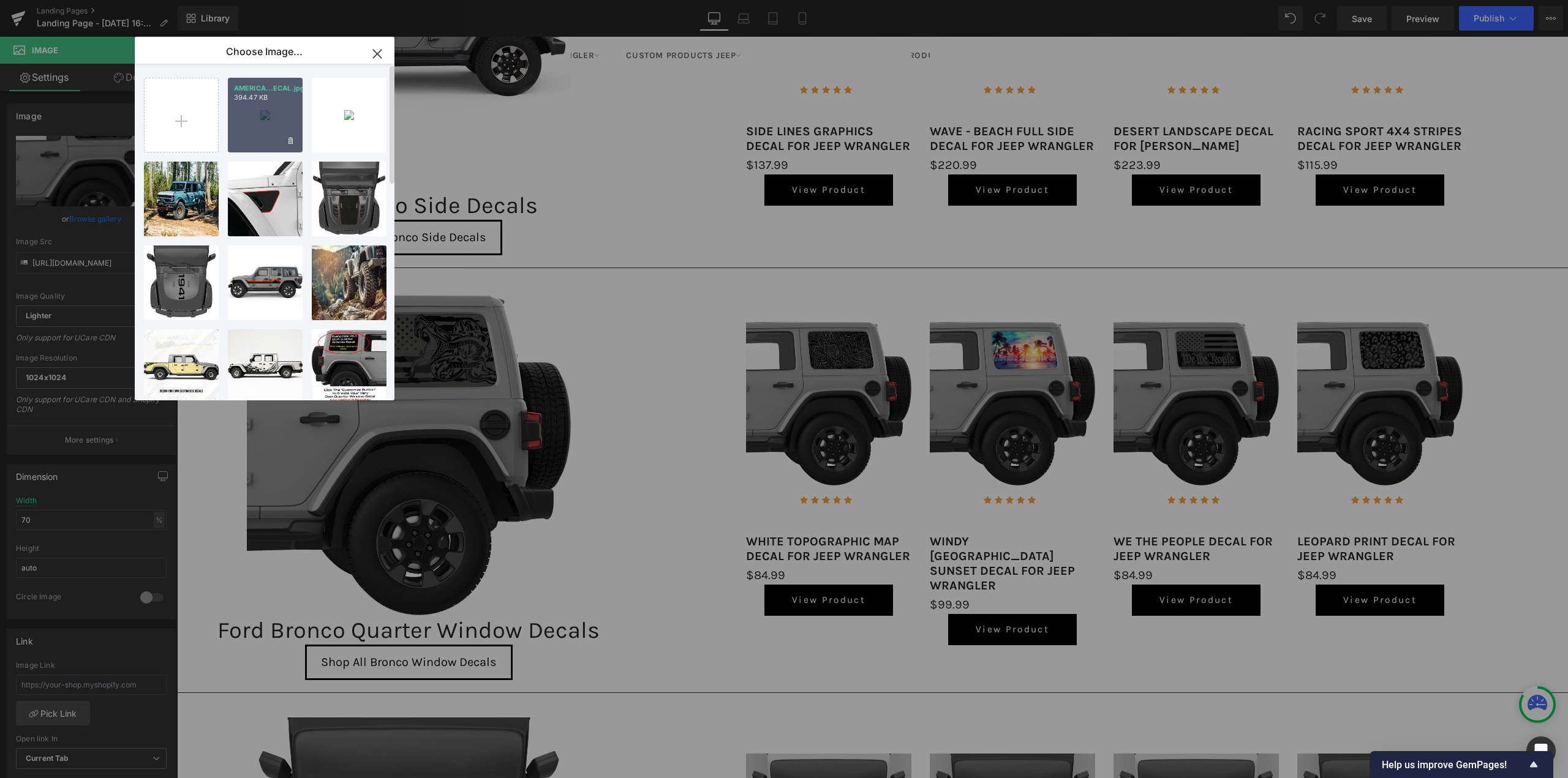
click at [254, 126] on div "AMERICA...ECAL.jpg 394.47 KB" at bounding box center [265, 115] width 75 height 75
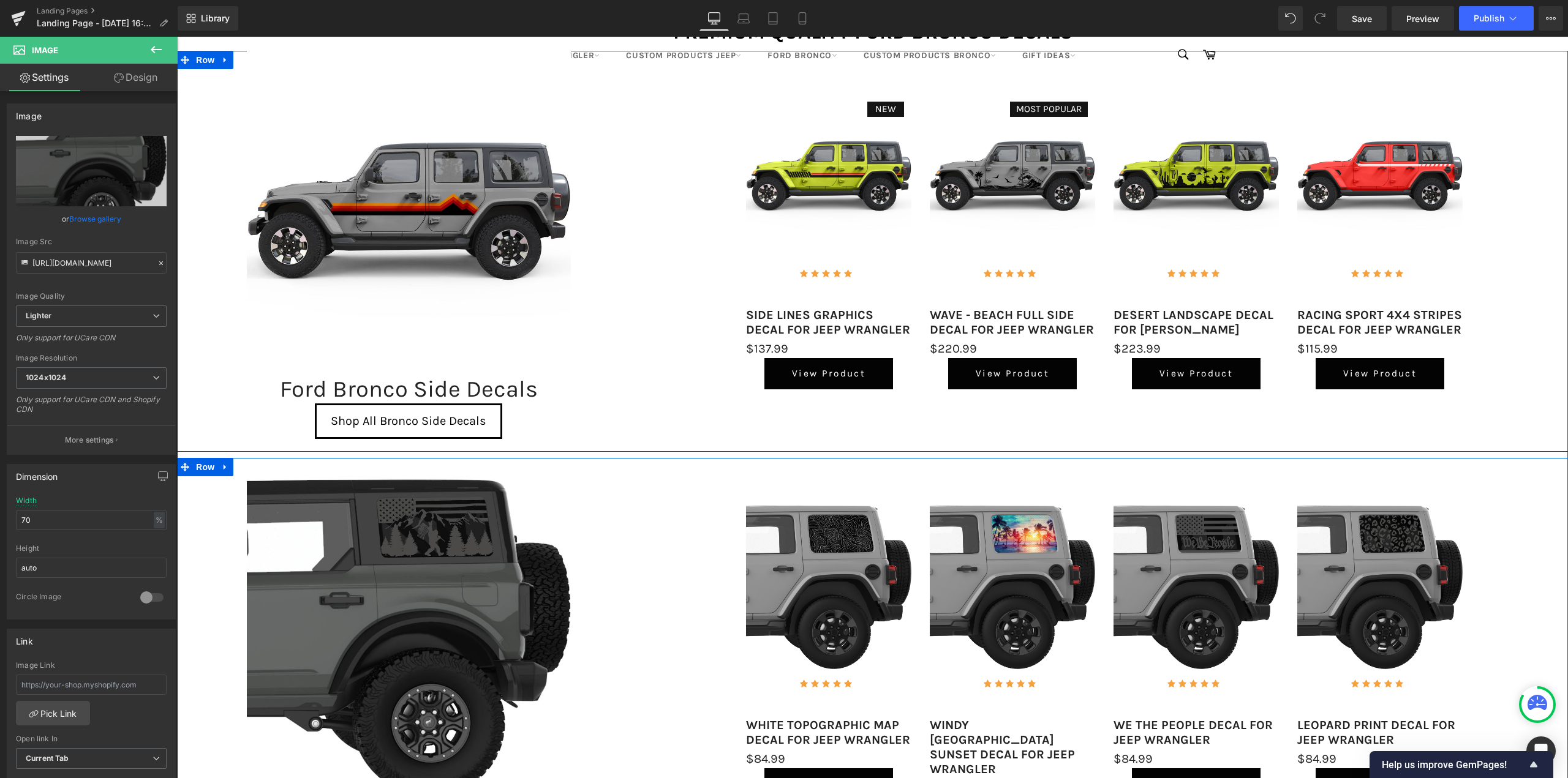
scroll to position [61, 0]
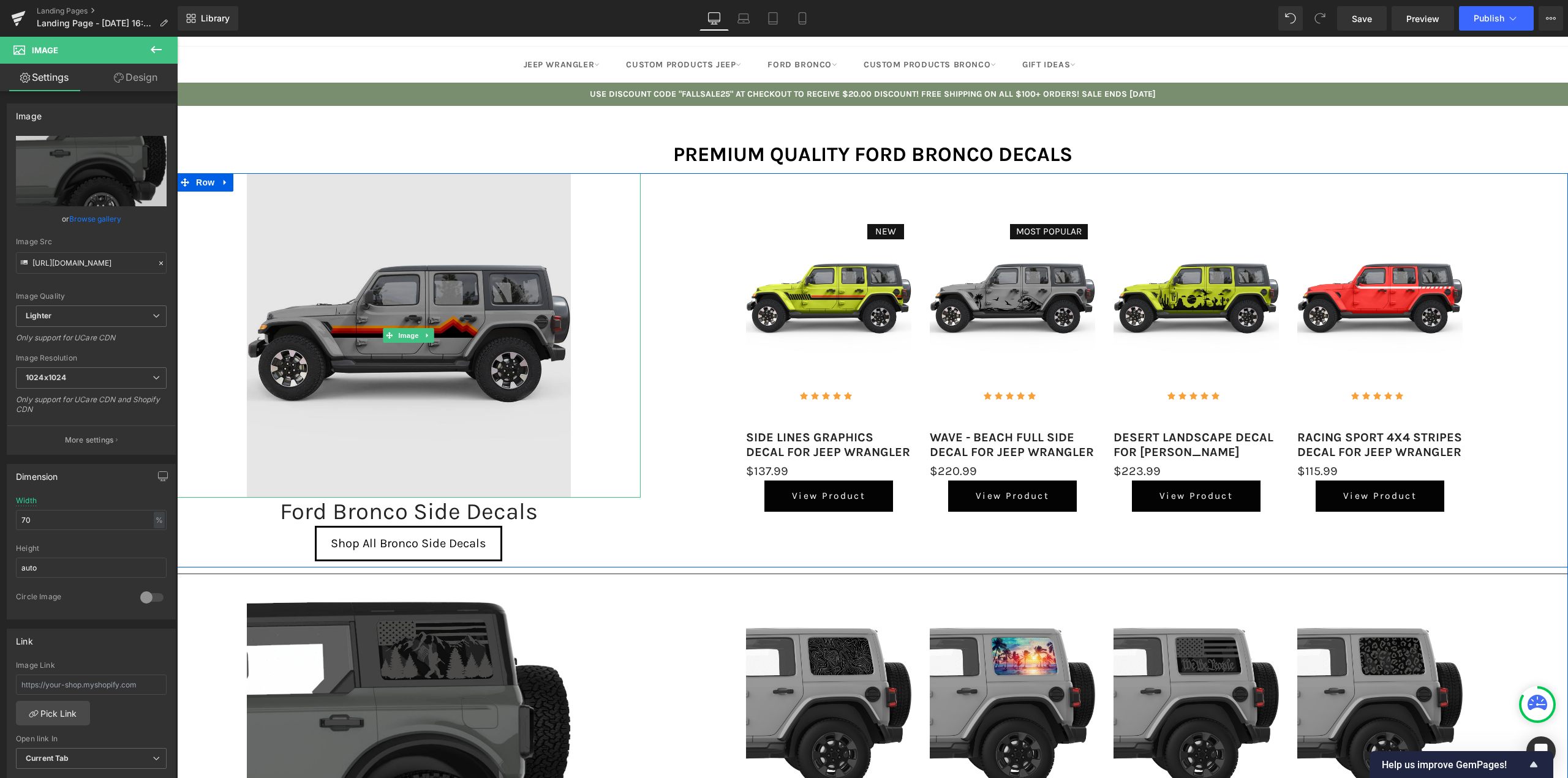
click at [426, 336] on div "Image" at bounding box center [409, 335] width 464 height 324
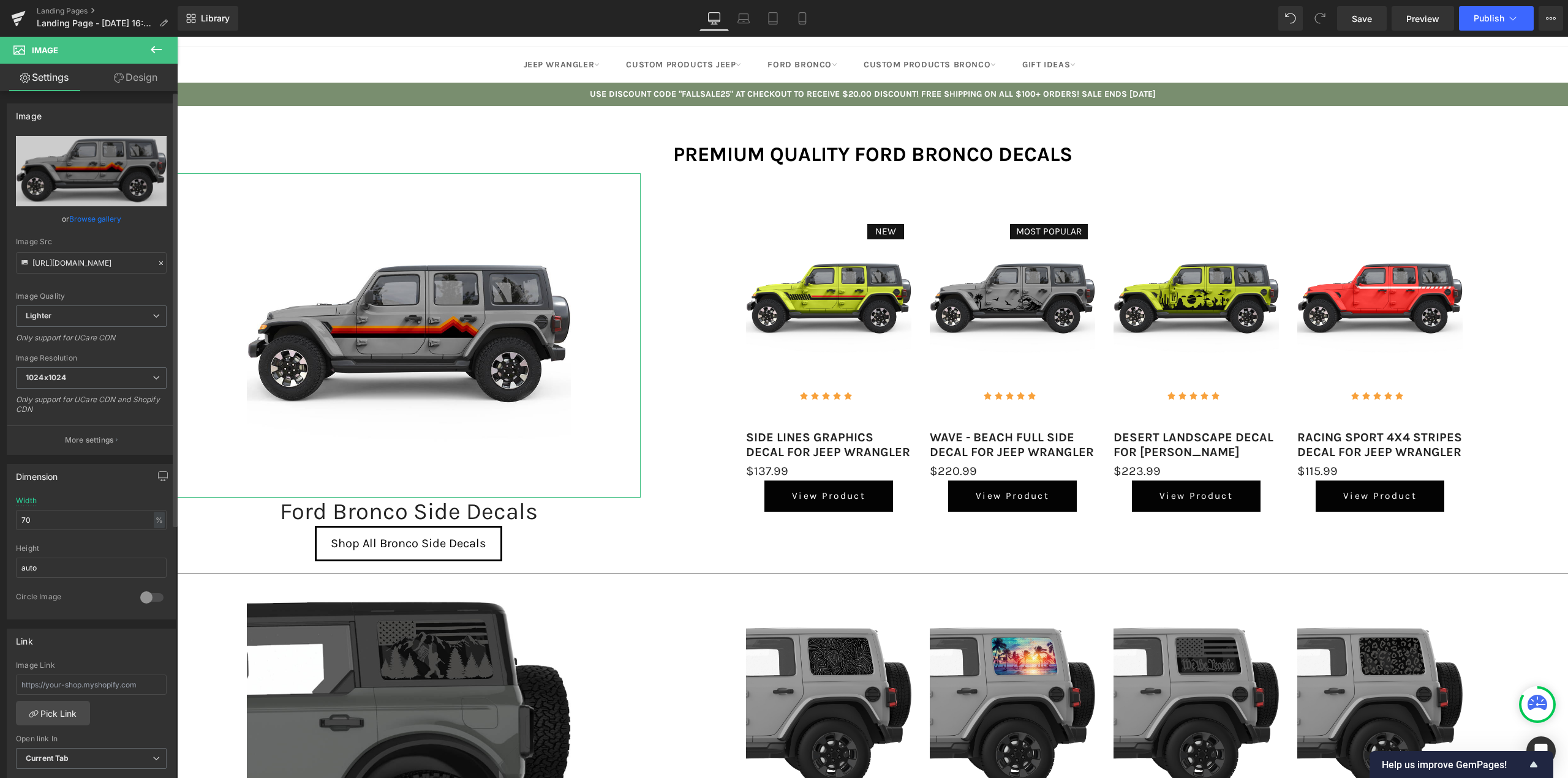
click at [91, 222] on link "Browse gallery" at bounding box center [96, 219] width 52 height 21
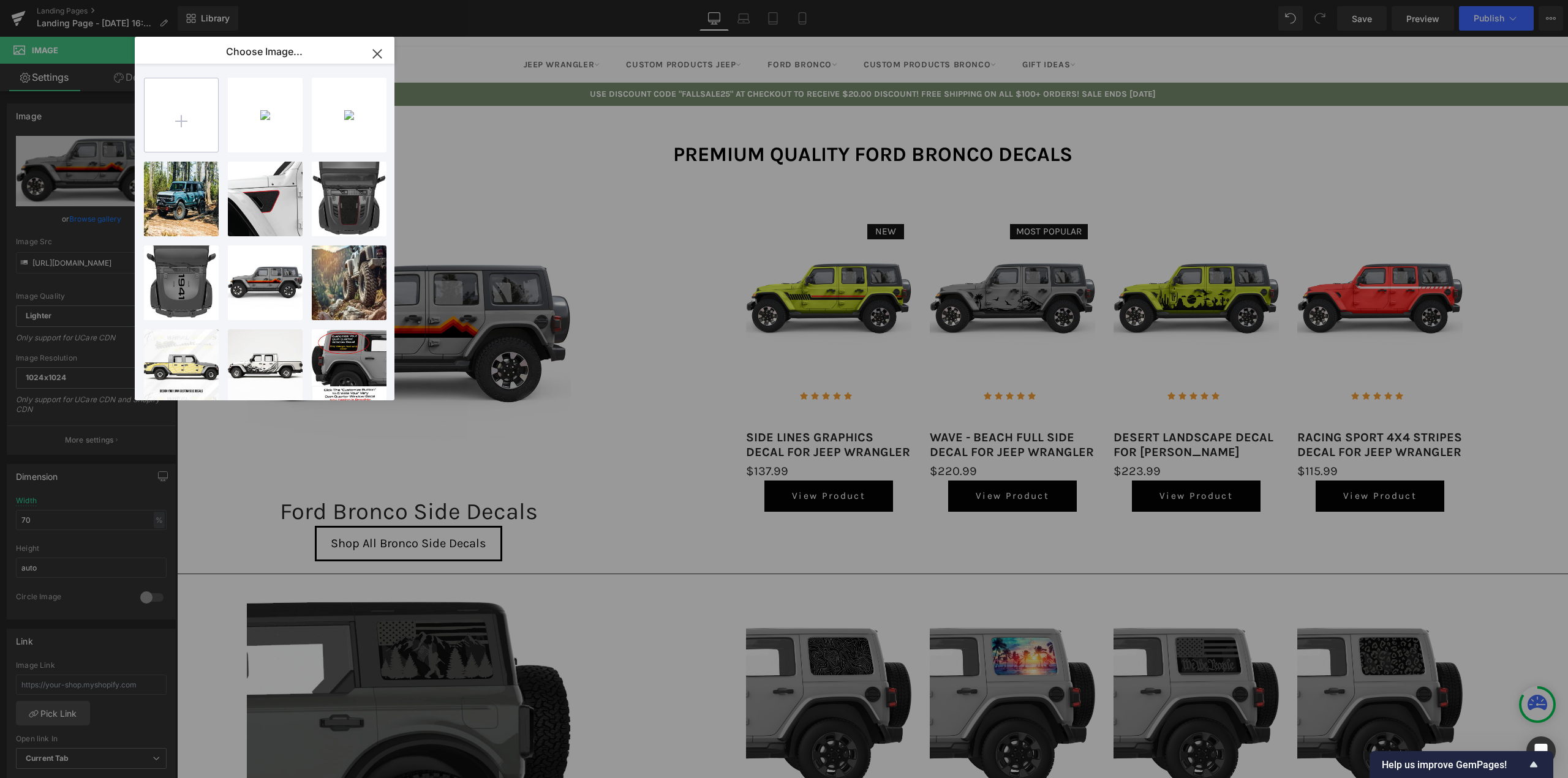
click at [176, 109] on input "file" at bounding box center [181, 115] width 74 height 74
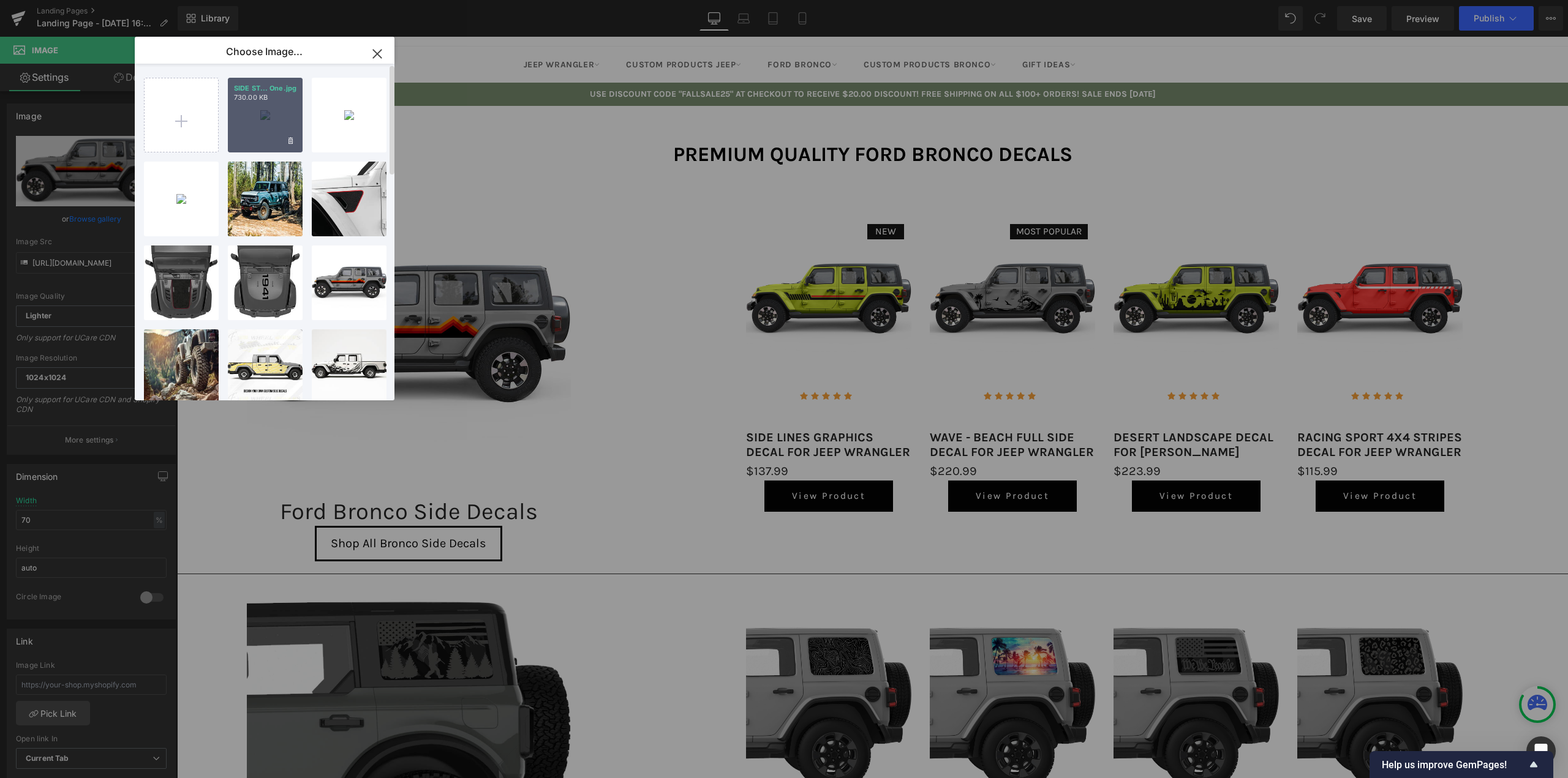
click at [254, 106] on div "SIDE ST... One.jpg 730.00 KB" at bounding box center [265, 115] width 75 height 75
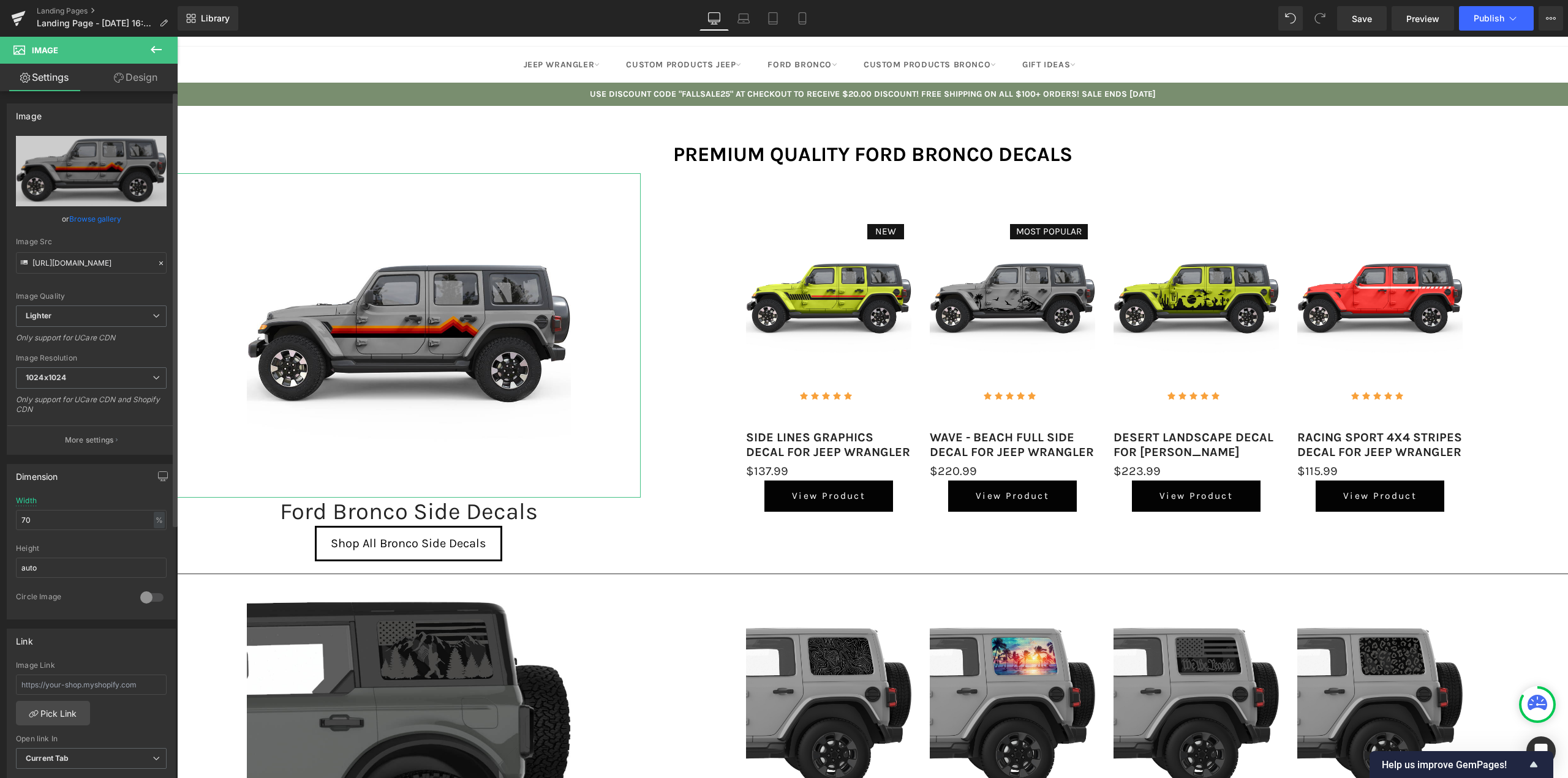
click at [98, 221] on link "Browse gallery" at bounding box center [96, 219] width 52 height 21
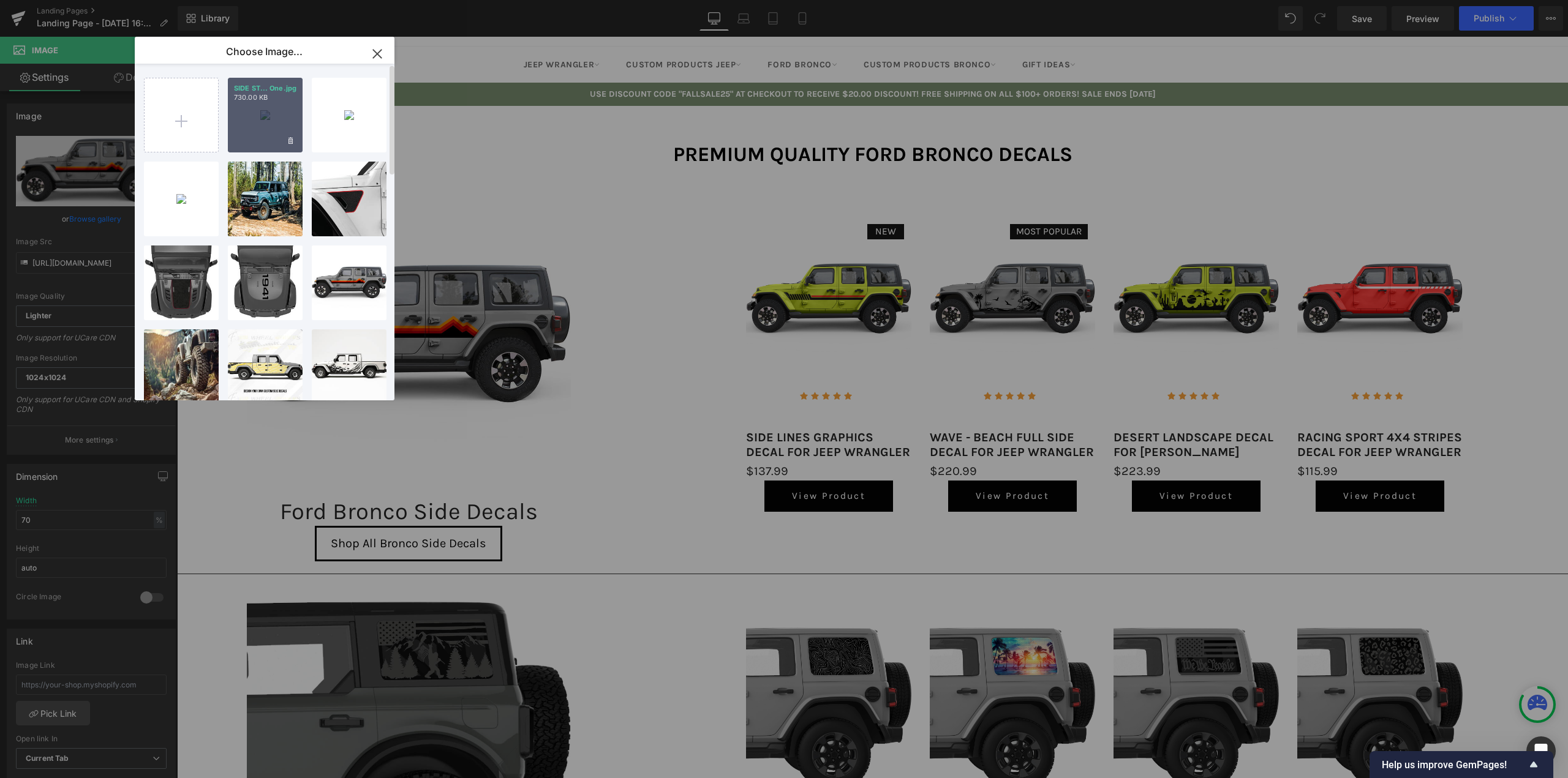
click at [265, 115] on div "SIDE ST... One.jpg 730.00 KB" at bounding box center [265, 115] width 75 height 75
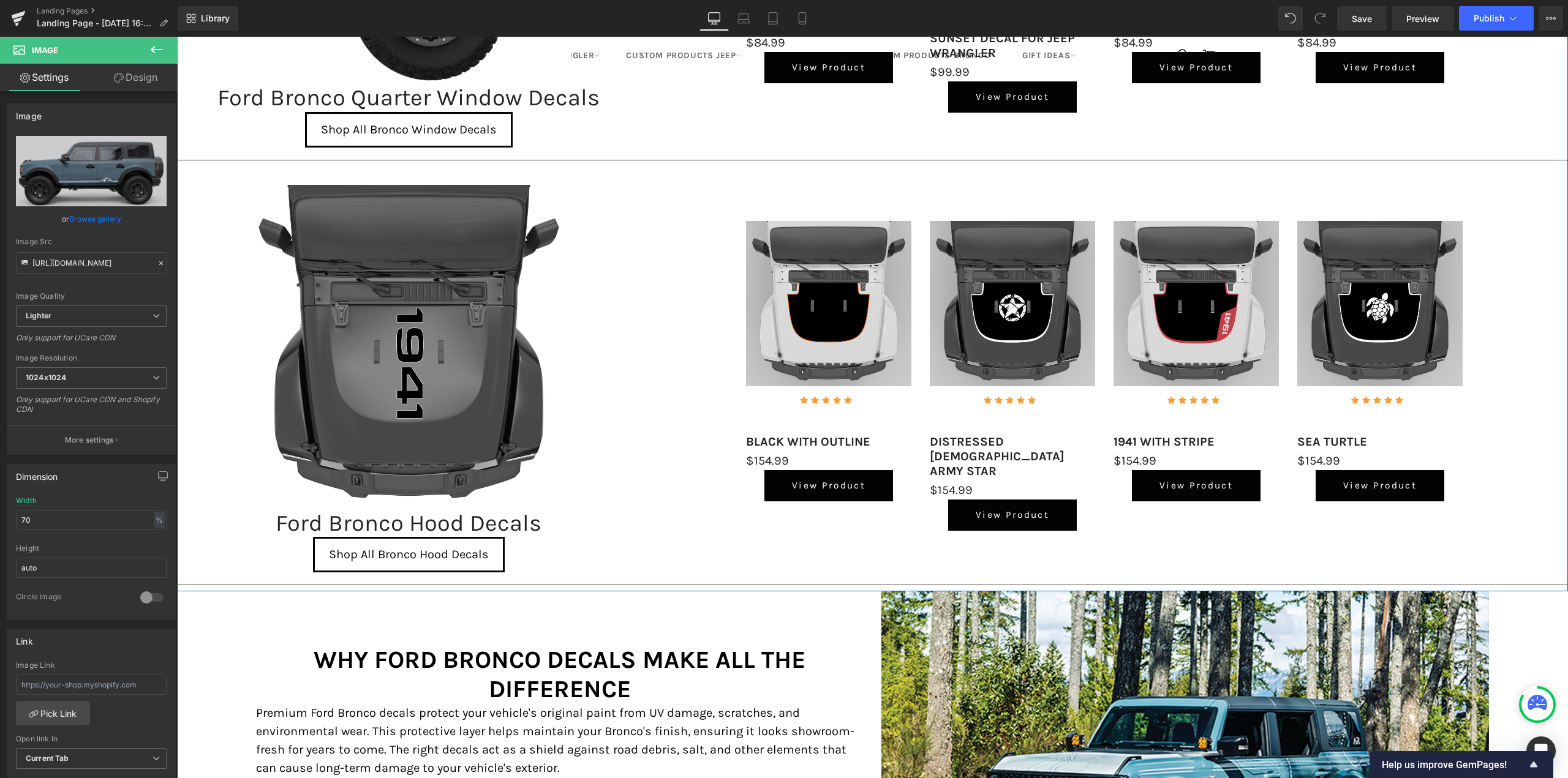
scroll to position [918, 0]
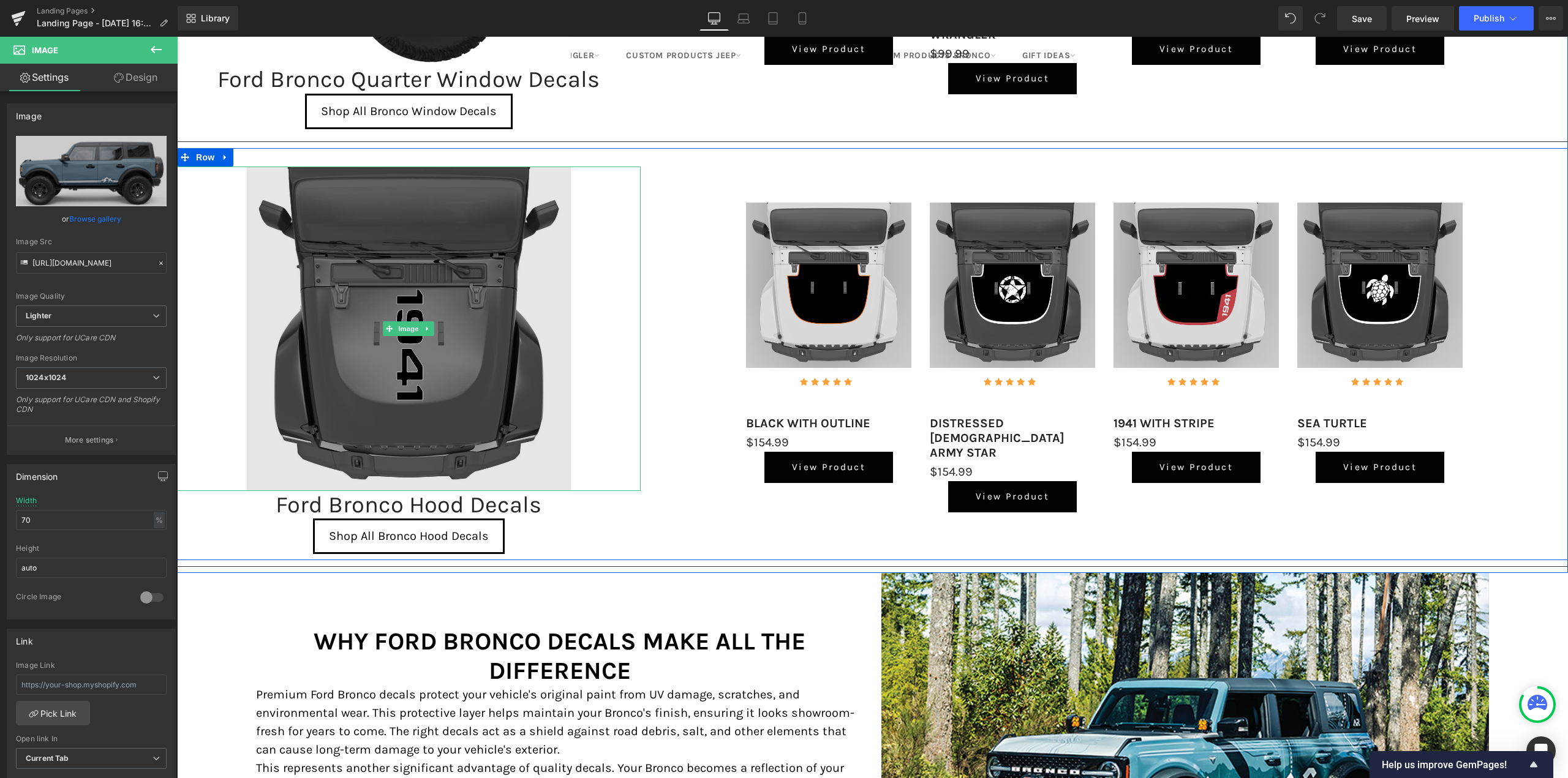
click at [391, 409] on img at bounding box center [409, 329] width 325 height 324
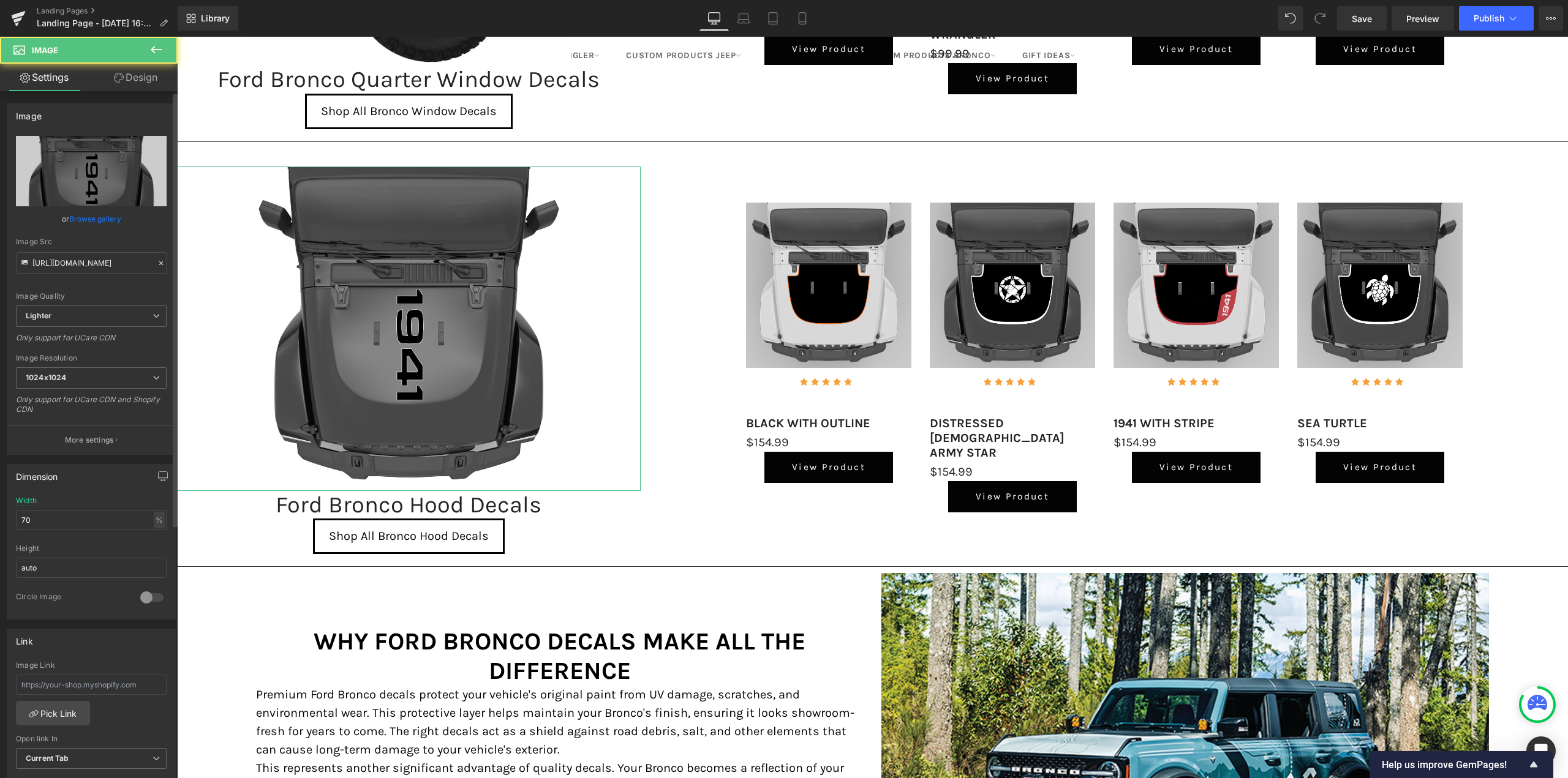
click at [84, 218] on link "Browse gallery" at bounding box center [96, 219] width 52 height 21
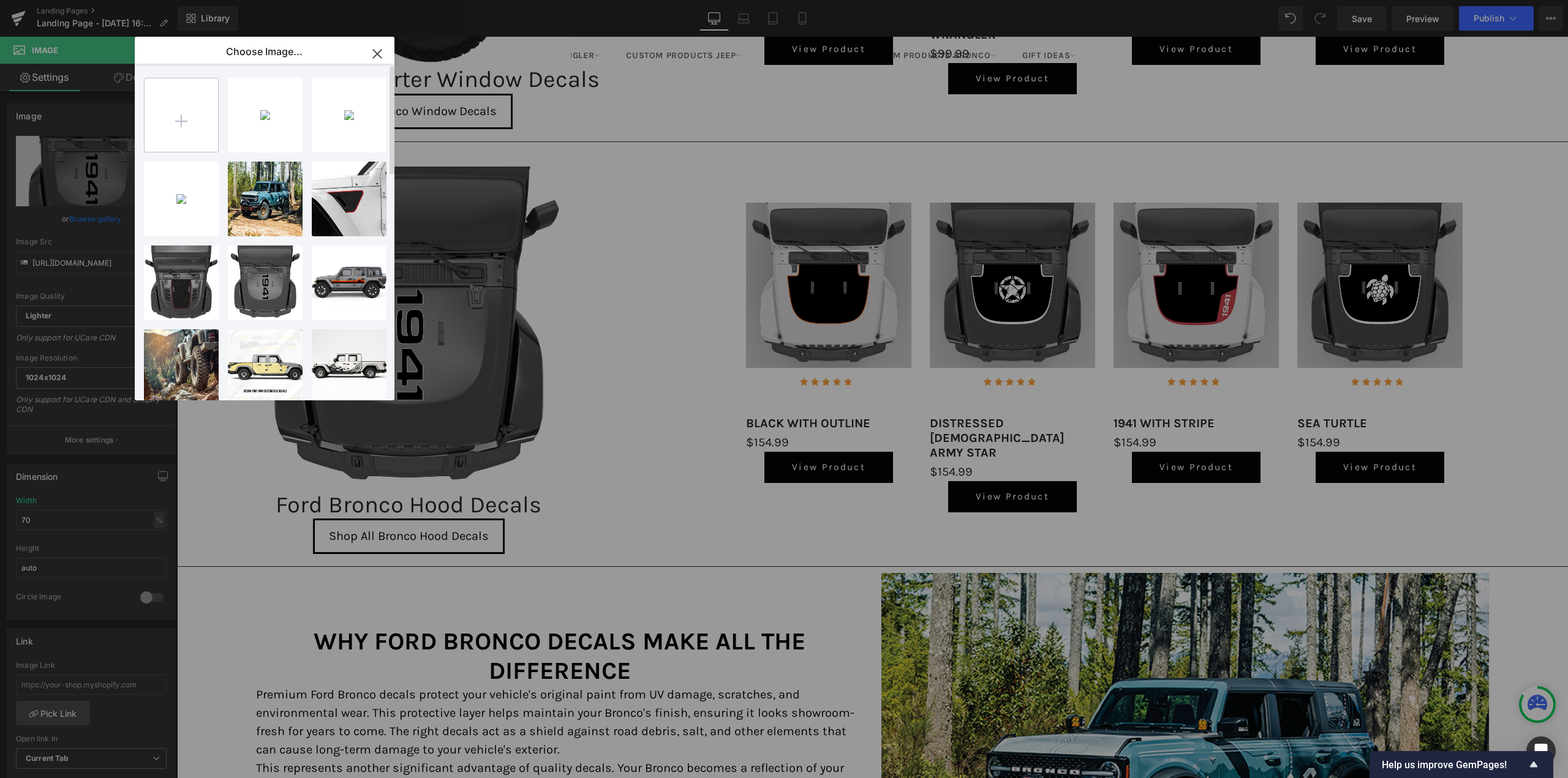
click at [210, 119] on input "file" at bounding box center [181, 115] width 74 height 74
type input "C:\fakepath\BUCKING HORSE HOOD THREE.jpg"
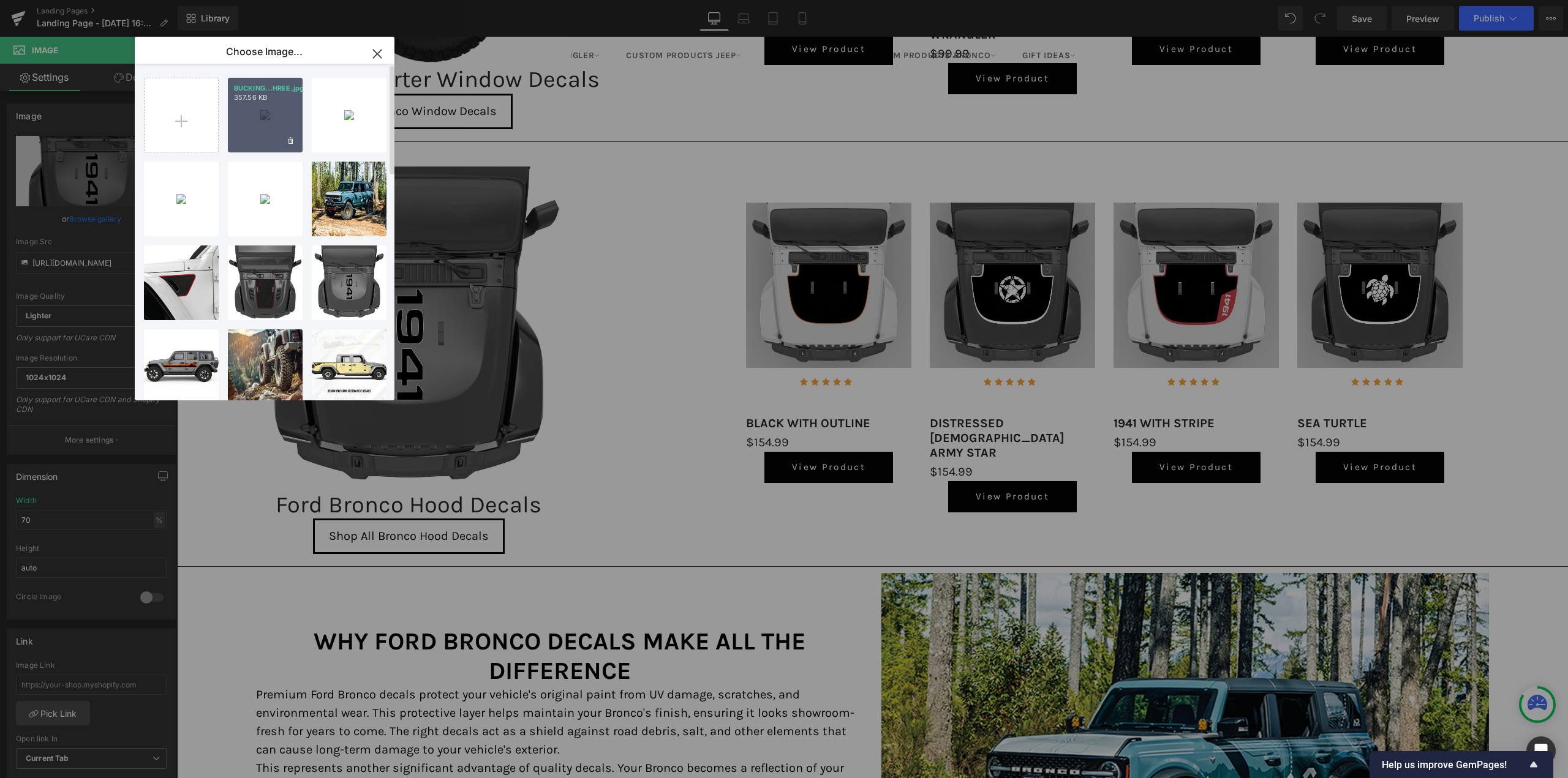
click at [261, 137] on div "BUCKING...HREE.jpg 357.56 KB" at bounding box center [265, 115] width 75 height 75
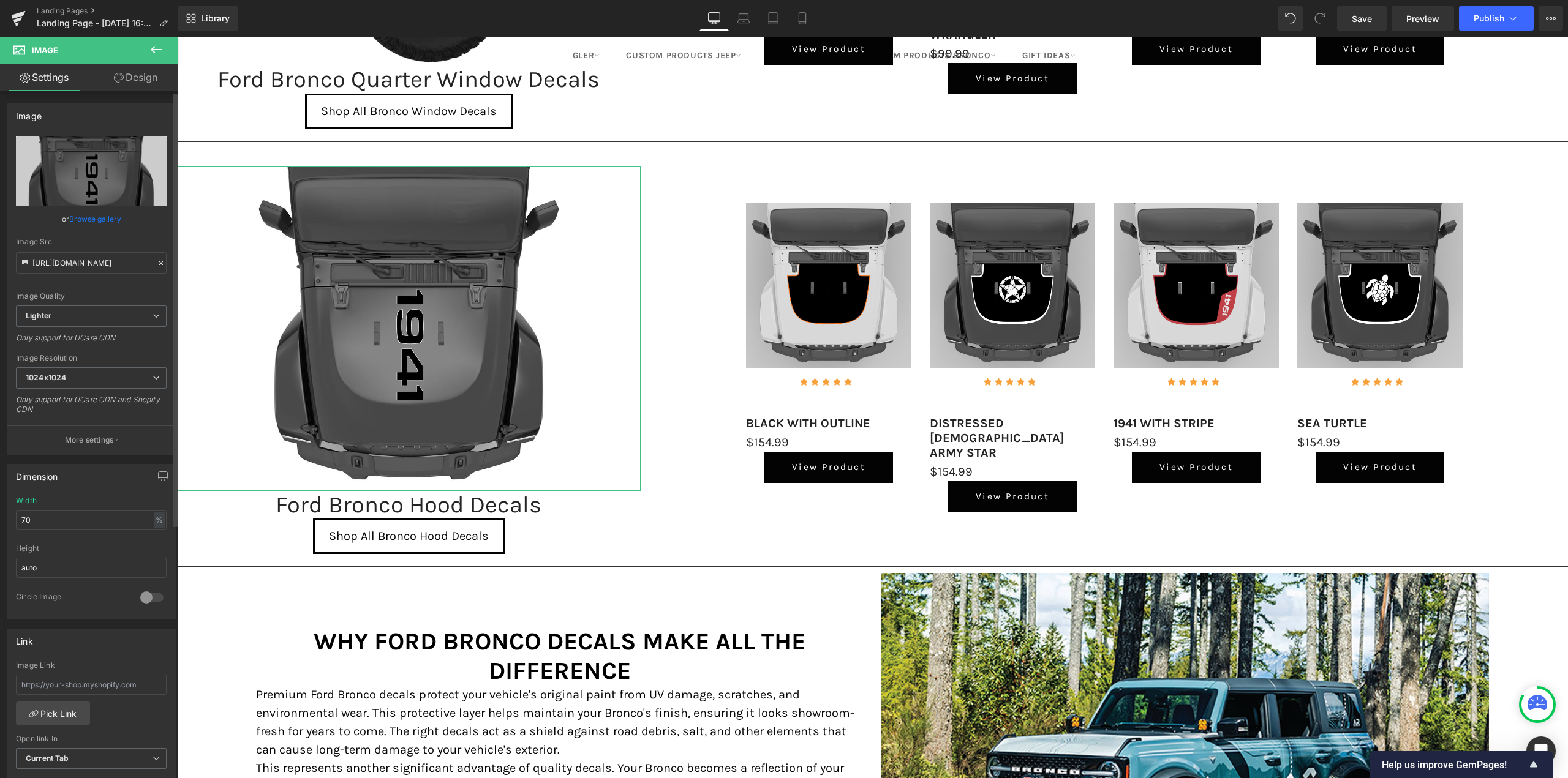
click at [89, 219] on link "Browse gallery" at bounding box center [96, 219] width 52 height 21
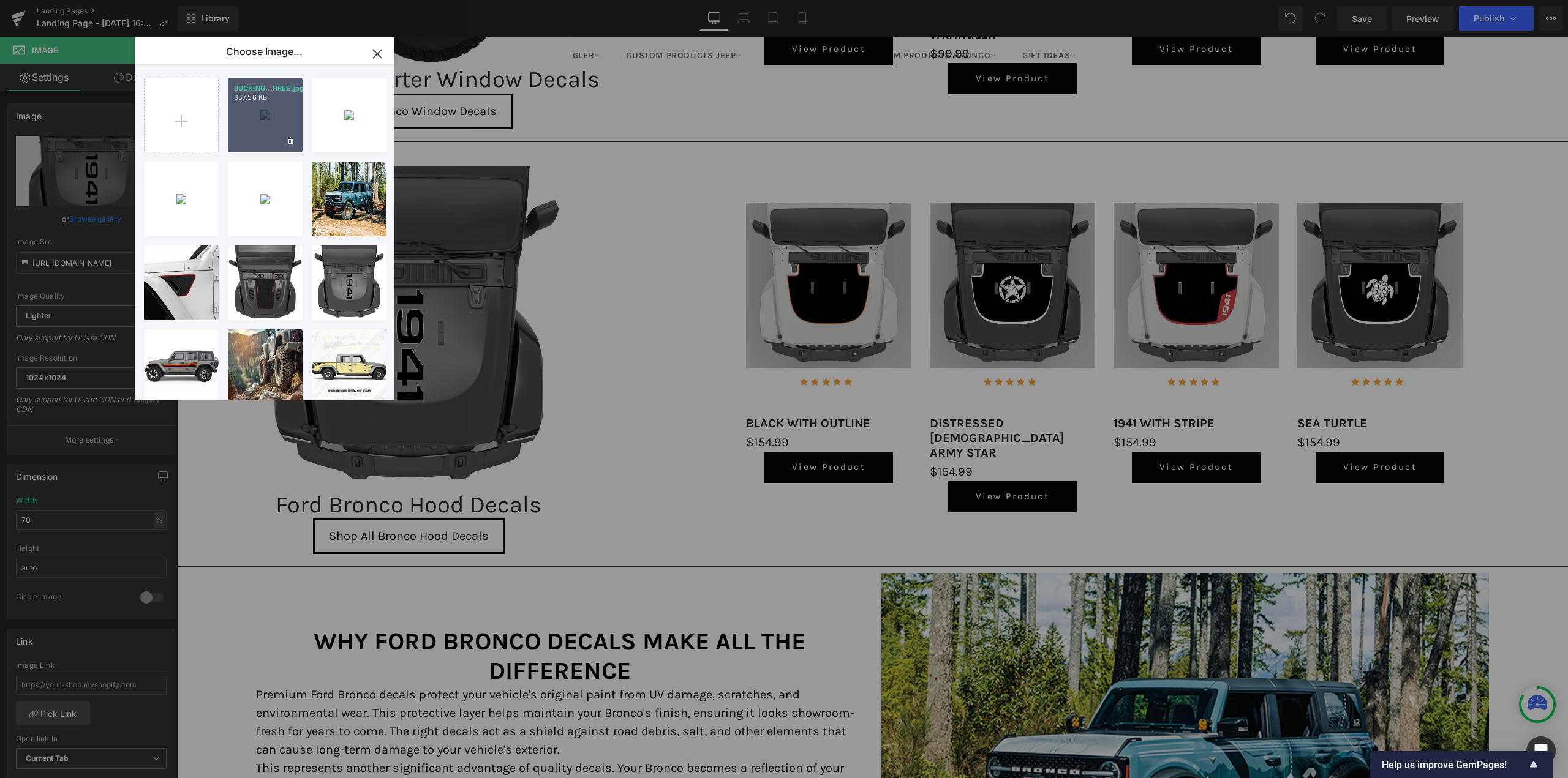
click at [275, 126] on div "BUCKING...HREE.jpg 357.56 KB" at bounding box center [265, 115] width 75 height 75
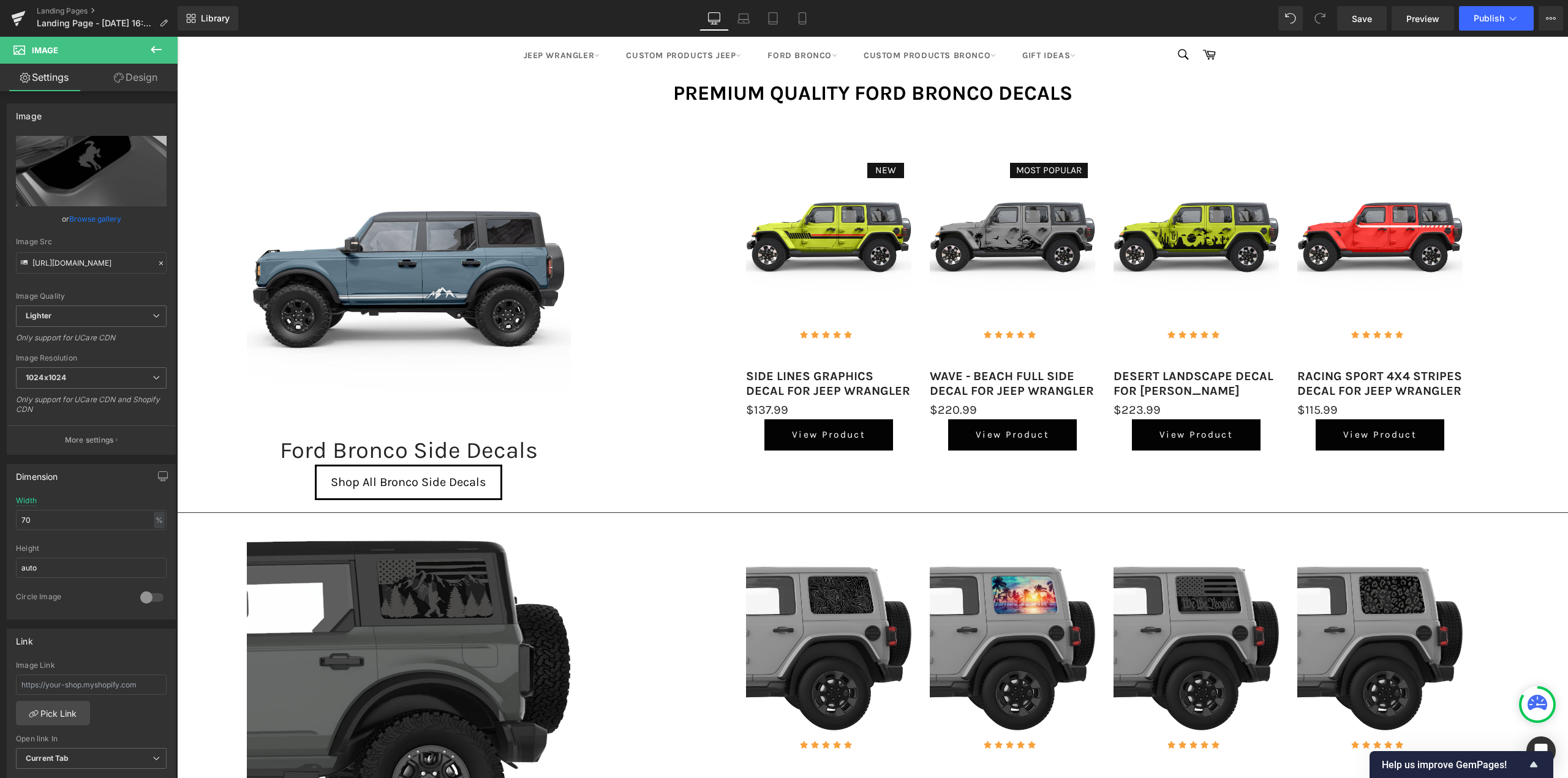
scroll to position [0, 0]
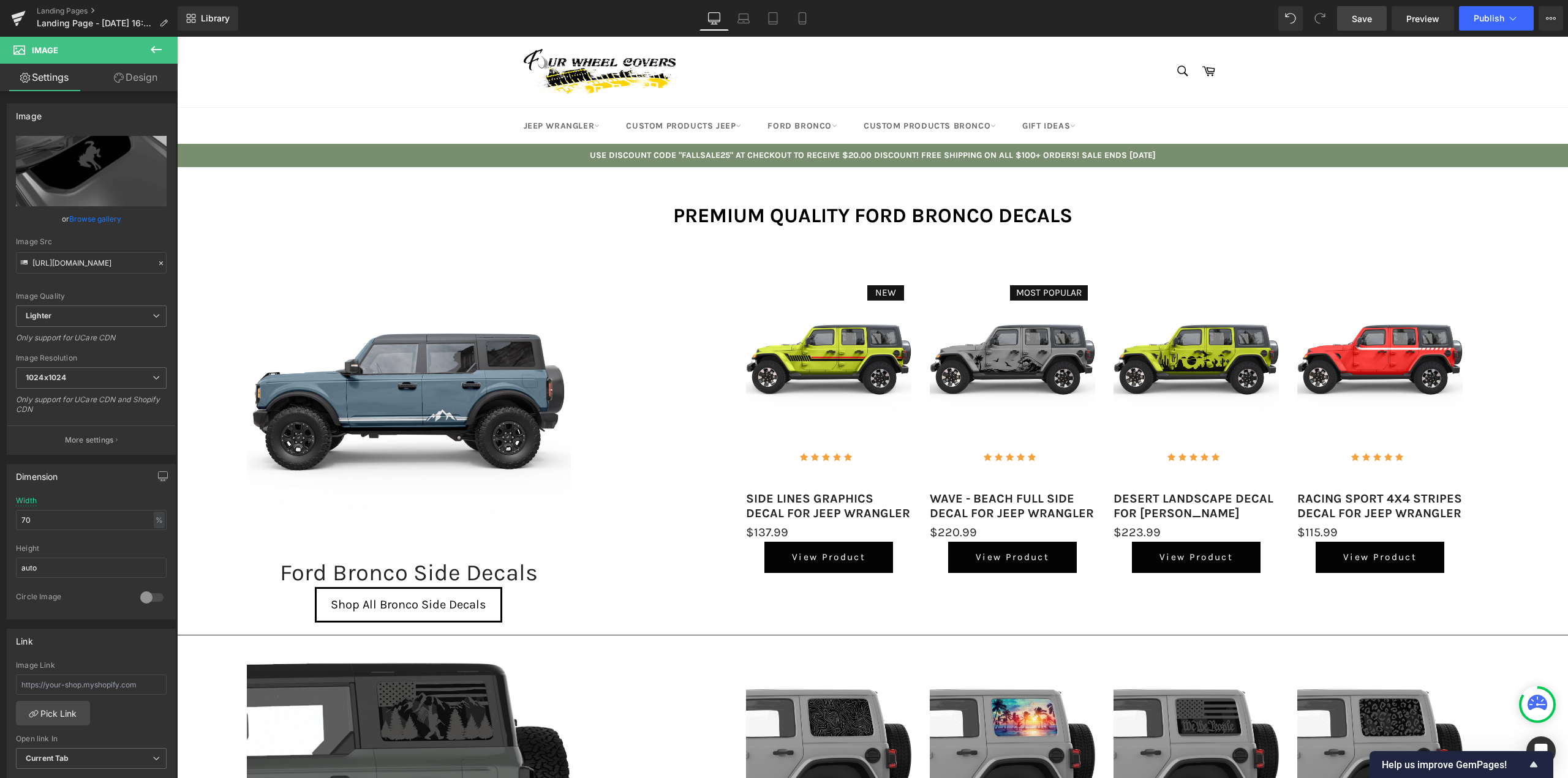
click at [1362, 20] on span "Save" at bounding box center [1362, 19] width 20 height 13
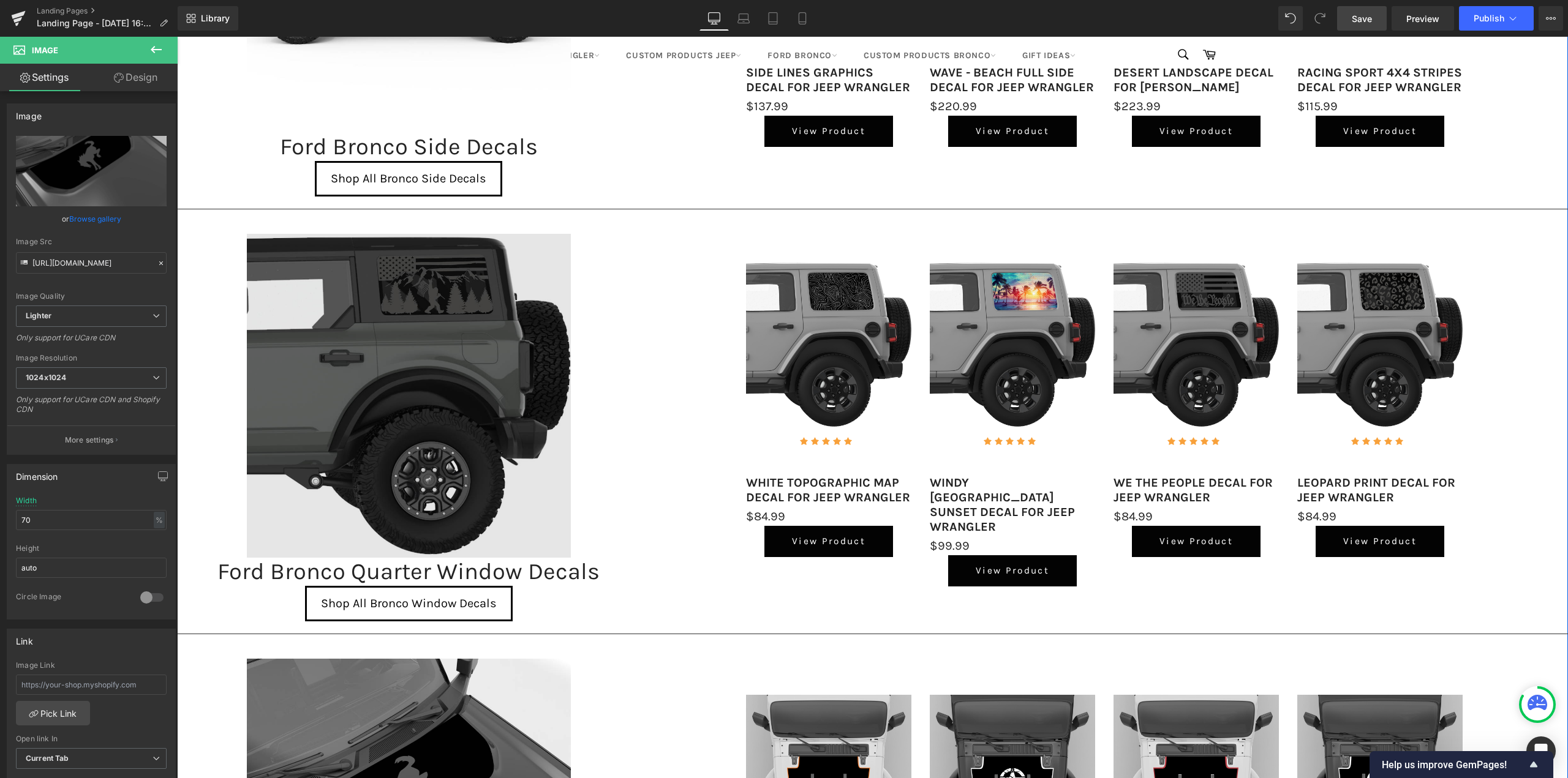
scroll to position [306, 0]
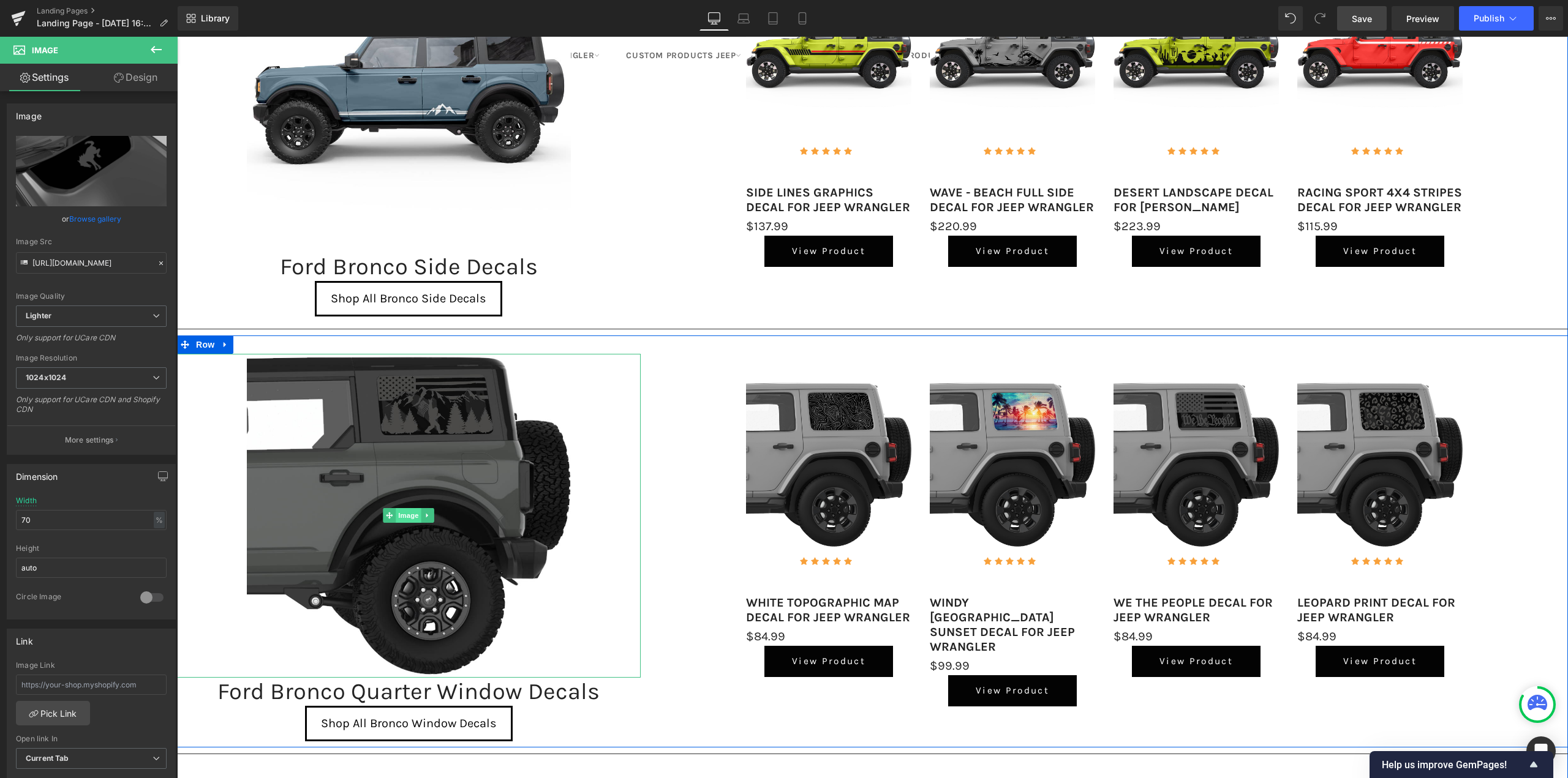
click at [406, 514] on span "Image" at bounding box center [409, 515] width 25 height 14
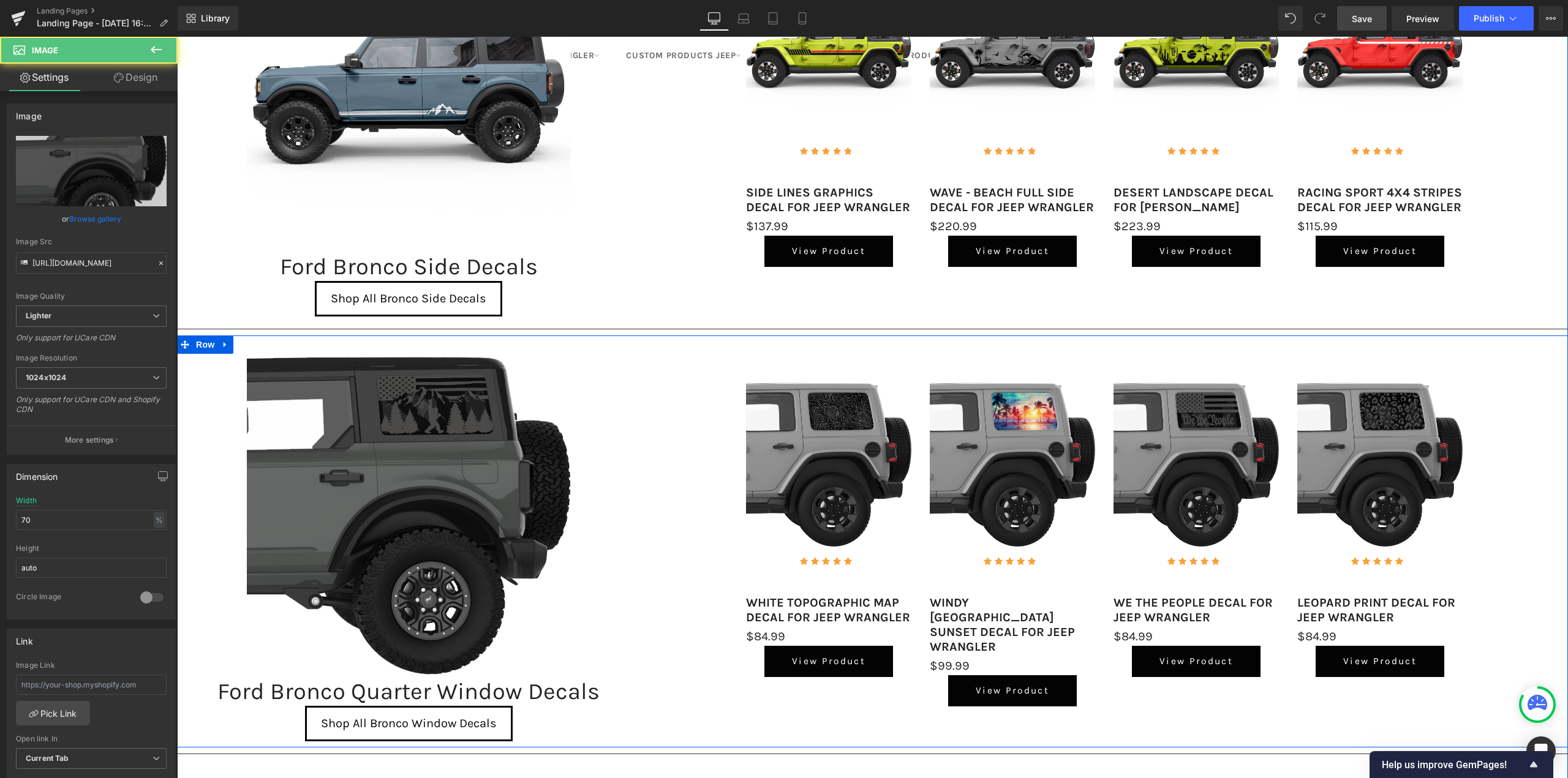
click at [709, 441] on div "NEW (P) Image Icon Icon Icon Icon Icon Icon List Hoz Icon List $0" at bounding box center [1104, 548] width 927 height 388
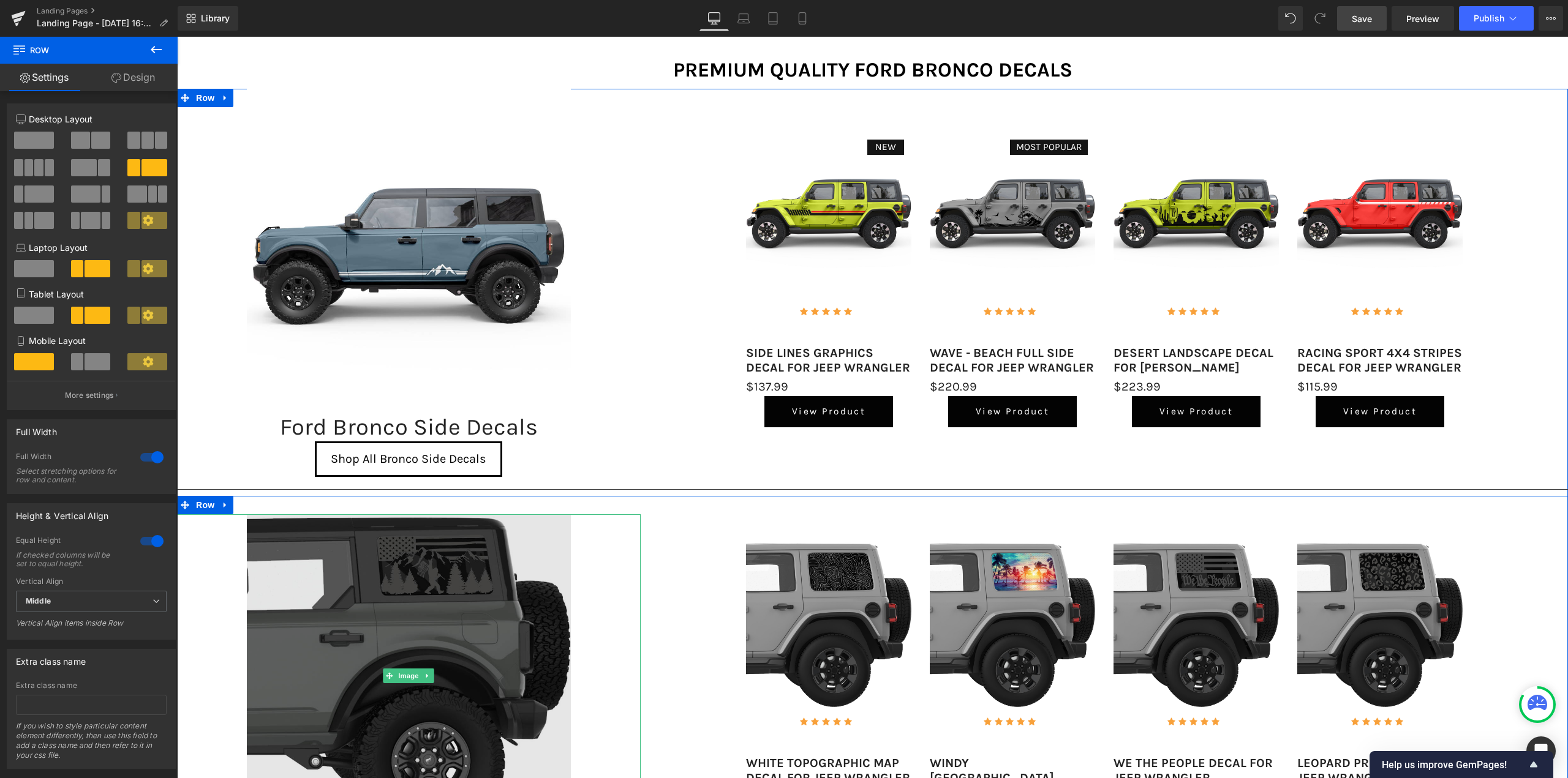
scroll to position [0, 0]
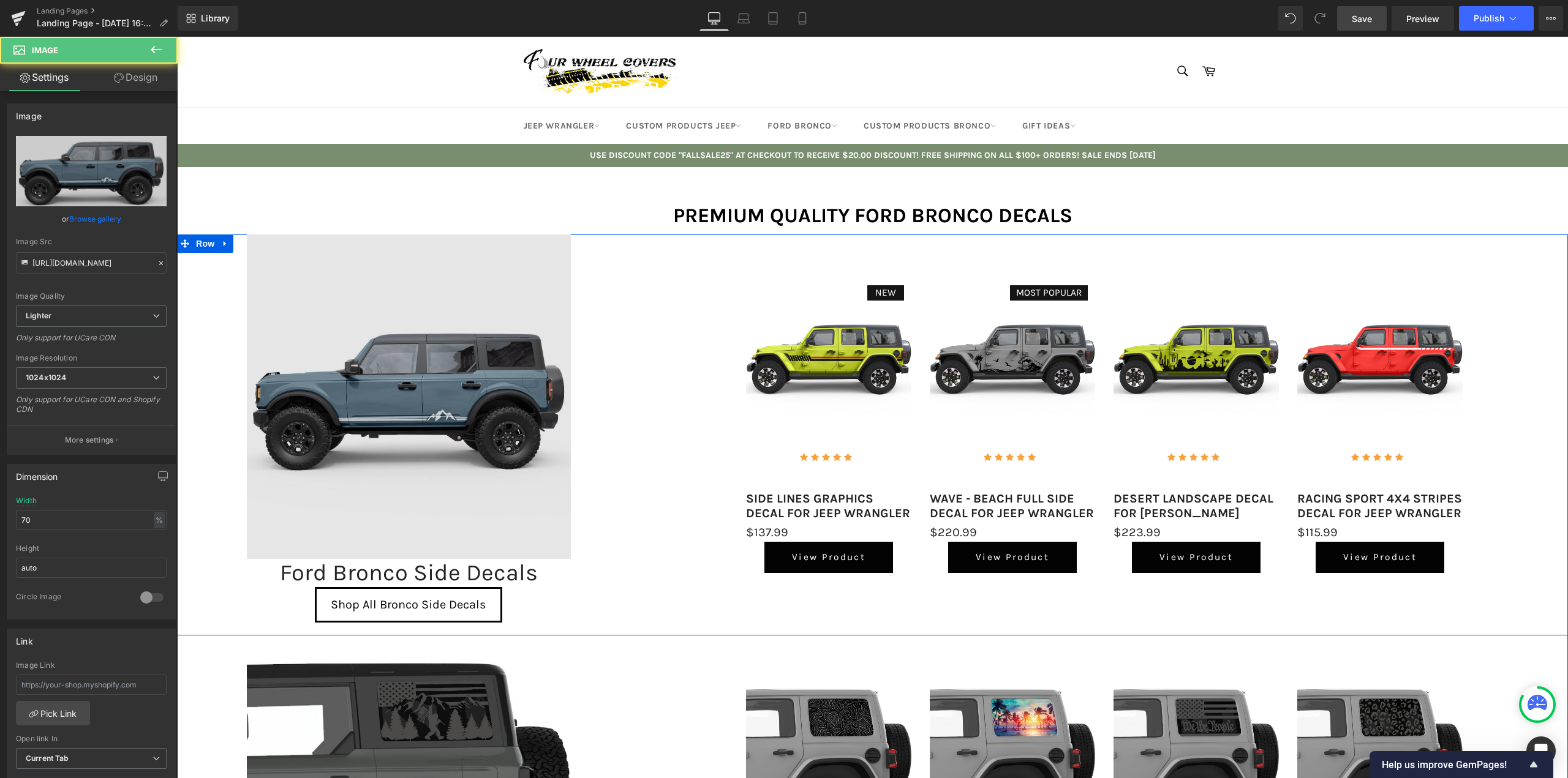
click at [400, 383] on img at bounding box center [409, 397] width 325 height 324
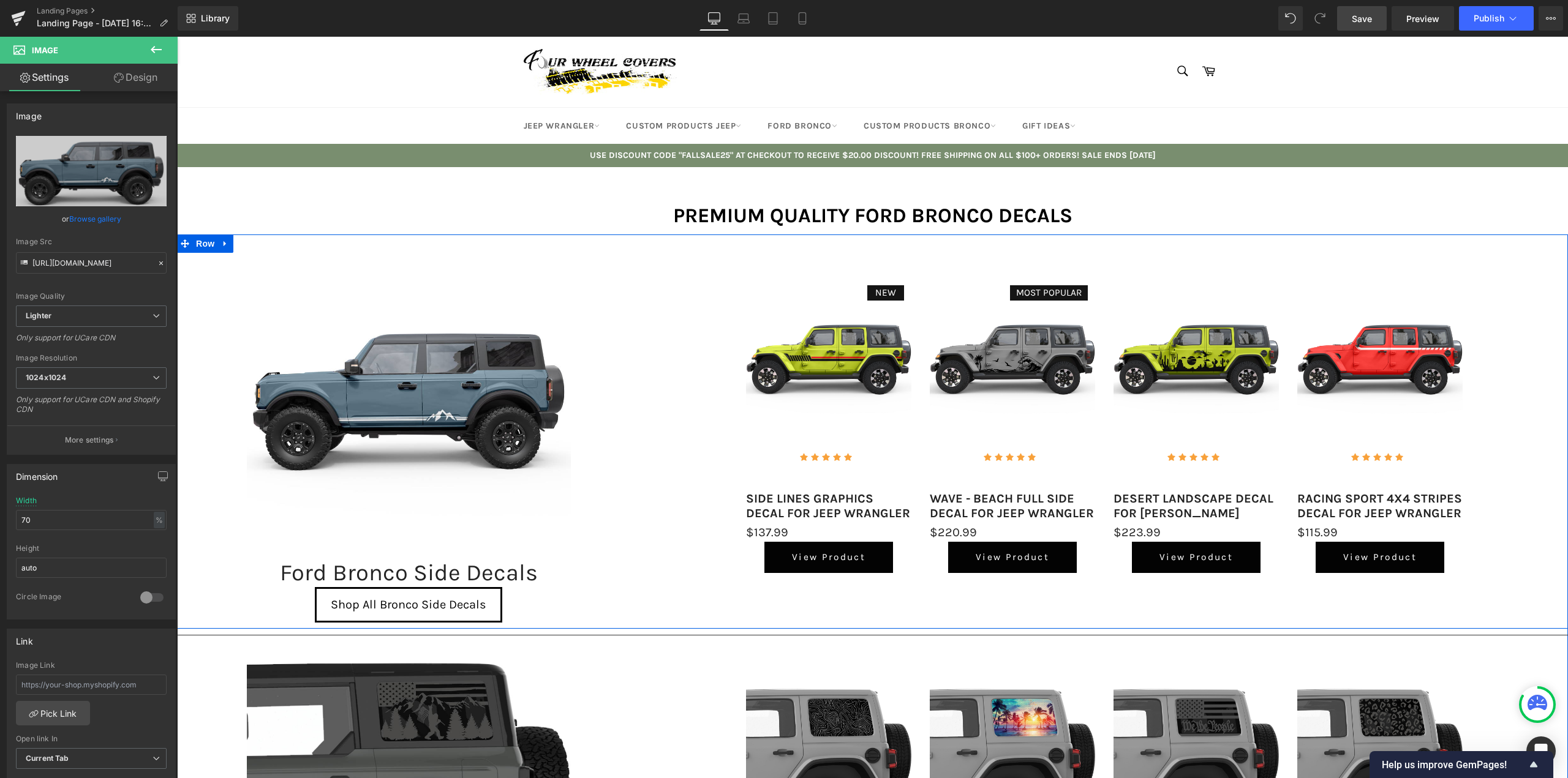
click at [698, 392] on div "NEW (P) Image Icon Icon Icon Icon Icon Icon List Hoz Icon List (P) Title $0" at bounding box center [1104, 428] width 927 height 388
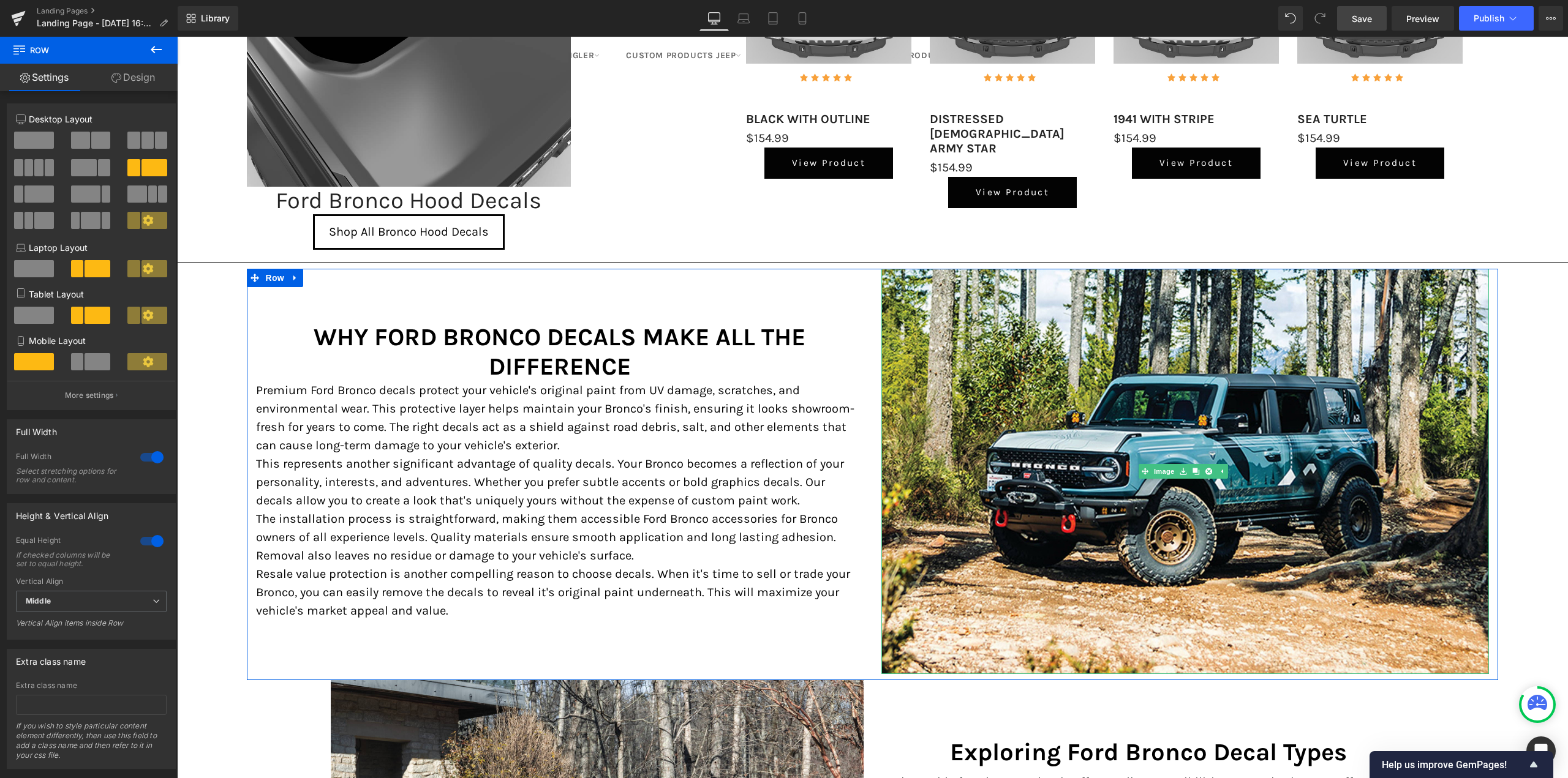
scroll to position [1346, 0]
